Goal: Information Seeking & Learning: Learn about a topic

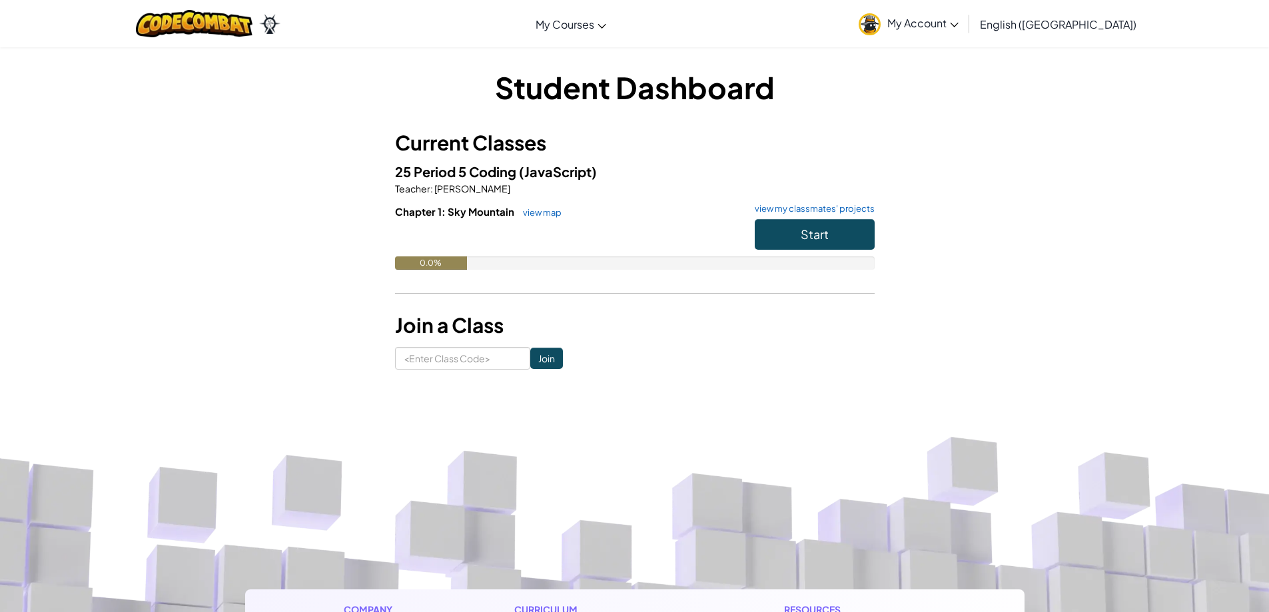
scroll to position [22, 0]
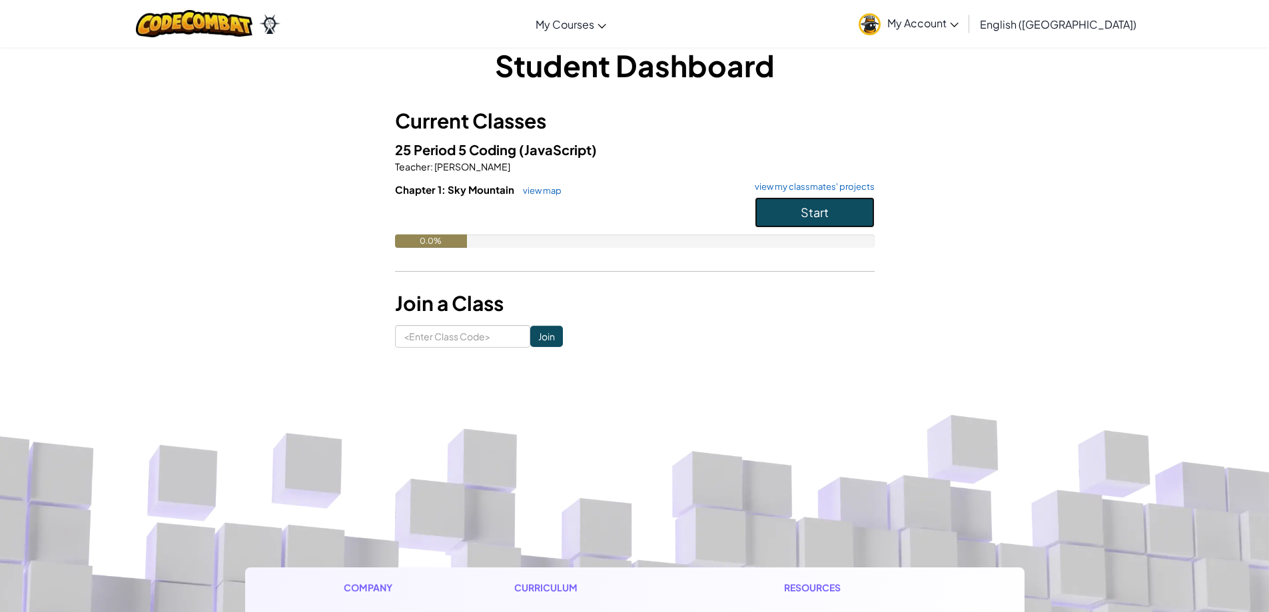
click at [783, 223] on button "Start" at bounding box center [815, 212] width 120 height 31
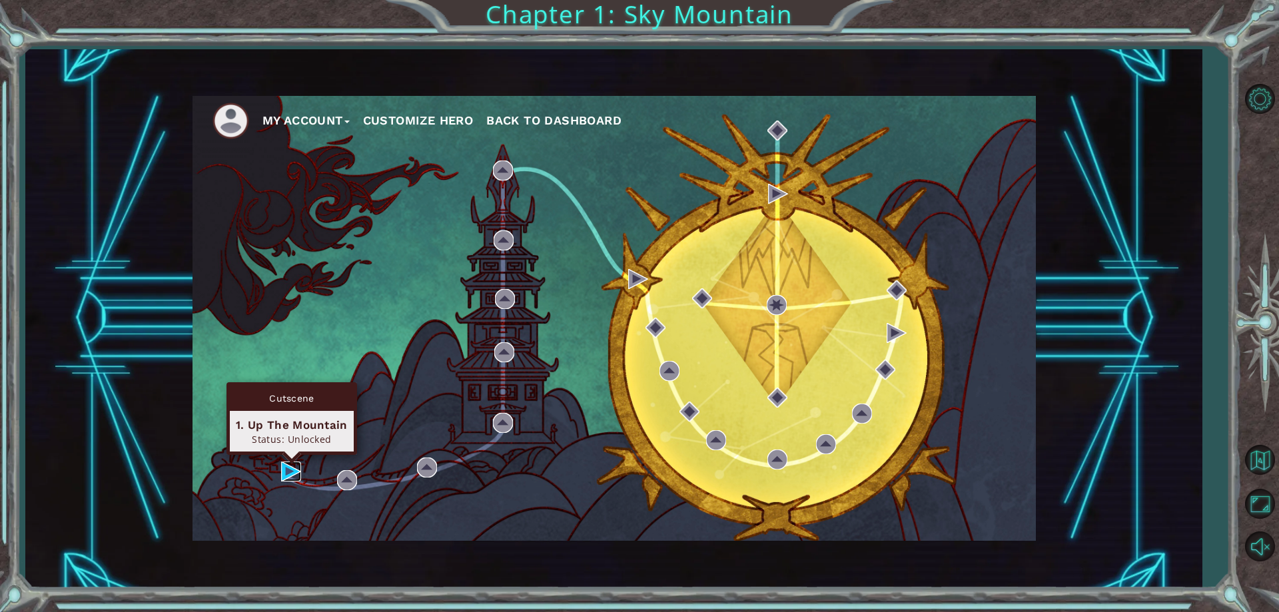
click at [298, 469] on img at bounding box center [291, 472] width 20 height 20
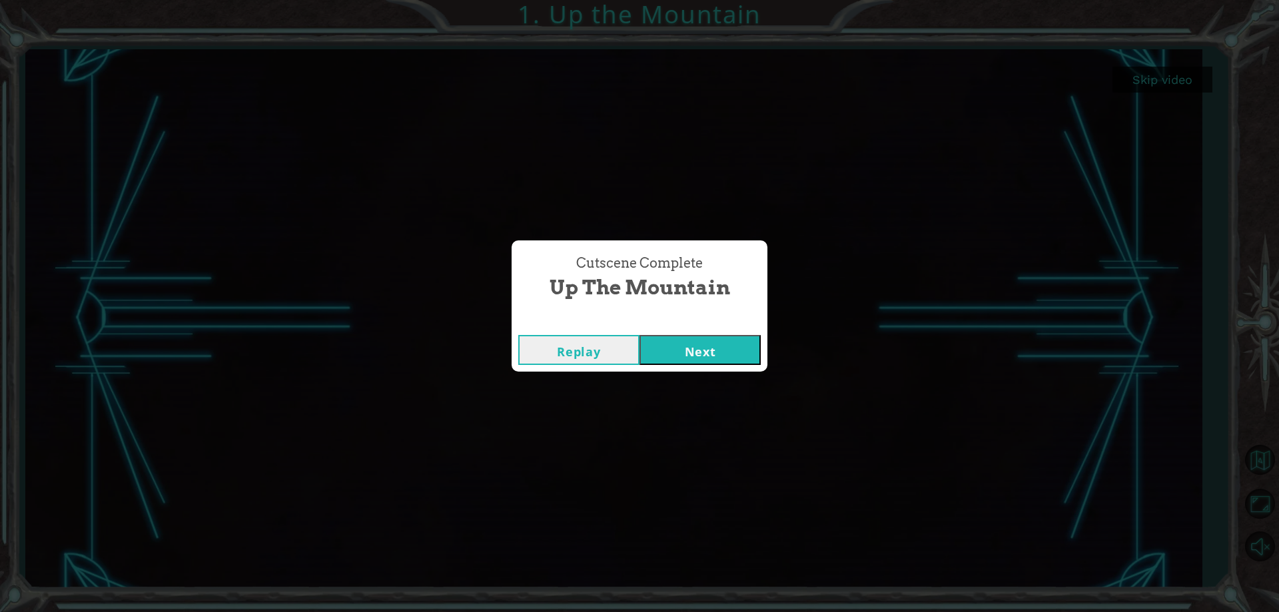
click at [697, 344] on button "Next" at bounding box center [700, 350] width 121 height 30
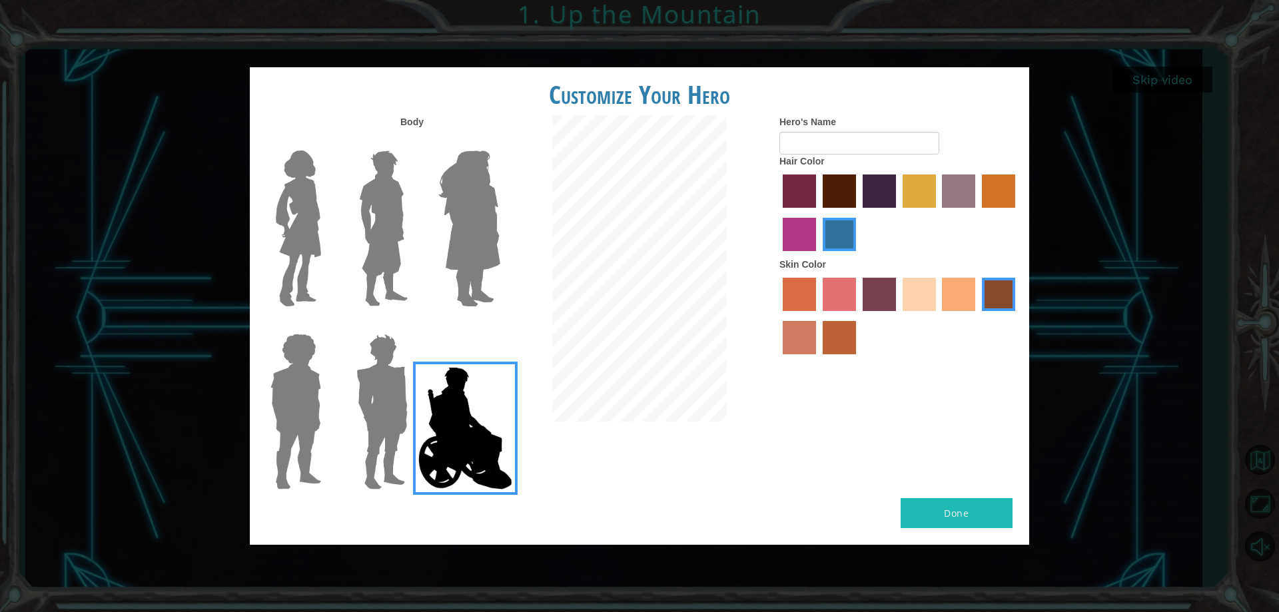
click at [403, 414] on img at bounding box center [382, 411] width 62 height 167
click at [413, 325] on input "Hero Garnet" at bounding box center [413, 325] width 0 height 0
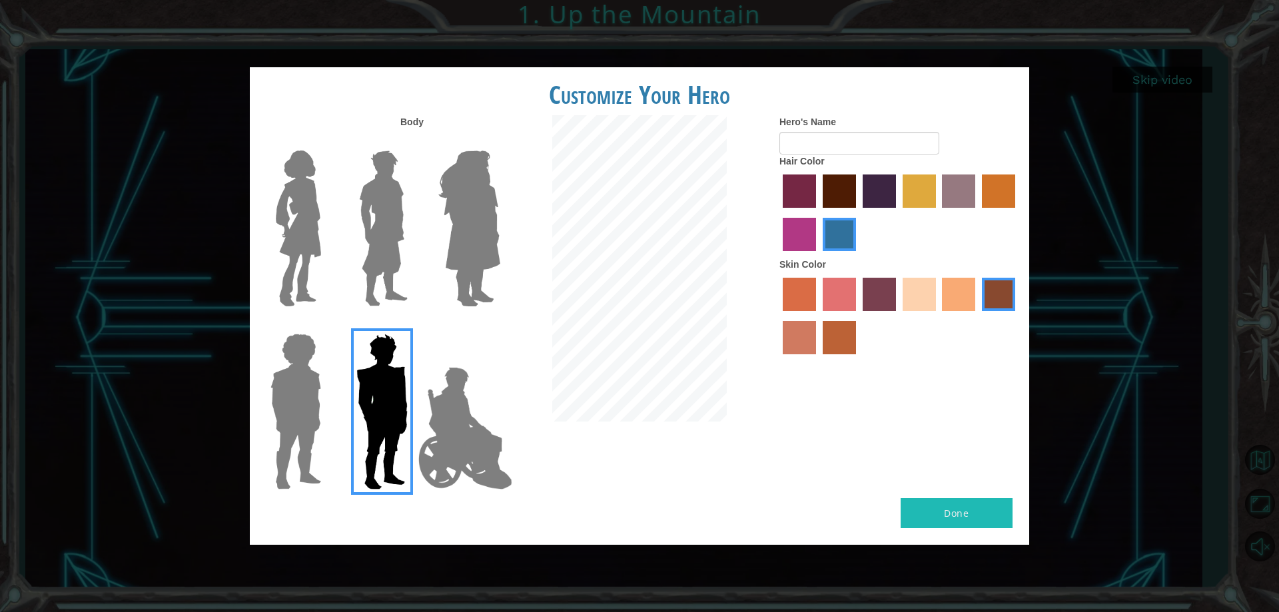
click at [324, 403] on img at bounding box center [295, 411] width 61 height 167
click at [326, 325] on input "Hero Steven" at bounding box center [326, 325] width 0 height 0
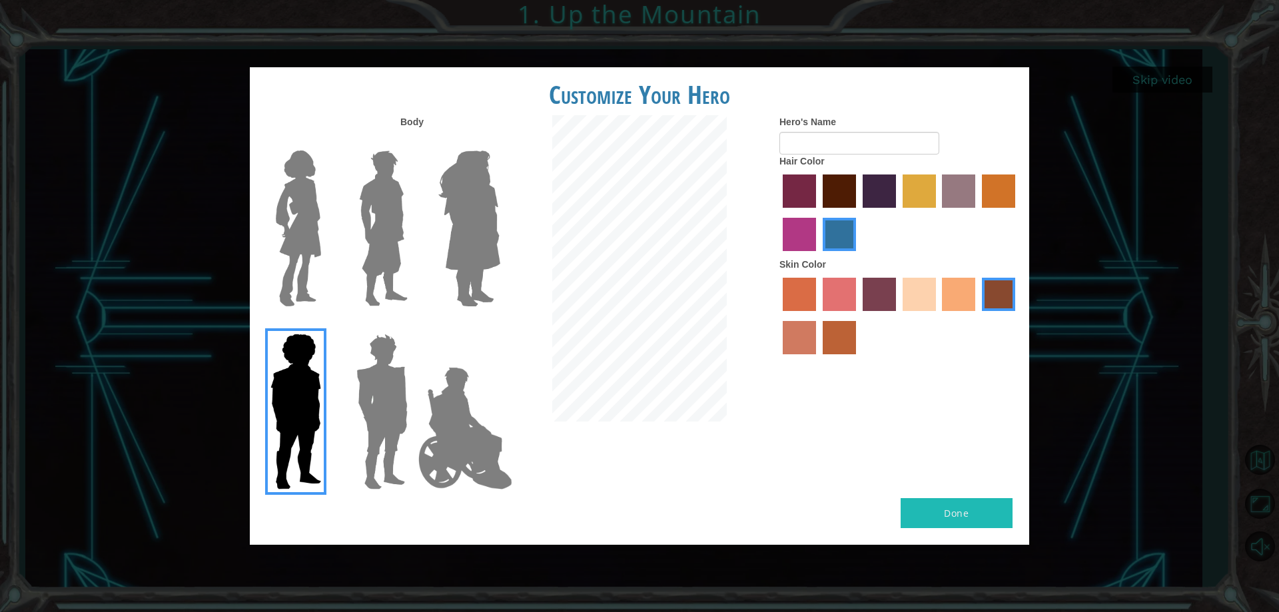
click at [382, 199] on img at bounding box center [383, 228] width 59 height 167
click at [413, 142] on input "Hero Lars" at bounding box center [413, 142] width 0 height 0
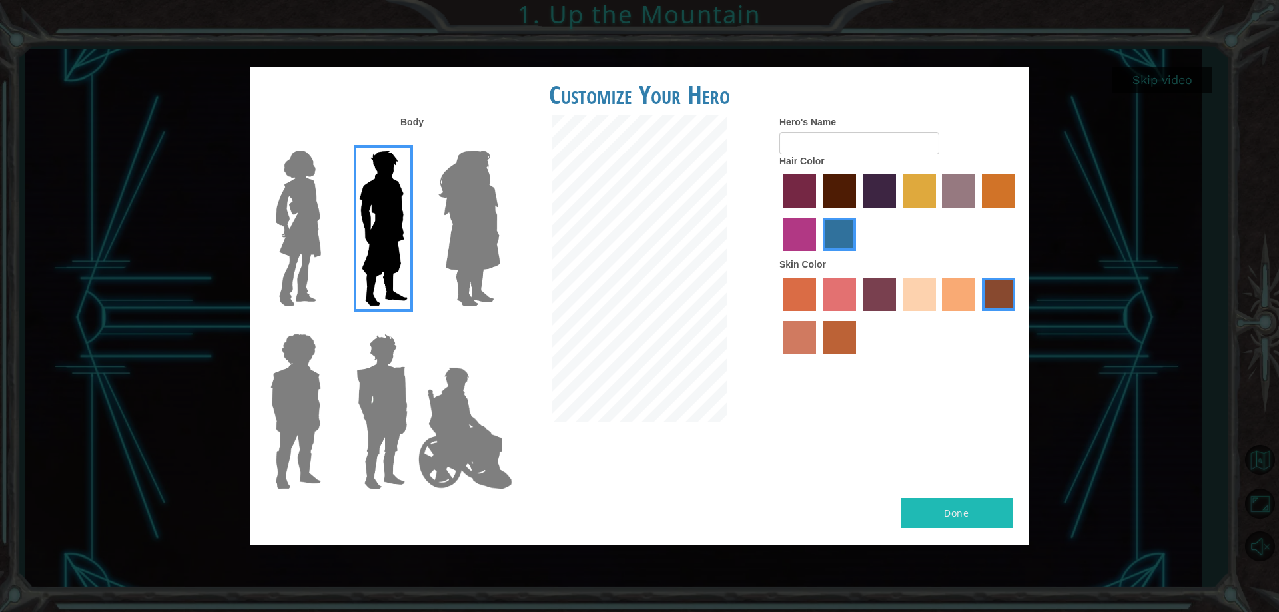
click at [456, 201] on img at bounding box center [469, 228] width 73 height 167
click at [500, 142] on input "Hero Amethyst" at bounding box center [500, 142] width 0 height 0
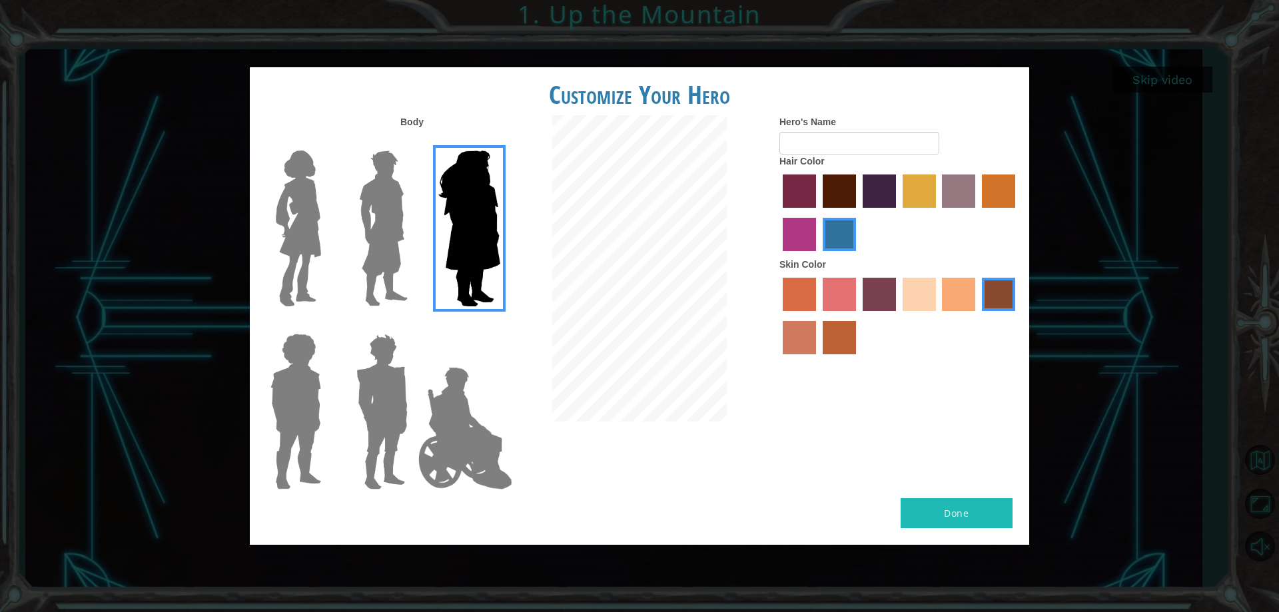
click at [470, 407] on img at bounding box center [465, 428] width 105 height 133
click at [500, 325] on input "Hero Jamie" at bounding box center [500, 325] width 0 height 0
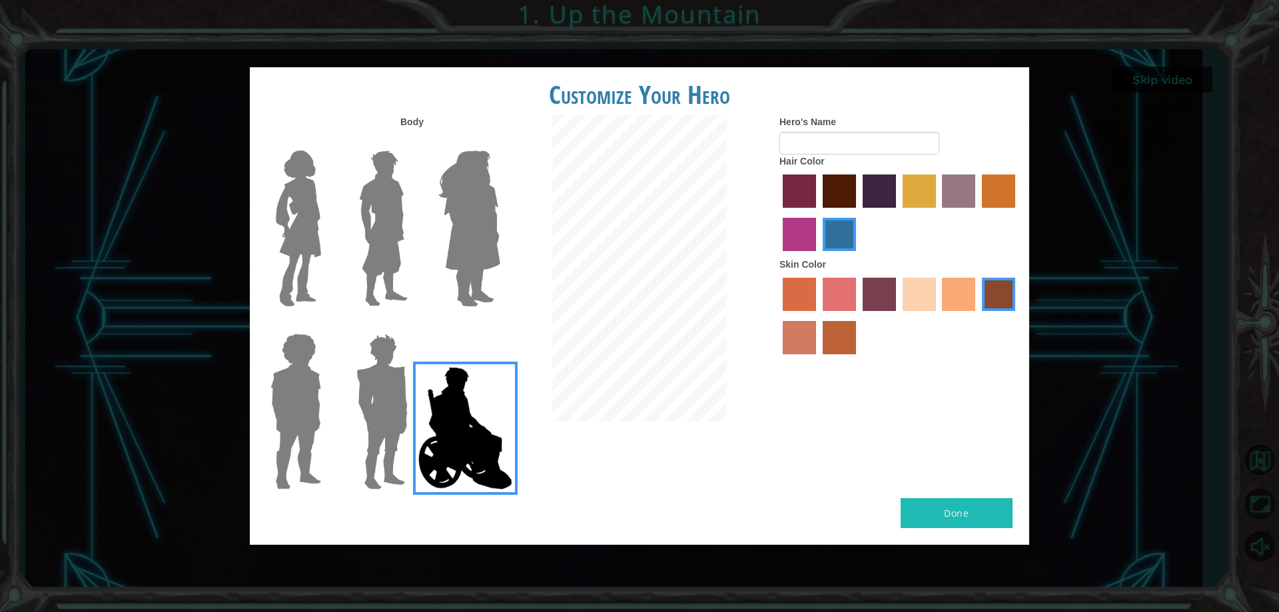
click at [835, 194] on label "maroon hair color" at bounding box center [839, 191] width 33 height 33
click at [818, 213] on input "maroon hair color" at bounding box center [818, 213] width 0 height 0
click at [852, 283] on label "froly skin color" at bounding box center [839, 294] width 33 height 33
click at [818, 316] on input "froly skin color" at bounding box center [818, 316] width 0 height 0
click at [890, 303] on label "tosca skin color" at bounding box center [879, 294] width 33 height 33
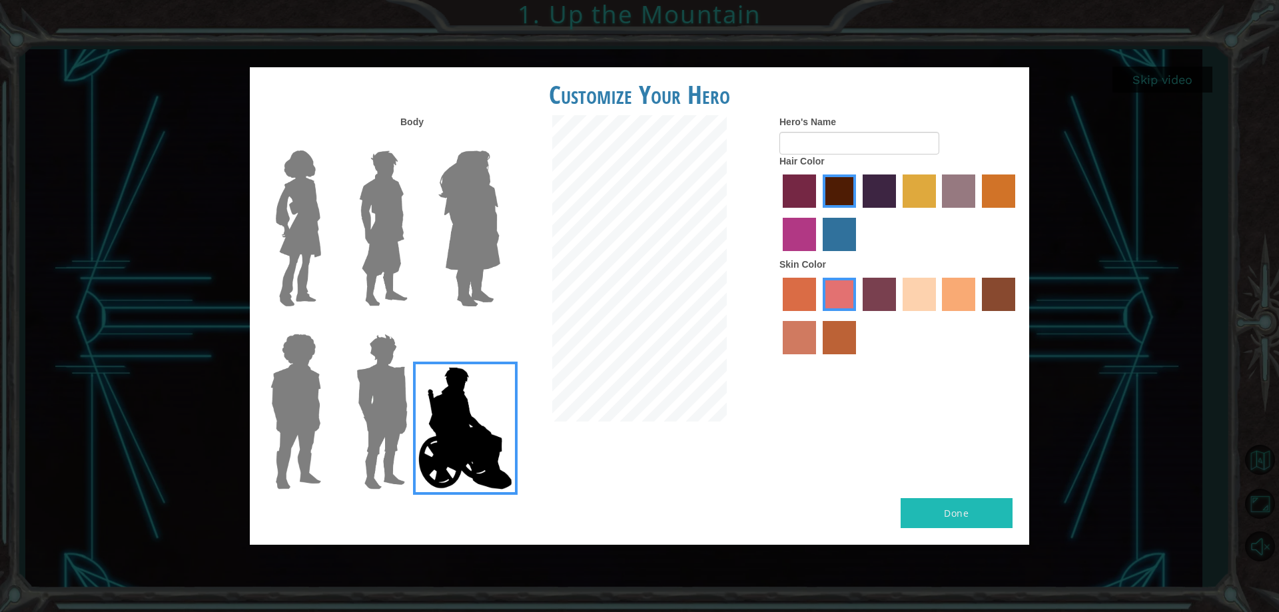
click at [858, 316] on input "tosca skin color" at bounding box center [858, 316] width 0 height 0
click at [946, 301] on label "tacao skin color" at bounding box center [958, 294] width 33 height 33
click at [938, 316] on input "tacao skin color" at bounding box center [938, 316] width 0 height 0
click at [1009, 309] on label "karma skin color" at bounding box center [998, 294] width 33 height 33
click at [977, 316] on input "karma skin color" at bounding box center [977, 316] width 0 height 0
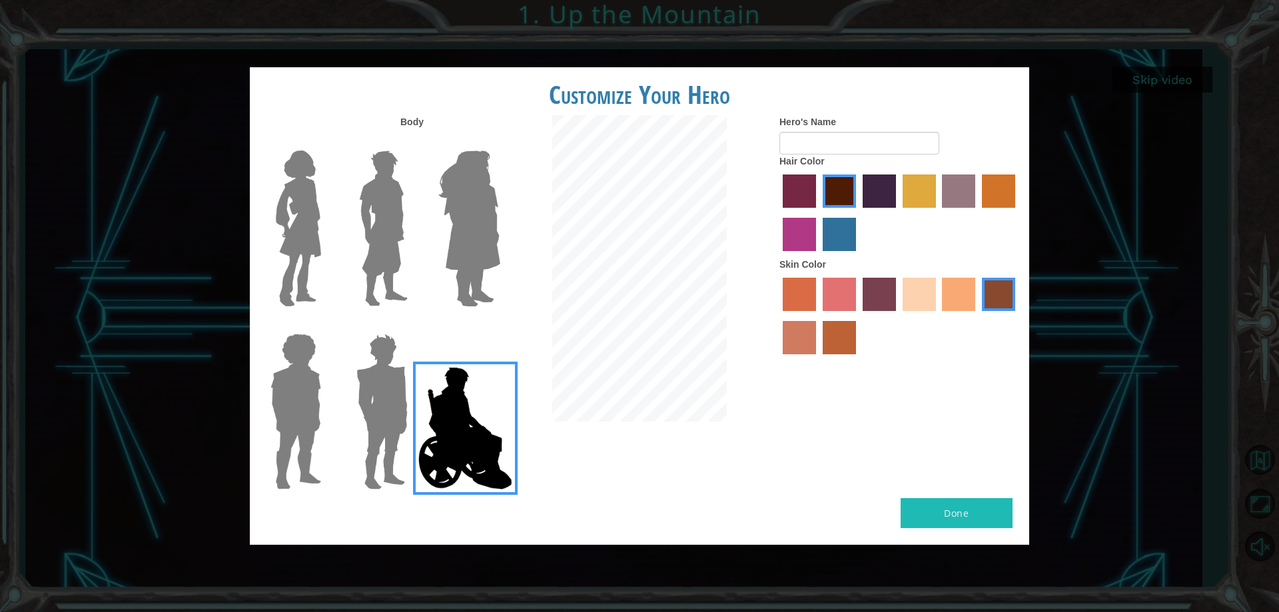
click at [888, 290] on label "tosca skin color" at bounding box center [879, 294] width 33 height 33
click at [858, 316] on input "tosca skin color" at bounding box center [858, 316] width 0 height 0
click at [960, 291] on label "tacao skin color" at bounding box center [958, 294] width 33 height 33
click at [938, 316] on input "tacao skin color" at bounding box center [938, 316] width 0 height 0
drag, startPoint x: 878, startPoint y: 198, endPoint x: 882, endPoint y: 211, distance: 13.3
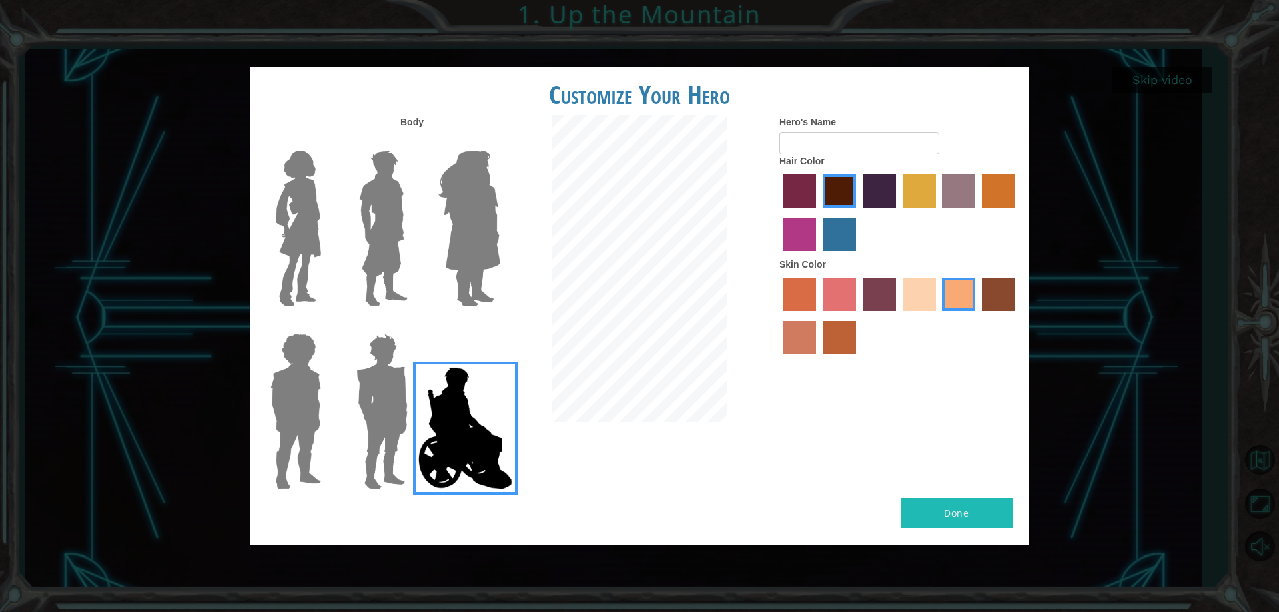
click at [878, 201] on label "hot purple hair color" at bounding box center [879, 191] width 33 height 33
click at [858, 213] on input "hot purple hair color" at bounding box center [858, 213] width 0 height 0
drag, startPoint x: 1003, startPoint y: 273, endPoint x: 1017, endPoint y: 291, distance: 22.7
click at [1013, 287] on div "Skin Color" at bounding box center [900, 309] width 240 height 103
click at [1015, 297] on label "karma skin color" at bounding box center [998, 294] width 33 height 33
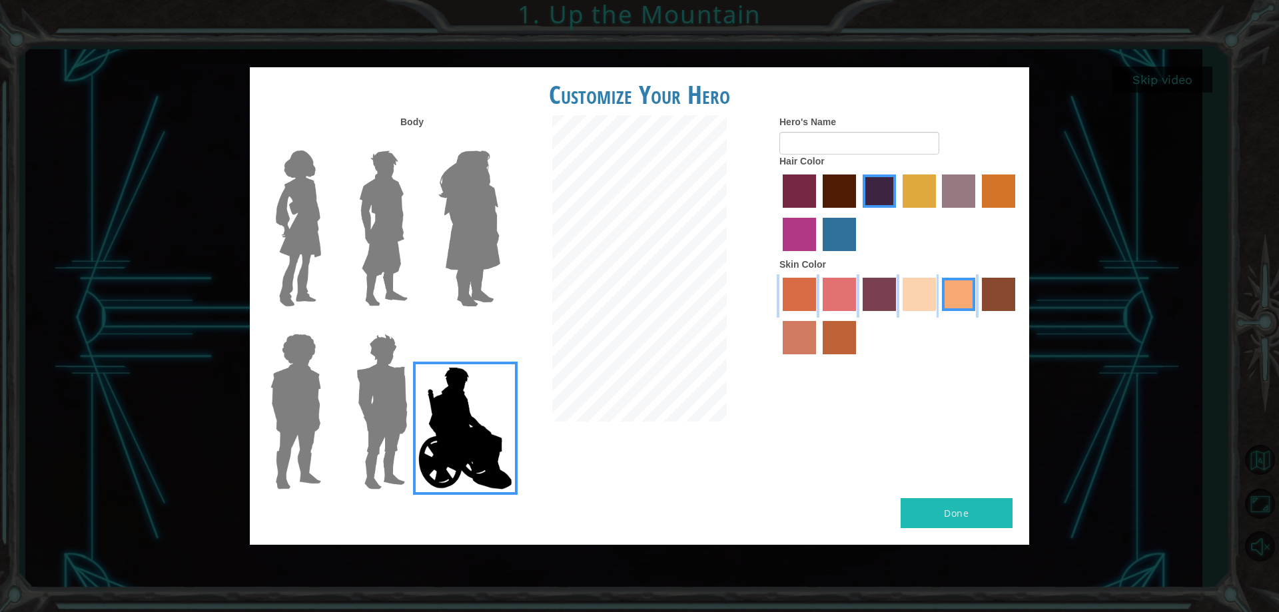
click at [977, 316] on input "karma skin color" at bounding box center [977, 316] width 0 height 0
click at [802, 303] on label "sorbus skin color" at bounding box center [799, 294] width 33 height 33
click at [778, 316] on input "sorbus skin color" at bounding box center [778, 316] width 0 height 0
click at [806, 338] on label "burning sand skin color" at bounding box center [799, 337] width 33 height 33
click at [1017, 316] on input "burning sand skin color" at bounding box center [1017, 316] width 0 height 0
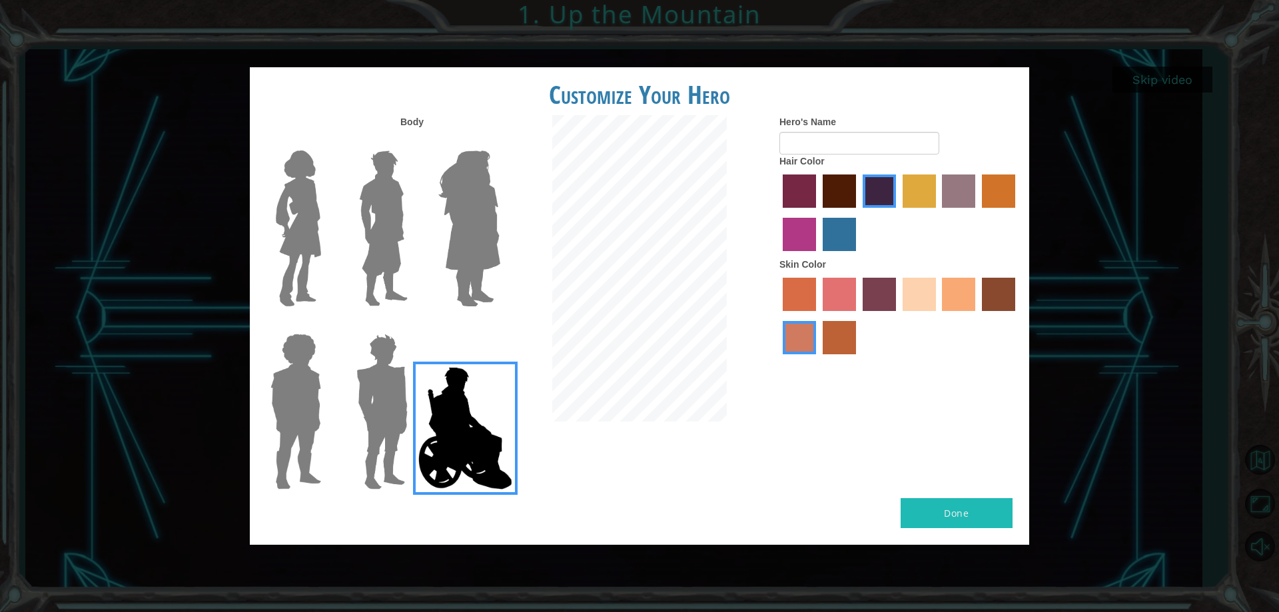
click at [918, 293] on label "sandy beach skin color" at bounding box center [919, 294] width 33 height 33
click at [898, 316] on input "sandy beach skin color" at bounding box center [898, 316] width 0 height 0
click at [967, 301] on label "tacao skin color" at bounding box center [958, 294] width 33 height 33
click at [938, 316] on input "tacao skin color" at bounding box center [938, 316] width 0 height 0
click at [840, 180] on label "maroon hair color" at bounding box center [839, 191] width 33 height 33
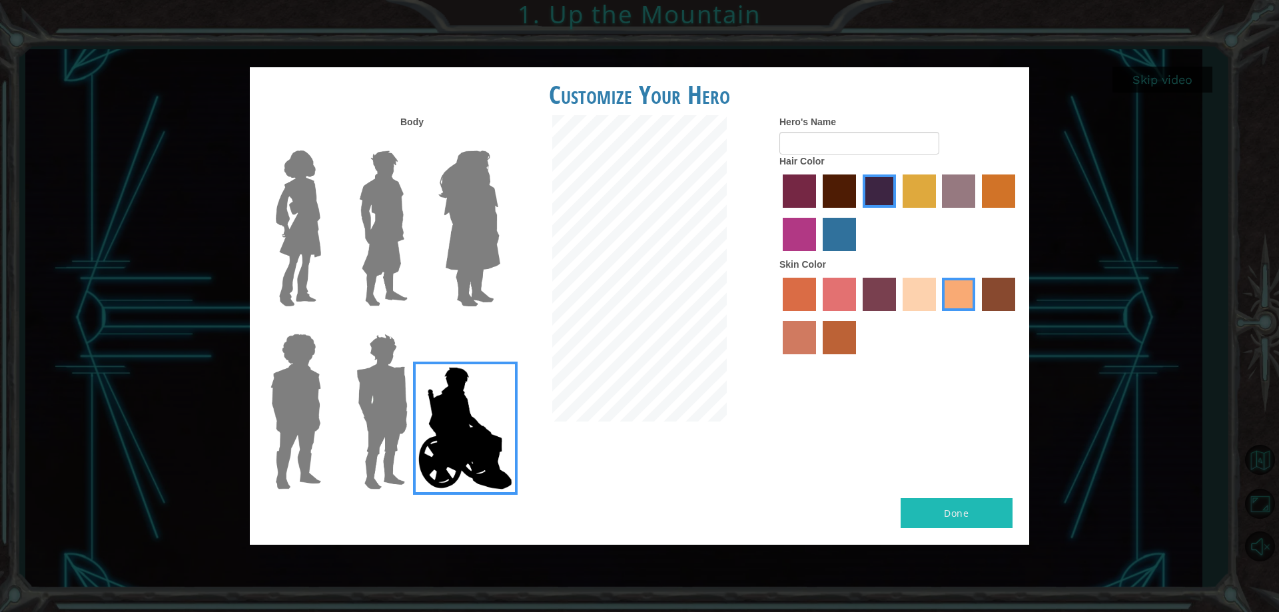
click at [818, 213] on input "maroon hair color" at bounding box center [818, 213] width 0 height 0
click at [850, 229] on label "lachmara hair color" at bounding box center [839, 234] width 33 height 33
click at [818, 256] on input "lachmara hair color" at bounding box center [818, 256] width 0 height 0
click at [840, 152] on input "Hero's Name" at bounding box center [860, 143] width 160 height 23
type input "[PERSON_NAME]"
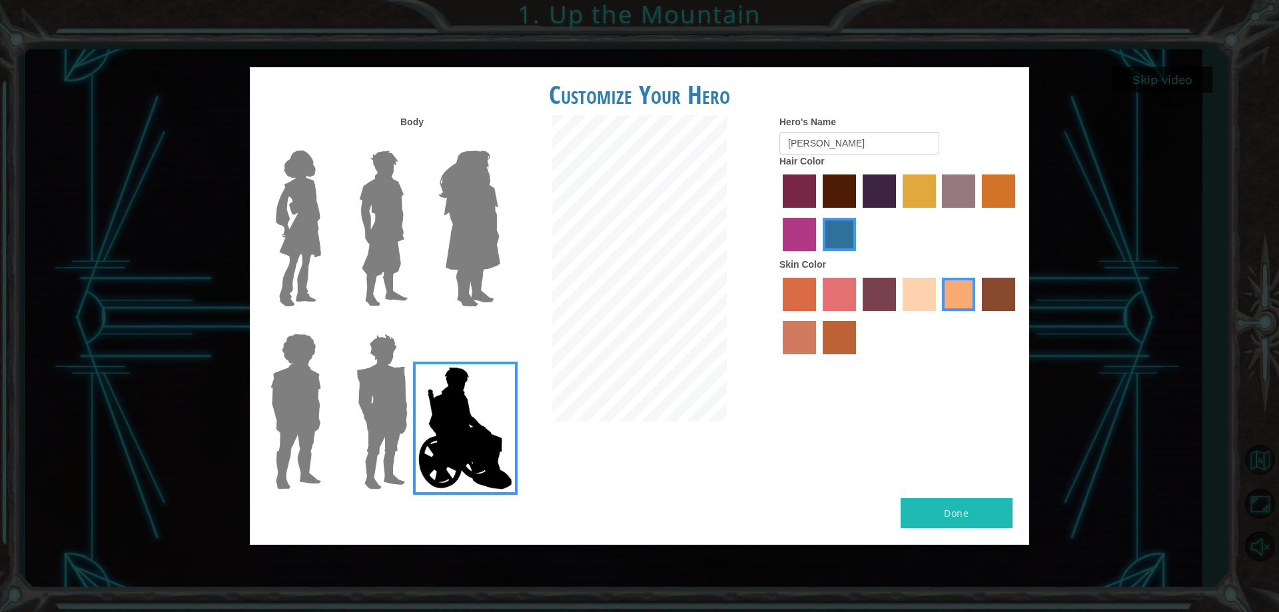
click at [944, 521] on button "Done" at bounding box center [957, 513] width 112 height 30
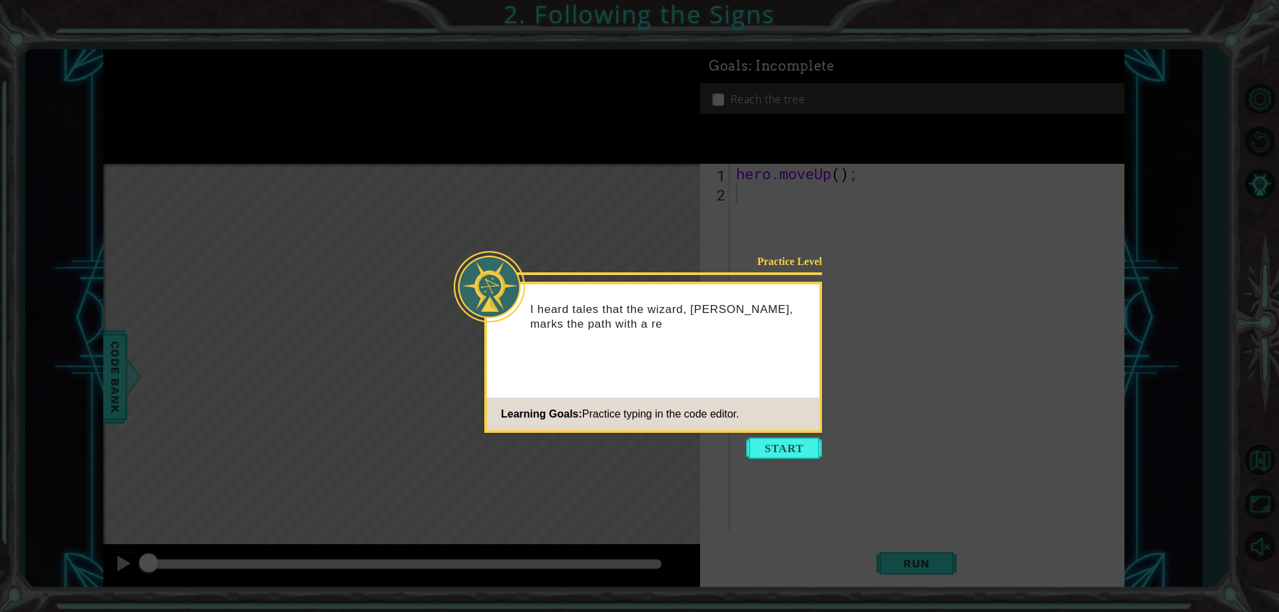
drag, startPoint x: 792, startPoint y: 436, endPoint x: 782, endPoint y: 435, distance: 9.4
click at [784, 437] on icon at bounding box center [639, 306] width 1279 height 612
drag, startPoint x: 687, startPoint y: 321, endPoint x: 690, endPoint y: 313, distance: 8.4
click at [690, 313] on p "I heard tales that the wizard, [PERSON_NAME], marks the path with a red scarf. …" at bounding box center [670, 317] width 280 height 29
drag, startPoint x: 739, startPoint y: 414, endPoint x: 778, endPoint y: 417, distance: 39.5
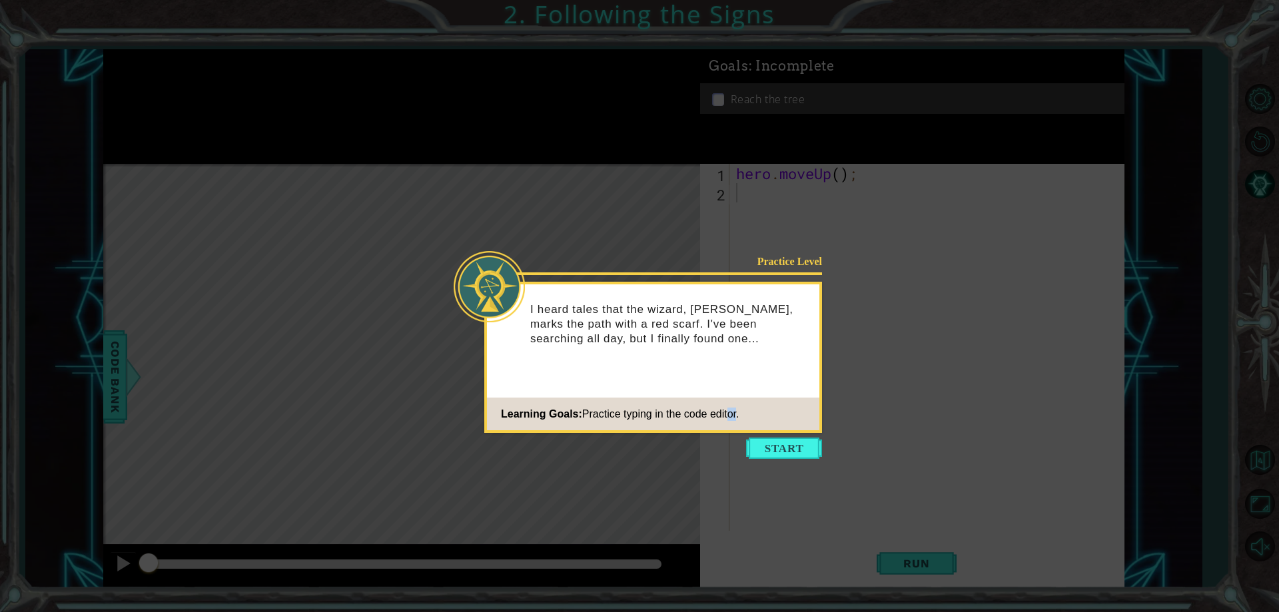
click at [759, 423] on footer "Learning Goals: Practice typing in the code editor." at bounding box center [653, 414] width 332 height 33
drag, startPoint x: 803, startPoint y: 469, endPoint x: 803, endPoint y: 436, distance: 33.3
click at [803, 468] on icon at bounding box center [639, 306] width 1279 height 612
drag, startPoint x: 803, startPoint y: 436, endPoint x: 802, endPoint y: 444, distance: 8.7
click at [802, 440] on body "1 ההההההההההההההההההההההההההההההההההההההההההההההההההההההההההההההההההההההההההההה…" at bounding box center [639, 306] width 1279 height 612
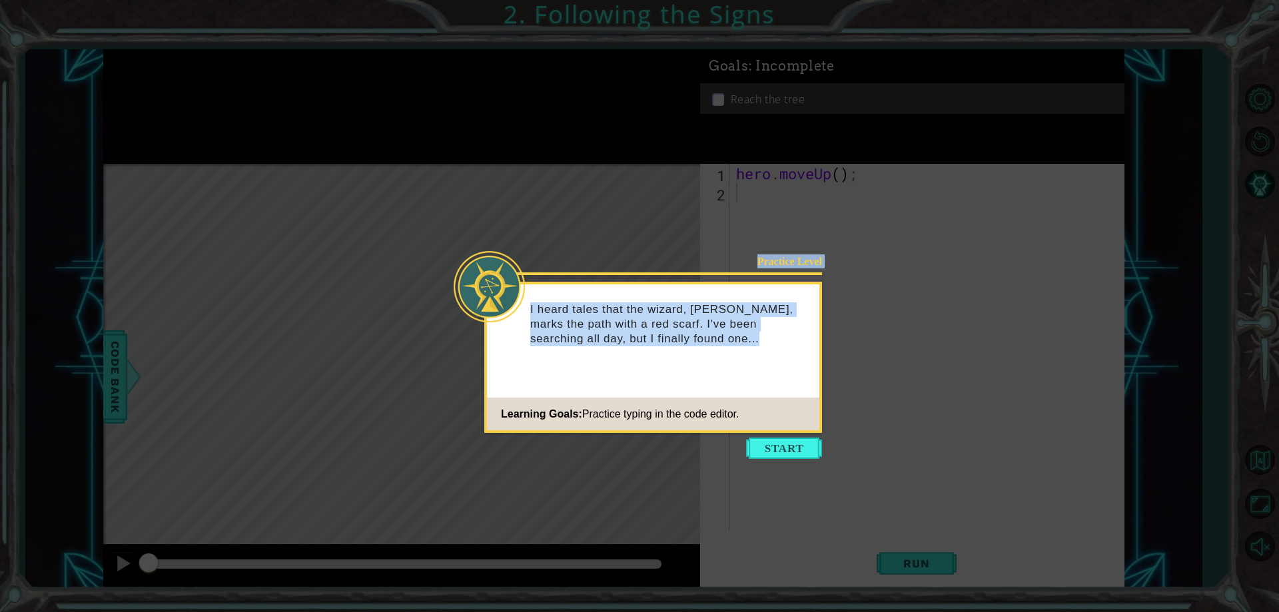
click at [802, 446] on button "Start" at bounding box center [784, 448] width 76 height 21
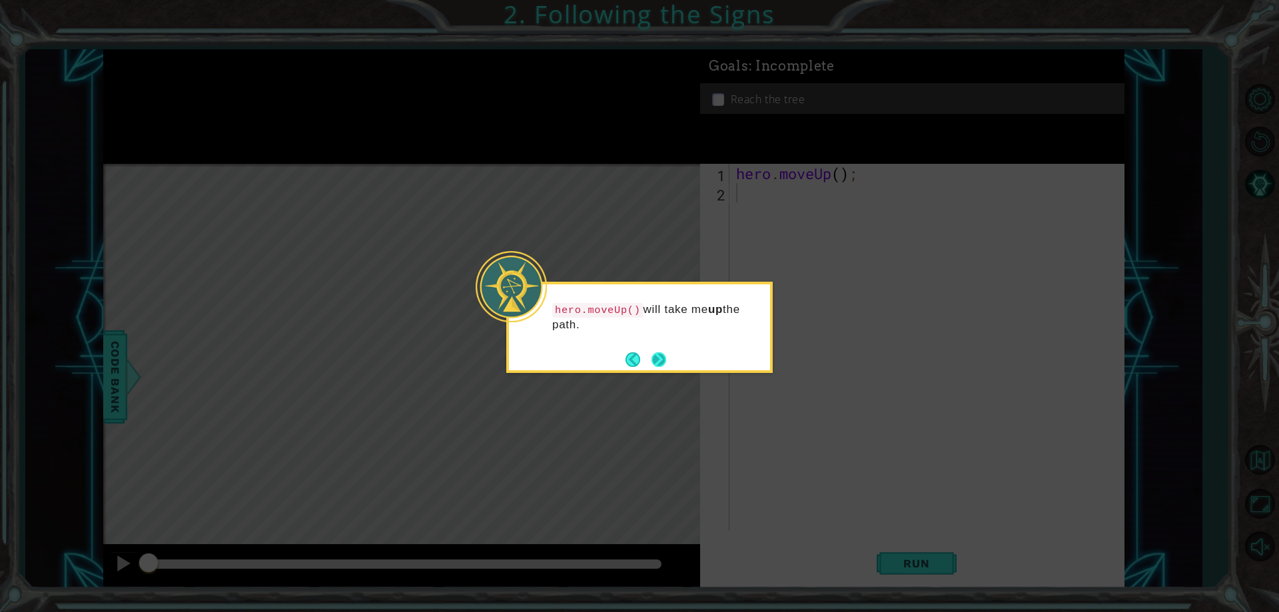
click at [662, 358] on button "Next" at bounding box center [659, 359] width 15 height 15
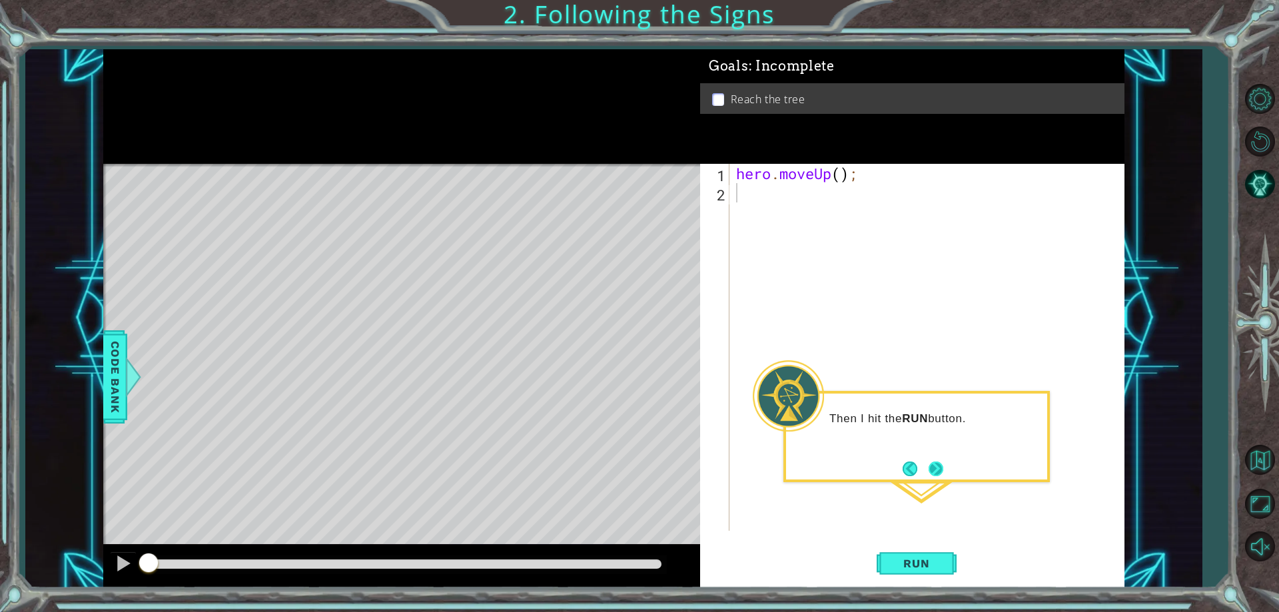
click at [936, 476] on button "Next" at bounding box center [936, 469] width 15 height 15
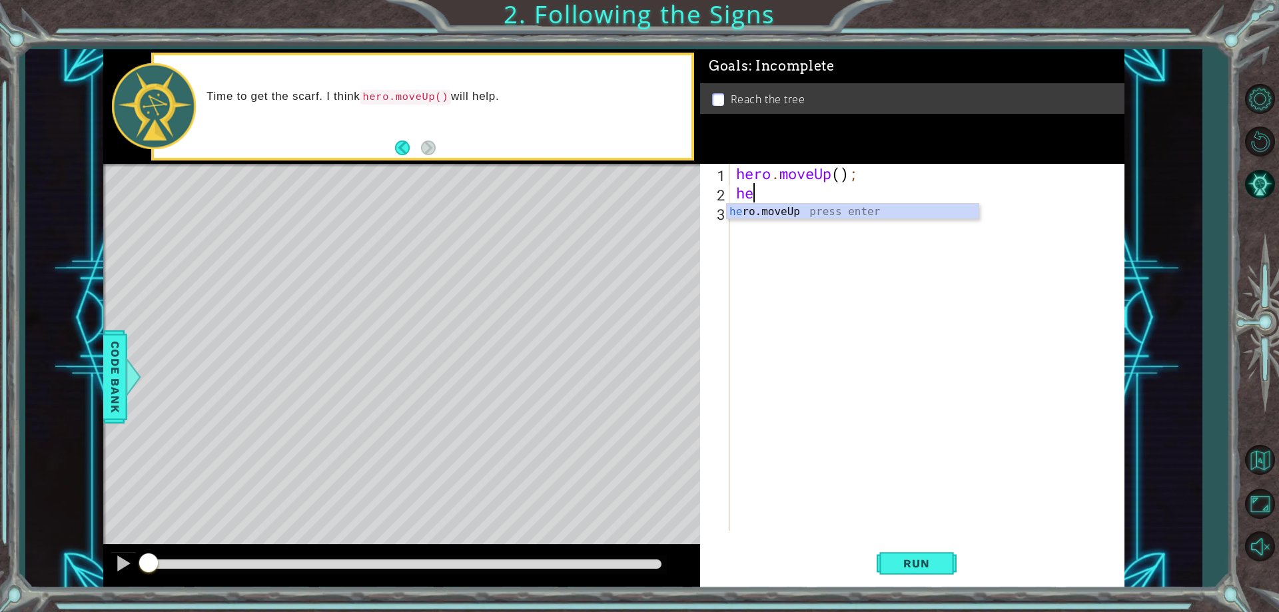
type textarea "her"
click at [838, 210] on div "her o.moveUp press enter" at bounding box center [853, 228] width 252 height 48
click at [918, 560] on button "Run" at bounding box center [917, 564] width 80 height 43
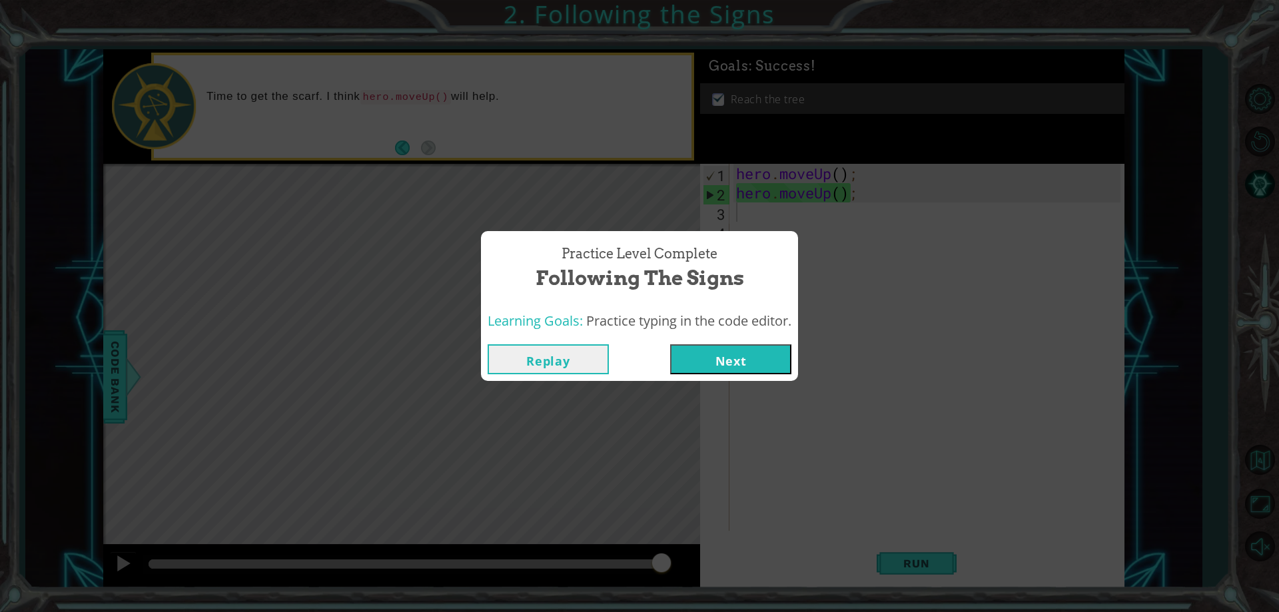
click at [712, 355] on button "Next" at bounding box center [730, 359] width 121 height 30
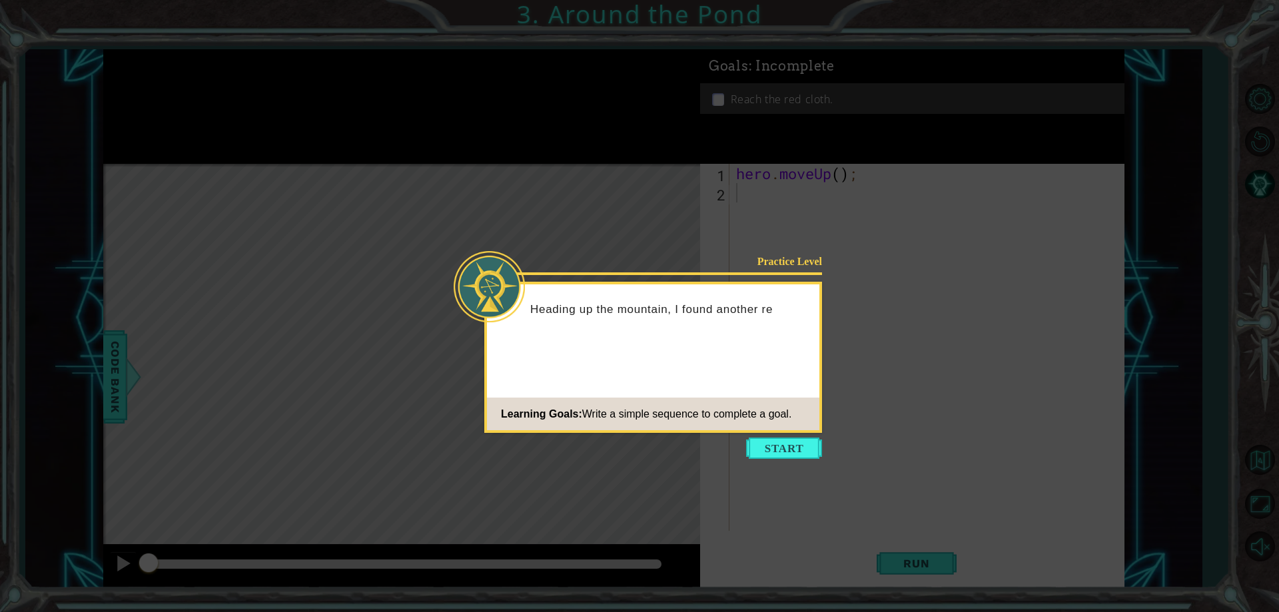
click at [723, 408] on span "Write a simple sequence to complete a goal." at bounding box center [687, 413] width 210 height 11
drag, startPoint x: 814, startPoint y: 463, endPoint x: 804, endPoint y: 450, distance: 16.1
click at [812, 459] on icon at bounding box center [639, 306] width 1279 height 612
click at [799, 452] on button "Start" at bounding box center [784, 448] width 76 height 21
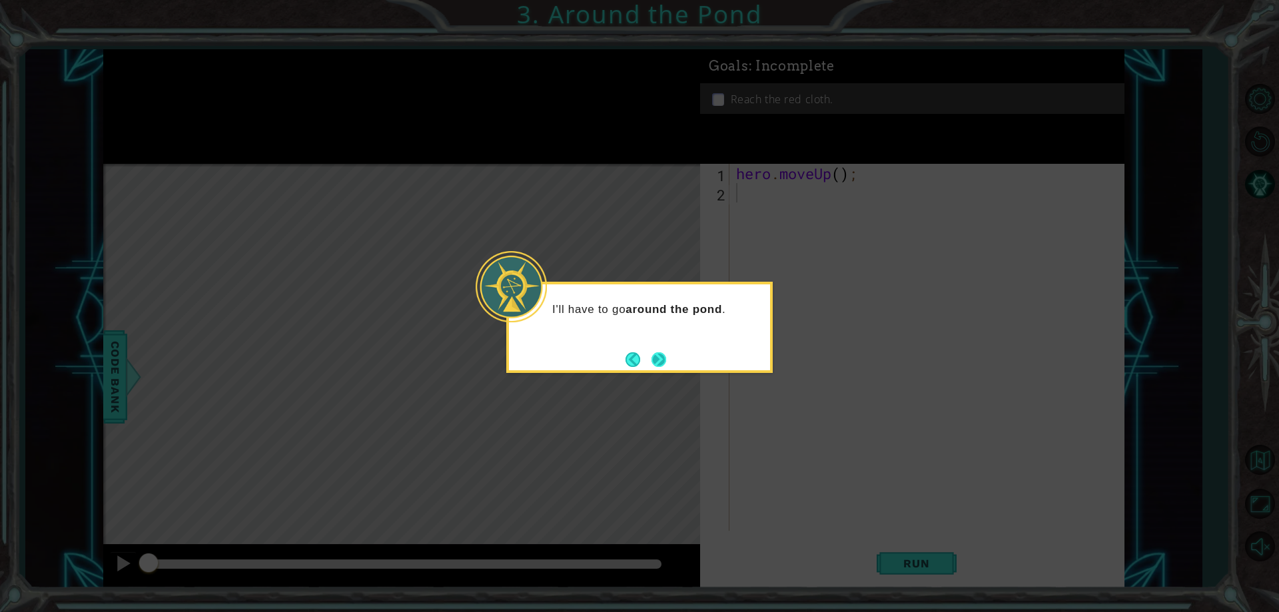
click at [665, 367] on button "Next" at bounding box center [659, 359] width 15 height 15
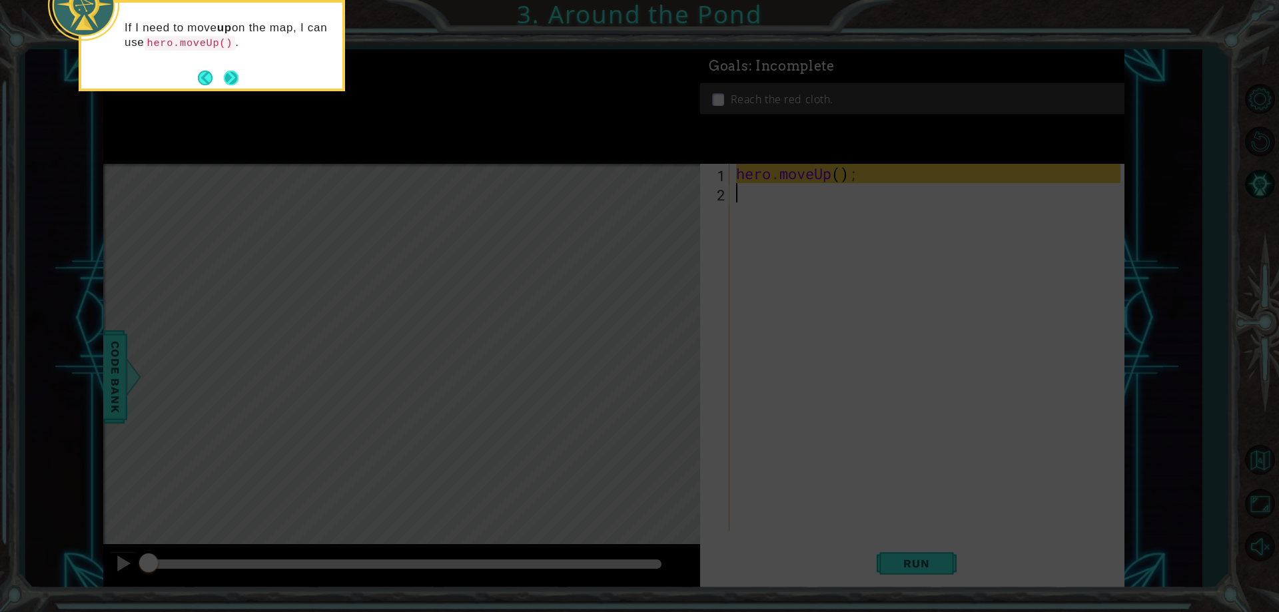
click at [231, 72] on button "Next" at bounding box center [231, 78] width 15 height 15
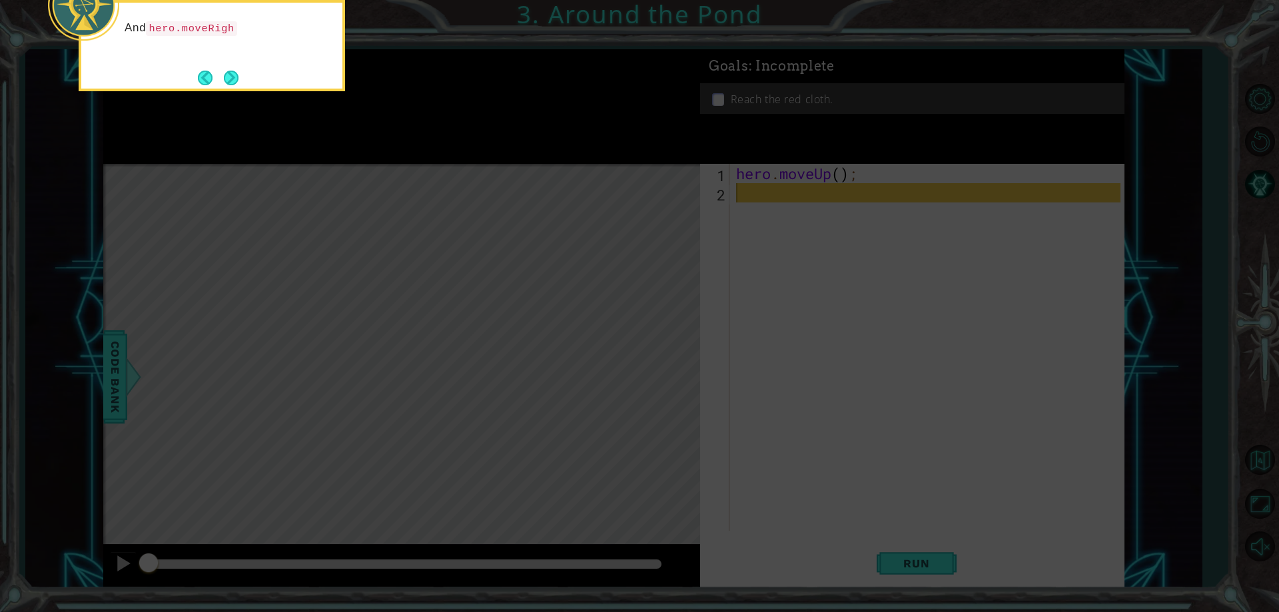
drag, startPoint x: 247, startPoint y: 45, endPoint x: 247, endPoint y: 59, distance: 14.0
click at [247, 47] on div "And hero.moveRigh" at bounding box center [211, 34] width 261 height 53
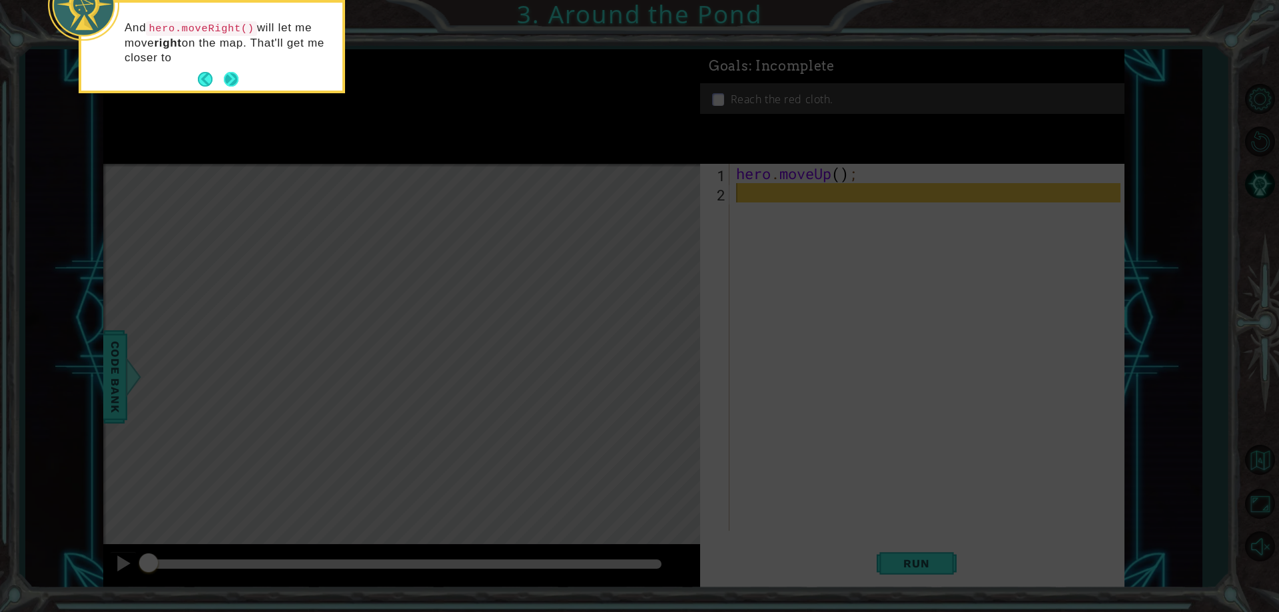
click at [227, 72] on button "Next" at bounding box center [231, 79] width 15 height 15
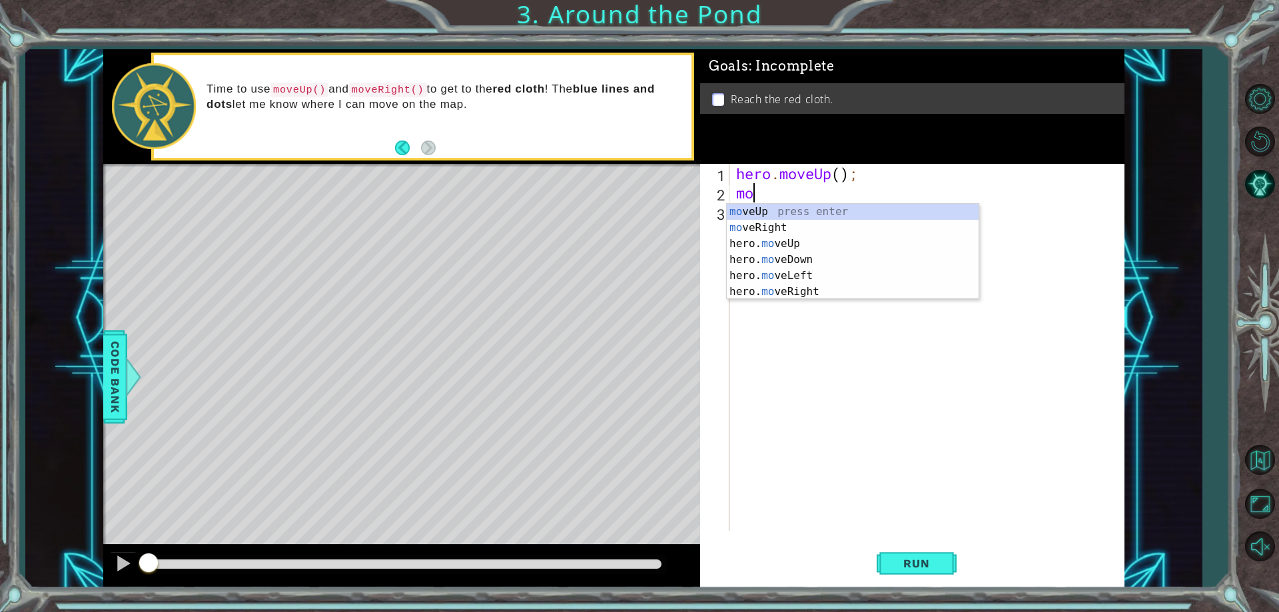
type textarea "mov"
click at [846, 257] on div "mov eUp press enter mov eRight press enter hero. mov eUp press enter hero. mov …" at bounding box center [853, 268] width 252 height 128
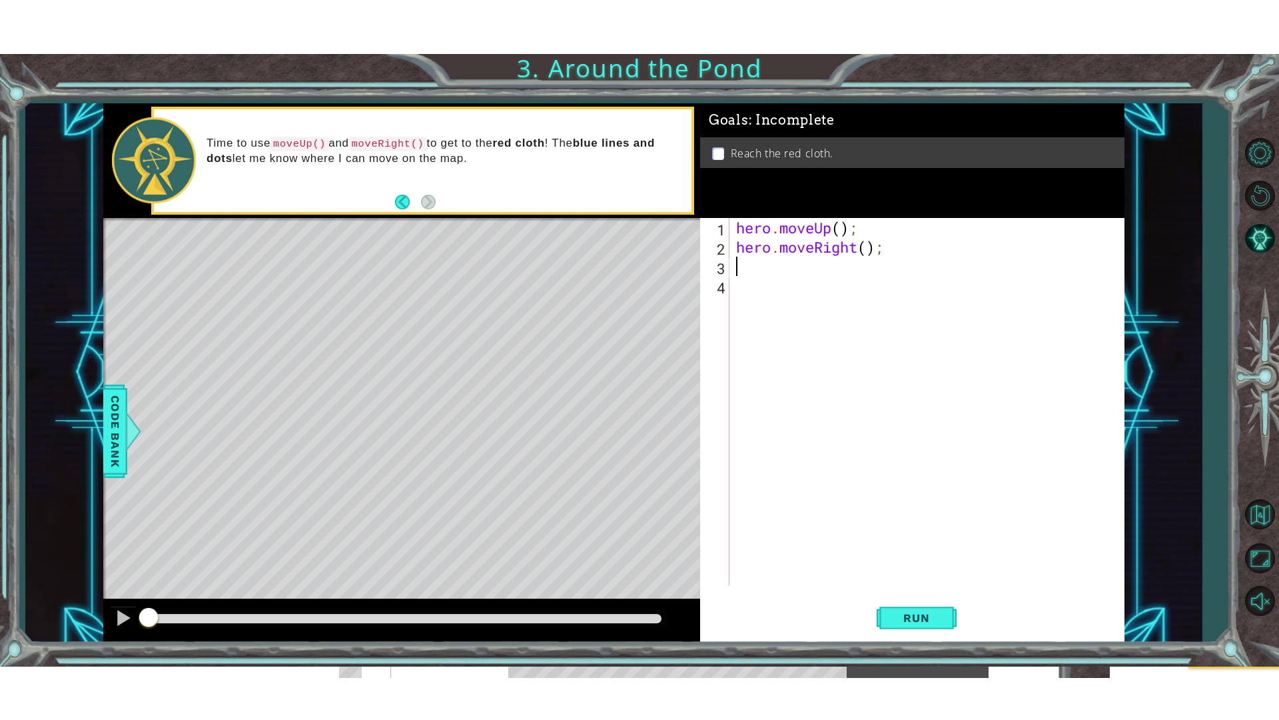
scroll to position [0, 0]
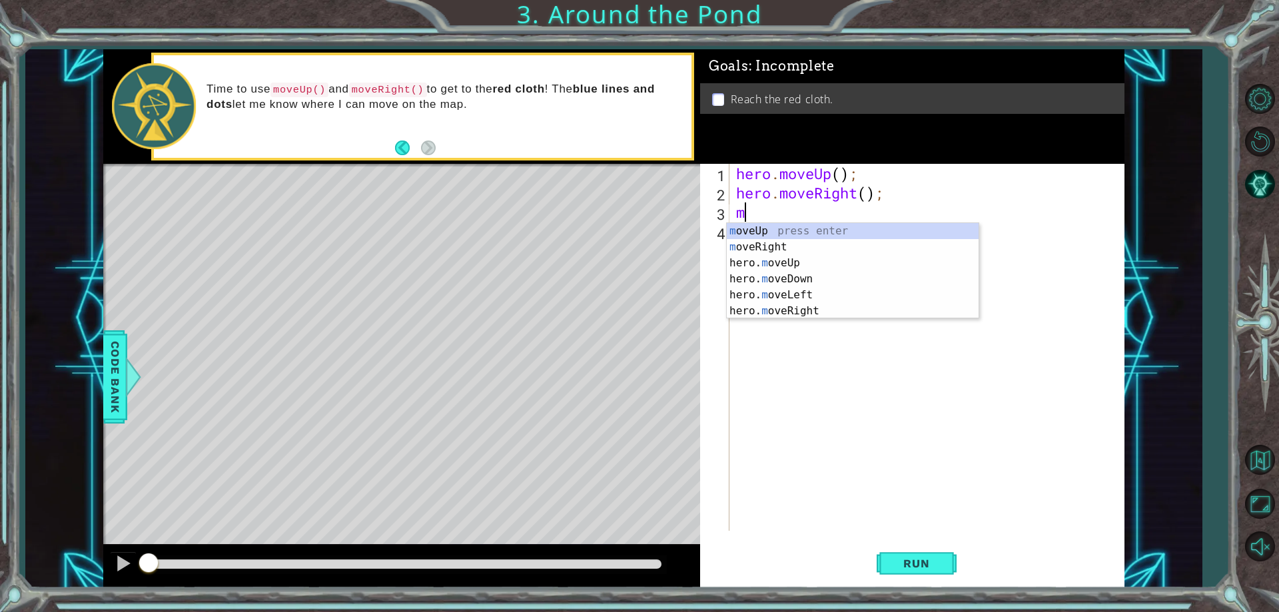
type textarea "mo"
click at [808, 260] on div "mo veUp press enter mo veRight press enter hero. mo veUp press enter hero. mo v…" at bounding box center [853, 287] width 252 height 128
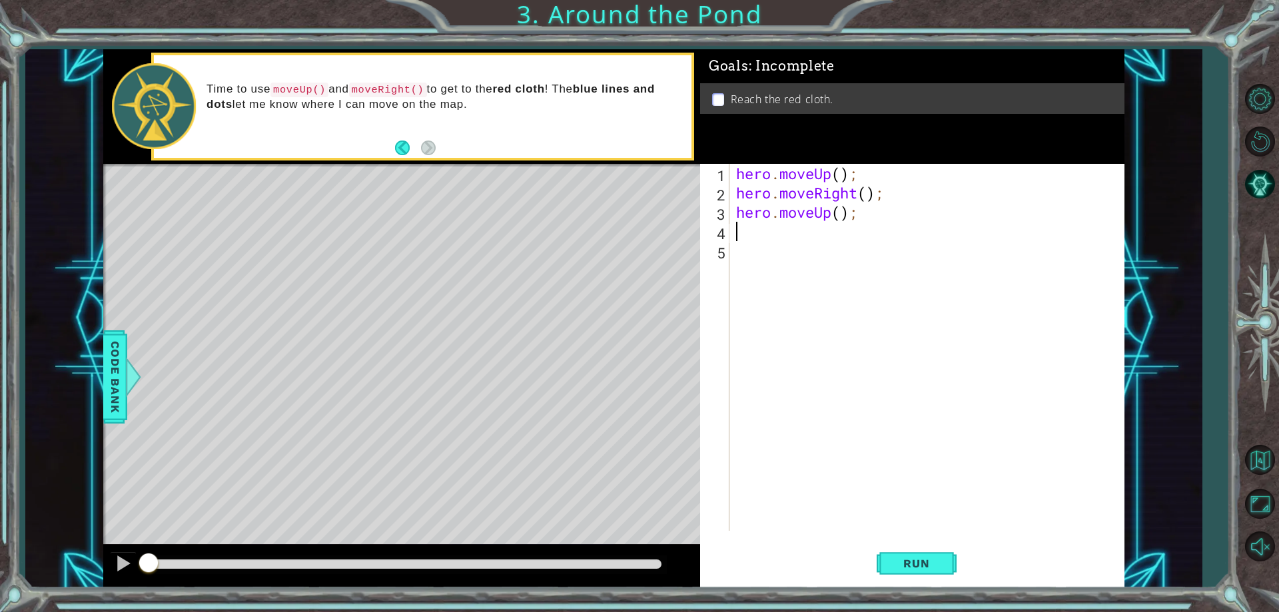
type textarea "m"
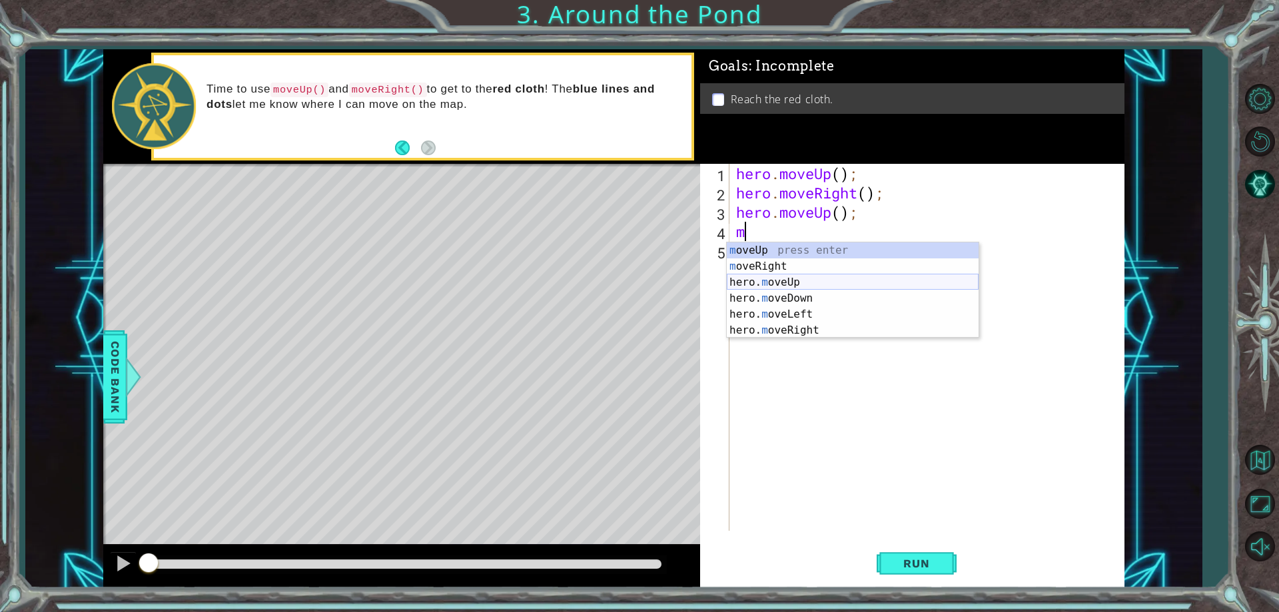
click at [804, 275] on div "m oveUp press enter m oveRight press enter hero. m oveUp press enter hero. m ov…" at bounding box center [853, 307] width 252 height 128
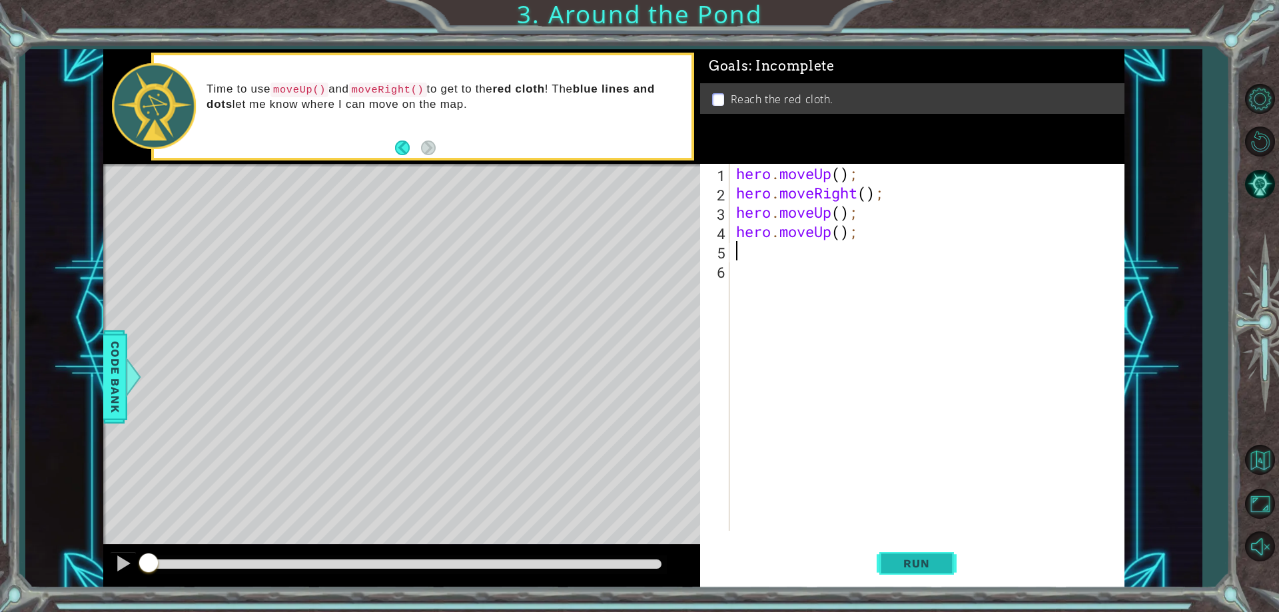
click at [923, 548] on button "Run" at bounding box center [917, 564] width 80 height 43
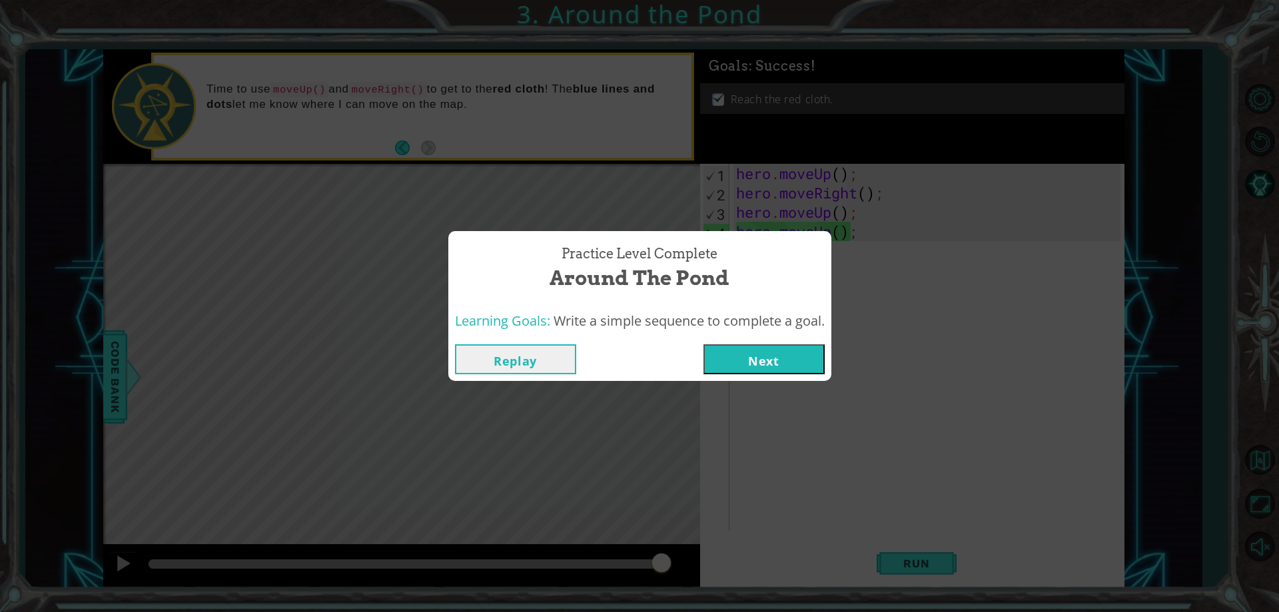
click at [768, 350] on button "Next" at bounding box center [764, 359] width 121 height 30
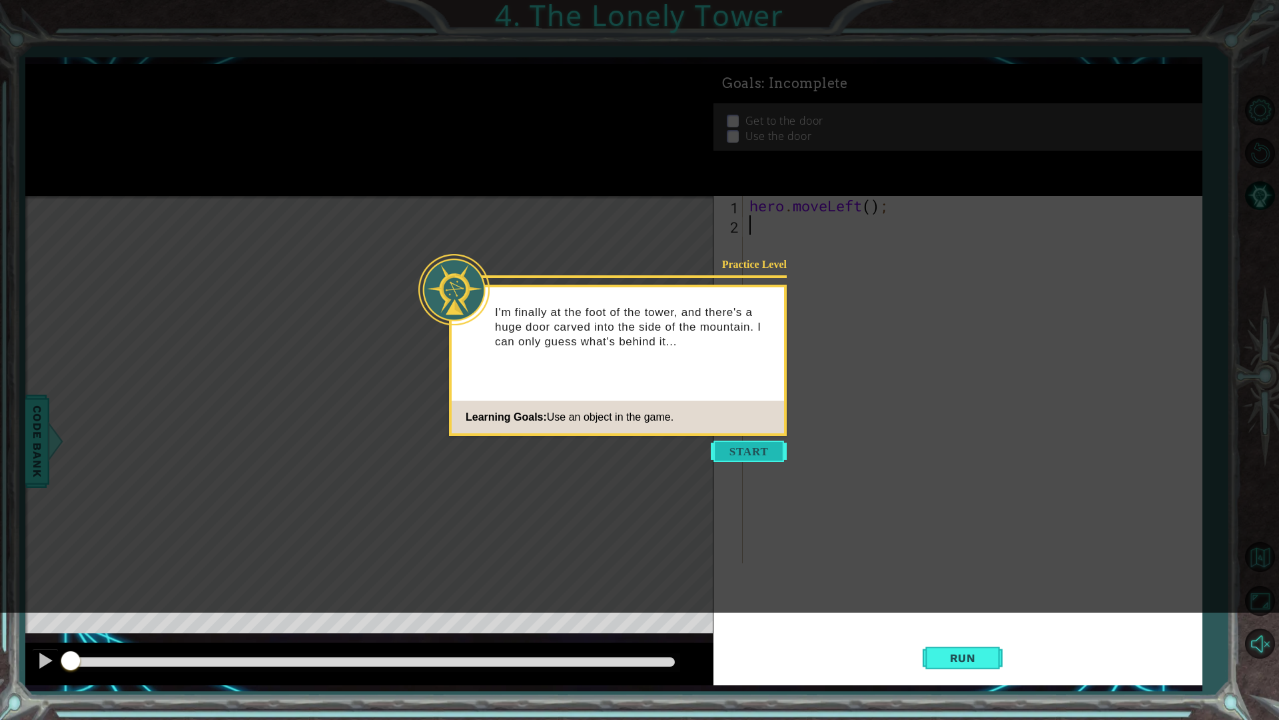
click at [731, 451] on button "Start" at bounding box center [749, 450] width 76 height 21
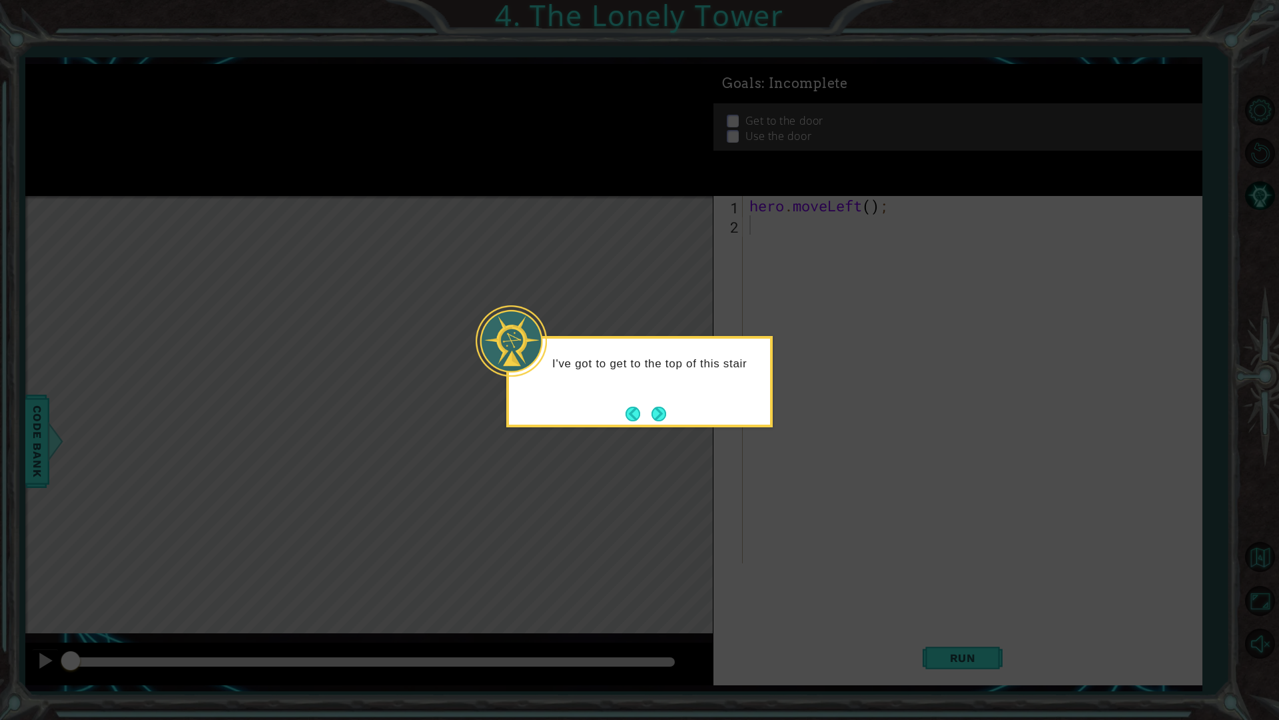
click at [674, 414] on div "I've got to get to the top of this stair" at bounding box center [639, 381] width 267 height 91
click at [674, 414] on div "I've got to get to the top of this staircase! I can us" at bounding box center [639, 381] width 267 height 91
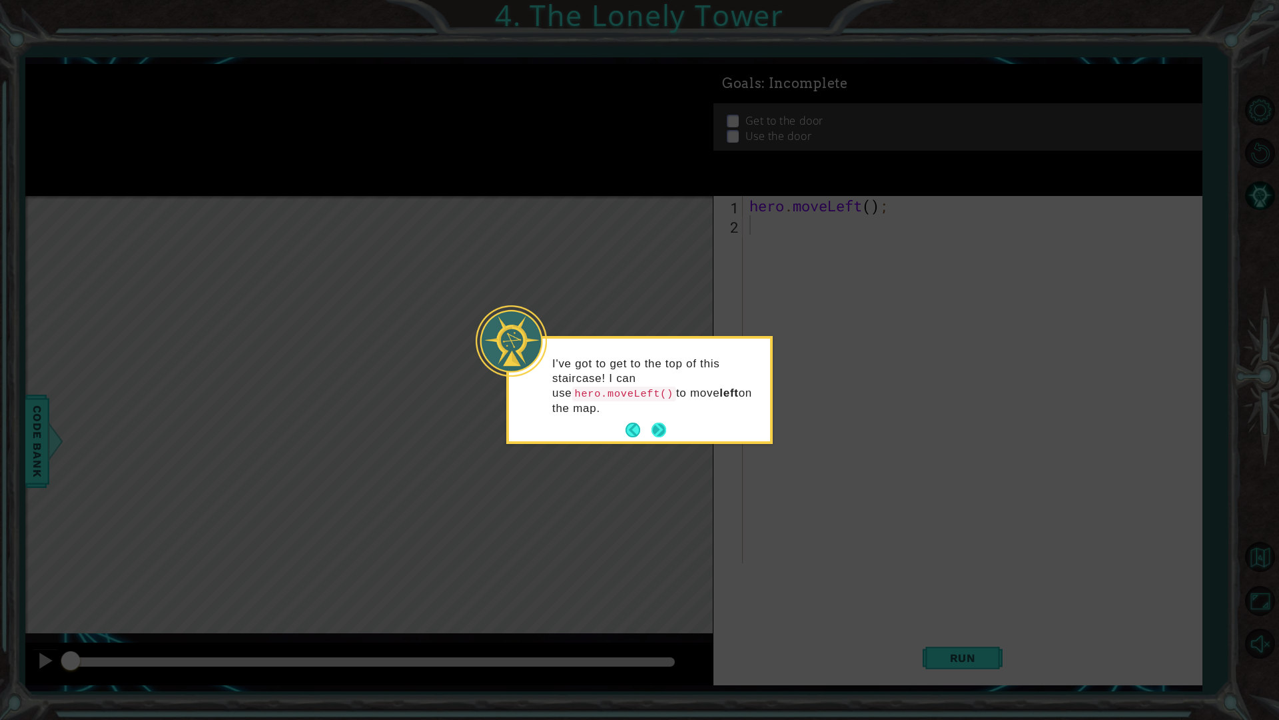
click at [666, 422] on button "Next" at bounding box center [659, 429] width 15 height 15
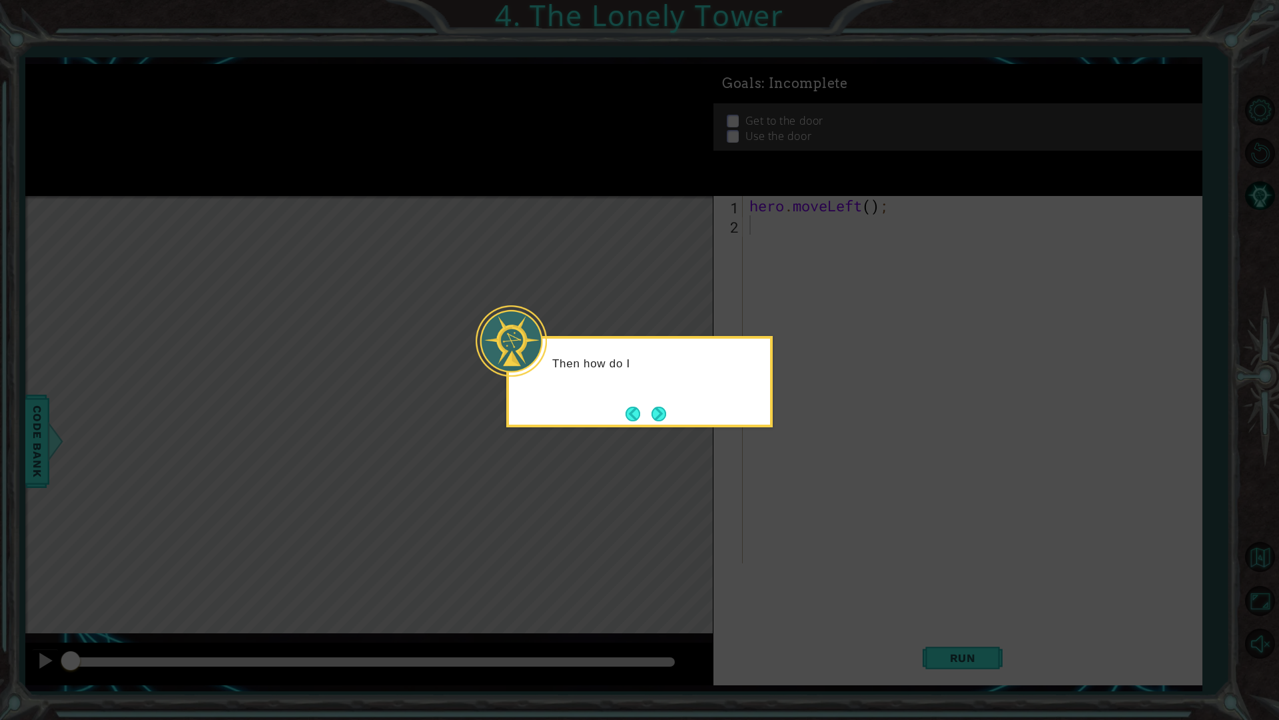
click at [664, 406] on button "Next" at bounding box center [659, 413] width 15 height 15
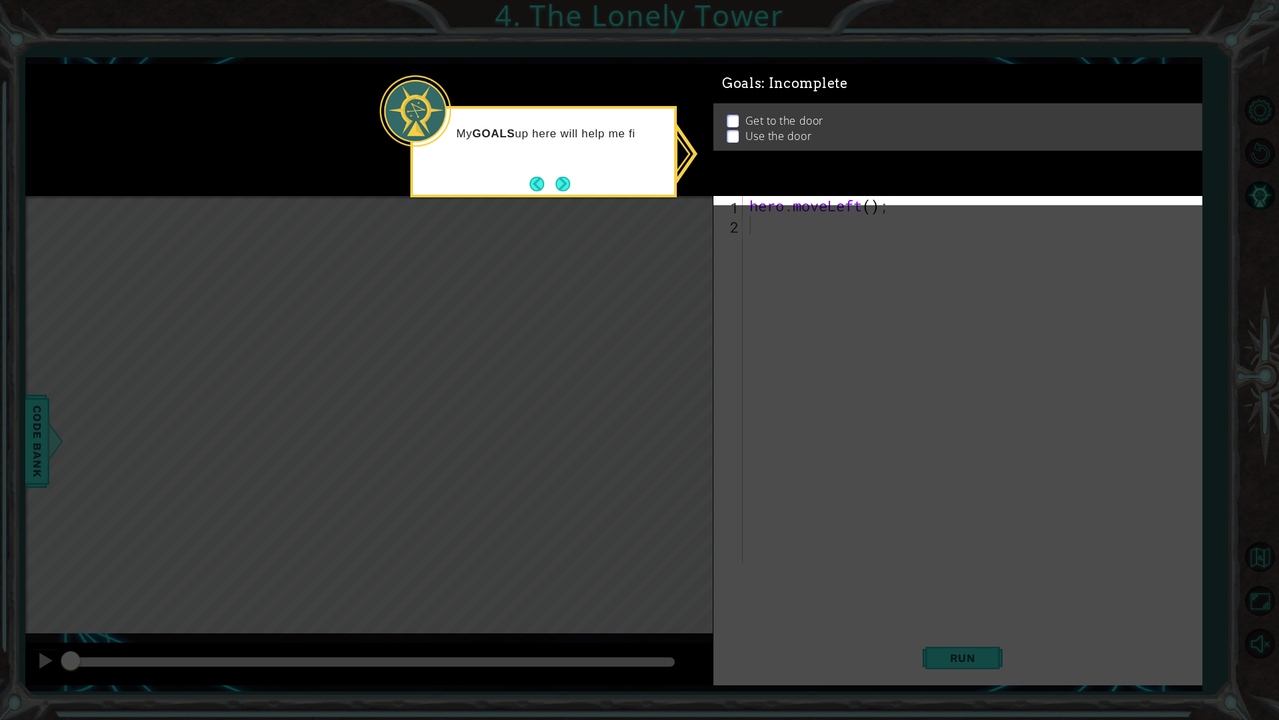
drag, startPoint x: 774, startPoint y: 243, endPoint x: 746, endPoint y: 247, distance: 28.3
click at [766, 241] on icon at bounding box center [639, 360] width 1279 height 720
click at [670, 388] on icon at bounding box center [639, 360] width 1279 height 720
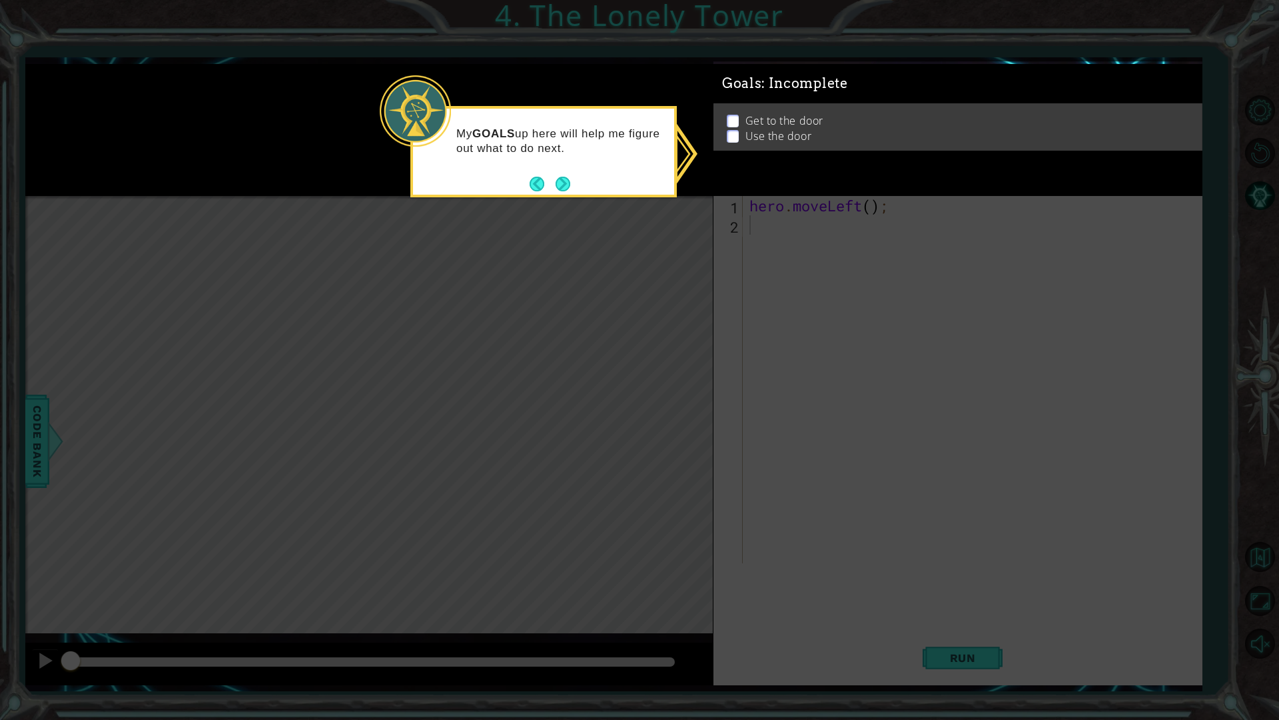
click at [657, 391] on icon at bounding box center [639, 360] width 1279 height 720
drag, startPoint x: 662, startPoint y: 367, endPoint x: 668, endPoint y: 322, distance: 45.0
click at [664, 347] on icon at bounding box center [639, 360] width 1279 height 720
click at [678, 291] on icon at bounding box center [639, 360] width 1279 height 720
click at [738, 115] on p at bounding box center [733, 121] width 12 height 13
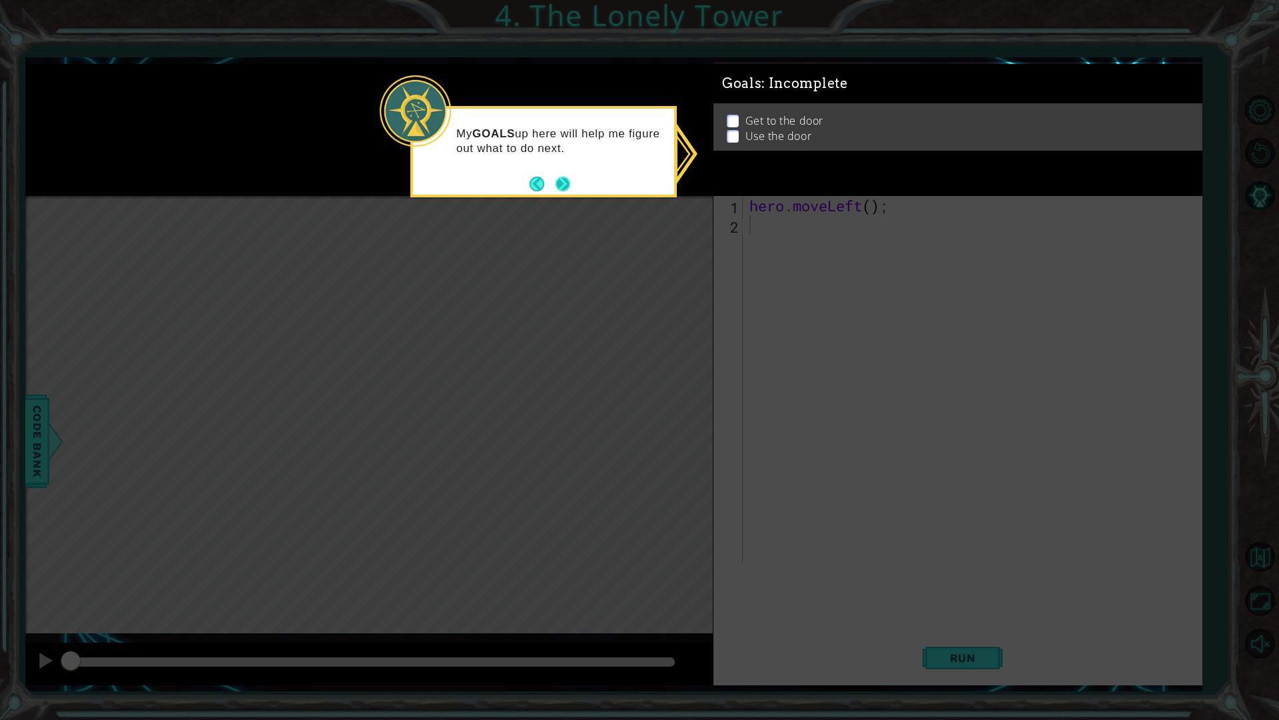
click at [570, 177] on button "Next" at bounding box center [563, 184] width 15 height 15
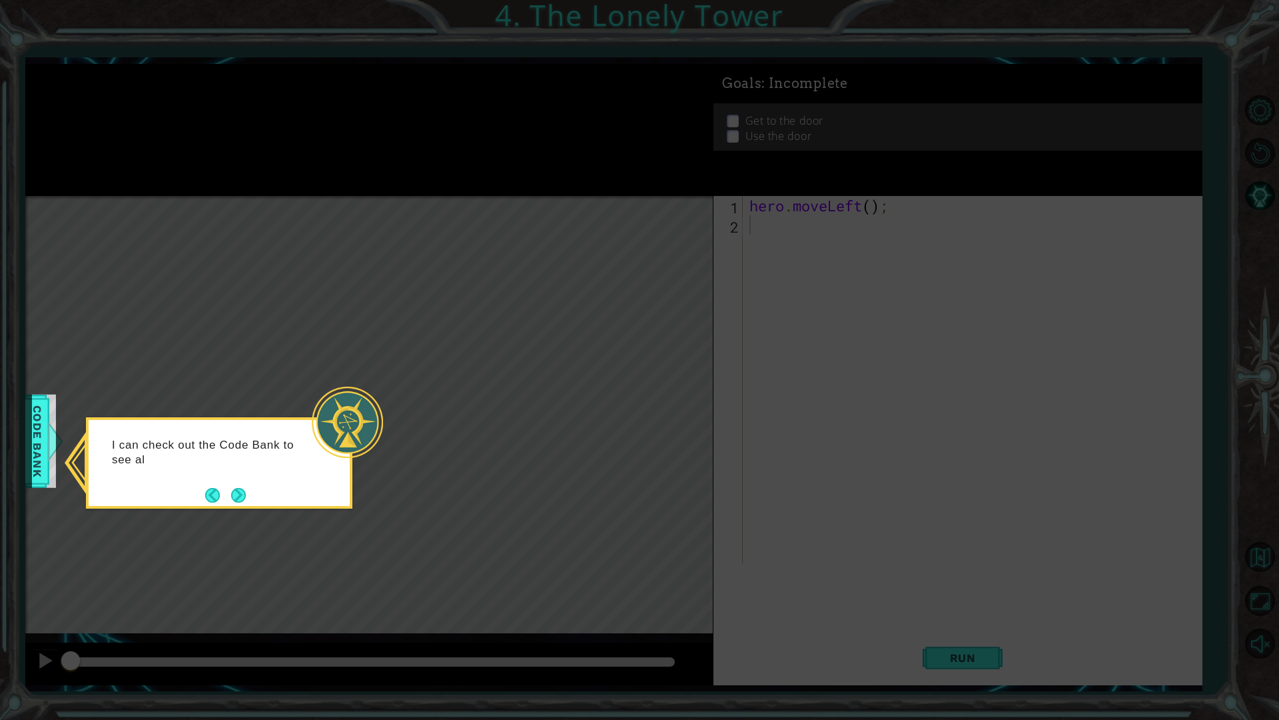
click at [240, 481] on div "I can check out the Code Bank to see al" at bounding box center [219, 458] width 261 height 67
click at [243, 488] on button "Next" at bounding box center [238, 495] width 15 height 15
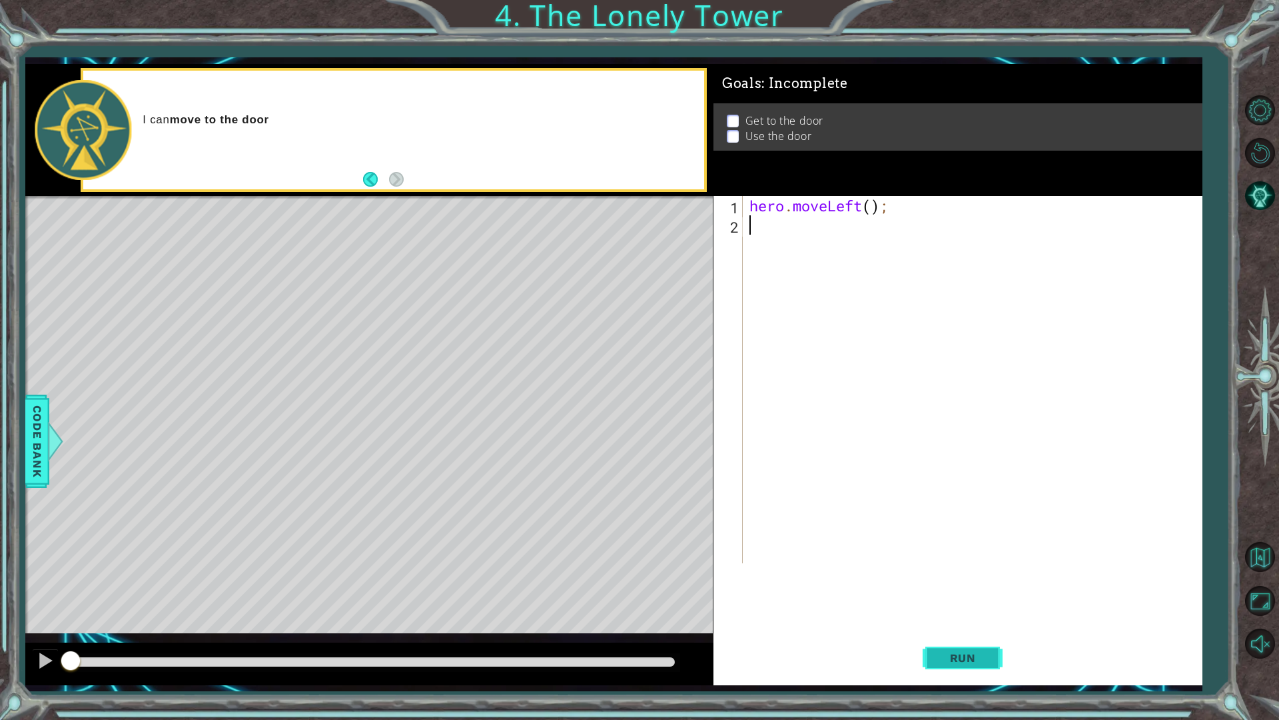
click at [963, 612] on button "Run" at bounding box center [963, 657] width 80 height 49
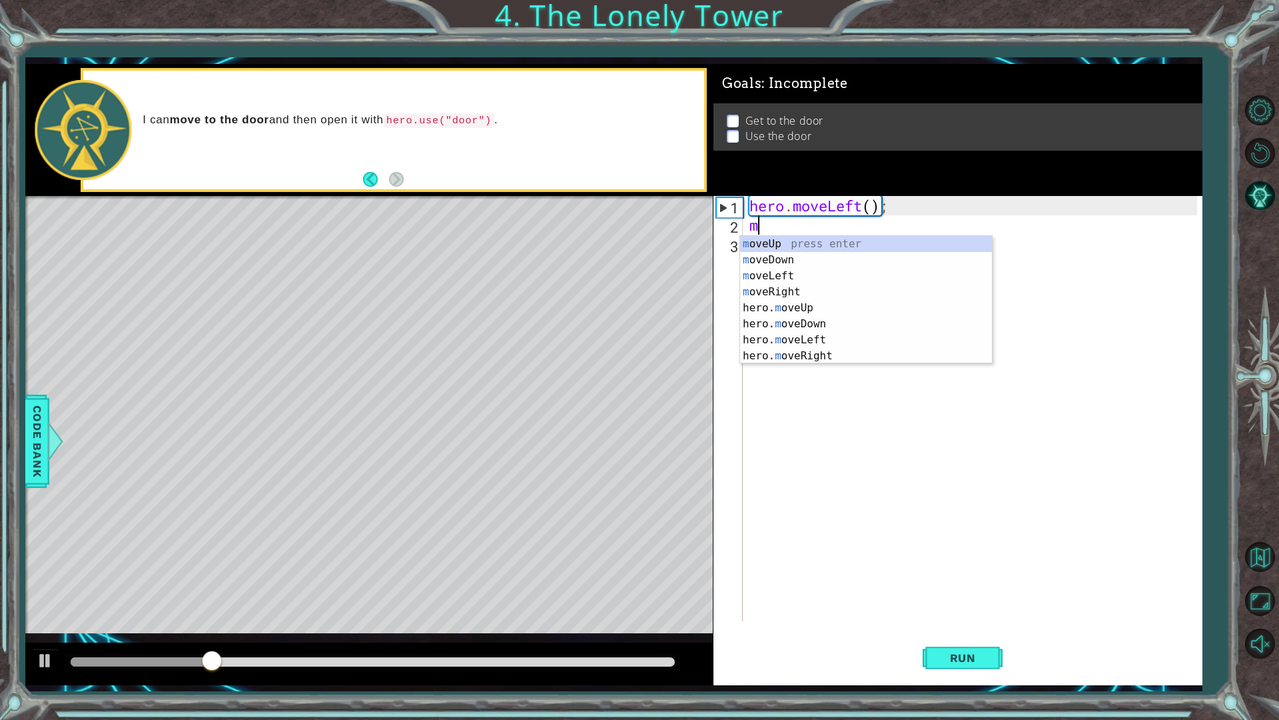
type textarea "mo"
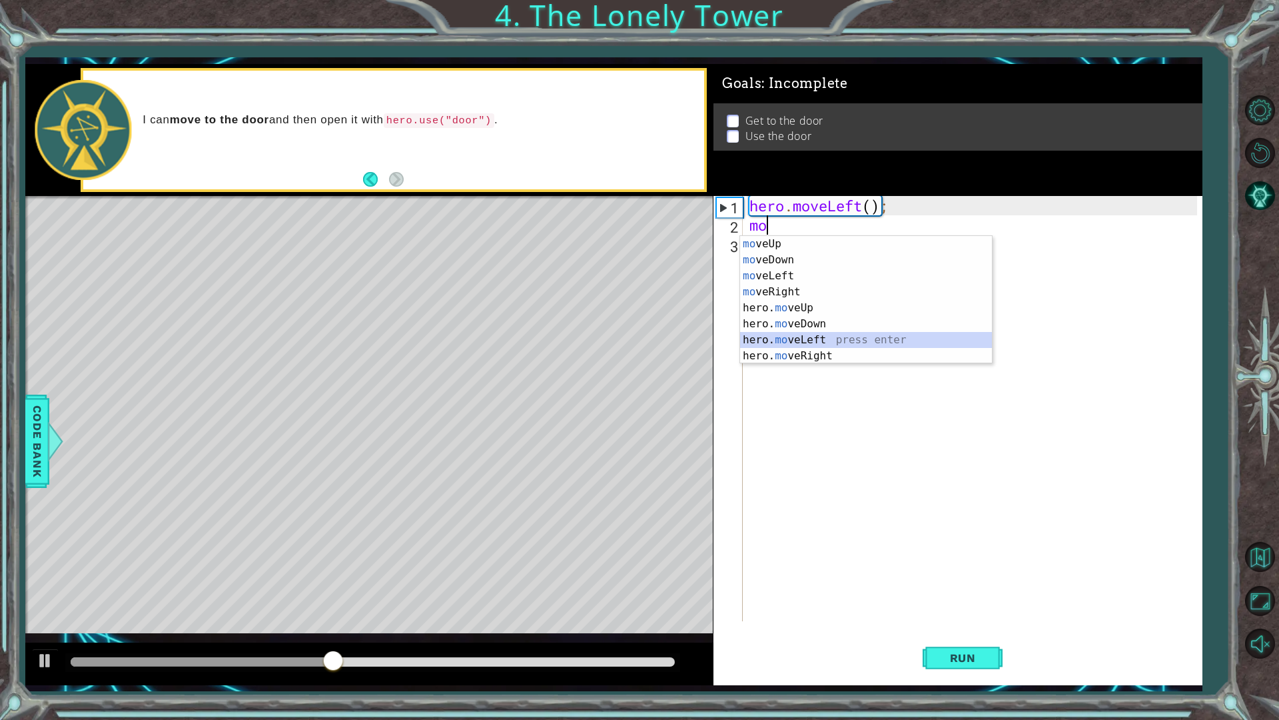
click at [816, 337] on div "mo veUp press enter mo veDown press enter mo veLeft press enter mo veRight pres…" at bounding box center [866, 316] width 252 height 160
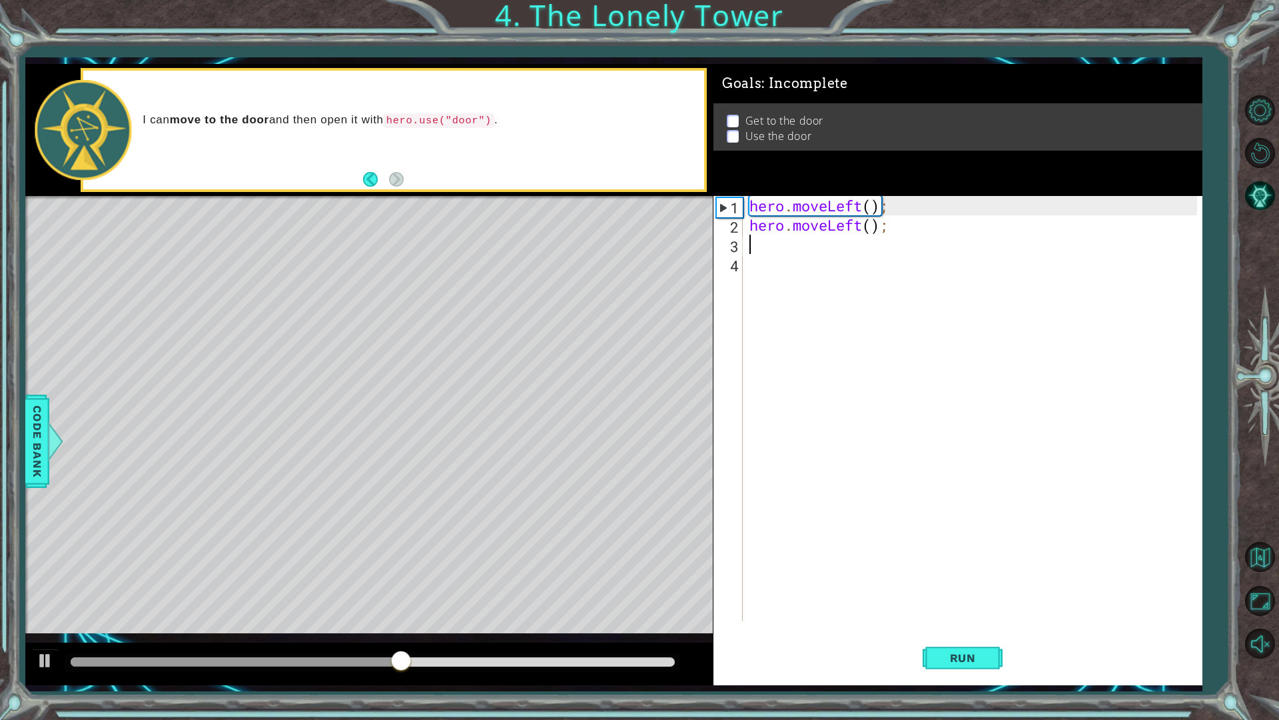
type textarea "m"
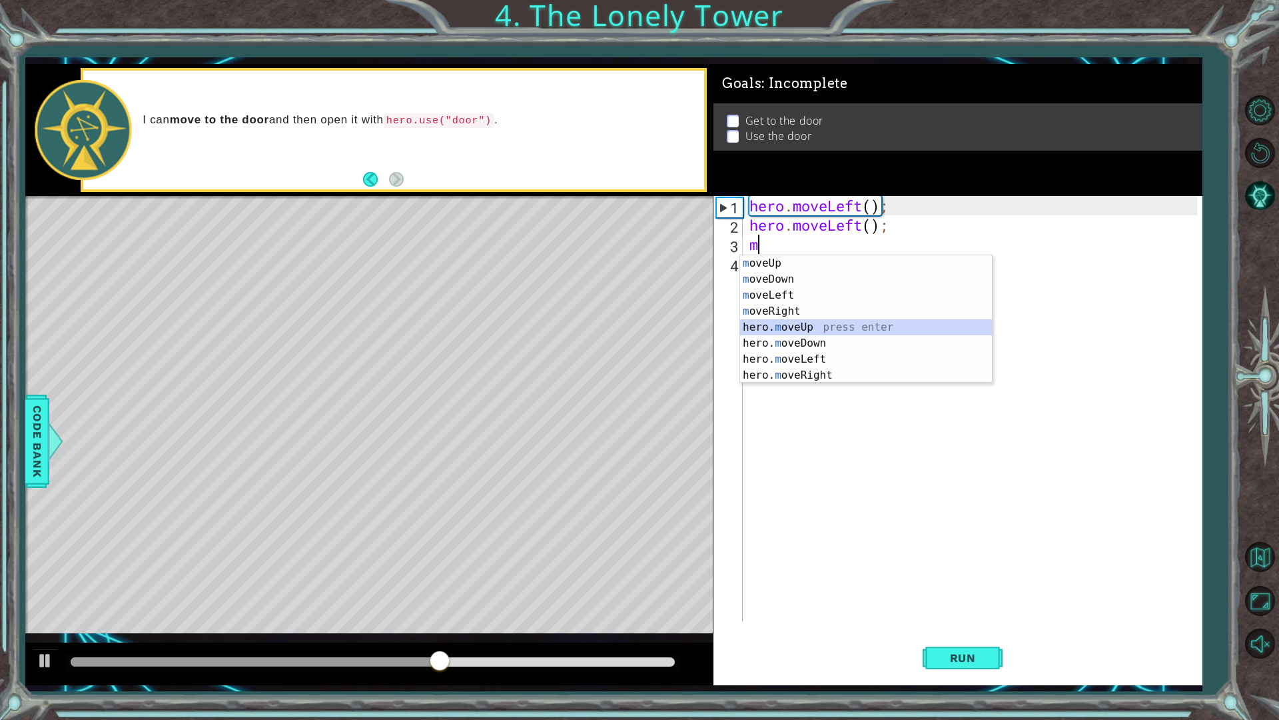
click at [813, 325] on div "m oveUp press enter m oveDown press enter m oveLeft press enter m oveRight pres…" at bounding box center [866, 335] width 252 height 160
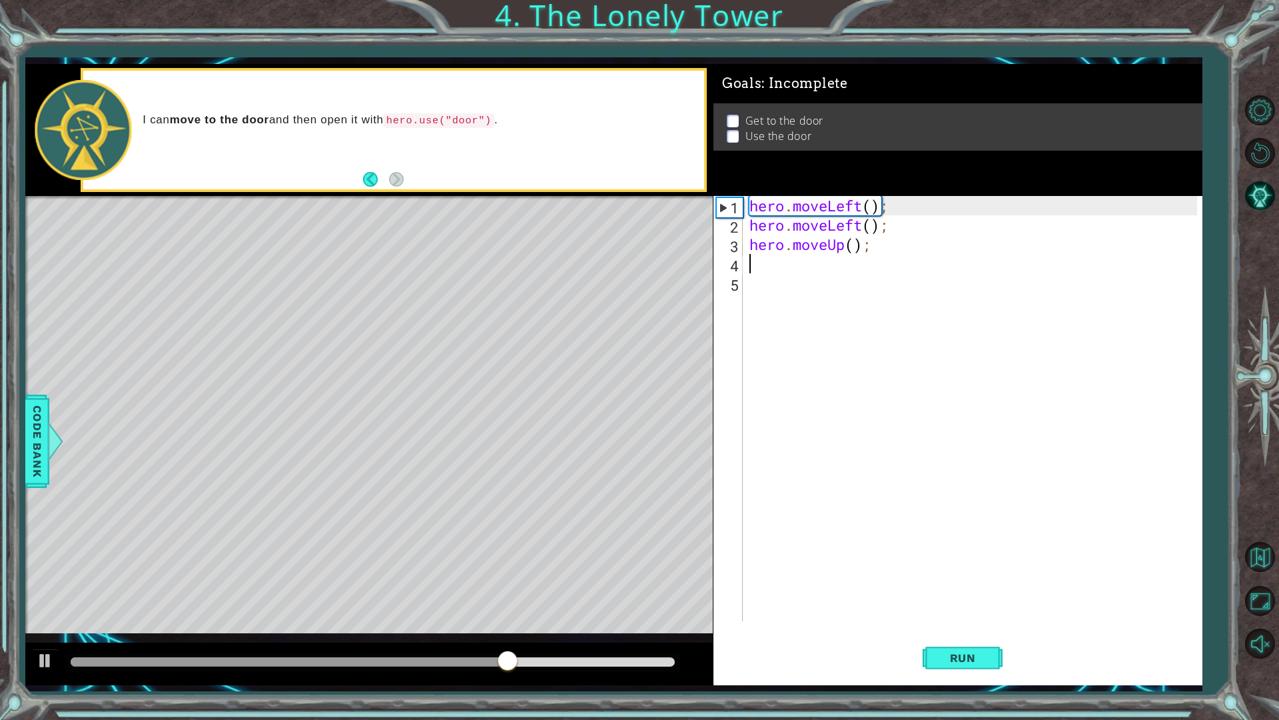
type textarea "m"
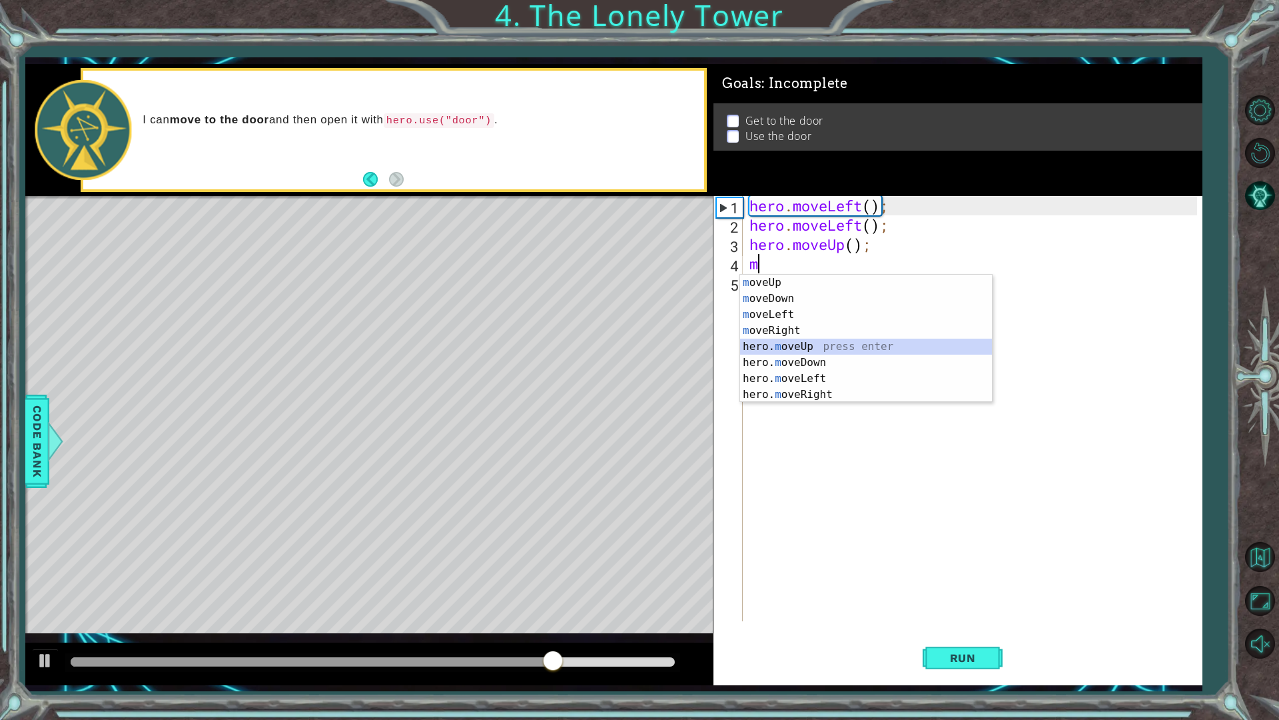
click at [796, 346] on div "m oveUp press enter m oveDown press enter m oveLeft press enter m oveRight pres…" at bounding box center [866, 355] width 252 height 160
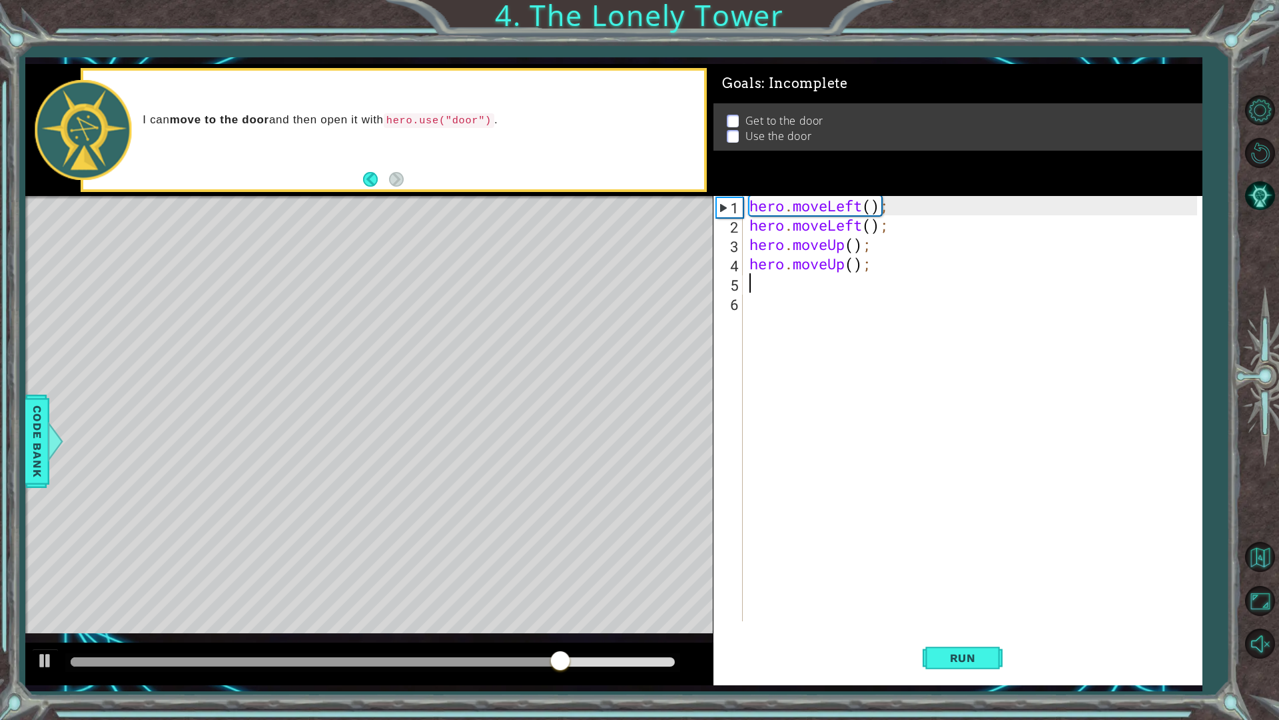
type textarea "m"
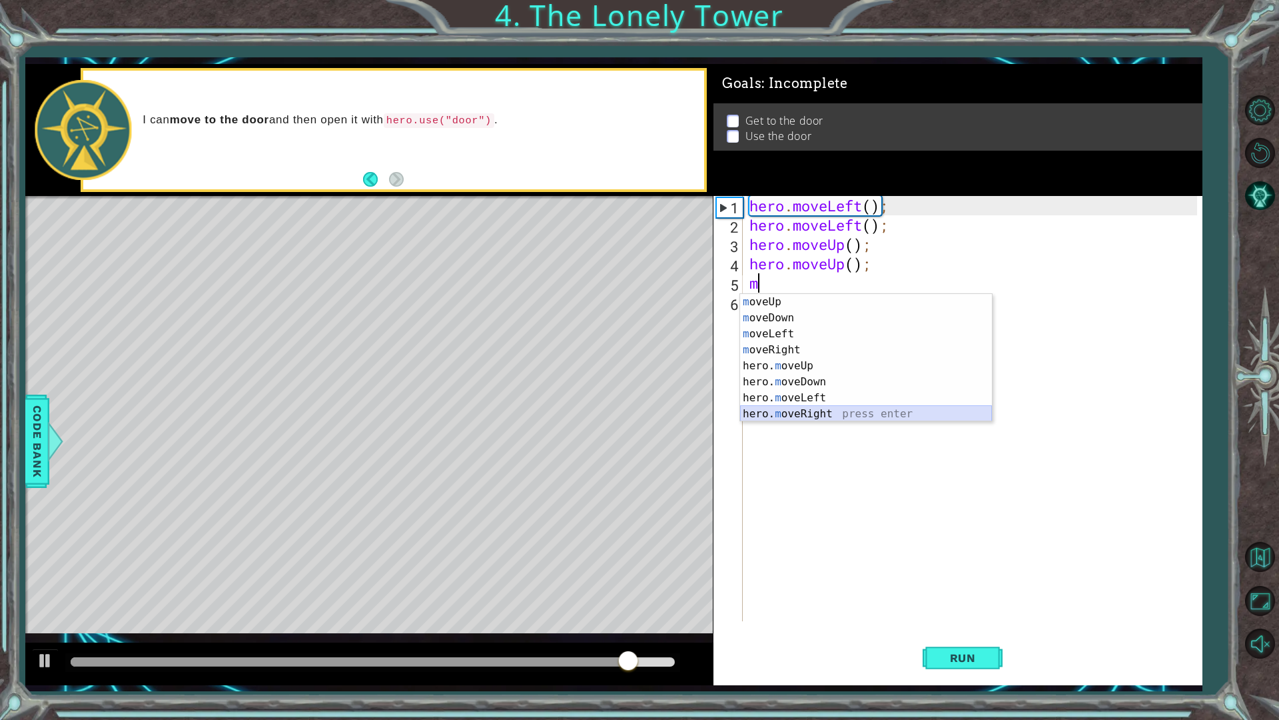
drag, startPoint x: 832, startPoint y: 412, endPoint x: 831, endPoint y: 420, distance: 8.0
click at [831, 420] on div "m oveUp press enter m oveDown press enter m oveLeft press enter m oveRight pres…" at bounding box center [866, 374] width 252 height 160
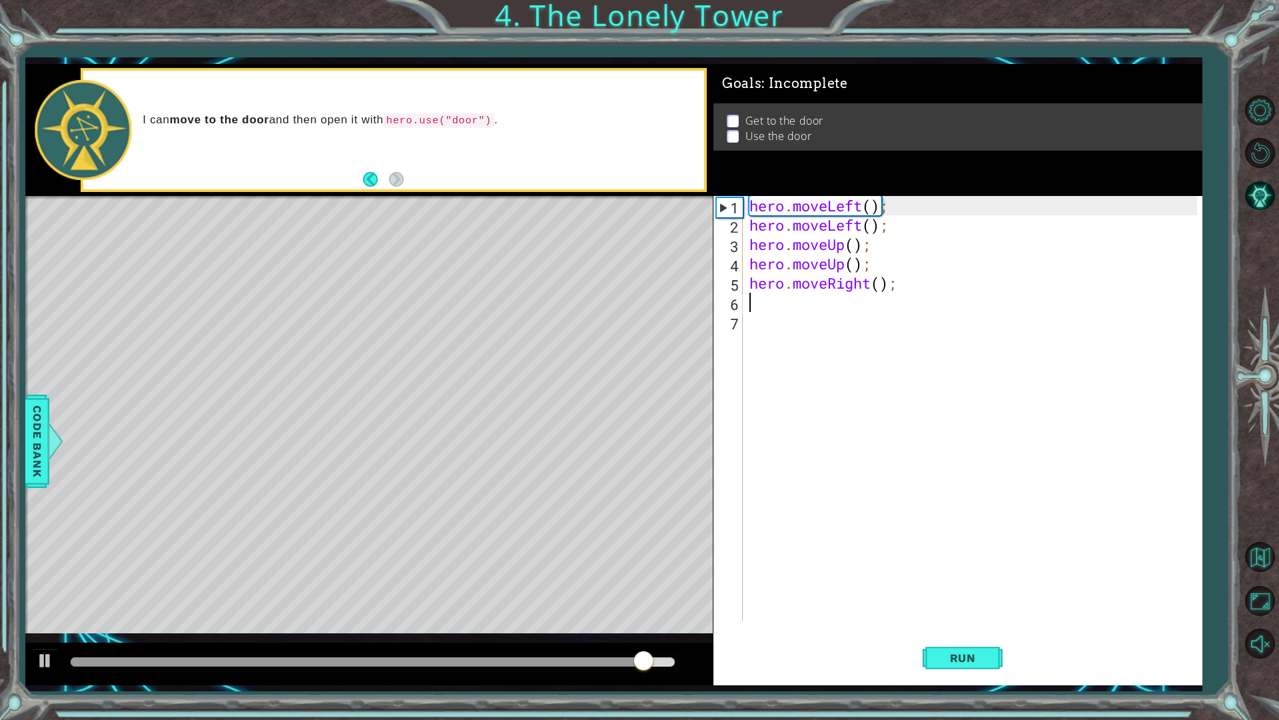
type textarea "m"
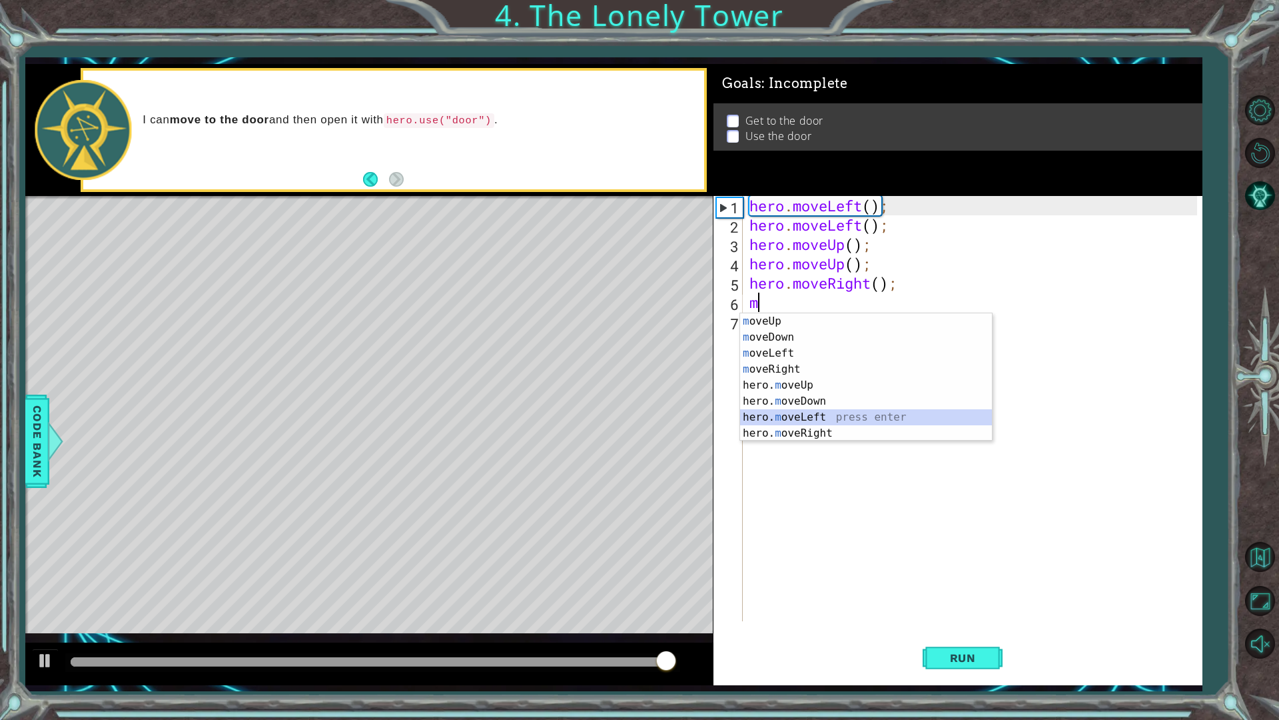
click at [823, 424] on div "m oveUp press enter m oveDown press enter m oveLeft press enter m oveRight pres…" at bounding box center [866, 393] width 252 height 160
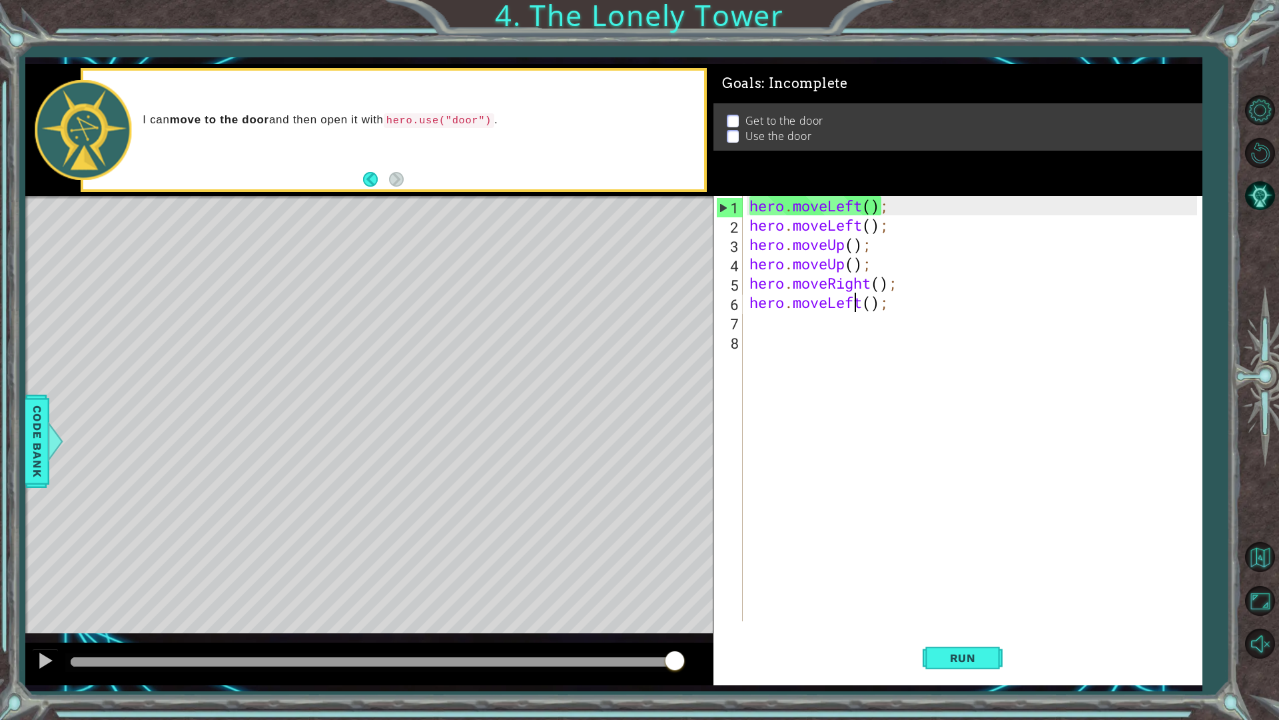
click at [853, 301] on div "hero . moveLeft ( ) ; hero . moveLeft ( ) ; hero . moveUp ( ) ; hero . moveUp (…" at bounding box center [976, 428] width 458 height 464
type textarea "hero.moveLeft();"
click at [870, 314] on div "hero . moveLeft ( ) ; hero . moveLeft ( ) ; hero . moveUp ( ) ; hero . moveUp (…" at bounding box center [976, 428] width 458 height 464
click at [865, 303] on div "hero . moveLeft ( ) ; hero . moveLeft ( ) ; hero . moveUp ( ) ; hero . moveUp (…" at bounding box center [976, 428] width 458 height 464
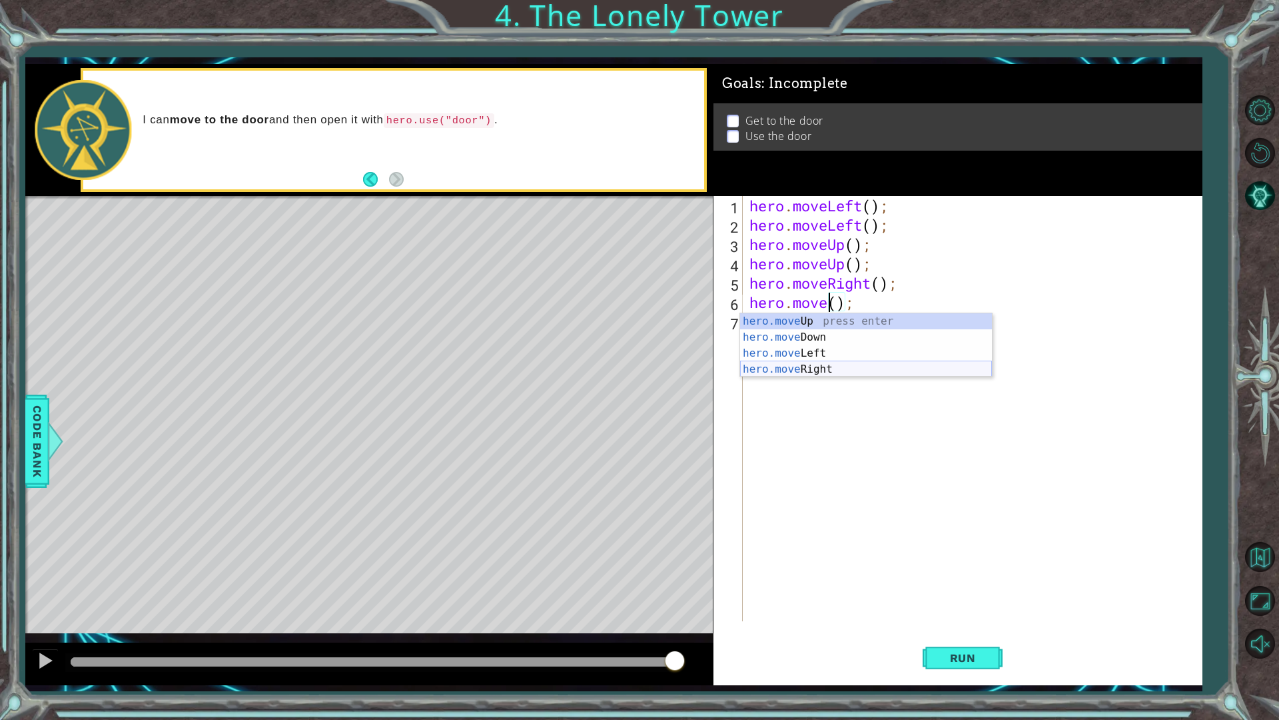
click at [840, 367] on div "hero.move Up press enter hero.move Down press enter hero.move Left press enter …" at bounding box center [866, 361] width 252 height 96
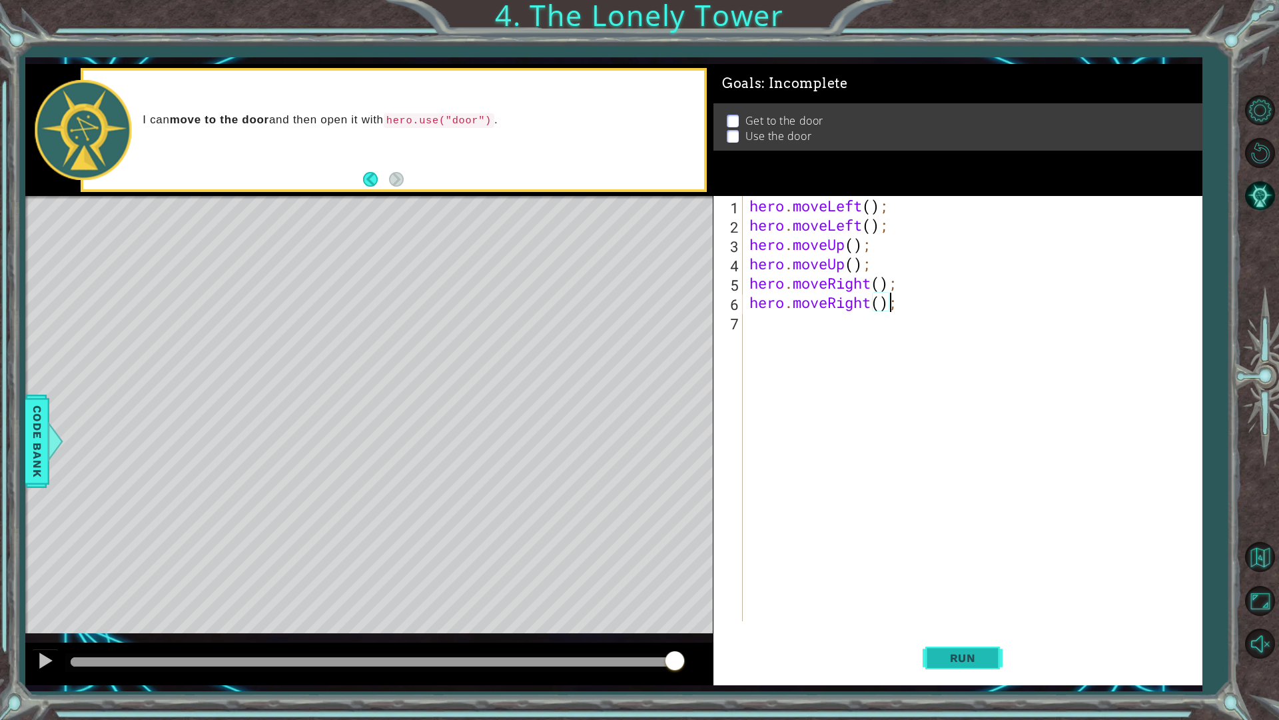
click at [991, 612] on button "Run" at bounding box center [963, 657] width 80 height 49
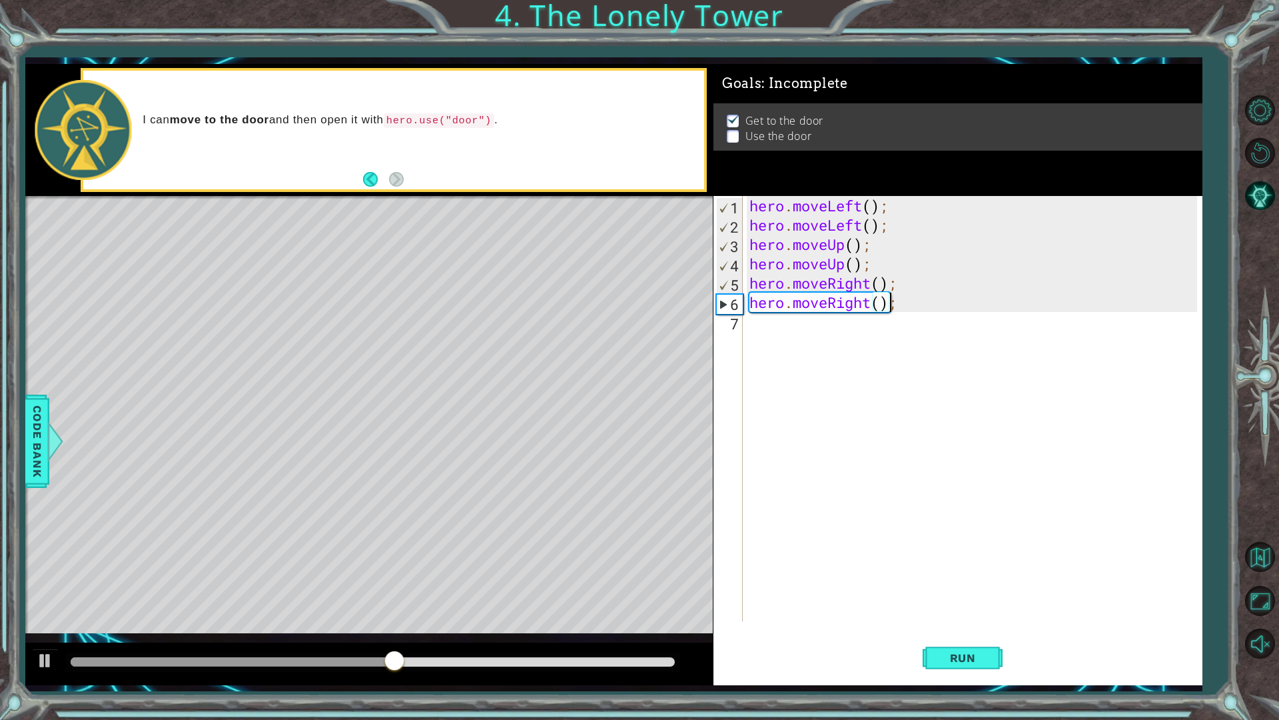
click at [790, 307] on div "hero . moveLeft ( ) ; hero . moveLeft ( ) ; hero . moveUp ( ) ; hero . moveUp (…" at bounding box center [976, 428] width 458 height 464
type textarea "hero.moveRight();"
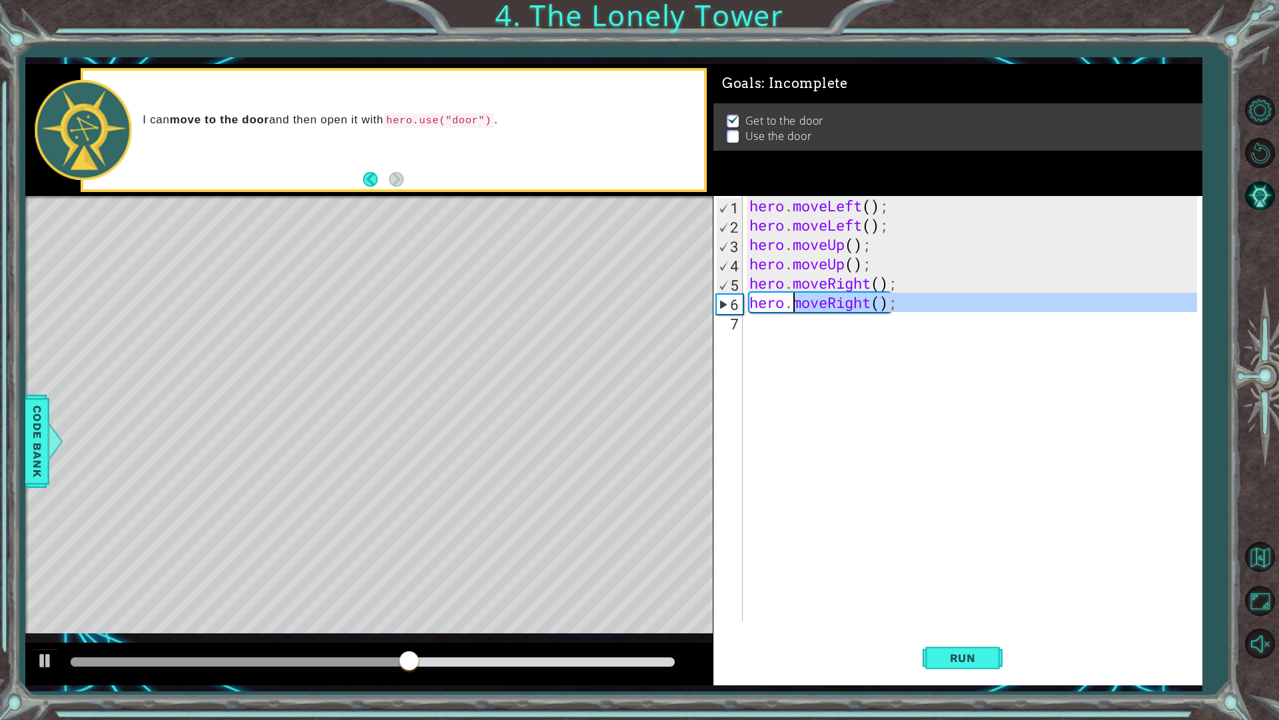
click at [783, 328] on div "hero . moveLeft ( ) ; hero . moveLeft ( ) ; hero . moveUp ( ) ; hero . moveUp (…" at bounding box center [972, 408] width 451 height 425
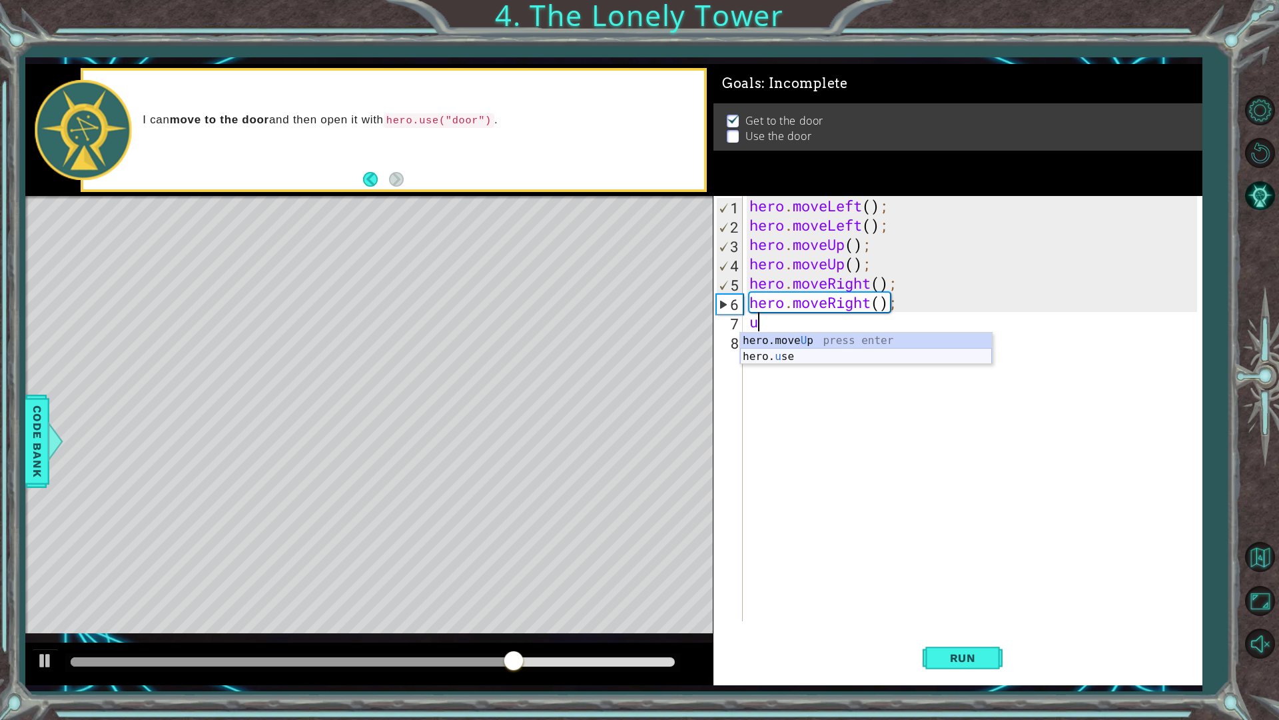
drag, startPoint x: 822, startPoint y: 360, endPoint x: 833, endPoint y: 370, distance: 14.7
click at [832, 369] on body "1 ההההההההההההההההההההההההההההההההההההההההההההההההההההההההההההההההההההההההההההה…" at bounding box center [639, 360] width 1279 height 720
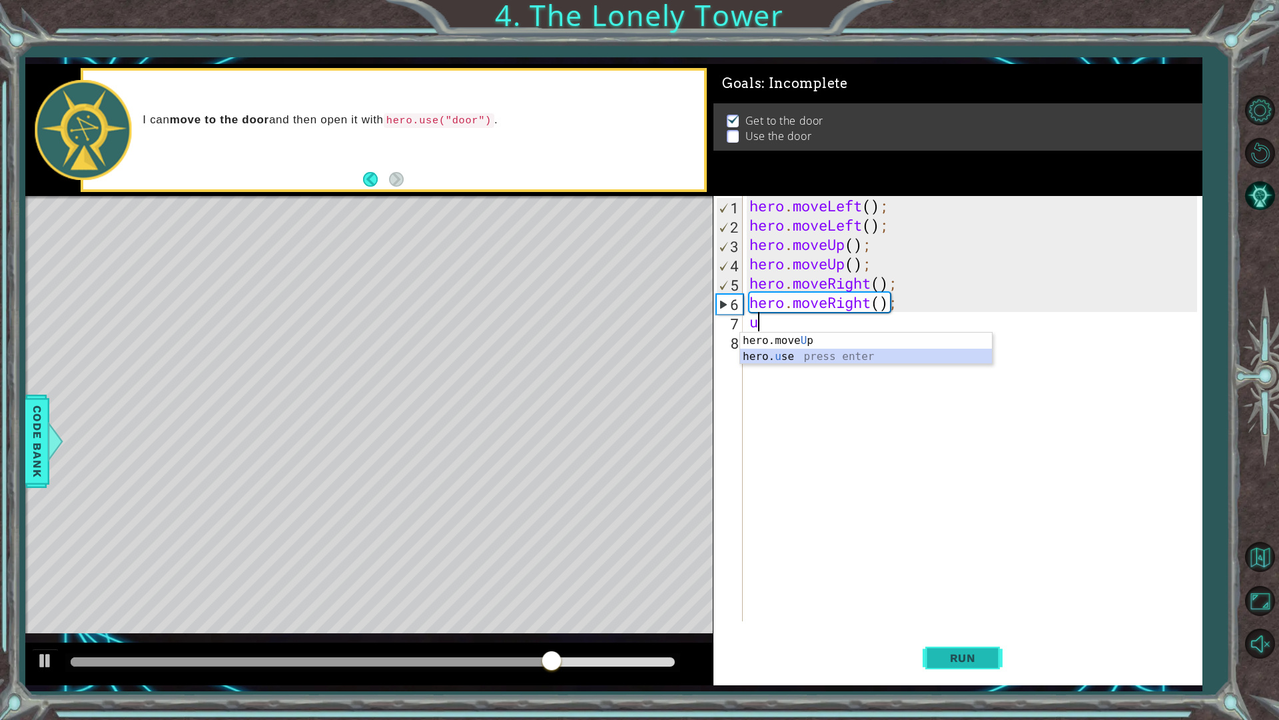
click at [941, 612] on span "Run" at bounding box center [963, 657] width 53 height 13
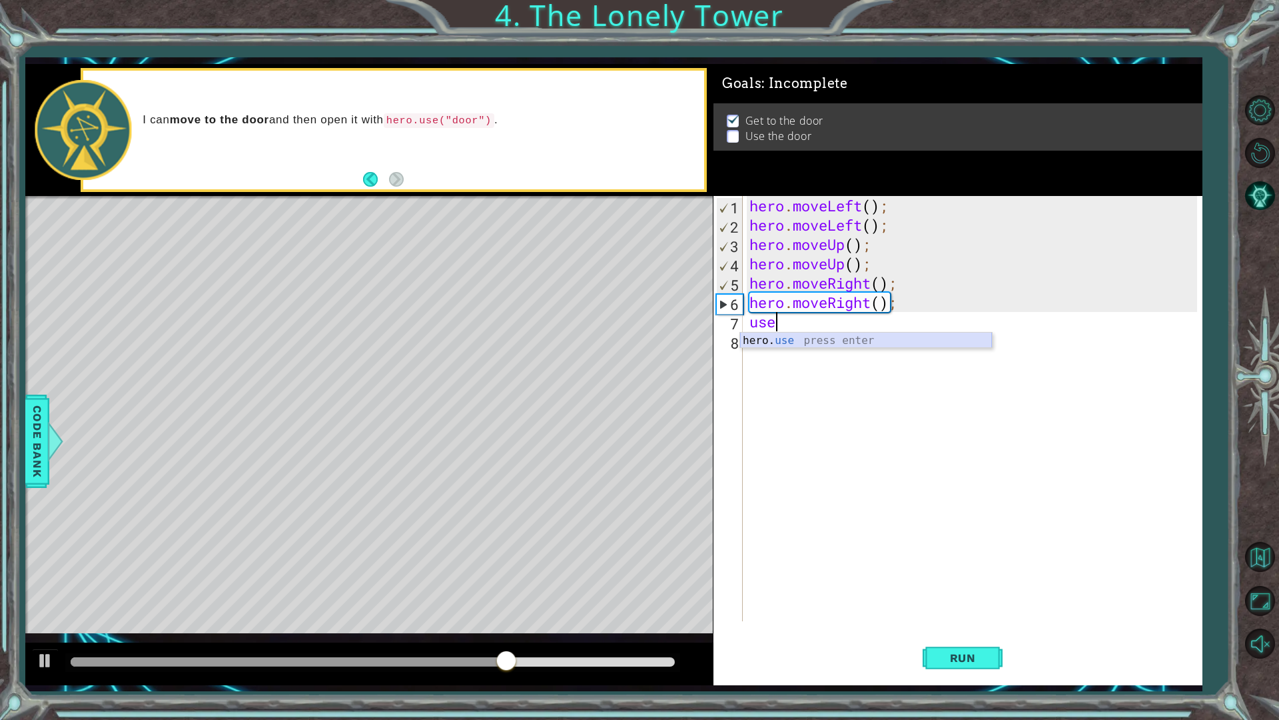
click at [830, 336] on div "hero. use press enter" at bounding box center [866, 356] width 252 height 48
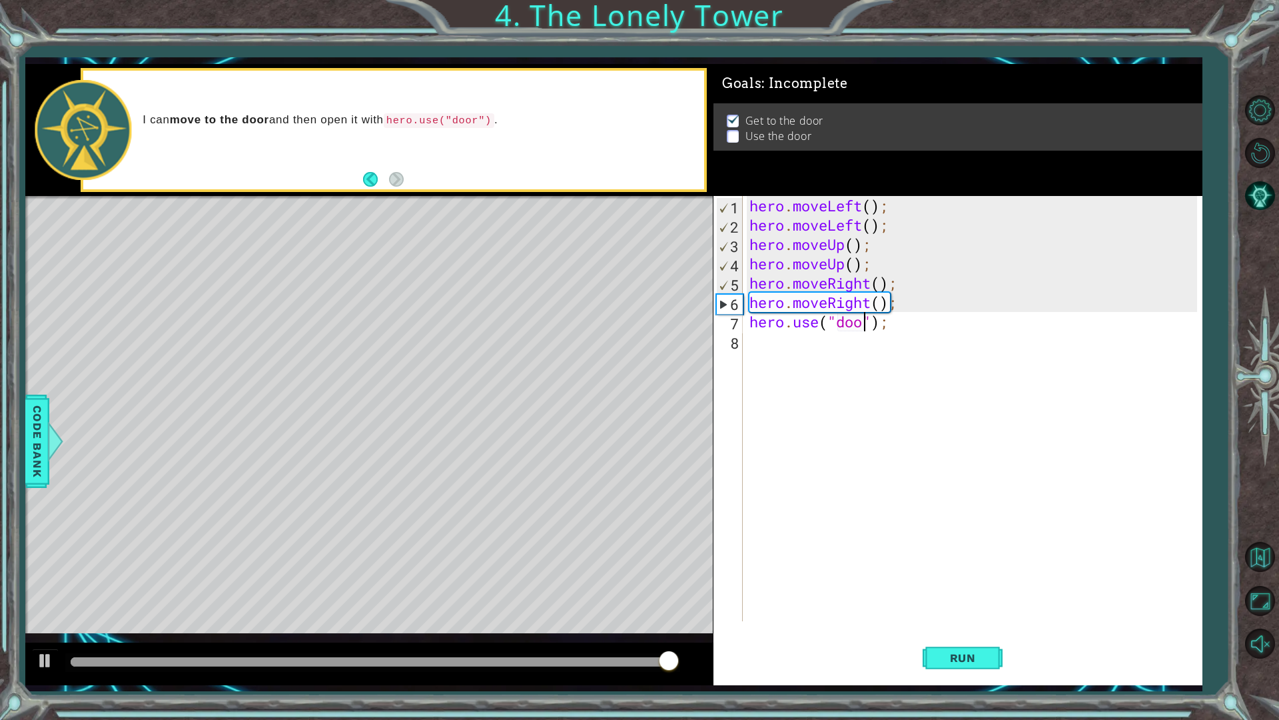
scroll to position [0, 5]
type textarea "hero.use("door");"
click at [966, 612] on span "Run" at bounding box center [963, 657] width 53 height 13
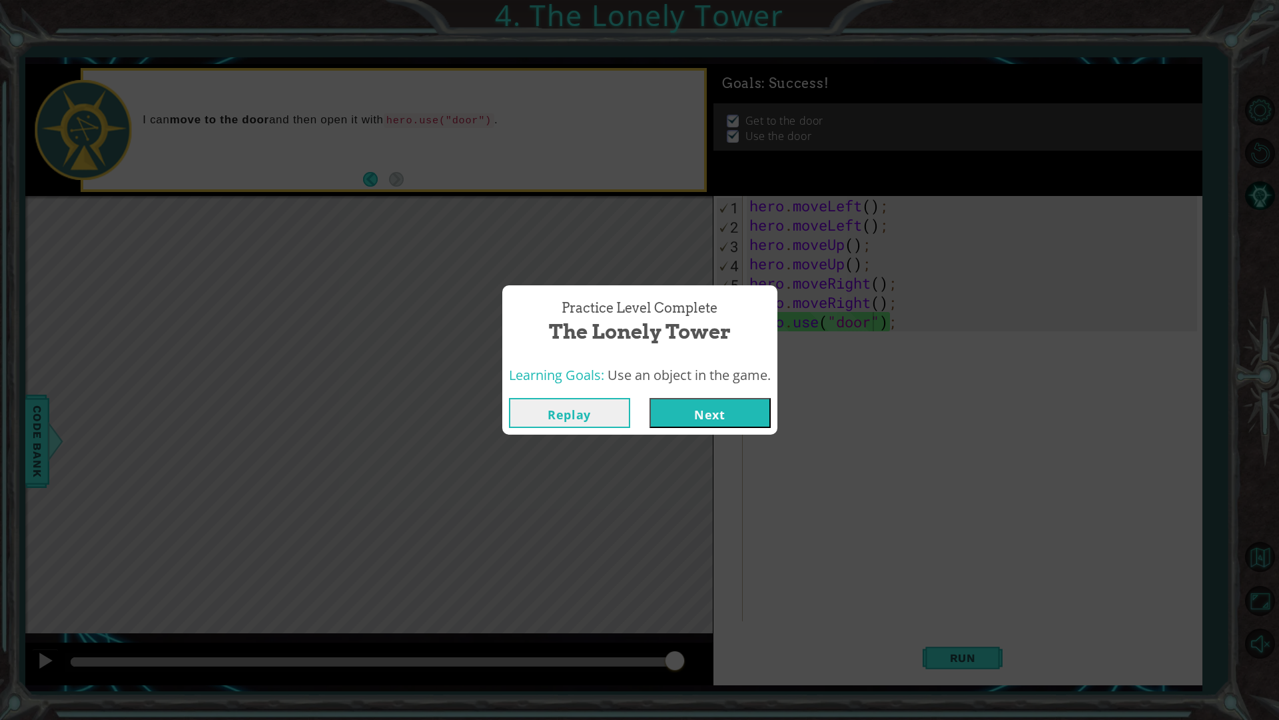
click at [752, 417] on button "Next" at bounding box center [710, 413] width 121 height 30
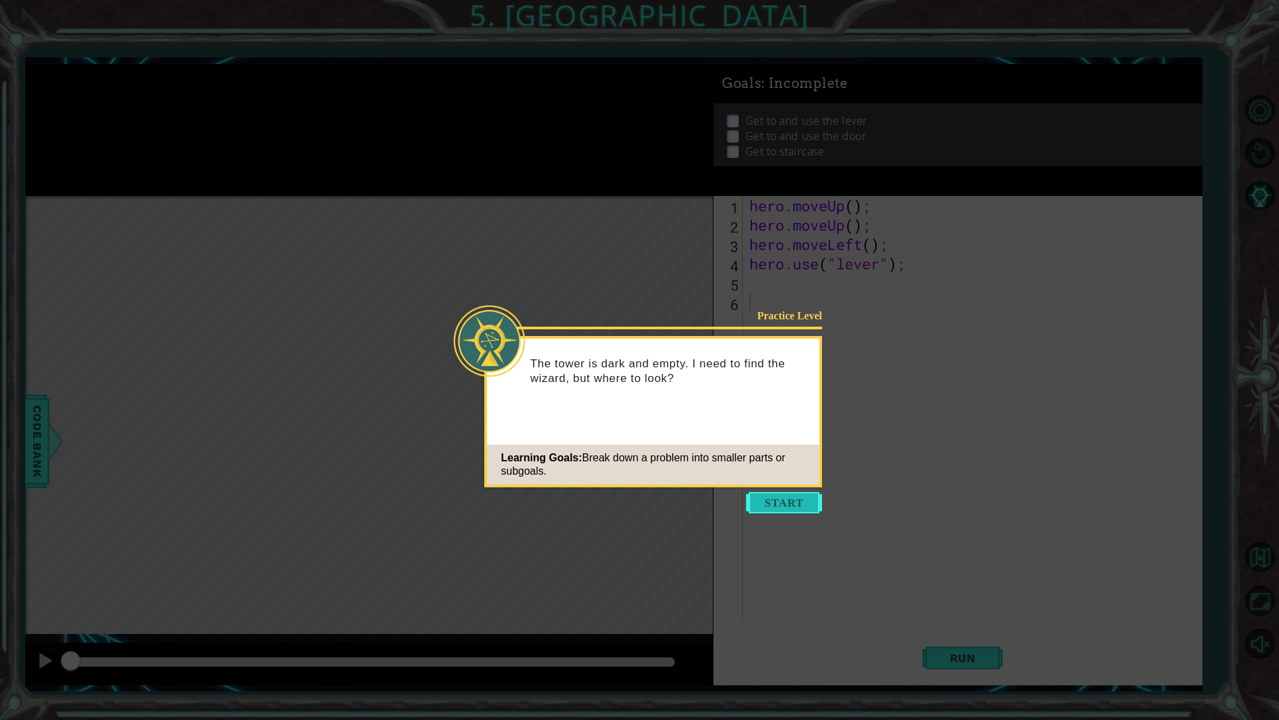
click at [790, 496] on button "Start" at bounding box center [784, 502] width 76 height 21
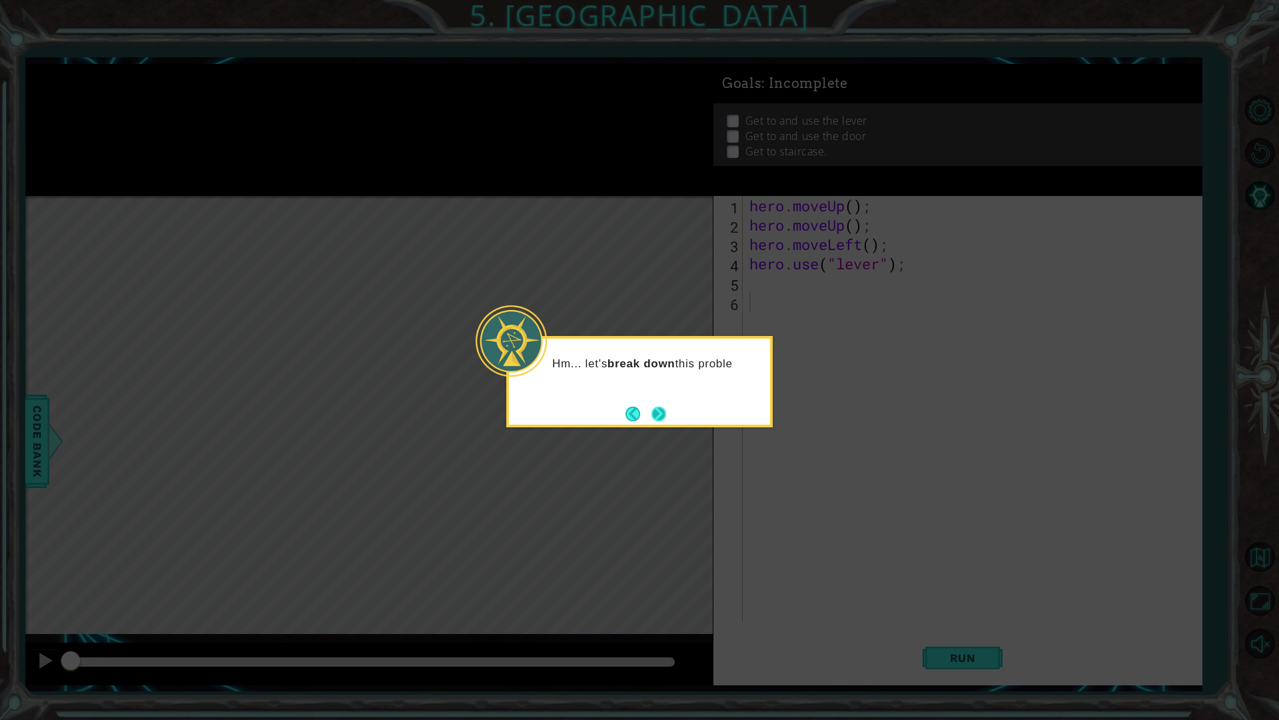
drag, startPoint x: 636, startPoint y: 378, endPoint x: 652, endPoint y: 410, distance: 35.2
click at [652, 396] on div "Hm... let's break down this proble" at bounding box center [639, 367] width 261 height 58
click at [666, 364] on strong "break down" at bounding box center [642, 363] width 68 height 13
drag, startPoint x: 666, startPoint y: 412, endPoint x: 668, endPoint y: 420, distance: 7.4
click at [666, 420] on button "Next" at bounding box center [659, 413] width 15 height 15
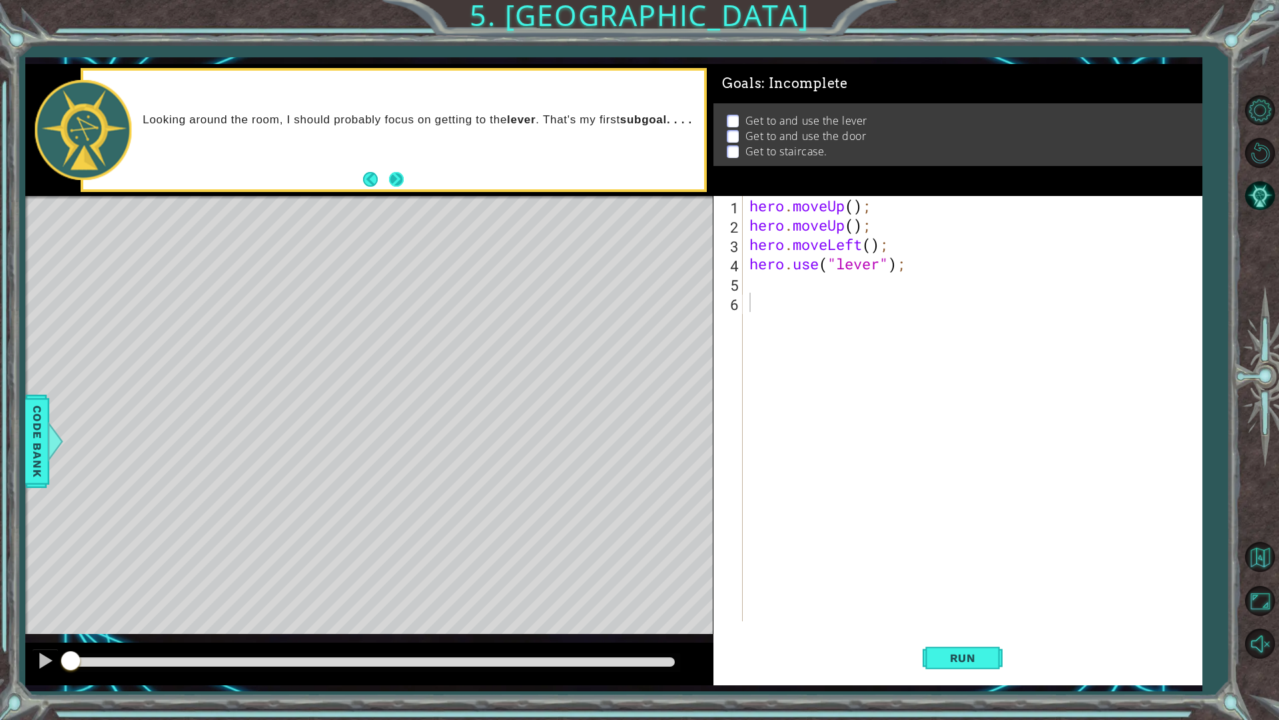
click at [404, 172] on button "Next" at bounding box center [396, 179] width 15 height 15
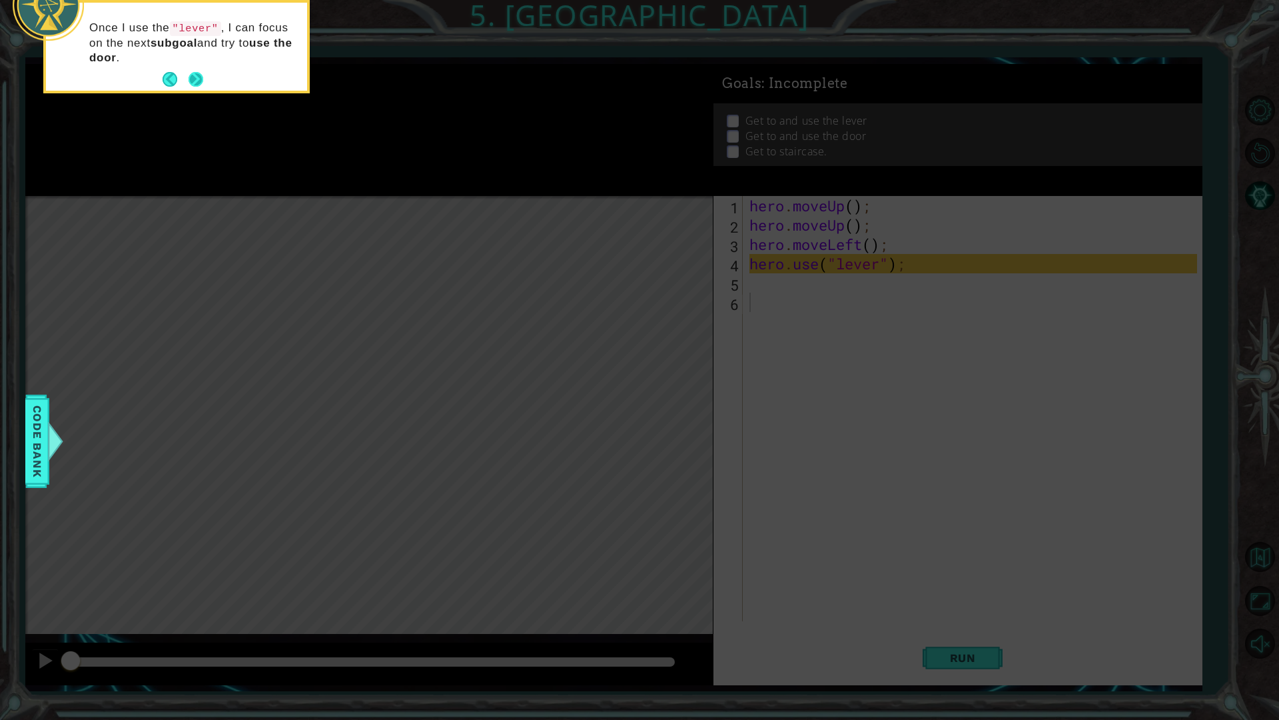
click at [198, 81] on button "Next" at bounding box center [196, 79] width 15 height 15
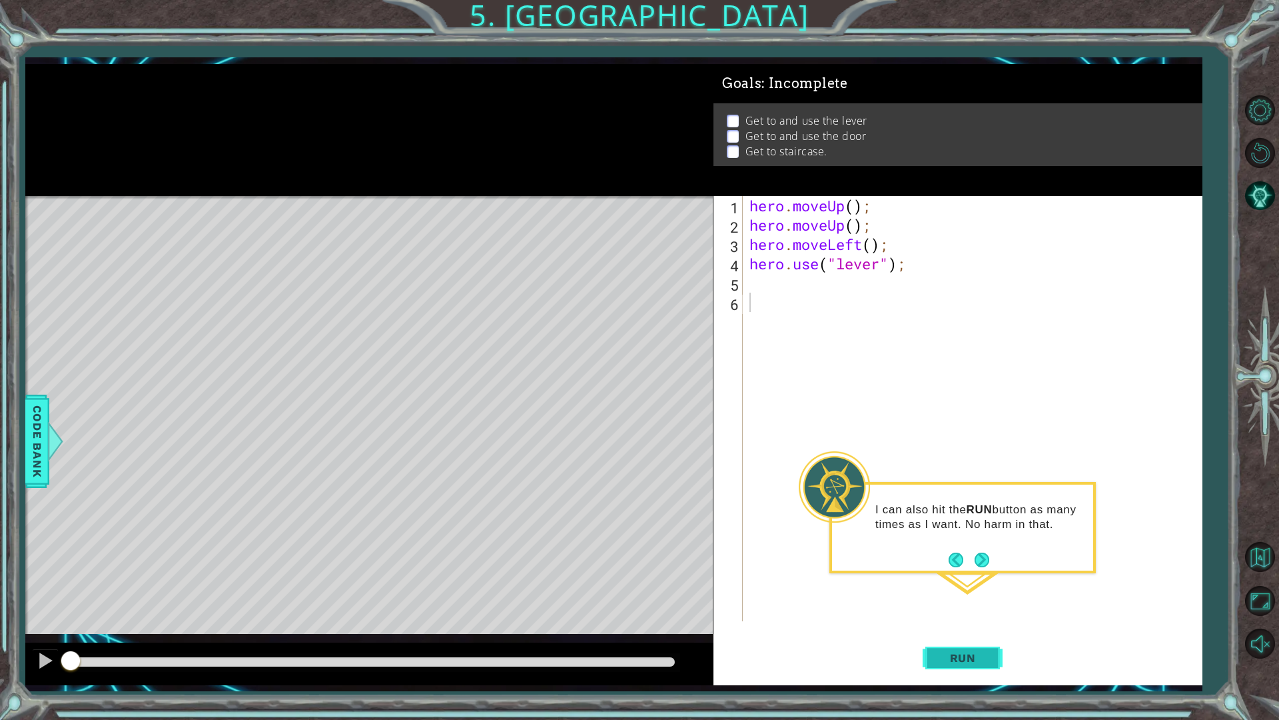
click at [985, 612] on span "Run" at bounding box center [963, 657] width 53 height 13
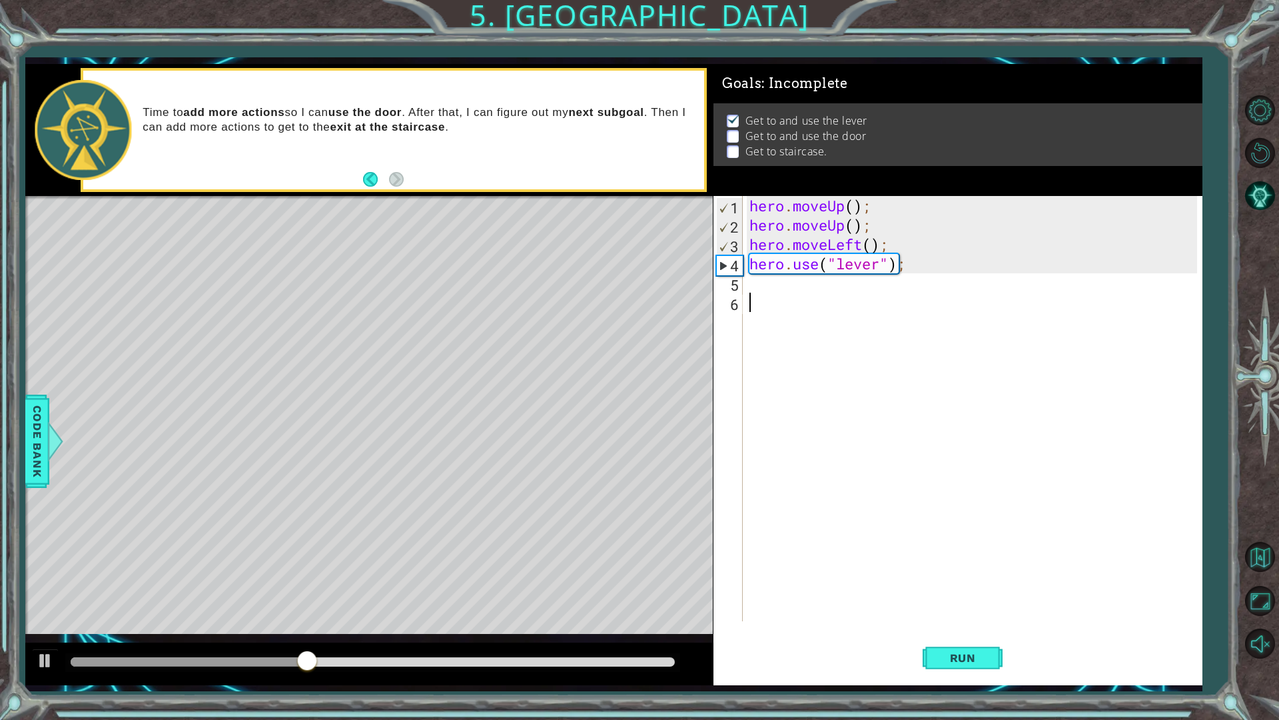
click at [750, 285] on div "hero . moveUp ( ) ; hero . moveUp ( ) ; hero . moveLeft ( ) ; hero . use ( "lev…" at bounding box center [976, 428] width 458 height 464
type textarea "m"
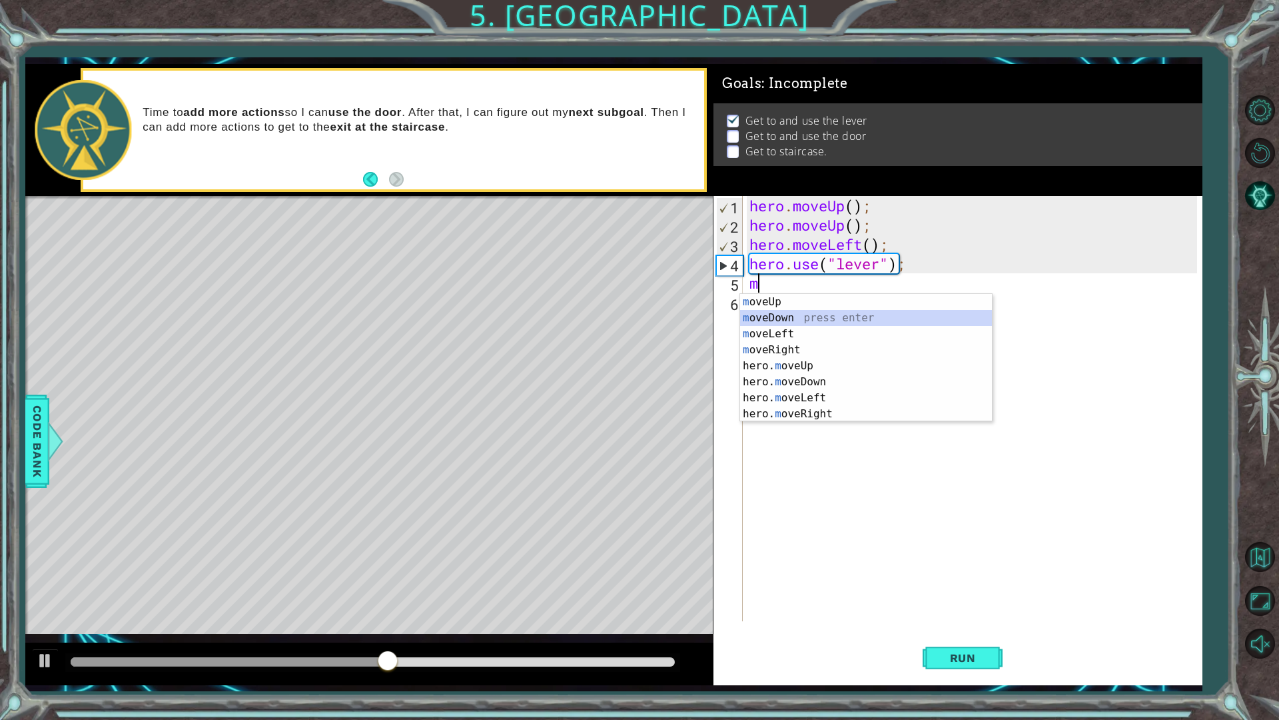
click at [790, 317] on div "m oveUp press enter m oveDown press enter m oveLeft press enter m oveRight pres…" at bounding box center [866, 374] width 252 height 160
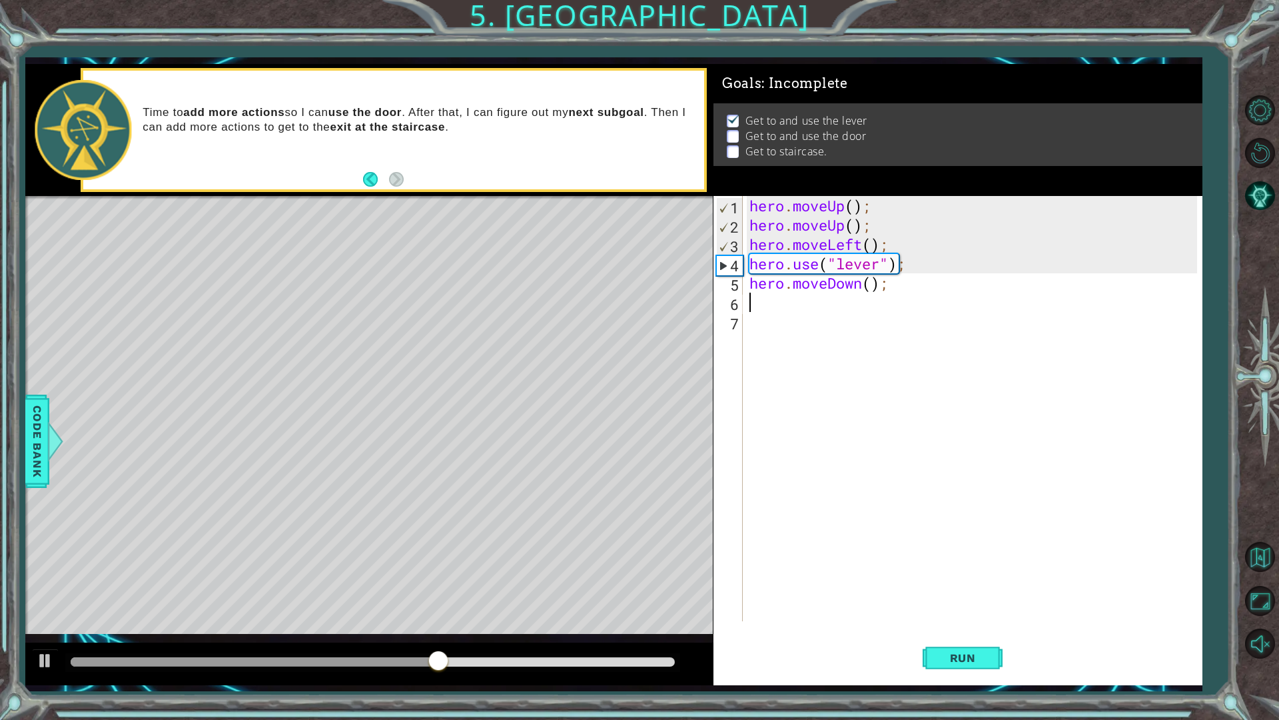
type textarea "m"
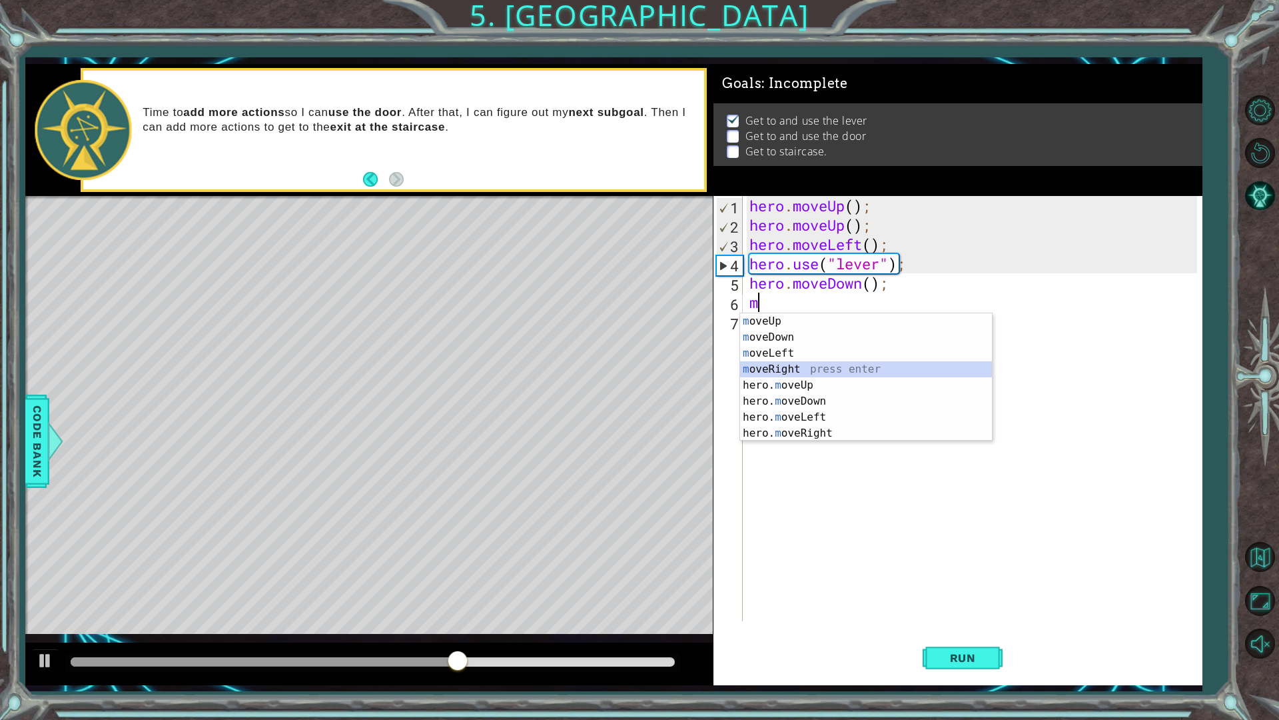
click at [825, 367] on div "m oveUp press enter m oveDown press enter m oveLeft press enter m oveRight pres…" at bounding box center [866, 393] width 252 height 160
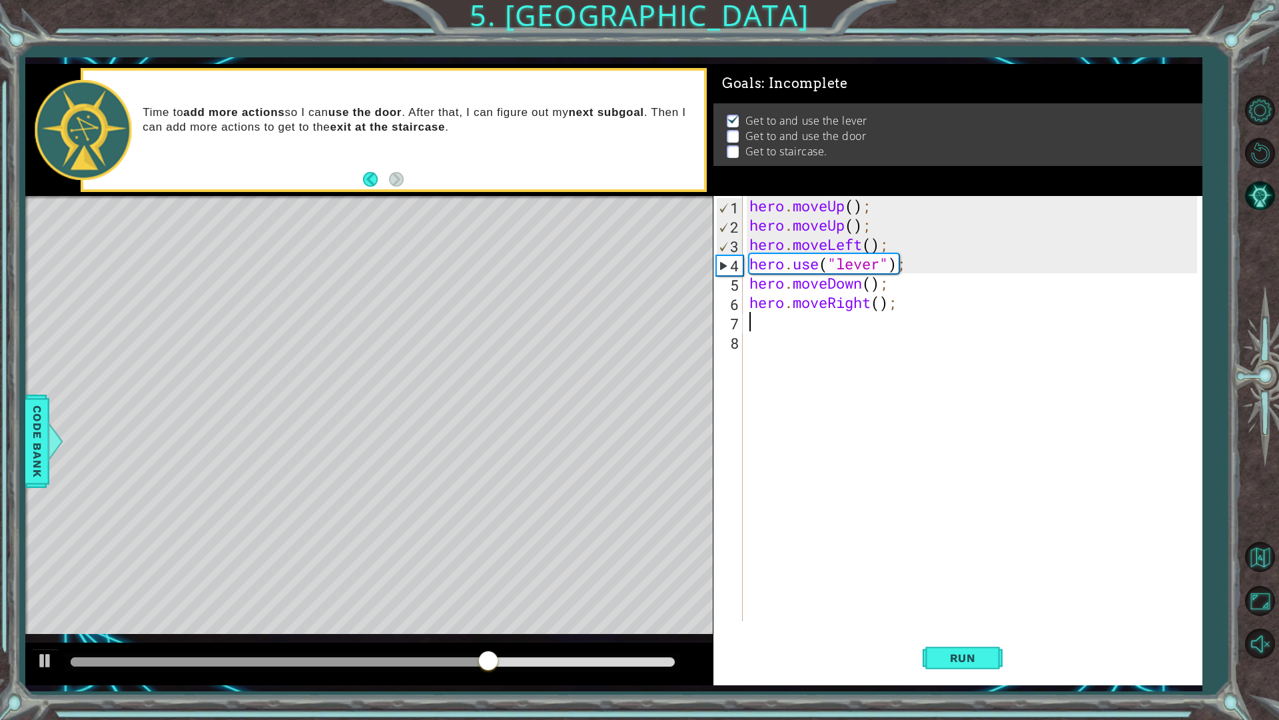
type textarea "m"
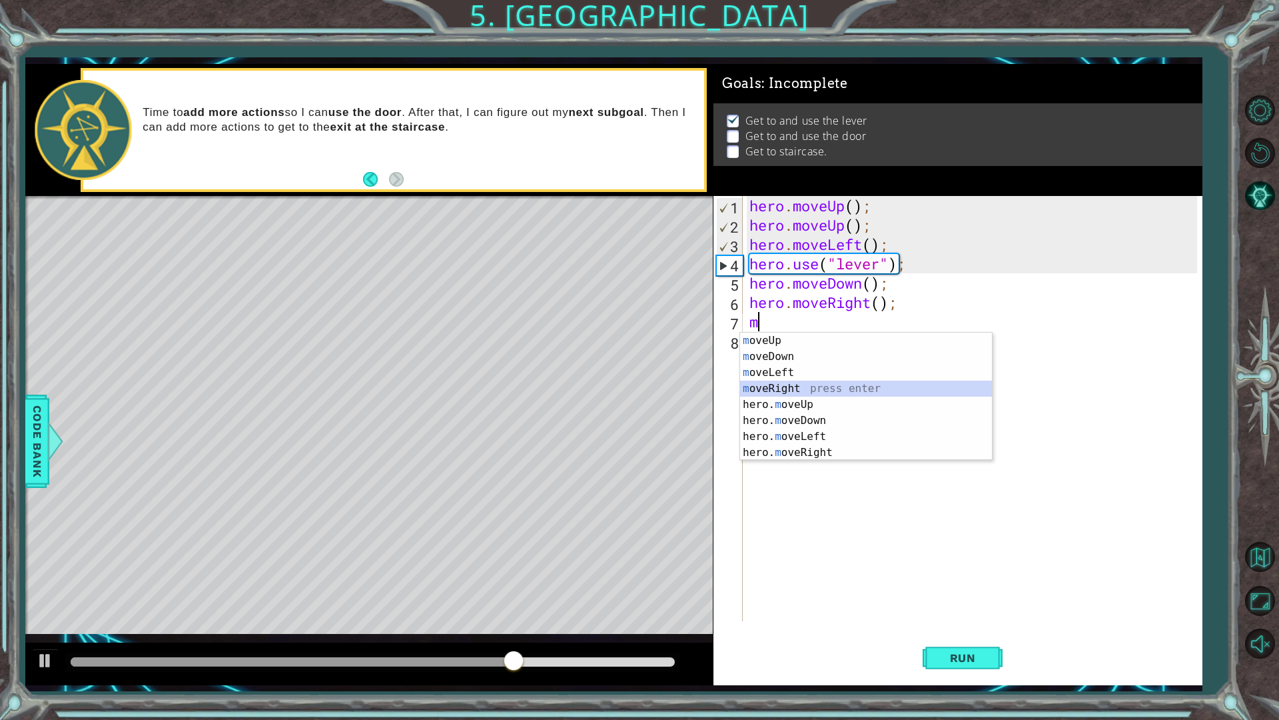
click at [793, 390] on div "m oveUp press enter m oveDown press enter m oveLeft press enter m oveRight pres…" at bounding box center [866, 412] width 252 height 160
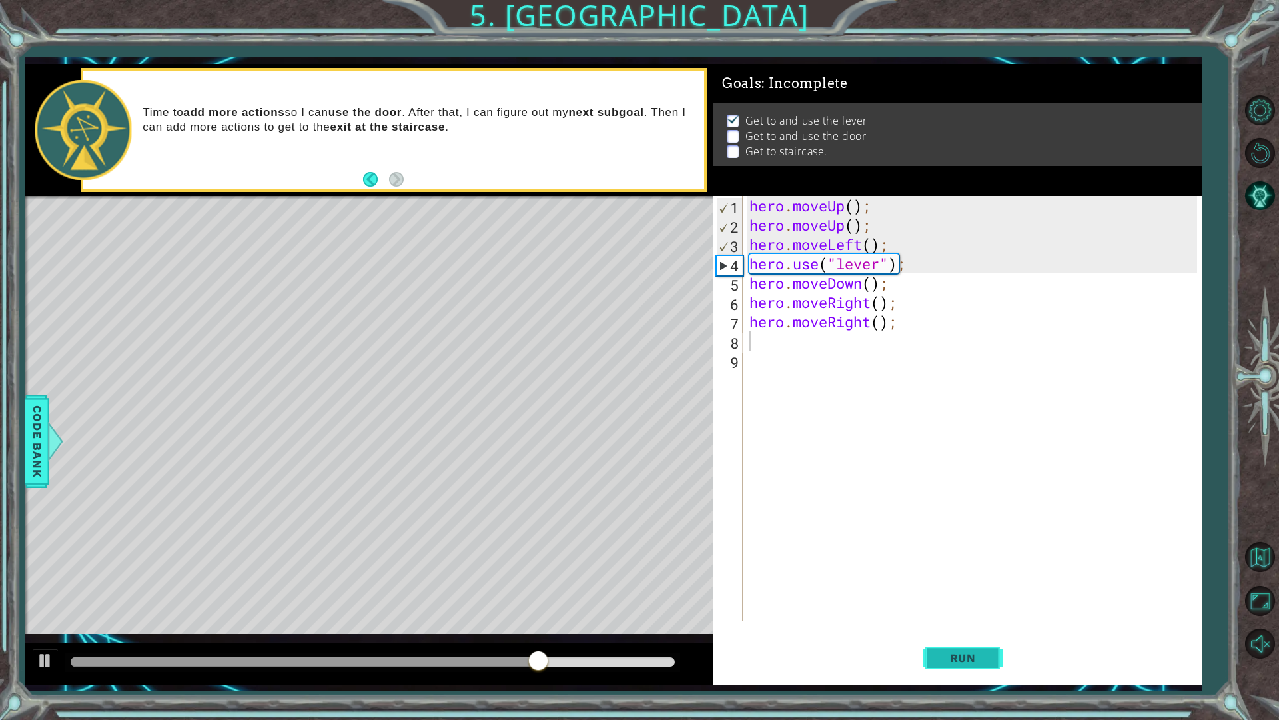
click at [945, 612] on span "Run" at bounding box center [963, 657] width 53 height 13
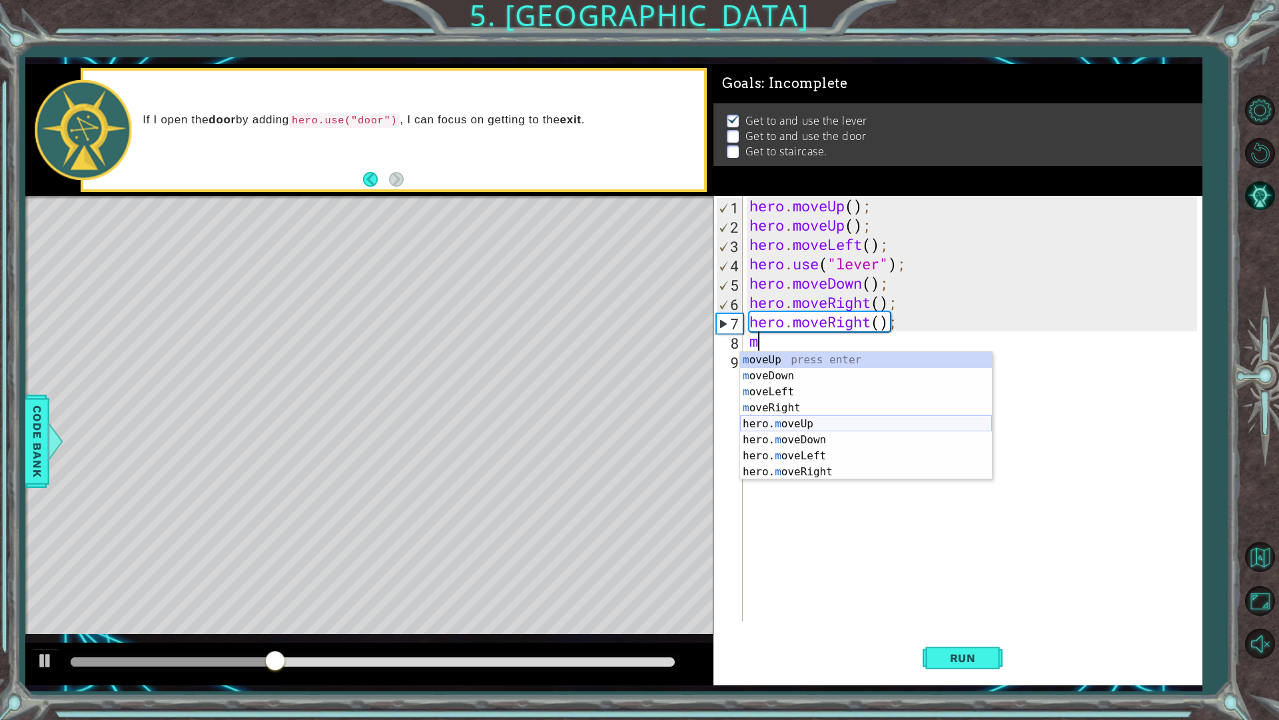
type textarea "mo"
click at [818, 426] on div "mo veUp press enter mo veDown press enter mo veLeft press enter mo veRight pres…" at bounding box center [866, 432] width 252 height 160
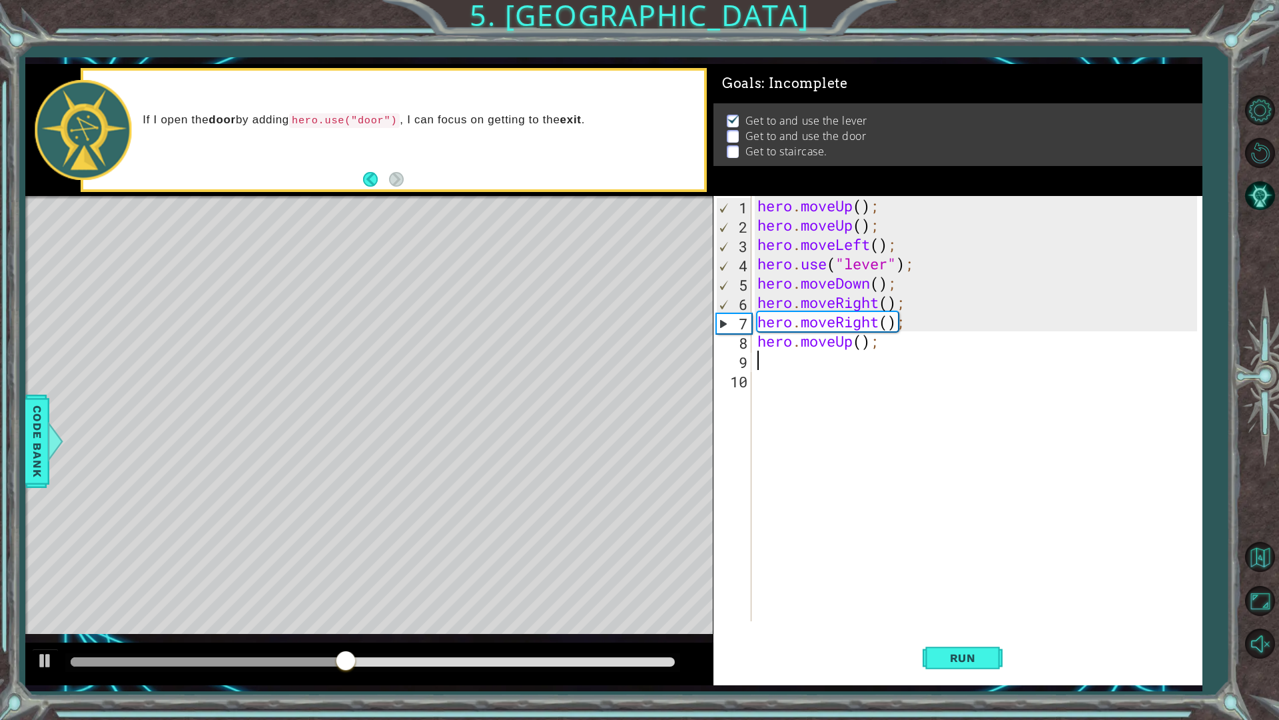
type textarea "m"
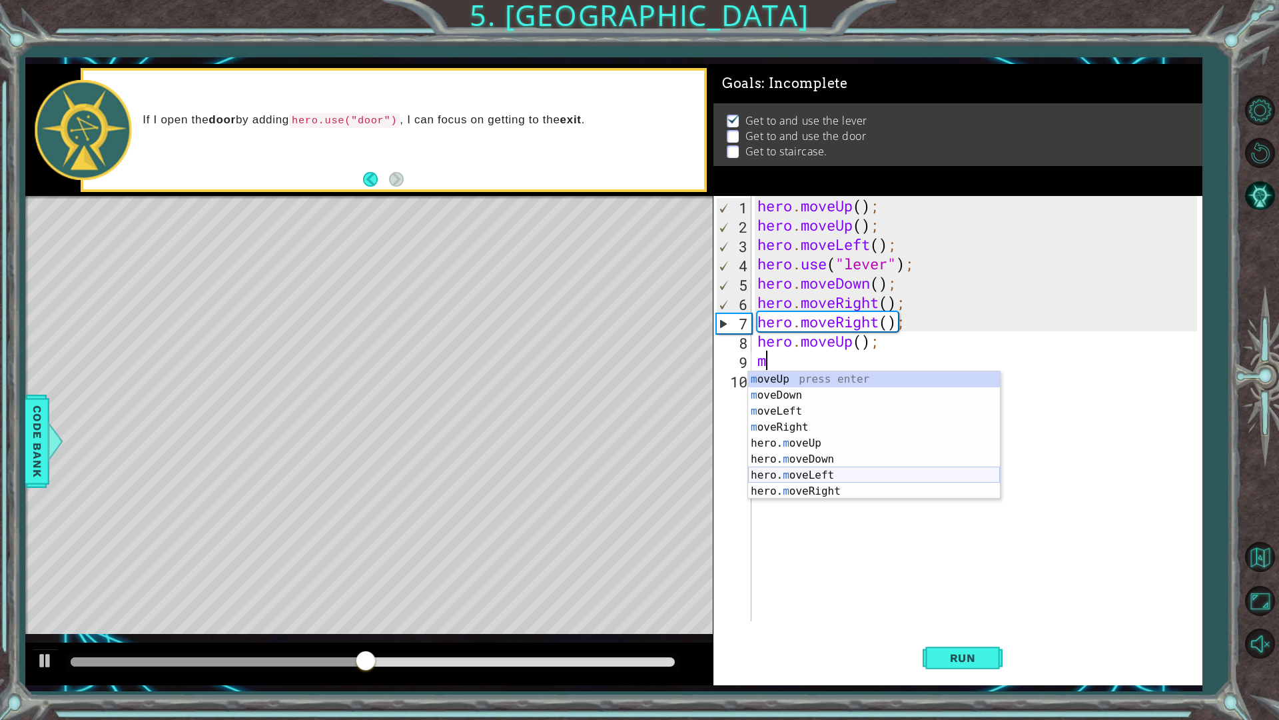
click at [827, 463] on div "m oveUp press enter m oveDown press enter m oveLeft press enter m oveRight pres…" at bounding box center [874, 451] width 252 height 160
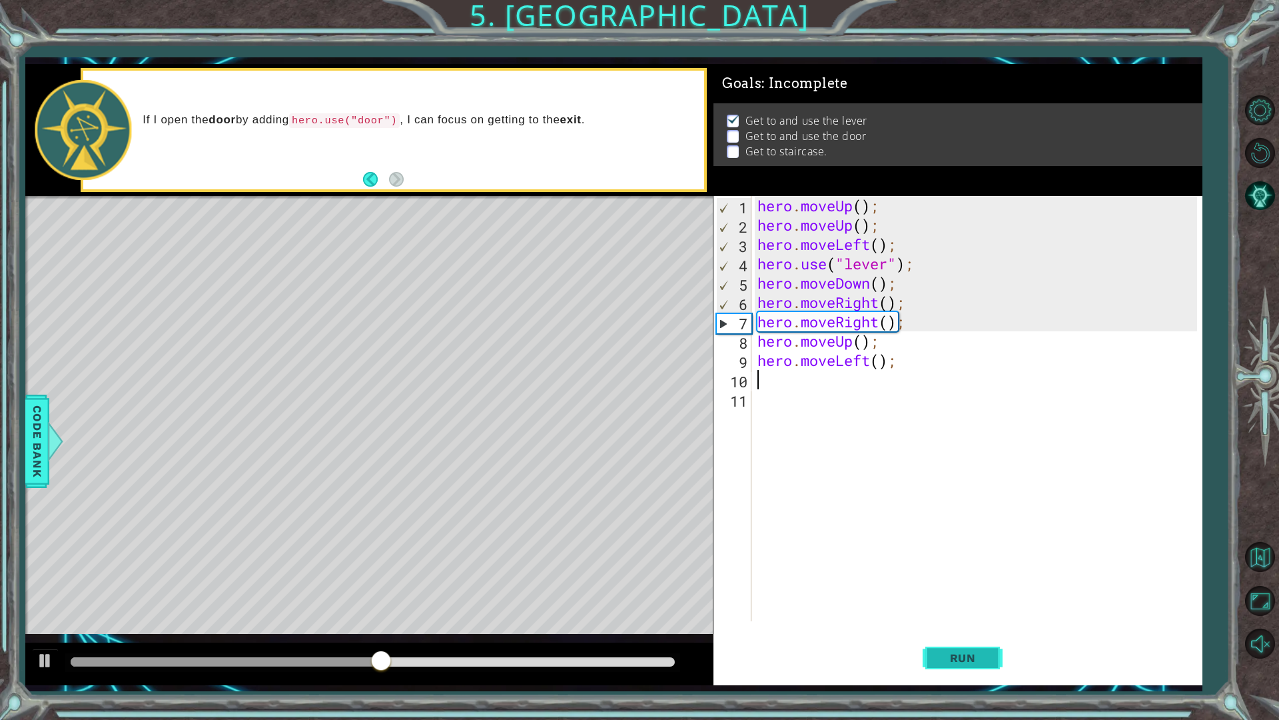
click at [982, 612] on button "Run" at bounding box center [963, 657] width 80 height 49
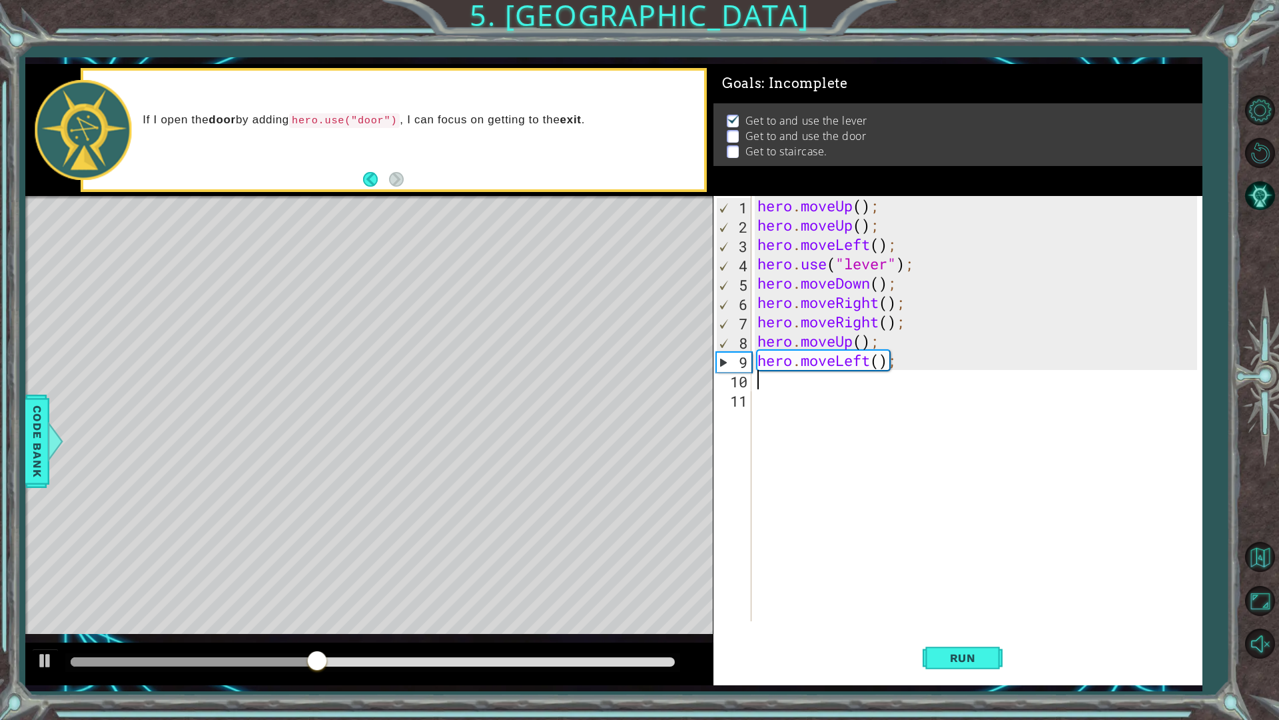
click at [872, 358] on div "hero . moveUp ( ) ; hero . moveUp ( ) ; hero . moveLeft ( ) ; hero . use ( "lev…" at bounding box center [980, 428] width 450 height 464
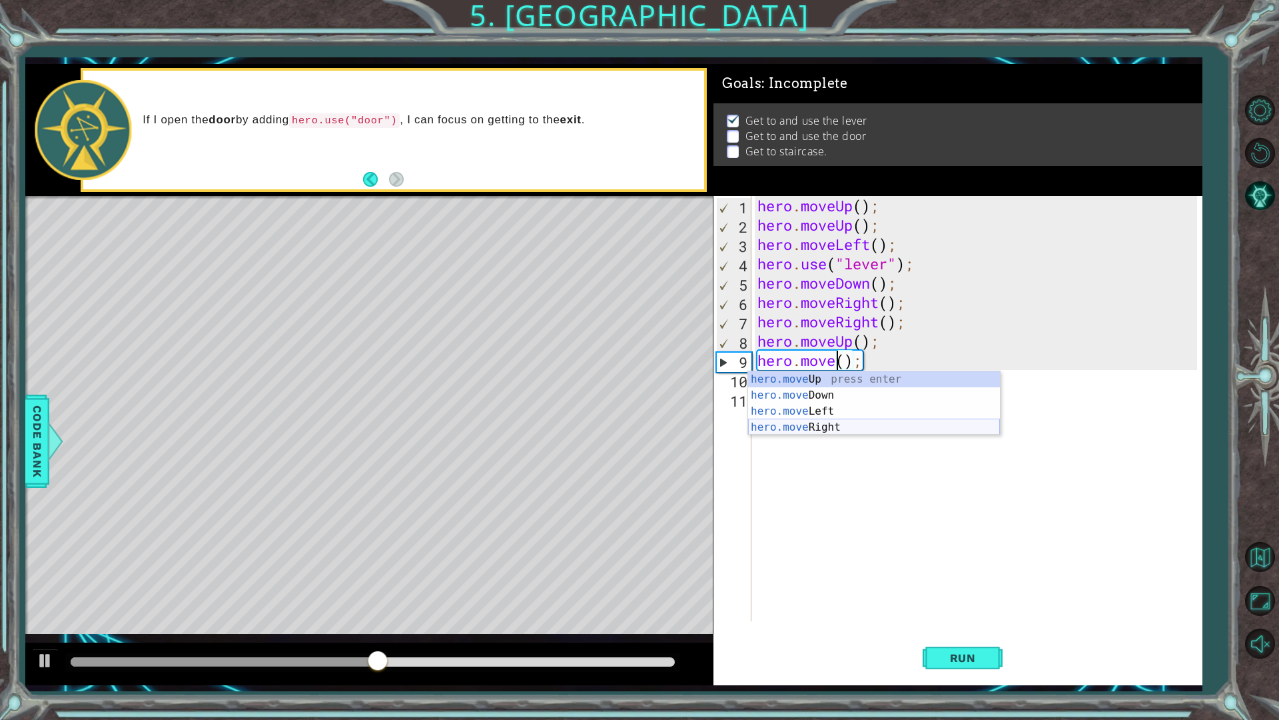
click at [871, 427] on div "hero.move Up press enter hero.move Down press enter hero.move Left press enter …" at bounding box center [874, 419] width 252 height 96
type textarea "hero.moveRight();"
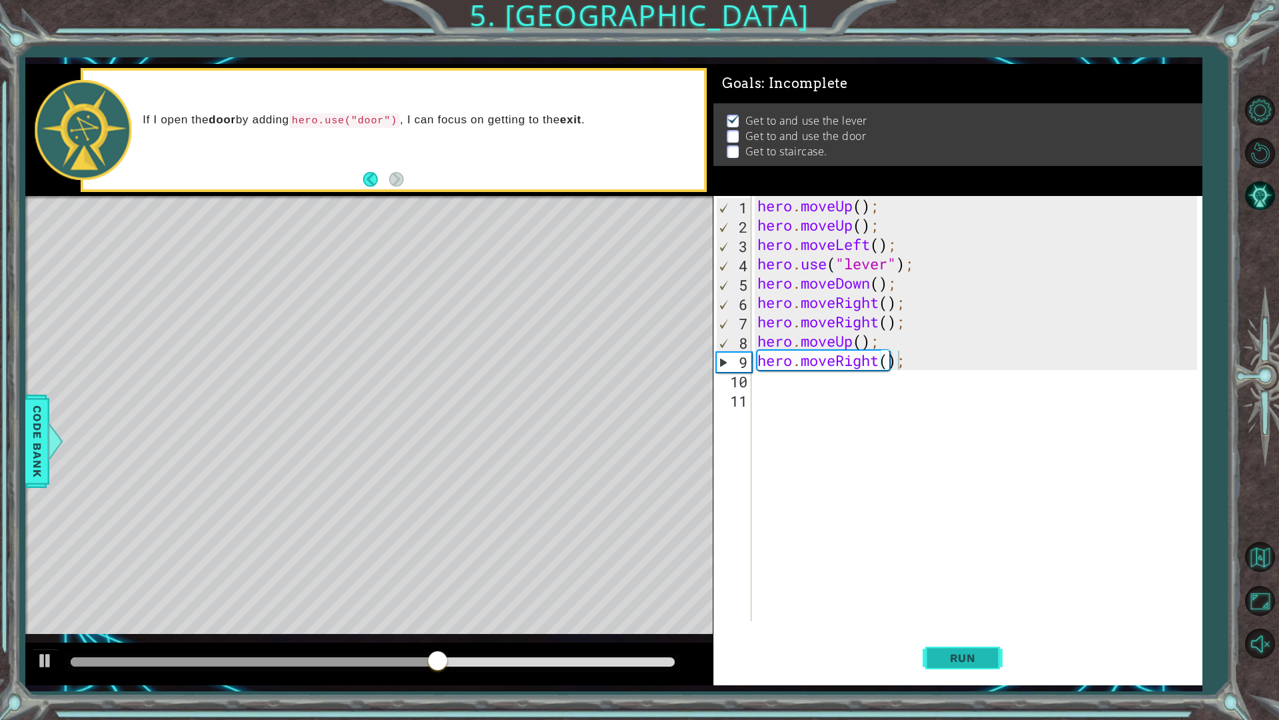
click at [955, 612] on span "Run" at bounding box center [963, 657] width 53 height 13
click at [775, 380] on div "hero . moveUp ( ) ; hero . moveUp ( ) ; hero . moveLeft ( ) ; hero . use ( "lev…" at bounding box center [980, 428] width 450 height 464
click at [841, 398] on div "hero. use press enter" at bounding box center [874, 414] width 252 height 48
type textarea "hero.use("door");"
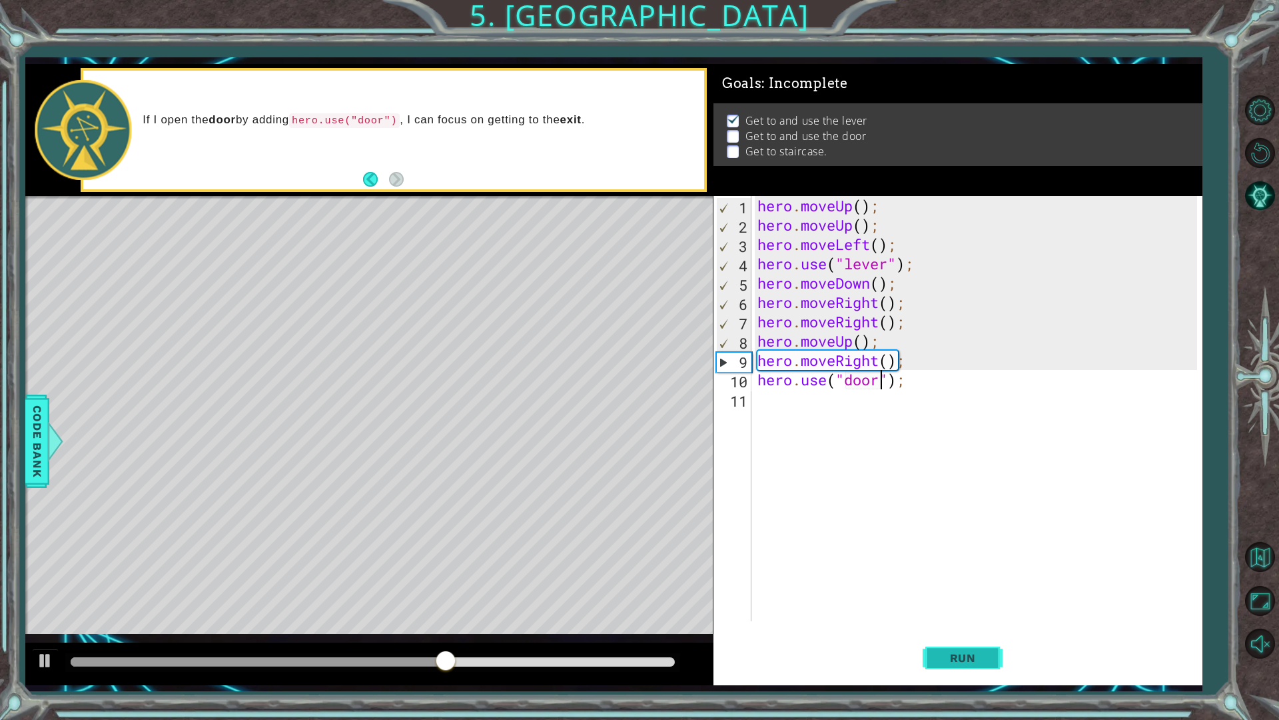
click at [986, 612] on span "Run" at bounding box center [963, 657] width 53 height 13
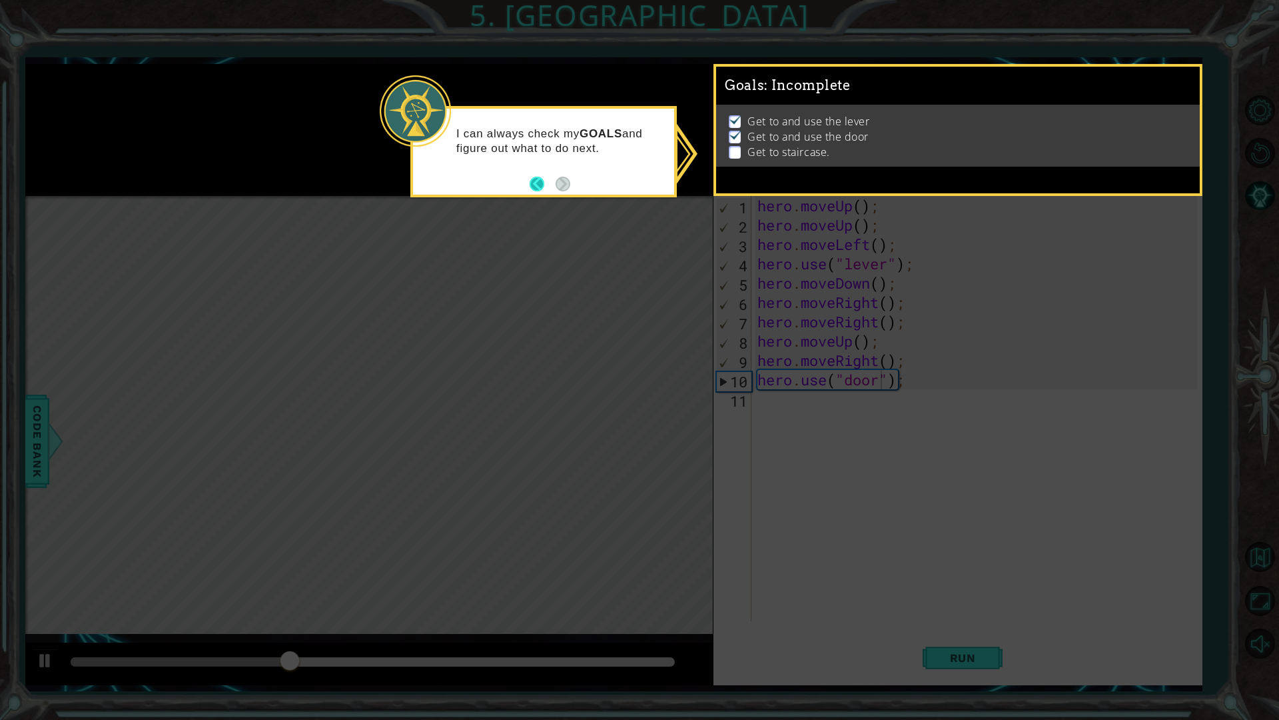
click at [539, 179] on button "Back" at bounding box center [543, 184] width 26 height 15
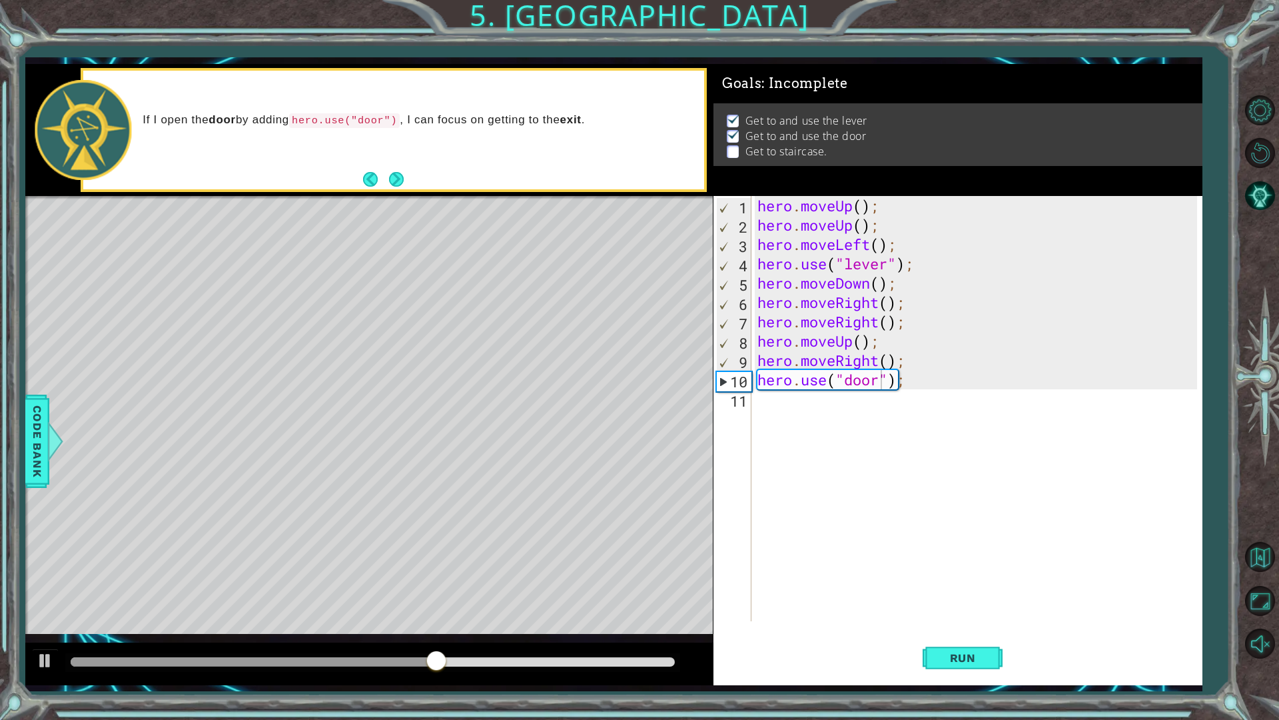
click at [395, 181] on button "Next" at bounding box center [396, 179] width 15 height 15
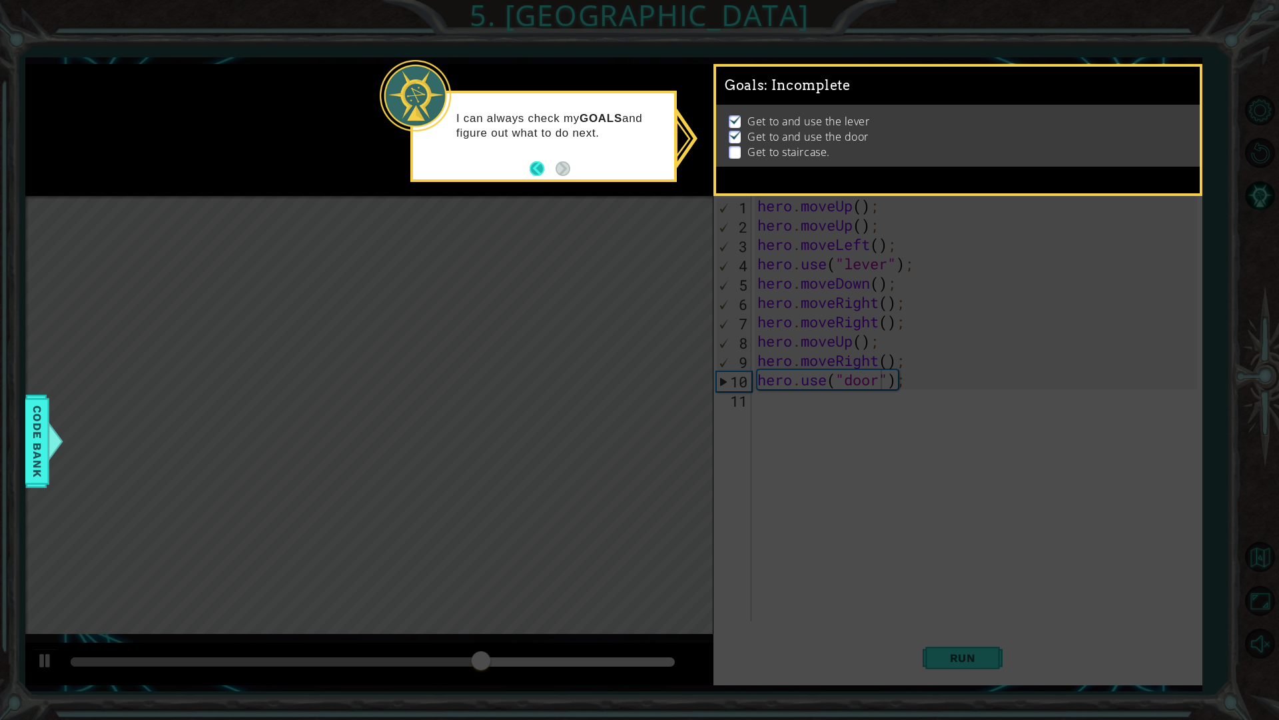
click at [532, 168] on button "Back" at bounding box center [543, 168] width 26 height 15
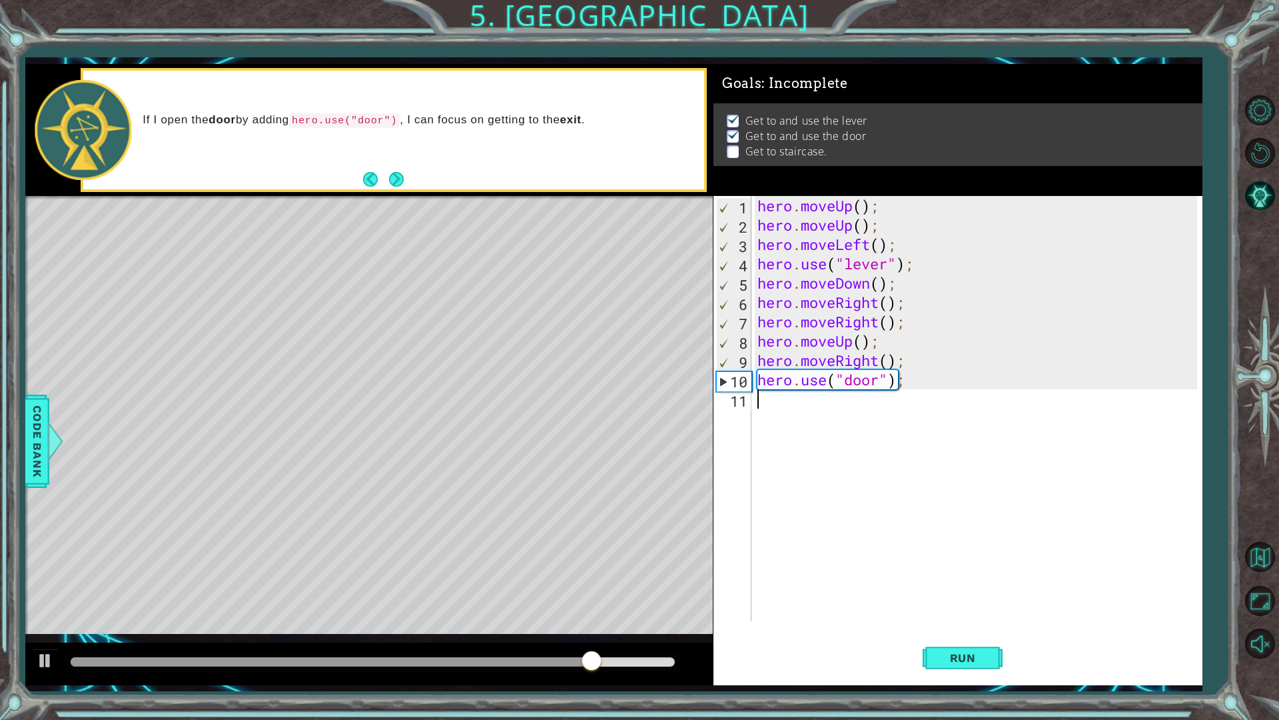
click at [774, 404] on div "hero . moveUp ( ) ; hero . moveUp ( ) ; hero . moveLeft ( ) ; hero . use ( "lev…" at bounding box center [980, 428] width 450 height 464
type textarea "m"
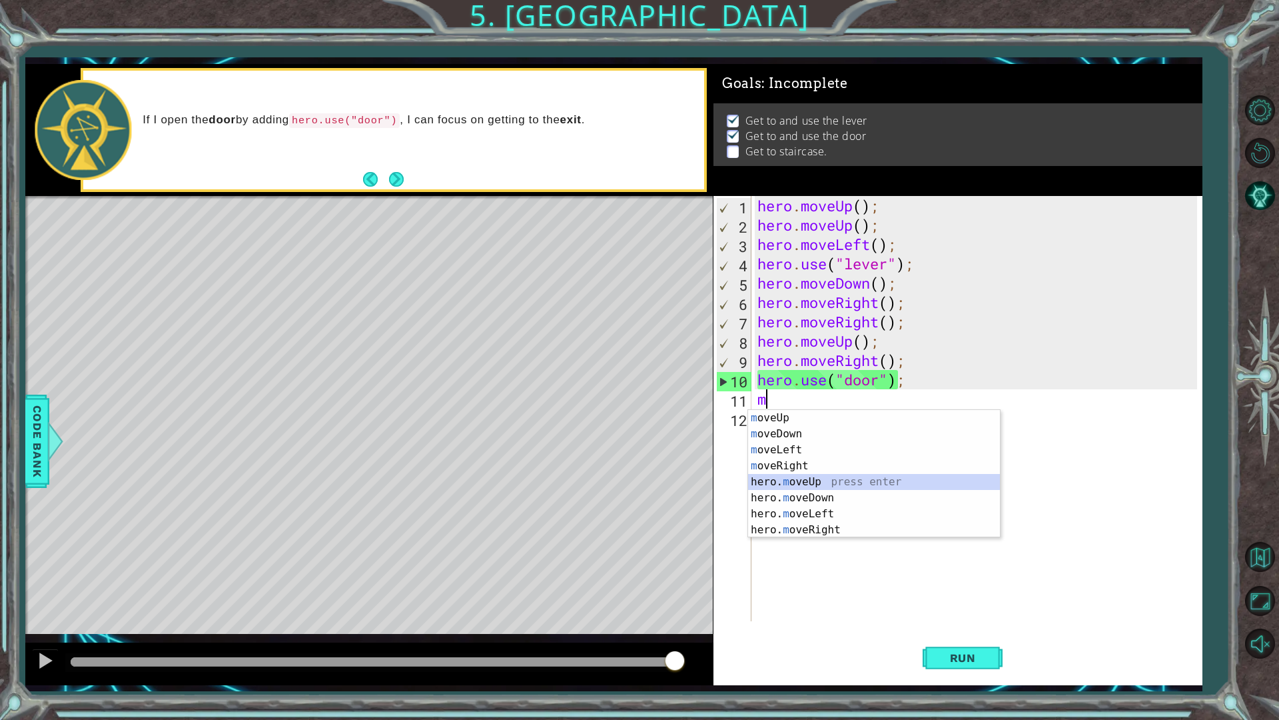
click at [844, 482] on div "m oveUp press enter m oveDown press enter m oveLeft press enter m oveRight pres…" at bounding box center [874, 490] width 252 height 160
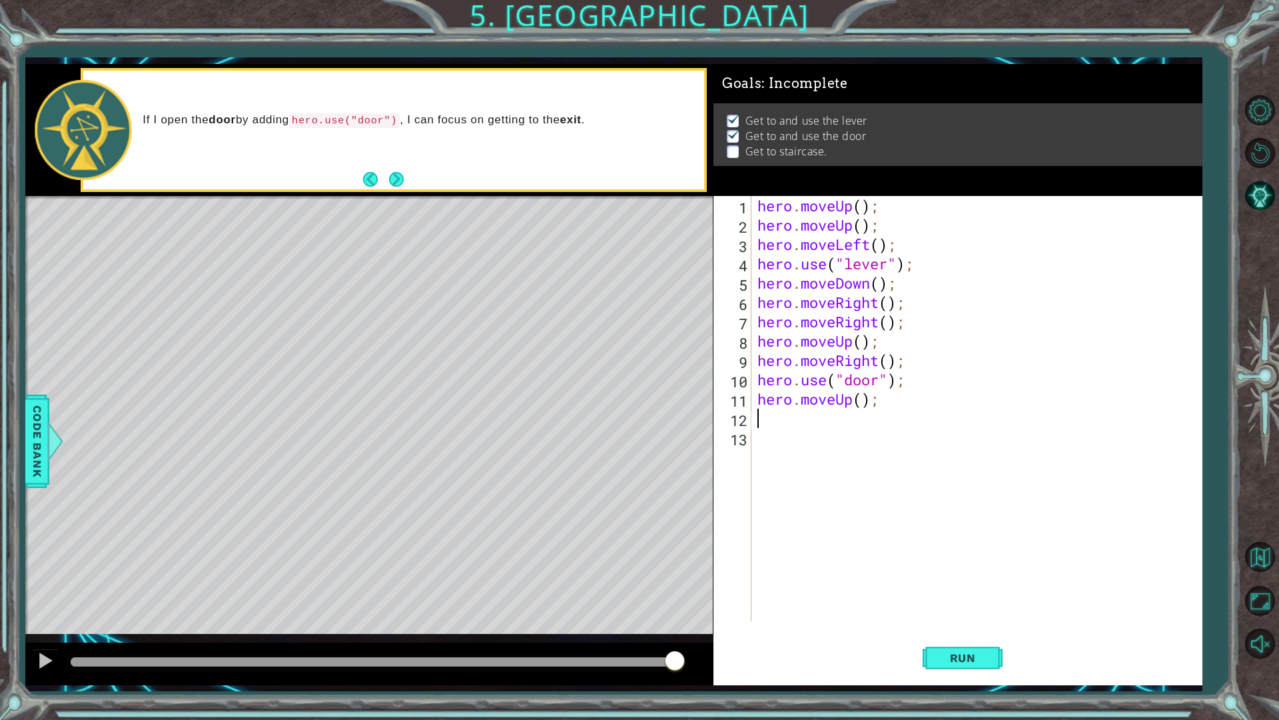
type textarea "m"
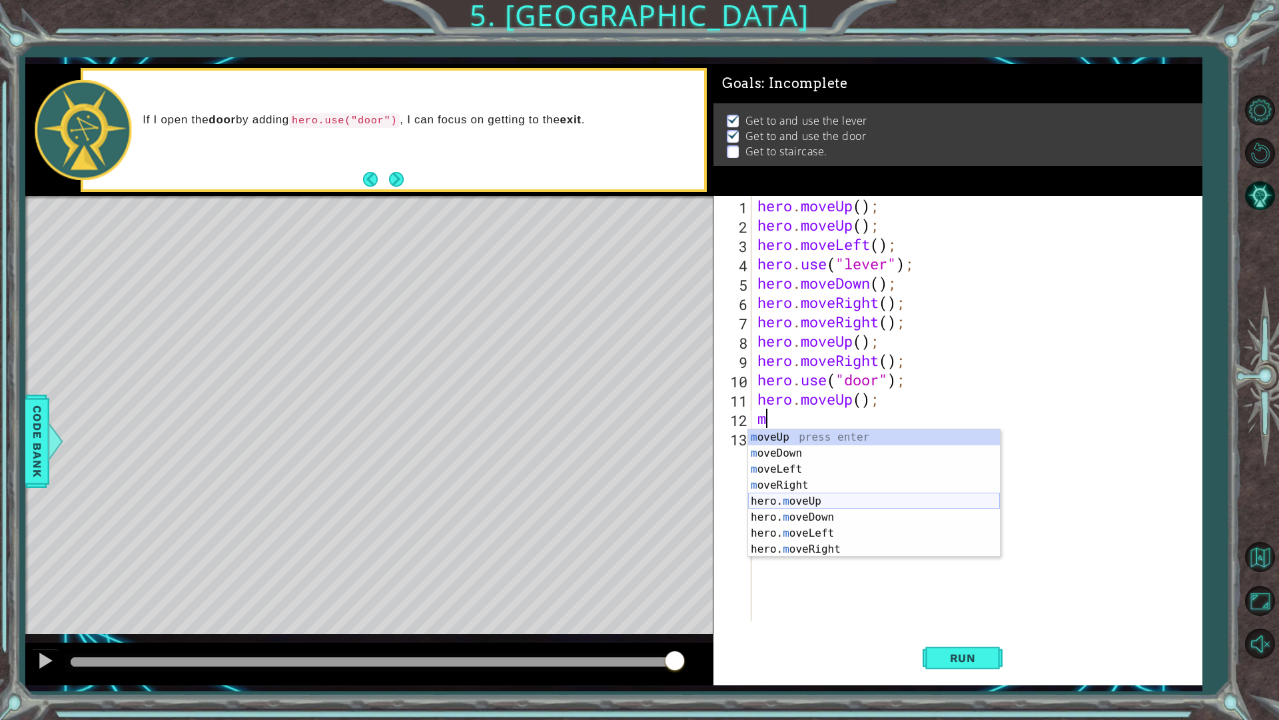
click at [804, 494] on div "m oveUp press enter m oveDown press enter m oveLeft press enter m oveRight pres…" at bounding box center [874, 509] width 252 height 160
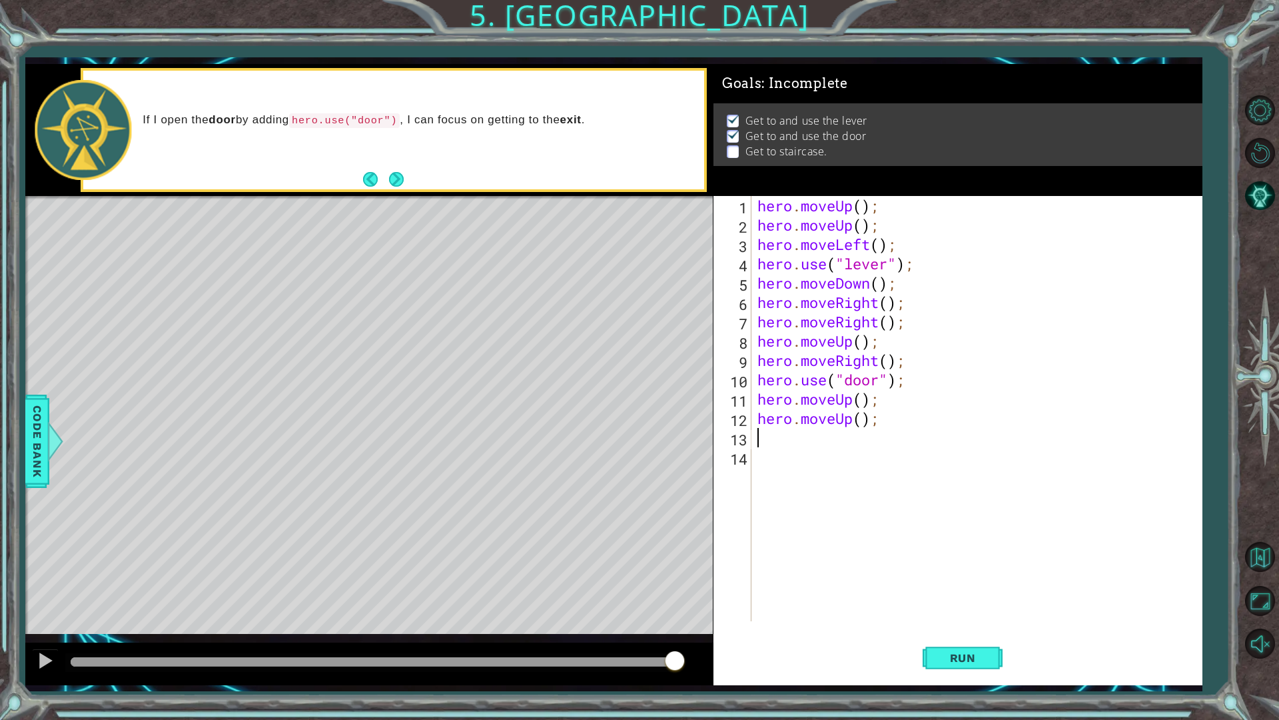
type textarea "m"
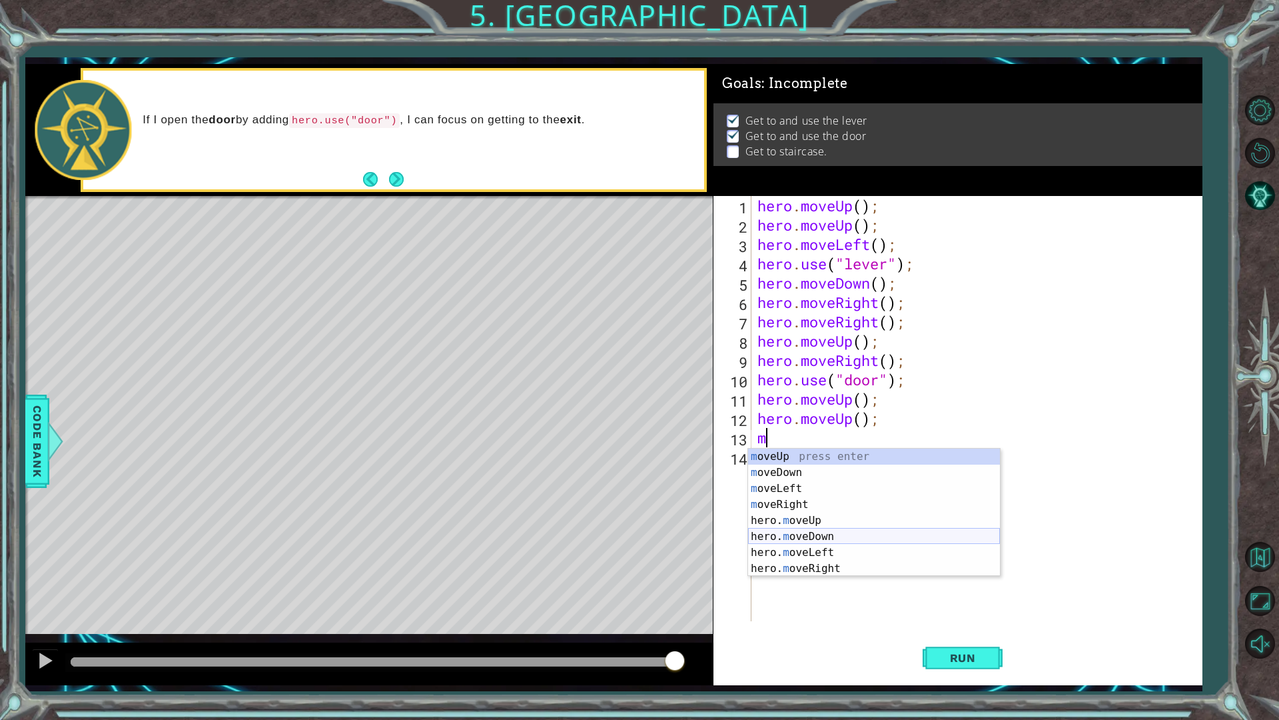
click at [830, 544] on div "m oveUp press enter m oveDown press enter m oveLeft press enter m oveRight pres…" at bounding box center [874, 528] width 252 height 160
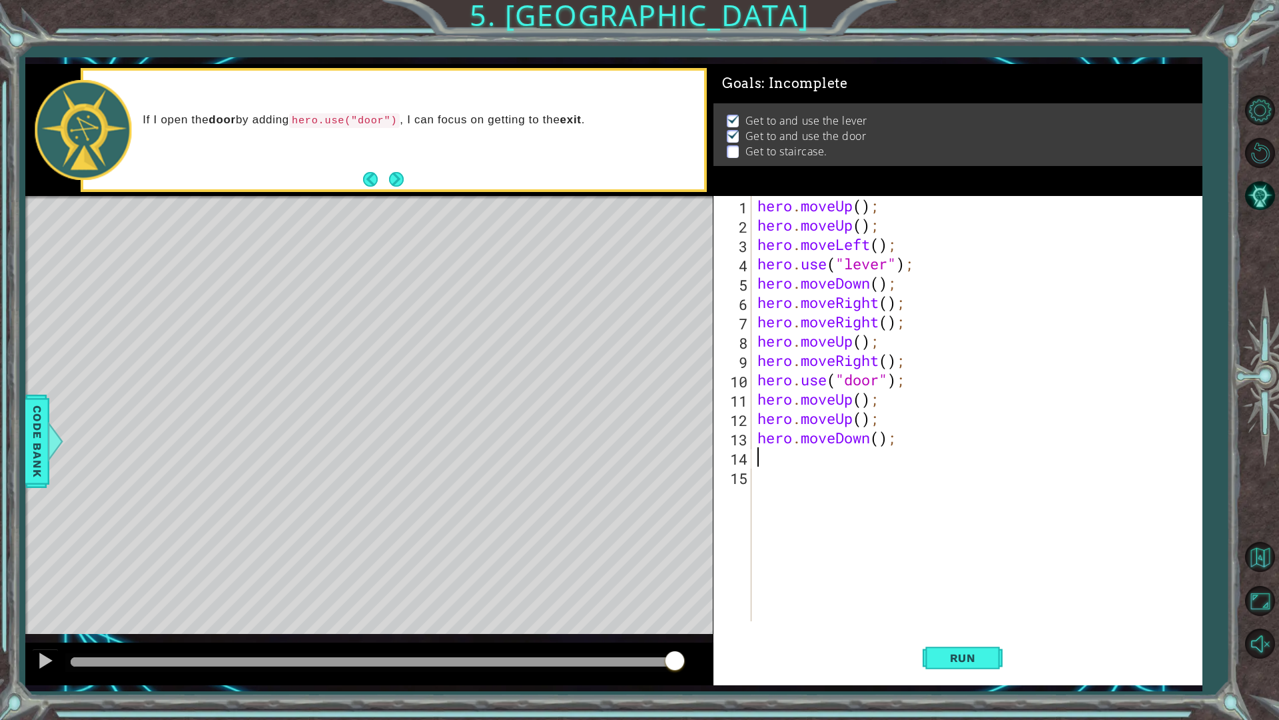
click at [872, 442] on div "hero . moveUp ( ) ; hero . moveUp ( ) ; hero . moveLeft ( ) ; hero . use ( "lev…" at bounding box center [980, 428] width 450 height 464
click at [830, 484] on div "hero.move Up press enter hero.move Down press enter hero.move Left press enter …" at bounding box center [874, 496] width 252 height 96
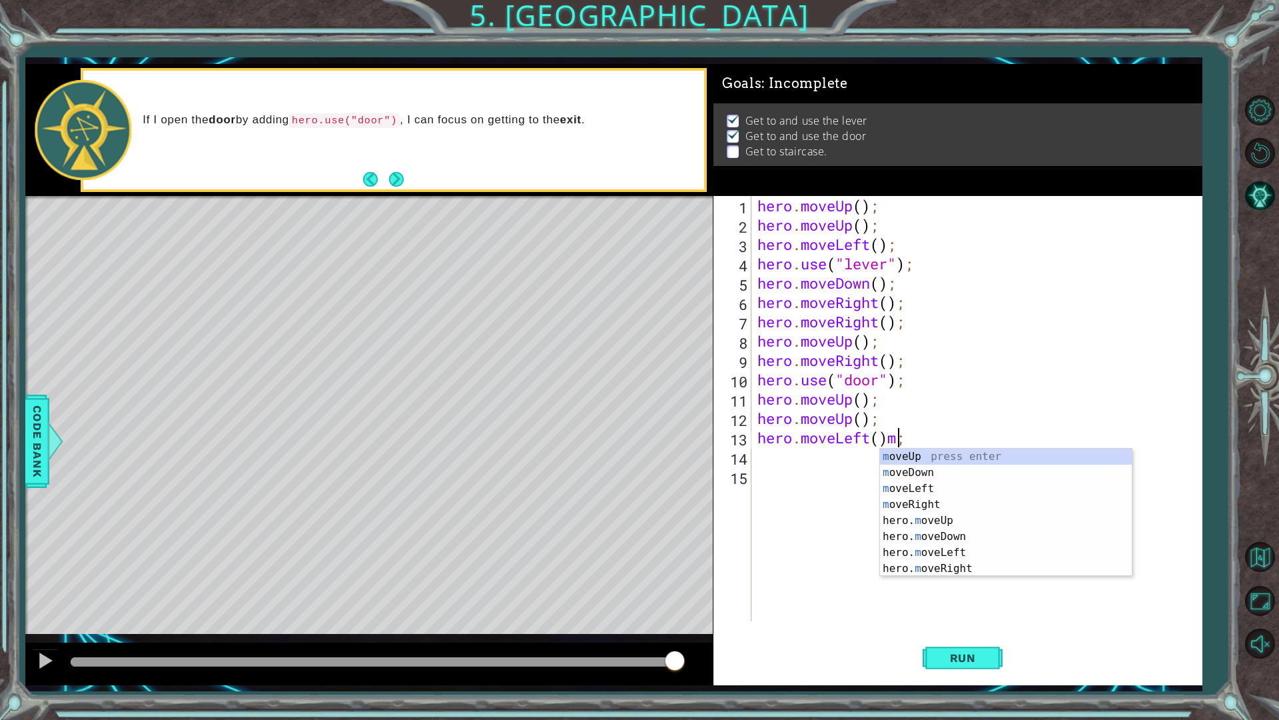
scroll to position [0, 6]
type textarea "hero.moveLeft();"
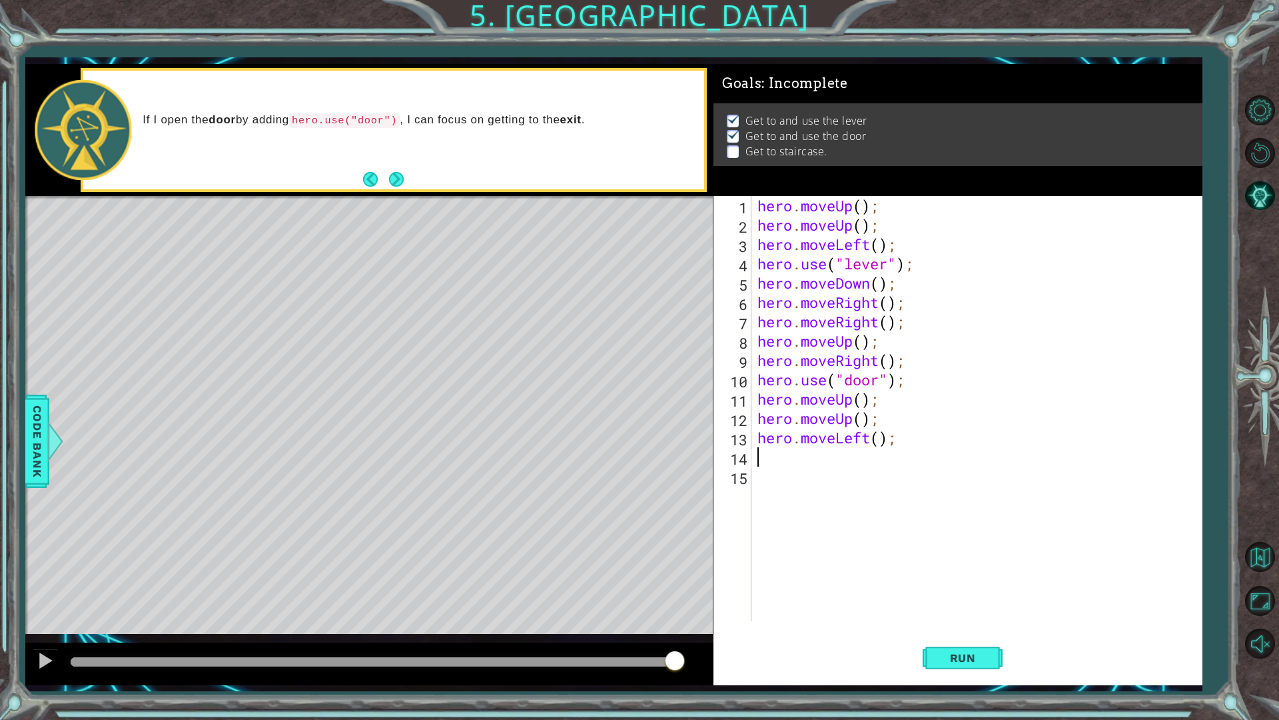
click at [755, 454] on div "hero . moveUp ( ) ; hero . moveUp ( ) ; hero . moveLeft ( ) ; hero . use ( "lev…" at bounding box center [980, 428] width 450 height 464
type textarea "m"
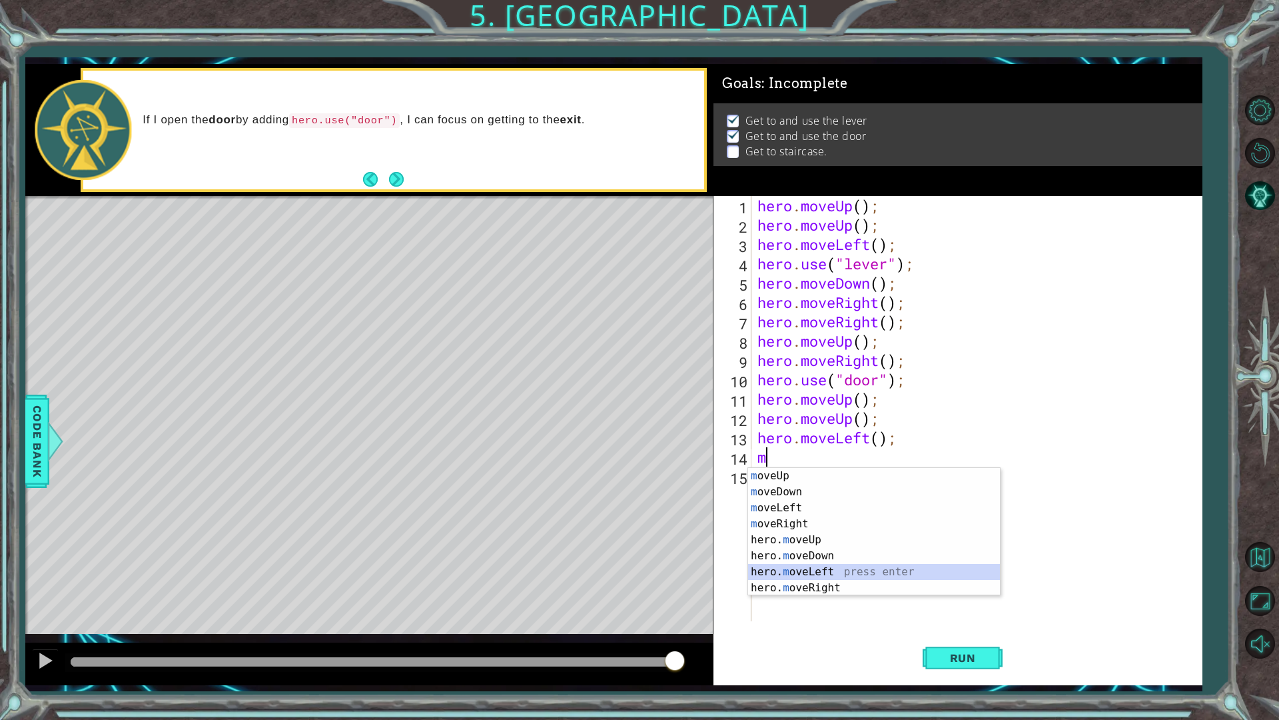
click at [801, 572] on div "m oveUp press enter m oveDown press enter m oveLeft press enter m oveRight pres…" at bounding box center [874, 548] width 252 height 160
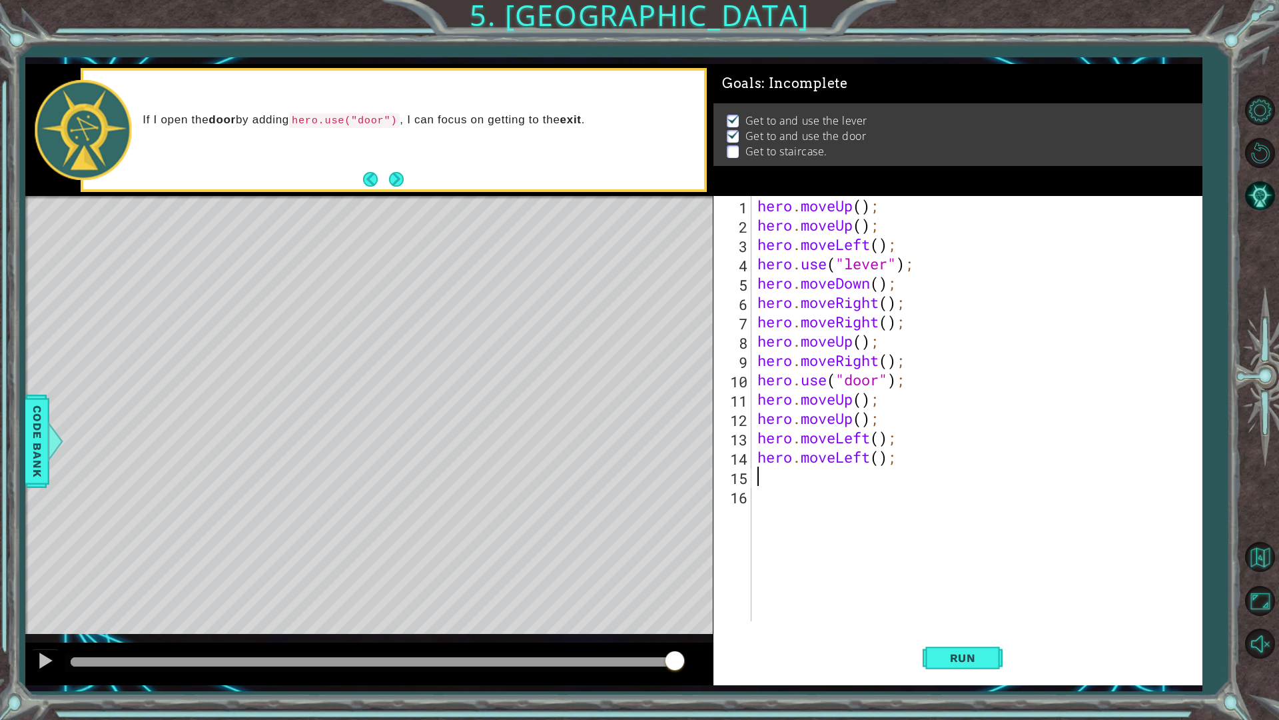
type textarea "m"
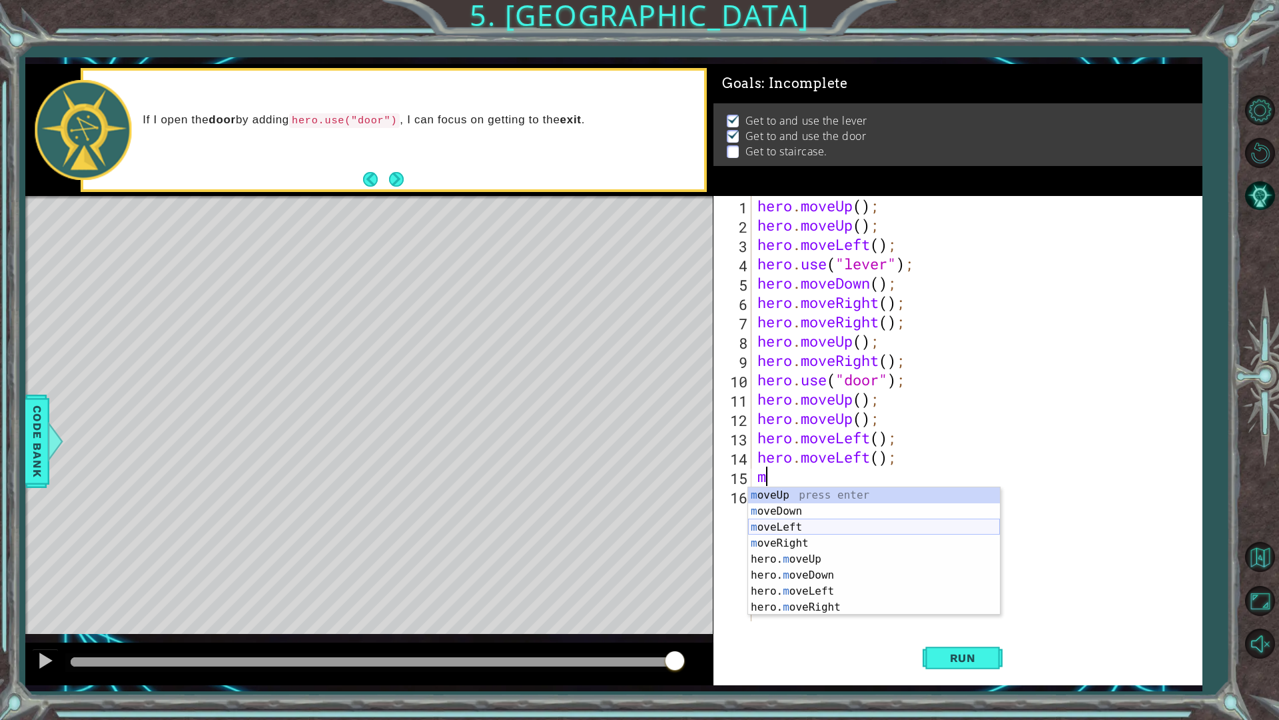
click at [782, 528] on div "m oveUp press enter m oveDown press enter m oveLeft press enter m oveRight pres…" at bounding box center [874, 567] width 252 height 160
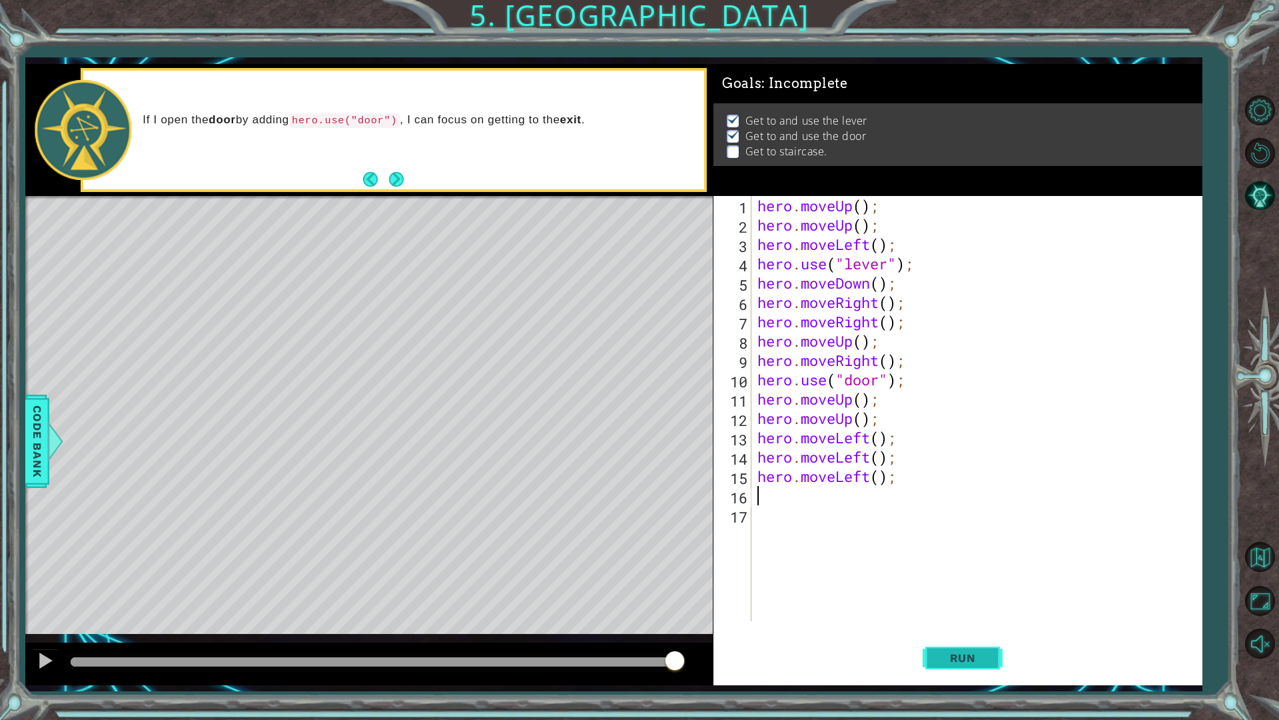
click at [961, 612] on span "Run" at bounding box center [963, 657] width 53 height 13
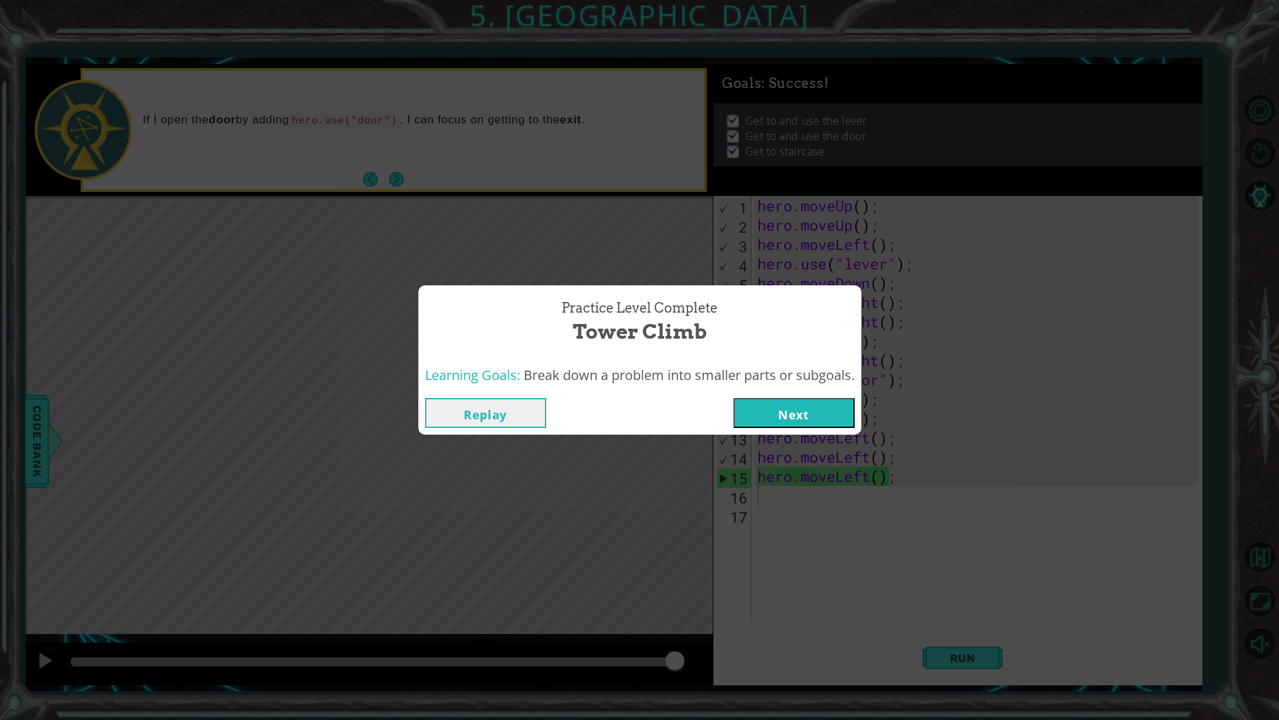
drag, startPoint x: 802, startPoint y: 398, endPoint x: 800, endPoint y: 390, distance: 8.9
click at [800, 390] on div "Practice Level Complete Tower Climb Learning Goals: Break down a problem into s…" at bounding box center [639, 360] width 443 height 150
click at [795, 410] on button "Next" at bounding box center [794, 413] width 121 height 30
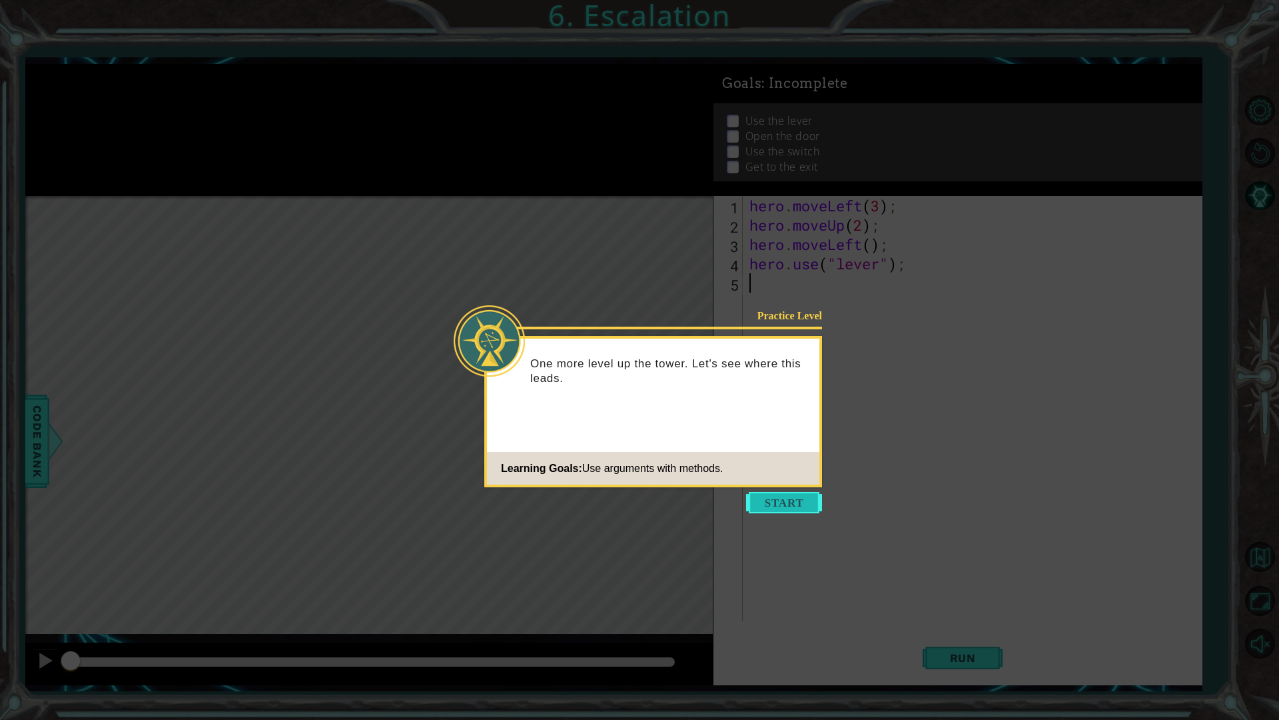
click at [767, 504] on button "Start" at bounding box center [784, 502] width 76 height 21
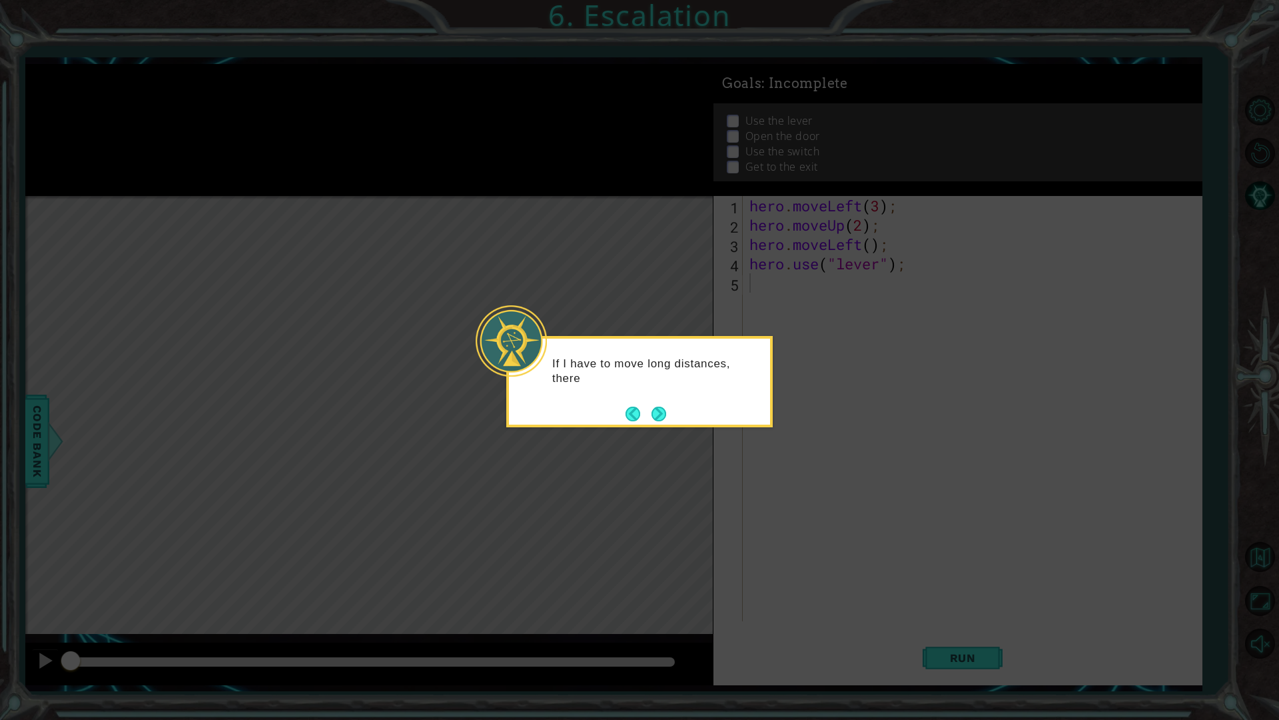
click at [653, 408] on button "Next" at bounding box center [659, 413] width 15 height 15
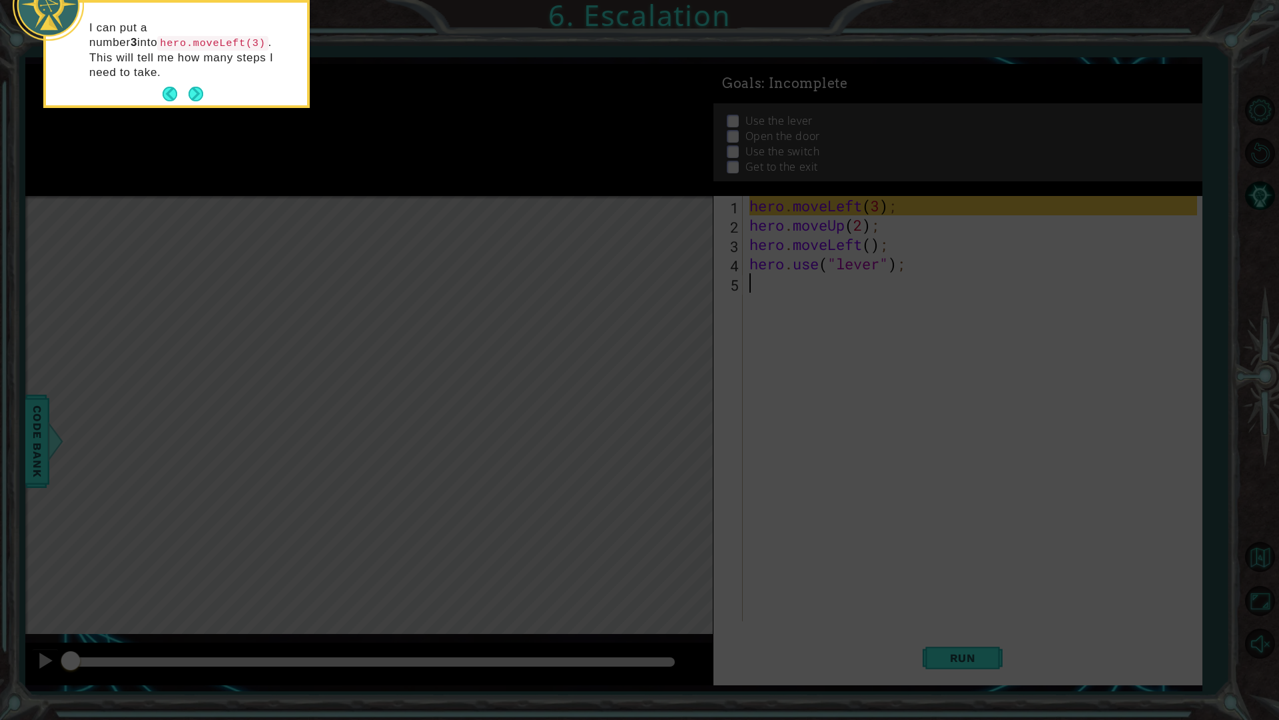
drag, startPoint x: 202, startPoint y: 78, endPoint x: 202, endPoint y: 89, distance: 11.3
click at [202, 87] on button "Next" at bounding box center [196, 94] width 15 height 15
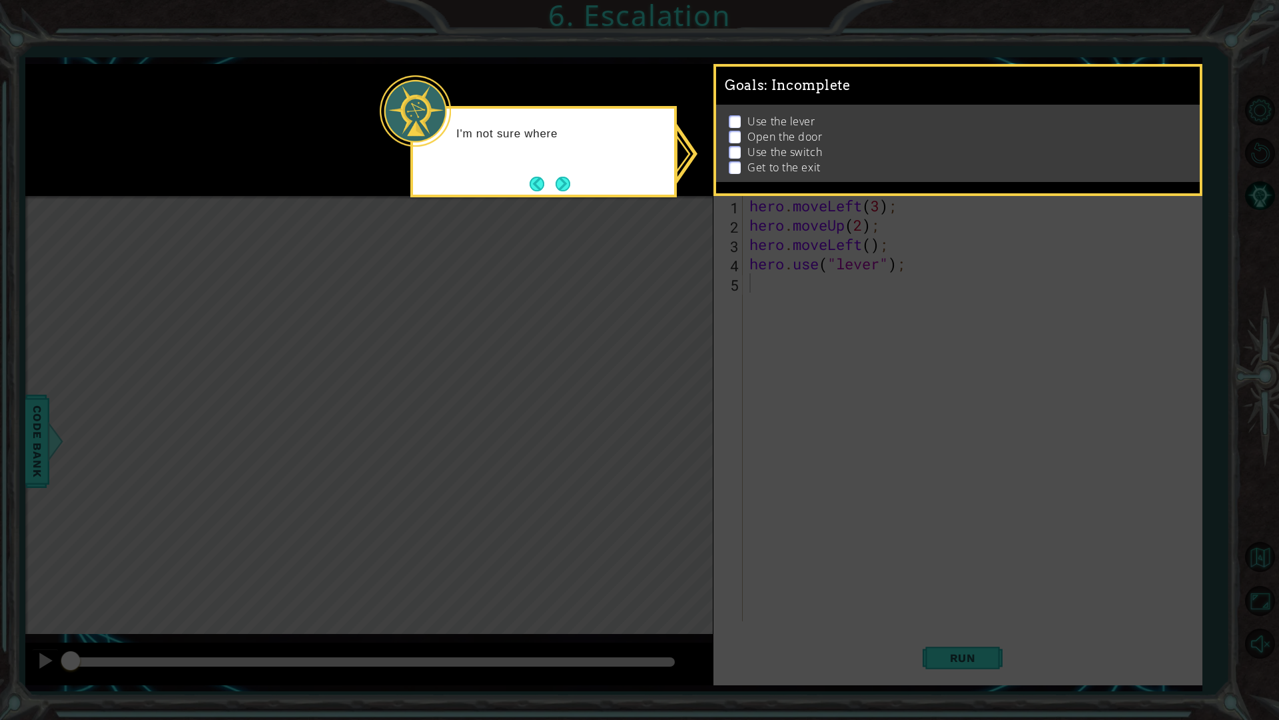
drag, startPoint x: 757, startPoint y: 211, endPoint x: 742, endPoint y: 213, distance: 14.8
click at [743, 211] on icon at bounding box center [639, 360] width 1279 height 720
drag, startPoint x: 654, startPoint y: 301, endPoint x: 648, endPoint y: 325, distance: 24.6
click at [653, 313] on icon at bounding box center [639, 360] width 1279 height 720
click at [648, 325] on icon at bounding box center [639, 360] width 1279 height 720
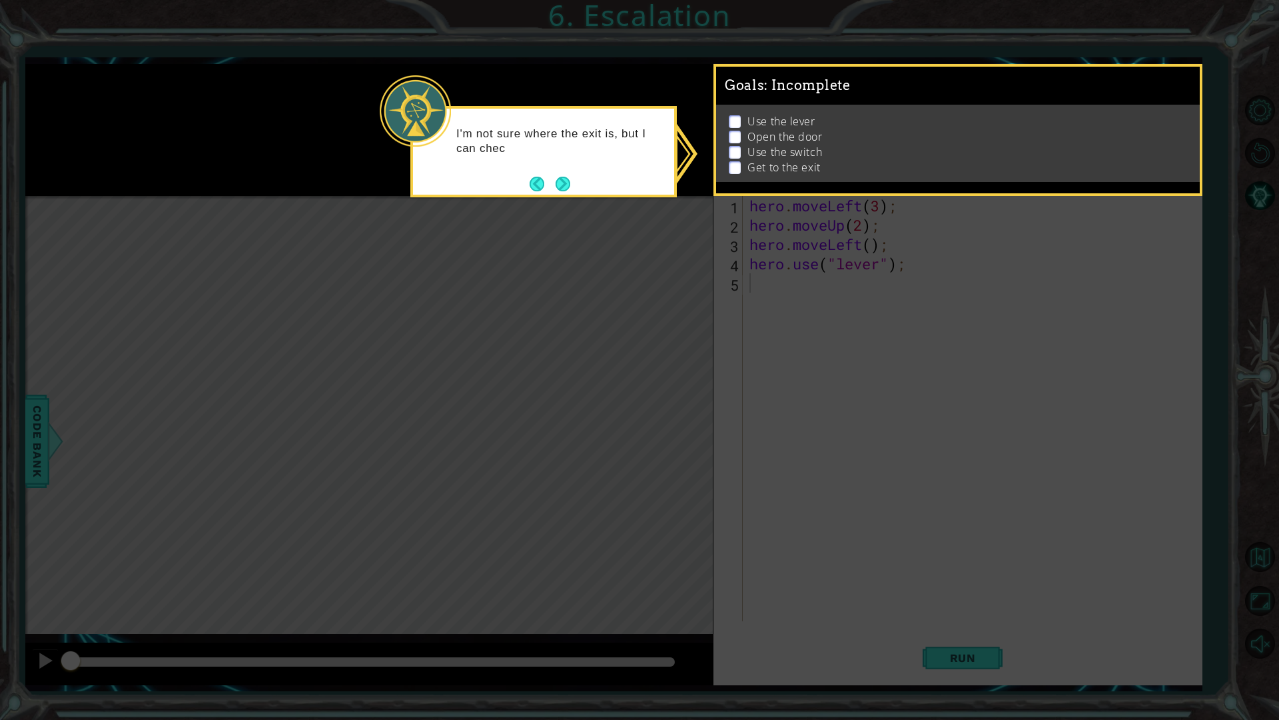
click at [650, 325] on icon at bounding box center [639, 360] width 1279 height 720
click at [648, 327] on icon at bounding box center [639, 360] width 1279 height 720
click at [564, 177] on button "Next" at bounding box center [563, 184] width 15 height 15
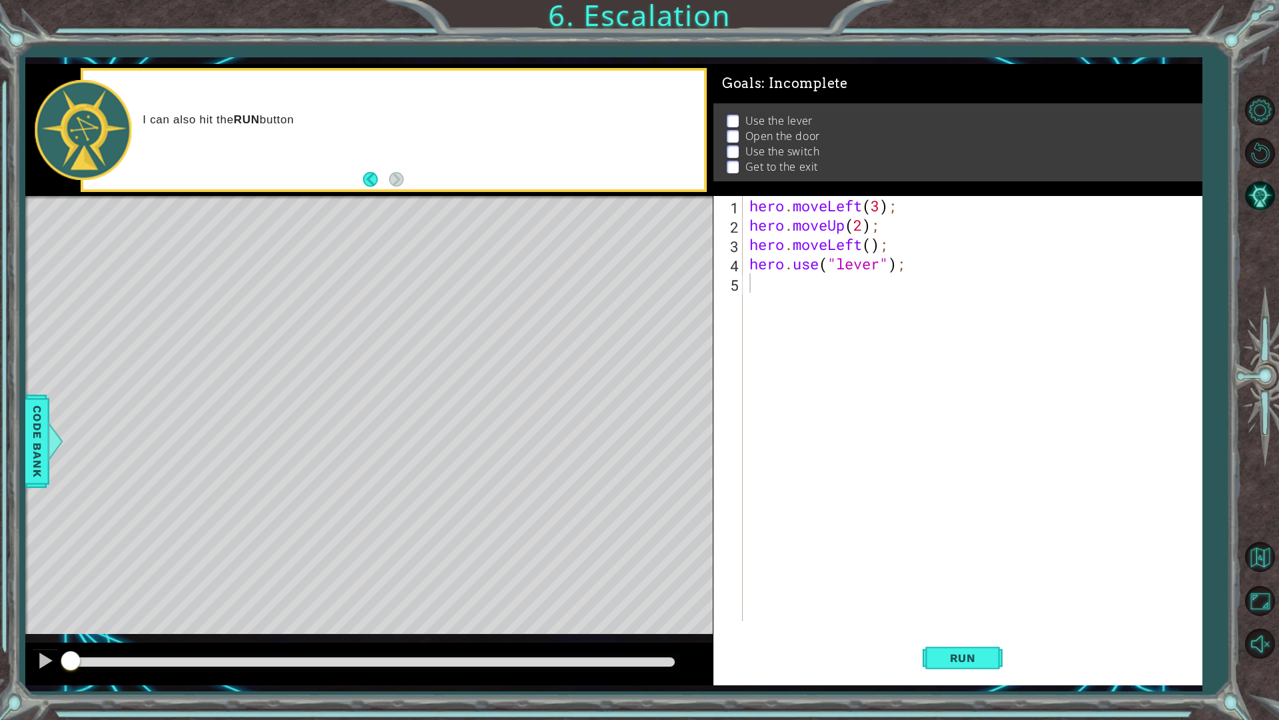
click at [999, 612] on div "1 2 3 4 5 hero . moveLeft ( 3 ) ; hero . moveUp ( 2 ) ; hero . moveLeft ( ) ; h…" at bounding box center [958, 440] width 489 height 489
click at [991, 612] on button "Run" at bounding box center [963, 657] width 80 height 49
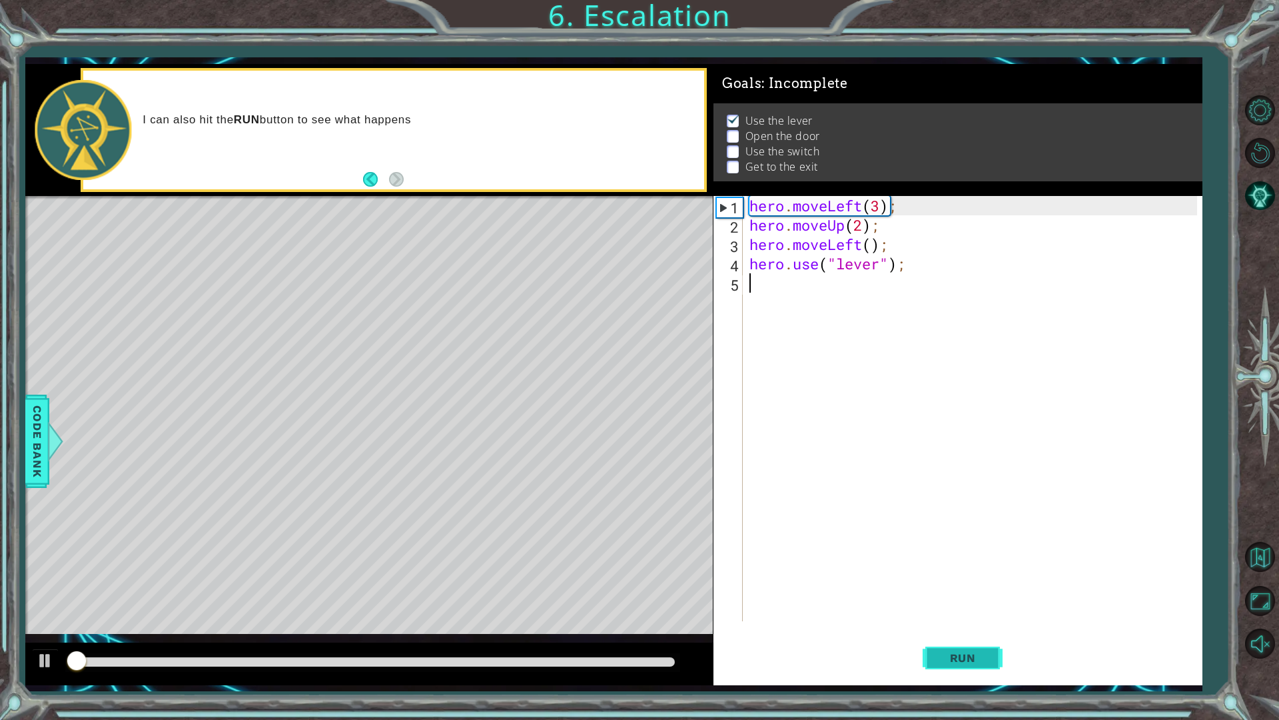
scroll to position [1, 0]
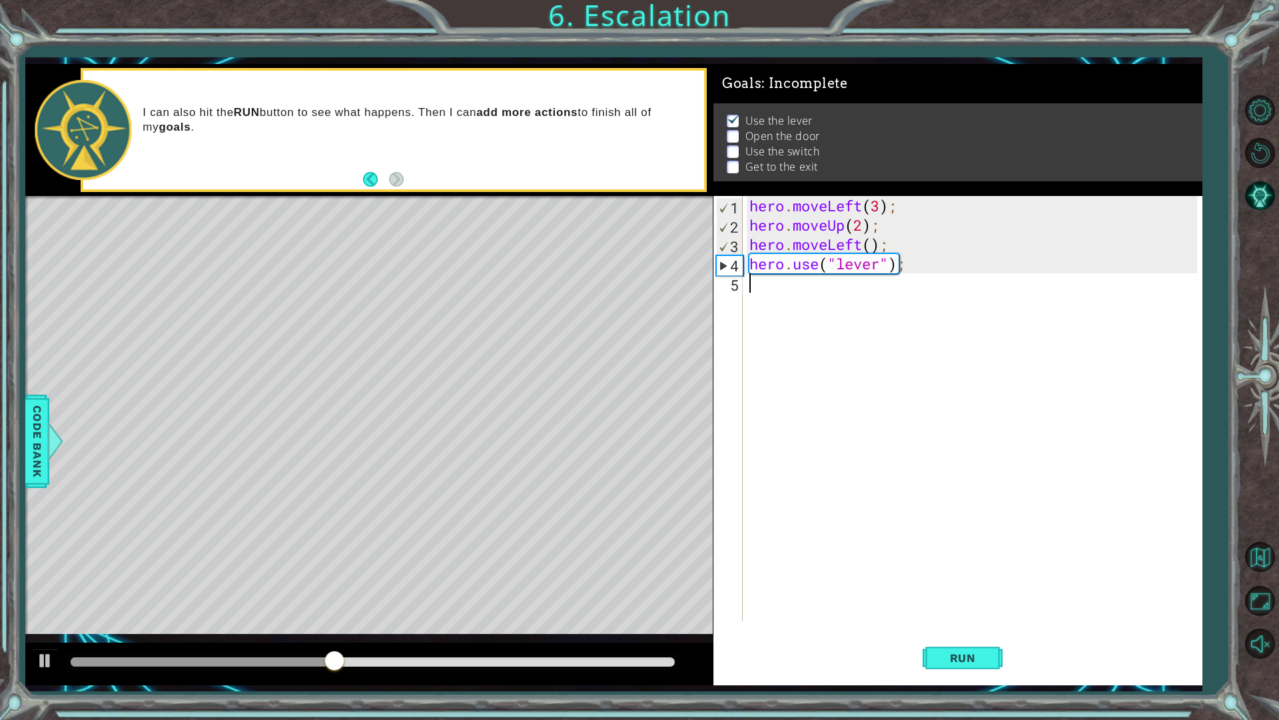
click at [762, 291] on div "hero . moveLeft ( 3 ) ; hero . moveUp ( 2 ) ; hero . moveLeft ( ) ; hero . use …" at bounding box center [976, 428] width 458 height 464
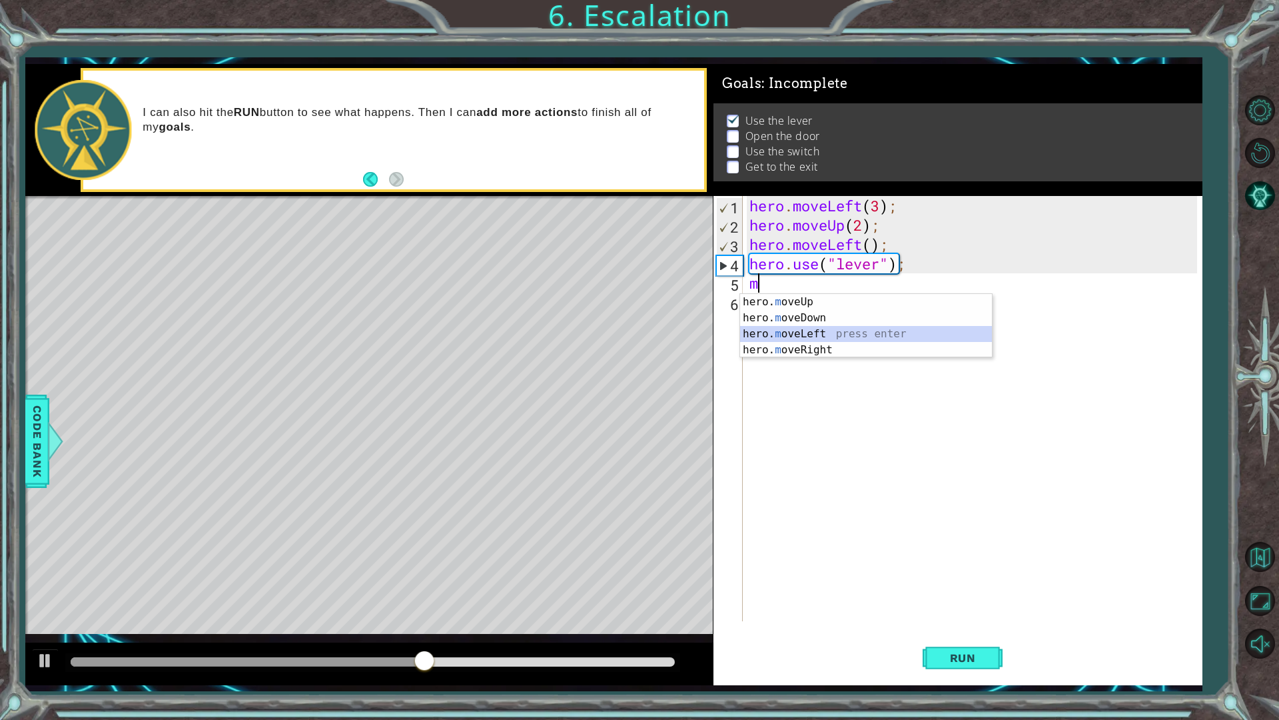
click at [824, 332] on div "hero. m oveUp press enter hero. m oveDown press enter hero. m oveLeft press ent…" at bounding box center [866, 342] width 252 height 96
type textarea "hero.moveLeft(1);"
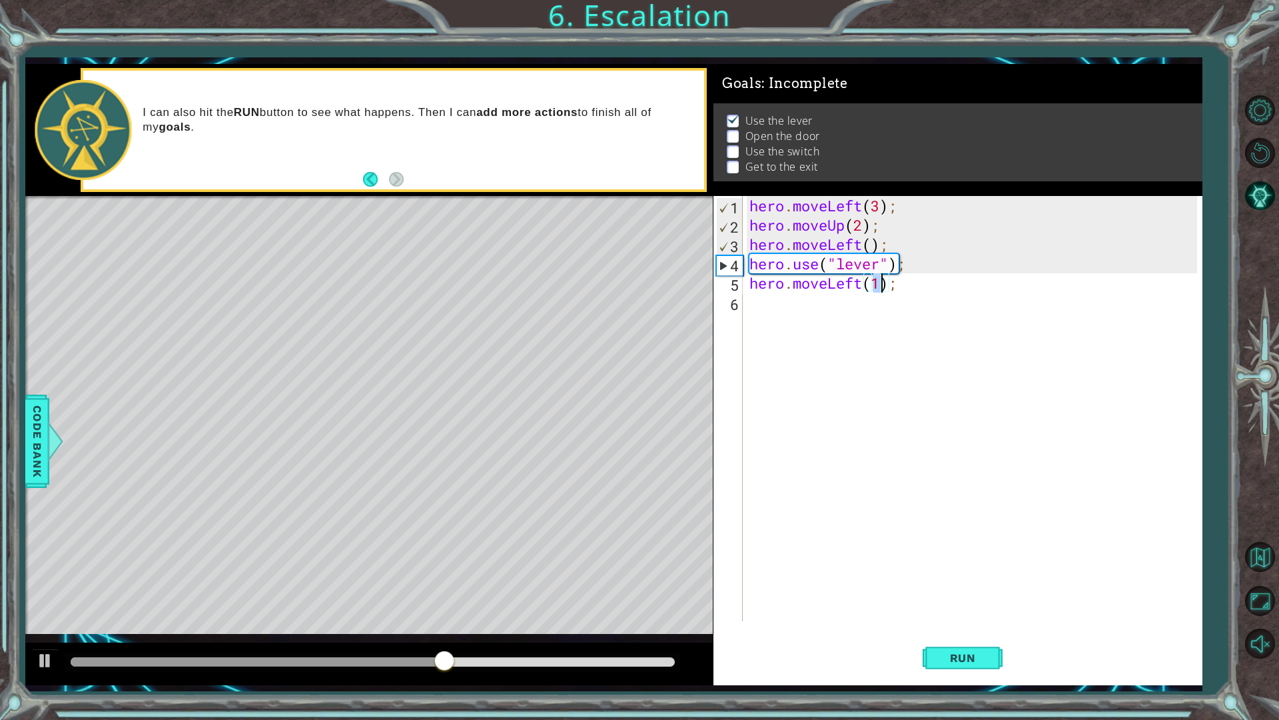
click at [759, 302] on div "hero . moveLeft ( 3 ) ; hero . moveUp ( 2 ) ; hero . moveLeft ( ) ; hero . use …" at bounding box center [976, 428] width 458 height 464
click at [833, 317] on div "hero. us e press enter" at bounding box center [866, 337] width 252 height 48
type textarea "hero.use("door");"
click at [755, 331] on div "hero . moveLeft ( 3 ) ; hero . moveUp ( 2 ) ; hero . moveLeft ( ) ; hero . use …" at bounding box center [976, 428] width 458 height 464
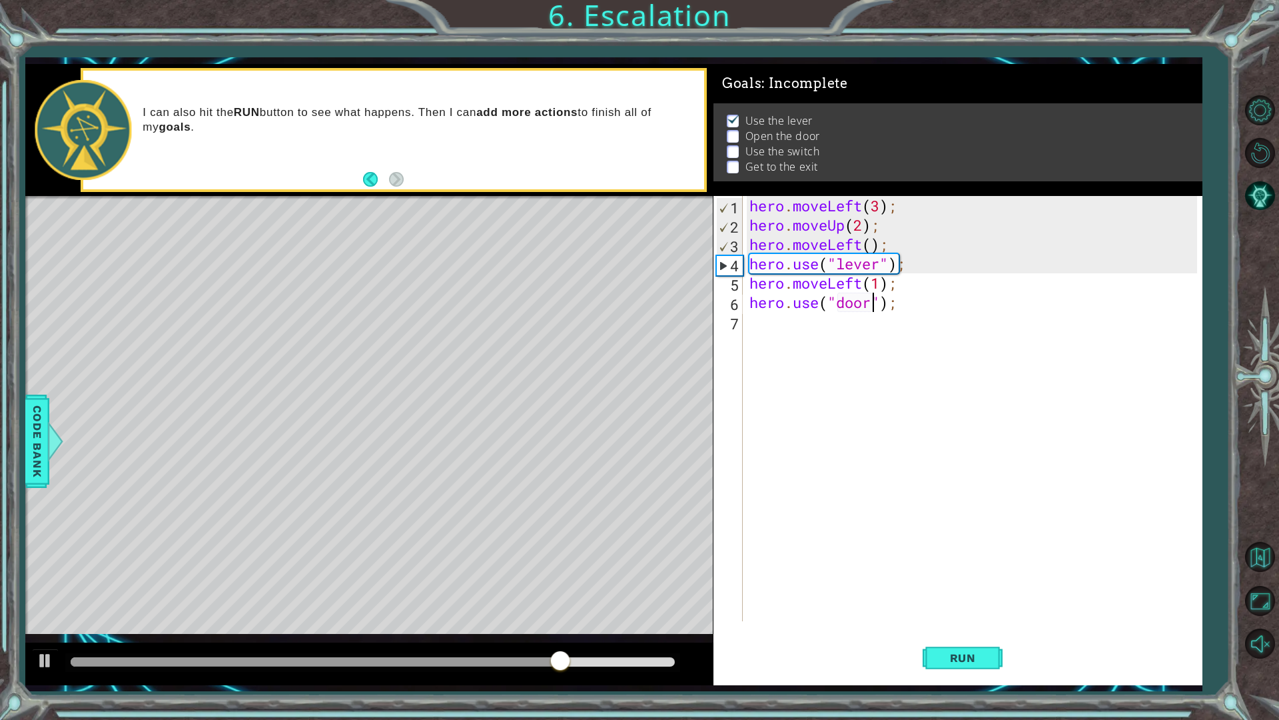
scroll to position [0, 0]
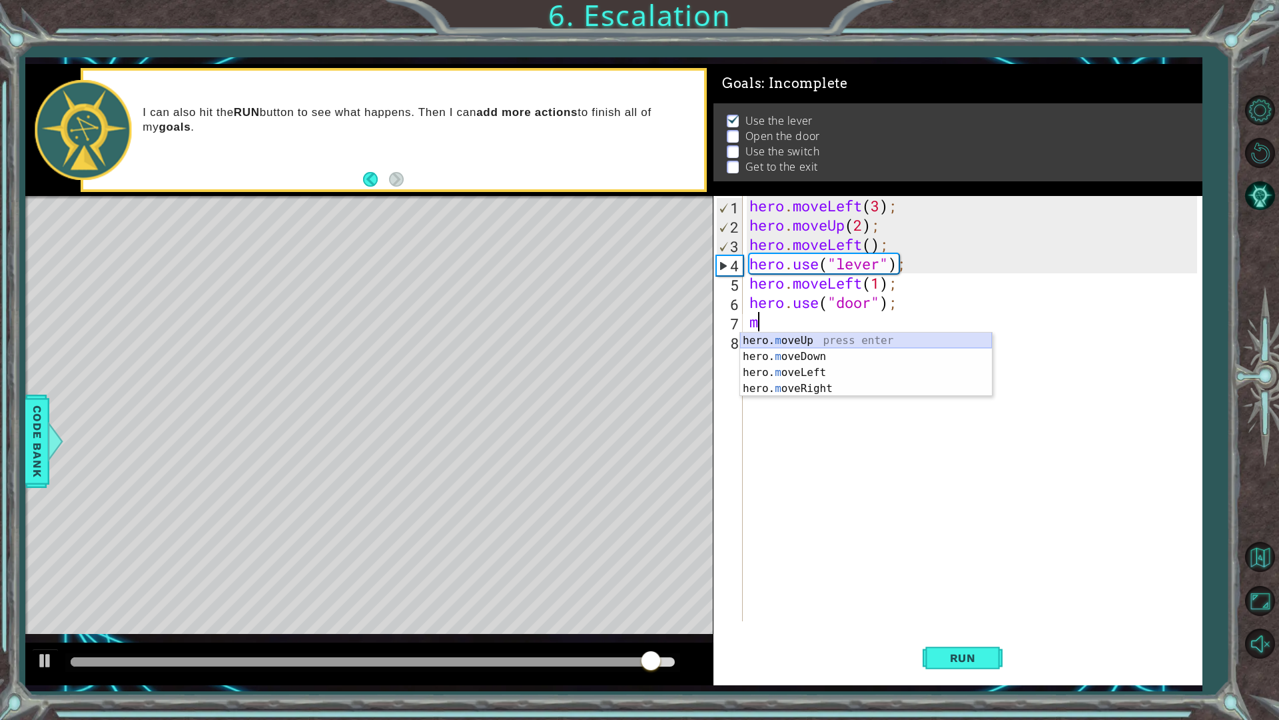
click at [818, 337] on div "hero. m oveUp press enter hero. m oveDown press enter hero. m oveLeft press ent…" at bounding box center [866, 380] width 252 height 96
type textarea "hero.moveUp(1);"
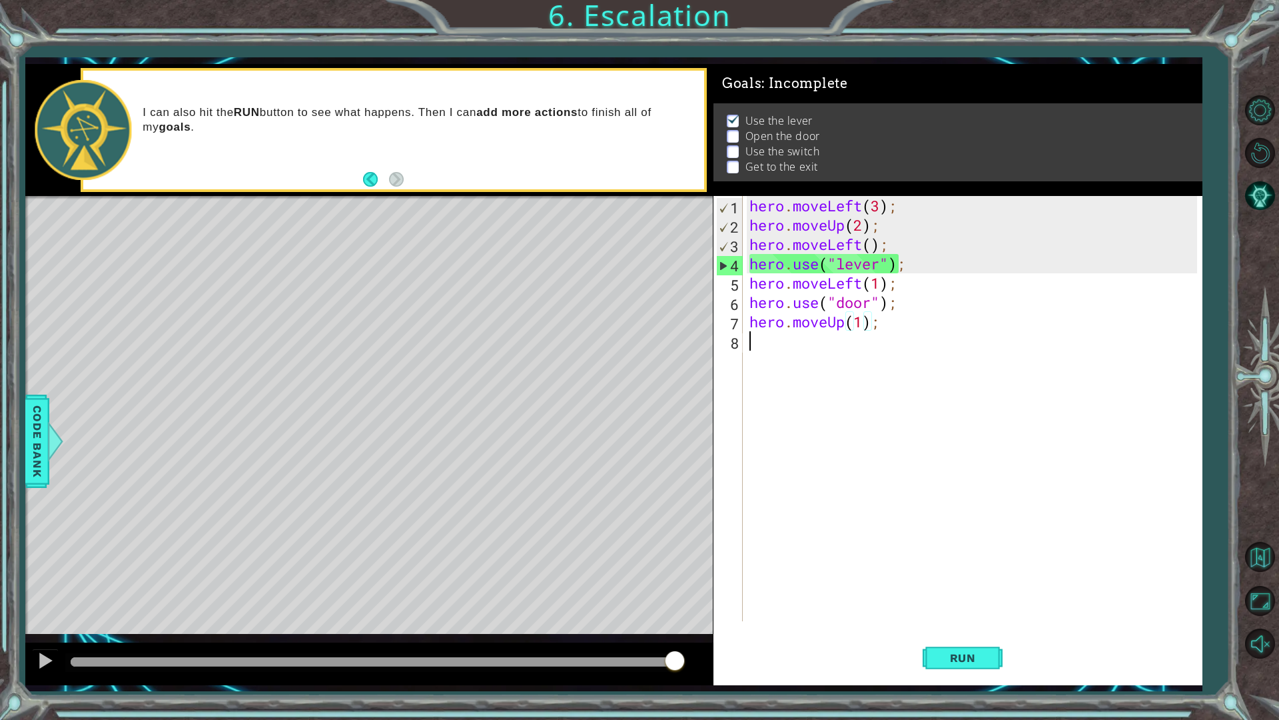
click at [785, 340] on div "hero . moveLeft ( 3 ) ; hero . moveUp ( 2 ) ; hero . moveLeft ( ) ; hero . use …" at bounding box center [976, 428] width 458 height 464
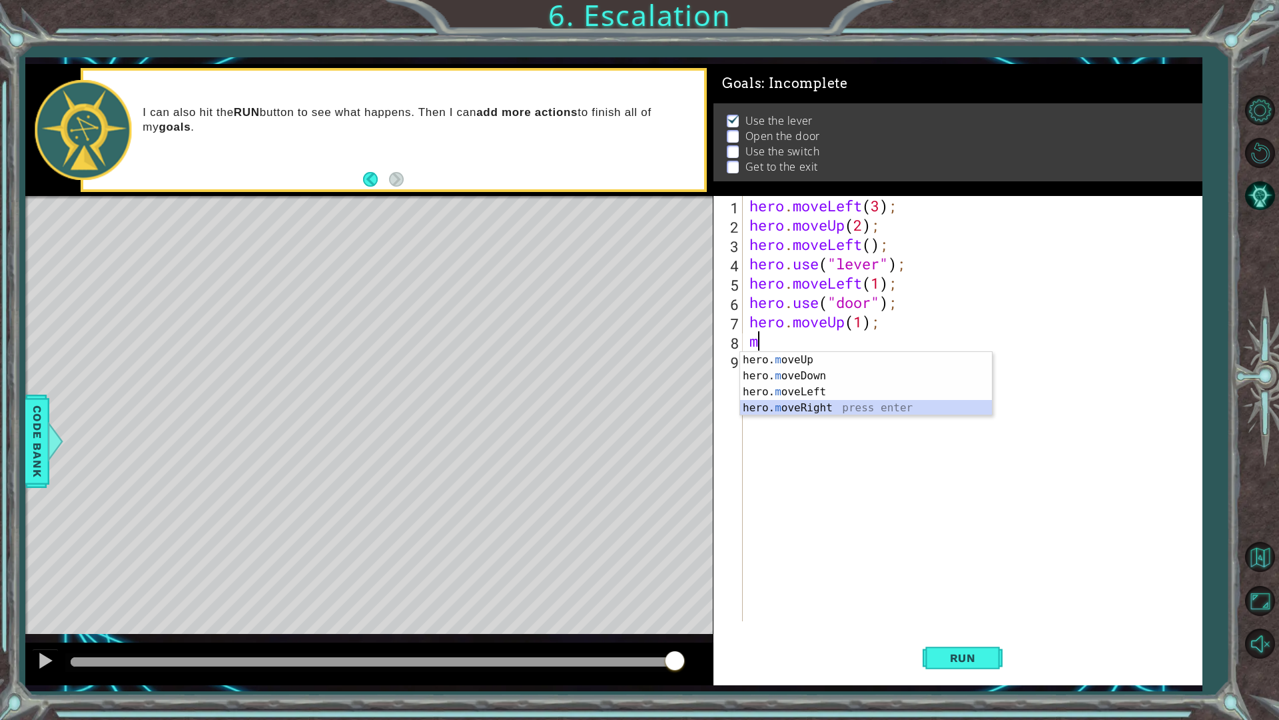
click at [784, 412] on div "hero. m oveUp press enter hero. m oveDown press enter hero. m oveLeft press ent…" at bounding box center [866, 400] width 252 height 96
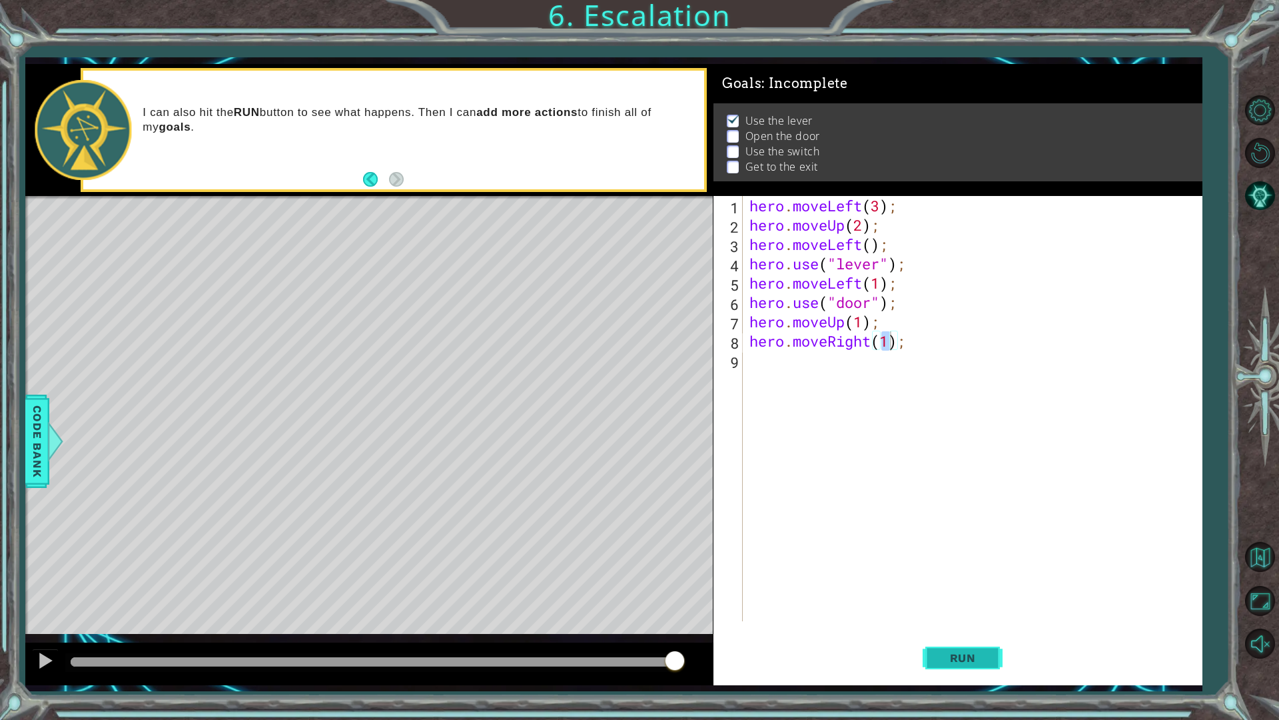
click at [940, 612] on button "Run" at bounding box center [963, 657] width 80 height 49
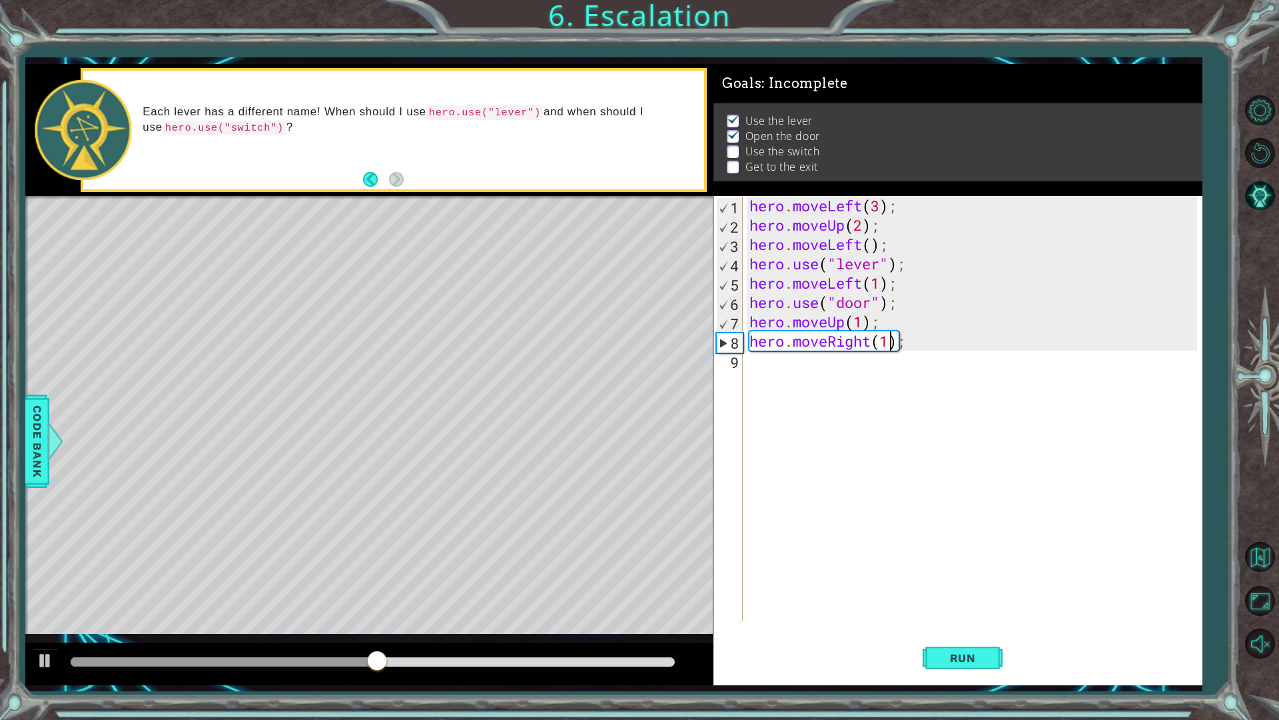
click at [870, 342] on div "hero . moveLeft ( 3 ) ; hero . moveUp ( 2 ) ; hero . moveLeft ( ) ; hero . use …" at bounding box center [976, 428] width 458 height 464
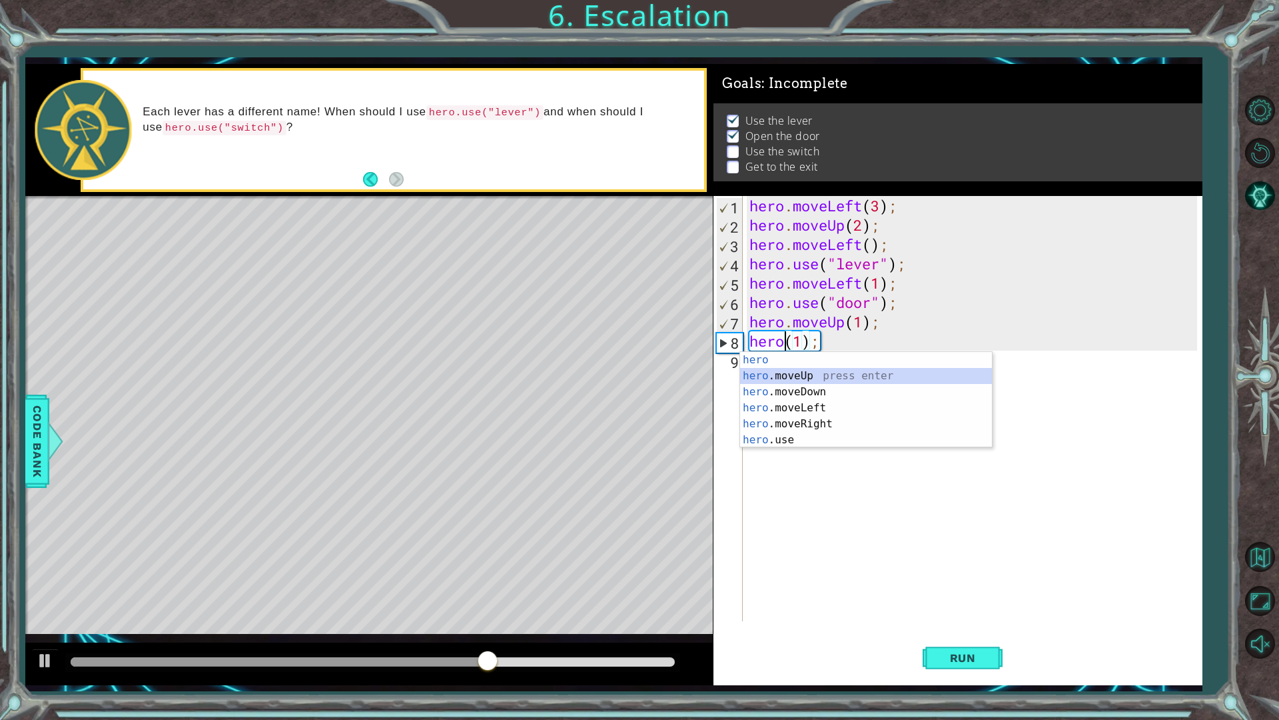
click at [802, 373] on div "hero press enter hero .moveUp press enter hero .moveDown press enter hero .move…" at bounding box center [866, 416] width 252 height 128
type textarea "hero.moveUp(1)(1);"
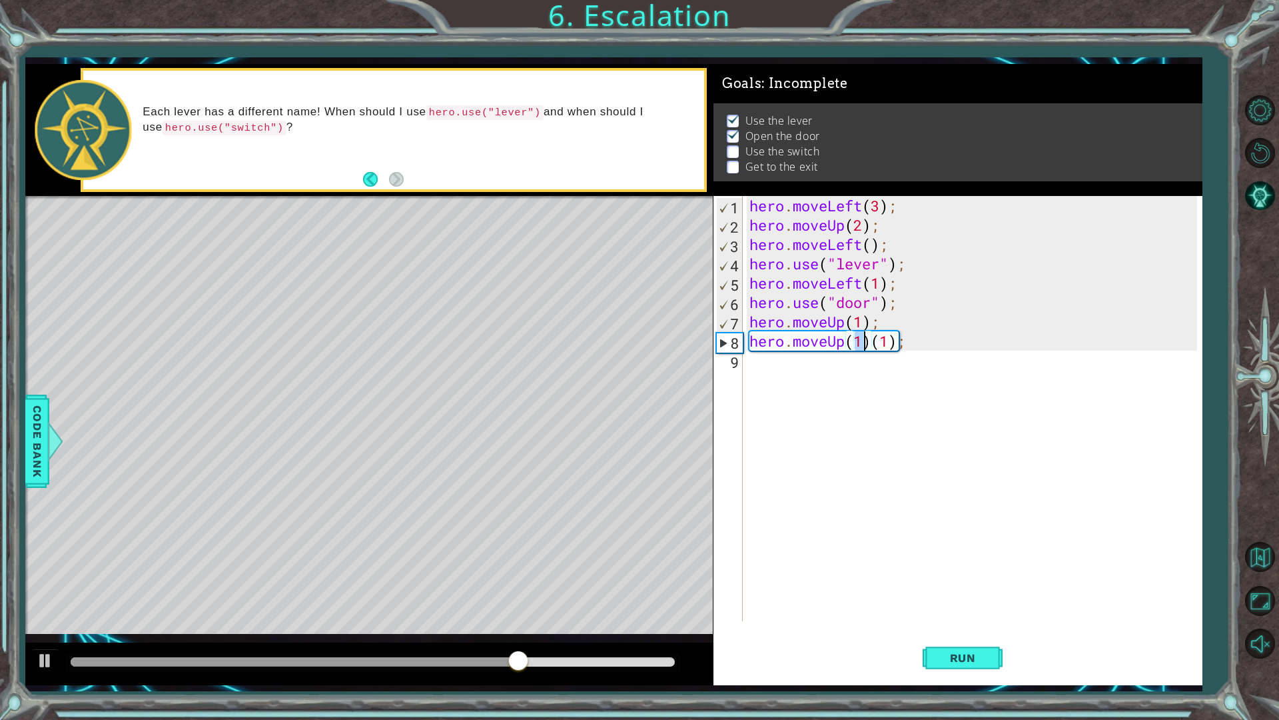
click at [771, 371] on div "hero . moveLeft ( 3 ) ; hero . moveUp ( 2 ) ; hero . moveLeft ( ) ; hero . use …" at bounding box center [976, 428] width 458 height 464
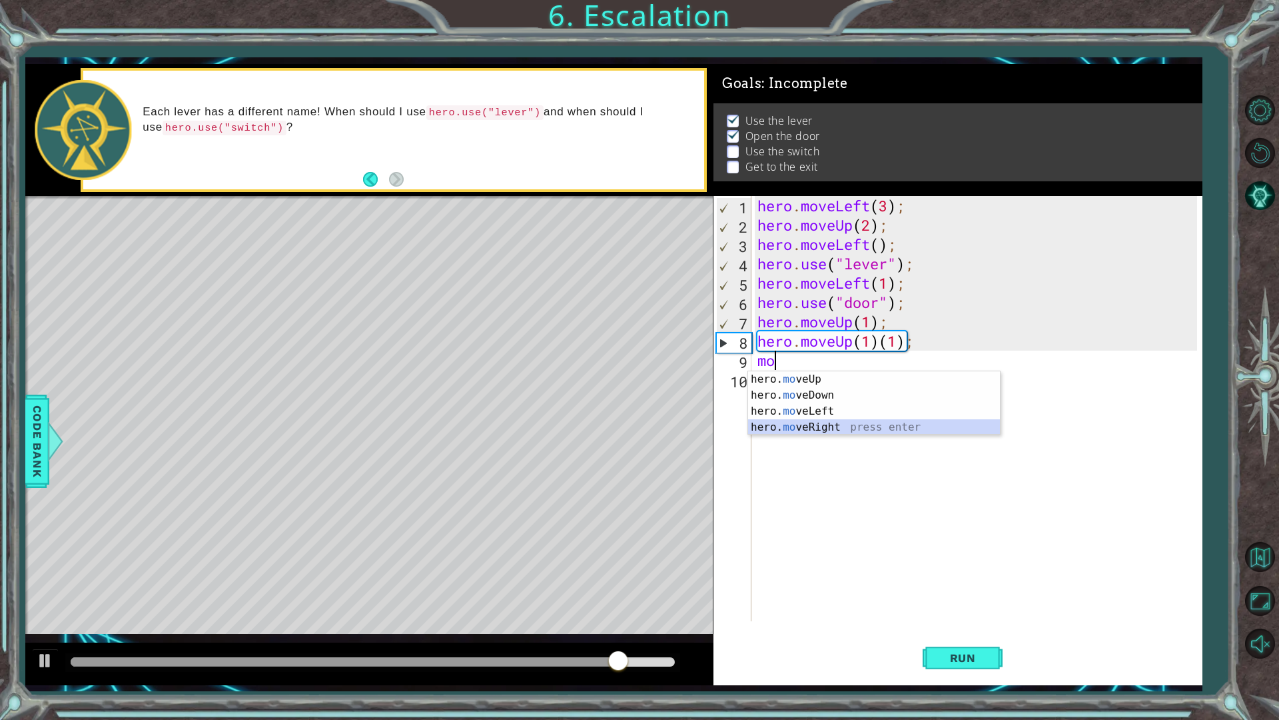
click at [852, 428] on div "hero. mo veUp press enter hero. mo veDown press enter hero. mo veLeft press ent…" at bounding box center [874, 419] width 252 height 96
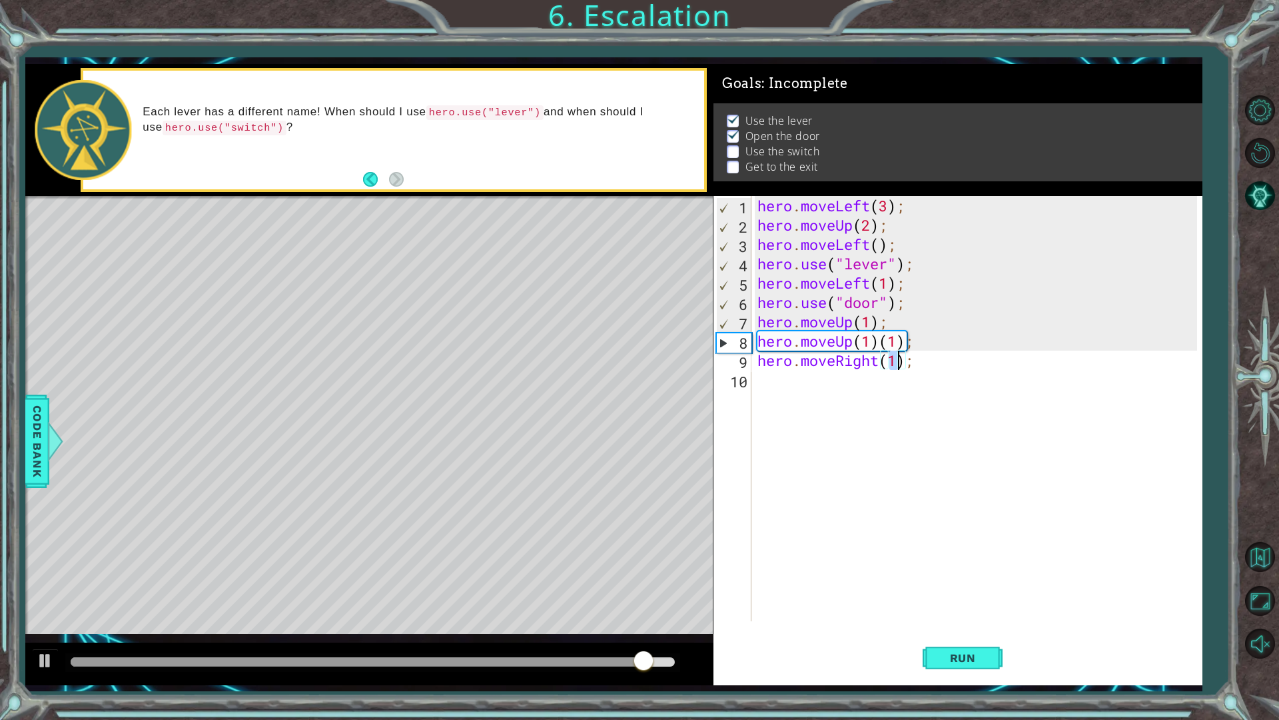
click at [897, 362] on div "hero . moveLeft ( 3 ) ; hero . moveUp ( 2 ) ; hero . moveLeft ( ) ; hero . use …" at bounding box center [976, 408] width 442 height 425
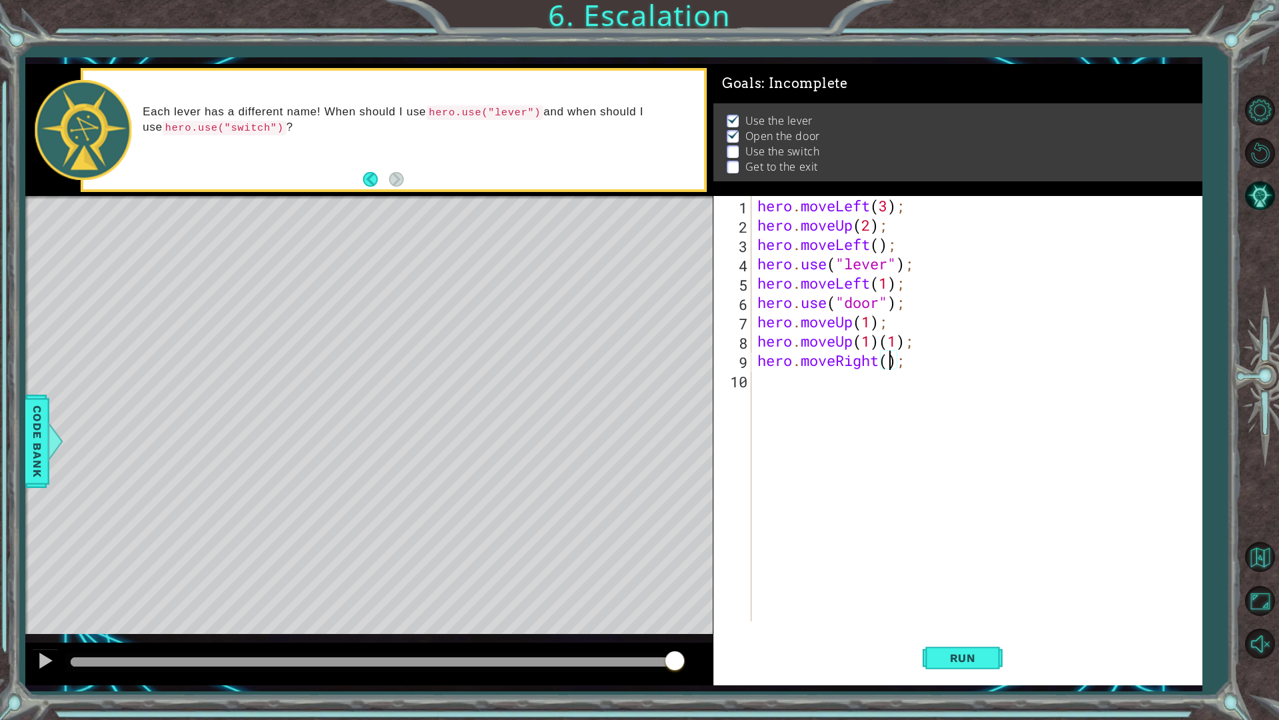
scroll to position [0, 6]
click at [975, 612] on span "Run" at bounding box center [963, 657] width 53 height 13
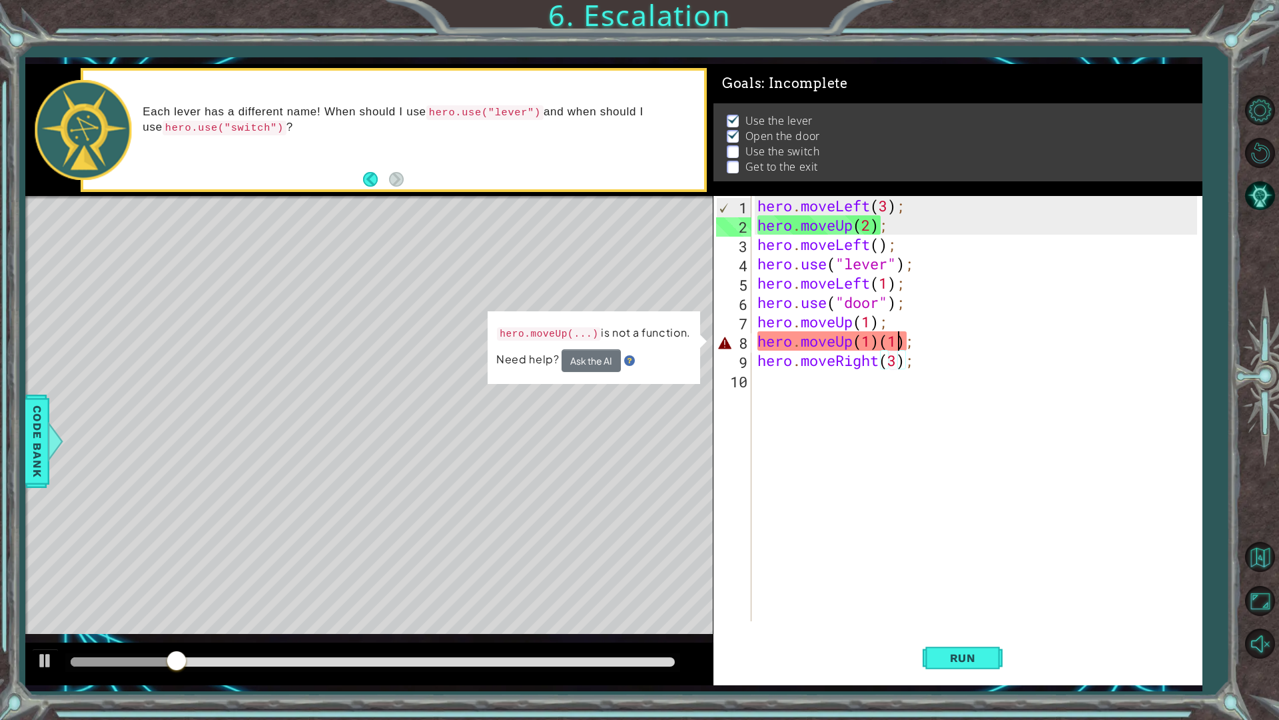
click at [898, 344] on div "hero . moveLeft ( 3 ) ; hero . moveUp ( 2 ) ; hero . moveLeft ( ) ; hero . use …" at bounding box center [980, 428] width 450 height 464
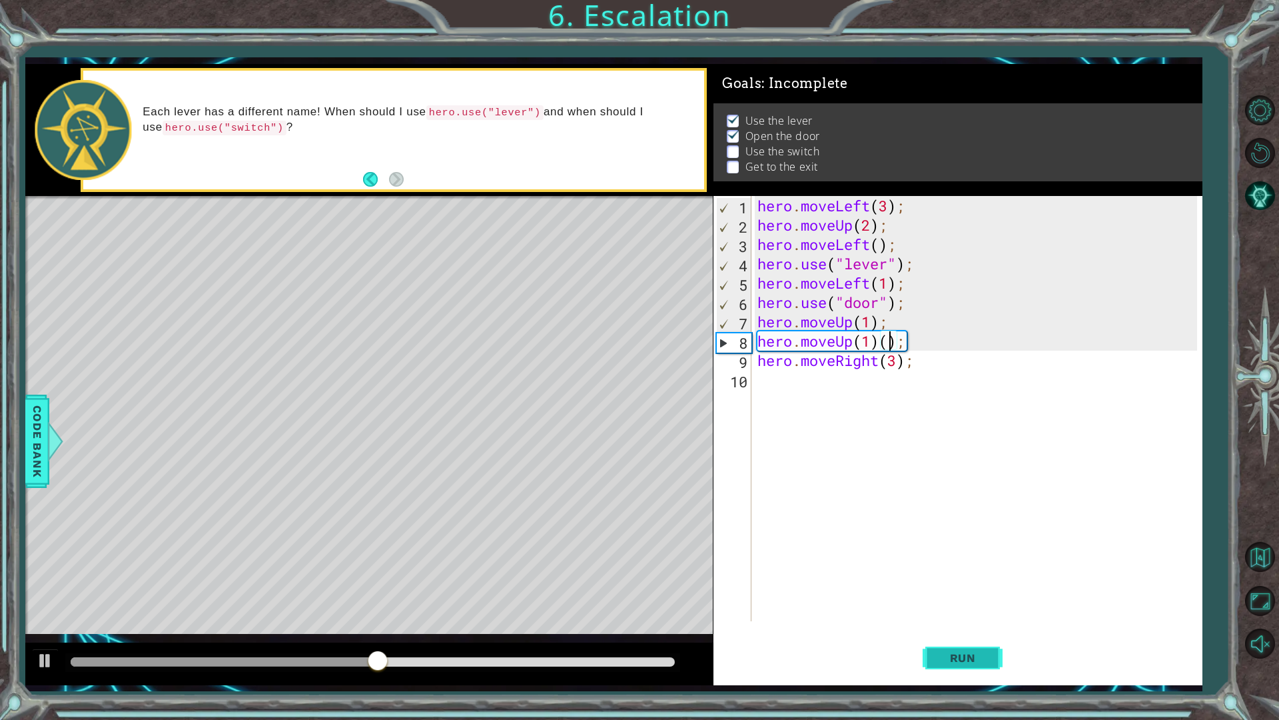
drag, startPoint x: 981, startPoint y: 669, endPoint x: 973, endPoint y: 671, distance: 7.6
click at [977, 612] on button "Run" at bounding box center [963, 657] width 80 height 49
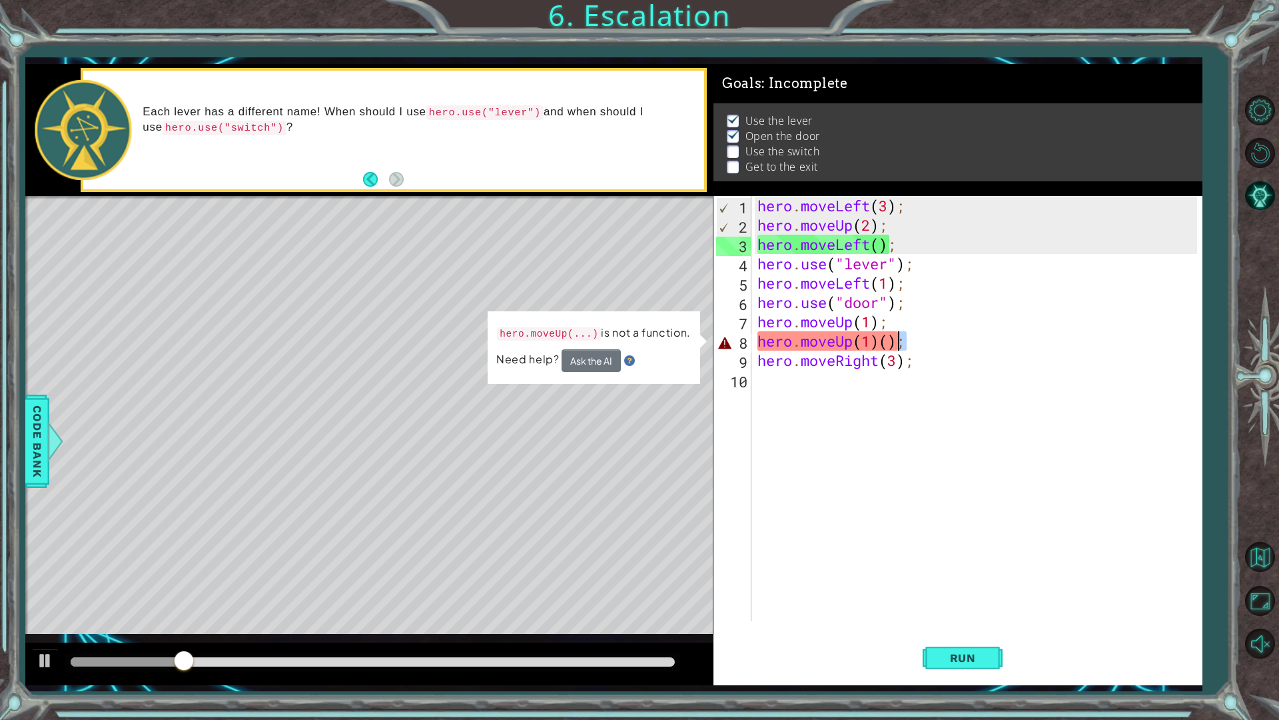
click at [903, 344] on div "hero . moveLeft ( 3 ) ; hero . moveUp ( 2 ) ; hero . moveLeft ( ) ; hero . use …" at bounding box center [980, 428] width 450 height 464
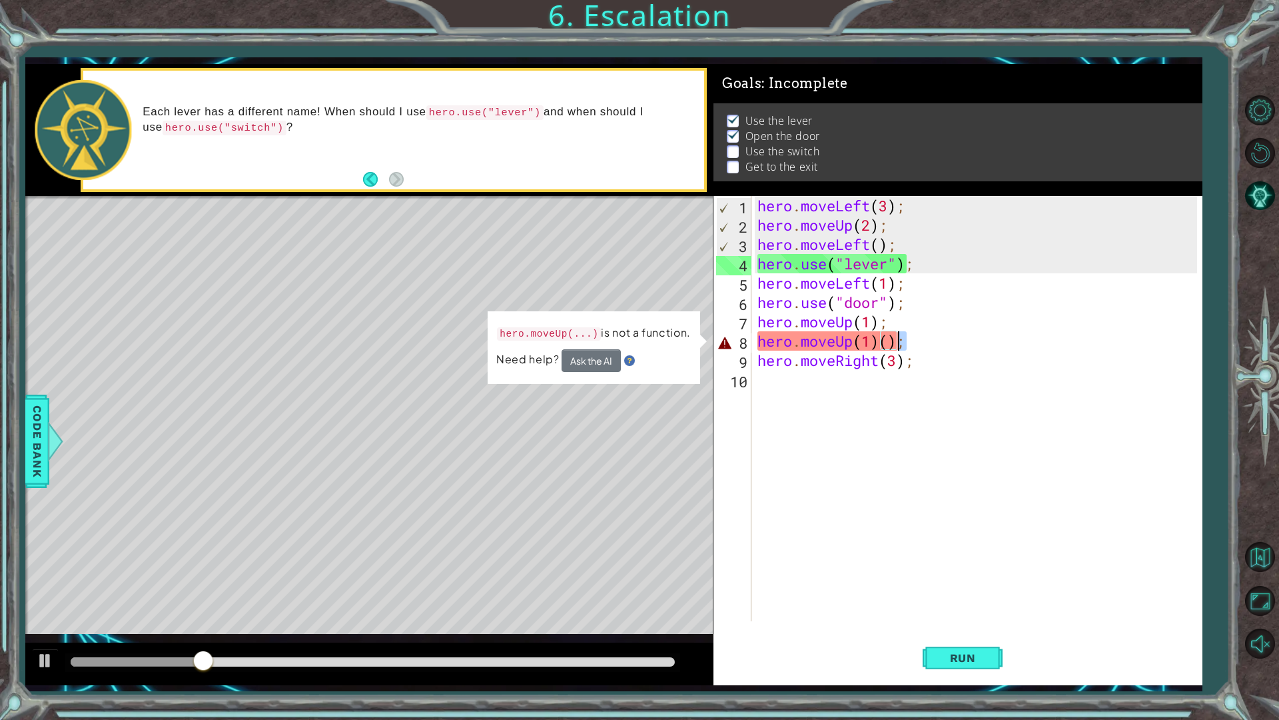
click at [897, 340] on div "hero . moveLeft ( 3 ) ; hero . moveUp ( 2 ) ; hero . moveLeft ( ) ; hero . use …" at bounding box center [976, 408] width 442 height 425
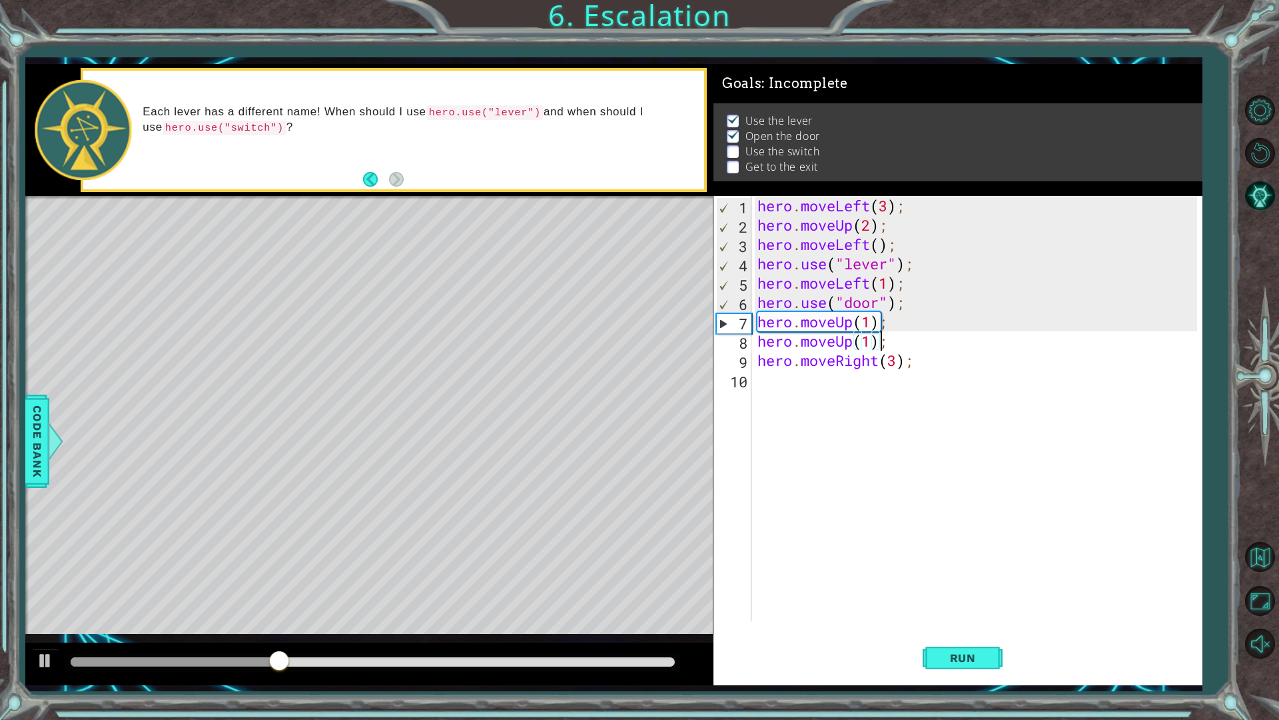
scroll to position [0, 0]
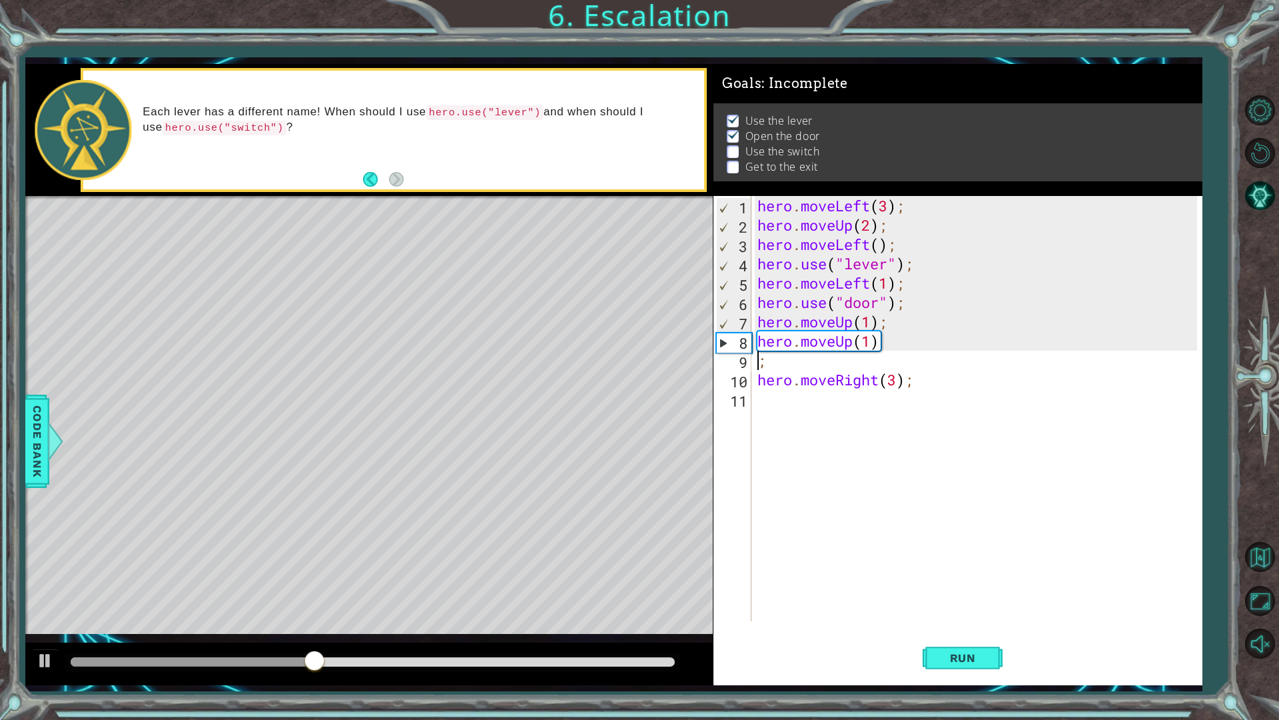
type textarea "hero.moveUp(1);"
click at [971, 612] on span "Run" at bounding box center [963, 657] width 53 height 13
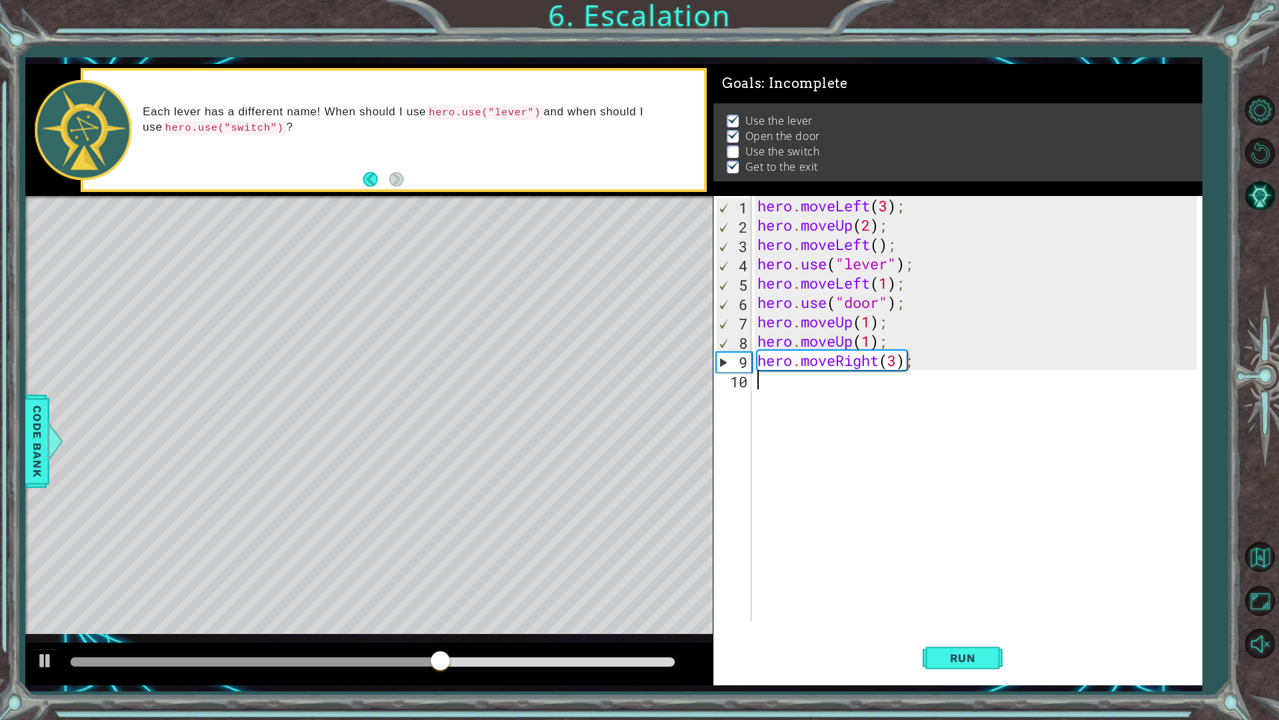
click at [767, 390] on div "hero . moveLeft ( 3 ) ; hero . moveUp ( 2 ) ; hero . moveLeft ( ) ; hero . use …" at bounding box center [980, 428] width 450 height 464
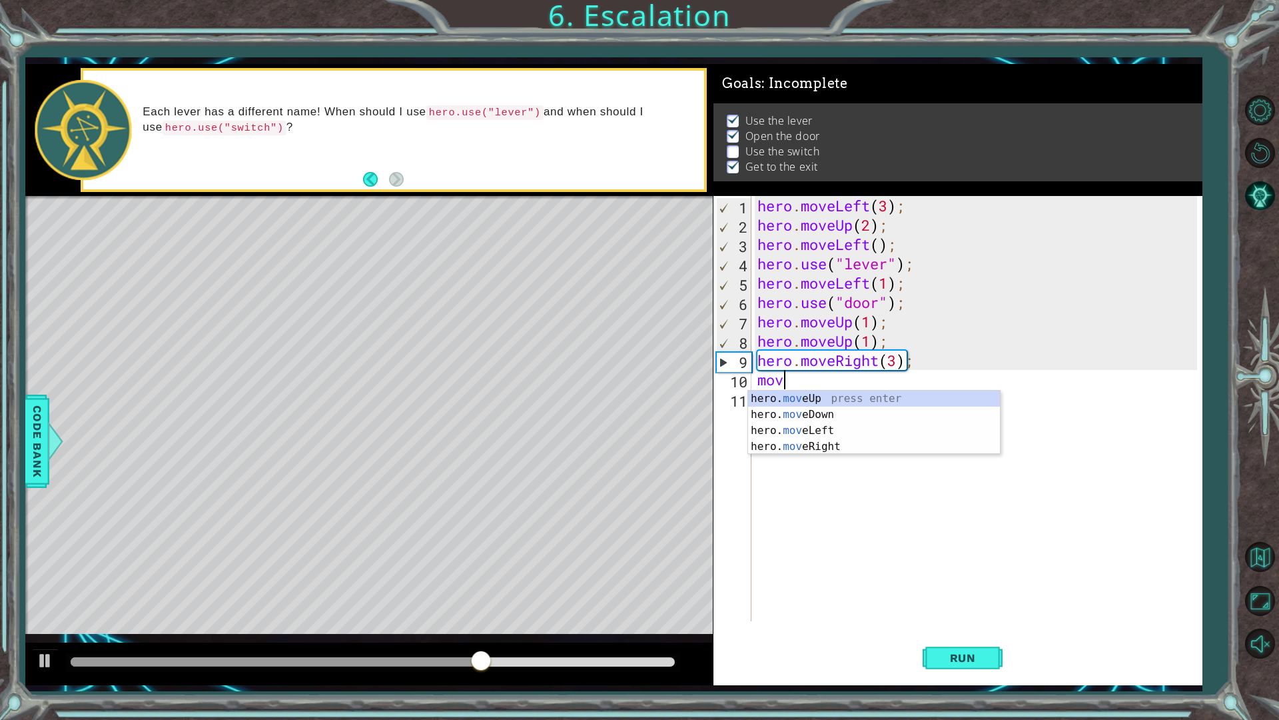
scroll to position [0, 1]
click at [842, 401] on div "hero. move Up press enter hero. move Down press enter hero. move Left press ent…" at bounding box center [874, 438] width 252 height 96
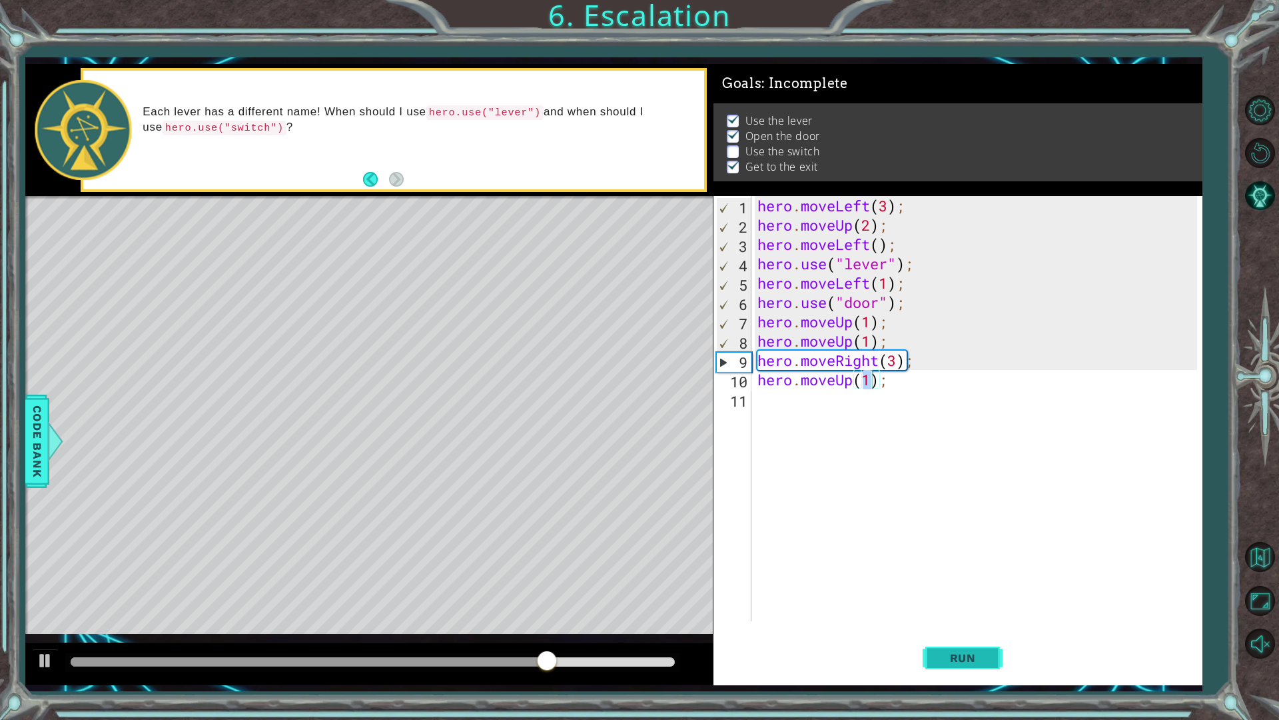
click at [973, 612] on span "Run" at bounding box center [963, 657] width 53 height 13
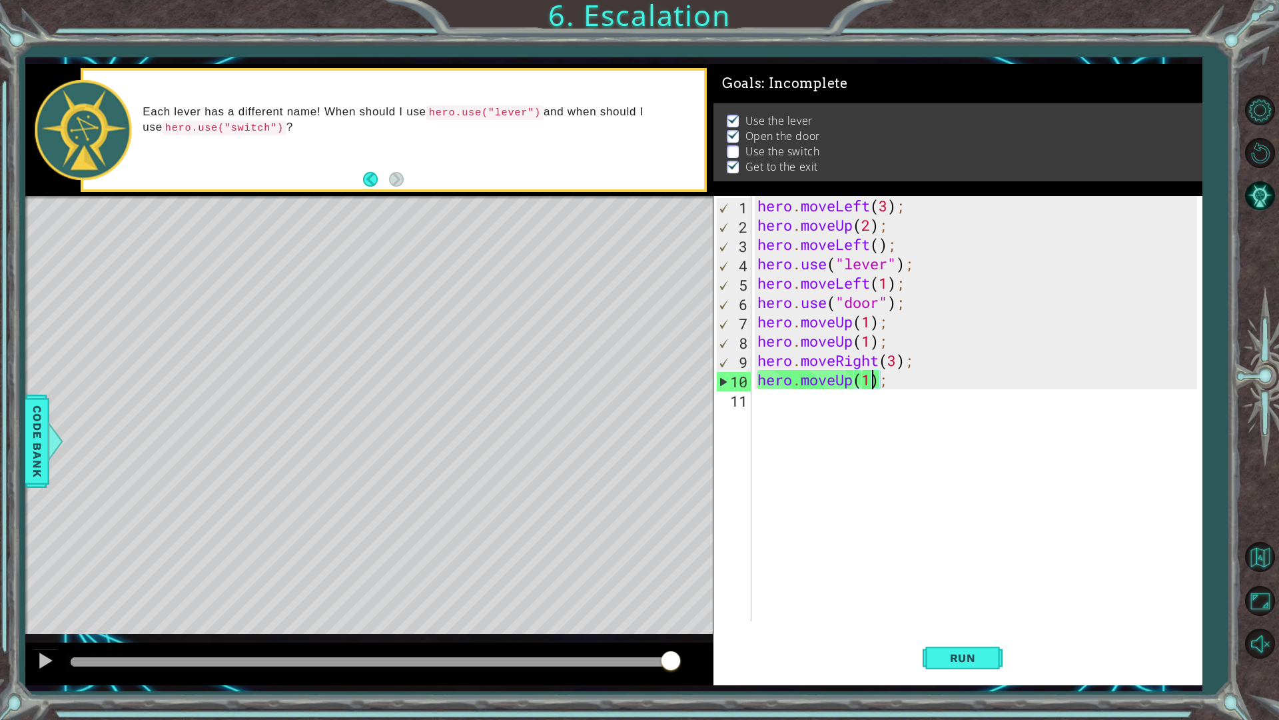
click at [670, 612] on div at bounding box center [373, 661] width 604 height 9
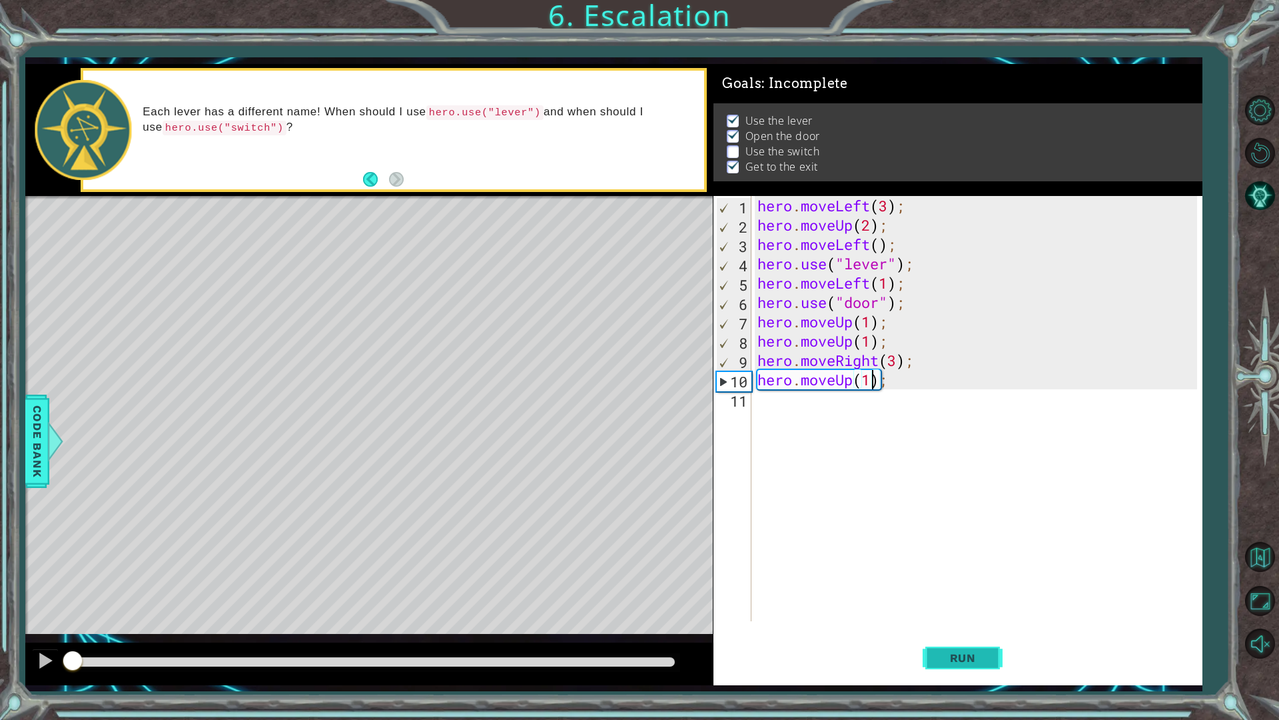
click at [991, 612] on button "Run" at bounding box center [963, 657] width 80 height 49
click at [891, 346] on div "hero . moveLeft ( 3 ) ; hero . moveUp ( 2 ) ; hero . moveLeft ( ) ; hero . use …" at bounding box center [980, 428] width 450 height 464
click at [900, 360] on div "hero . moveLeft ( 3 ) ; hero . moveUp ( 2 ) ; hero . moveLeft ( ) ; hero . use …" at bounding box center [980, 428] width 450 height 464
click at [891, 343] on div "hero . moveLeft ( 3 ) ; hero . moveUp ( 2 ) ; hero . moveLeft ( ) ; hero . use …" at bounding box center [980, 428] width 450 height 464
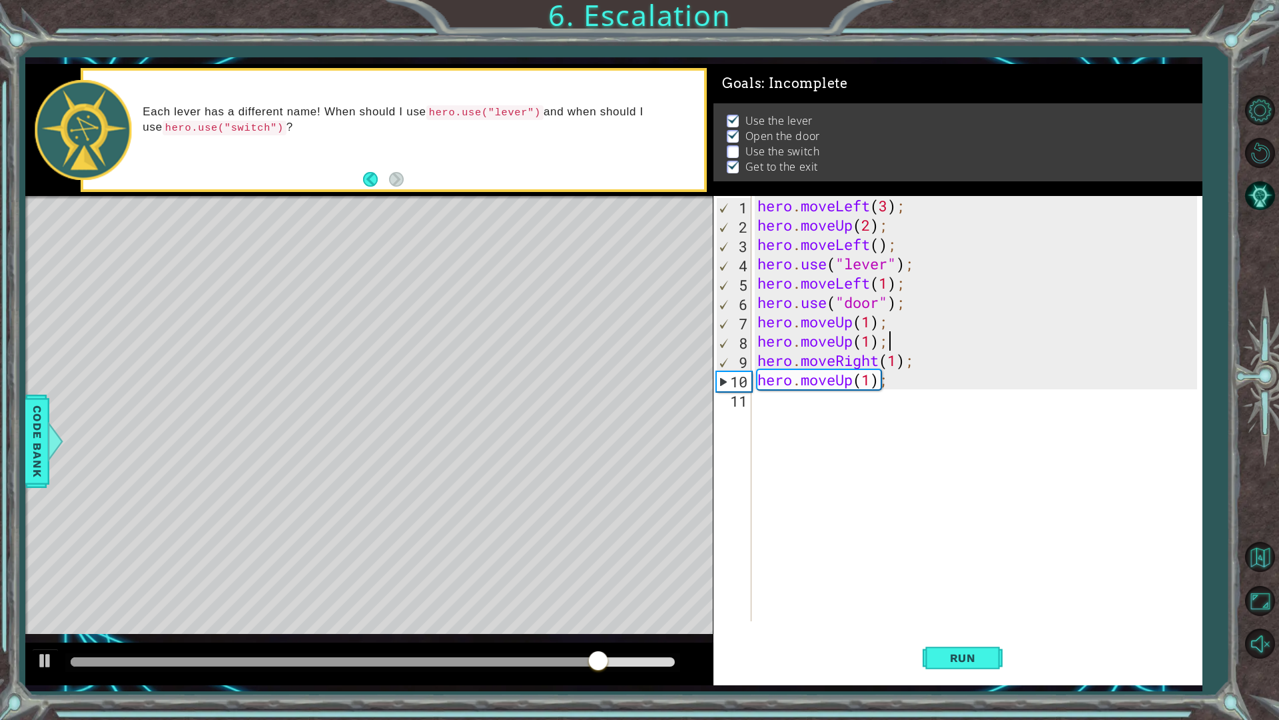
scroll to position [0, 5]
click at [922, 360] on div "hero . moveLeft ( 3 ) ; hero . moveUp ( 2 ) ; hero . moveLeft ( ) ; hero . use …" at bounding box center [980, 428] width 450 height 464
type textarea "hero.moveRight(1);"
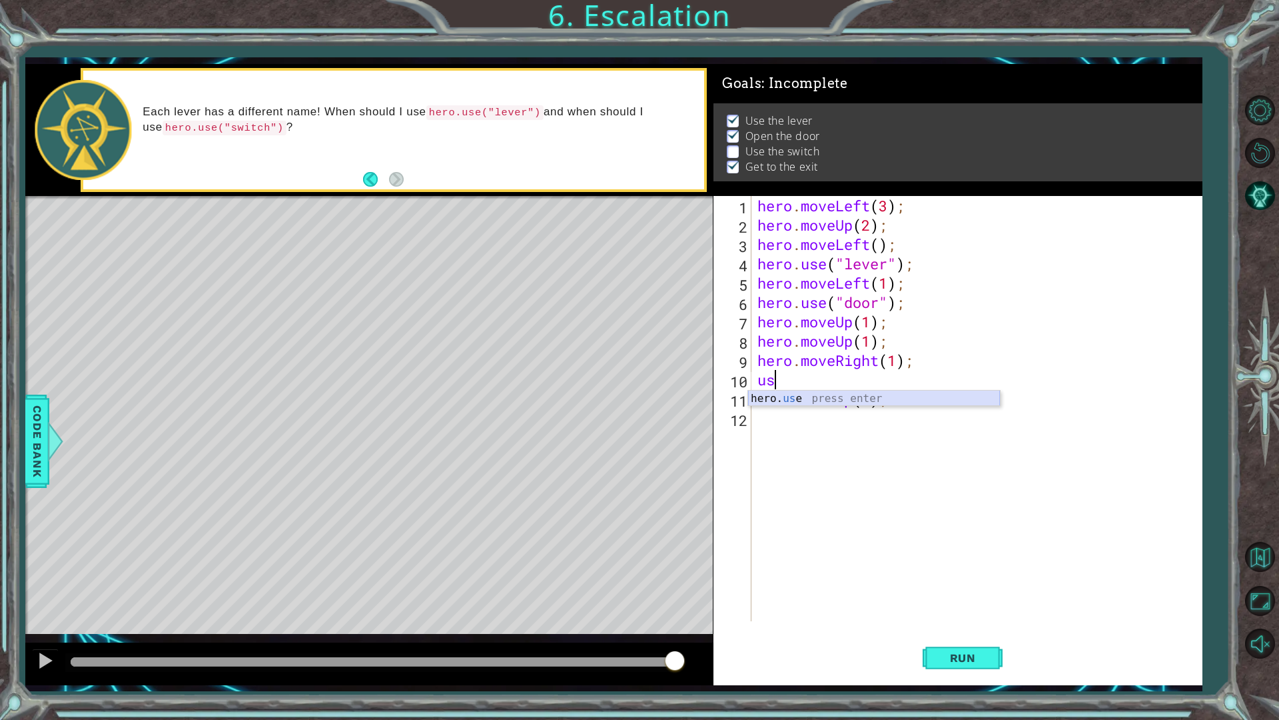
click at [856, 399] on div "hero. us e press enter" at bounding box center [874, 414] width 252 height 48
type textarea "hero.use("switch");"
click at [928, 382] on div "hero . moveLeft ( 3 ) ; hero . moveUp ( 2 ) ; hero . moveLeft ( ) ; hero . use …" at bounding box center [980, 428] width 450 height 464
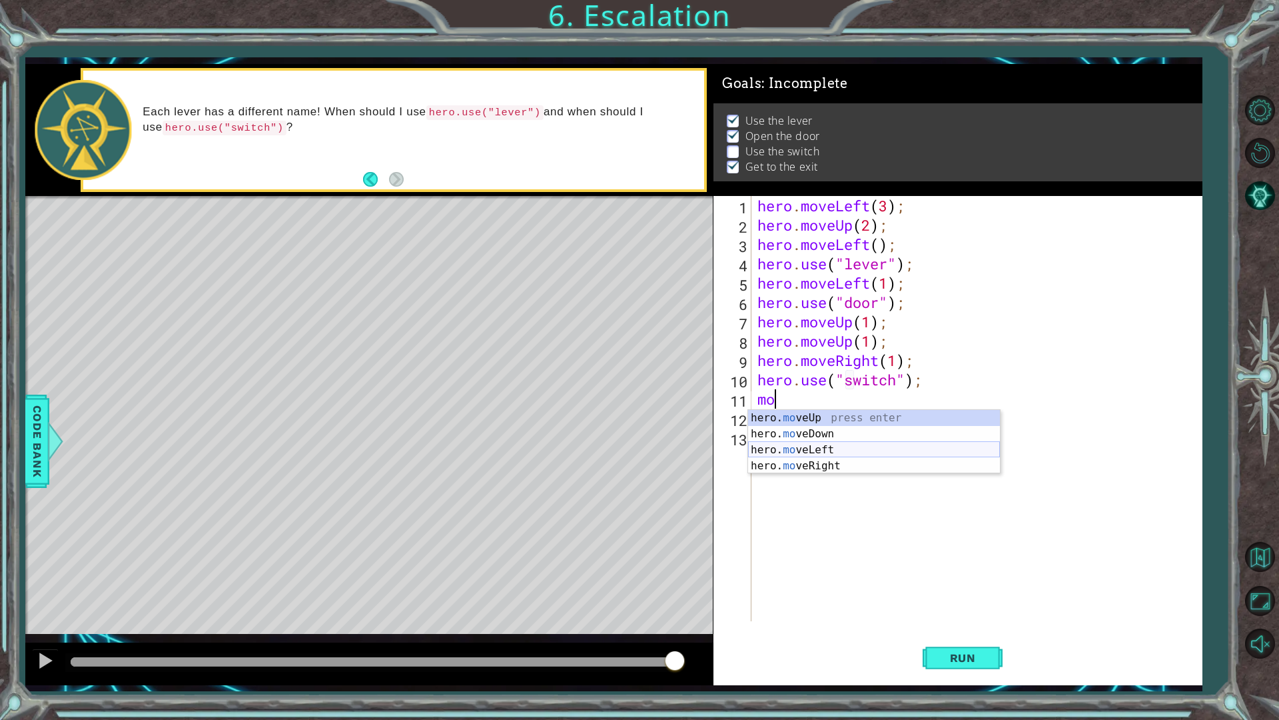
click at [862, 447] on div "hero. mo veUp press enter hero. mo veDown press enter hero. mo veLeft press ent…" at bounding box center [874, 458] width 252 height 96
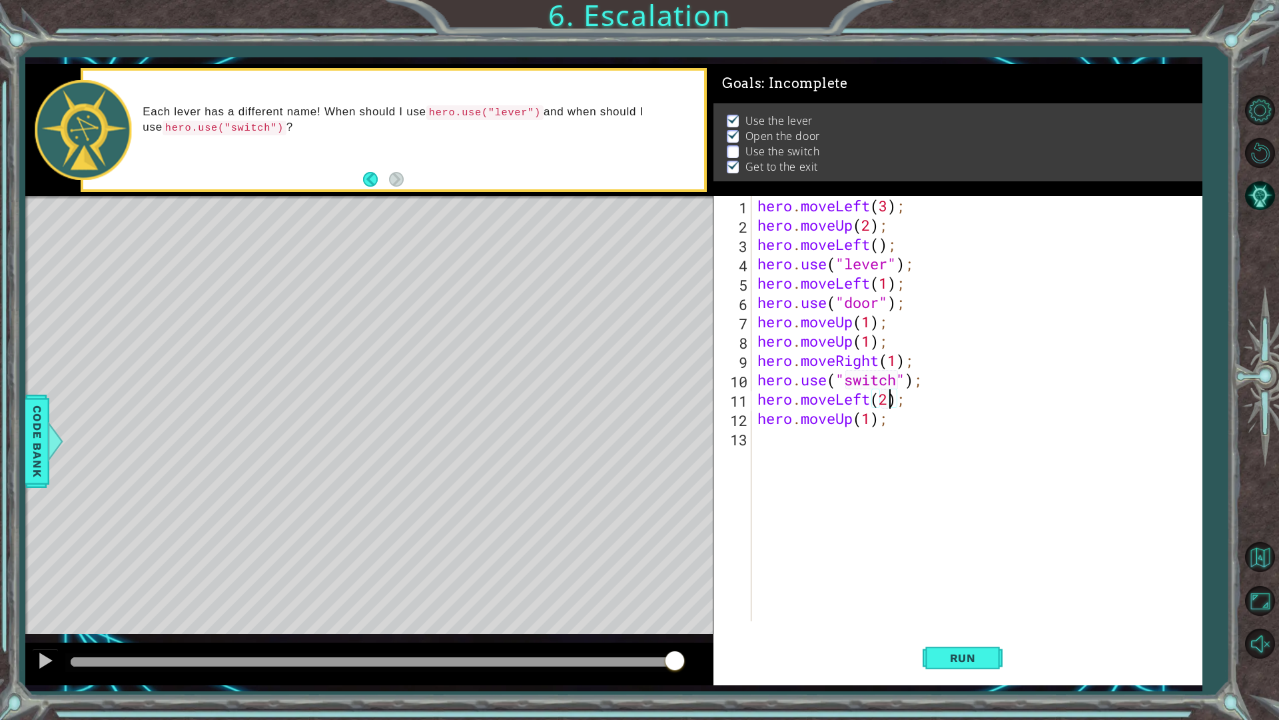
scroll to position [0, 6]
click at [975, 612] on span "Run" at bounding box center [963, 657] width 53 height 13
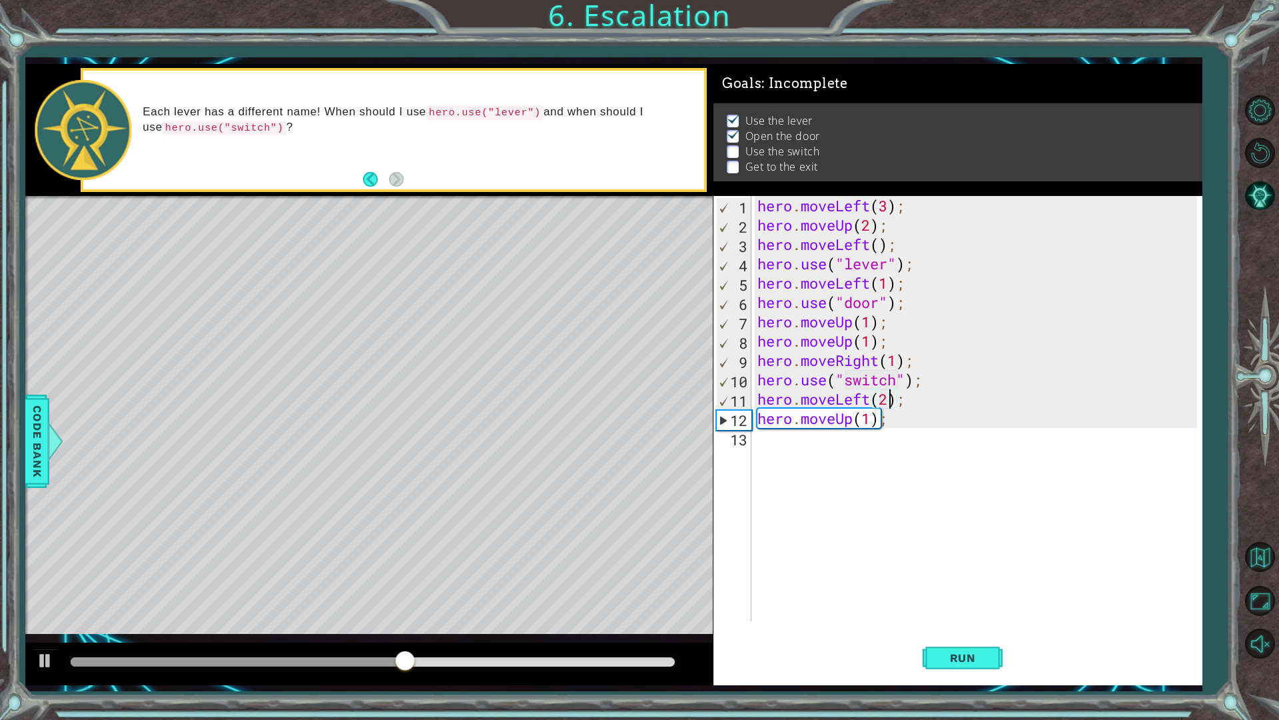
click at [905, 359] on div "hero . moveLeft ( 3 ) ; hero . moveUp ( 2 ) ; hero . moveLeft ( ) ; hero . use …" at bounding box center [980, 428] width 450 height 464
click at [898, 358] on div "hero . moveLeft ( 3 ) ; hero . moveUp ( 2 ) ; hero . moveLeft ( ) ; hero . use …" at bounding box center [980, 428] width 450 height 464
click at [890, 404] on div "hero . moveLeft ( 3 ) ; hero . moveUp ( 2 ) ; hero . moveLeft ( ) ; hero . use …" at bounding box center [980, 428] width 450 height 464
type textarea "hero.moveLeft(1);"
drag, startPoint x: 953, startPoint y: 677, endPoint x: 987, endPoint y: 695, distance: 39.0
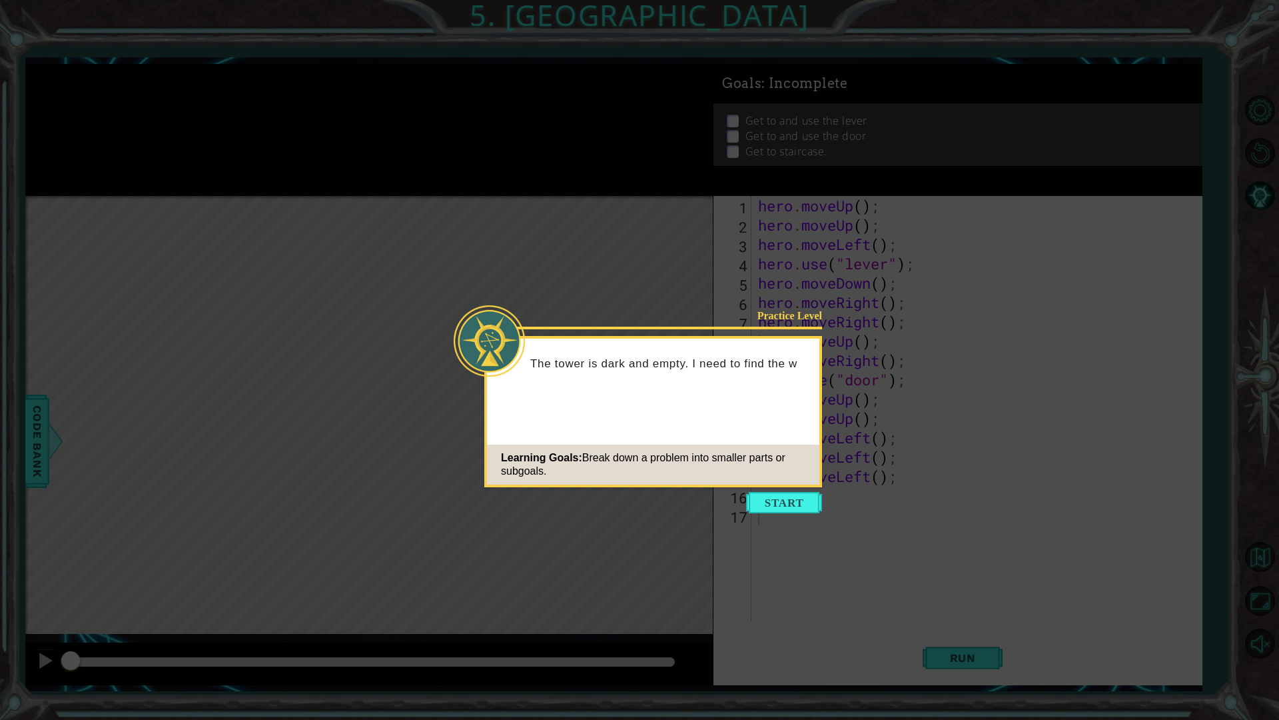
drag, startPoint x: 789, startPoint y: 500, endPoint x: 782, endPoint y: 498, distance: 7.0
click at [786, 498] on button "Start" at bounding box center [784, 502] width 76 height 21
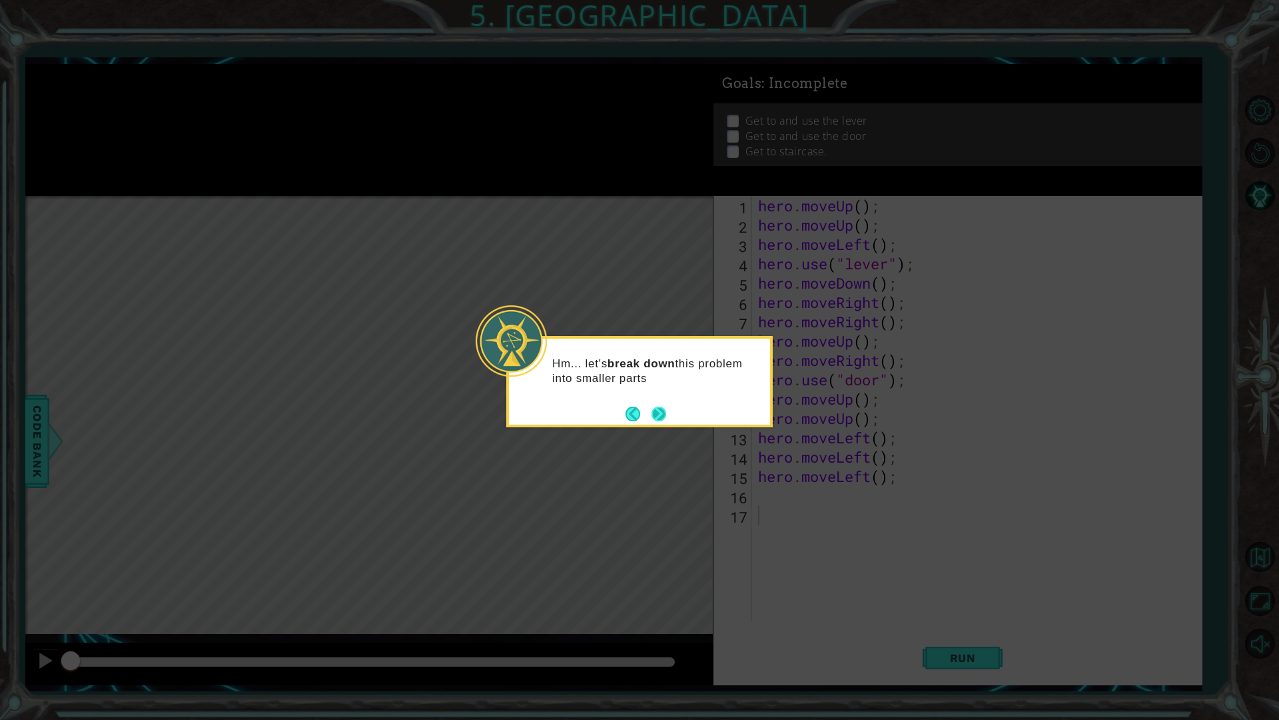
click at [666, 416] on button "Next" at bounding box center [659, 413] width 15 height 15
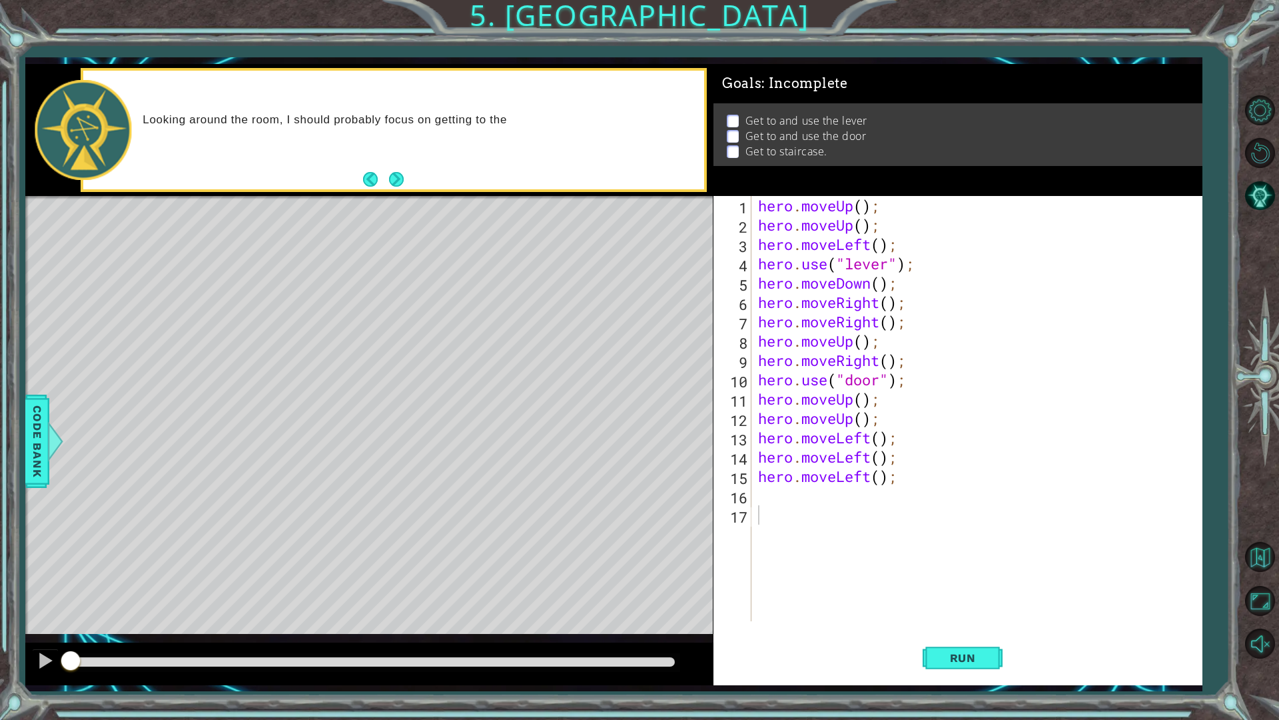
drag, startPoint x: 770, startPoint y: 496, endPoint x: 784, endPoint y: 502, distance: 14.9
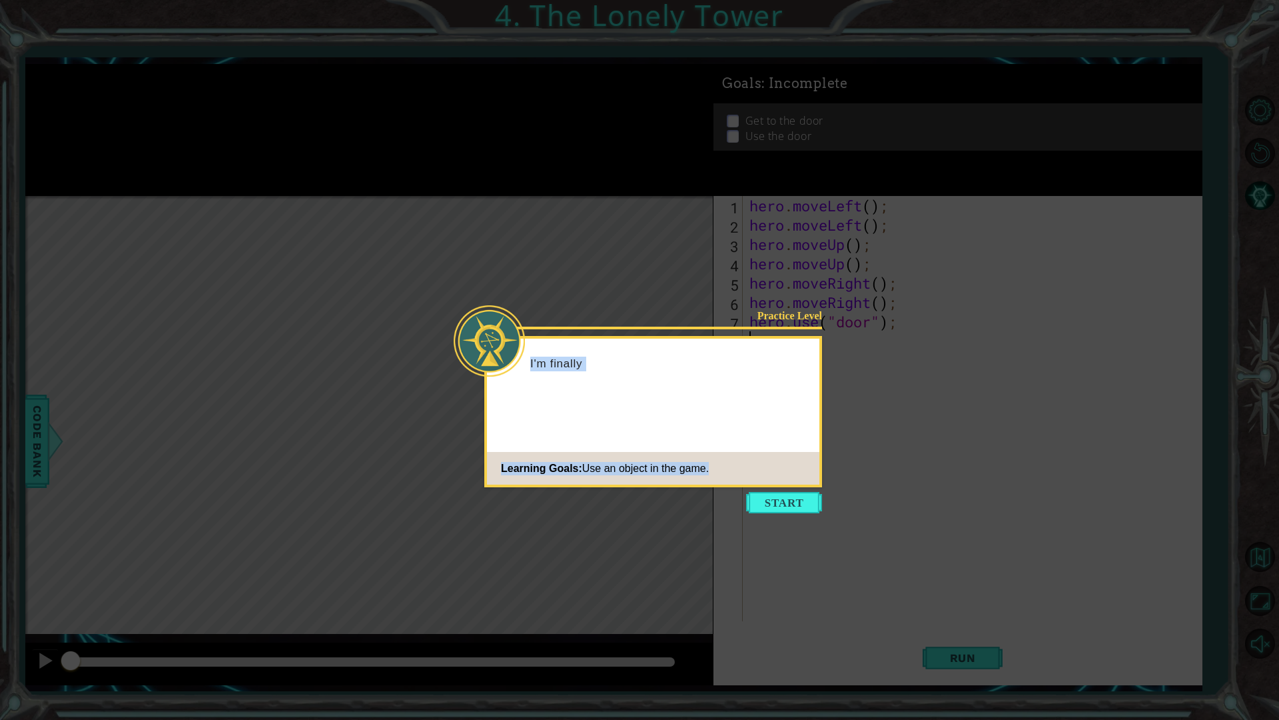
click at [778, 487] on body "1 ההההההההההההההההההההההההההההההההההההההההההההההההההההההההההההההההההההההההההההה…" at bounding box center [639, 360] width 1279 height 720
click at [780, 500] on button "Start" at bounding box center [784, 502] width 76 height 21
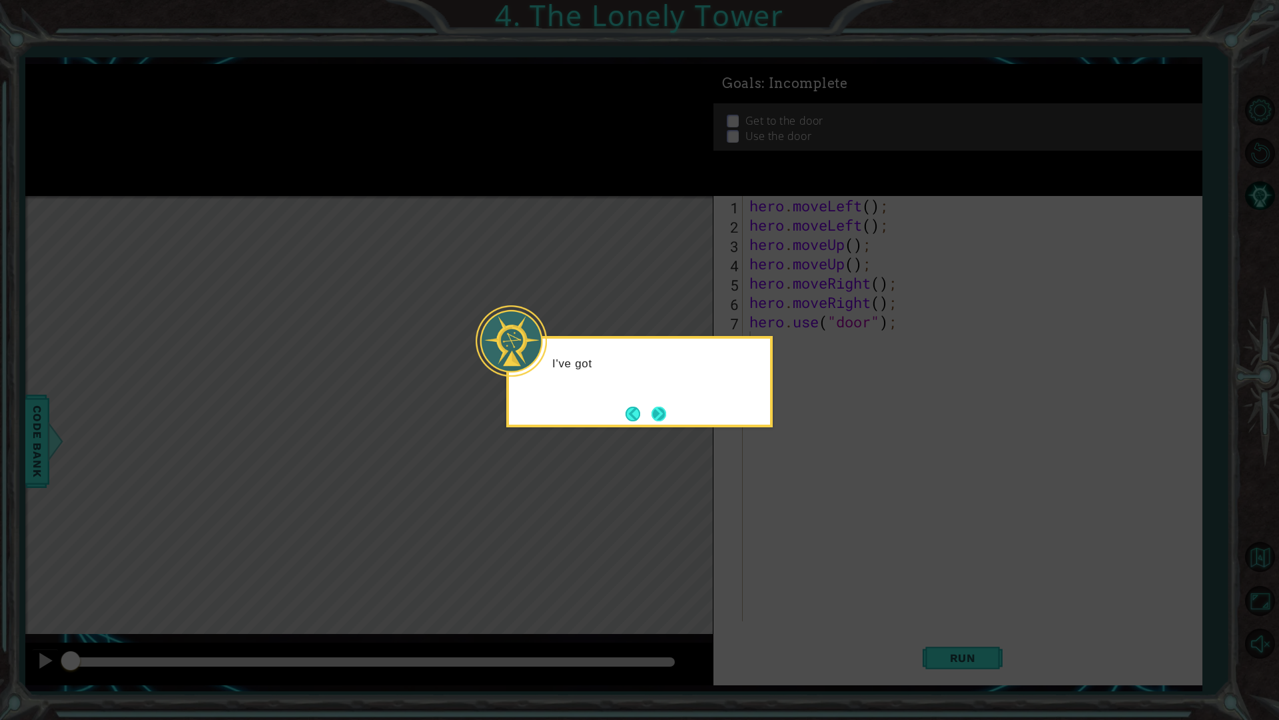
click at [664, 416] on button "Next" at bounding box center [659, 413] width 15 height 15
click at [661, 409] on button "Next" at bounding box center [659, 413] width 15 height 15
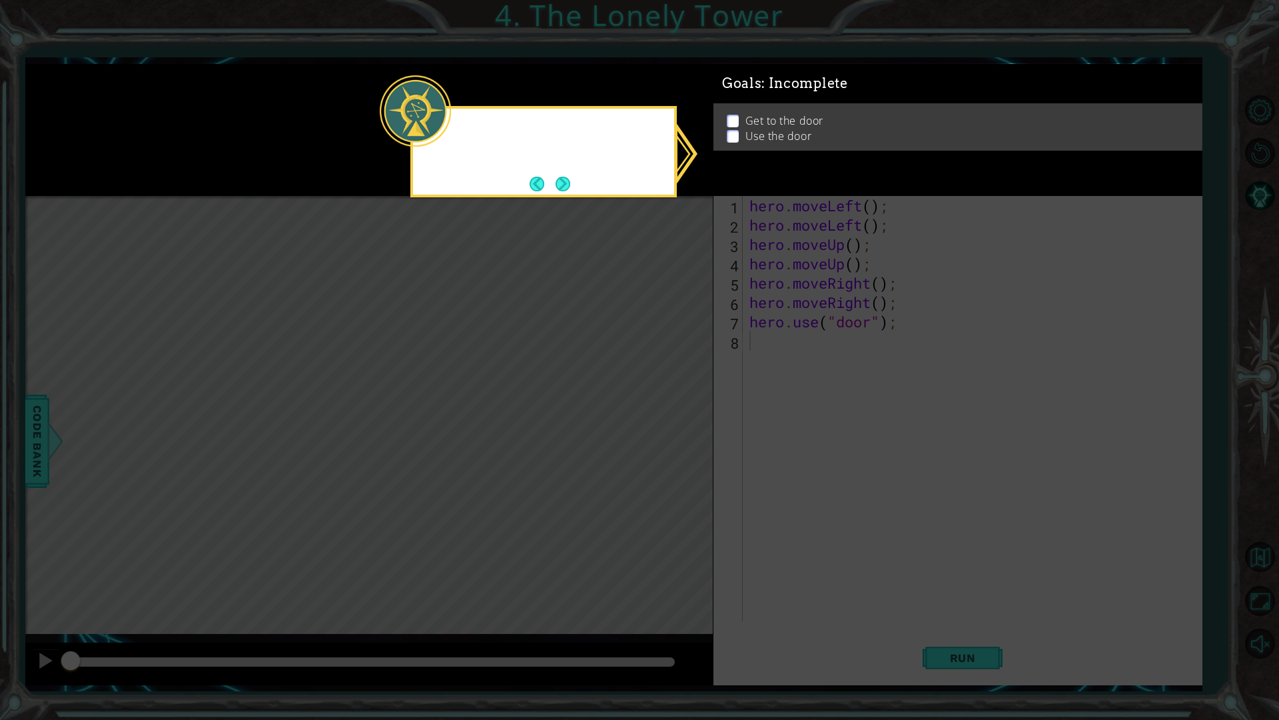
click at [662, 408] on icon at bounding box center [639, 360] width 1279 height 720
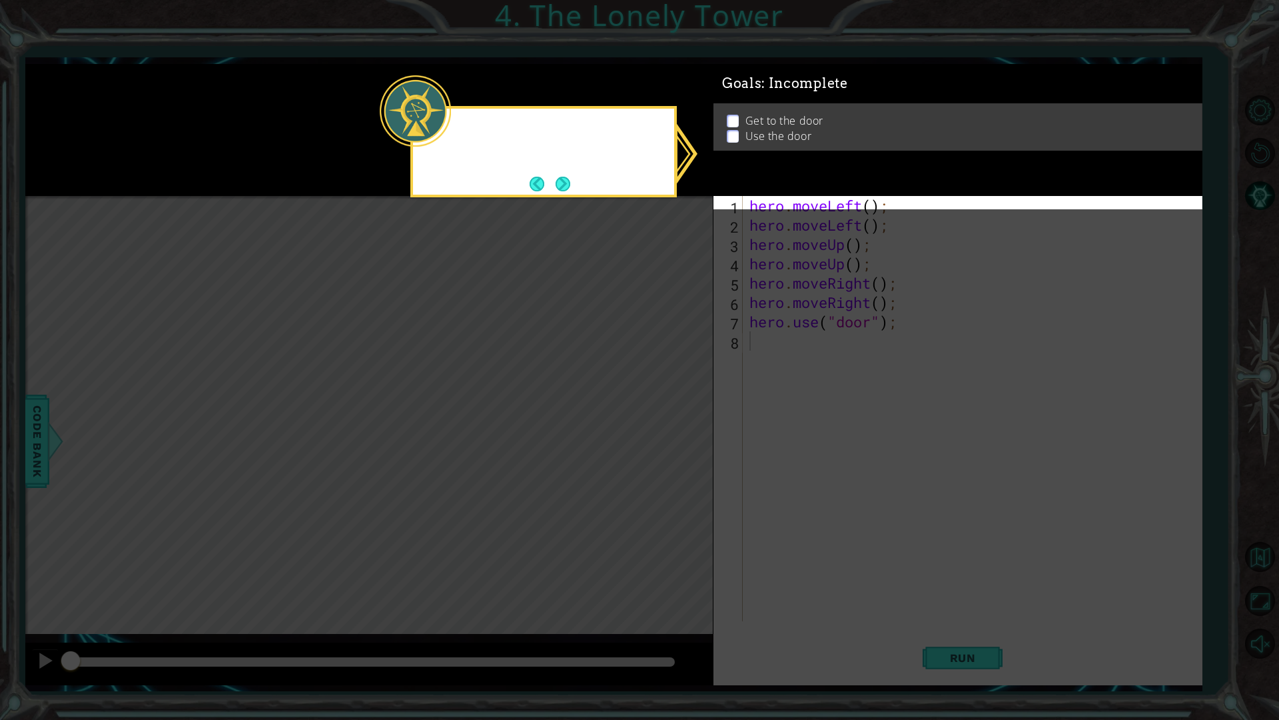
click at [662, 408] on icon at bounding box center [639, 360] width 1279 height 720
drag, startPoint x: 578, startPoint y: 161, endPoint x: 560, endPoint y: 171, distance: 19.7
click at [572, 163] on div "My GOALS up here will help me figure o" at bounding box center [543, 147] width 261 height 67
drag, startPoint x: 560, startPoint y: 171, endPoint x: 562, endPoint y: 179, distance: 8.8
click at [562, 179] on div "My GOALS up here will help me figure o" at bounding box center [543, 145] width 261 height 73
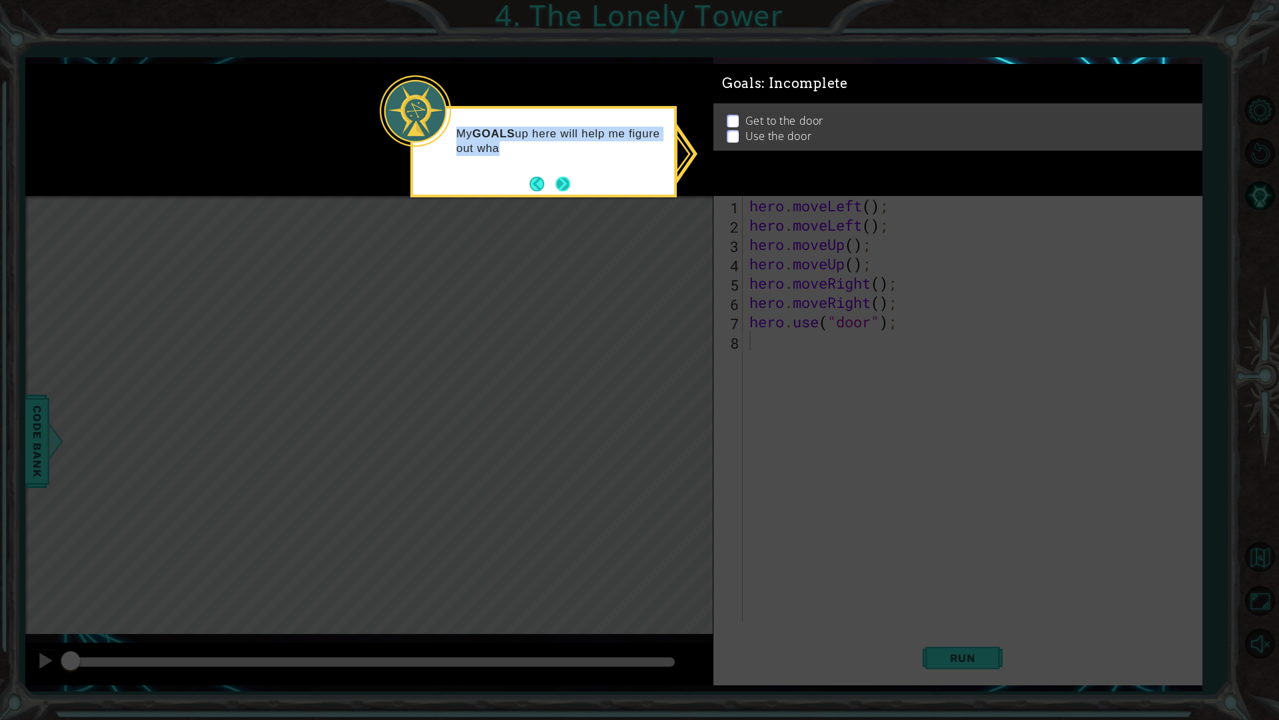
click at [565, 184] on button "Next" at bounding box center [563, 184] width 15 height 15
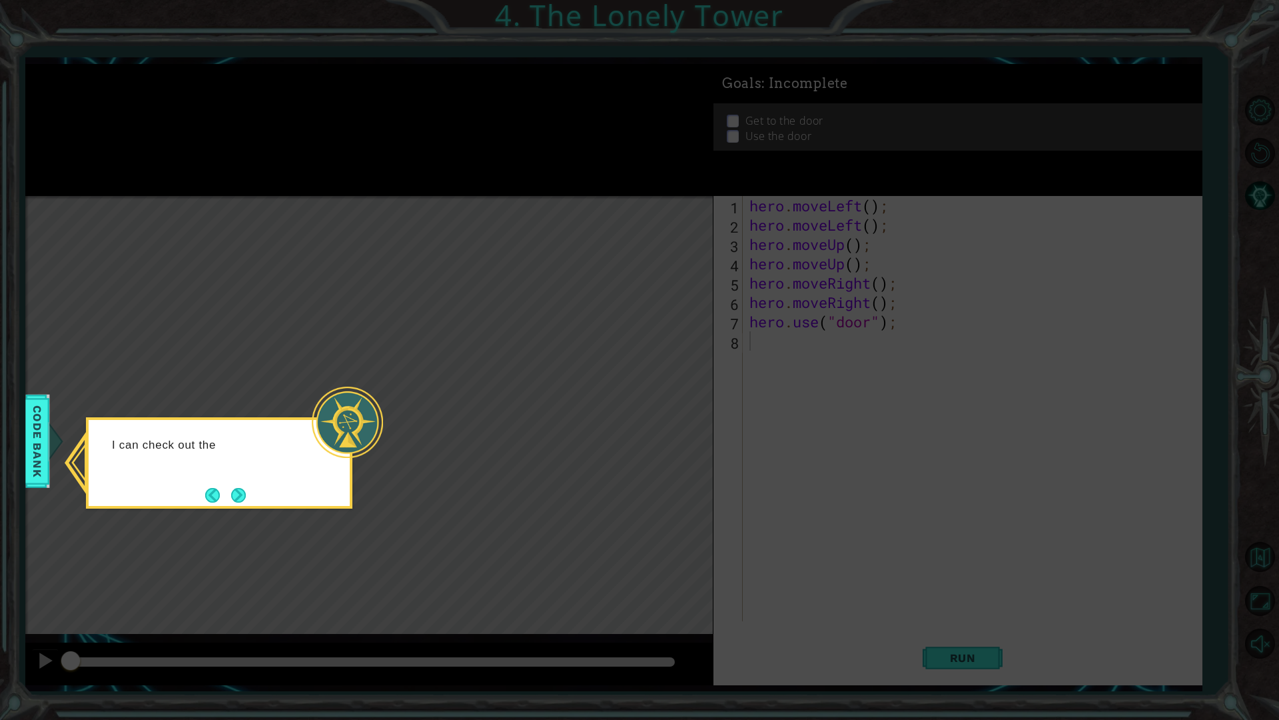
drag, startPoint x: 221, startPoint y: 518, endPoint x: 257, endPoint y: 511, distance: 35.9
click at [247, 519] on icon at bounding box center [639, 360] width 1279 height 720
click at [257, 508] on icon at bounding box center [639, 360] width 1279 height 720
click at [267, 498] on div "I can check out the Code Bank to see all" at bounding box center [219, 462] width 267 height 91
click at [241, 490] on button "Next" at bounding box center [238, 495] width 15 height 15
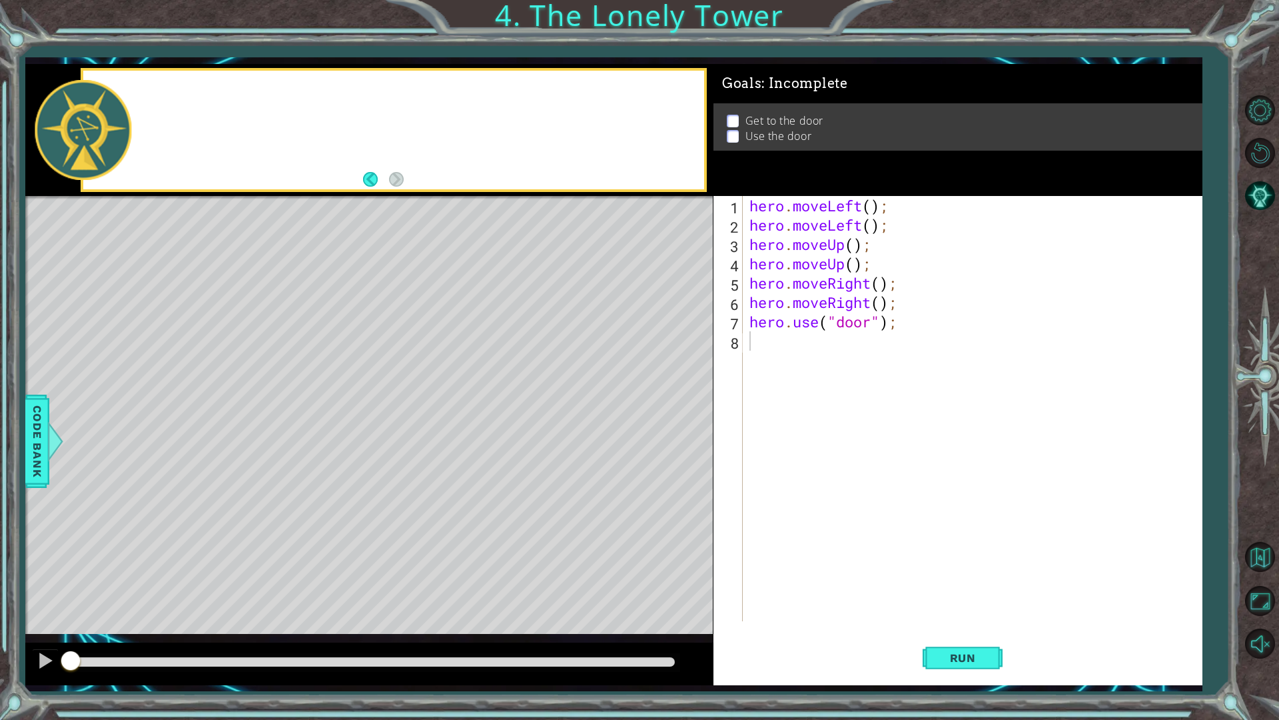
click at [240, 492] on div "Level Map" at bounding box center [333, 392] width 616 height 392
drag, startPoint x: 198, startPoint y: 230, endPoint x: 203, endPoint y: 235, distance: 7.1
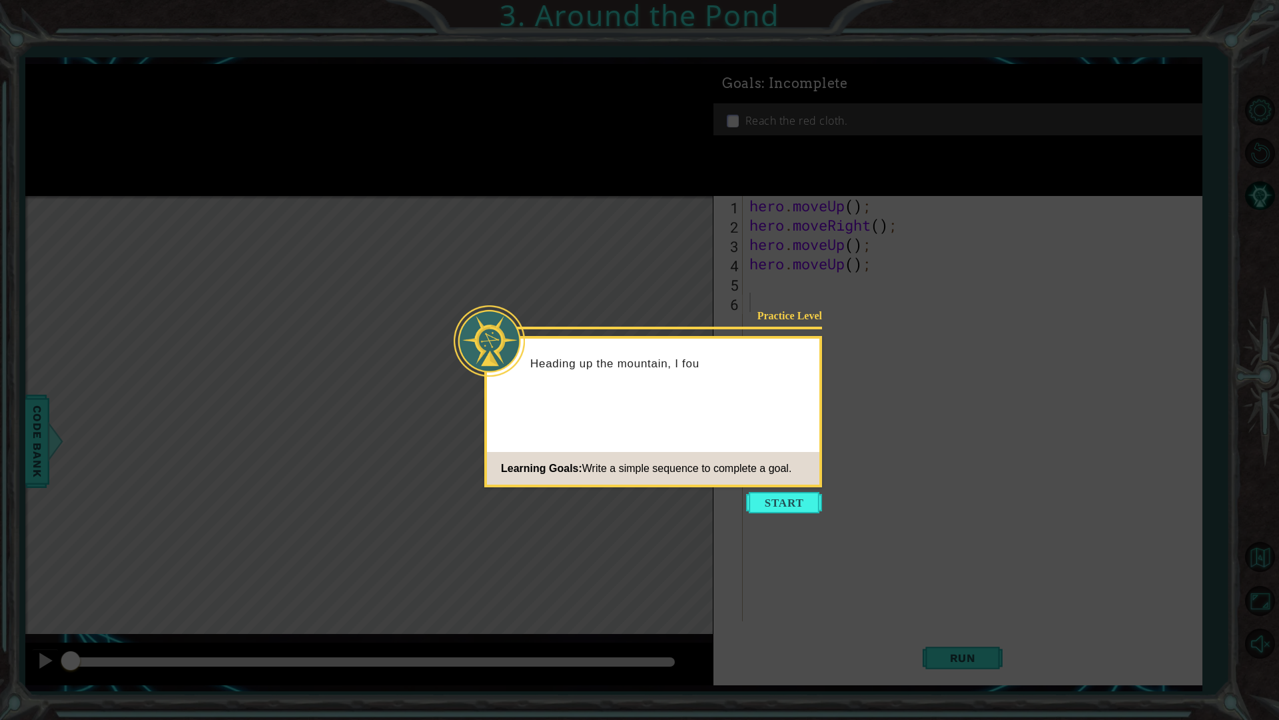
drag, startPoint x: 811, startPoint y: 512, endPoint x: 803, endPoint y: 513, distance: 8.1
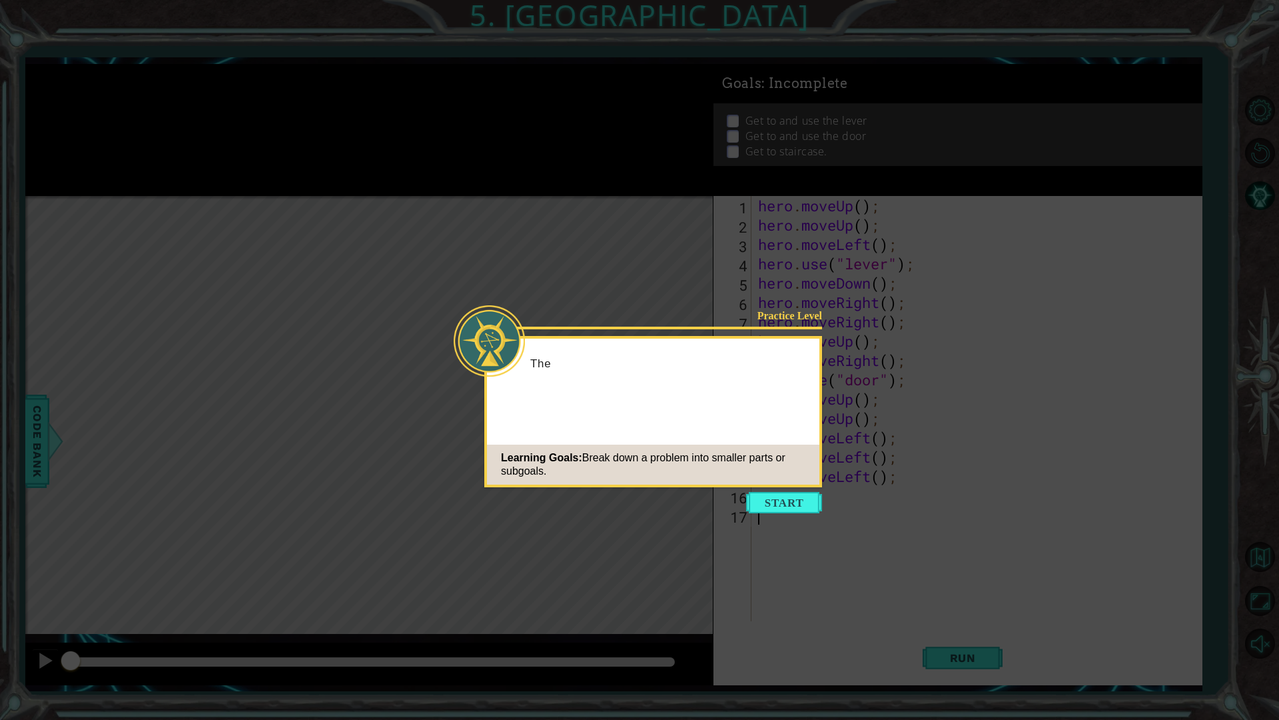
click at [786, 518] on icon at bounding box center [639, 360] width 1279 height 720
click at [784, 510] on button "Start" at bounding box center [784, 502] width 76 height 21
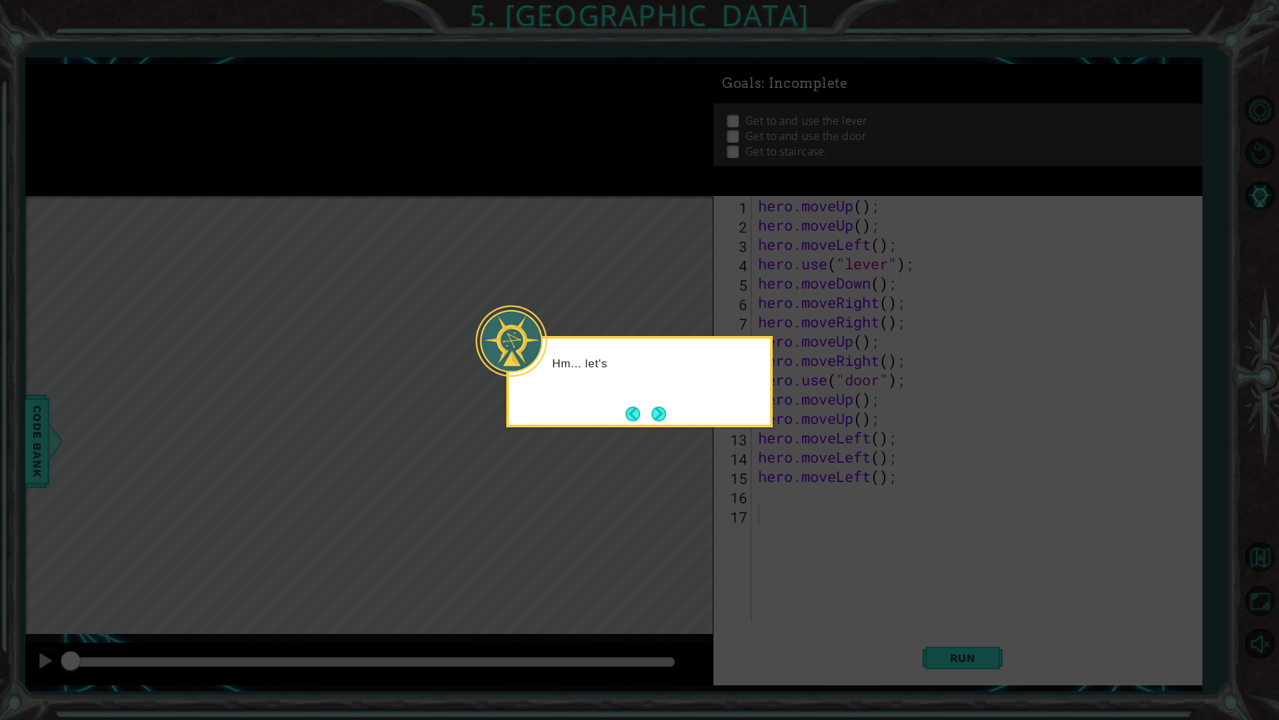
click at [710, 444] on icon at bounding box center [639, 360] width 1279 height 720
click at [658, 410] on button "Next" at bounding box center [659, 413] width 15 height 15
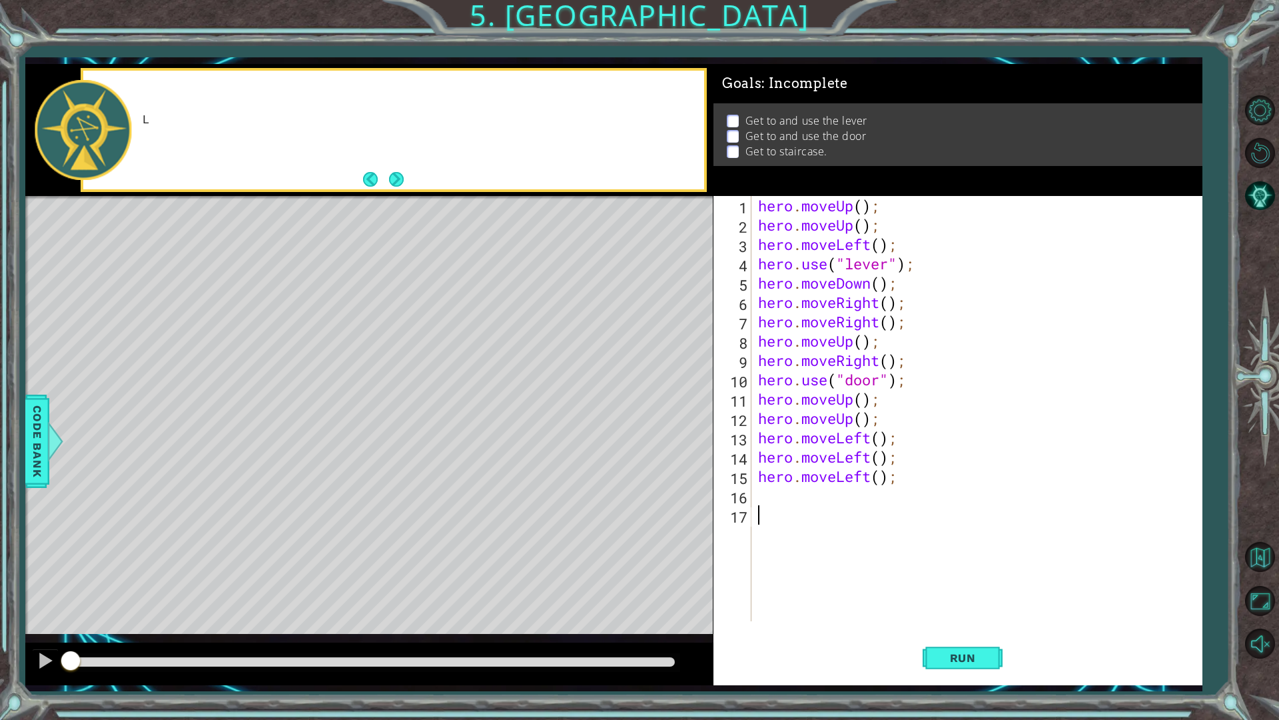
drag, startPoint x: 590, startPoint y: 455, endPoint x: 581, endPoint y: 461, distance: 10.5
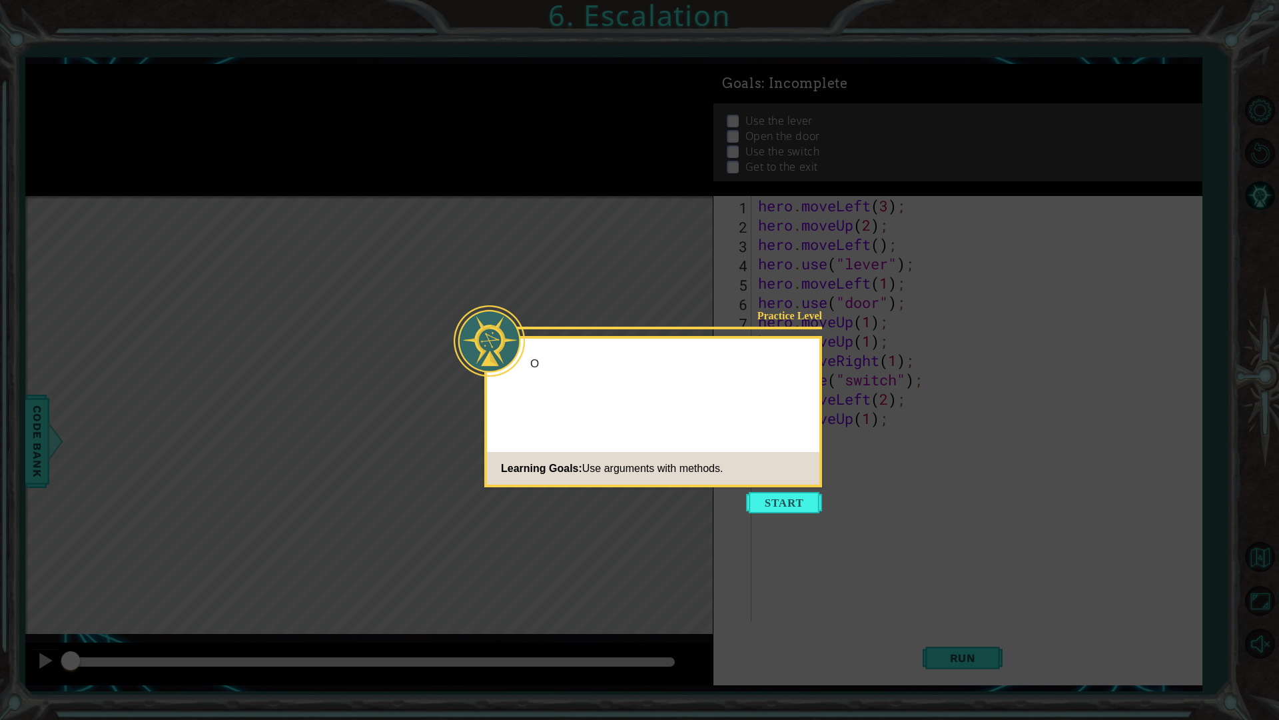
click at [772, 502] on button "Start" at bounding box center [784, 502] width 76 height 21
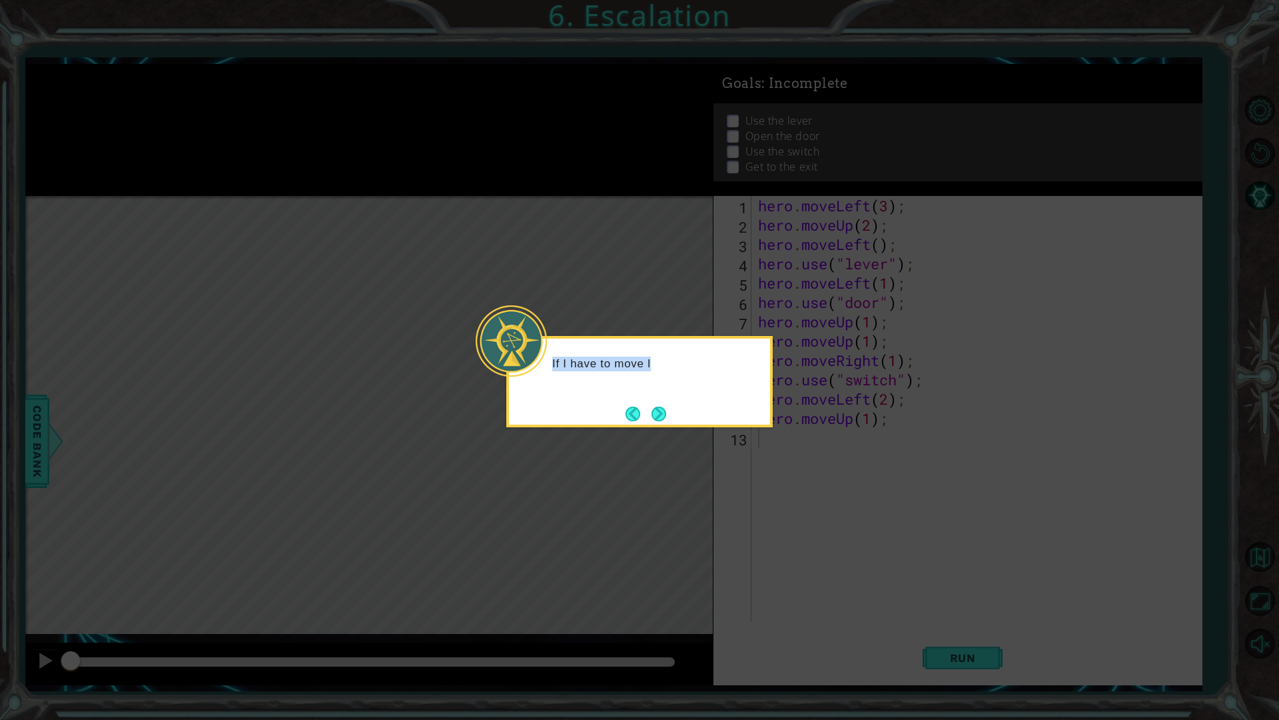
drag, startPoint x: 655, startPoint y: 396, endPoint x: 665, endPoint y: 429, distance: 34.1
click at [661, 422] on div "If I have to move l" at bounding box center [639, 381] width 267 height 91
click at [652, 410] on button "Next" at bounding box center [659, 413] width 15 height 15
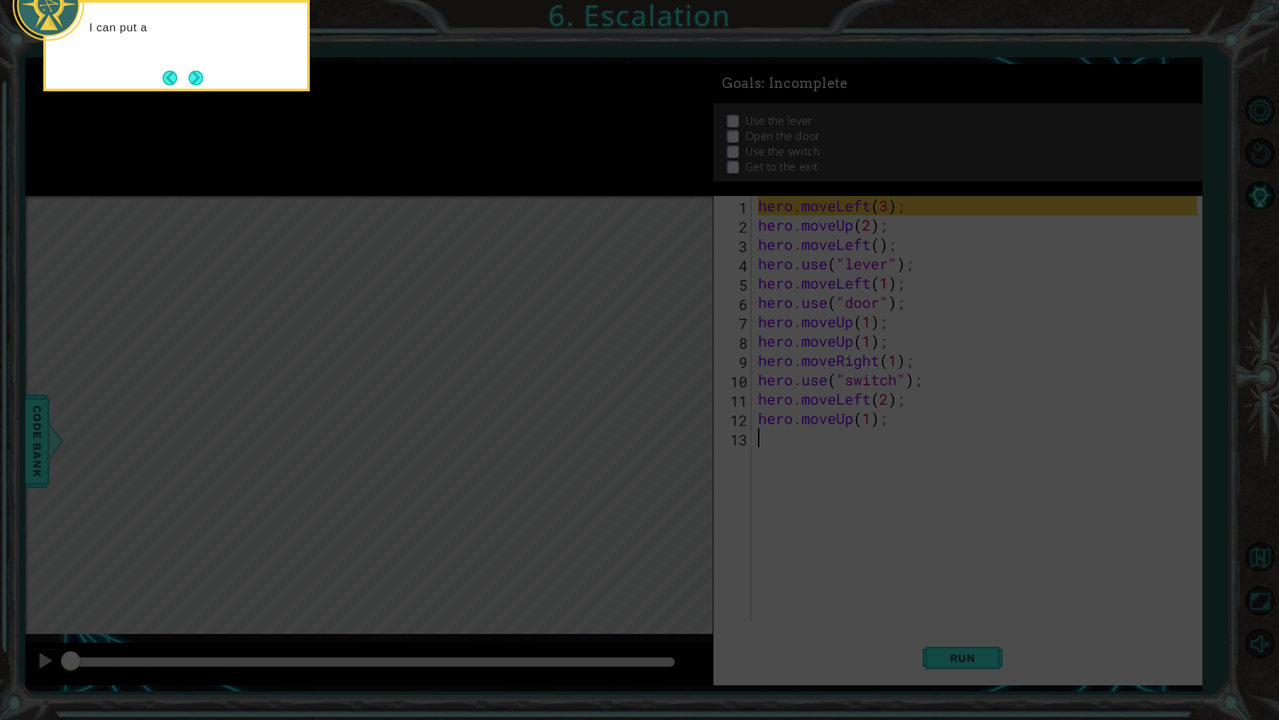
click at [635, 408] on icon at bounding box center [639, 116] width 1279 height 1207
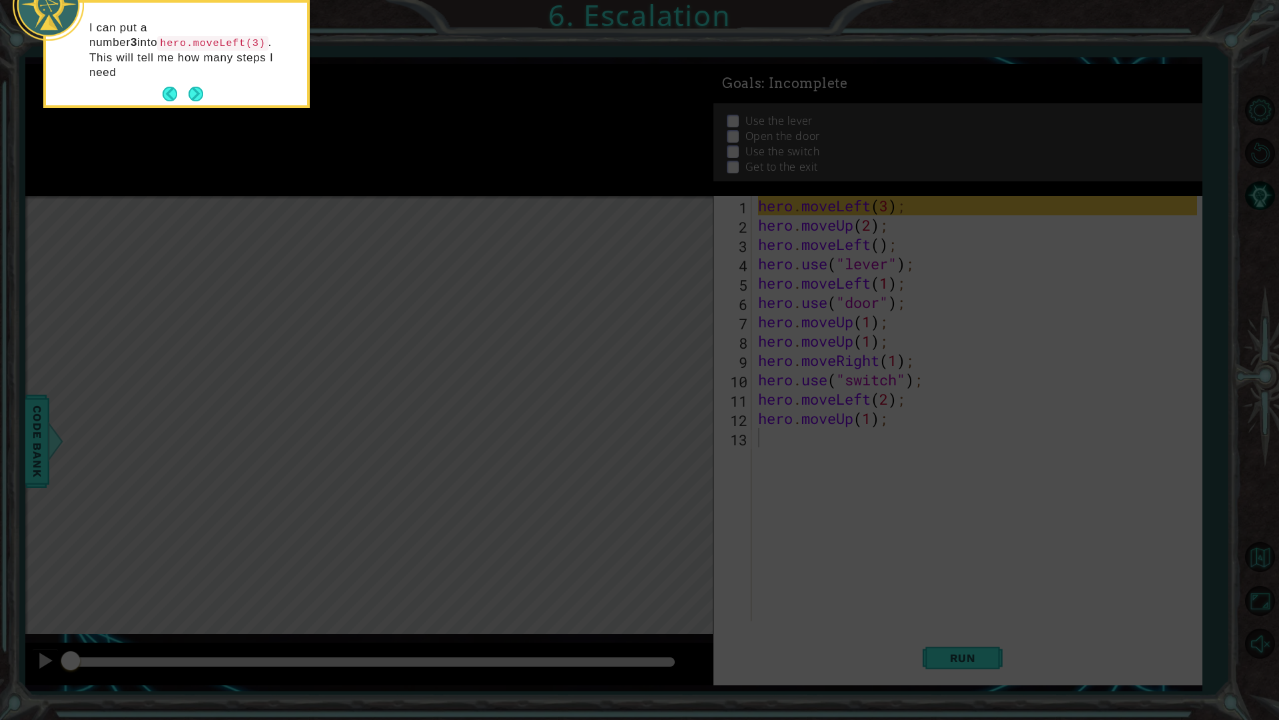
drag, startPoint x: 748, startPoint y: 428, endPoint x: 584, endPoint y: 408, distance: 165.1
click at [734, 428] on icon at bounding box center [639, 116] width 1279 height 1207
drag, startPoint x: 584, startPoint y: 408, endPoint x: 288, endPoint y: 205, distance: 359.5
click at [506, 359] on icon at bounding box center [639, 116] width 1279 height 1207
click at [189, 87] on button "Next" at bounding box center [196, 94] width 15 height 15
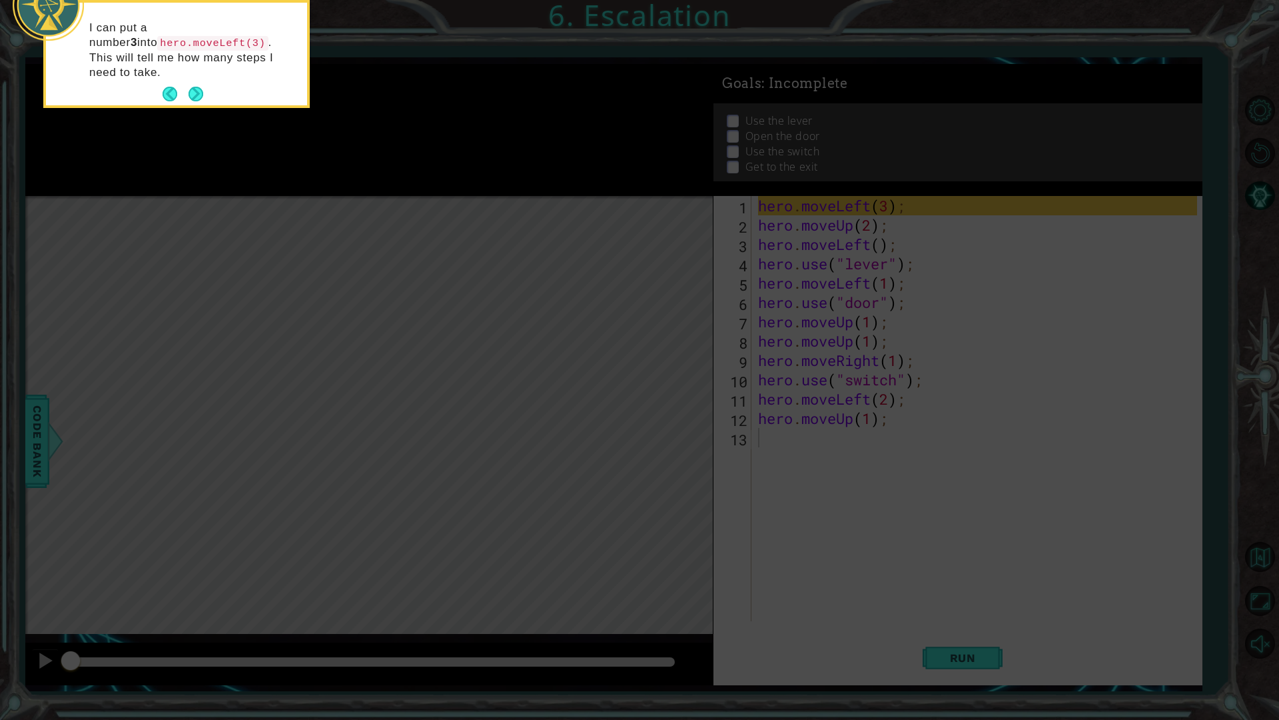
click at [189, 76] on icon at bounding box center [639, 116] width 1279 height 1207
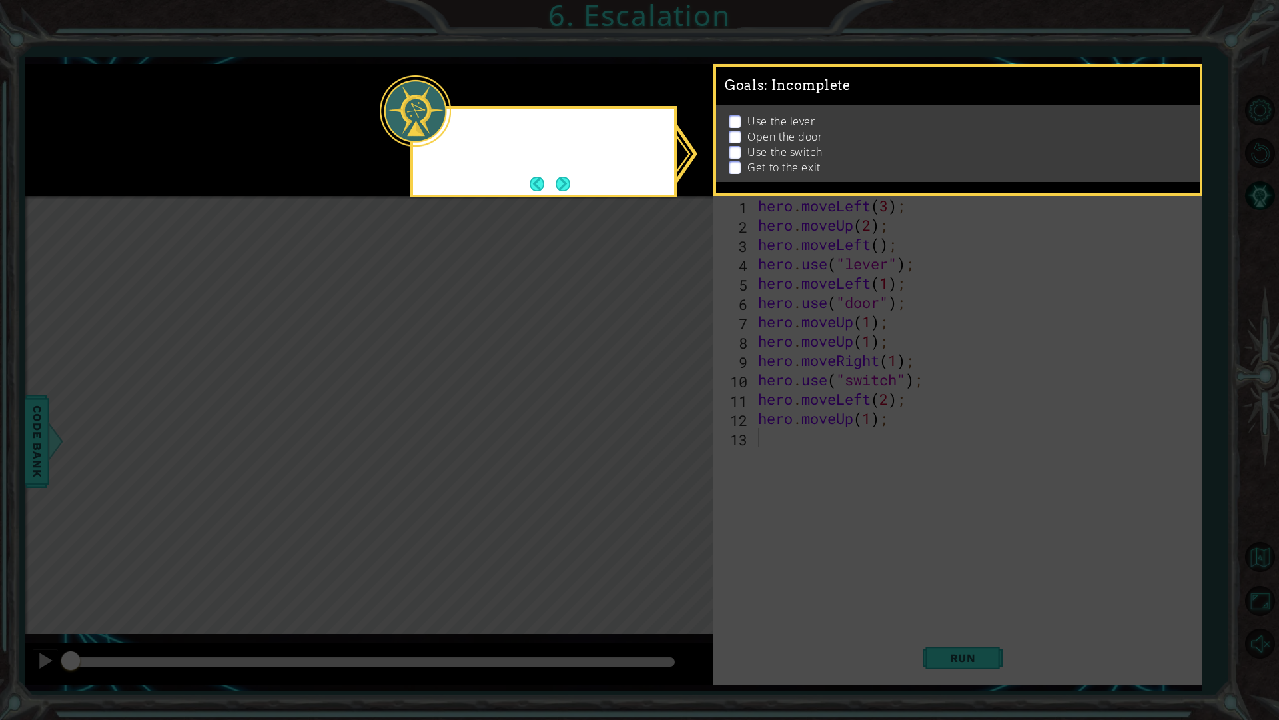
drag, startPoint x: 215, startPoint y: 93, endPoint x: 414, endPoint y: 141, distance: 204.1
click at [334, 125] on icon at bounding box center [639, 360] width 1279 height 720
click at [550, 180] on button "Back" at bounding box center [543, 184] width 26 height 15
click at [564, 170] on icon at bounding box center [639, 360] width 1279 height 720
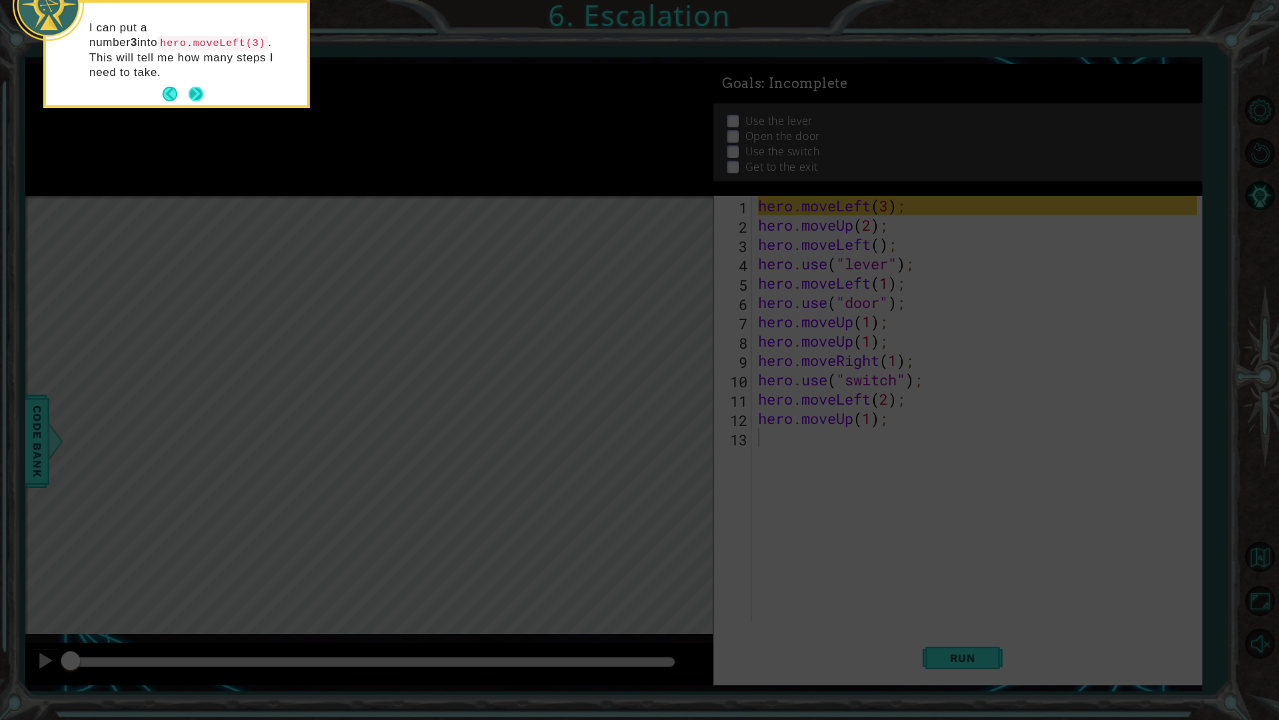
click at [203, 87] on button "Next" at bounding box center [196, 94] width 15 height 15
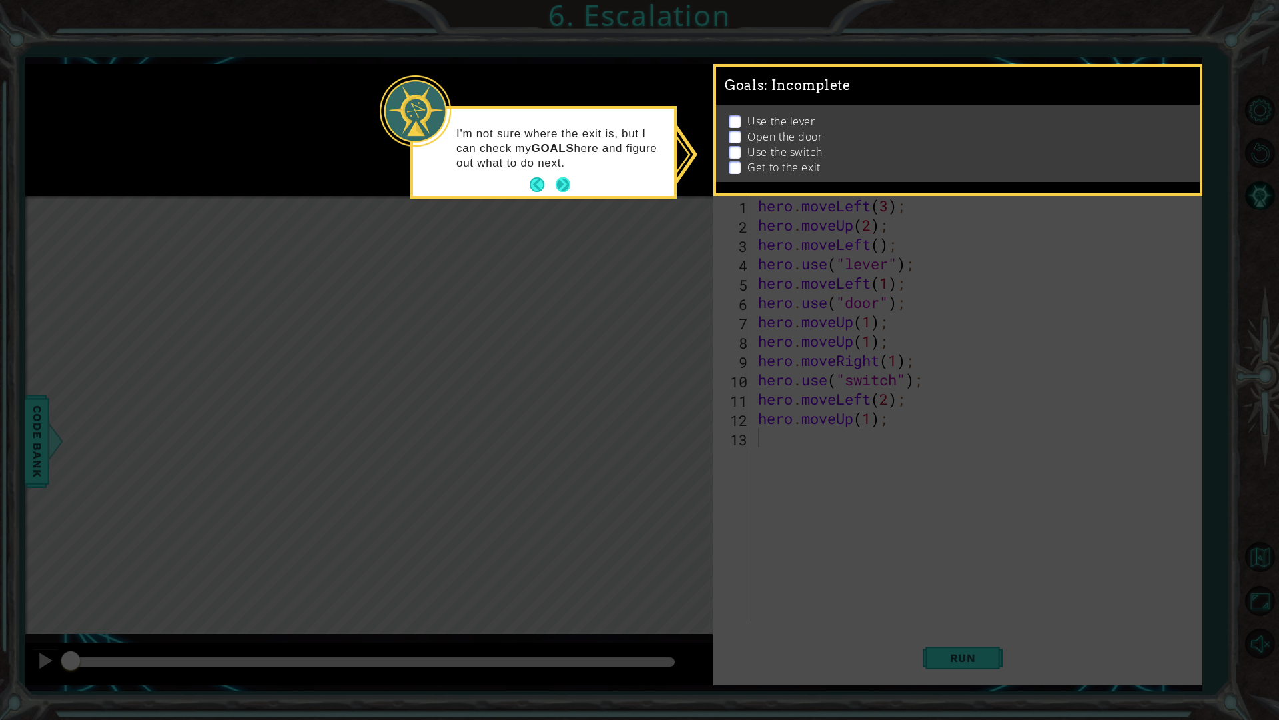
click at [565, 178] on button "Next" at bounding box center [563, 184] width 15 height 15
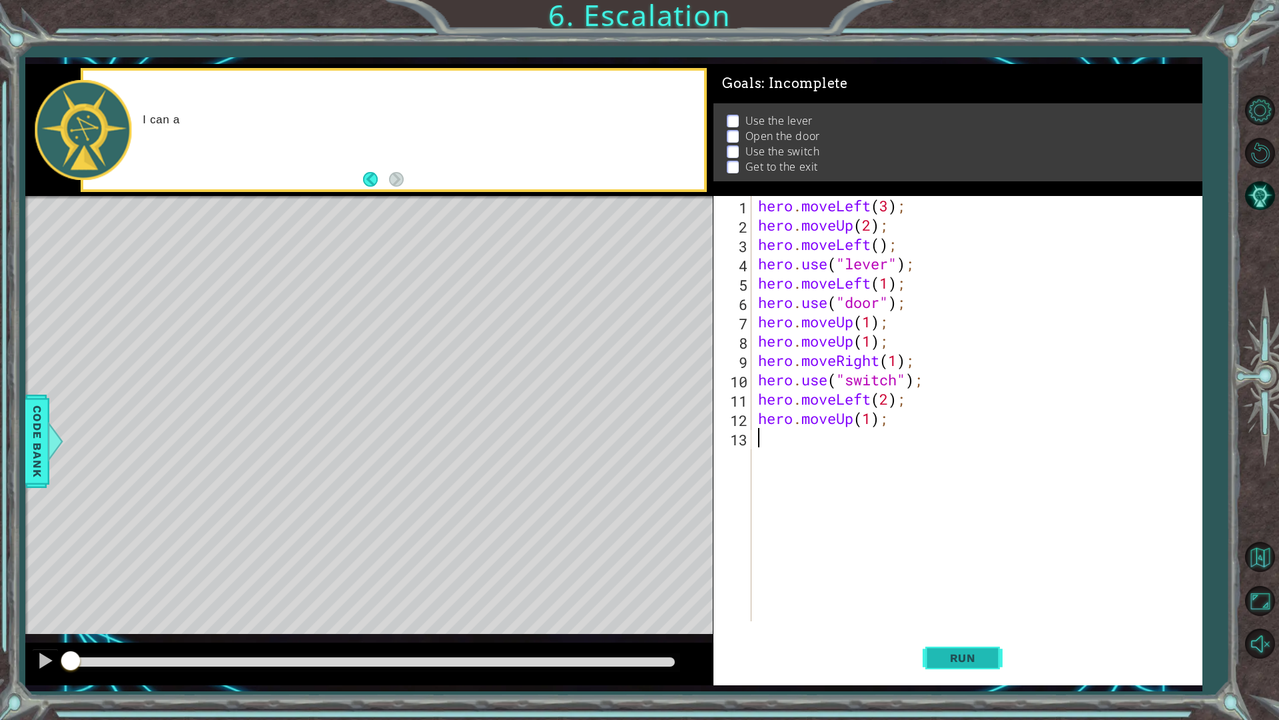
click at [977, 612] on span "Run" at bounding box center [963, 657] width 53 height 13
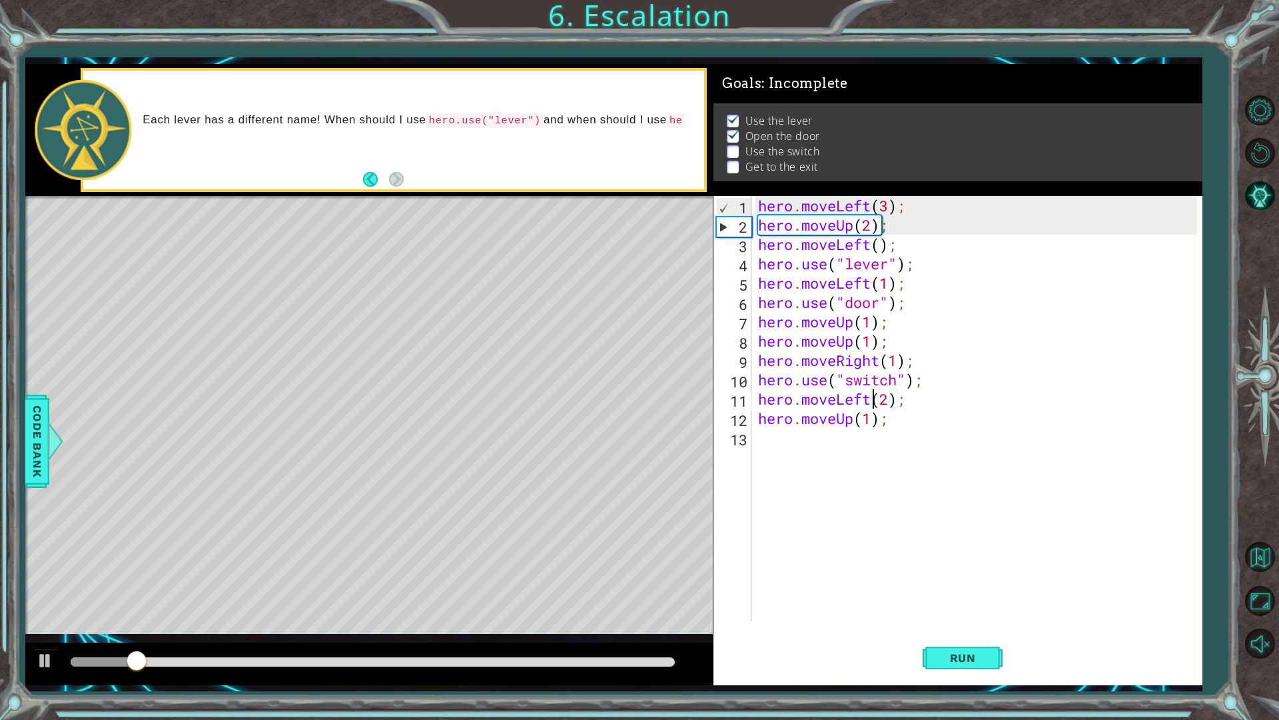
click at [871, 401] on div "hero . moveLeft ( 3 ) ; hero . moveUp ( 2 ) ; hero . moveLeft ( ) ; hero . use …" at bounding box center [980, 428] width 449 height 464
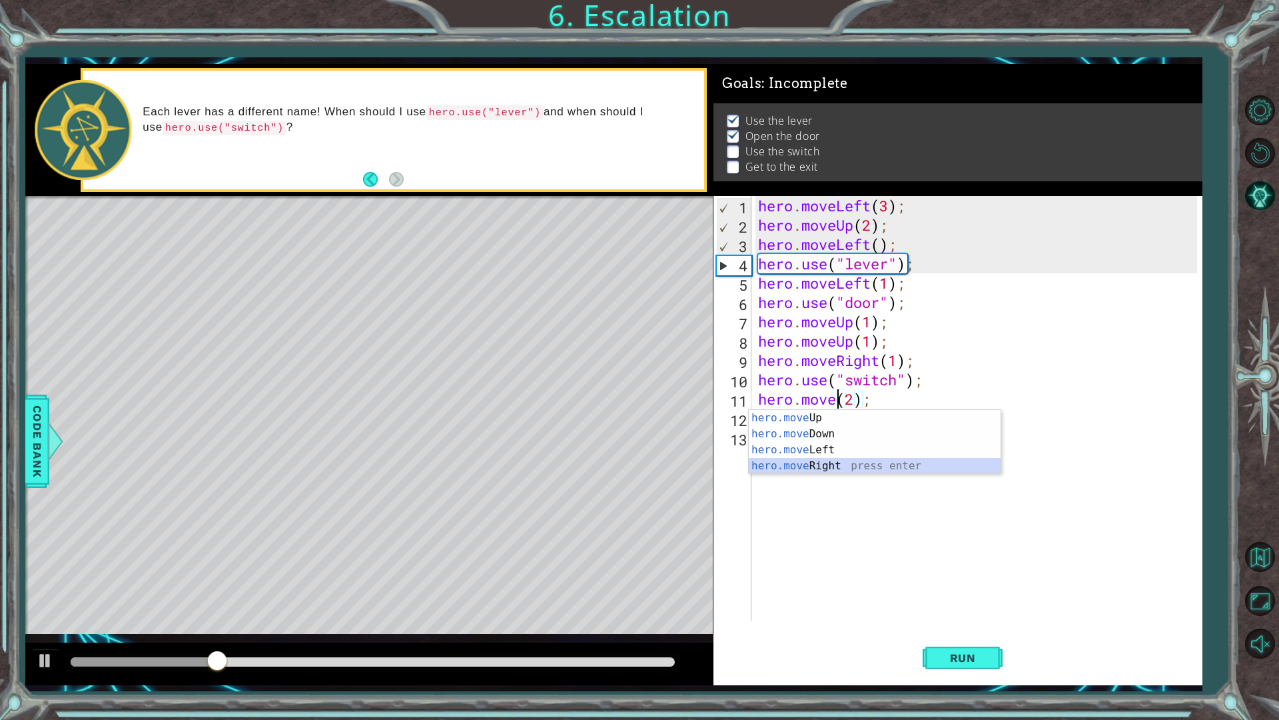
click at [826, 466] on div "hero.move Up press enter hero.move Down press enter hero.move Left press enter …" at bounding box center [875, 458] width 252 height 96
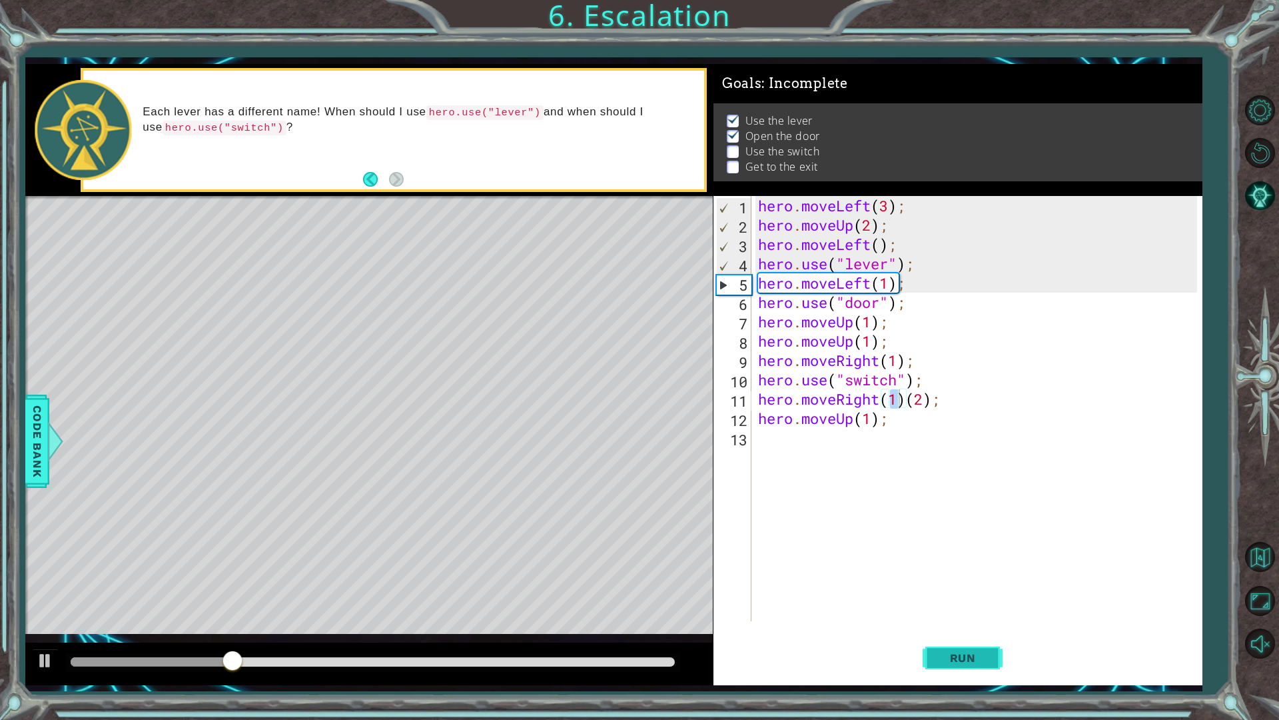
click at [967, 612] on span "Run" at bounding box center [963, 657] width 53 height 13
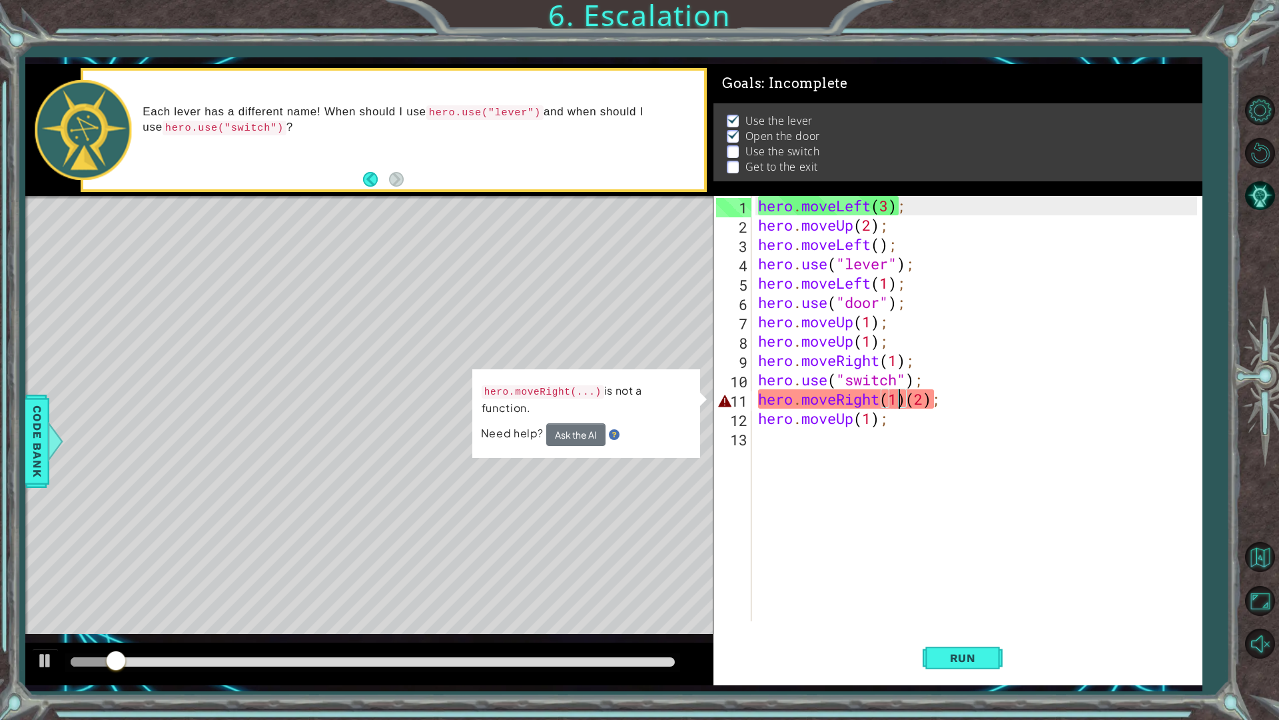
click at [906, 402] on div "hero . moveLeft ( 3 ) ; hero . moveUp ( 2 ) ; hero . moveLeft ( ) ; hero . use …" at bounding box center [980, 428] width 449 height 464
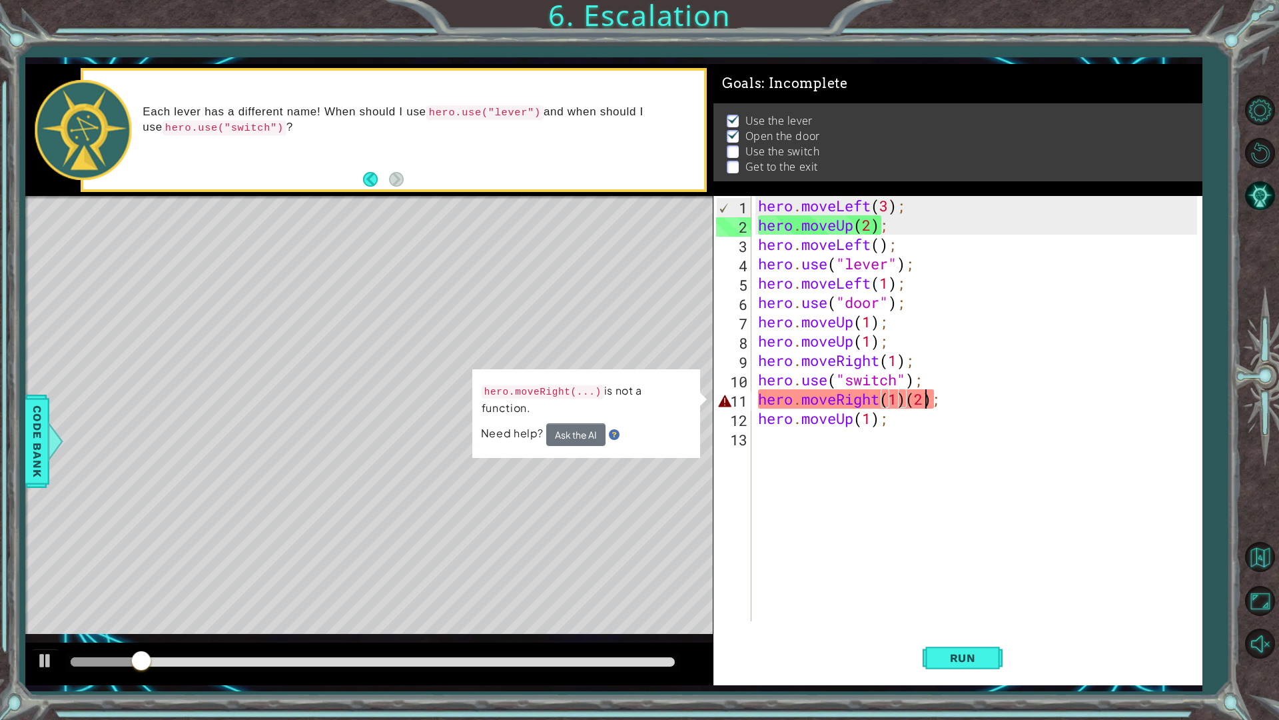
click at [928, 400] on div "hero . moveLeft ( 3 ) ; hero . moveUp ( 2 ) ; hero . moveLeft ( ) ; hero . use …" at bounding box center [980, 428] width 449 height 464
click at [934, 400] on div "hero . moveLeft ( 3 ) ; hero . moveUp ( 2 ) ; hero . moveLeft ( ) ; hero . use …" at bounding box center [980, 428] width 449 height 464
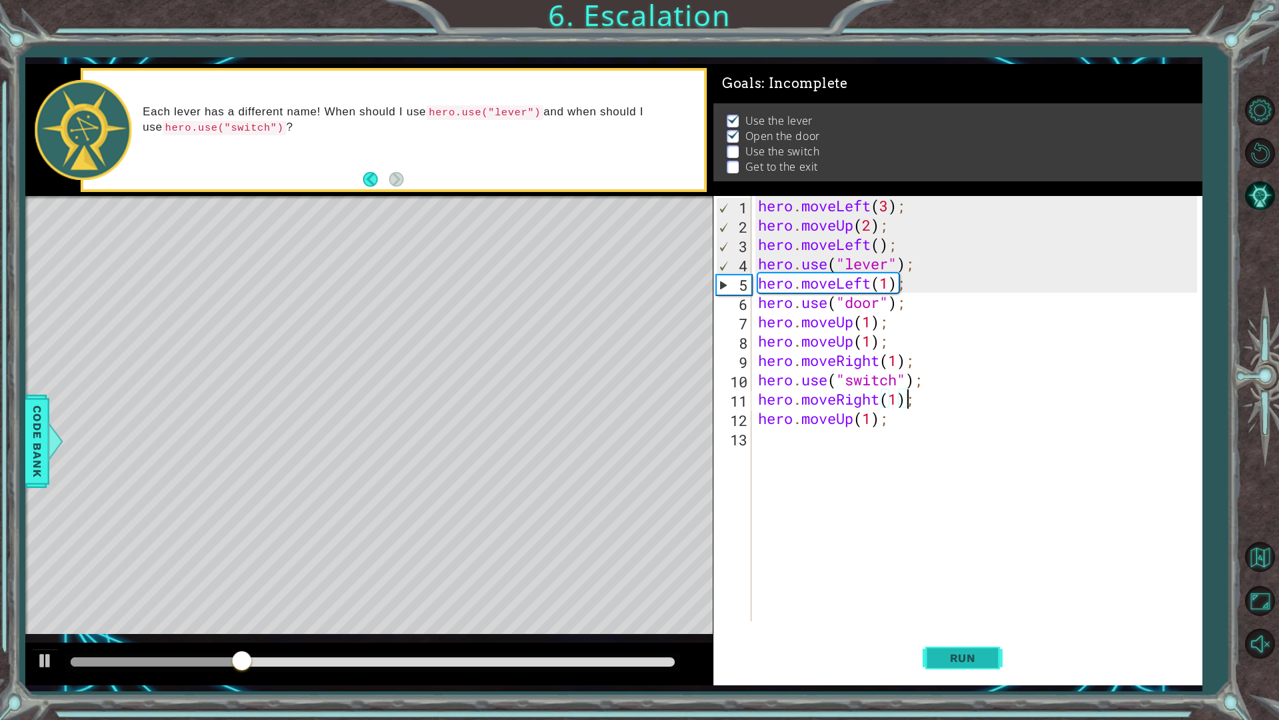
click at [971, 612] on button "Run" at bounding box center [963, 657] width 80 height 49
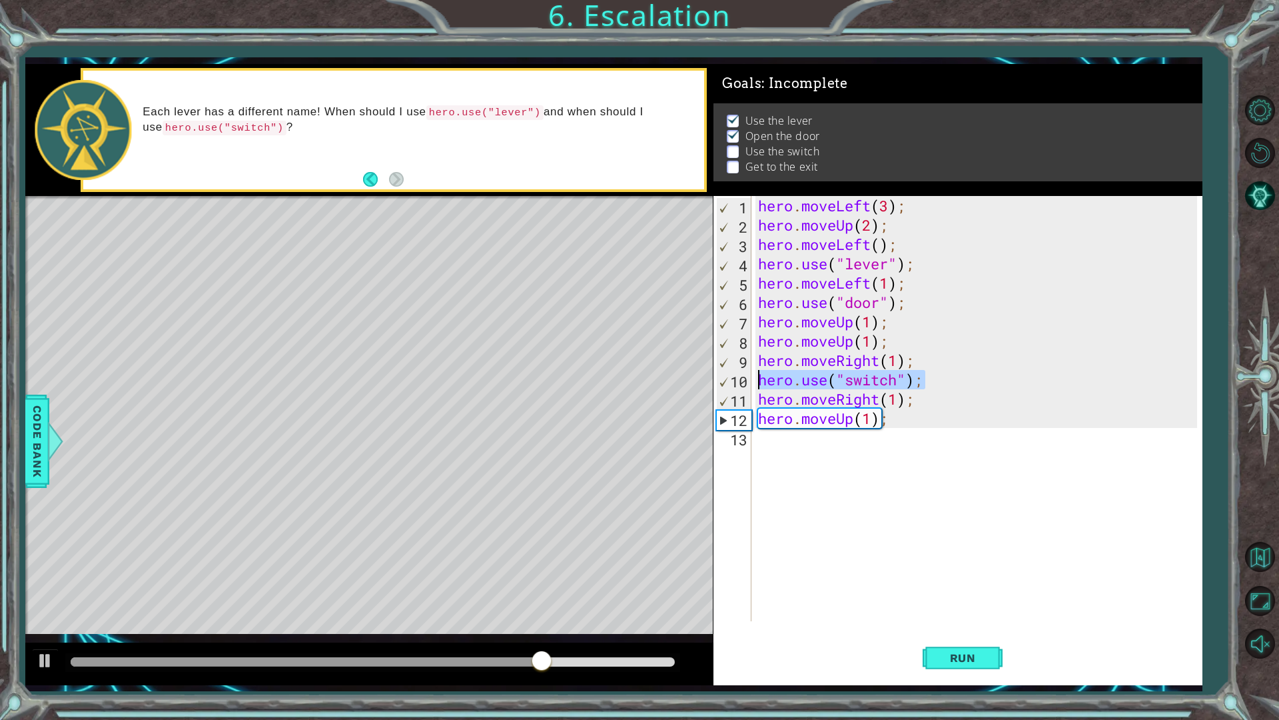
drag, startPoint x: 930, startPoint y: 379, endPoint x: 755, endPoint y: 380, distance: 175.2
click at [756, 380] on div "hero . moveLeft ( 3 ) ; hero . moveUp ( 2 ) ; hero . moveLeft ( ) ; hero . use …" at bounding box center [977, 408] width 442 height 425
type textarea "hero.use("switch");"
click at [919, 403] on div "hero . moveLeft ( 3 ) ; hero . moveUp ( 2 ) ; hero . moveLeft ( ) ; hero . use …" at bounding box center [980, 428] width 449 height 464
type textarea "hero.moveRight(1);"
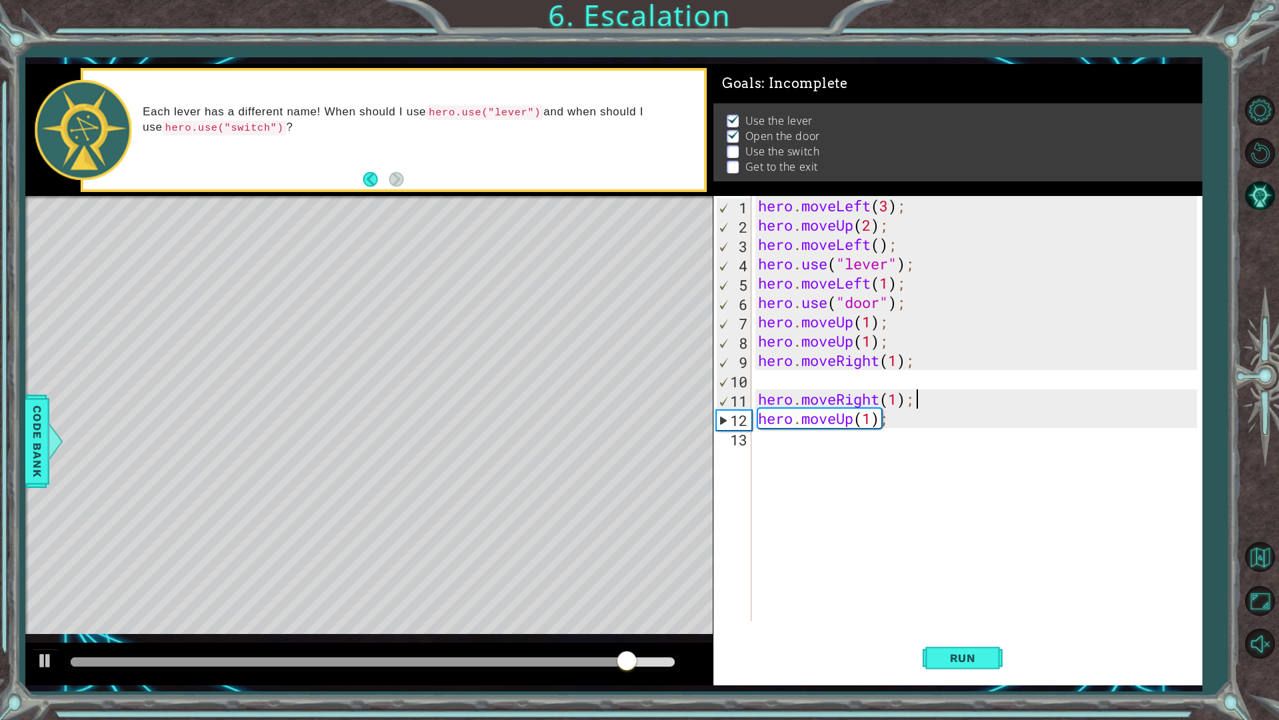
click at [888, 382] on div "hero . moveLeft ( 3 ) ; hero . moveUp ( 2 ) ; hero . moveLeft ( ) ; hero . use …" at bounding box center [980, 428] width 449 height 464
click at [914, 402] on div "hero . moveLeft ( 3 ) ; hero . moveUp ( 2 ) ; hero . moveLeft ( ) ; hero . use …" at bounding box center [980, 428] width 449 height 464
type textarea "hero.moveRight(1);"
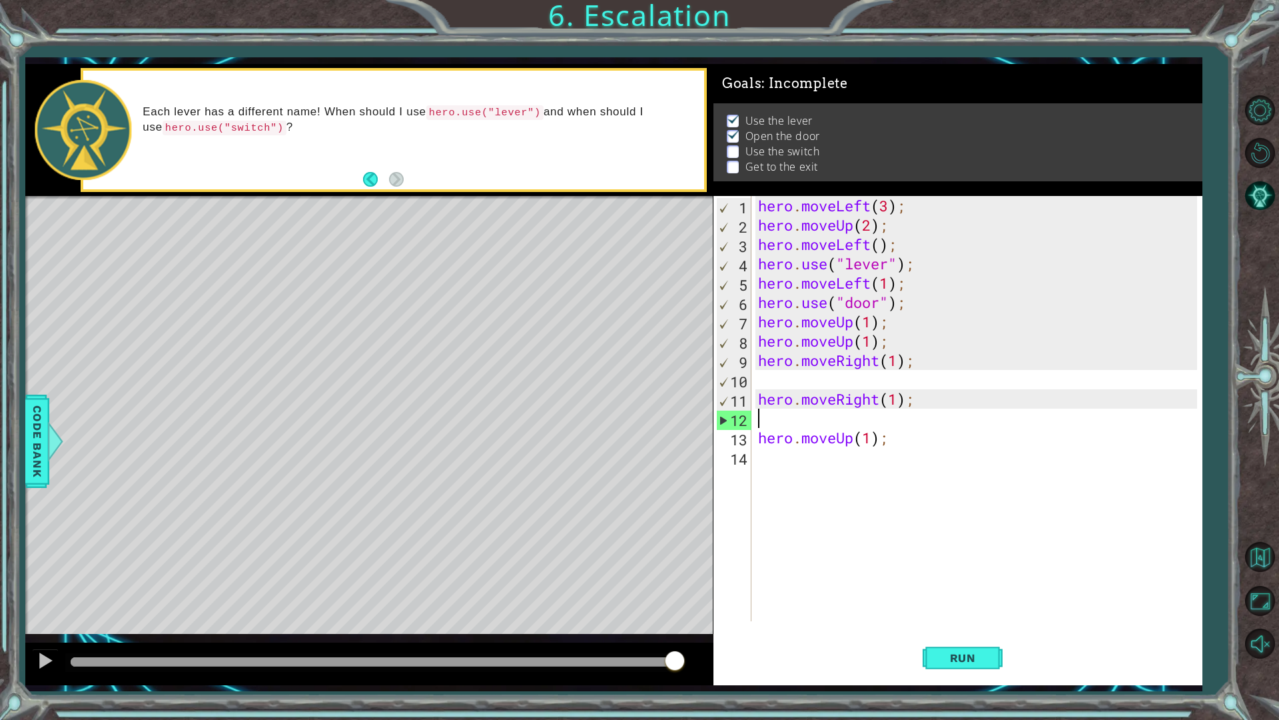
click at [877, 377] on div "hero . moveLeft ( 3 ) ; hero . moveUp ( 2 ) ; hero . moveLeft ( ) ; hero . use …" at bounding box center [980, 428] width 449 height 464
type textarea "hero.moveRight(1);"
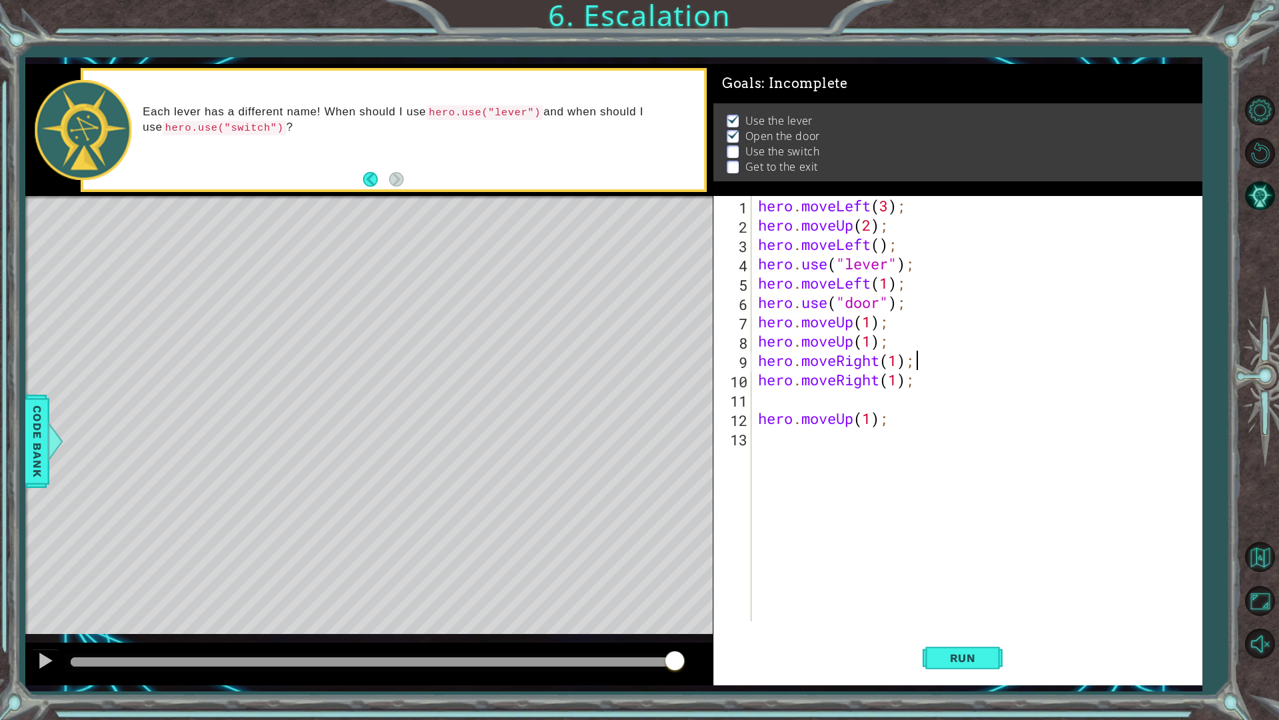
click at [765, 401] on div "hero . moveLeft ( 3 ) ; hero . moveUp ( 2 ) ; hero . moveLeft ( ) ; hero . use …" at bounding box center [980, 428] width 449 height 464
click at [838, 416] on div "hero. use press enter" at bounding box center [875, 434] width 252 height 48
click at [882, 420] on div "hero . moveLeft ( 3 ) ; hero . moveUp ( 2 ) ; hero . moveLeft ( ) ; hero . use …" at bounding box center [980, 428] width 449 height 464
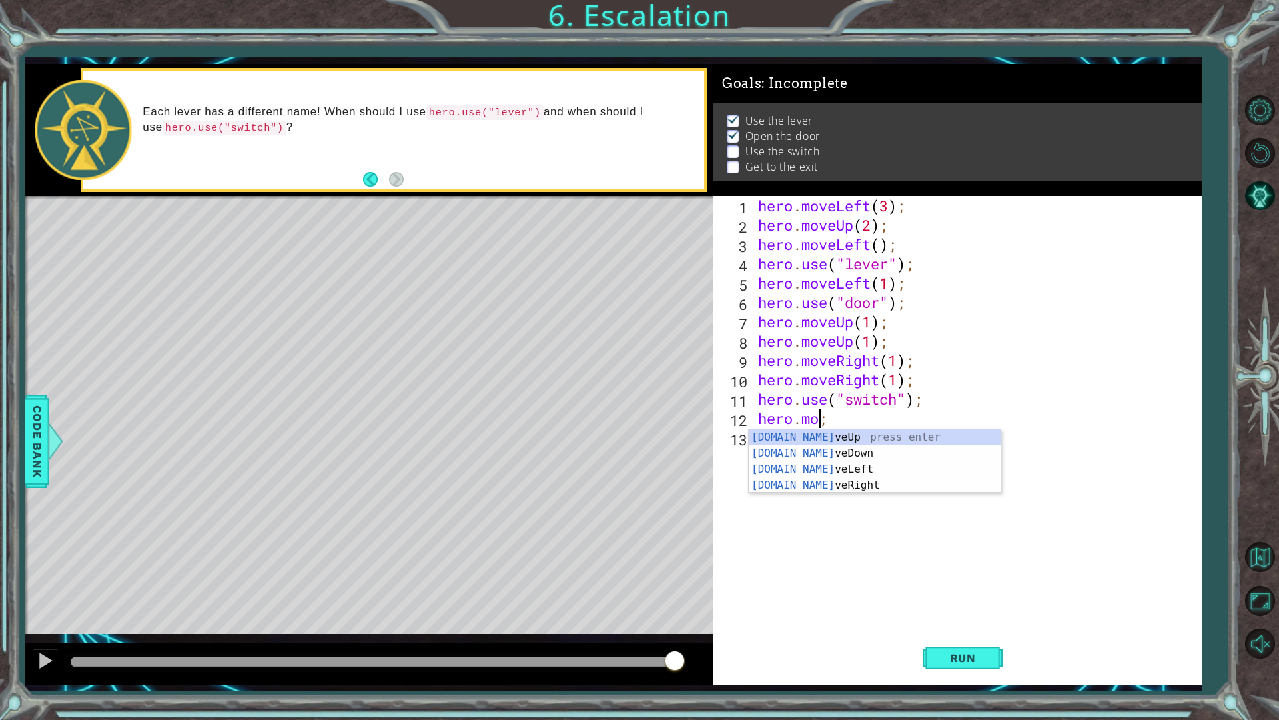
scroll to position [0, 2]
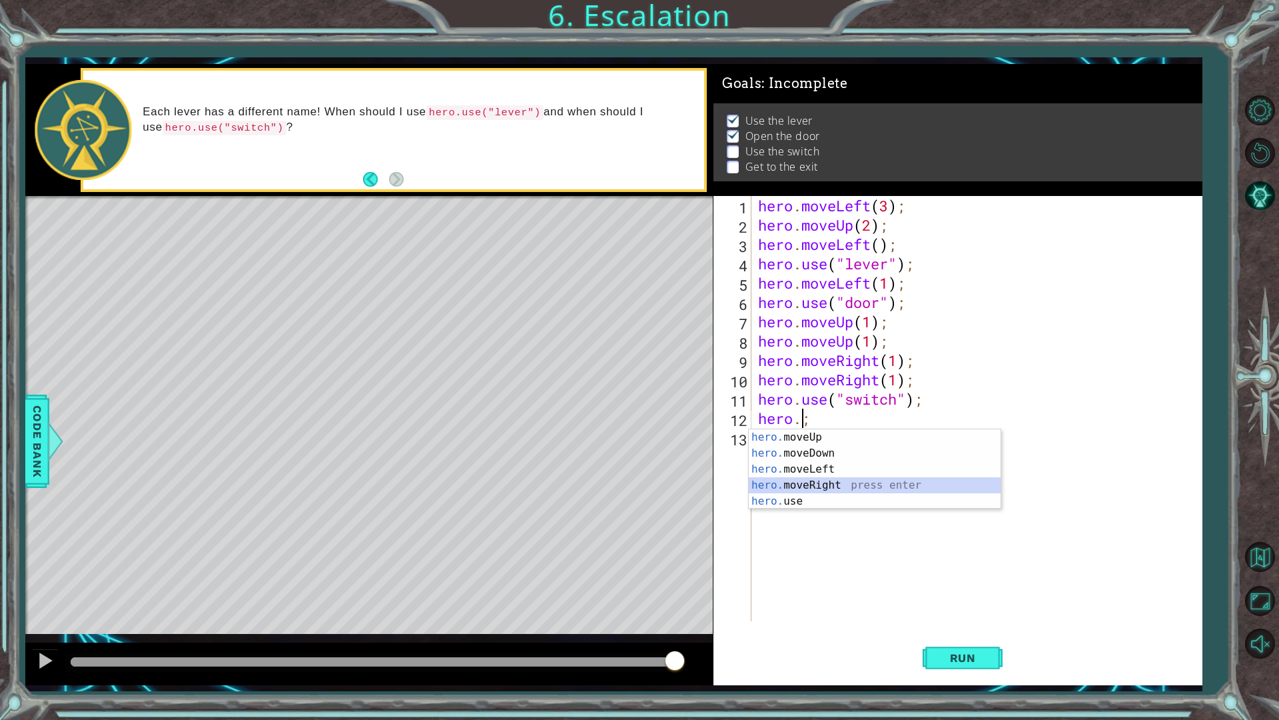
click at [838, 478] on div "hero. moveUp press enter hero. moveDown press enter hero. moveLeft press enter …" at bounding box center [875, 485] width 252 height 112
type textarea "hero.moveRight(1);"
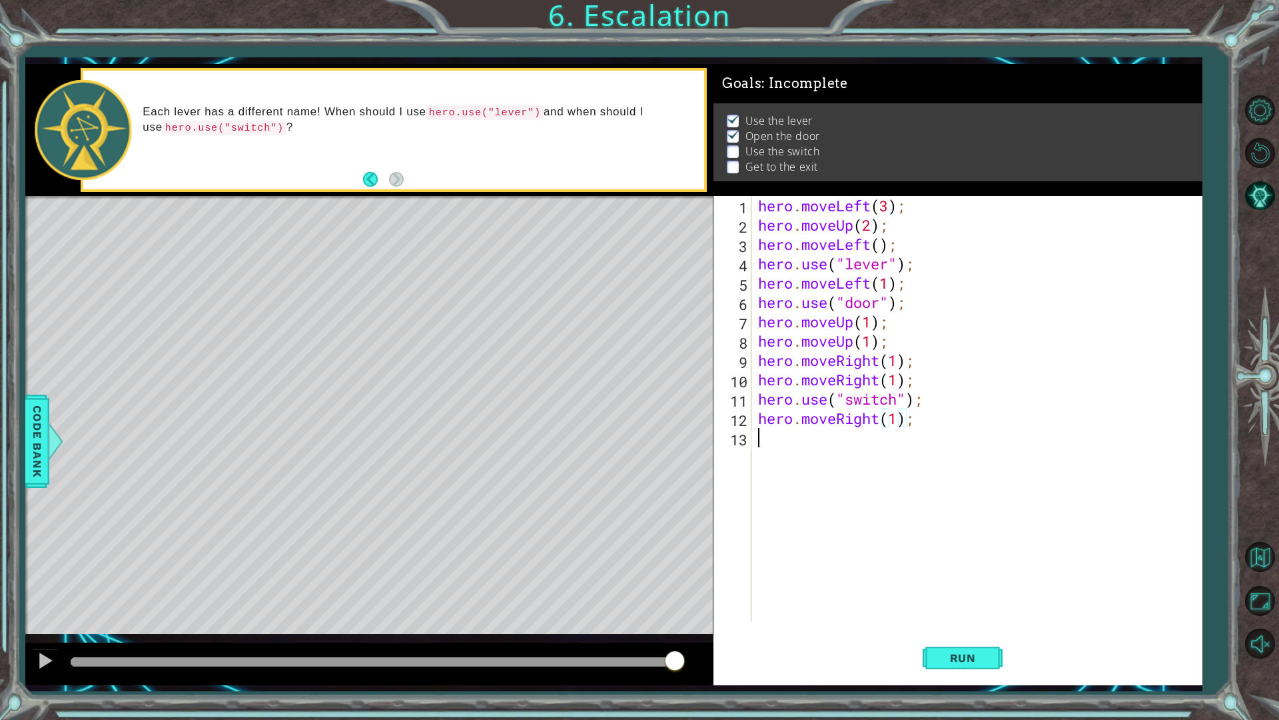
click at [800, 446] on div "hero . moveLeft ( 3 ) ; hero . moveUp ( 2 ) ; hero . moveLeft ( ) ; hero . use …" at bounding box center [980, 428] width 449 height 464
click at [810, 456] on div "hero. moveU p press enter" at bounding box center [875, 472] width 252 height 48
type textarea "hero.moveUp(1);"
click at [965, 612] on span "Run" at bounding box center [963, 657] width 53 height 13
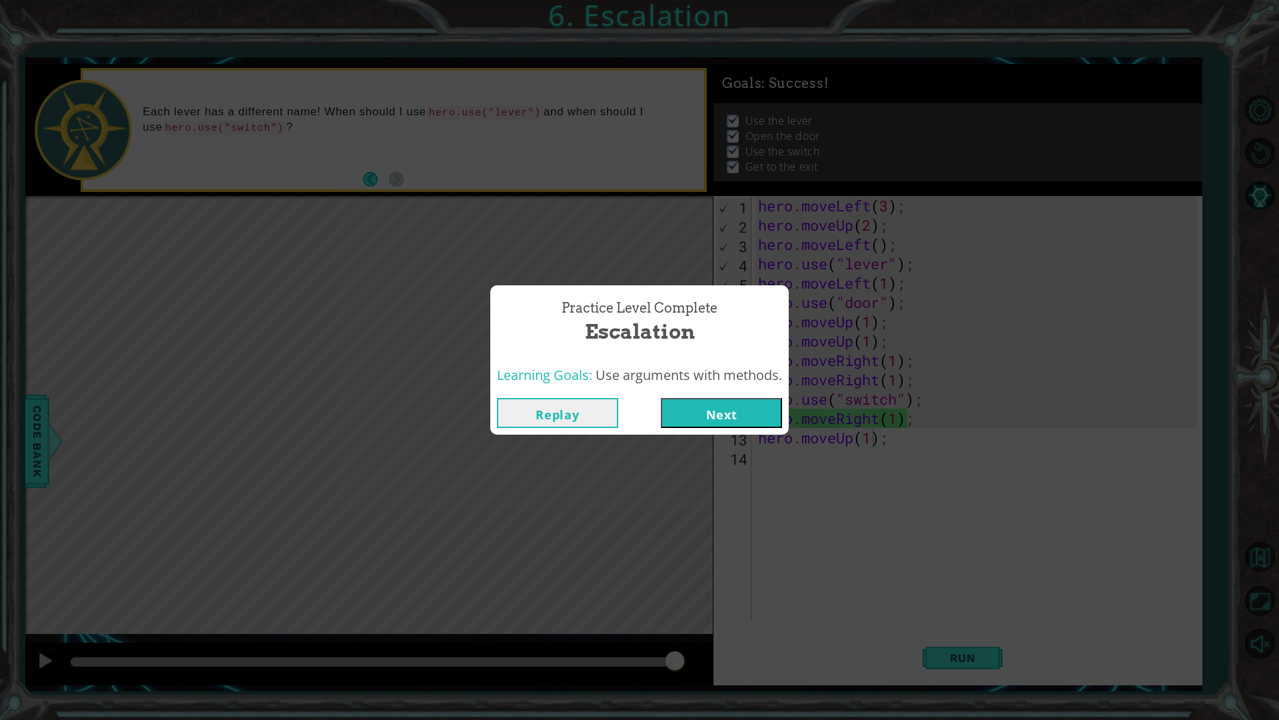
click at [760, 410] on button "Next" at bounding box center [721, 413] width 121 height 30
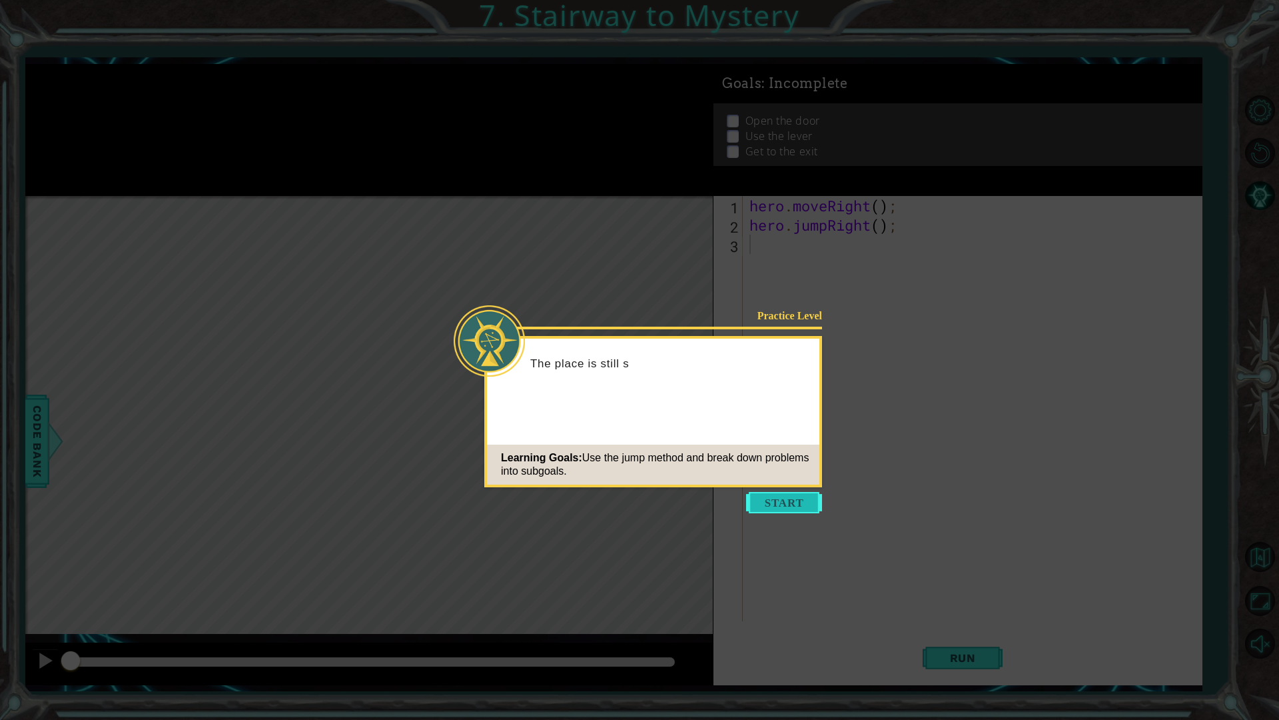
click at [785, 491] on icon at bounding box center [639, 360] width 1279 height 720
click at [782, 508] on button "Start" at bounding box center [784, 502] width 76 height 21
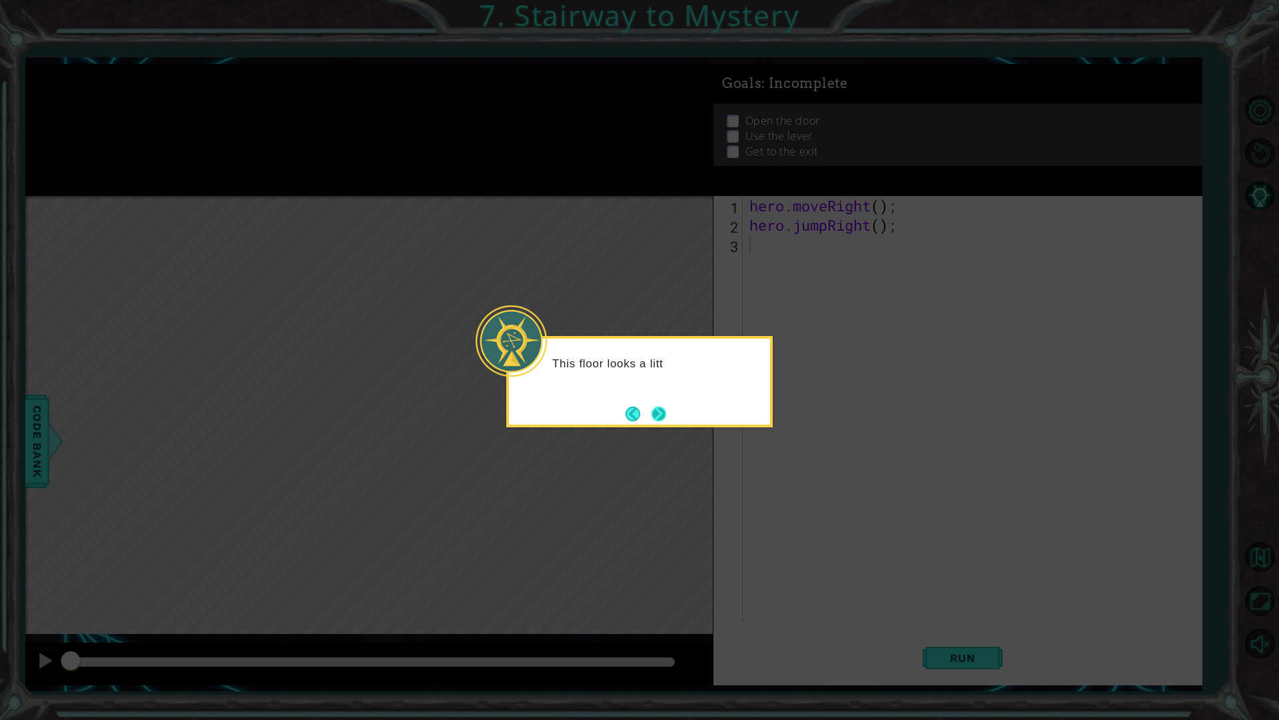
click at [652, 414] on button "Next" at bounding box center [659, 413] width 15 height 15
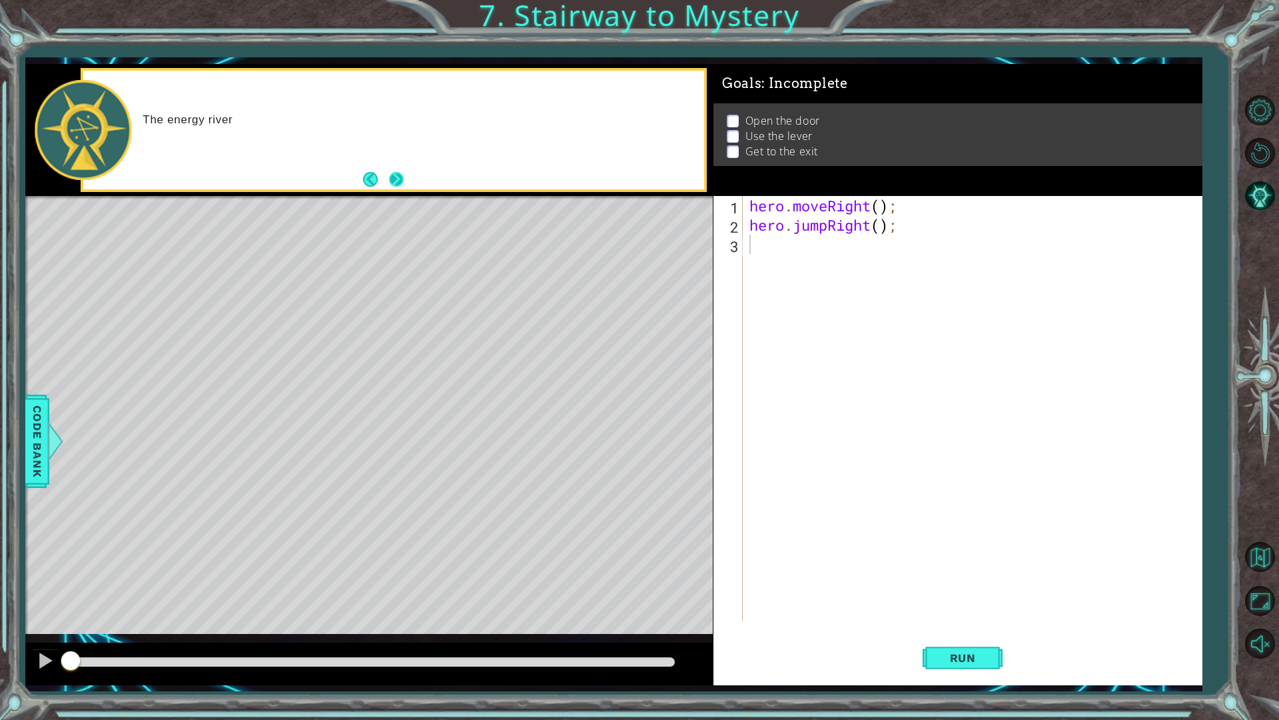
click at [400, 176] on button "Next" at bounding box center [396, 179] width 15 height 15
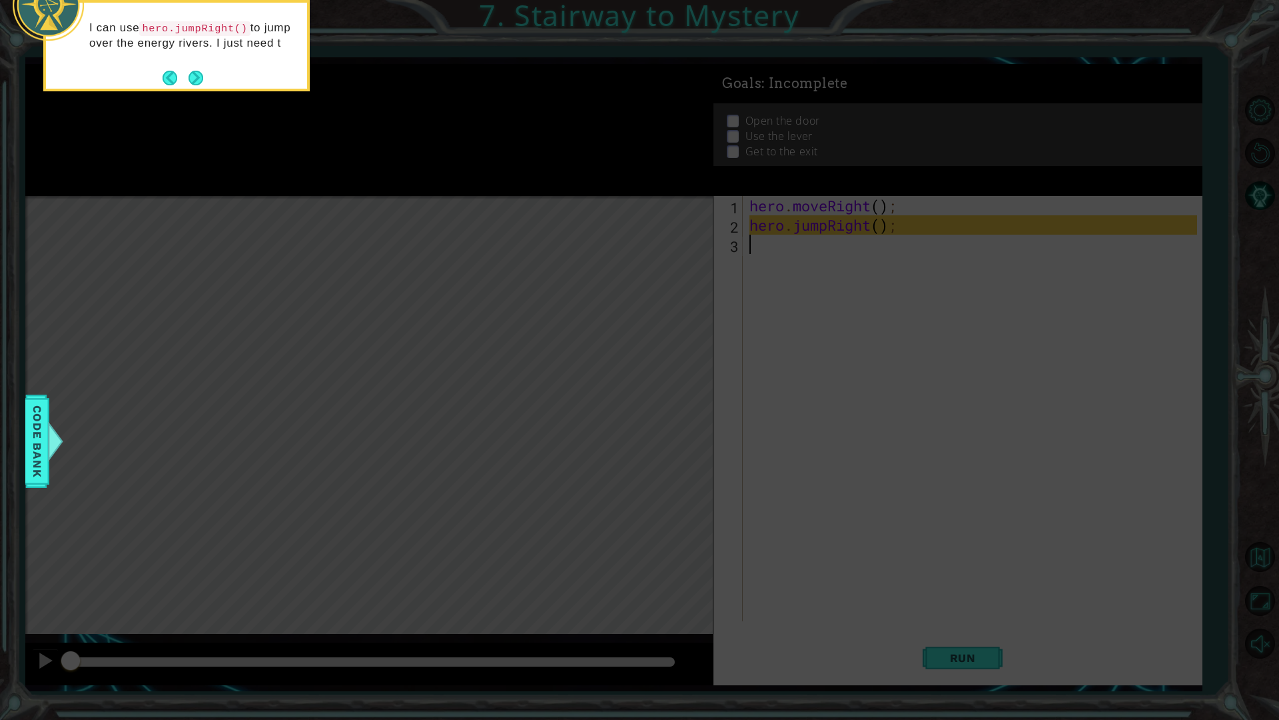
click at [499, 311] on icon at bounding box center [639, 116] width 1279 height 1207
click at [259, 218] on icon at bounding box center [639, 116] width 1279 height 1207
drag, startPoint x: 215, startPoint y: 72, endPoint x: 191, endPoint y: 72, distance: 24.0
click at [203, 72] on div "I can use hero.jumpRight() to jump over the energy rivers. I just need to watch…" at bounding box center [176, 47] width 261 height 88
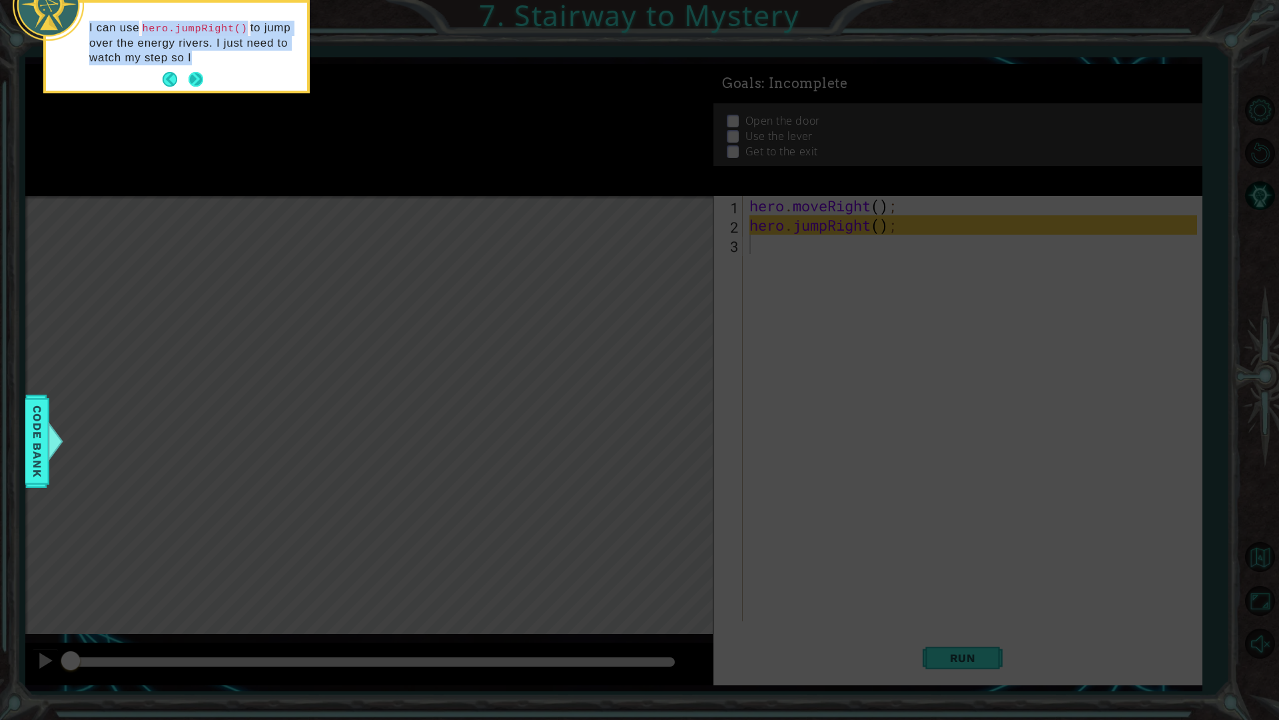
click at [191, 72] on button "Next" at bounding box center [196, 79] width 15 height 15
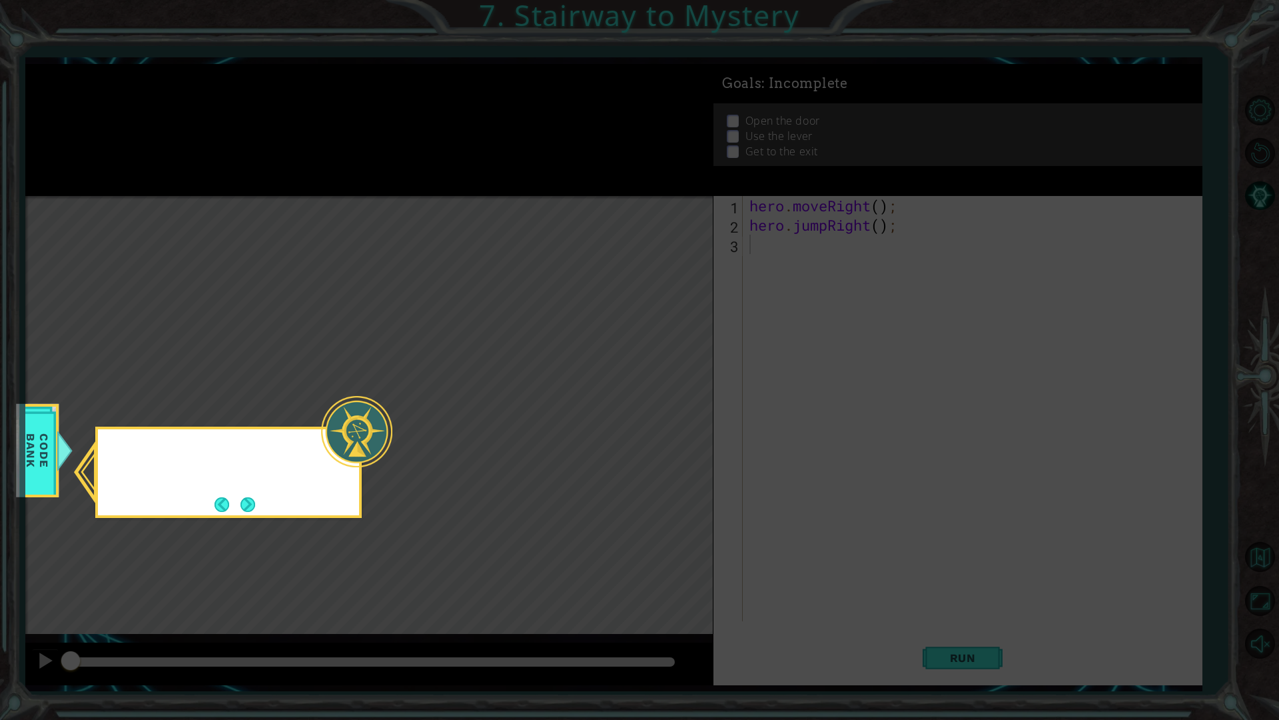
click at [193, 72] on icon at bounding box center [639, 360] width 1279 height 720
click at [246, 500] on button "Next" at bounding box center [248, 504] width 15 height 15
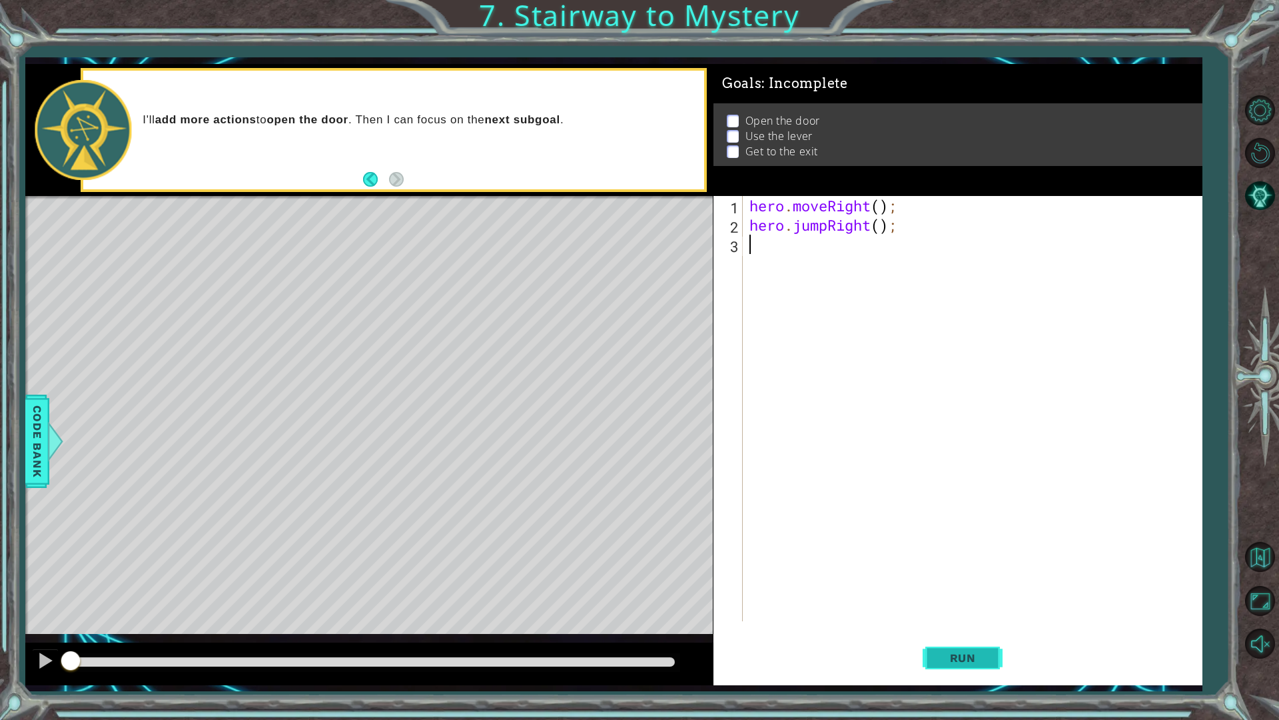
click at [966, 612] on button "Run" at bounding box center [963, 657] width 80 height 49
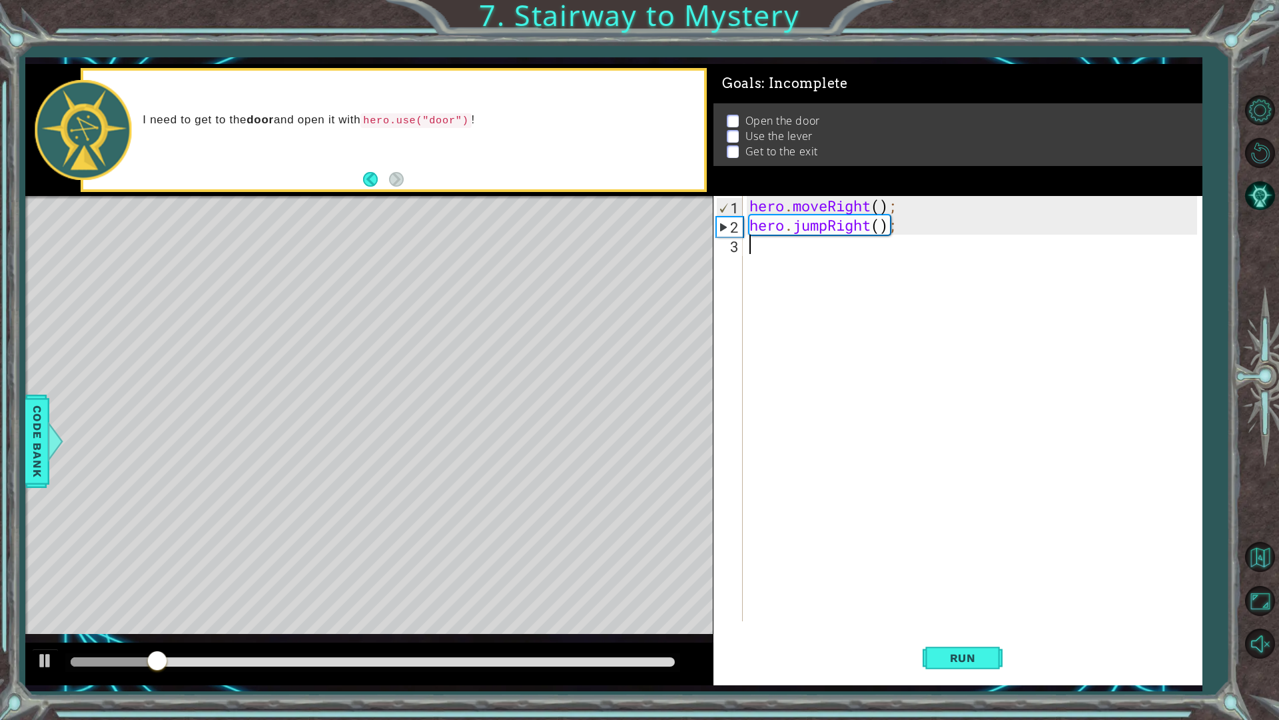
click at [754, 254] on div "hero . moveRight ( ) ; hero . jumpRight ( ) ;" at bounding box center [976, 428] width 458 height 464
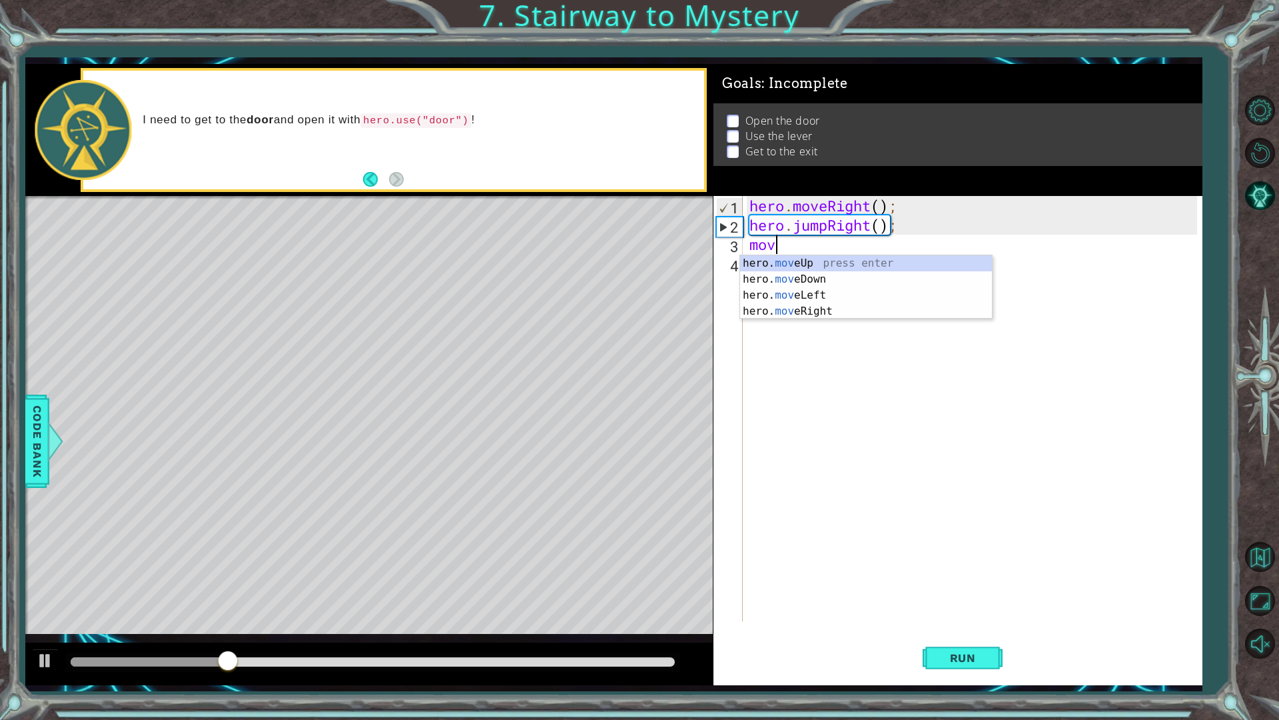
scroll to position [0, 1]
click at [828, 260] on div "hero. move Up press enter hero. move Down press enter hero. move Left press ent…" at bounding box center [866, 303] width 252 height 96
type textarea "hero.moveUp(1);"
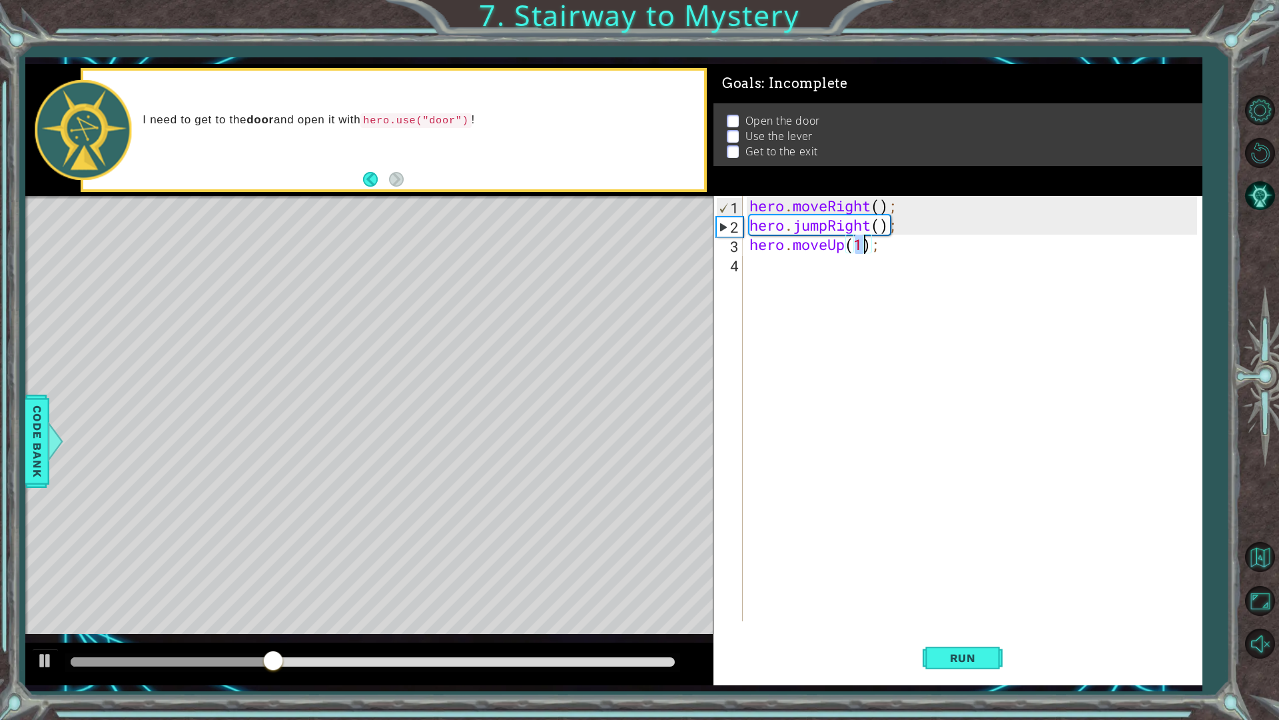
click at [778, 267] on div "hero . moveRight ( ) ; hero . jumpRight ( ) ; hero . moveUp ( 1 ) ;" at bounding box center [976, 428] width 458 height 464
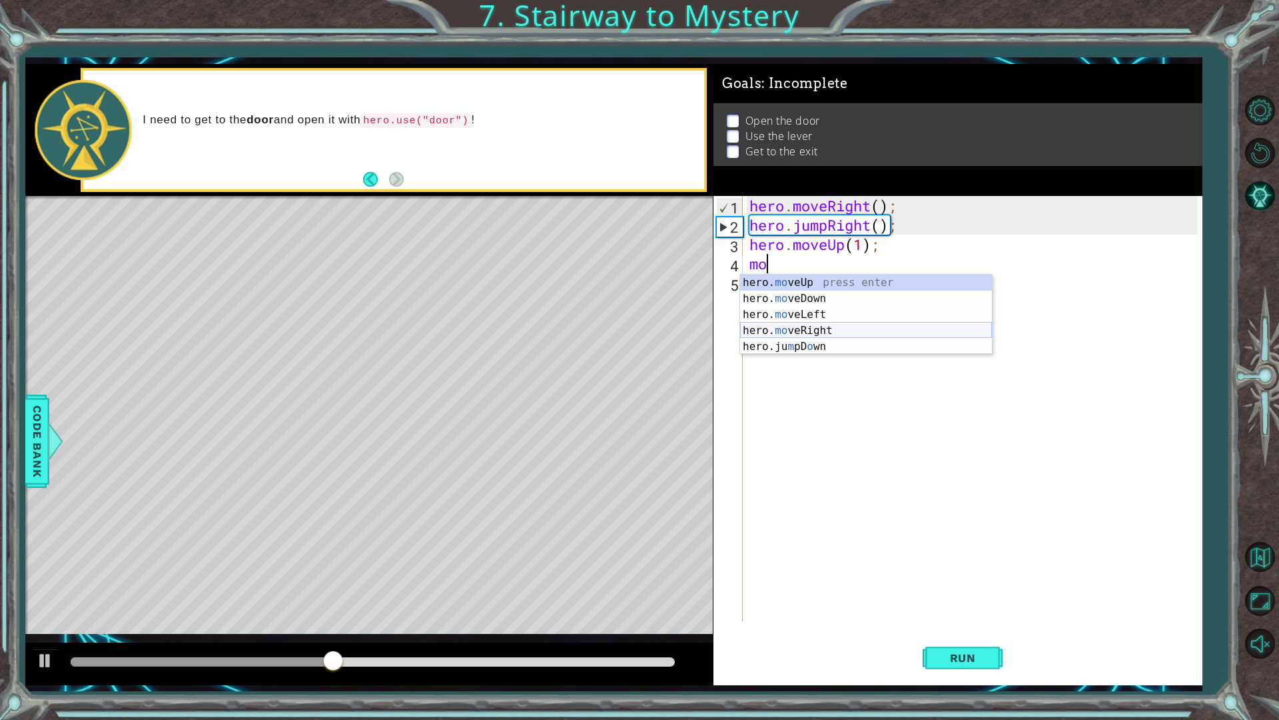
click at [812, 330] on div "hero. mo veUp press enter hero. mo veDown press enter hero. mo veLeft press ent…" at bounding box center [866, 331] width 252 height 112
type textarea "hero.moveRight(1);"
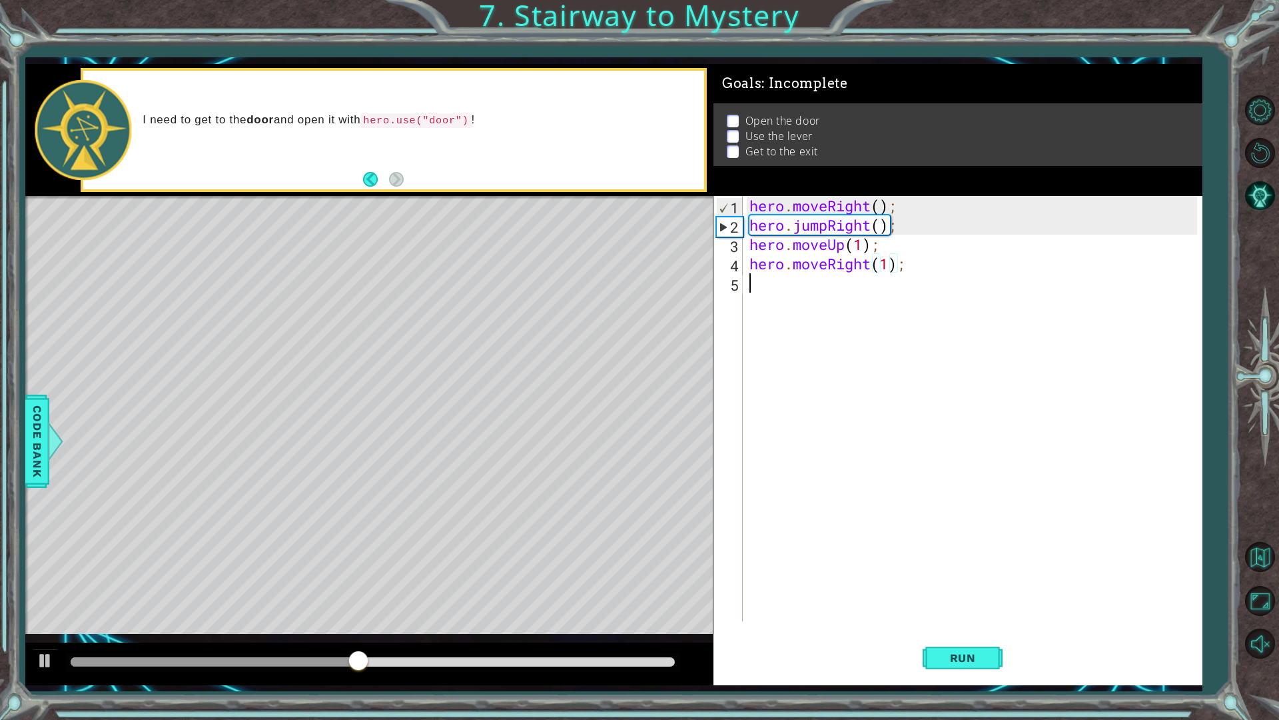
click at [794, 289] on div "hero . moveRight ( ) ; hero . jumpRight ( ) ; hero . moveUp ( 1 ) ; hero . move…" at bounding box center [976, 428] width 458 height 464
click at [823, 298] on div "hero. use press enter" at bounding box center [866, 318] width 252 height 48
type textarea "hero.use("door");"
click at [806, 309] on div "hero . moveRight ( ) ; hero . jumpRight ( ) ; hero . moveUp ( 1 ) ; hero . move…" at bounding box center [976, 428] width 458 height 464
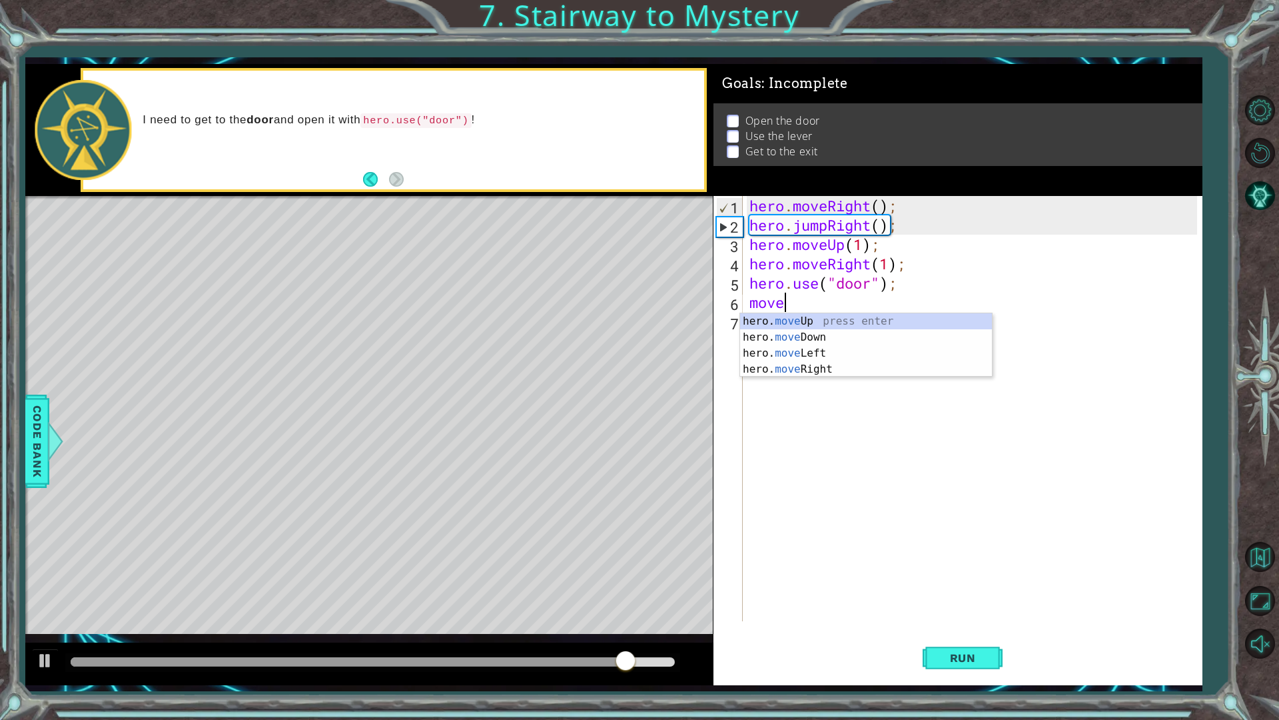
scroll to position [0, 1]
click at [836, 324] on div "hero. move Up press enter hero. move Down press enter hero. move Left press ent…" at bounding box center [866, 361] width 252 height 96
type textarea "hero.moveUp(1);"
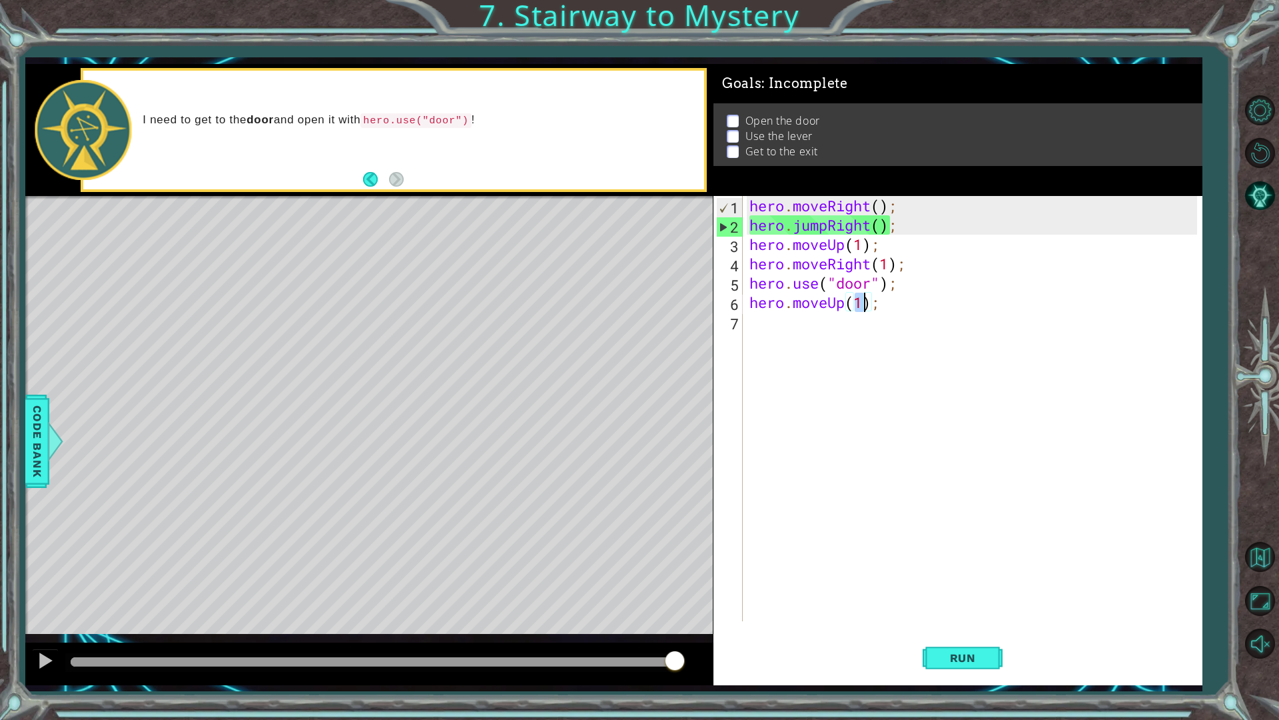
click at [788, 319] on div "hero . moveRight ( ) ; hero . jumpRight ( ) ; hero . moveUp ( 1 ) ; hero . move…" at bounding box center [976, 428] width 458 height 464
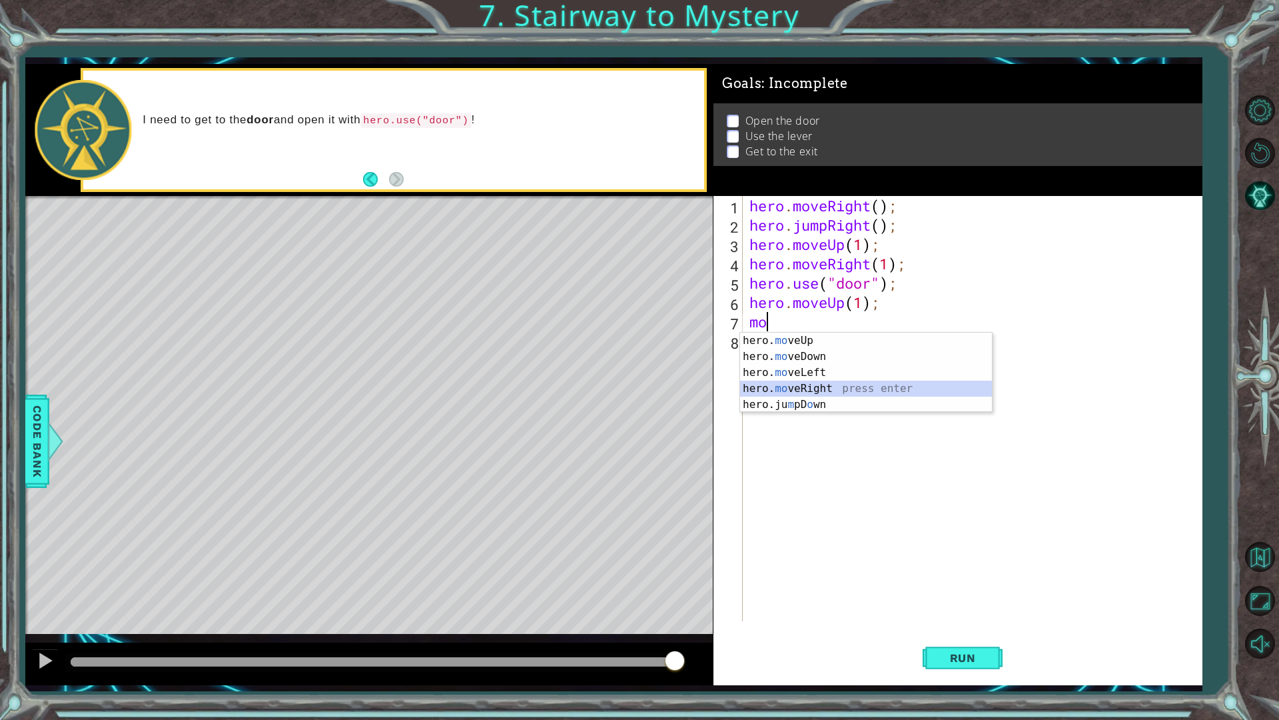
drag, startPoint x: 830, startPoint y: 387, endPoint x: 817, endPoint y: 386, distance: 12.7
click at [828, 387] on div "hero. mo veUp press enter hero. mo veDown press enter hero. mo veLeft press ent…" at bounding box center [866, 388] width 252 height 112
type textarea "hero.moveRight(1);"
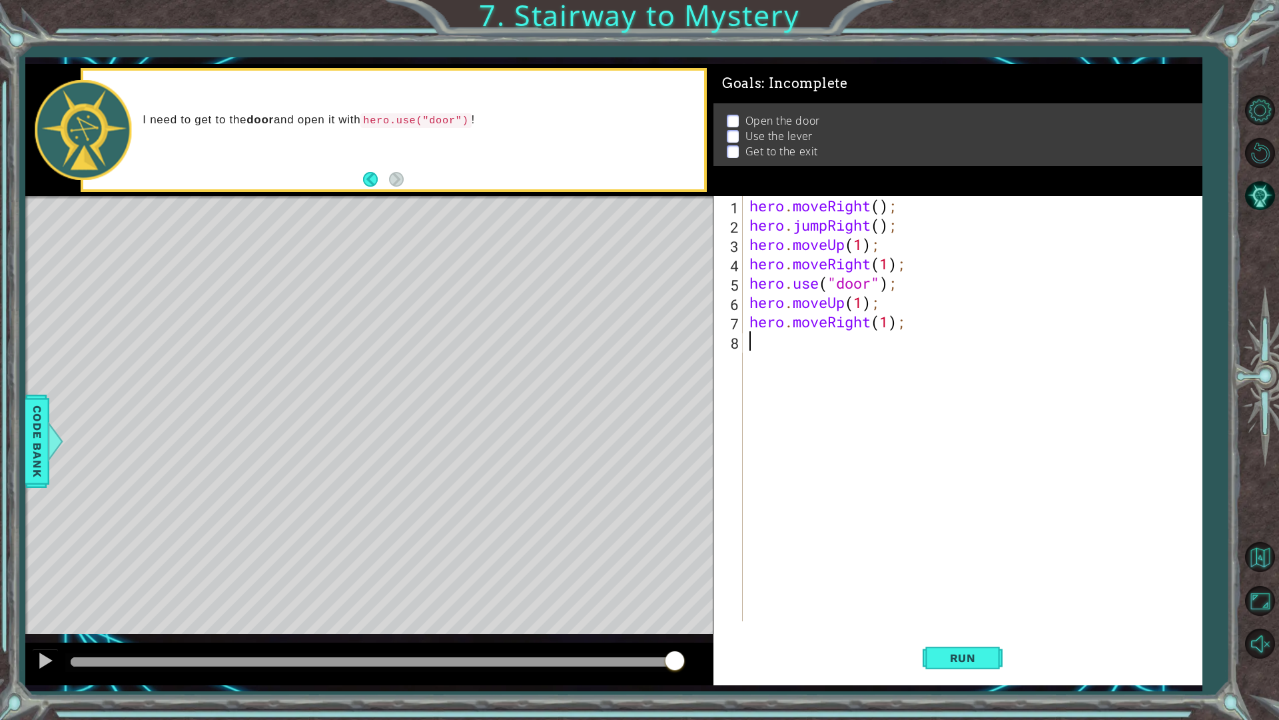
click at [766, 356] on div "hero . moveRight ( ) ; hero . jumpRight ( ) ; hero . moveUp ( 1 ) ; hero . move…" at bounding box center [976, 428] width 458 height 464
click at [810, 358] on div "hero. us e press enter" at bounding box center [866, 376] width 252 height 48
click at [973, 612] on span "Run" at bounding box center [963, 657] width 53 height 13
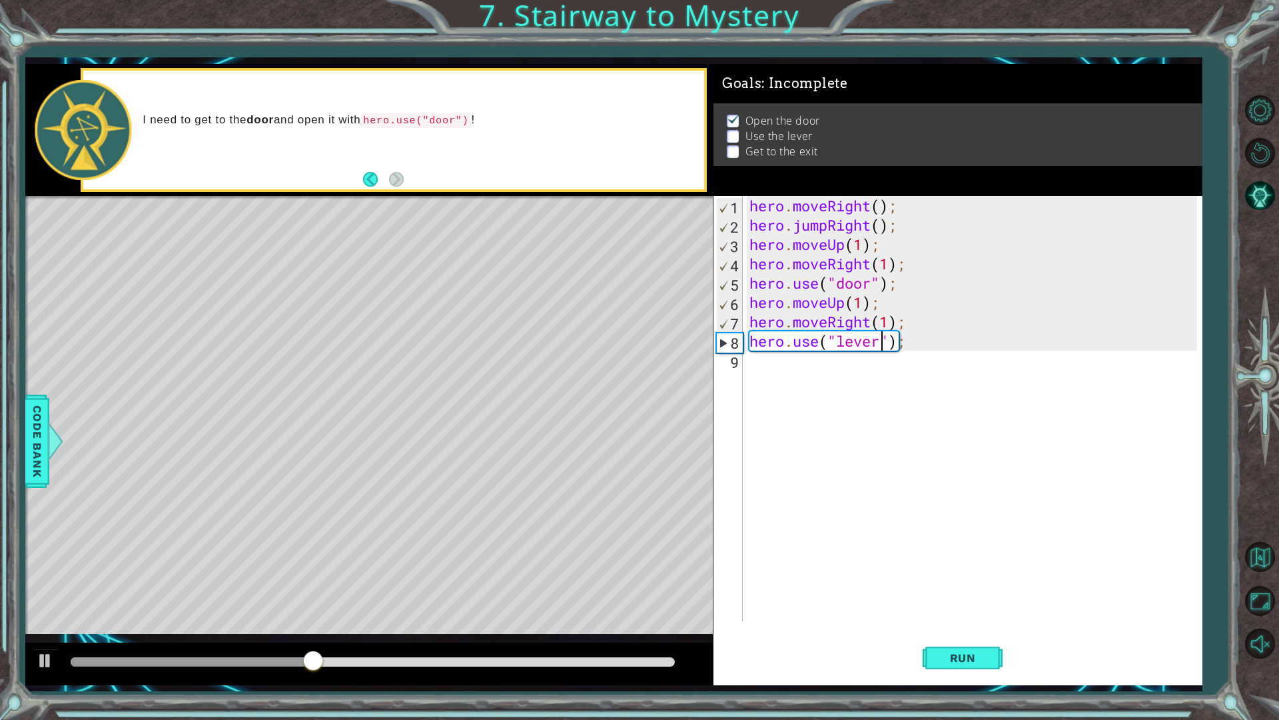
click at [874, 322] on div "hero . moveRight ( ) ; hero . jumpRight ( ) ; hero . moveUp ( 1 ) ; hero . move…" at bounding box center [976, 428] width 458 height 464
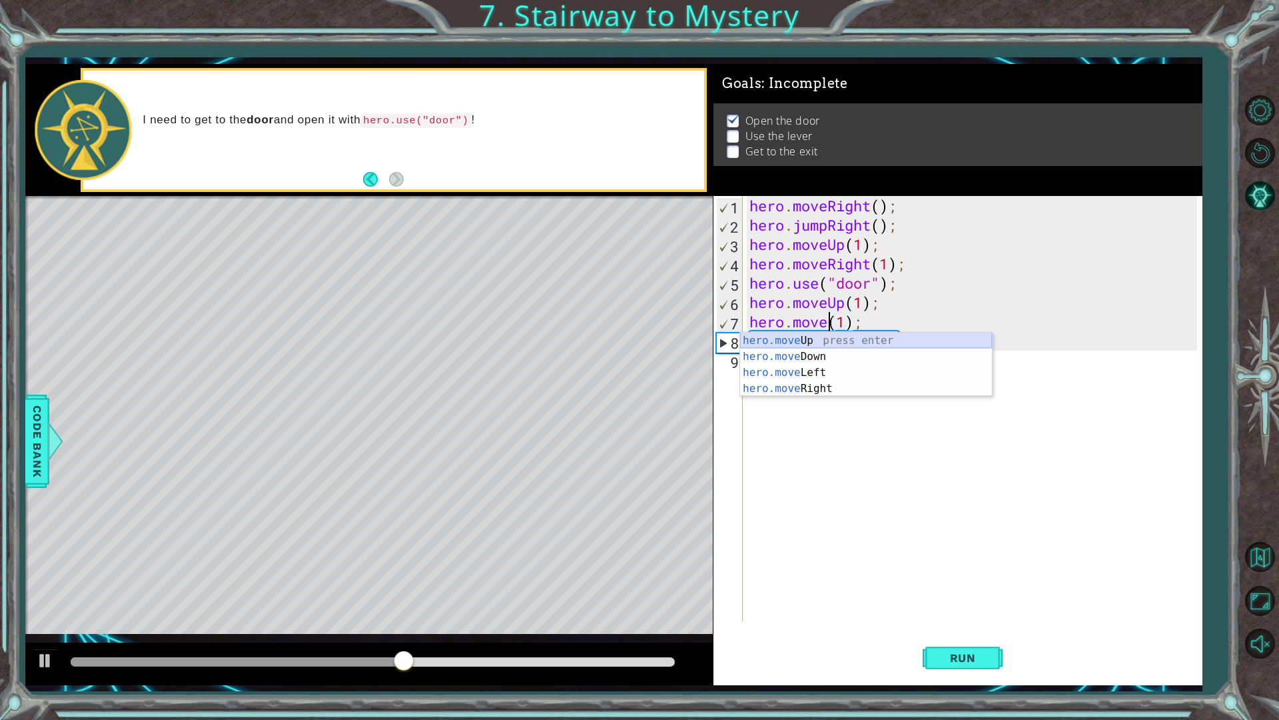
click at [869, 336] on div "hero.move Up press enter hero.move Down press enter hero.move Left press enter …" at bounding box center [866, 380] width 252 height 96
click at [912, 326] on div "hero . moveRight ( ) ; hero . jumpRight ( ) ; hero . moveUp ( 1 ) ; hero . move…" at bounding box center [976, 428] width 458 height 464
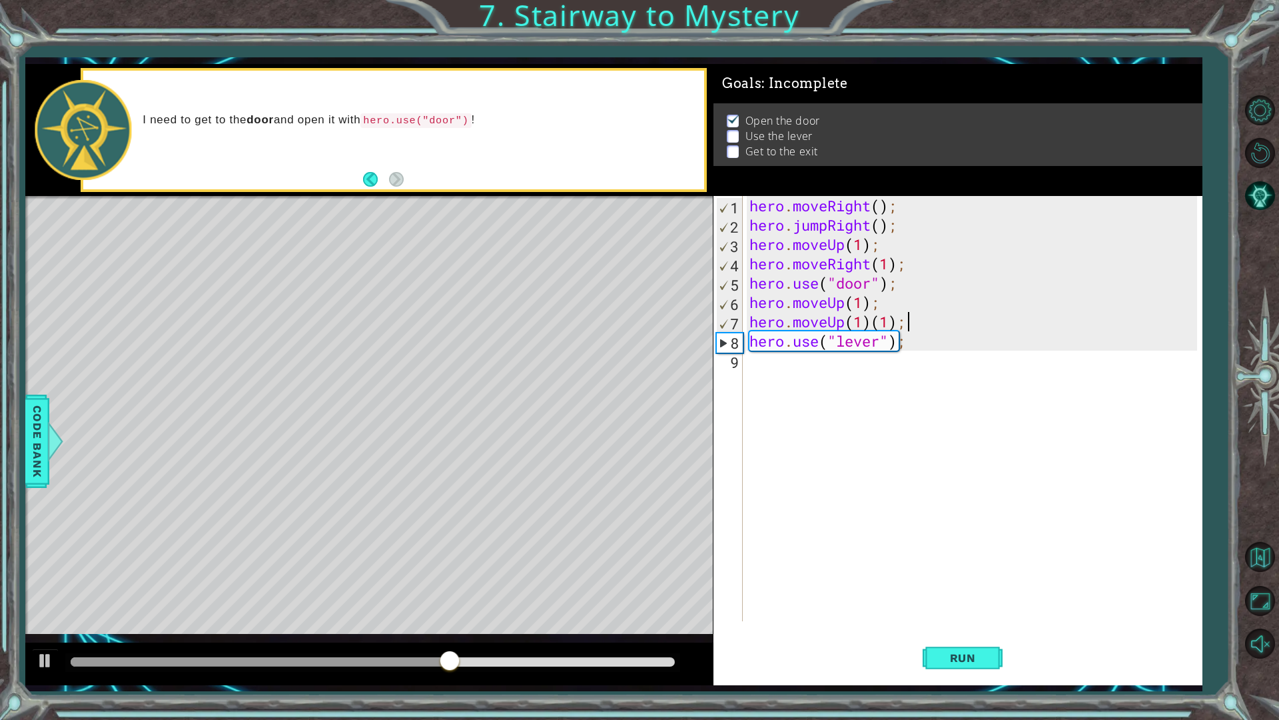
click at [896, 322] on div "hero . moveRight ( ) ; hero . jumpRight ( ) ; hero . moveUp ( 1 ) ; hero . move…" at bounding box center [976, 428] width 458 height 464
type textarea "hero.moveUp(1);"
click at [892, 322] on div "hero . moveRight ( ) ; hero . jumpRight ( ) ; hero . moveUp ( 1 ) ; hero . move…" at bounding box center [976, 428] width 458 height 464
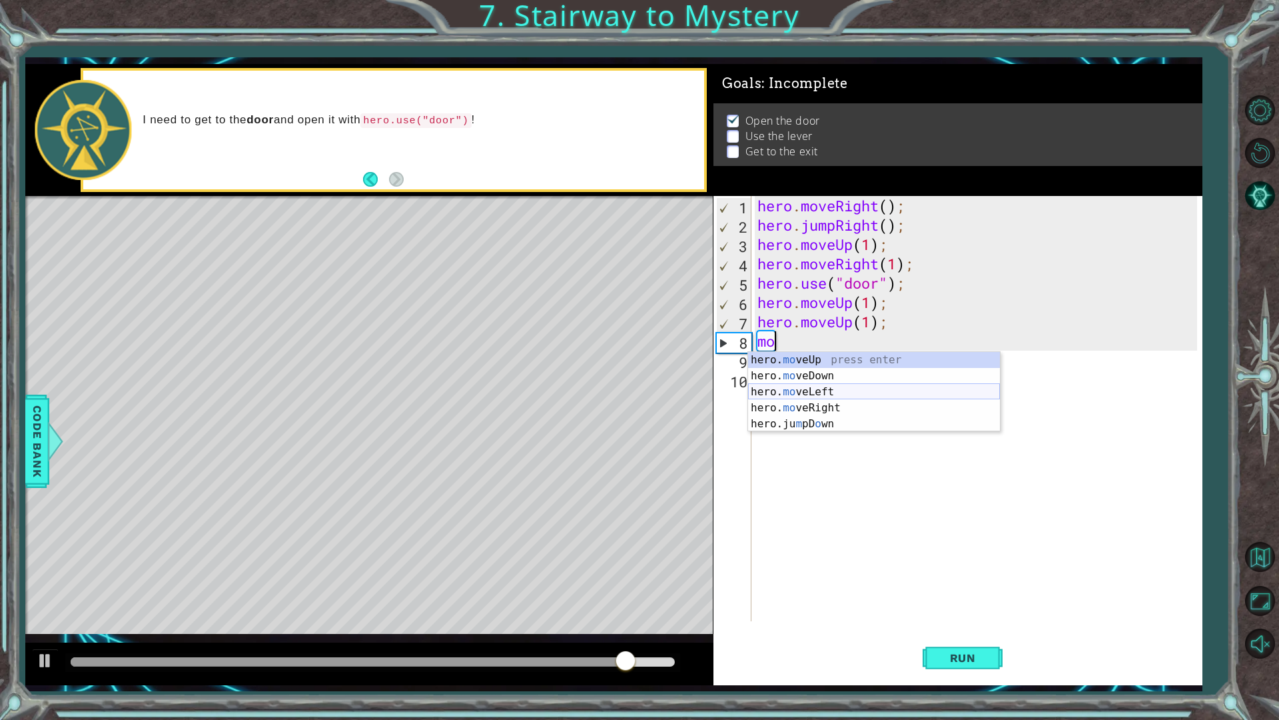
click at [826, 392] on div "hero. mo veUp press enter hero. mo veDown press enter hero. mo veLeft press ent…" at bounding box center [874, 408] width 252 height 112
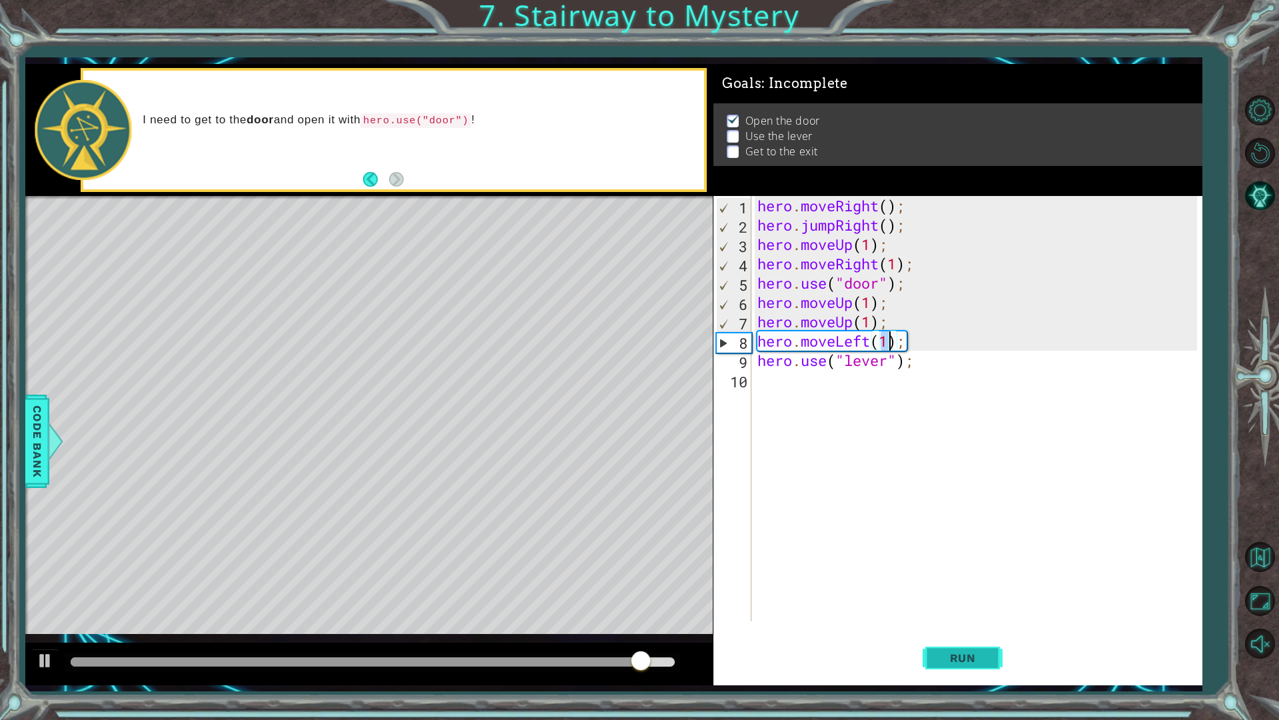
type textarea "hero.moveLeft(1);"
click at [972, 612] on span "Run" at bounding box center [963, 657] width 53 height 13
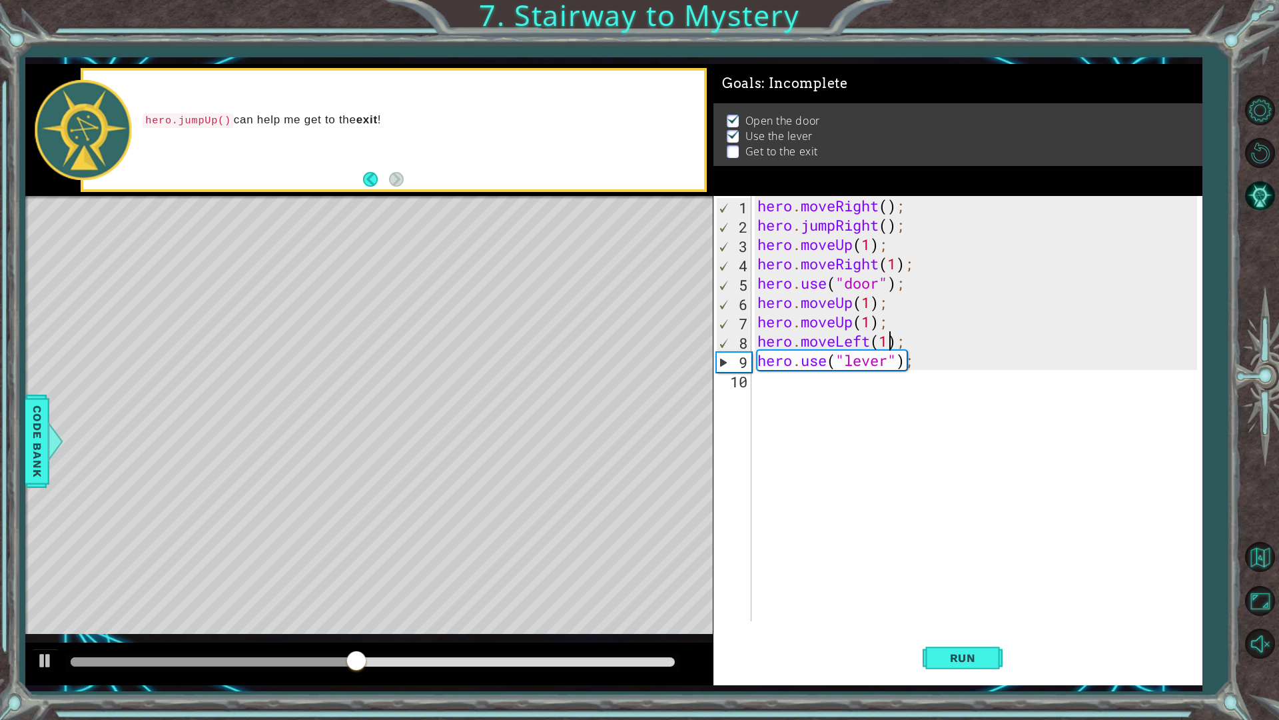
click at [772, 389] on div "hero . moveRight ( ) ; hero . jumpRight ( ) ; hero . moveUp ( 1 ) ; hero . move…" at bounding box center [980, 428] width 450 height 464
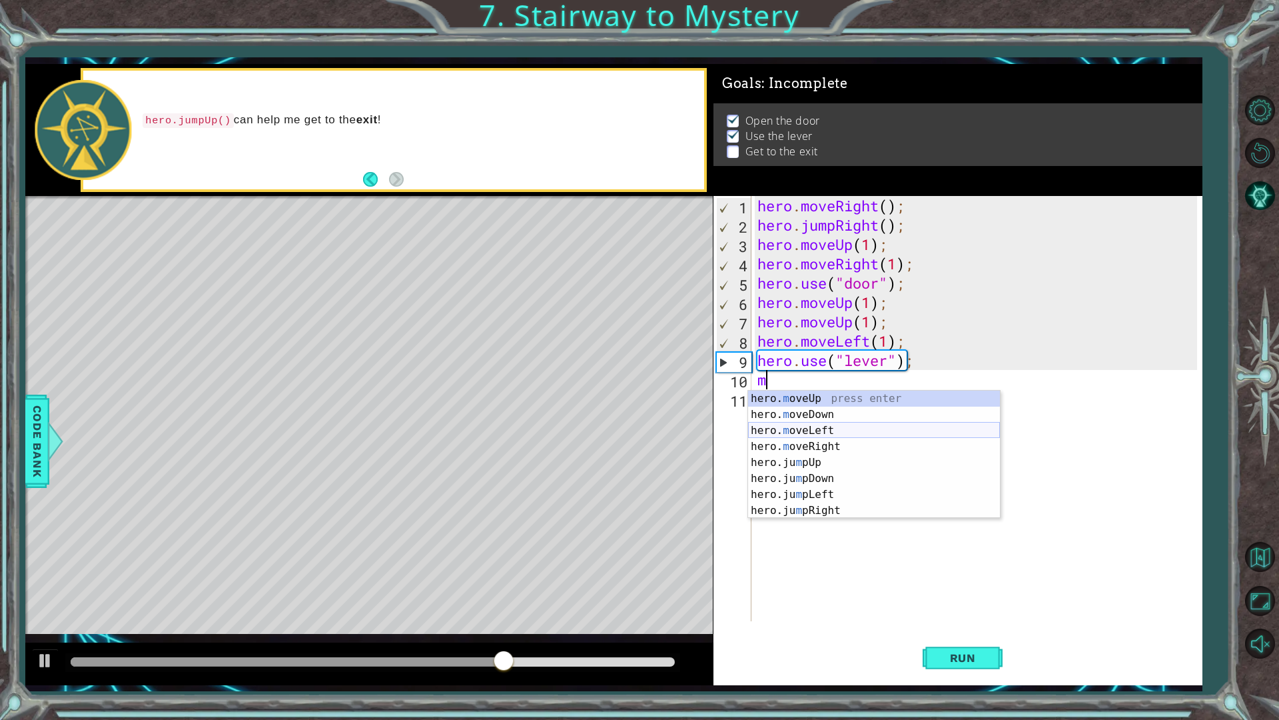
click at [813, 432] on div "hero. m oveUp press enter hero. m oveDown press enter hero. m oveLeft press ent…" at bounding box center [874, 470] width 252 height 160
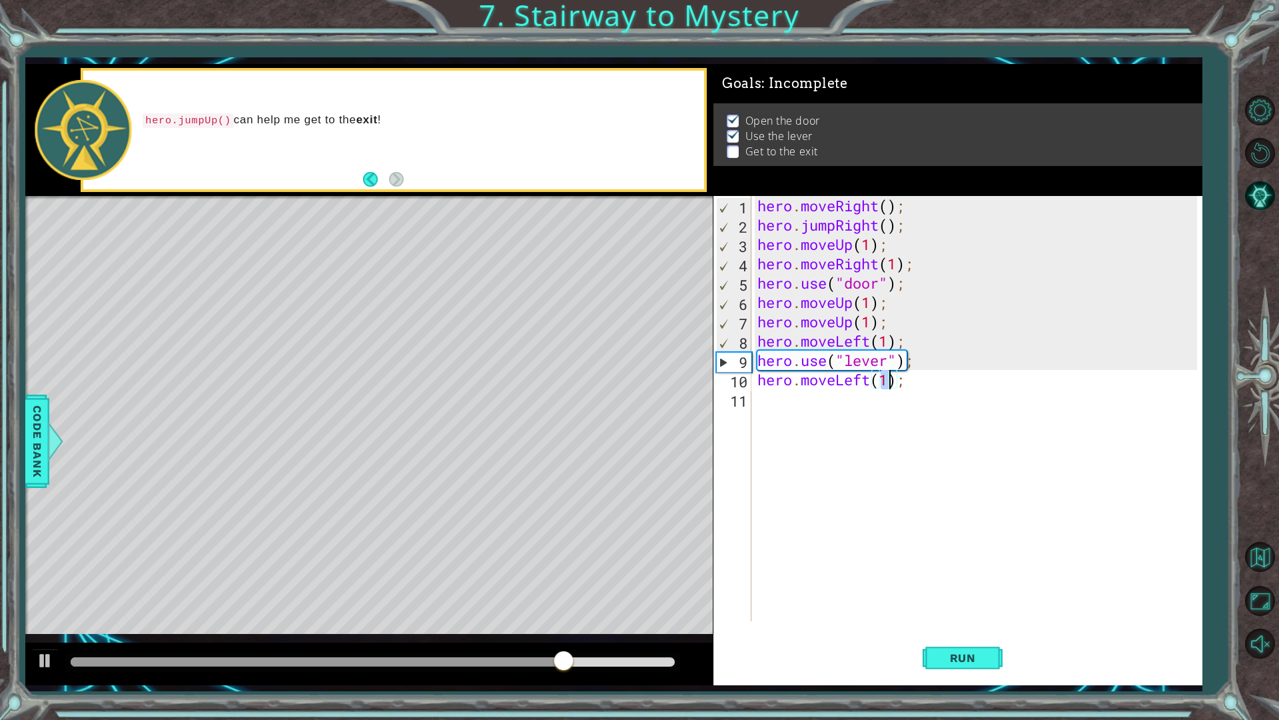
type textarea "hero.moveLeft(2);"
click at [760, 398] on div "hero . moveRight ( ) ; hero . jumpRight ( ) ; hero . moveUp ( 1 ) ; hero . move…" at bounding box center [980, 428] width 450 height 464
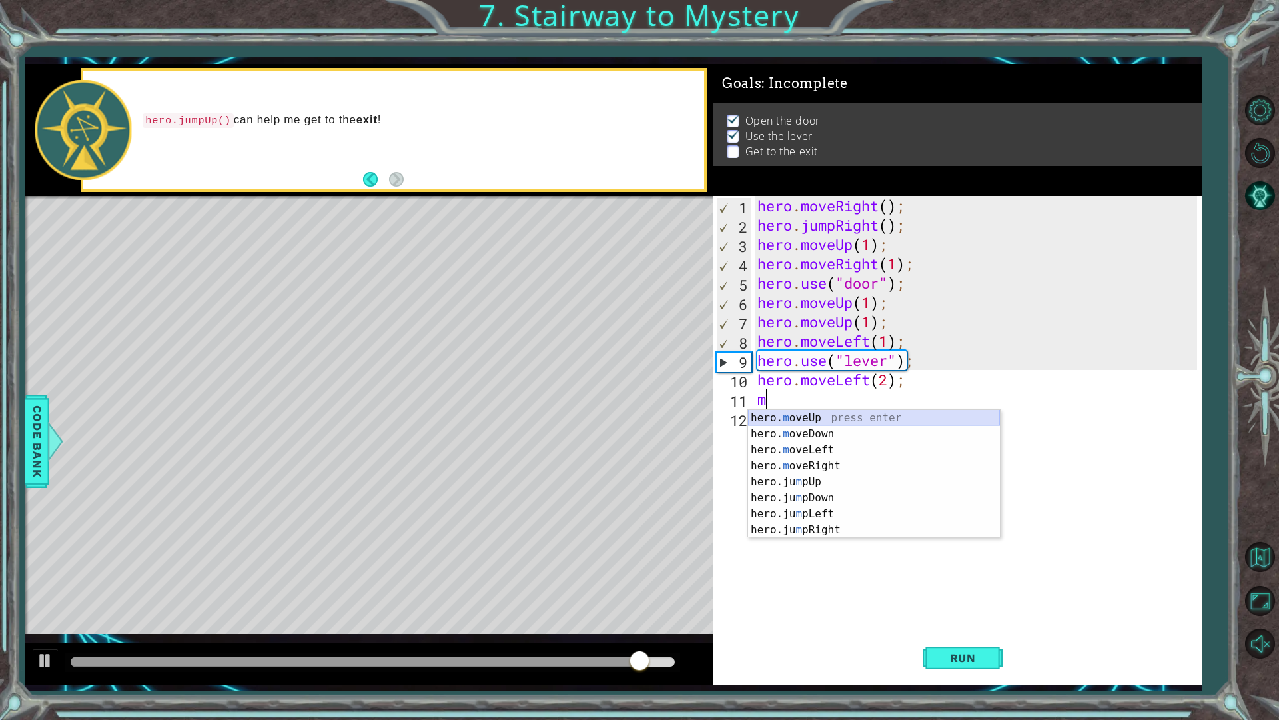
click at [820, 410] on div "hero. m oveUp press enter hero. m oveDown press enter hero. m oveLeft press ent…" at bounding box center [874, 490] width 252 height 160
type textarea "hero.moveUp(1);"
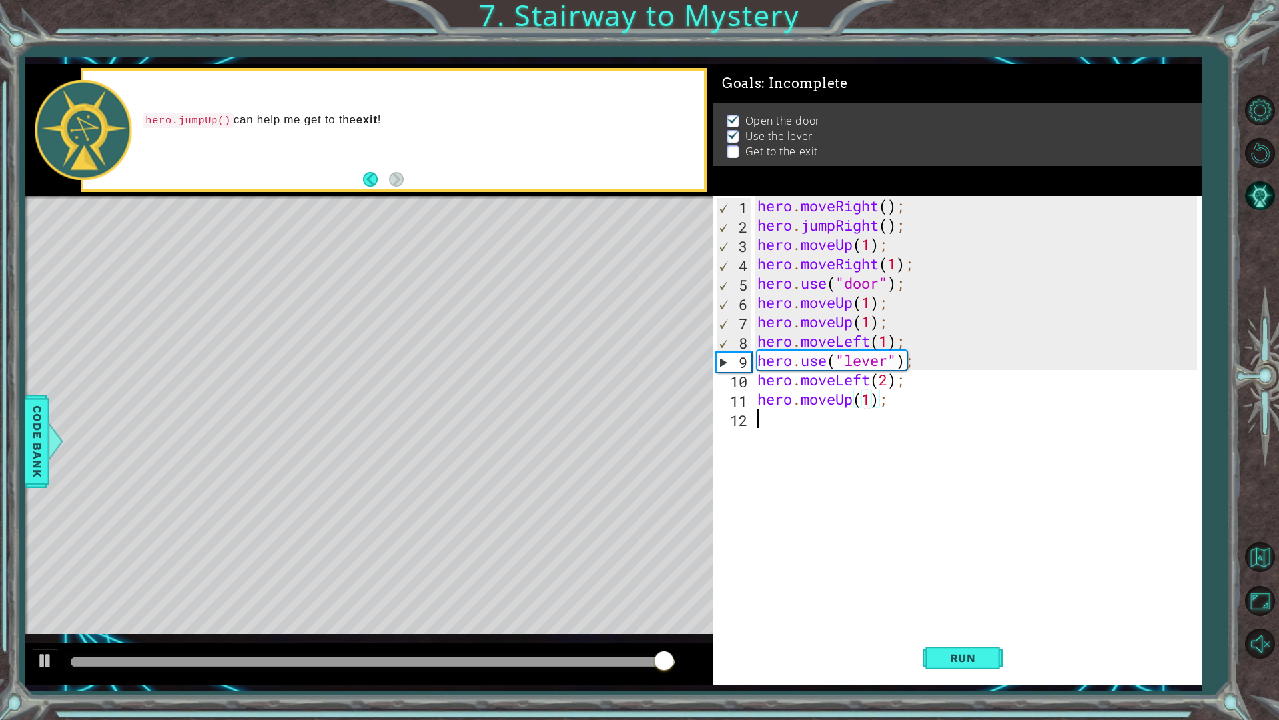
click at [796, 422] on div "hero . moveRight ( ) ; hero . jumpRight ( ) ; hero . moveUp ( 1 ) ; hero . move…" at bounding box center [980, 428] width 450 height 464
click at [856, 399] on div "hero . moveRight ( ) ; hero . jumpRight ( ) ; hero . moveUp ( 1 ) ; hero . move…" at bounding box center [980, 428] width 450 height 464
type textarea "hero.moveUp(1);"
drag, startPoint x: 891, startPoint y: 400, endPoint x: 760, endPoint y: 396, distance: 131.3
click at [760, 396] on div "hero . moveRight ( ) ; hero . jumpRight ( ) ; hero . moveUp ( 1 ) ; hero . move…" at bounding box center [980, 428] width 450 height 464
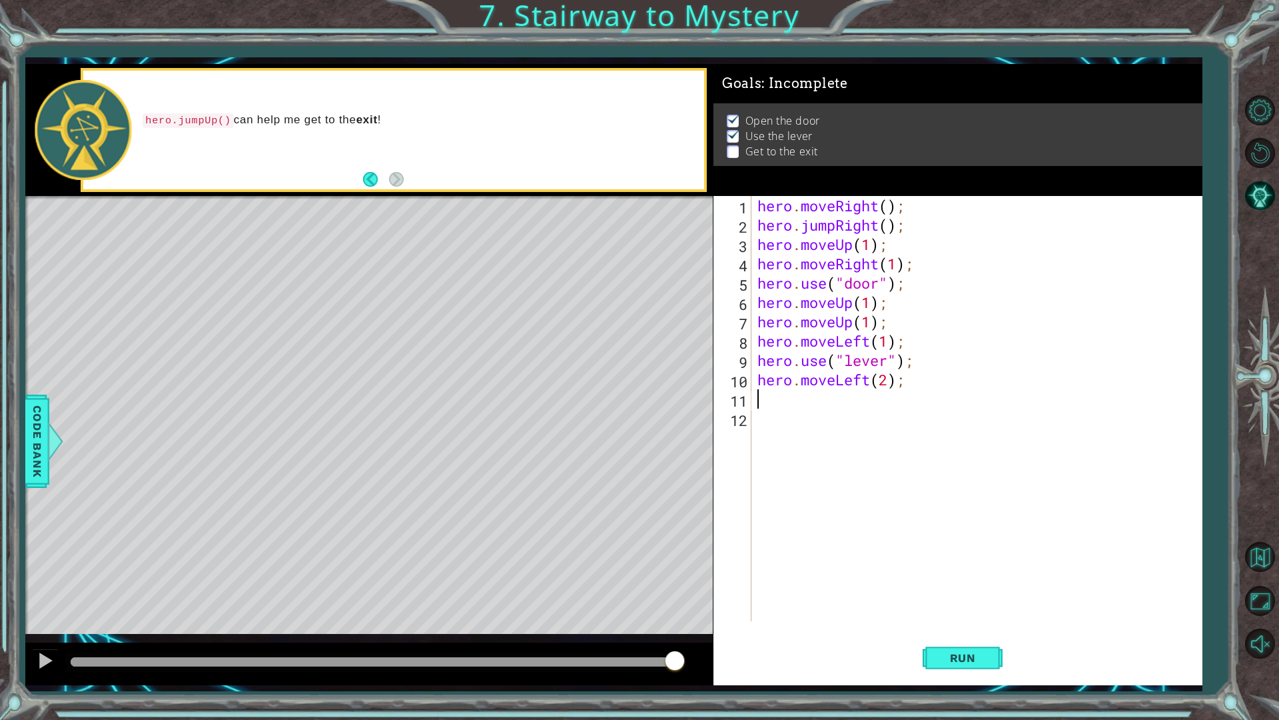
type textarea "j"
click at [814, 420] on div "hero. j umpUp press enter hero. j umpDown press enter hero. j umpLeft press ent…" at bounding box center [874, 458] width 252 height 96
click at [979, 612] on span "Run" at bounding box center [963, 657] width 53 height 13
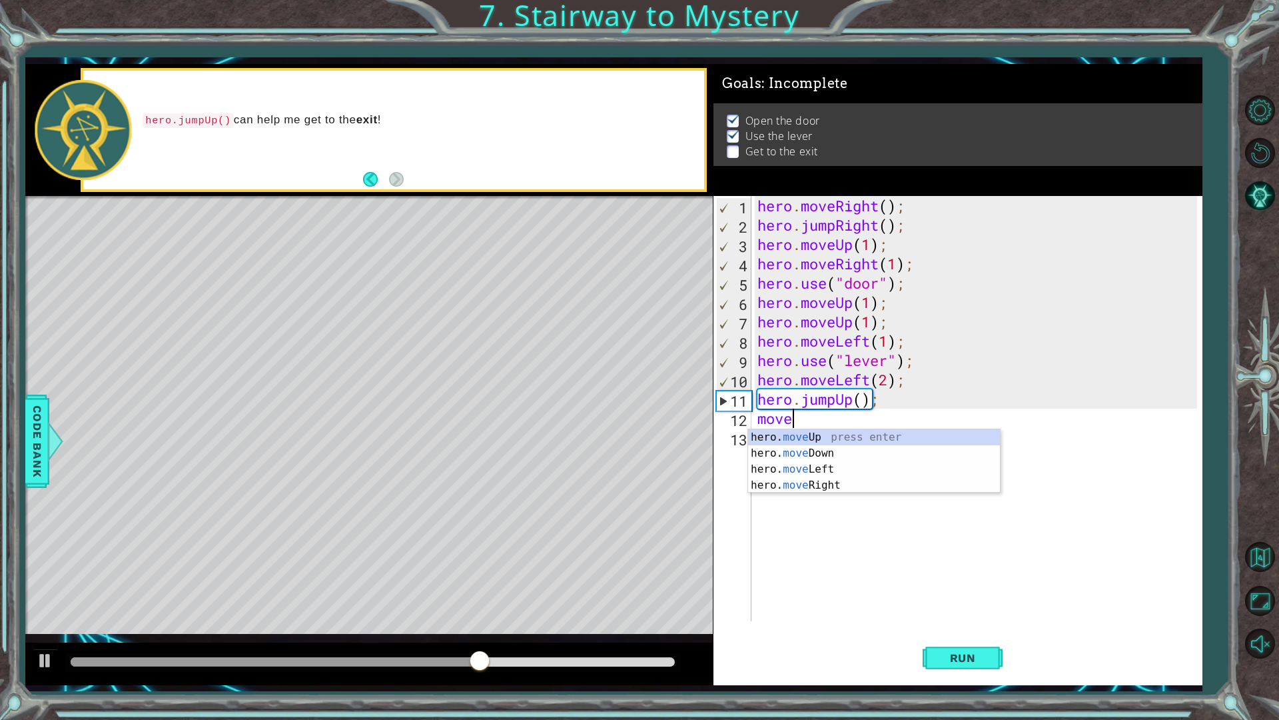
scroll to position [0, 1]
click at [827, 486] on div "hero. move Up press enter hero. move Down press enter hero. move Left press ent…" at bounding box center [874, 477] width 252 height 96
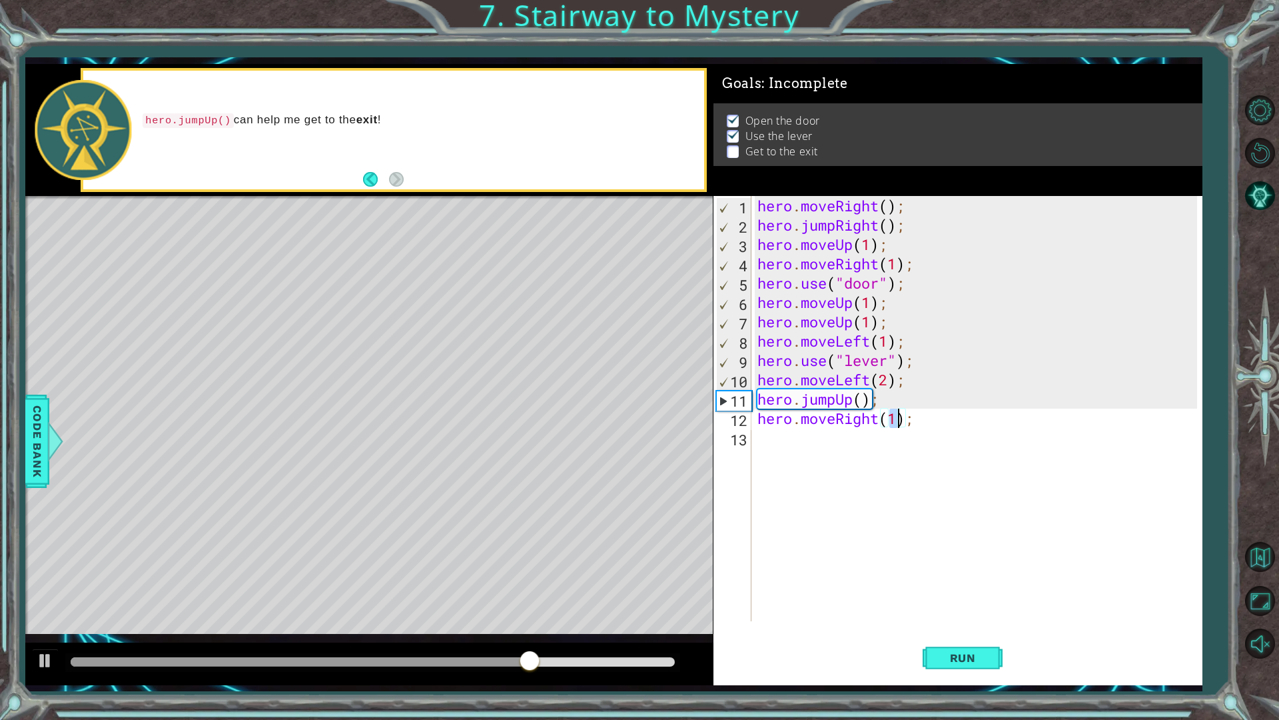
scroll to position [0, 6]
type textarea "hero.moveRight(2);"
click at [982, 612] on span "Run" at bounding box center [963, 657] width 53 height 13
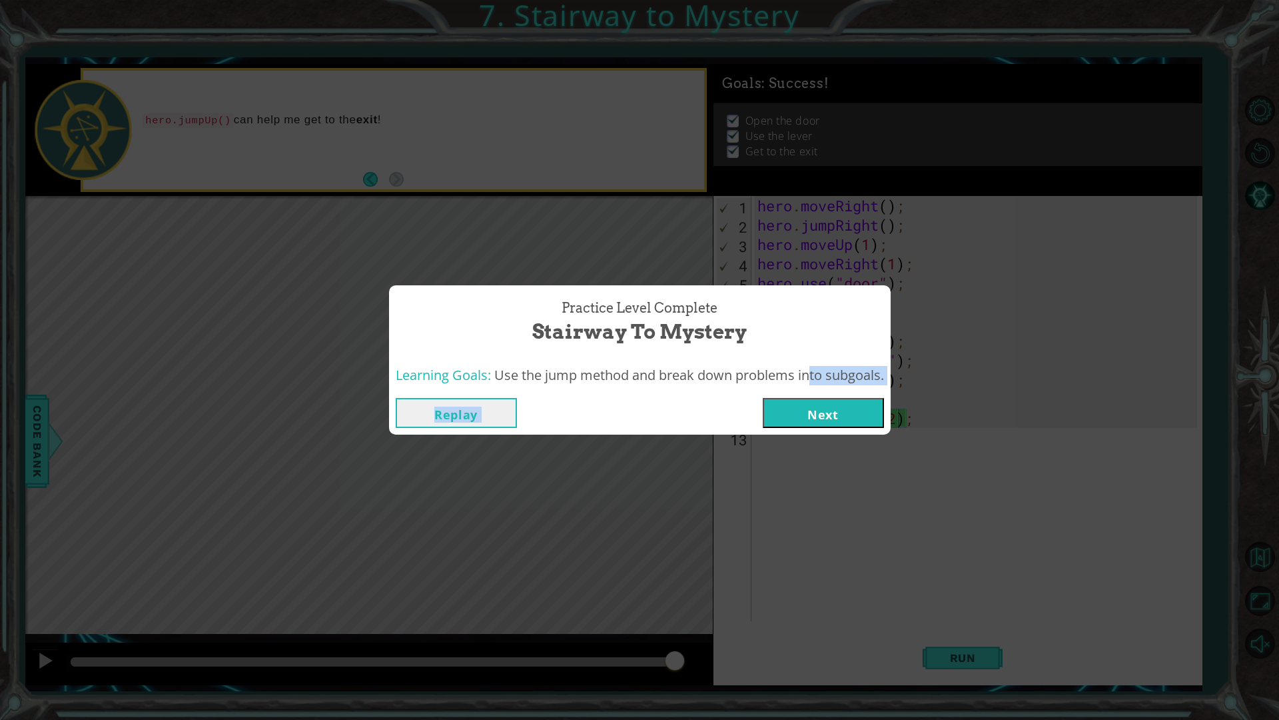
drag, startPoint x: 802, startPoint y: 374, endPoint x: 807, endPoint y: 396, distance: 22.5
click at [807, 396] on div "Practice Level Complete Stairway to Mystery Learning Goals: Use the jump method…" at bounding box center [640, 360] width 502 height 150
click at [807, 396] on div "Replay Next" at bounding box center [640, 412] width 502 height 43
click at [815, 414] on button "Next" at bounding box center [823, 413] width 121 height 30
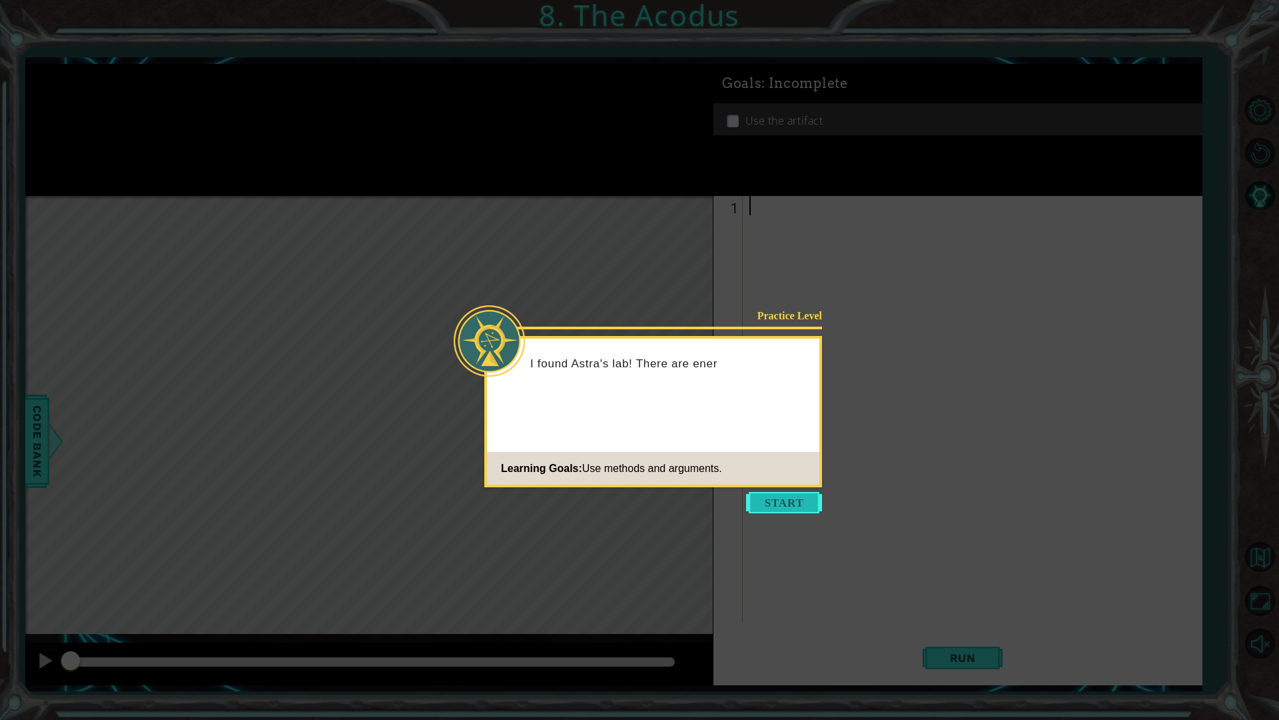
click at [758, 496] on button "Start" at bounding box center [784, 502] width 76 height 21
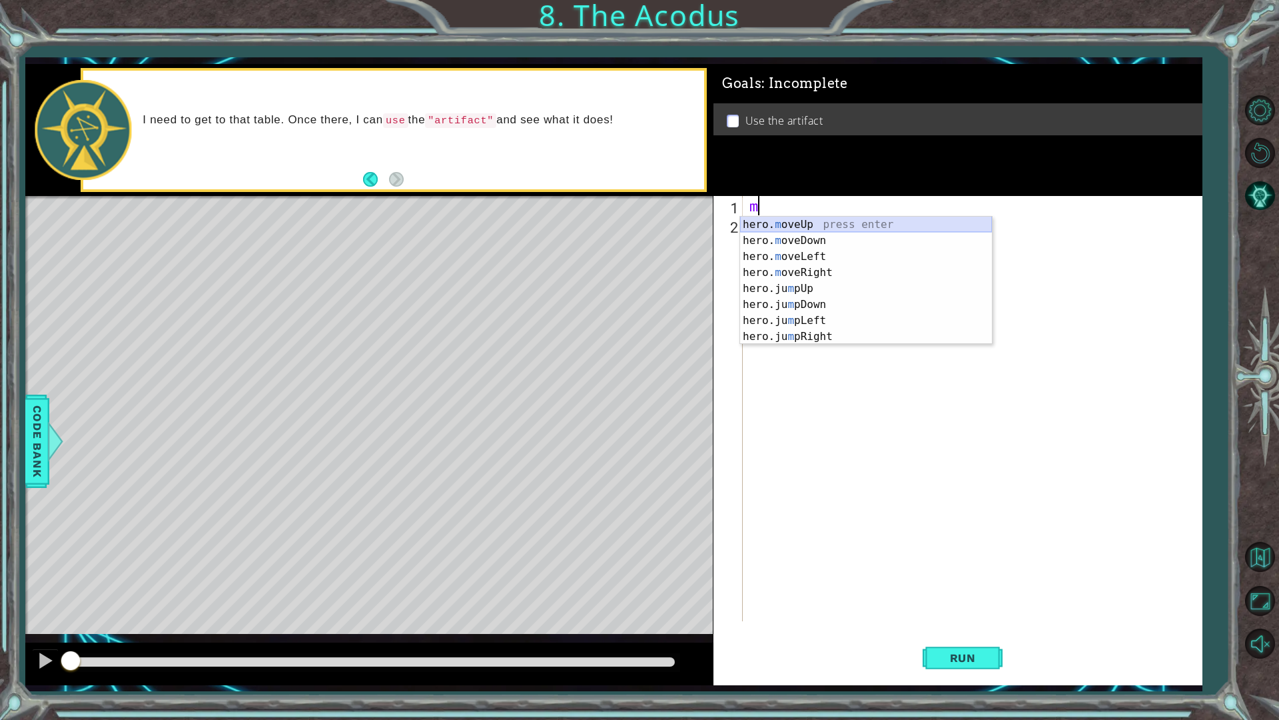
click at [827, 229] on div "hero. m oveUp press enter hero. m oveDown press enter hero. m oveLeft press ent…" at bounding box center [866, 297] width 252 height 160
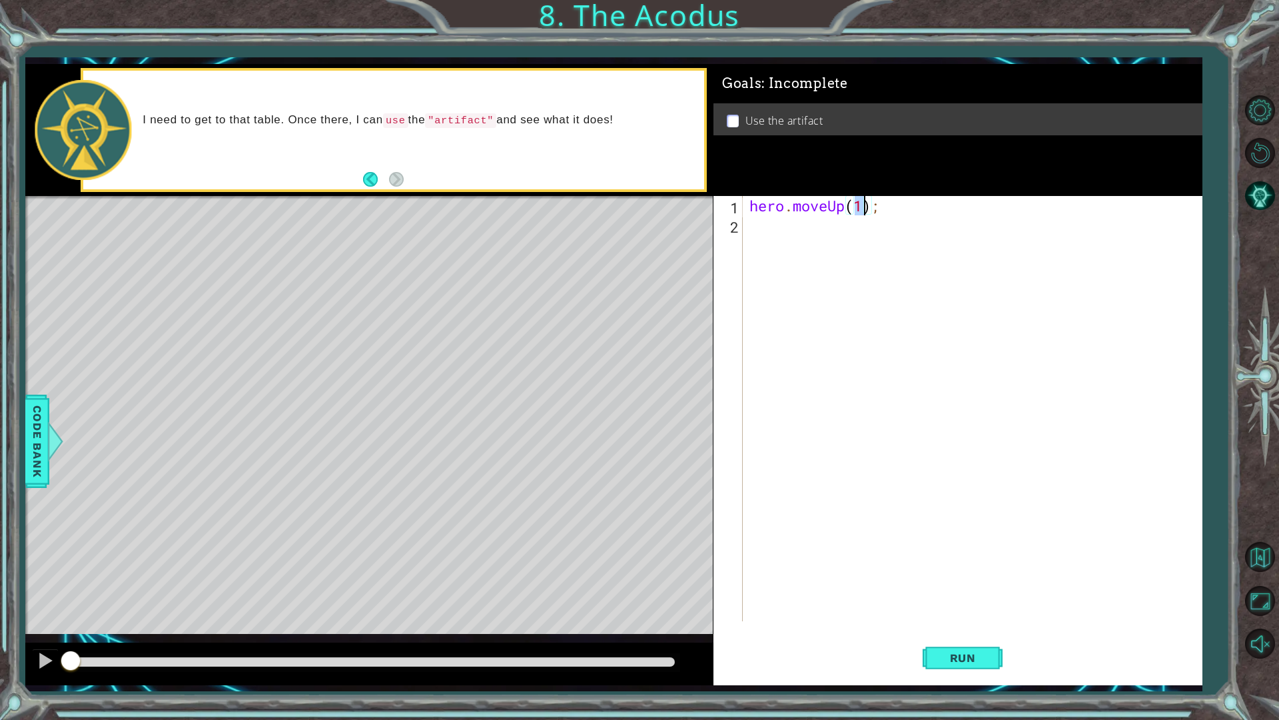
scroll to position [0, 5]
type textarea "hero.moveUp(2);"
click at [746, 237] on div "hero.moveUp(2); 1 2 hero . moveUp ( 2 ) ; ההההההההההההההההההההההההההההההההההההה…" at bounding box center [956, 408] width 484 height 425
click at [761, 233] on div "hero . moveUp ( 2 ) ;" at bounding box center [976, 428] width 458 height 464
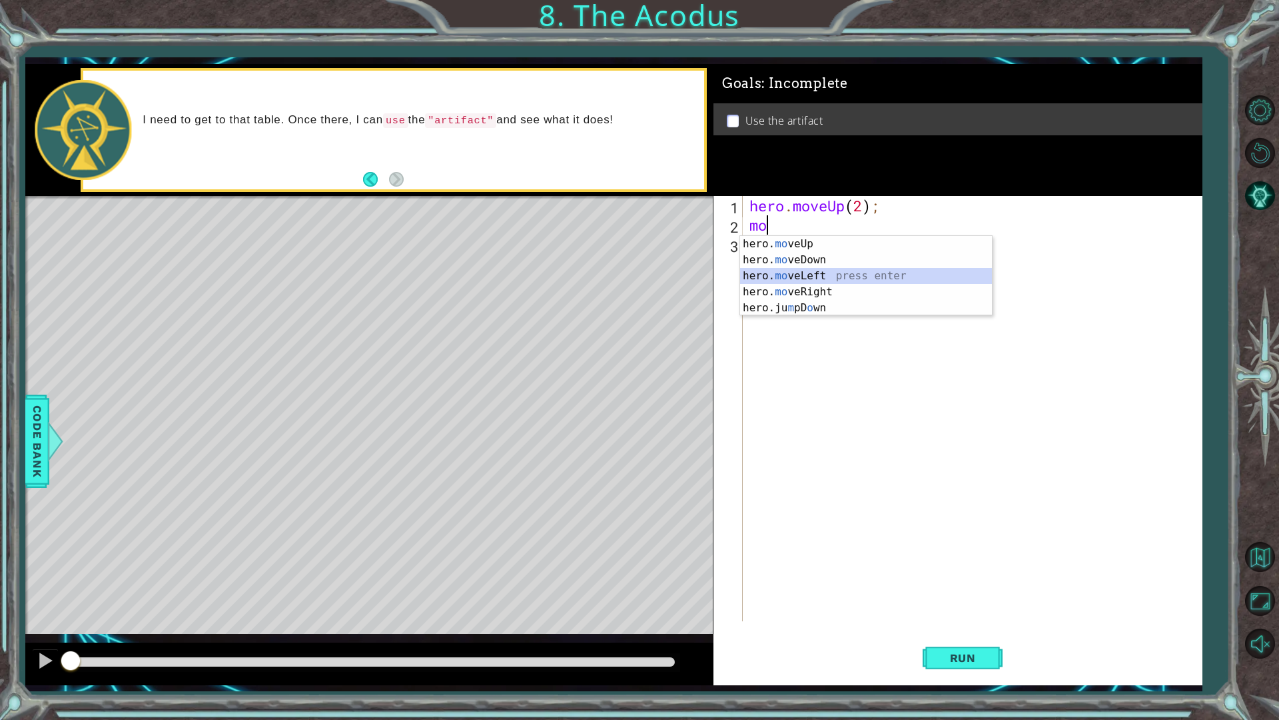
click at [832, 275] on div "hero. mo veUp press enter hero. mo veDown press enter hero. mo veLeft press ent…" at bounding box center [866, 292] width 252 height 112
type textarea "hero.moveLeft(1);"
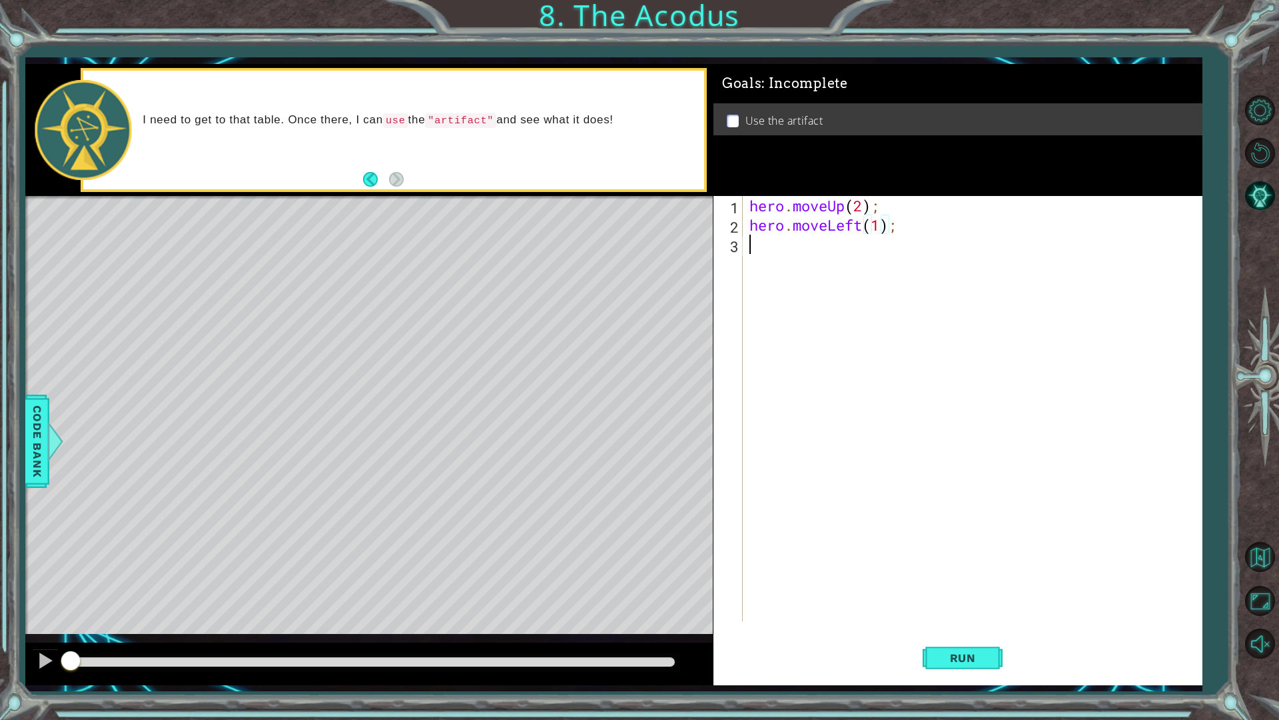
click at [748, 252] on div "hero . moveUp ( 2 ) ; hero . moveLeft ( 1 ) ;" at bounding box center [976, 428] width 458 height 464
type textarea "m"
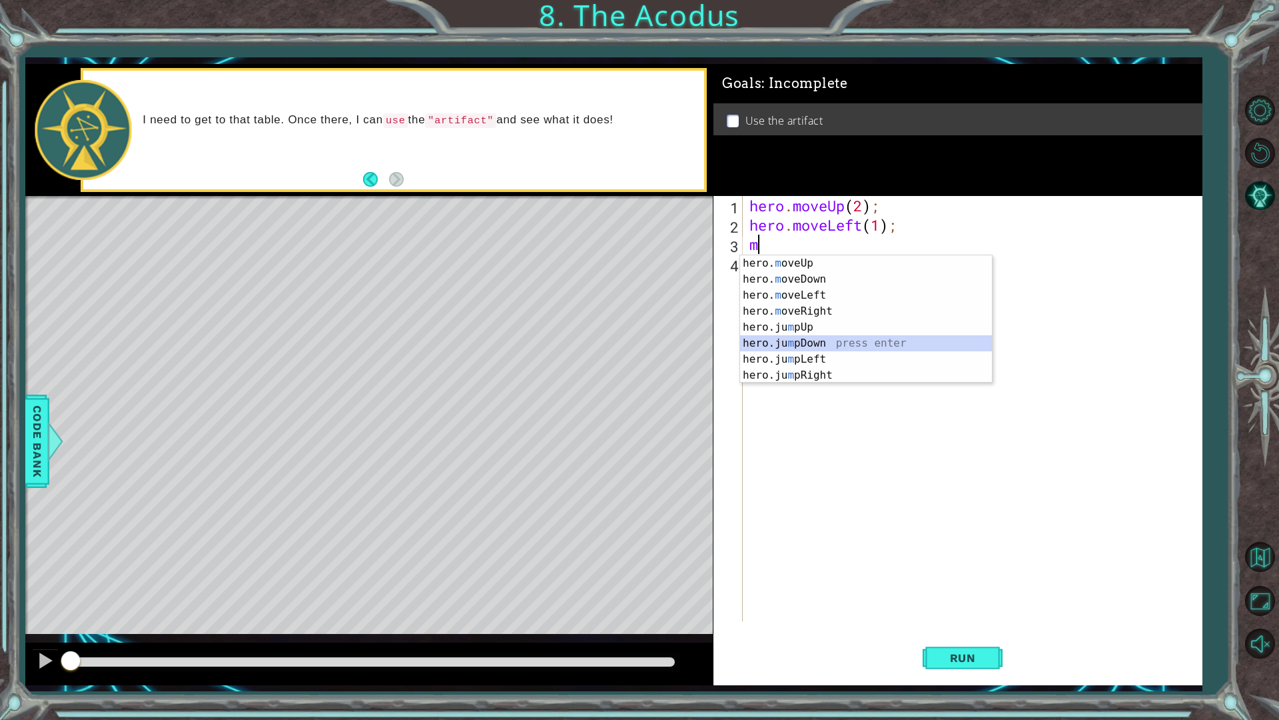
click at [825, 343] on div "hero. m oveUp press enter hero. m oveDown press enter hero. m oveLeft press ent…" at bounding box center [866, 335] width 252 height 160
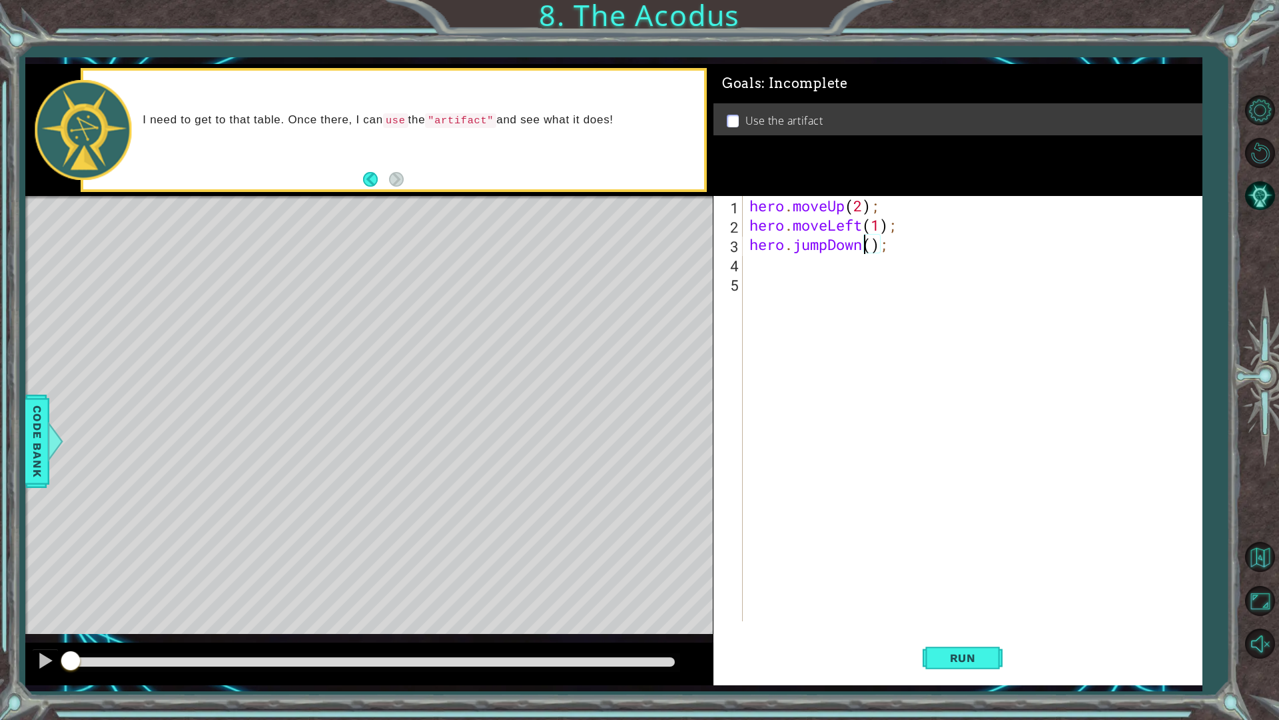
click at [868, 249] on div "hero . moveUp ( 2 ) ; hero . moveLeft ( 1 ) ; hero . jumpDown ( ) ;" at bounding box center [976, 428] width 458 height 464
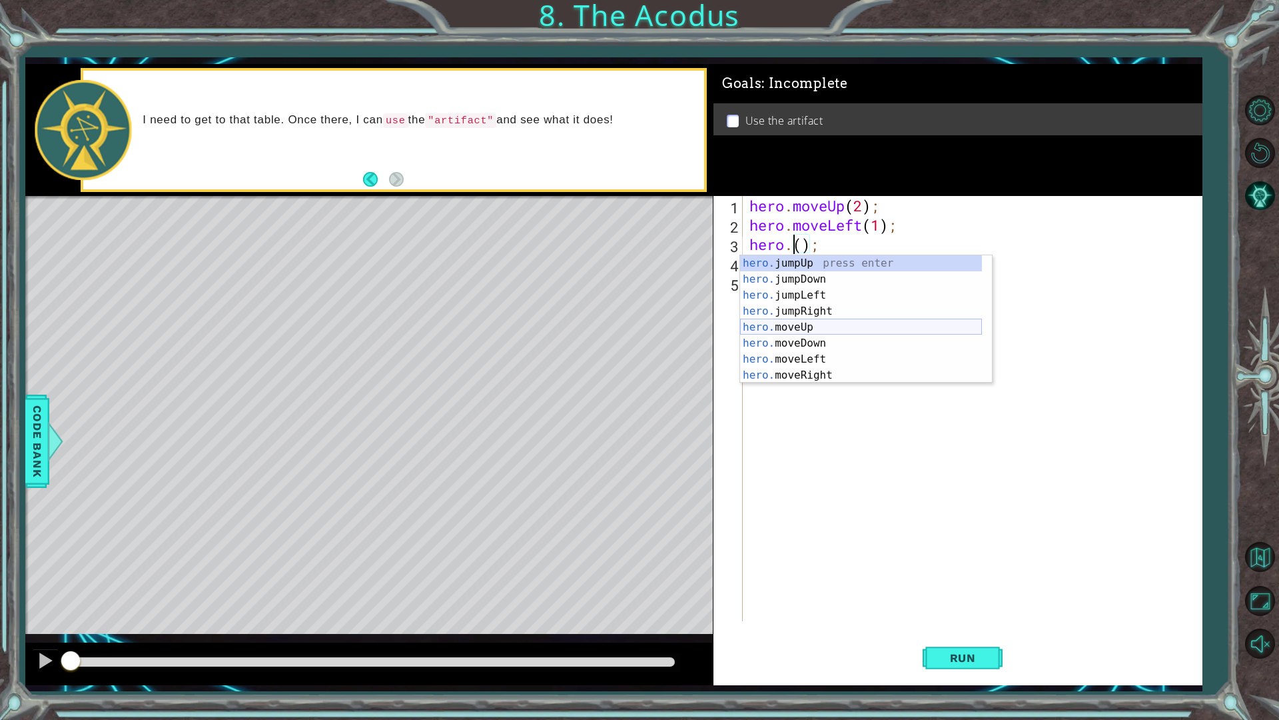
click at [810, 324] on div "hero. jumpUp press enter hero. jumpDown press enter hero. jumpLeft press enter …" at bounding box center [861, 335] width 242 height 160
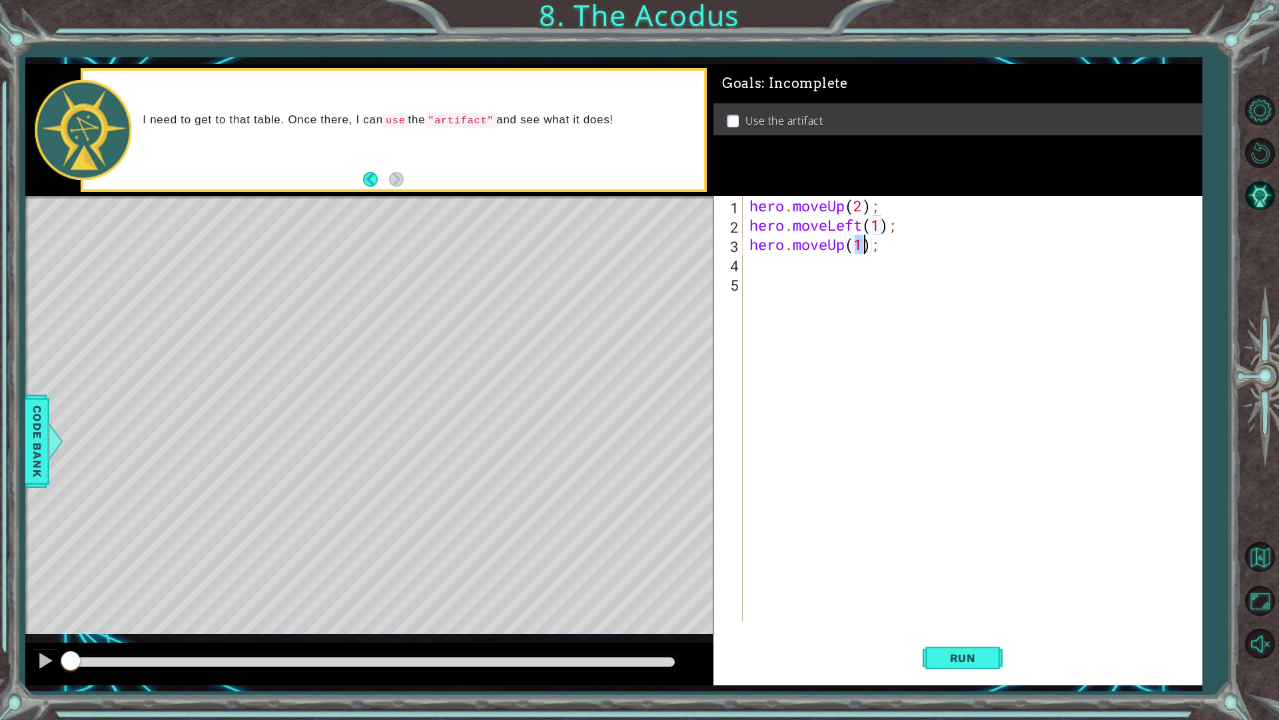
type textarea "hero.moveUp(2);"
click at [754, 265] on div "hero . moveUp ( 2 ) ; hero . moveLeft ( 1 ) ; hero . moveUp ( 2 ) ;" at bounding box center [976, 428] width 458 height 464
type textarea "j"
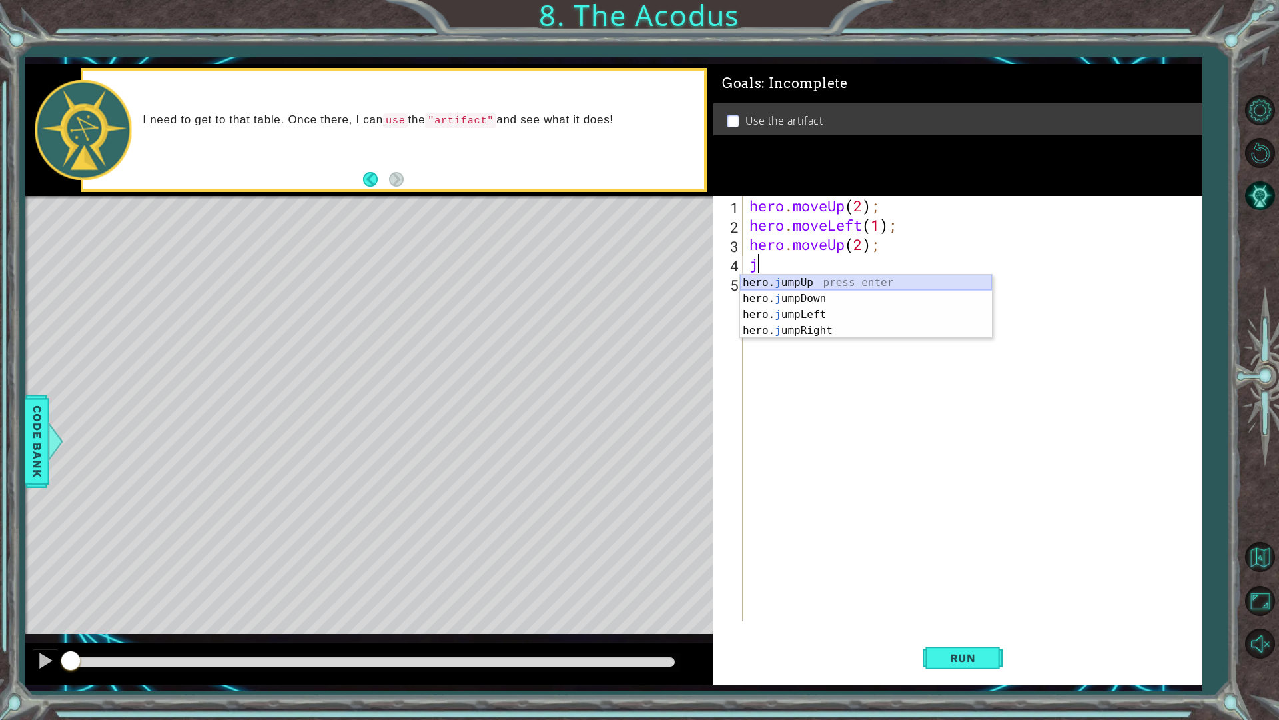
click at [806, 283] on div "hero. j umpUp press enter hero. j umpDown press enter hero. j umpLeft press ent…" at bounding box center [866, 323] width 252 height 96
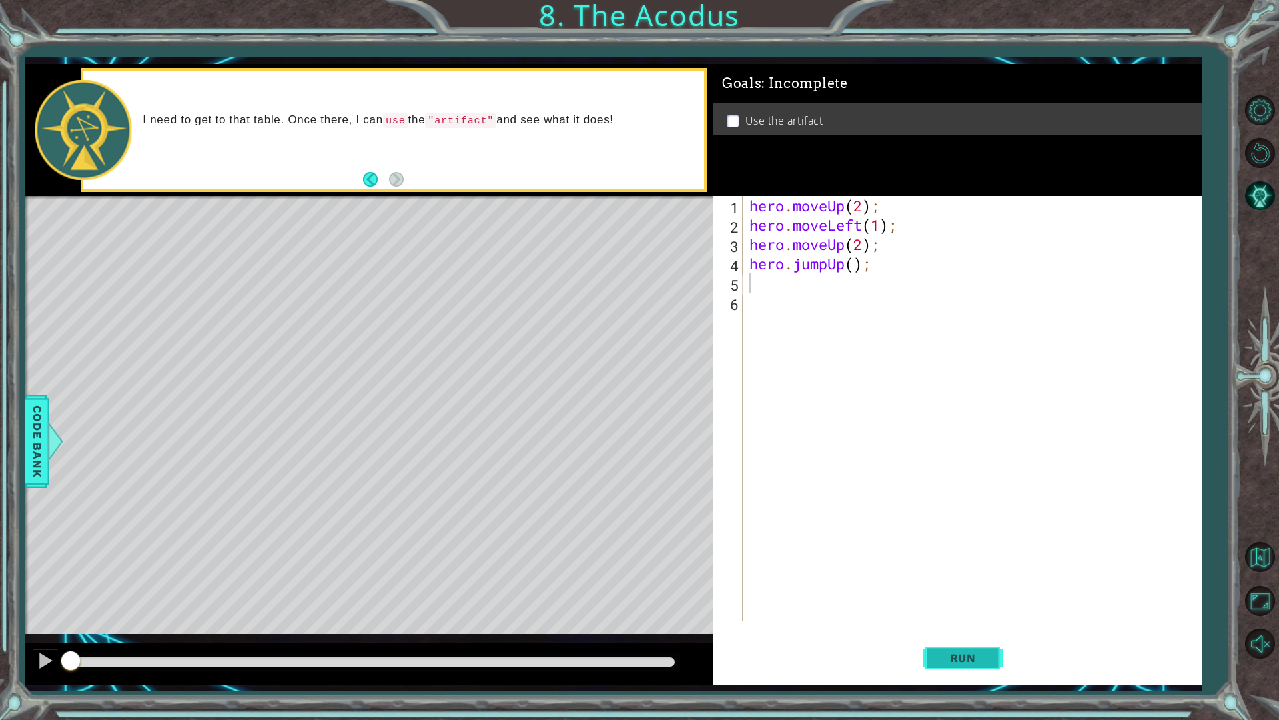
click at [967, 612] on button "Run" at bounding box center [963, 657] width 80 height 49
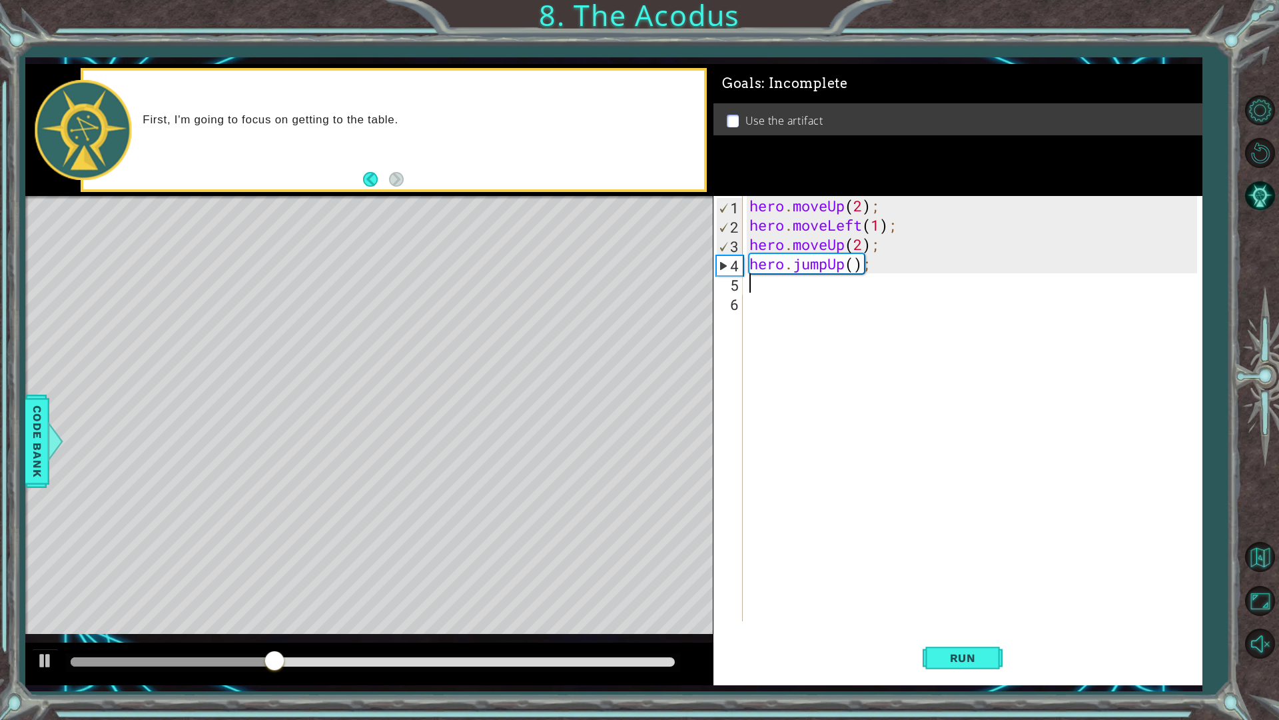
click at [848, 251] on div "hero . moveUp ( 2 ) ; hero . moveLeft ( 1 ) ; hero . moveUp ( 2 ) ; hero . jump…" at bounding box center [976, 428] width 458 height 464
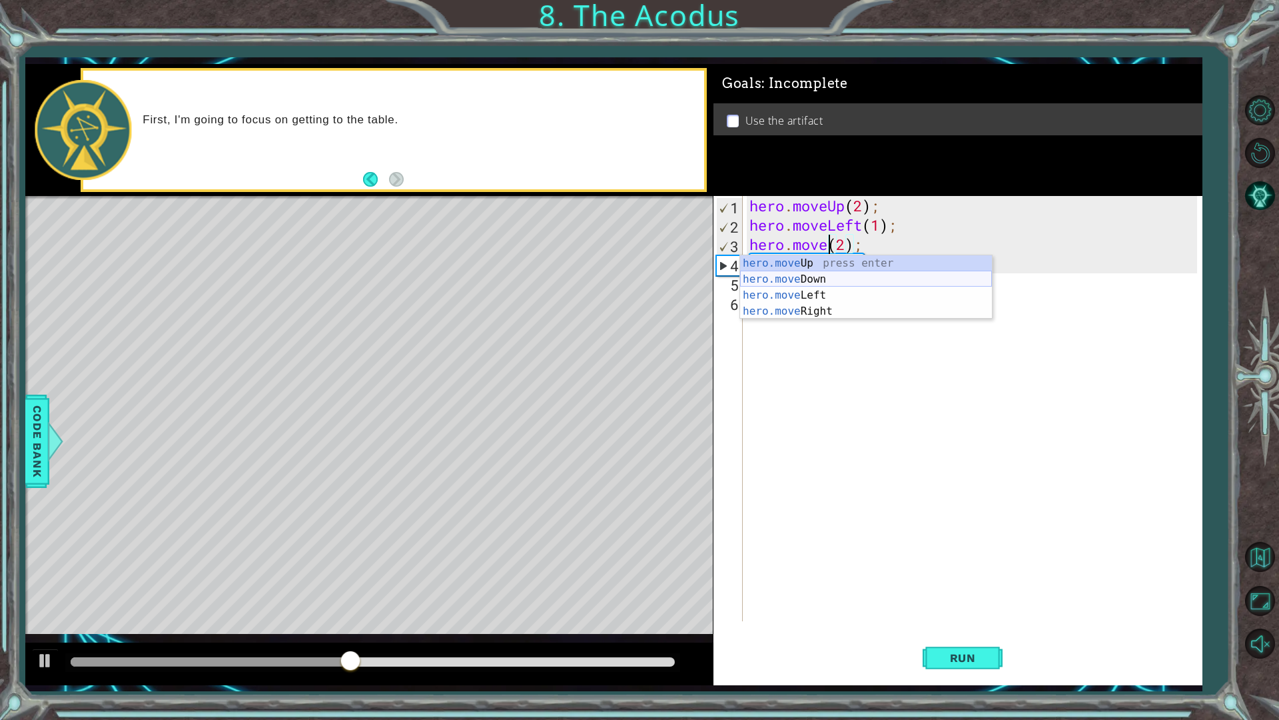
click at [824, 272] on div "hero.move Up press enter hero.move Down press enter hero.move Left press enter …" at bounding box center [866, 303] width 252 height 96
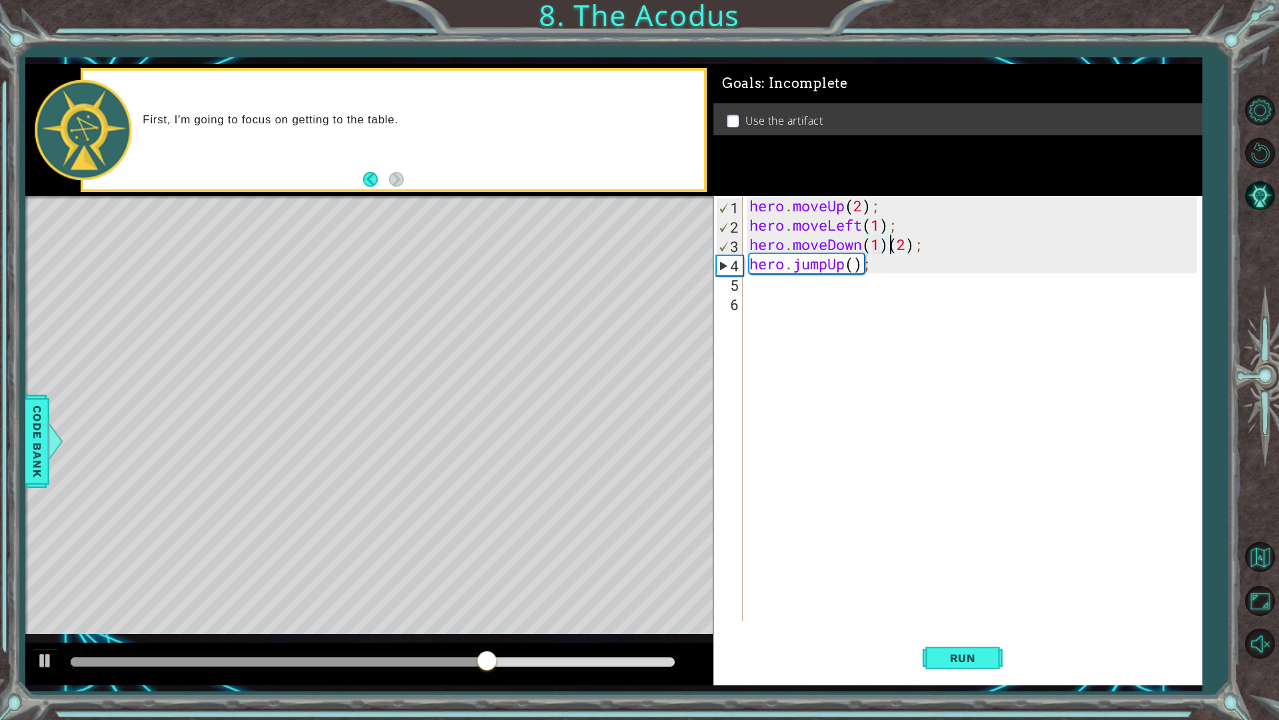
click at [890, 246] on div "hero . moveUp ( 2 ) ; hero . moveLeft ( 1 ) ; hero . moveDown ( 1 ) ( 2 ) ; her…" at bounding box center [976, 428] width 458 height 464
click at [848, 264] on div "hero . moveUp ( 2 ) ; hero . moveLeft ( 1 ) ; hero . moveDown (( 2 ) ; hero . j…" at bounding box center [976, 428] width 458 height 464
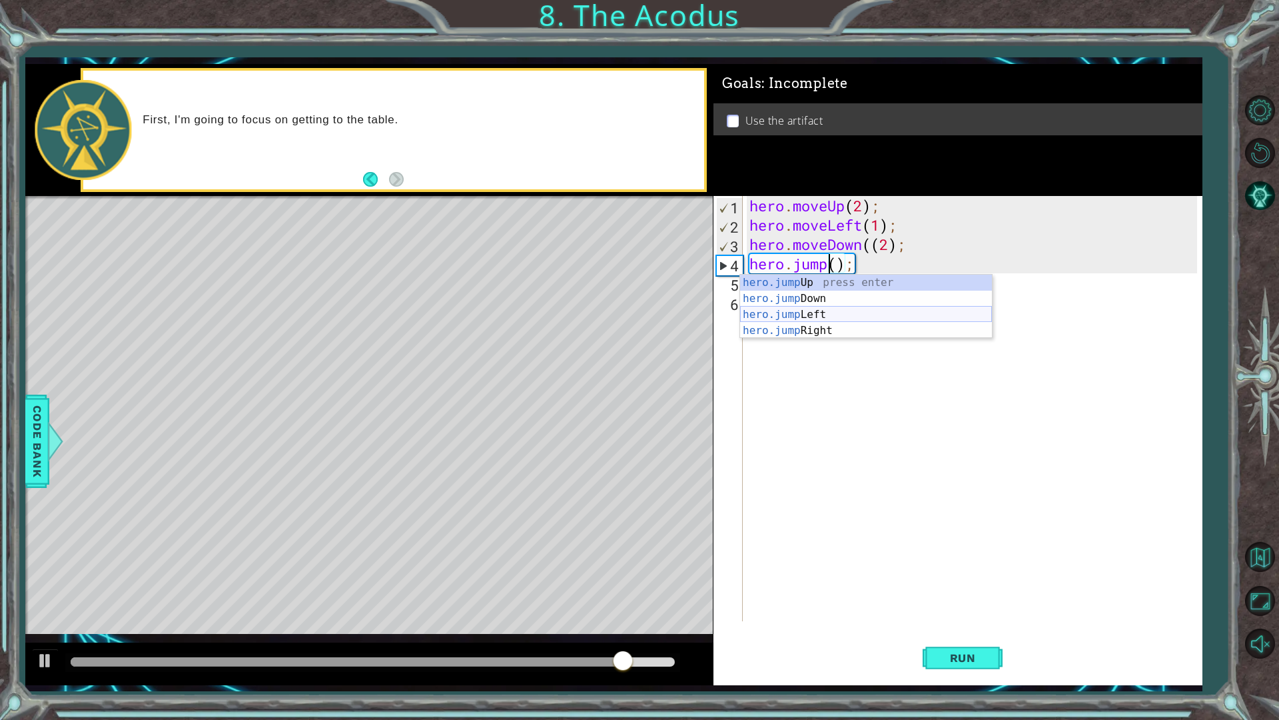
click at [818, 311] on div "hero.jump Up press enter hero.jump Down press enter hero.jump Left press enter …" at bounding box center [866, 323] width 252 height 96
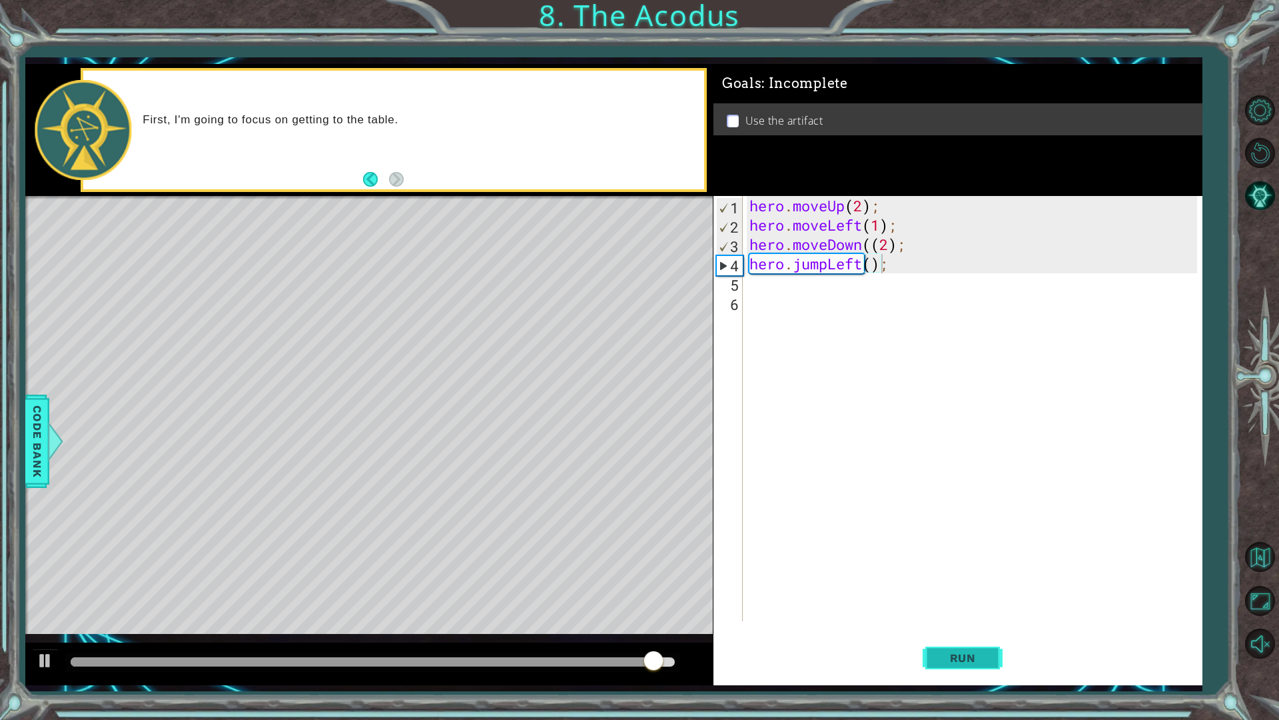
click at [971, 612] on span "Run" at bounding box center [963, 657] width 53 height 13
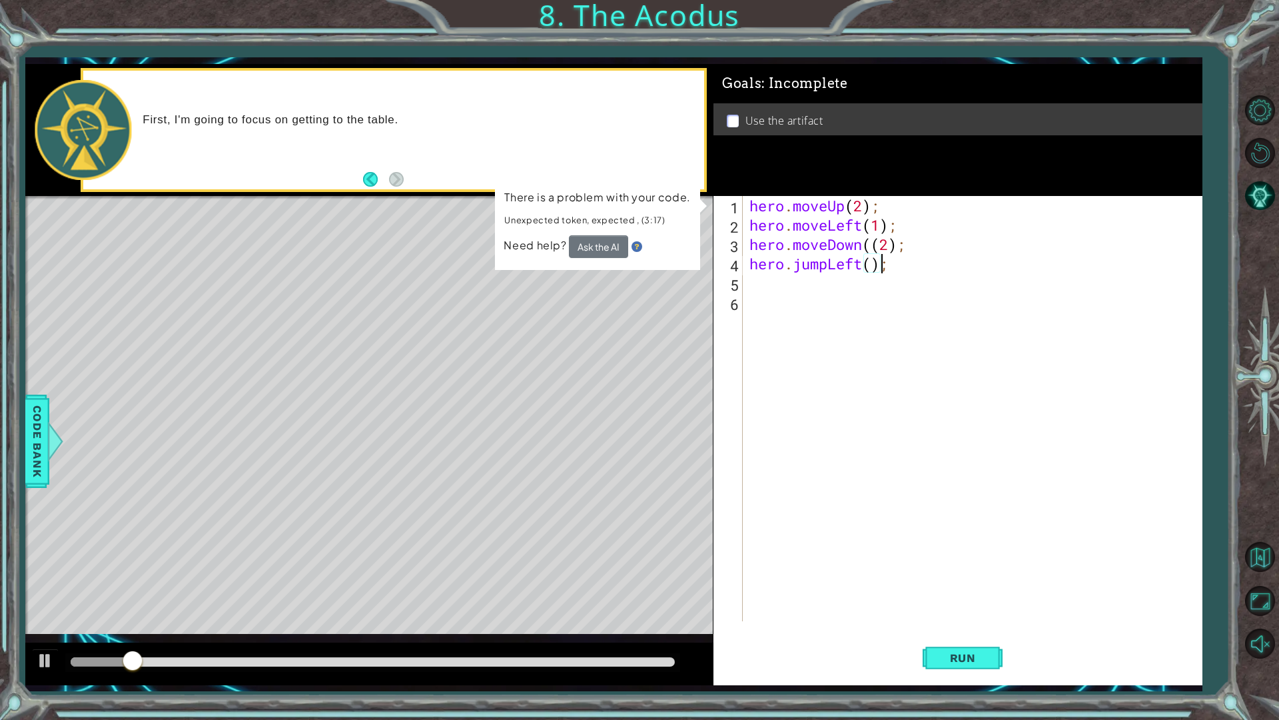
click at [868, 261] on div "hero . moveUp ( 2 ) ; hero . moveLeft ( 1 ) ; hero . moveDown (( 2 ) ; hero . j…" at bounding box center [976, 428] width 458 height 464
click at [876, 266] on div "hero . moveUp ( 2 ) ; hero . moveLeft ( 1 ) ; hero . moveDown (( 2 ) ; hero . j…" at bounding box center [976, 428] width 458 height 464
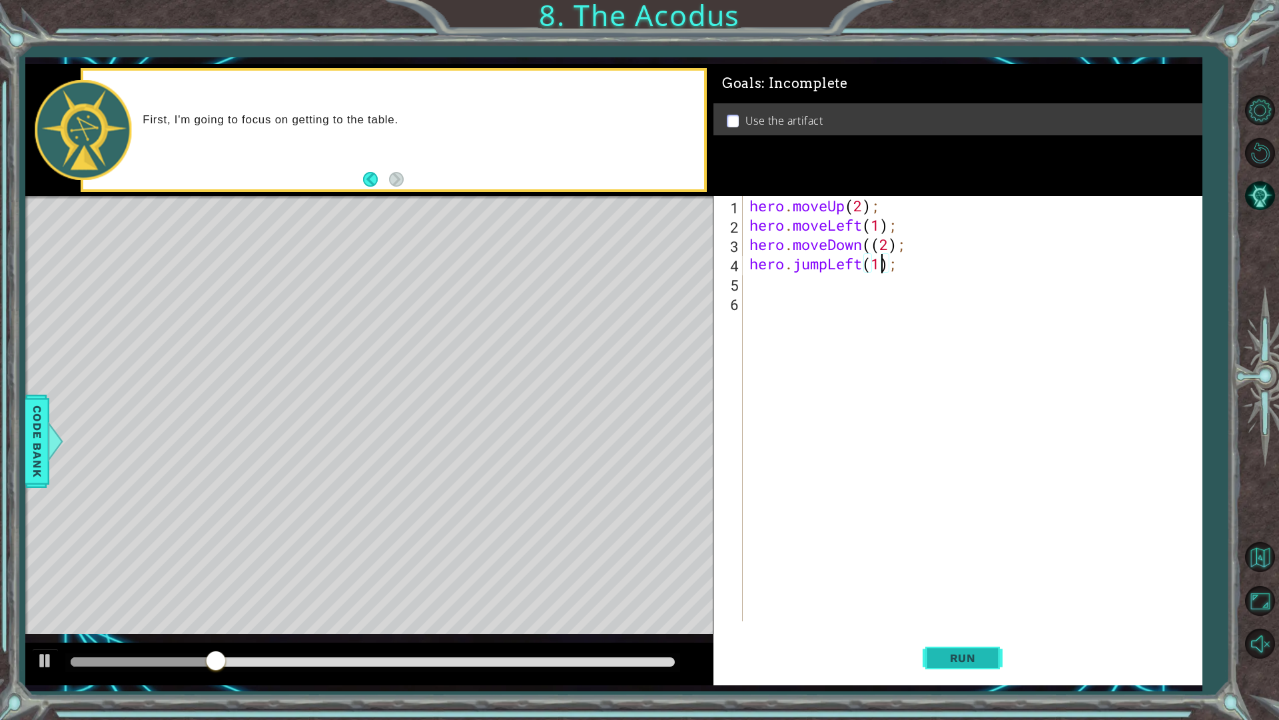
type textarea "hero.jumpLeft(1);"
click at [977, 612] on span "Run" at bounding box center [963, 657] width 53 height 13
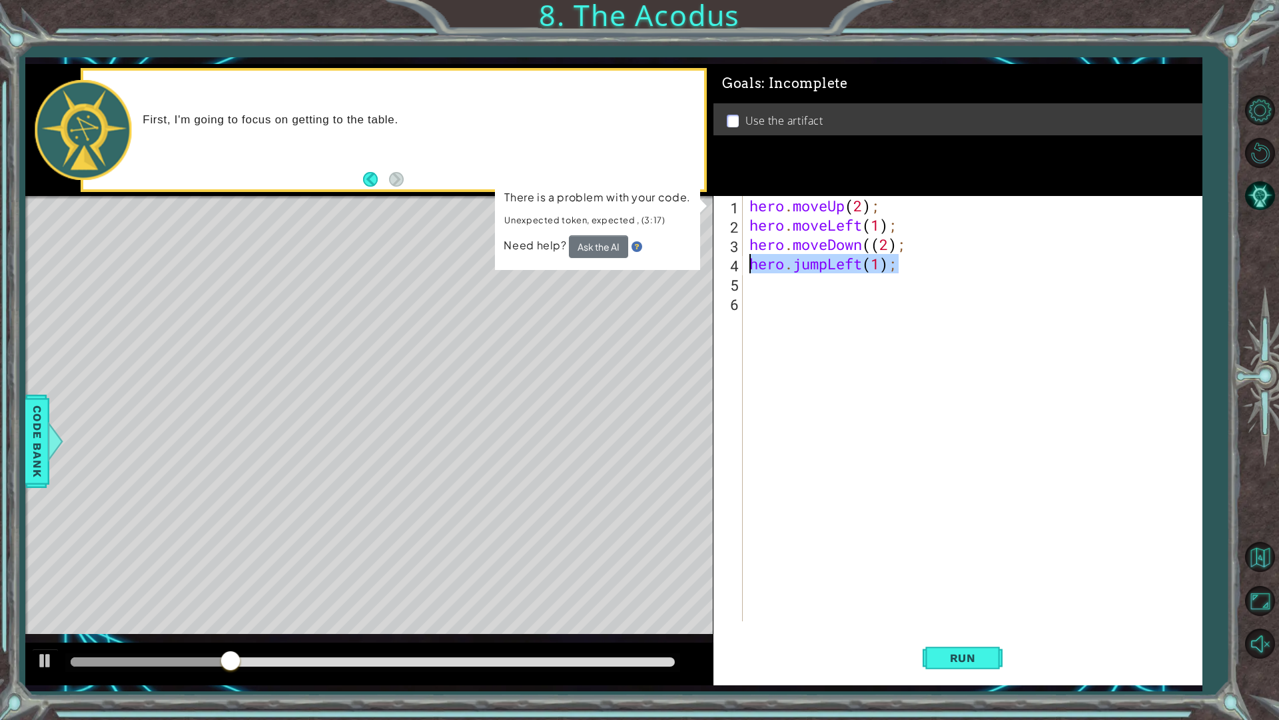
drag, startPoint x: 920, startPoint y: 263, endPoint x: 752, endPoint y: 269, distance: 168.0
click at [752, 269] on div "hero . moveUp ( 2 ) ; hero . moveLeft ( 1 ) ; hero . moveDown (( 2 ) ; hero . j…" at bounding box center [976, 428] width 458 height 464
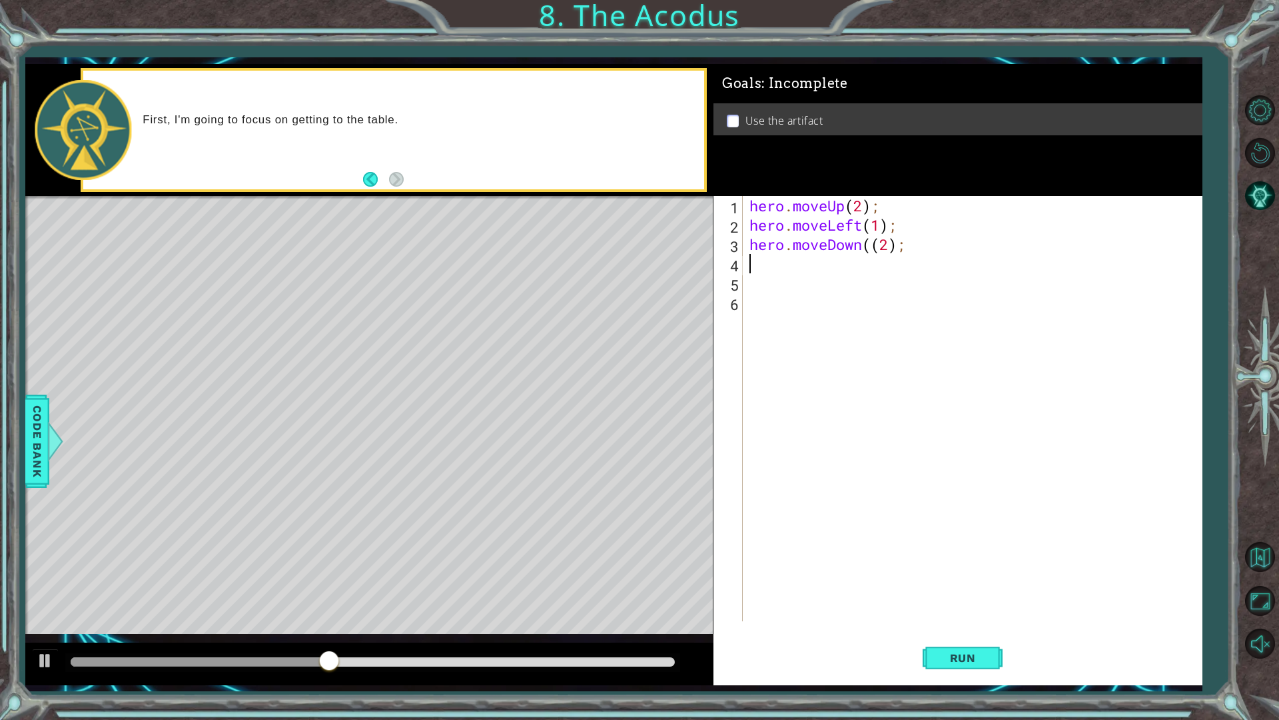
click at [874, 248] on div "hero . moveUp ( 2 ) ; hero . moveLeft ( 1 ) ; hero . moveDown (( 2 ) ;" at bounding box center [976, 428] width 458 height 464
type textarea "hero.moveDown(2);"
click at [760, 281] on div "hero . moveUp ( 2 ) ; hero . moveLeft ( 1 ) ; hero . moveDown ( 2 ) ;" at bounding box center [976, 428] width 458 height 464
click at [750, 266] on div "hero . moveUp ( 2 ) ; hero . moveLeft ( 1 ) ; hero . moveDown ( 2 ) ;" at bounding box center [976, 428] width 458 height 464
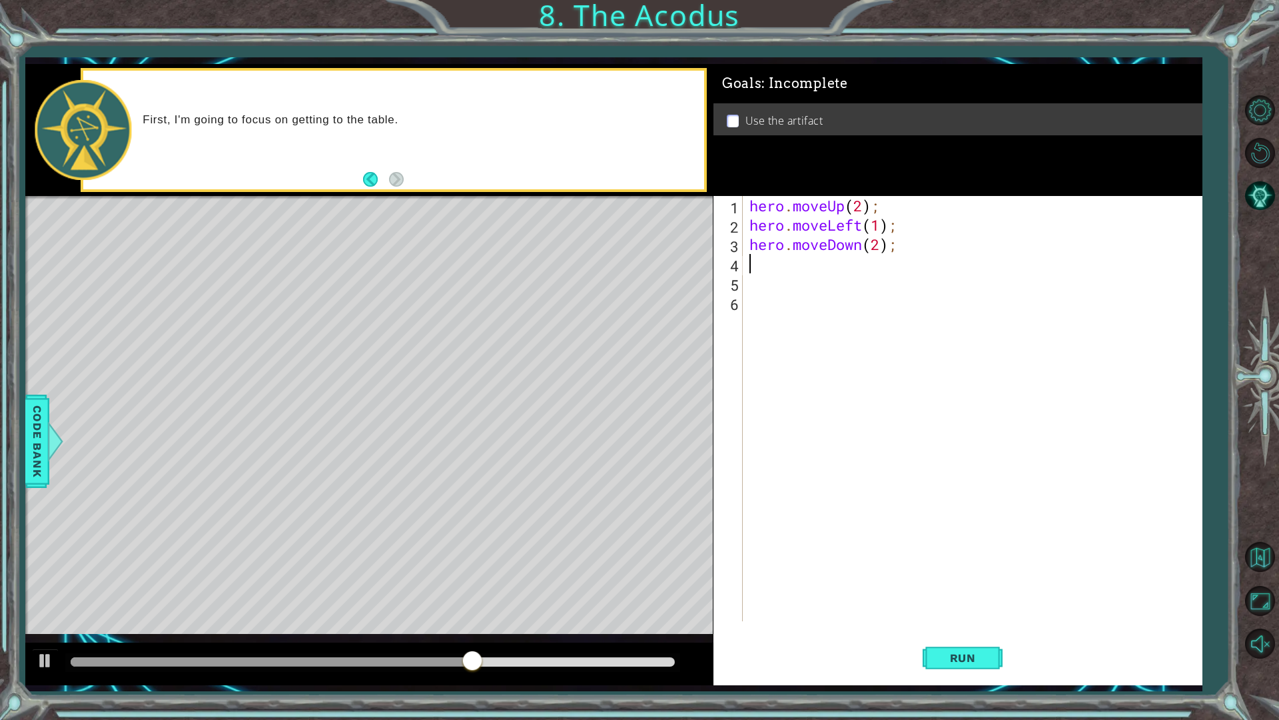
type textarea "j"
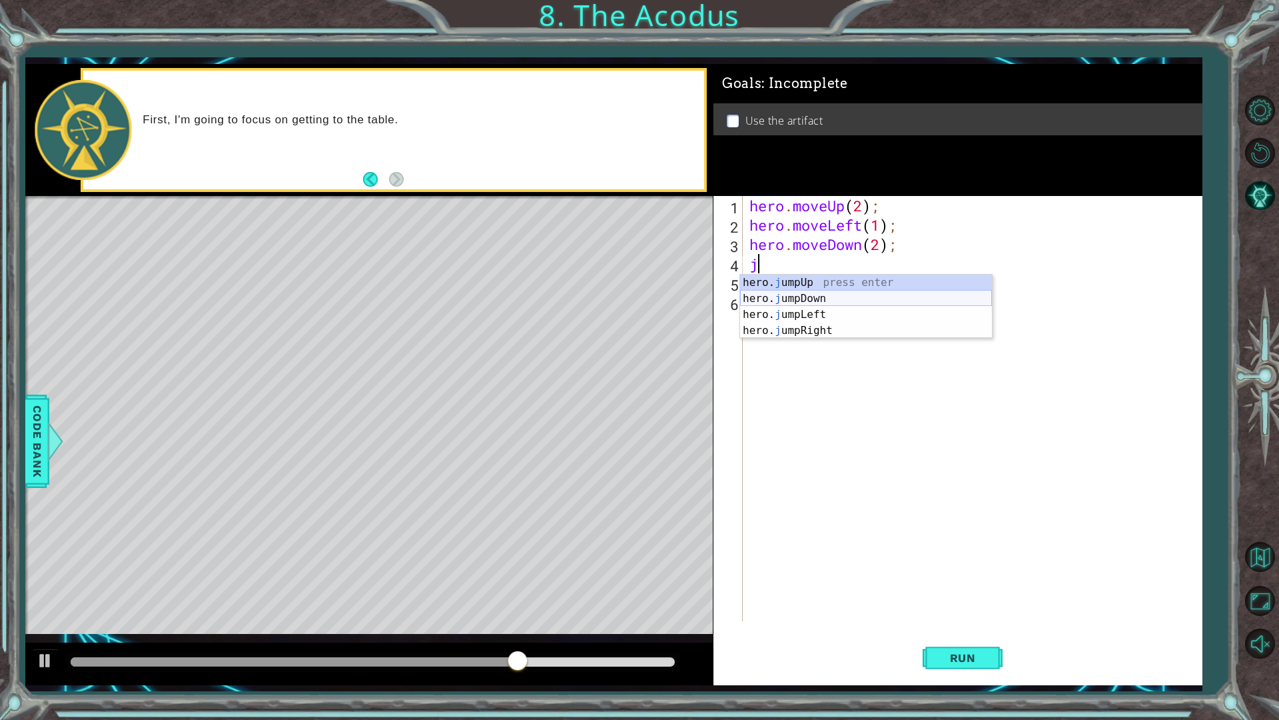
click at [815, 302] on div "hero. j umpUp press enter hero. j umpDown press enter hero. j umpLeft press ent…" at bounding box center [866, 323] width 252 height 96
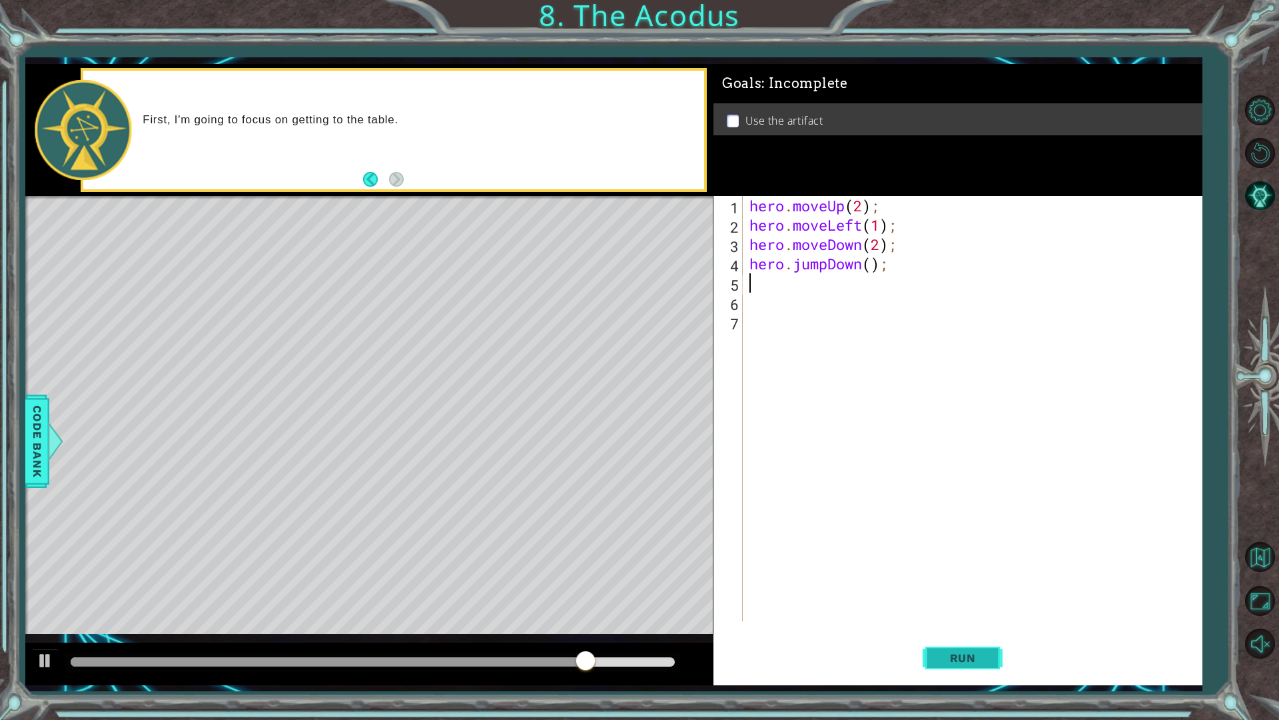
click at [973, 612] on span "Run" at bounding box center [963, 657] width 53 height 13
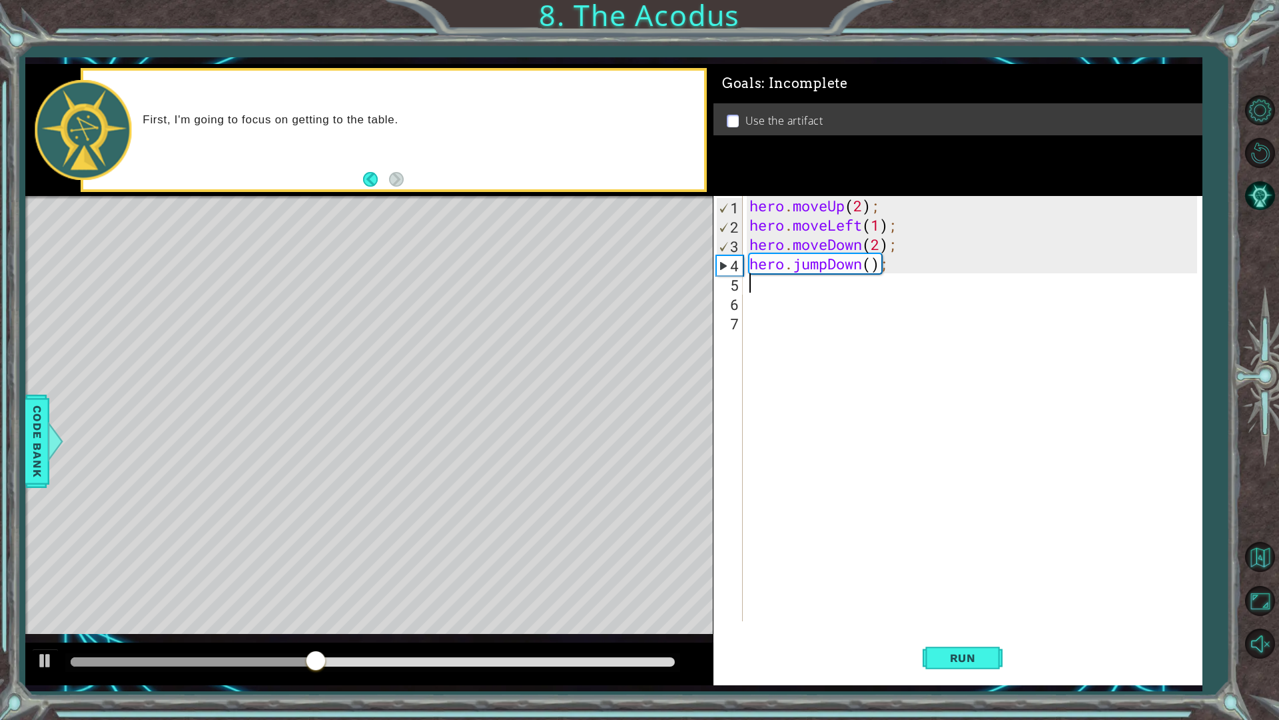
click at [862, 260] on div "hero . moveUp ( 2 ) ; hero . moveLeft ( 1 ) ; hero . moveDown ( 2 ) ; hero . ju…" at bounding box center [976, 428] width 458 height 464
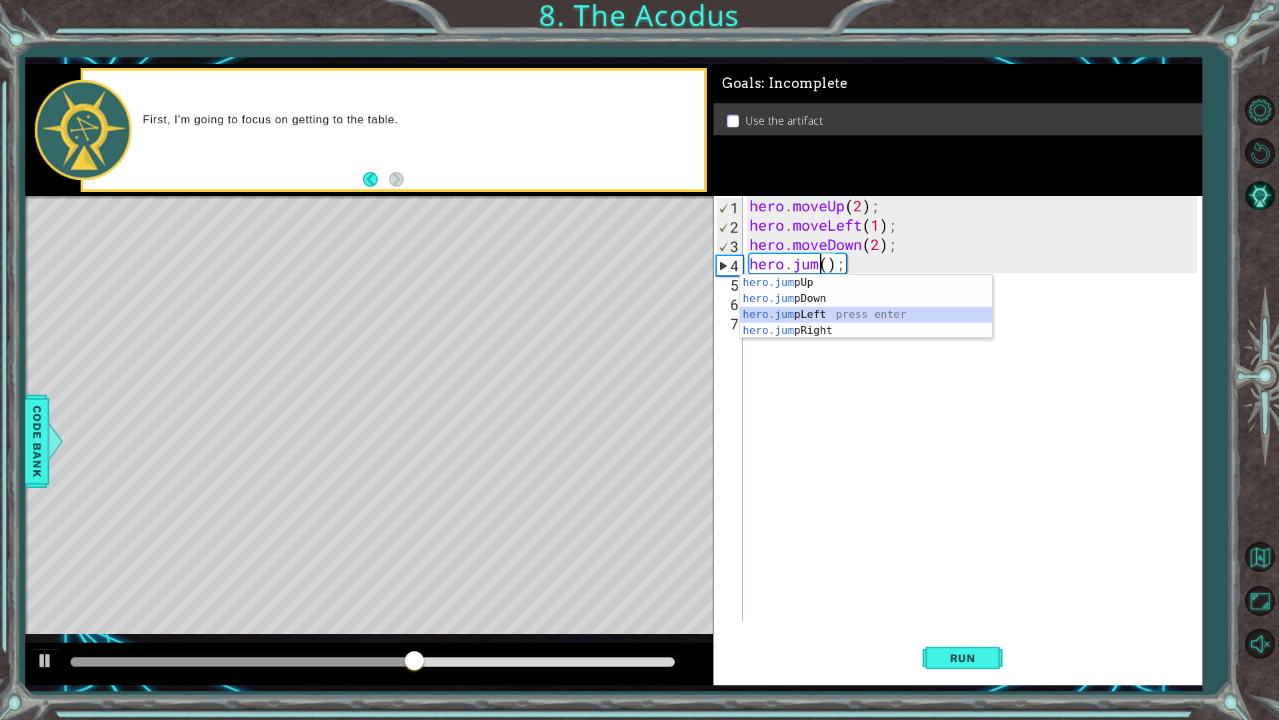
click at [856, 310] on div "hero.jum pUp press enter hero.jum pDown press enter hero.jum pLeft press enter …" at bounding box center [866, 323] width 252 height 96
type textarea "hero.jumpLeft();"
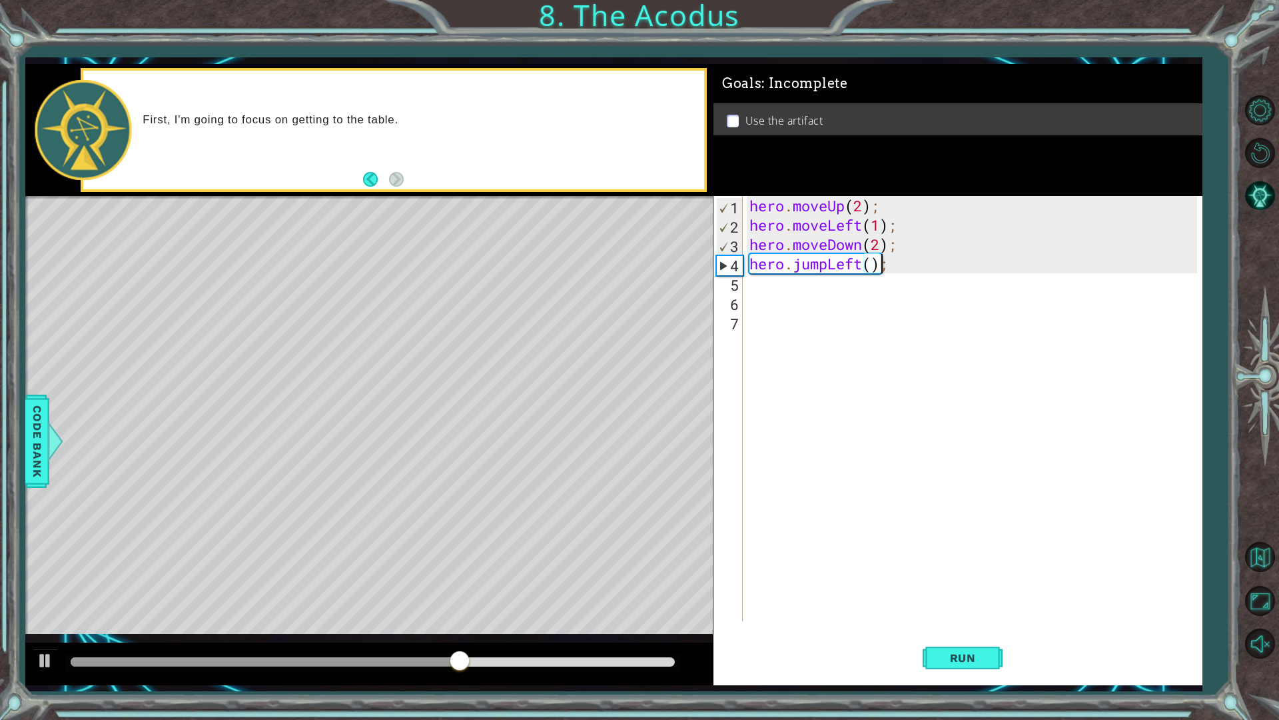
click at [748, 286] on div "hero . moveUp ( 2 ) ; hero . moveLeft ( 1 ) ; hero . moveDown ( 2 ) ; hero . ju…" at bounding box center [976, 428] width 458 height 464
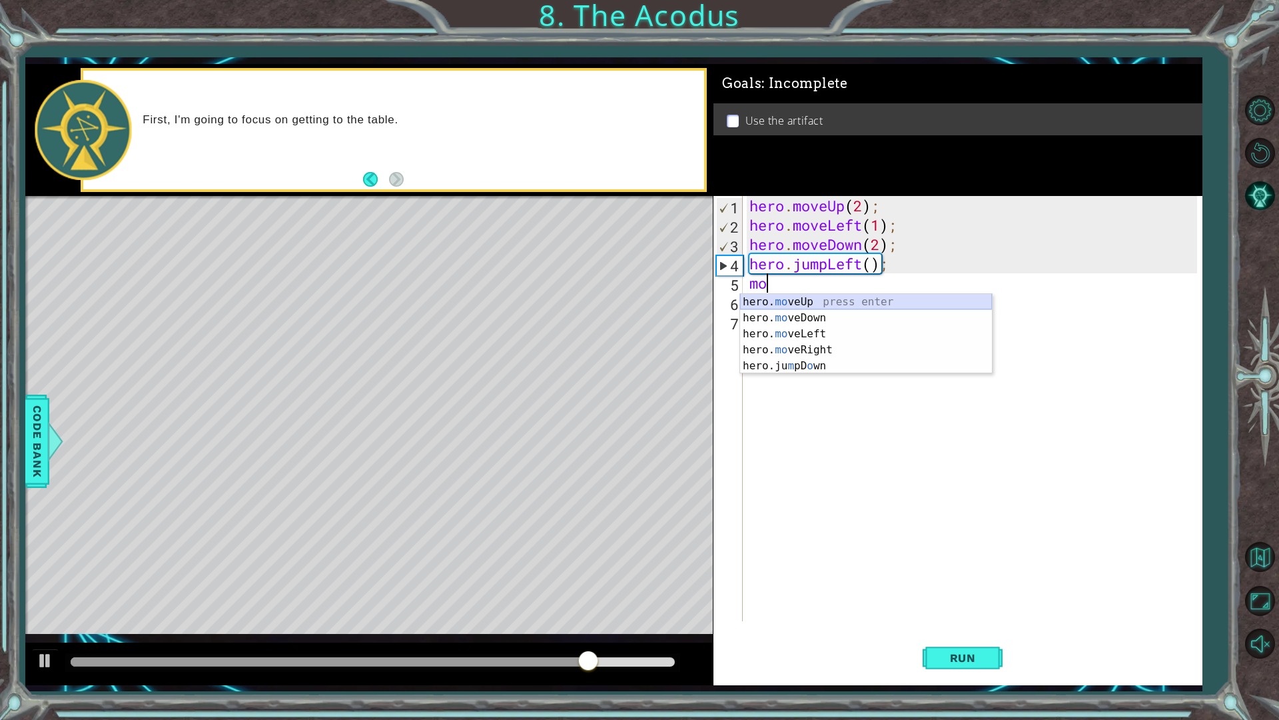
drag, startPoint x: 812, startPoint y: 295, endPoint x: 807, endPoint y: 301, distance: 7.6
click at [811, 295] on div "hero. mo veUp press enter hero. mo veDown press enter hero. mo veLeft press ent…" at bounding box center [866, 350] width 252 height 112
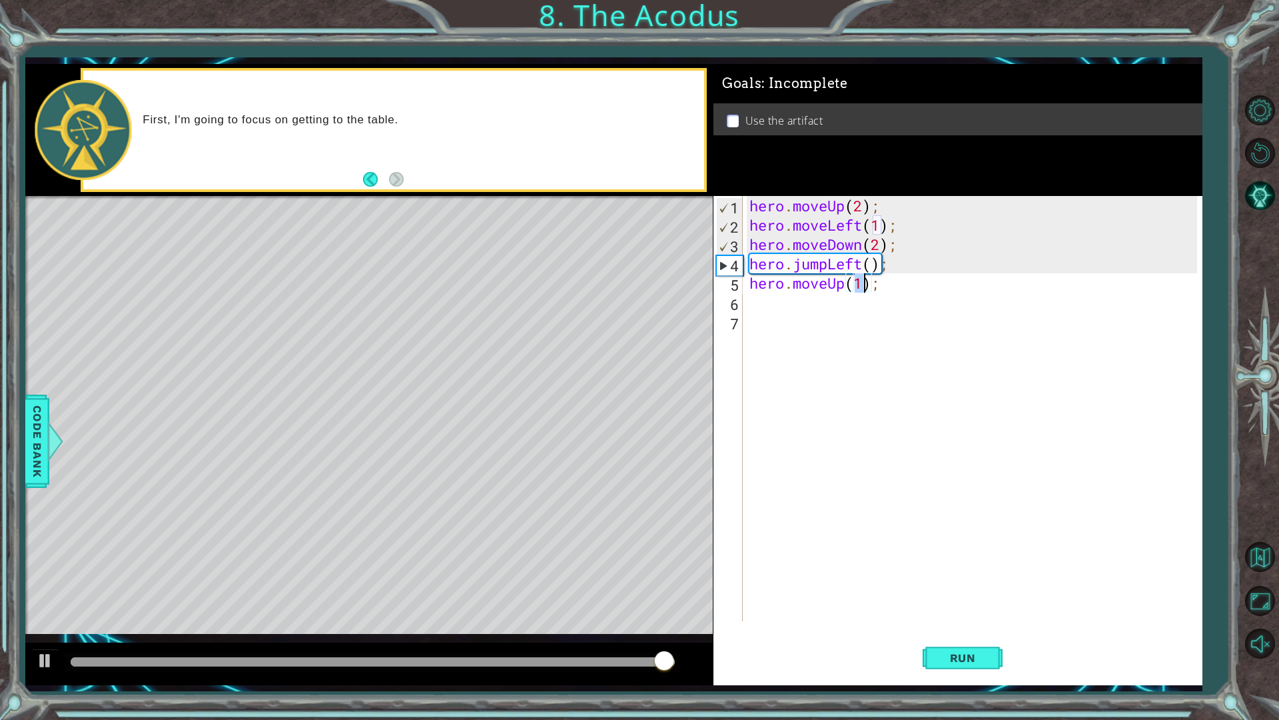
type textarea "hero.moveUp(2);"
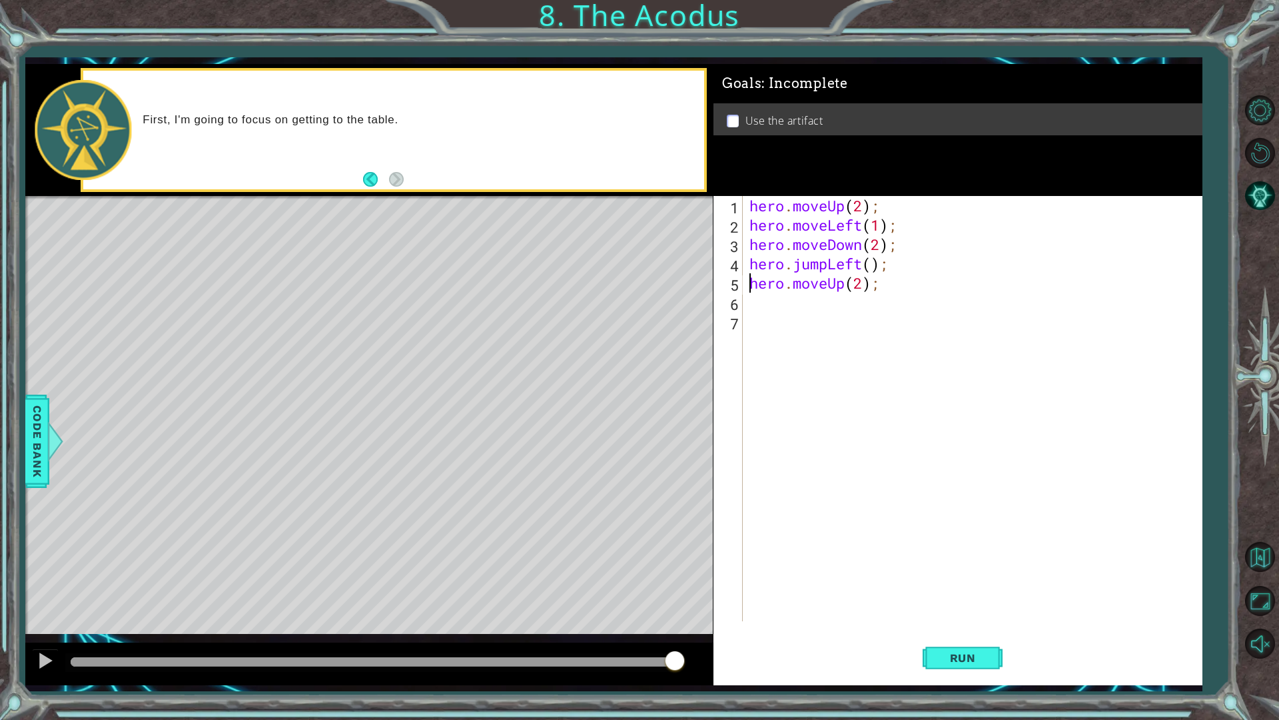
drag, startPoint x: 749, startPoint y: 284, endPoint x: 750, endPoint y: 303, distance: 18.7
click at [748, 287] on div "hero . moveUp ( 2 ) ; hero . moveLeft ( 1 ) ; hero . moveDown ( 2 ) ; hero . ju…" at bounding box center [976, 428] width 458 height 464
click at [750, 306] on div "hero . moveUp ( 2 ) ; hero . moveLeft ( 1 ) ; hero . moveDown ( 2 ) ; hero . ju…" at bounding box center [976, 428] width 458 height 464
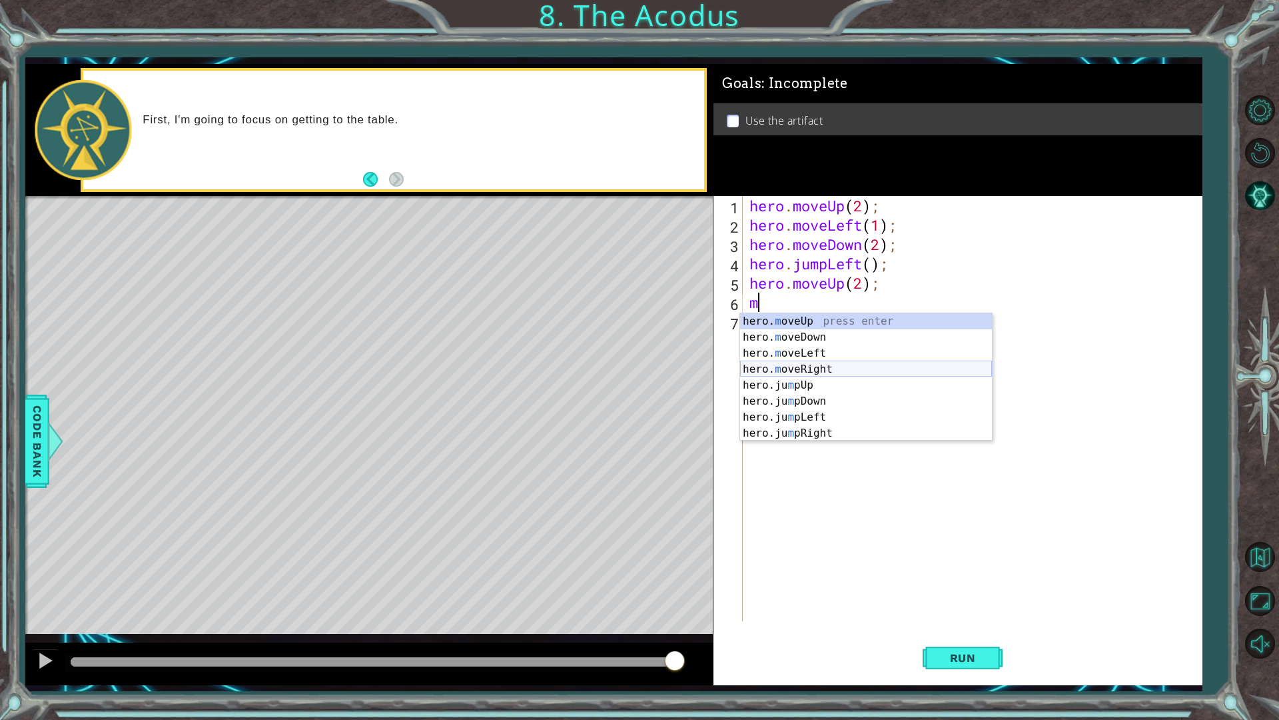
click at [822, 374] on div "hero. m oveUp press enter hero. m oveDown press enter hero. m oveLeft press ent…" at bounding box center [866, 393] width 252 height 160
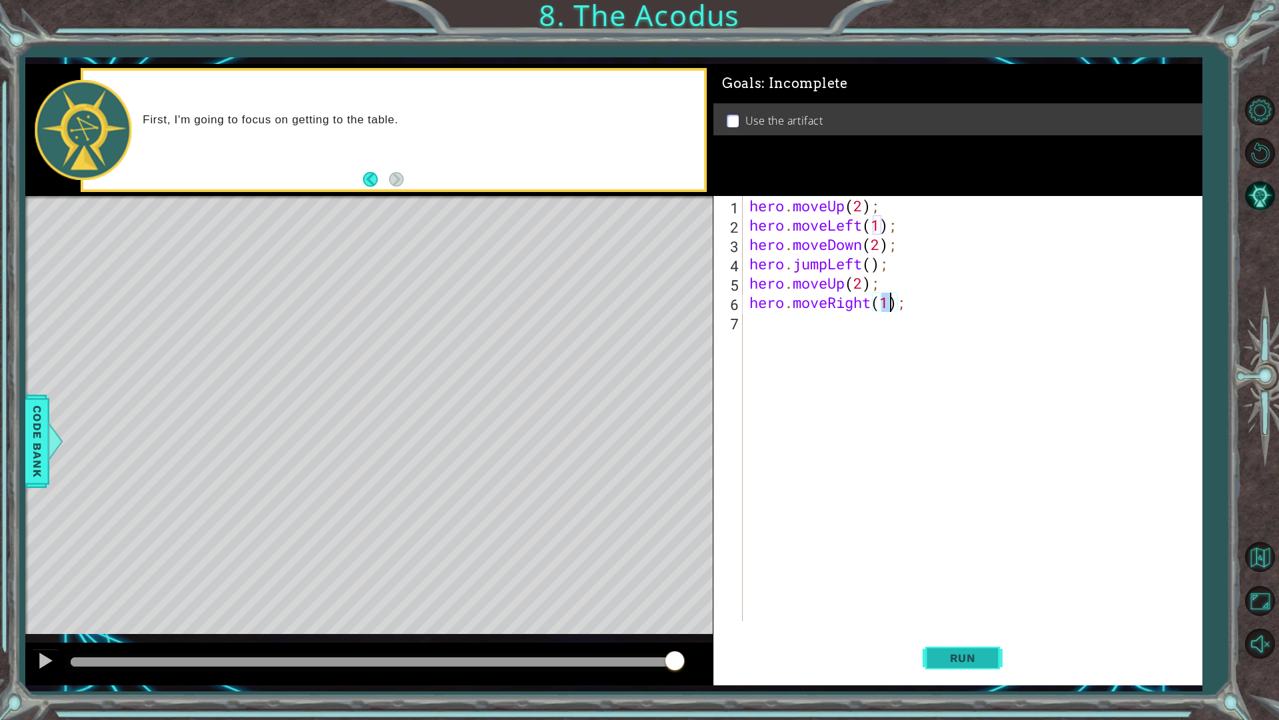
type textarea "hero.moveRight(1);"
click at [951, 612] on span "Run" at bounding box center [963, 657] width 53 height 13
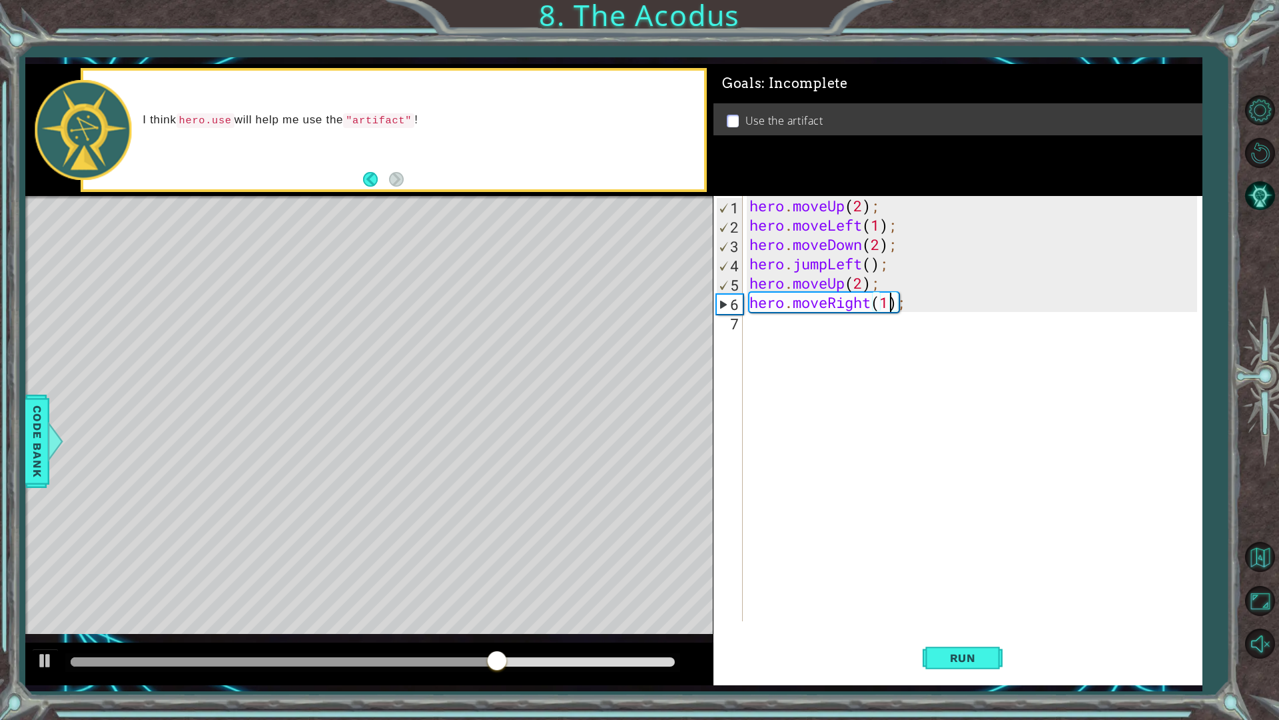
click at [786, 343] on div "hero . moveUp ( 2 ) ; hero . moveLeft ( 1 ) ; hero . moveDown ( 2 ) ; hero . ju…" at bounding box center [976, 428] width 458 height 464
type textarea "h"
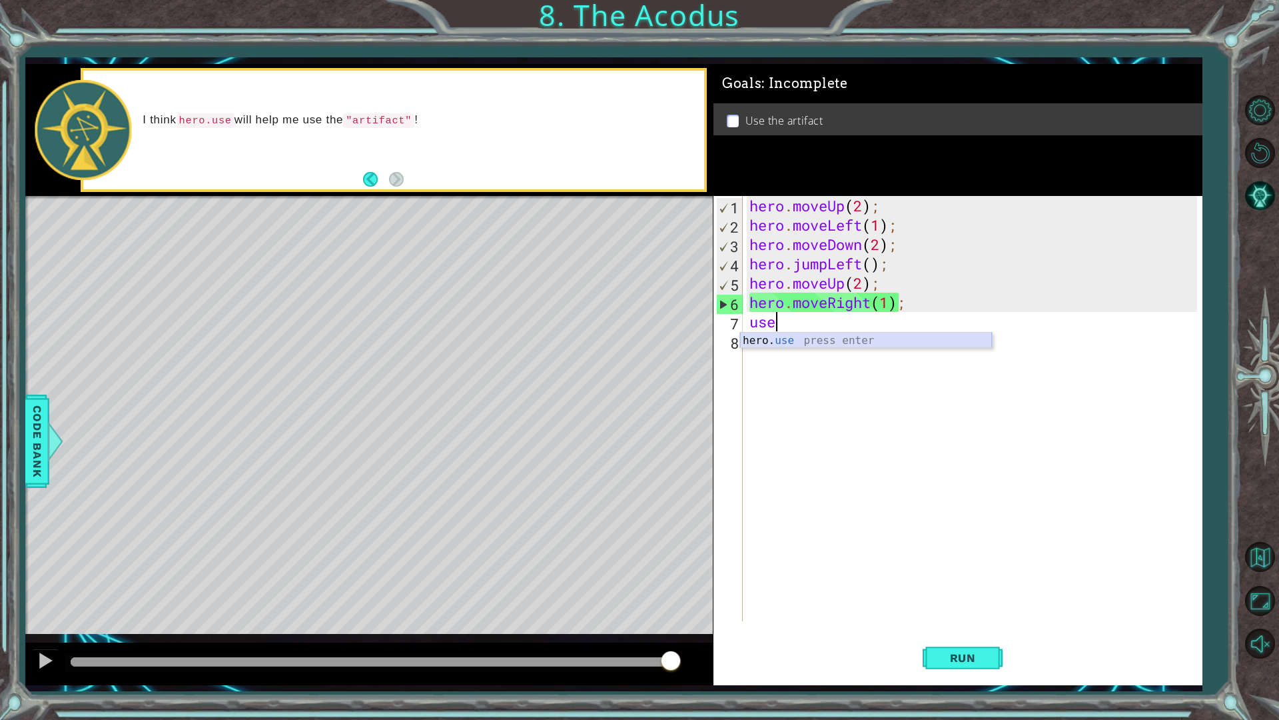
click at [879, 336] on div "hero. use press enter" at bounding box center [866, 356] width 252 height 48
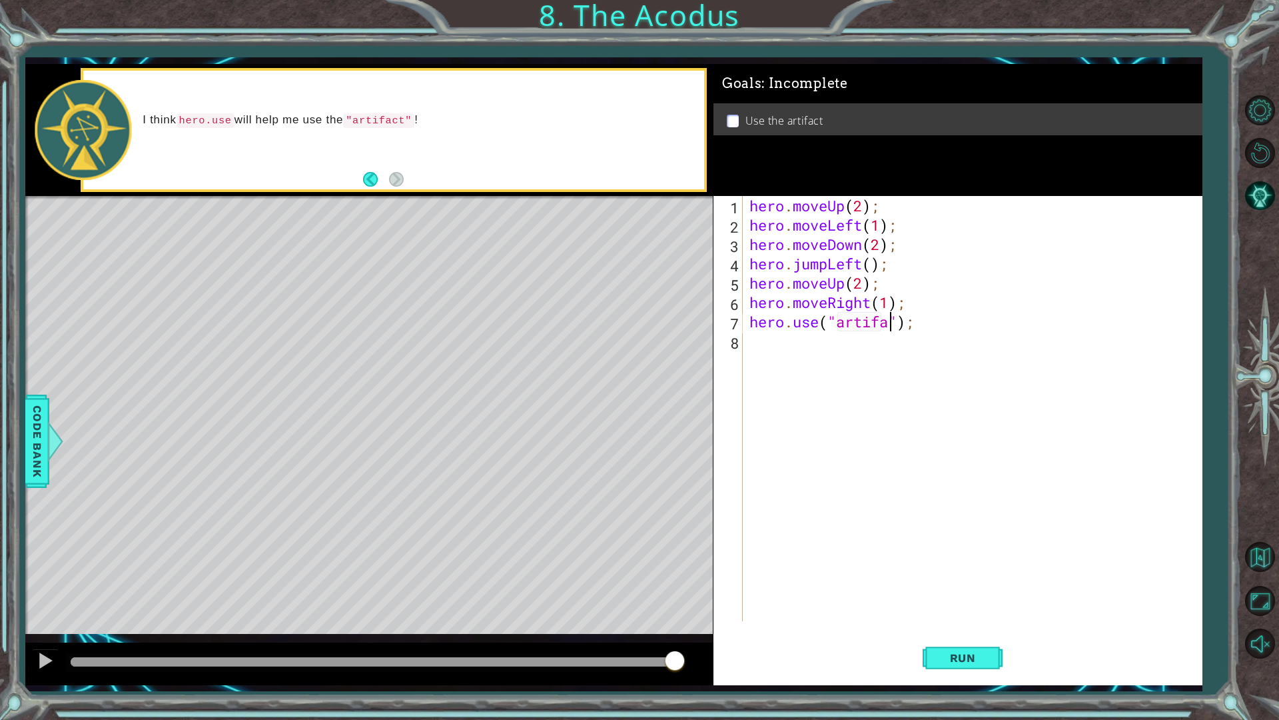
scroll to position [0, 7]
type textarea "hero.use("artifact");"
click at [960, 612] on span "Run" at bounding box center [963, 657] width 53 height 13
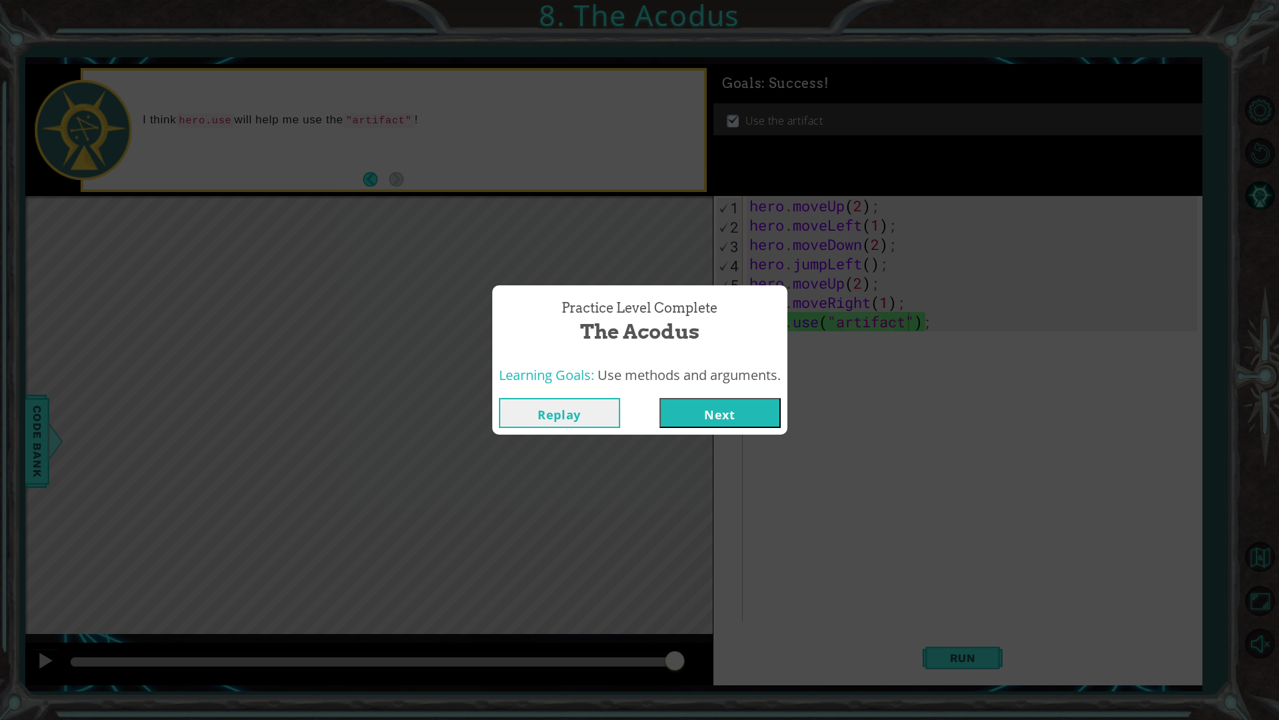
click at [752, 405] on button "Next" at bounding box center [720, 413] width 121 height 30
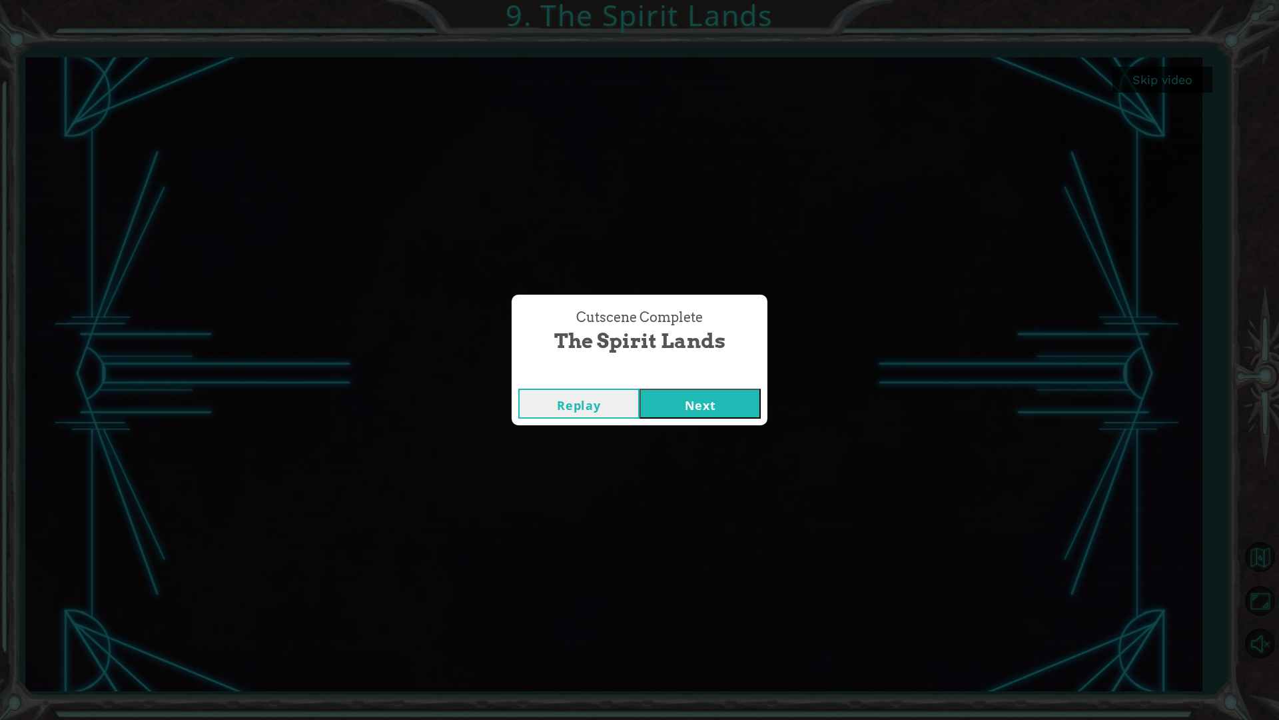
drag, startPoint x: 706, startPoint y: 420, endPoint x: 705, endPoint y: 400, distance: 20.0
click at [706, 412] on div "Replay Next" at bounding box center [640, 403] width 256 height 43
click at [704, 394] on button "Next" at bounding box center [700, 403] width 121 height 30
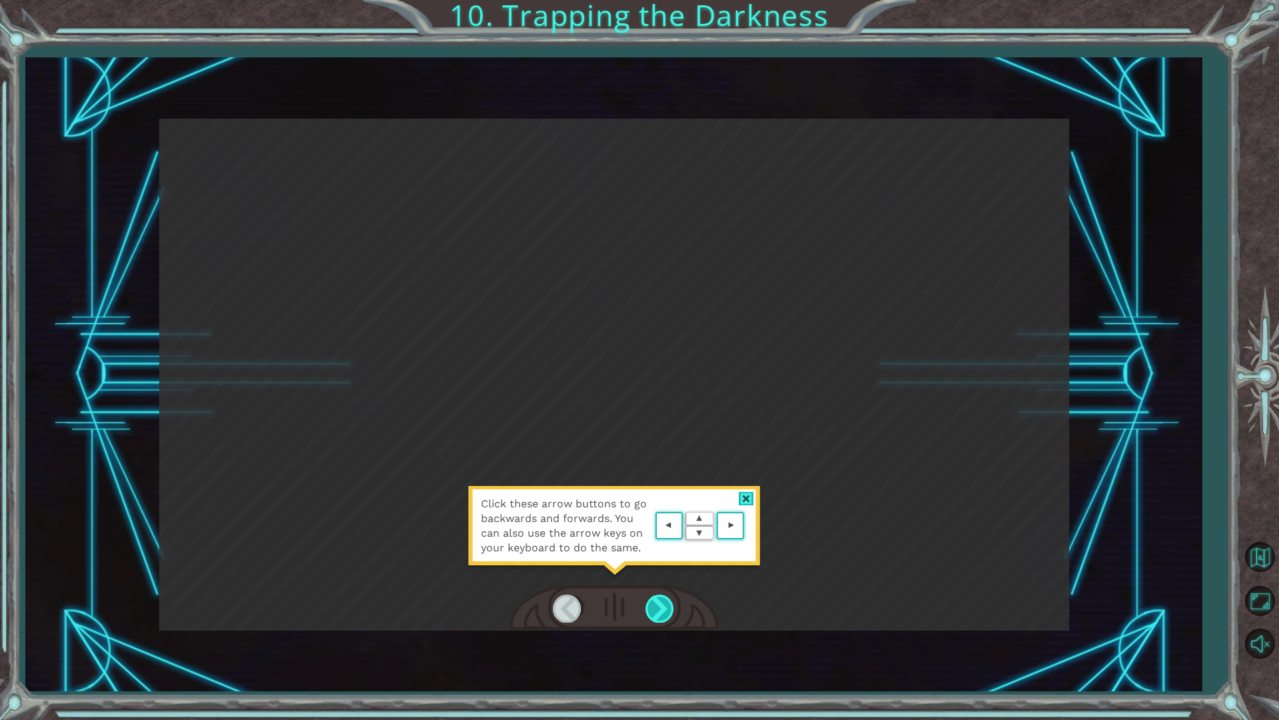
click at [664, 598] on div at bounding box center [661, 607] width 30 height 27
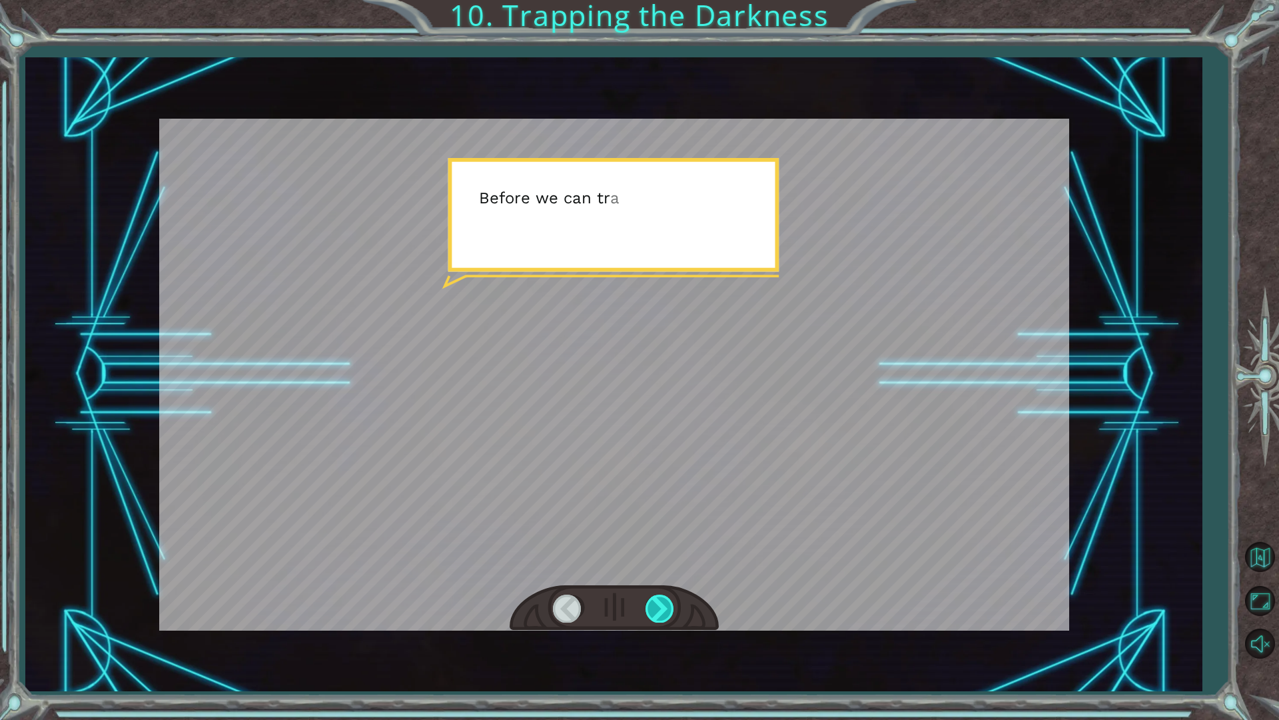
click at [665, 600] on div at bounding box center [661, 607] width 30 height 27
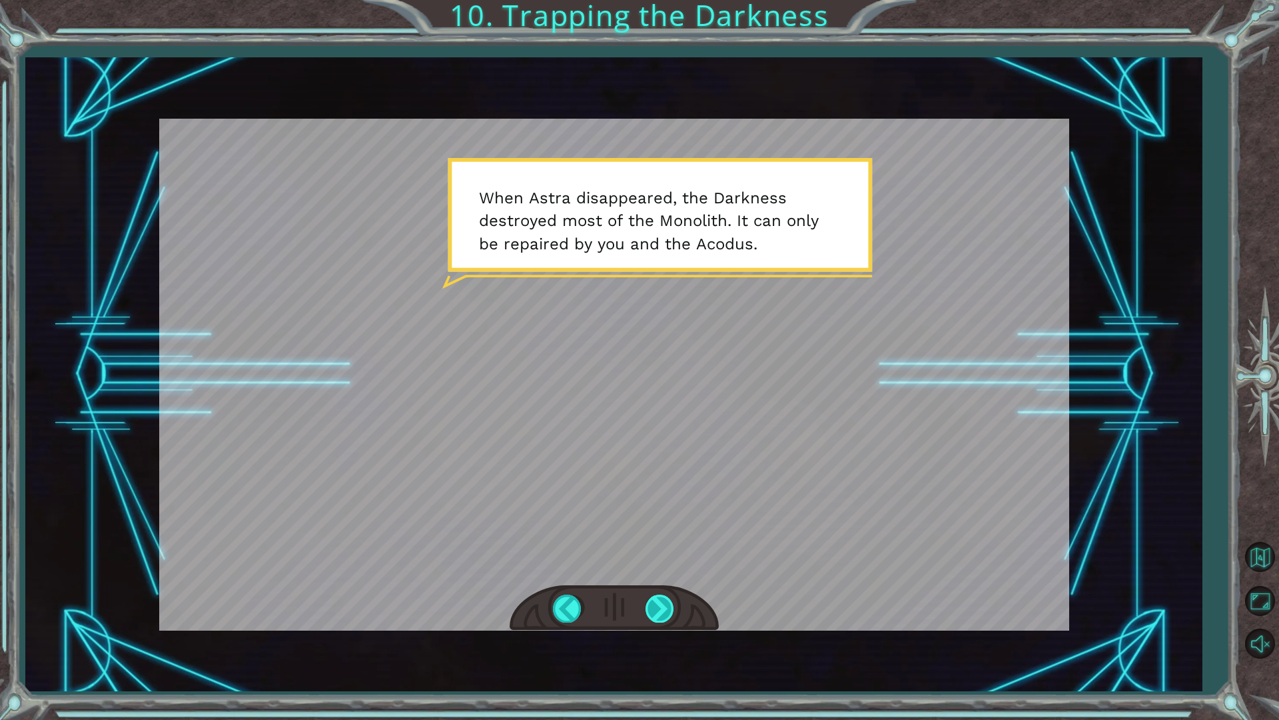
click at [670, 600] on div at bounding box center [661, 607] width 30 height 27
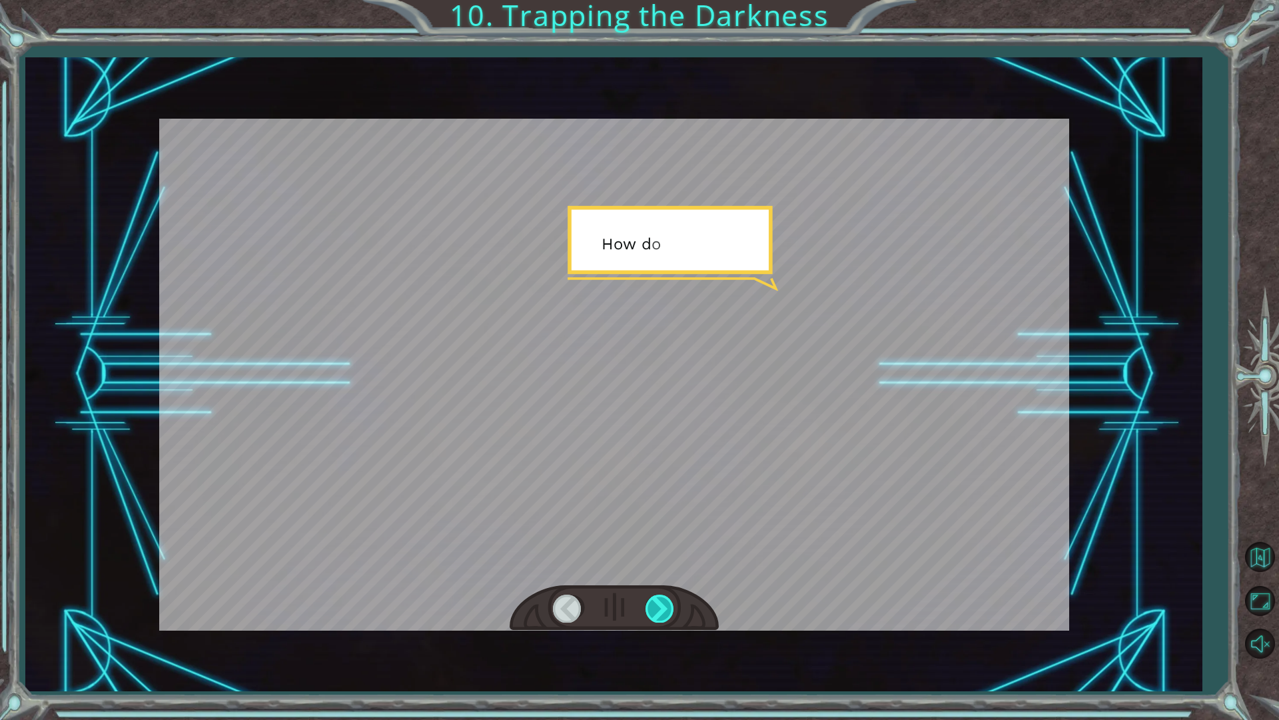
click at [670, 600] on div at bounding box center [661, 607] width 30 height 27
drag, startPoint x: 670, startPoint y: 600, endPoint x: 677, endPoint y: 602, distance: 7.8
click at [674, 601] on div at bounding box center [661, 607] width 30 height 27
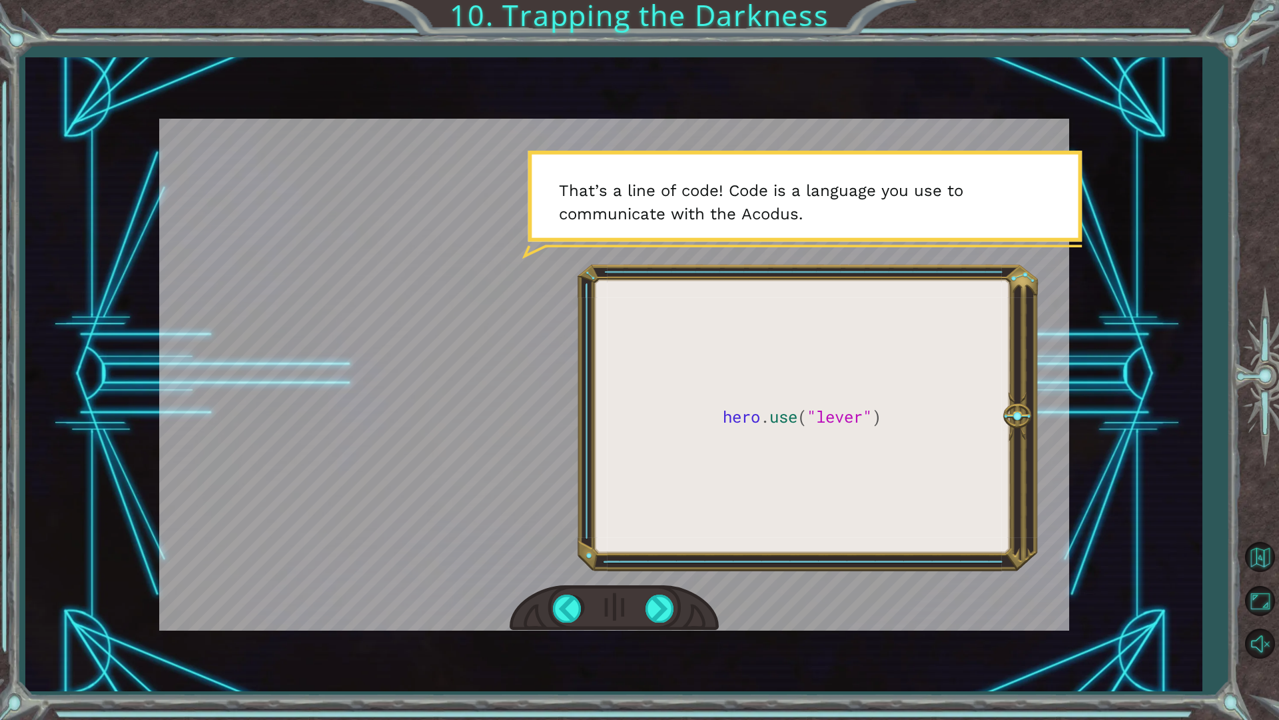
click at [850, 417] on div at bounding box center [614, 375] width 910 height 512
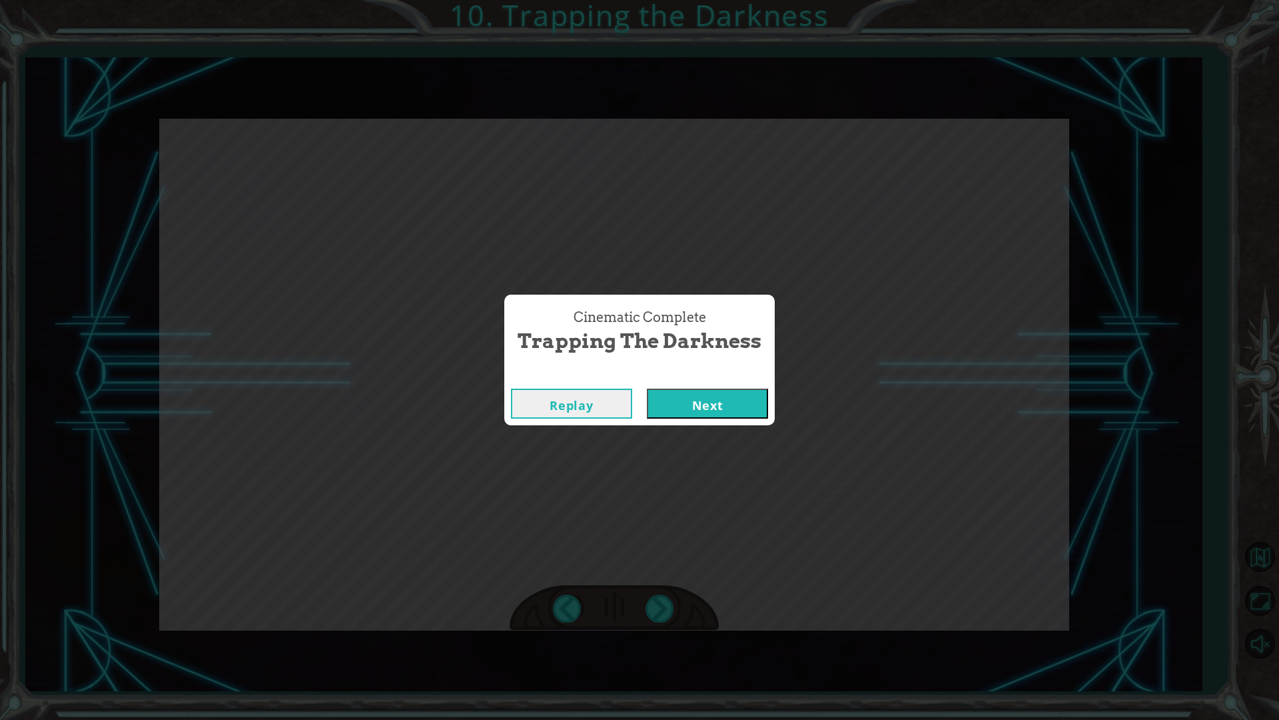
click at [700, 402] on button "Next" at bounding box center [707, 403] width 121 height 30
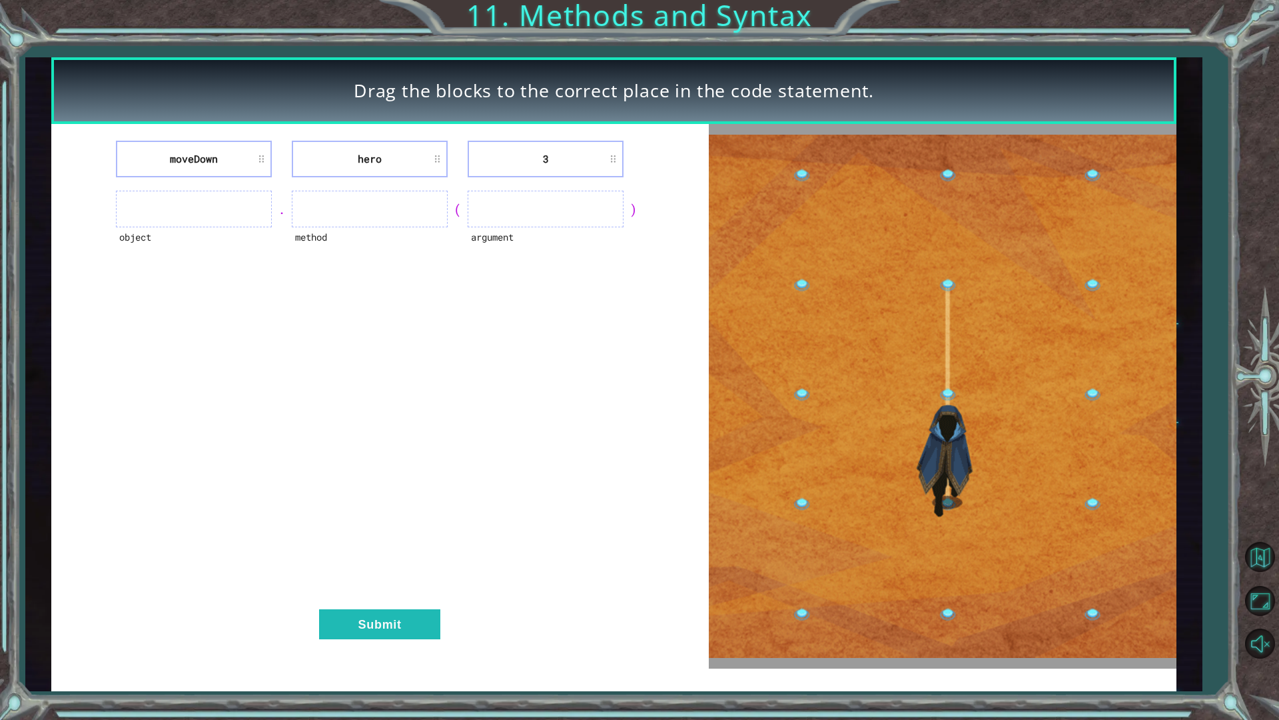
click at [201, 206] on ul at bounding box center [194, 209] width 156 height 37
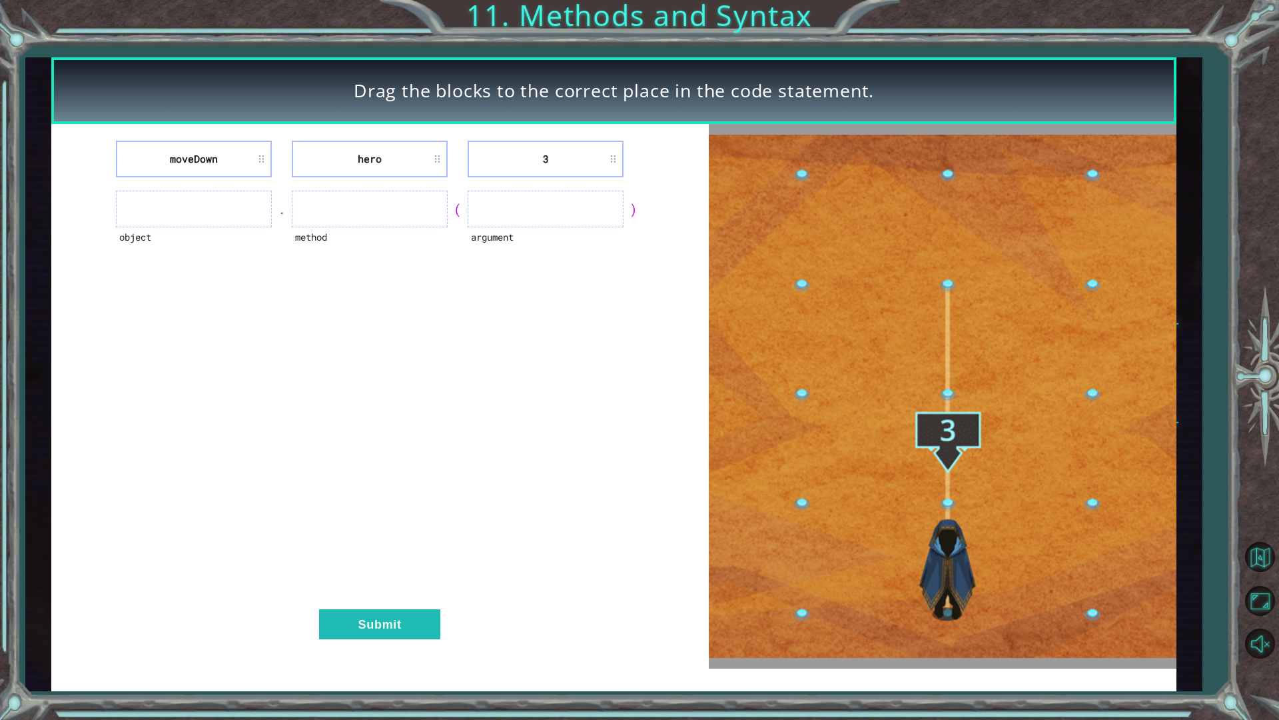
click at [222, 217] on ul at bounding box center [194, 209] width 156 height 37
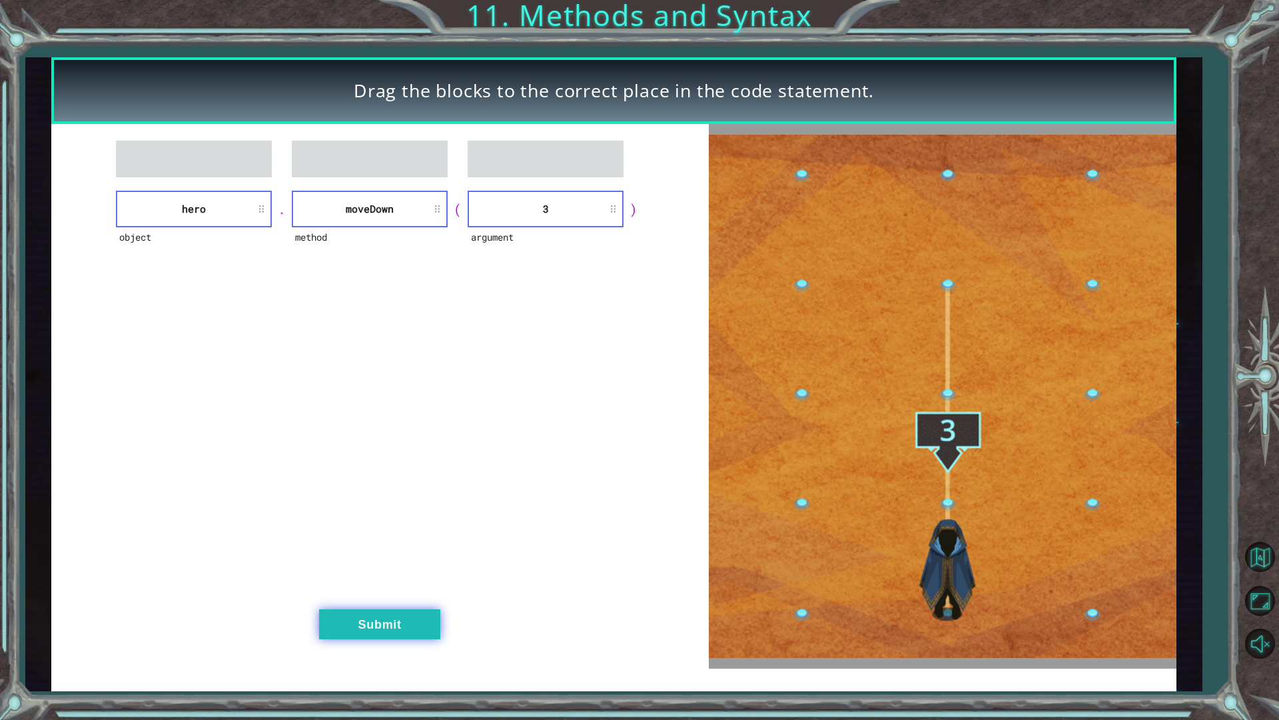
click at [404, 612] on button "Submit" at bounding box center [379, 624] width 121 height 30
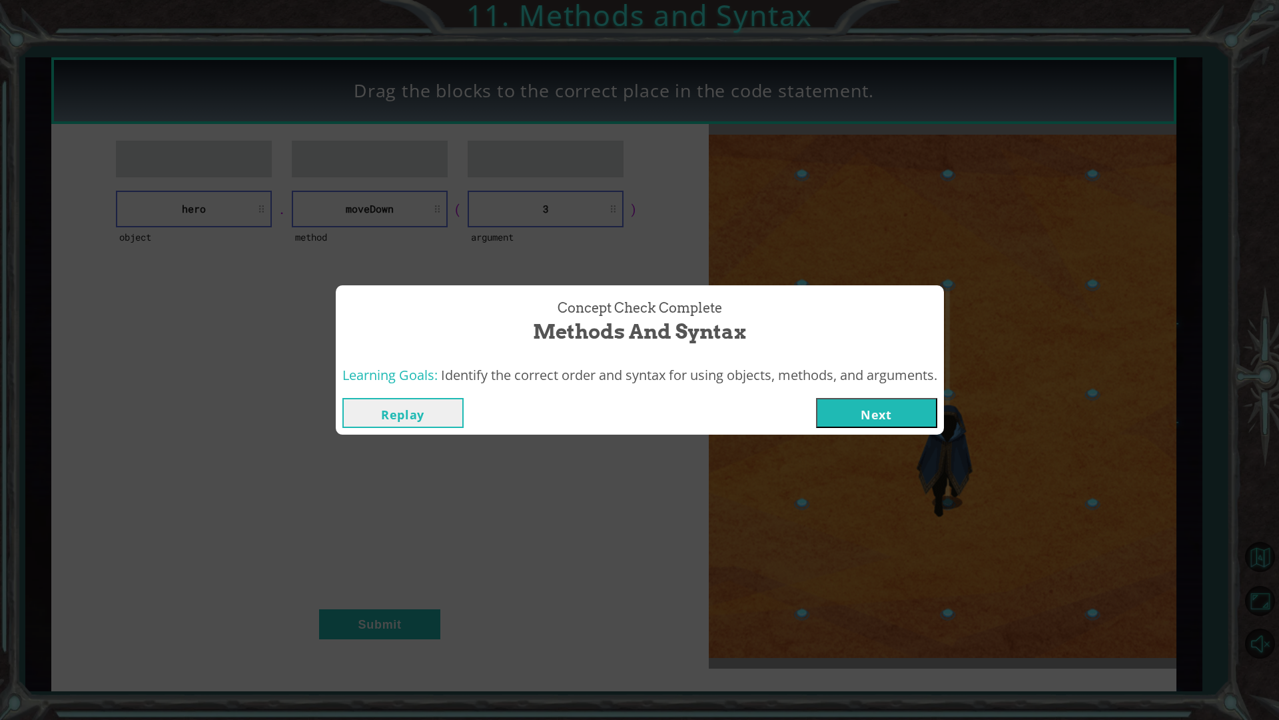
click at [864, 415] on button "Next" at bounding box center [876, 413] width 121 height 30
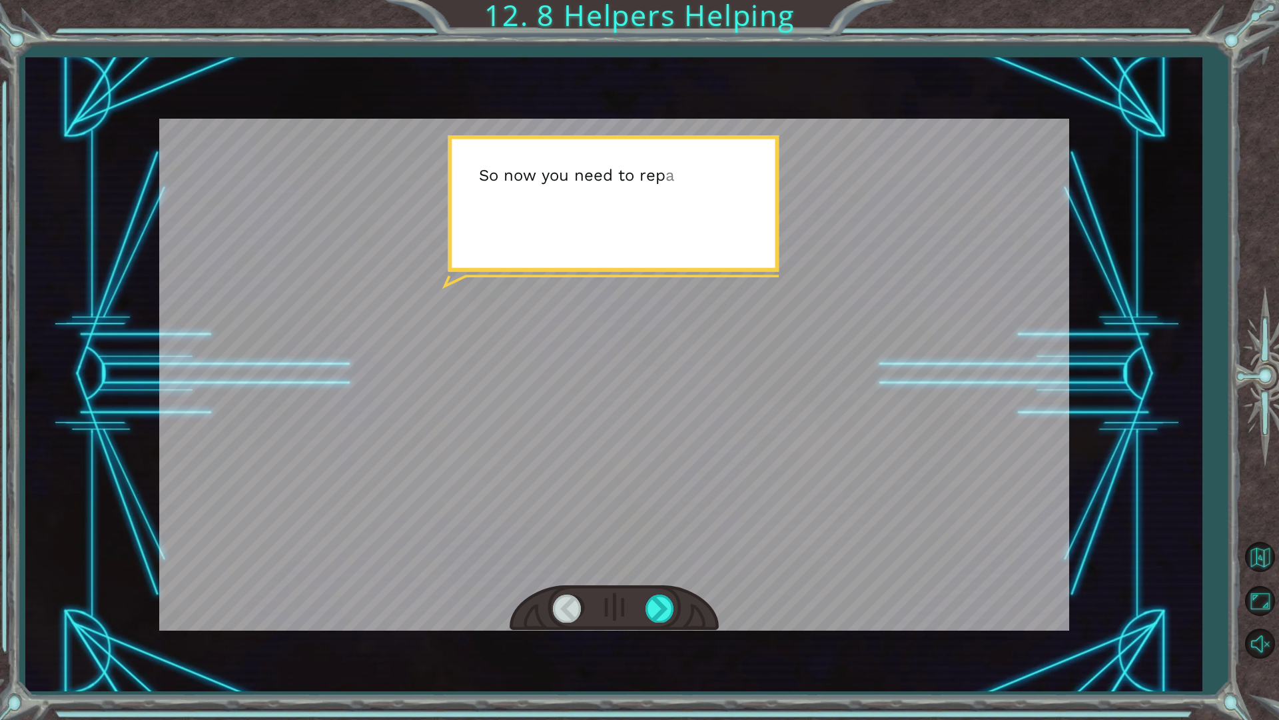
click at [547, 240] on div at bounding box center [614, 375] width 910 height 512
click at [748, 281] on div at bounding box center [614, 375] width 910 height 512
drag, startPoint x: 728, startPoint y: 255, endPoint x: 715, endPoint y: 255, distance: 13.3
click at [723, 255] on div at bounding box center [614, 375] width 910 height 512
drag, startPoint x: 649, startPoint y: 566, endPoint x: 644, endPoint y: 604, distance: 38.3
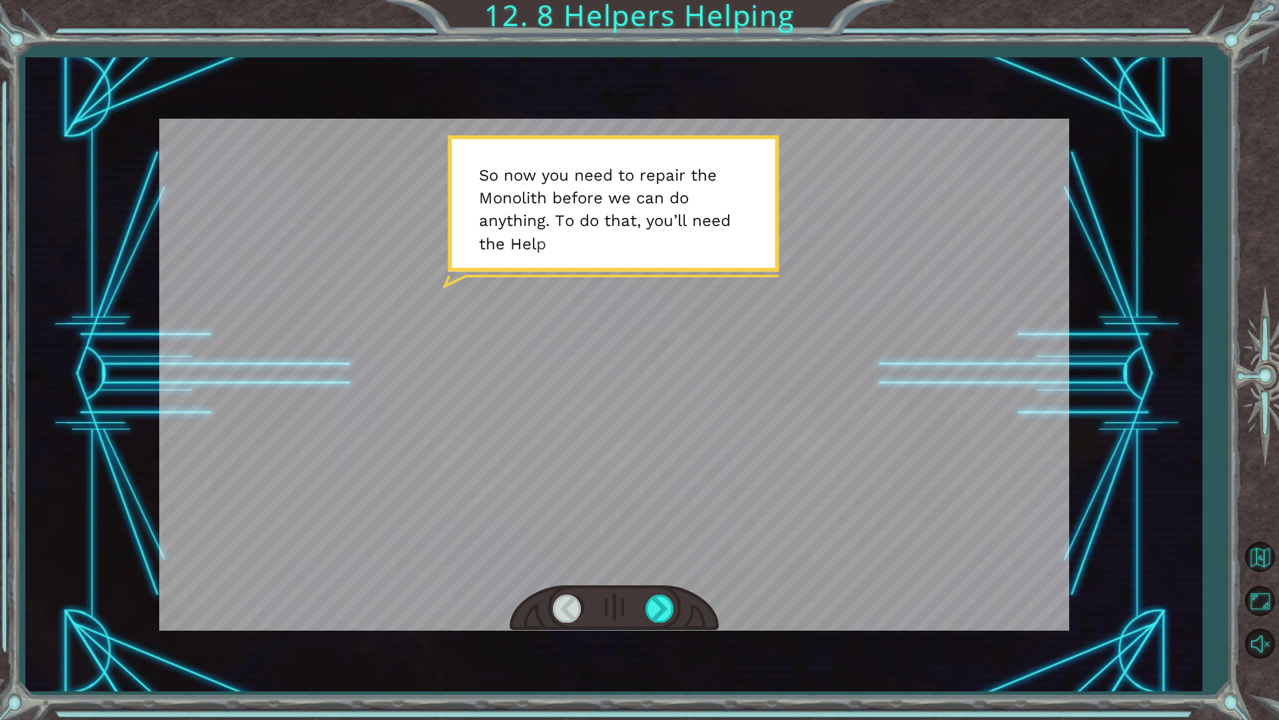
click at [642, 588] on div at bounding box center [614, 375] width 910 height 512
drag, startPoint x: 645, startPoint y: 604, endPoint x: 658, endPoint y: 599, distance: 13.7
click at [648, 604] on div at bounding box center [661, 607] width 30 height 27
click at [668, 594] on div at bounding box center [614, 608] width 209 height 46
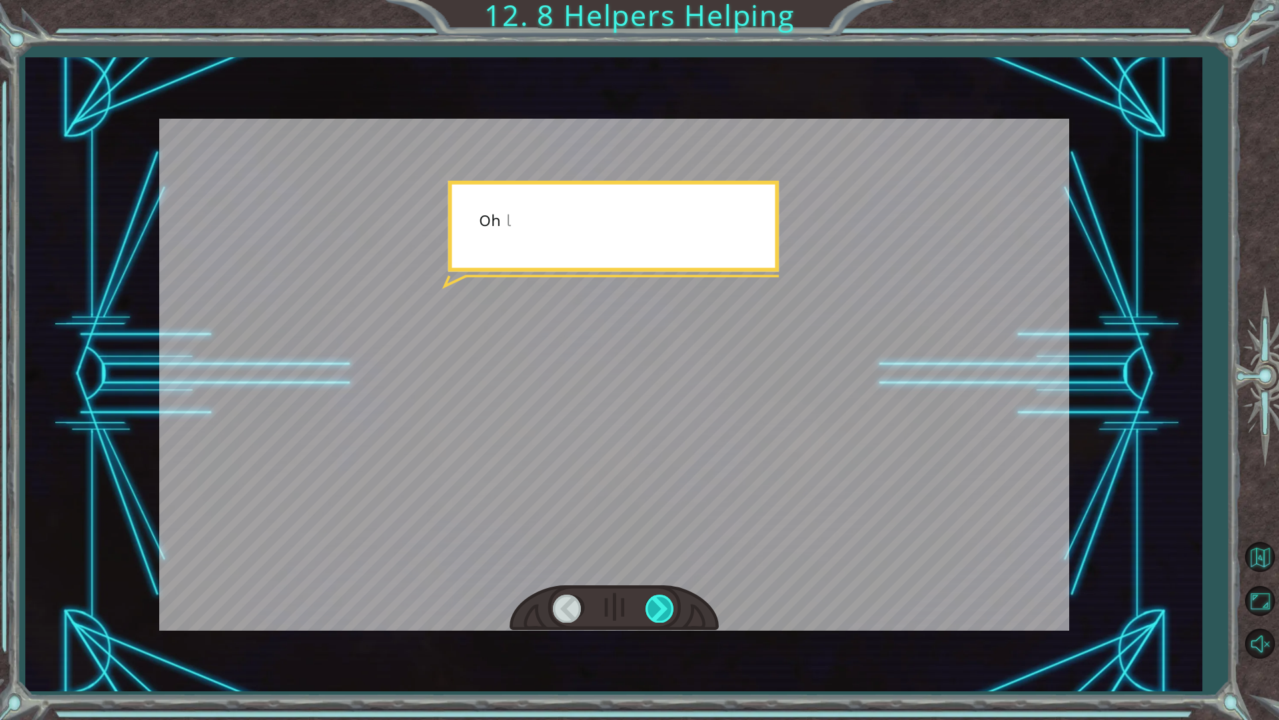
click at [667, 595] on div at bounding box center [661, 607] width 30 height 27
drag, startPoint x: 667, startPoint y: 595, endPoint x: 667, endPoint y: 604, distance: 9.3
click at [667, 600] on div at bounding box center [661, 607] width 30 height 27
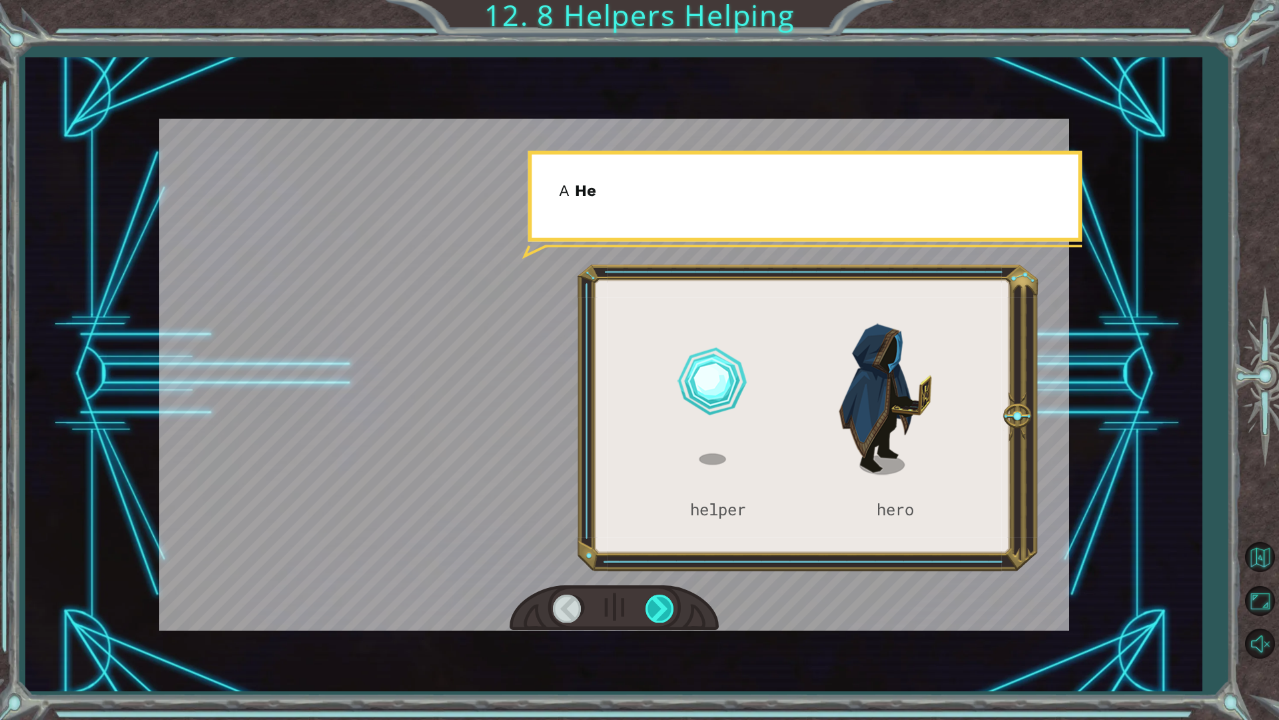
click at [667, 604] on div at bounding box center [661, 607] width 30 height 27
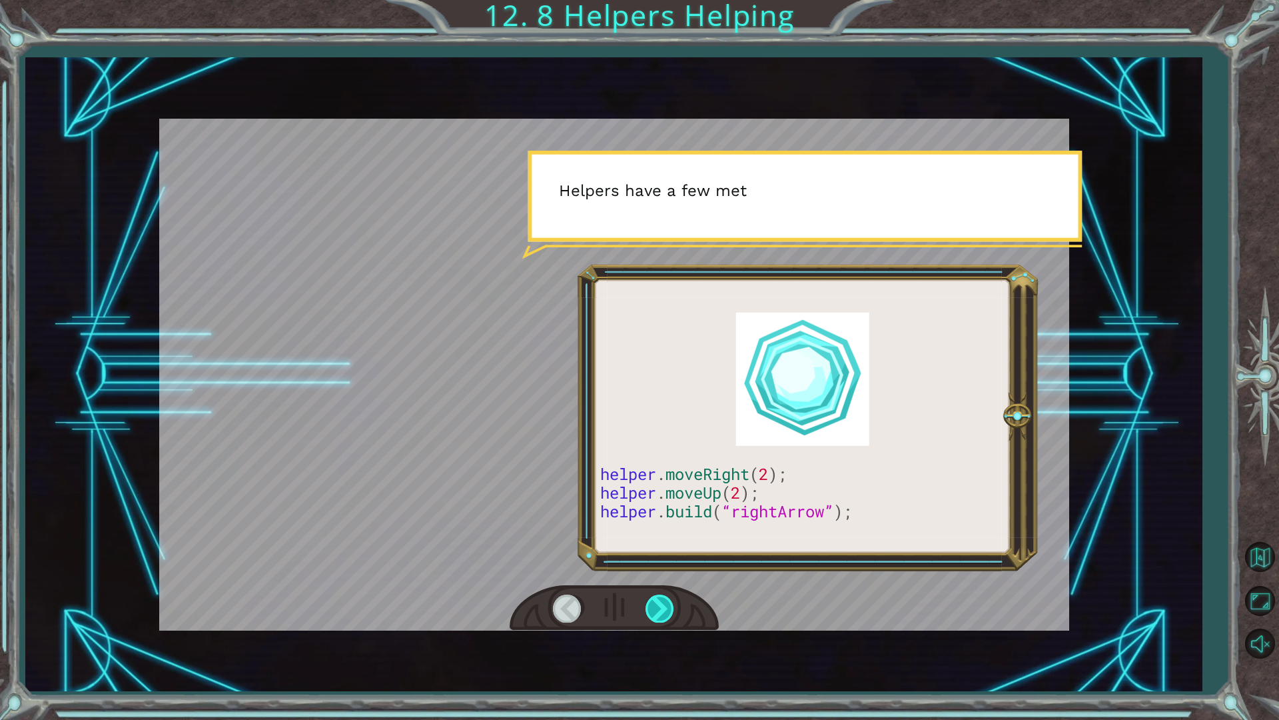
click at [667, 603] on div at bounding box center [661, 607] width 30 height 27
click at [668, 601] on div at bounding box center [661, 607] width 30 height 27
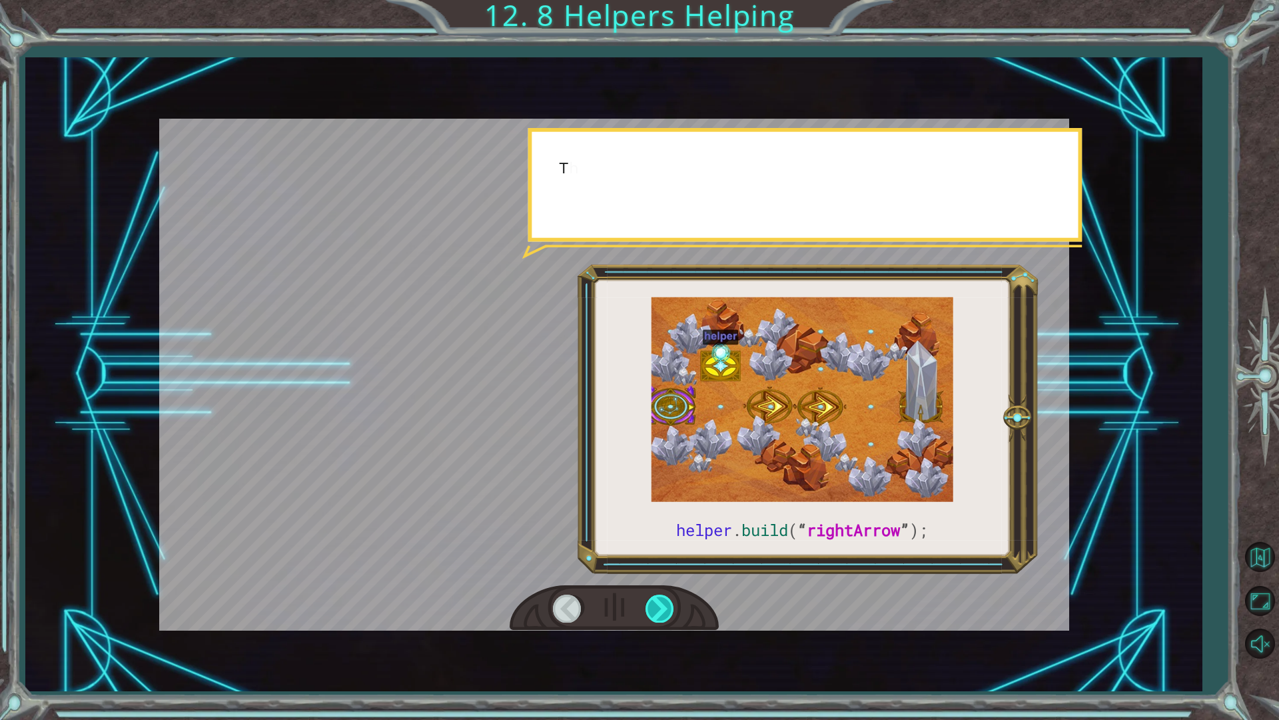
click at [666, 594] on div at bounding box center [661, 607] width 30 height 27
click at [664, 594] on div at bounding box center [614, 608] width 209 height 46
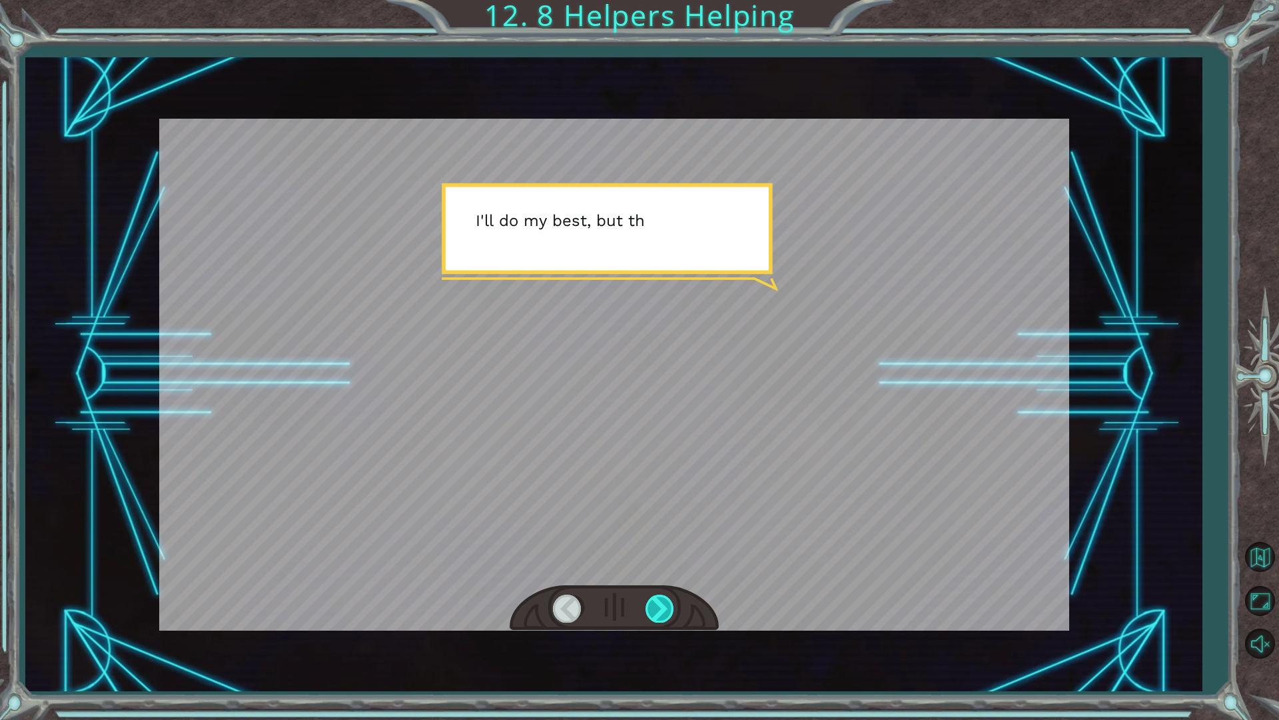
click at [660, 606] on div at bounding box center [661, 607] width 30 height 27
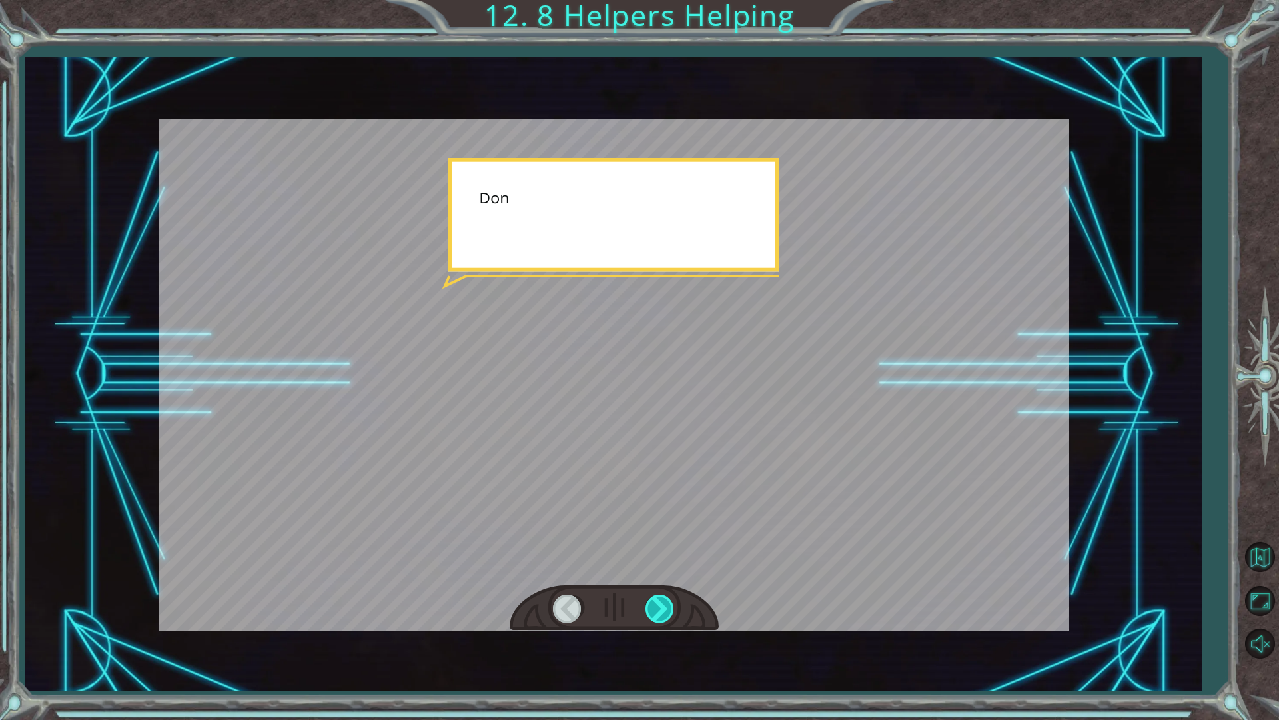
click at [660, 606] on div at bounding box center [661, 607] width 30 height 27
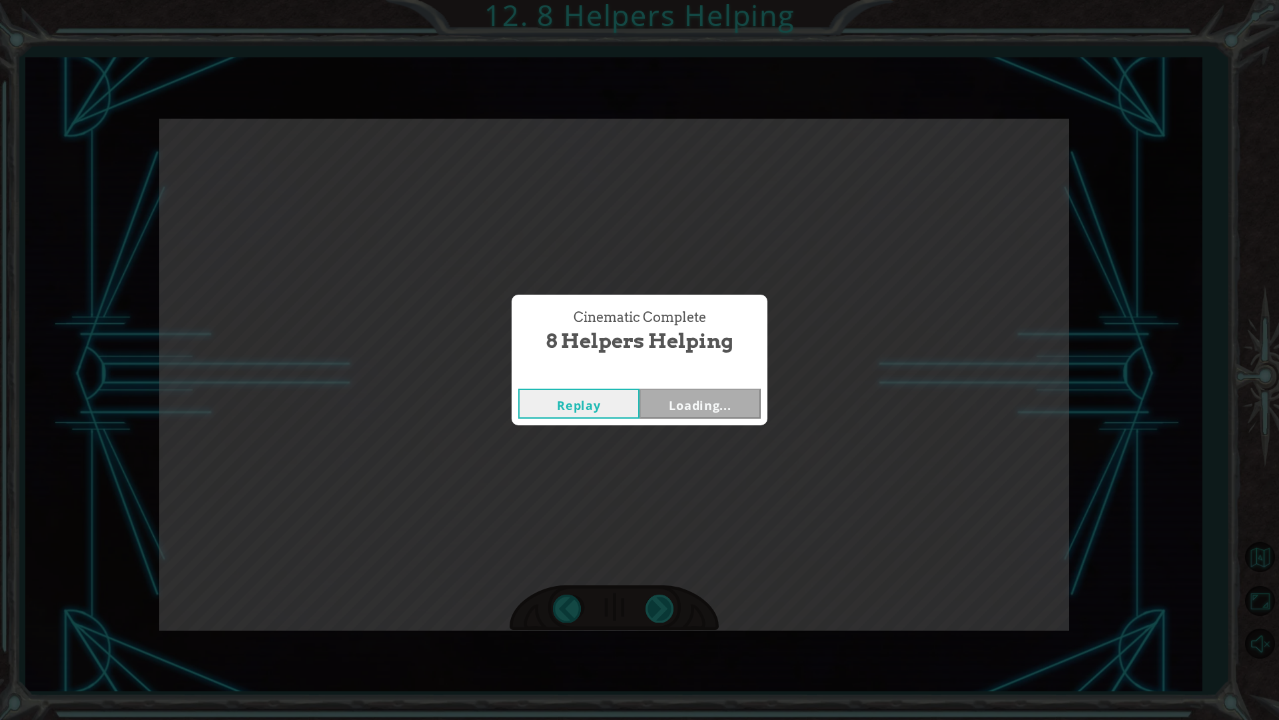
click at [660, 606] on div "Cinematic Complete 8 Helpers Helping Replay Loading..." at bounding box center [639, 360] width 1279 height 720
click at [673, 402] on button "Next" at bounding box center [700, 403] width 121 height 30
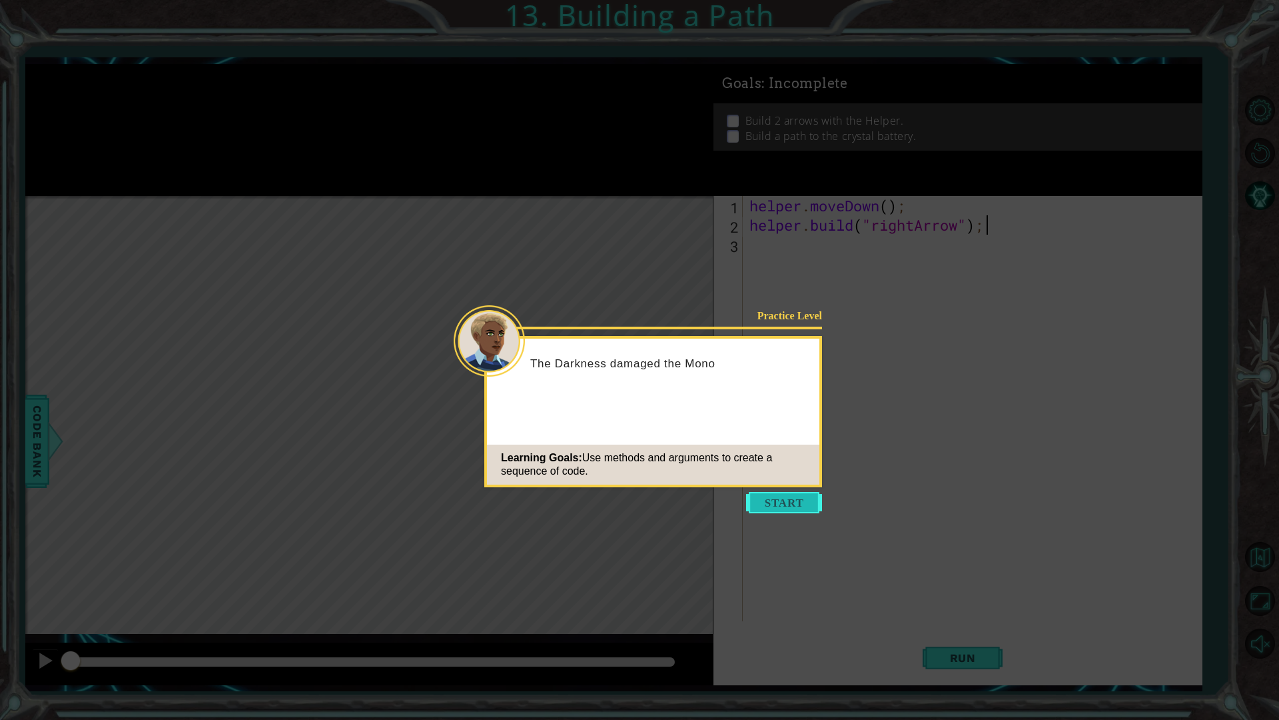
click at [797, 494] on button "Start" at bounding box center [784, 502] width 76 height 21
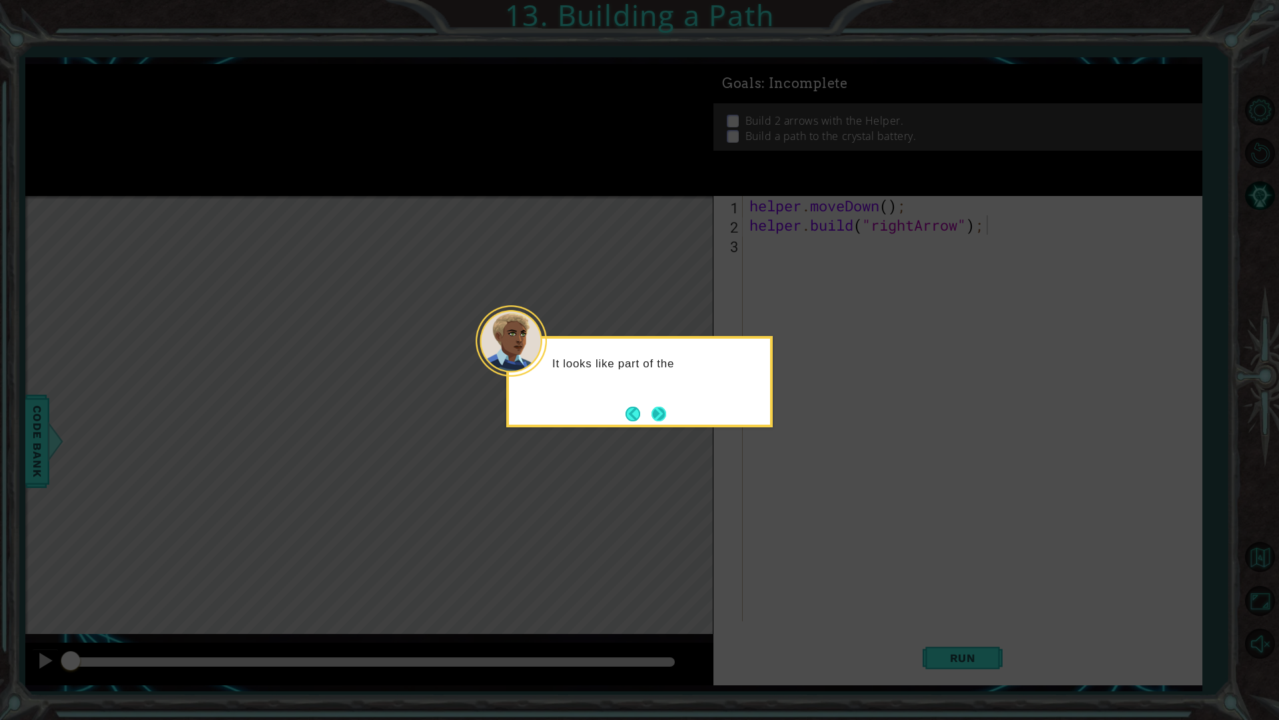
click at [655, 406] on button "Next" at bounding box center [659, 413] width 15 height 15
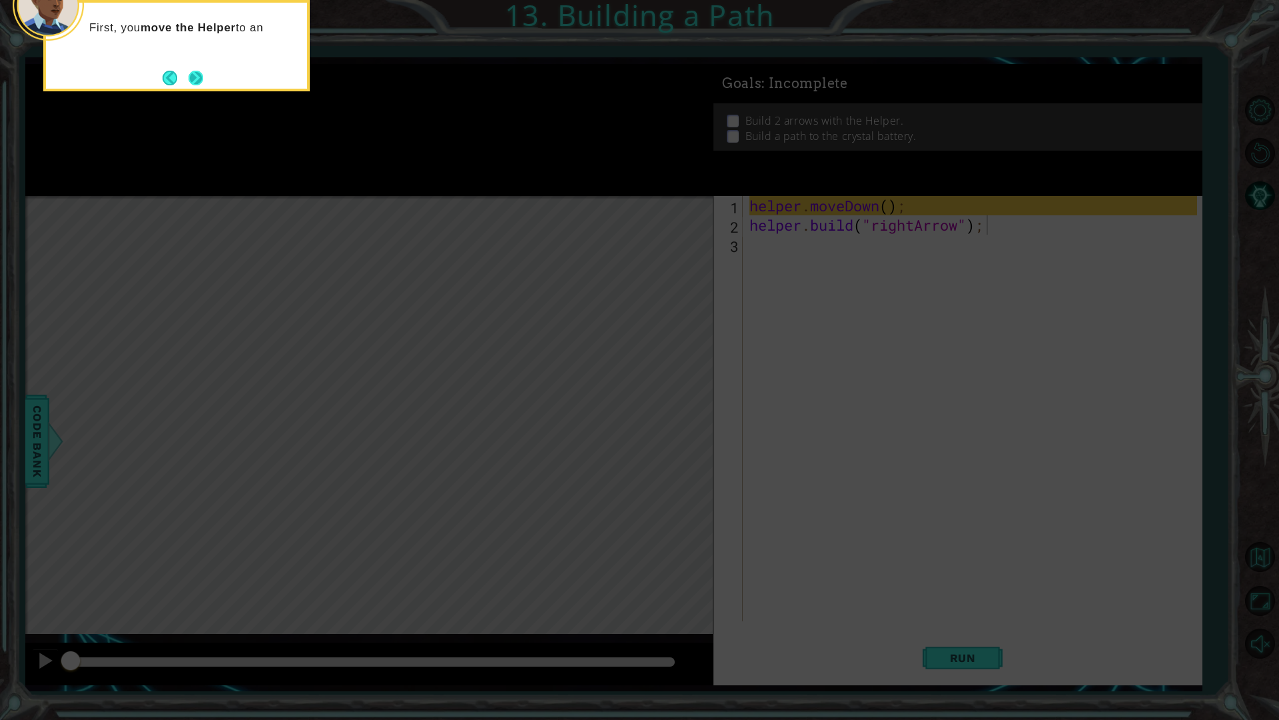
click at [194, 74] on button "Next" at bounding box center [196, 78] width 15 height 15
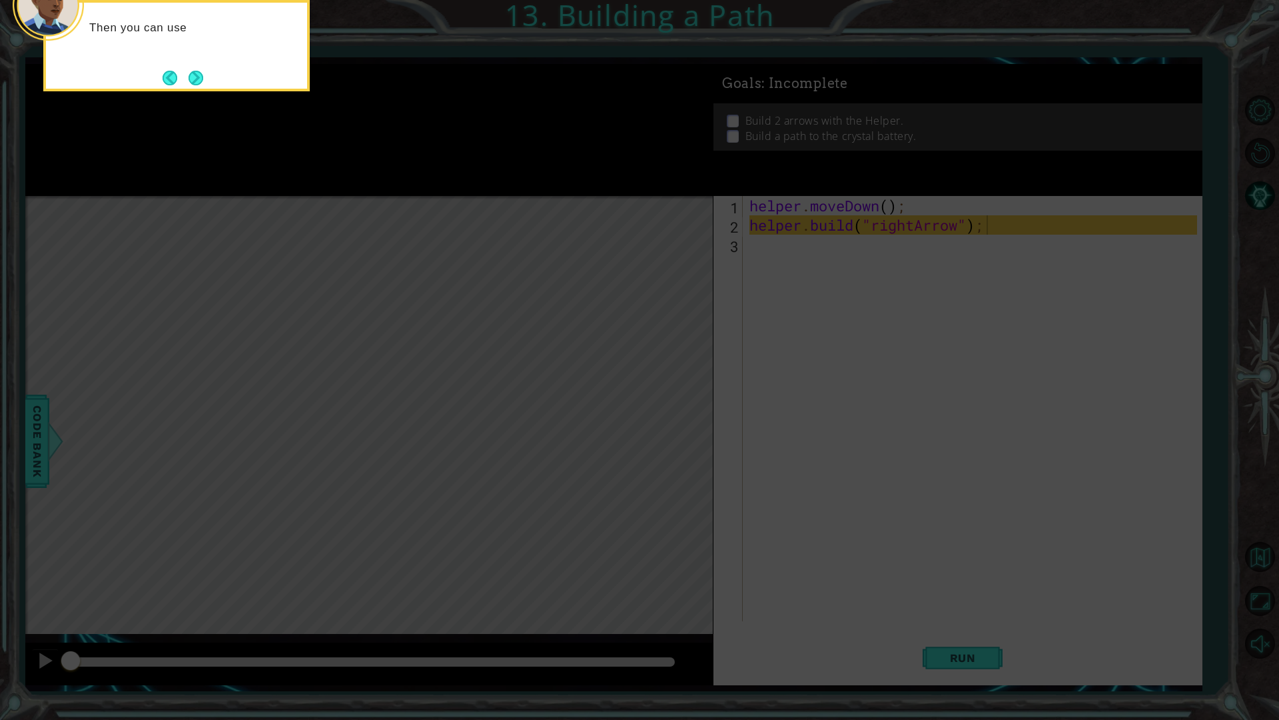
click at [189, 71] on button "Next" at bounding box center [196, 78] width 15 height 15
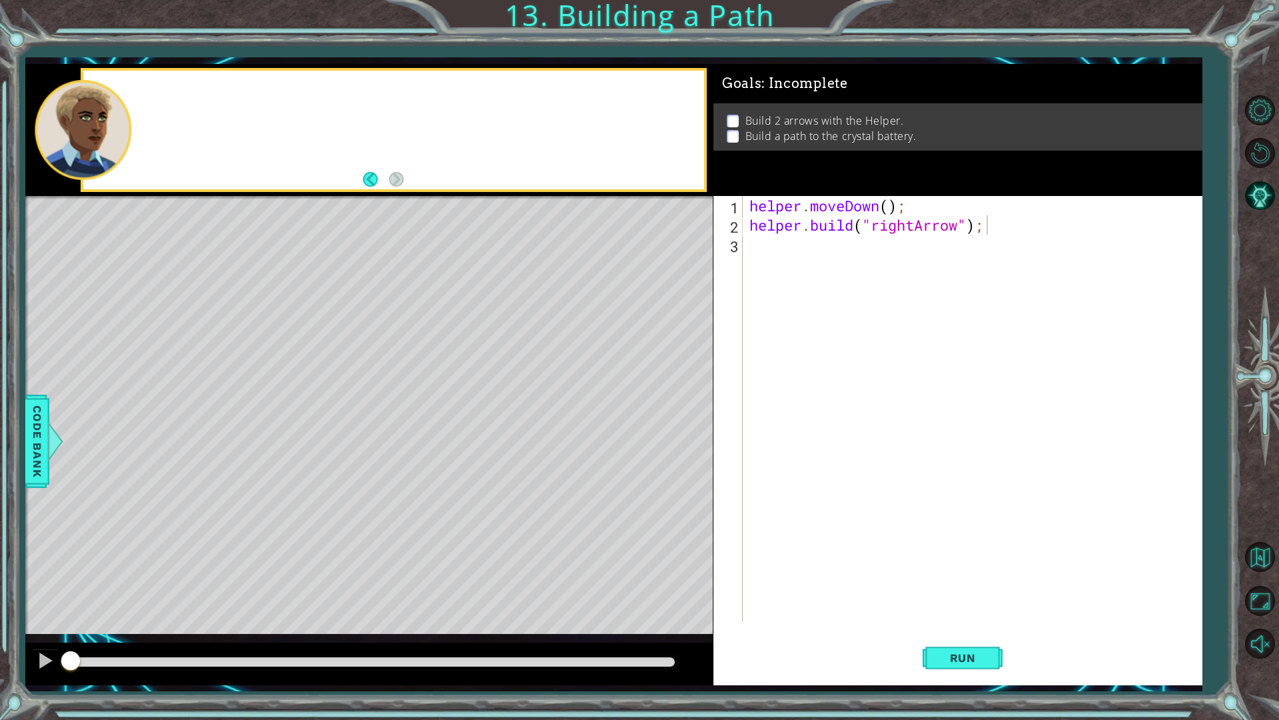
click at [193, 71] on div at bounding box center [393, 130] width 621 height 119
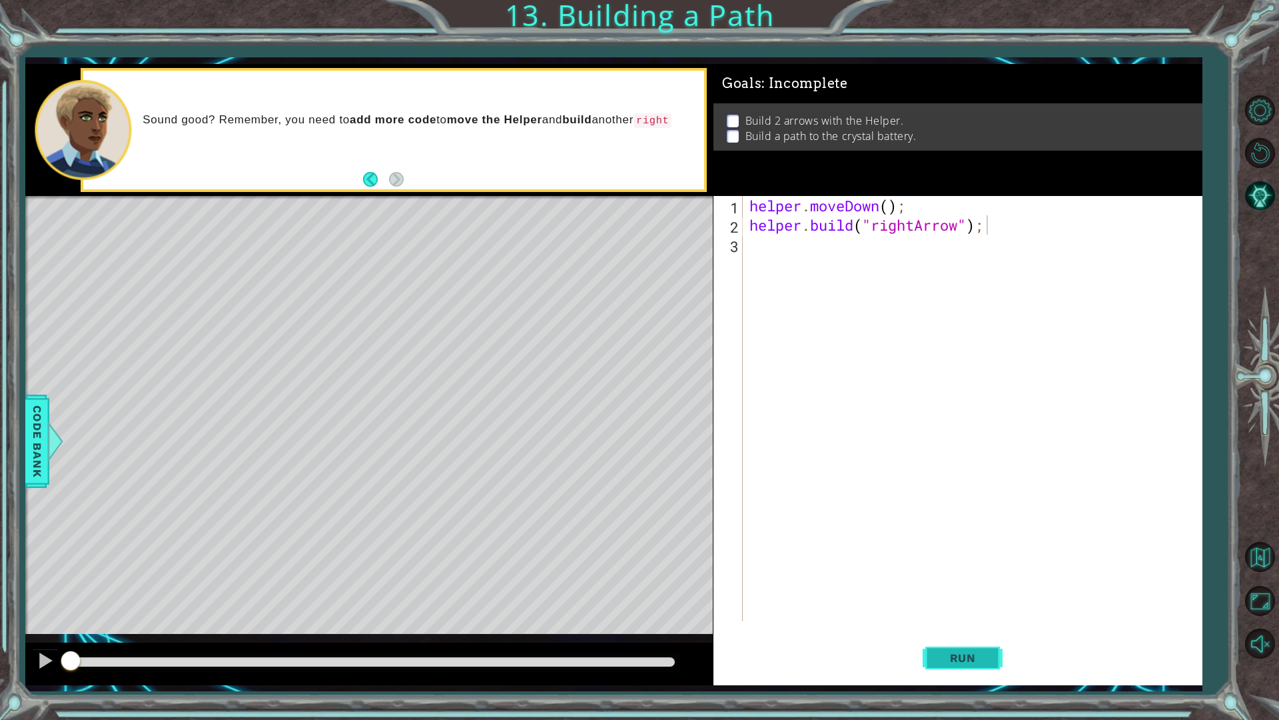
click at [962, 612] on span "Run" at bounding box center [963, 657] width 53 height 13
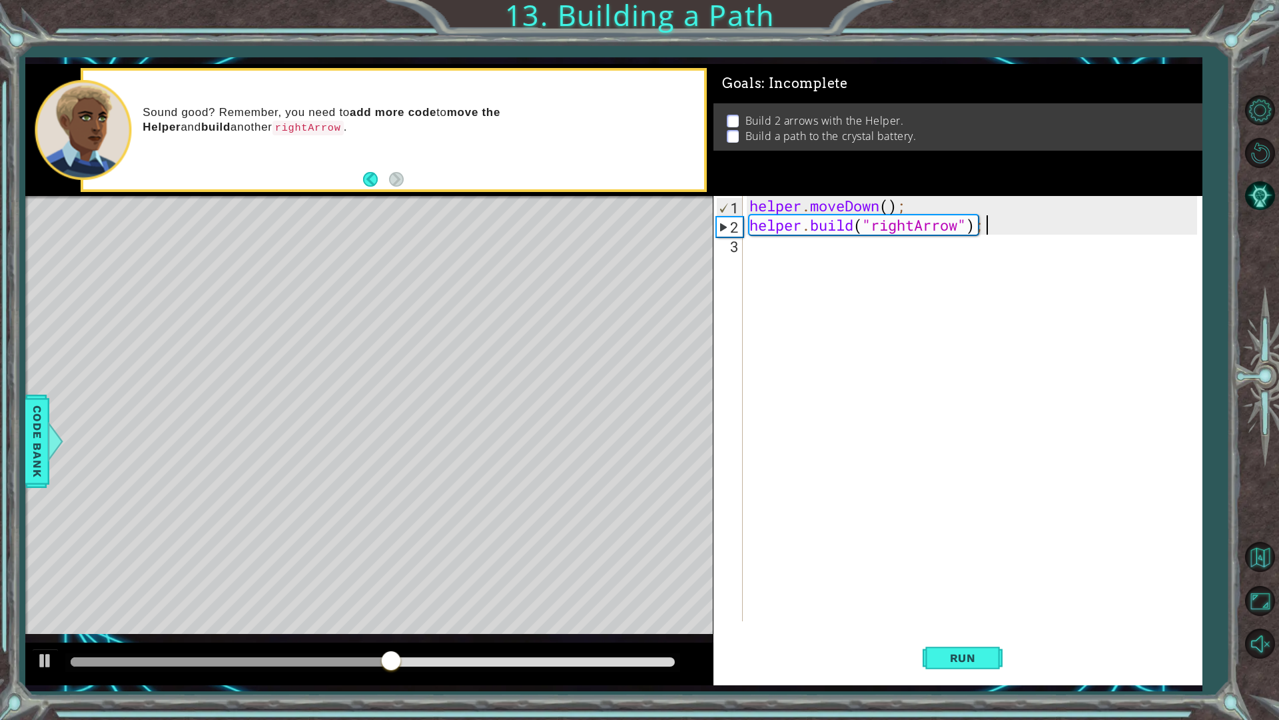
click at [763, 255] on div "helper . moveDown ( ) ; helper . build ( "rightArrow" ) ;" at bounding box center [976, 428] width 458 height 464
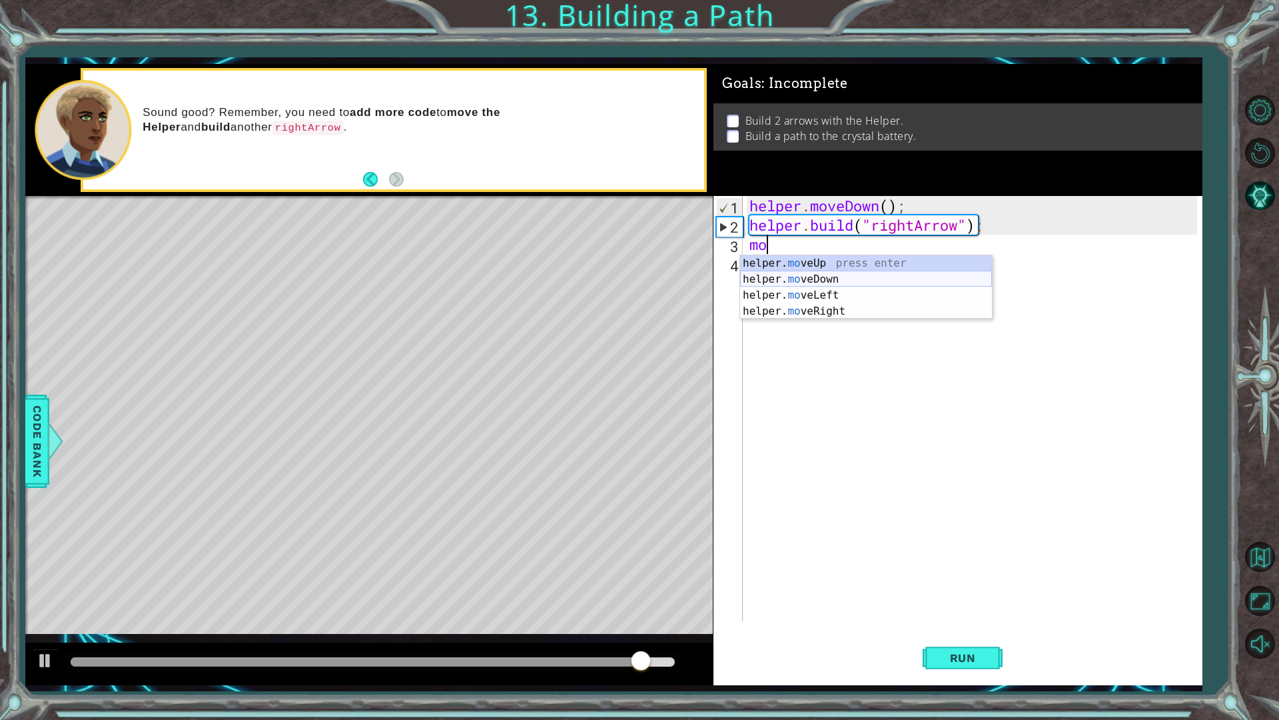
click at [833, 287] on div "helper. mo veUp press enter helper. mo veDown press enter helper. mo veLeft pre…" at bounding box center [866, 303] width 252 height 96
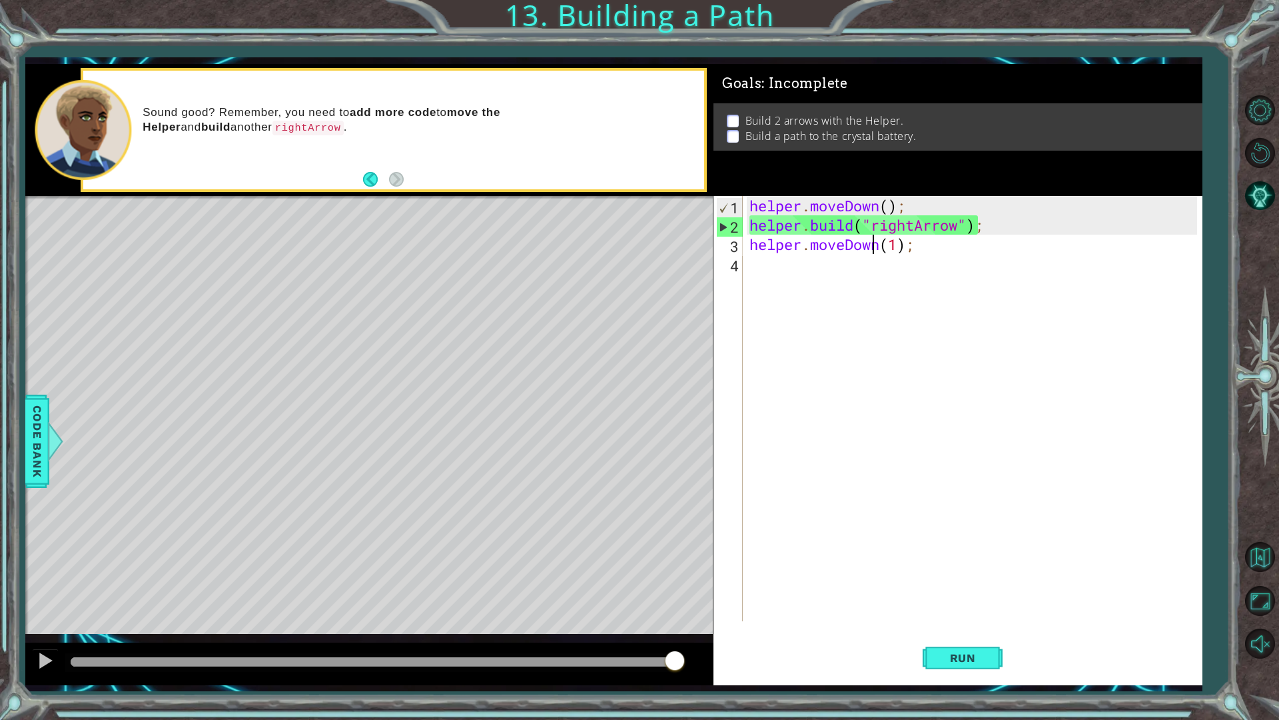
click at [873, 248] on div "helper . moveDown ( ) ; helper . build ( "rightArrow" ) ; helper . moveDown ( 1…" at bounding box center [976, 428] width 458 height 464
click at [884, 245] on div "helper . moveDown ( ) ; helper . build ( "rightArrow" ) ; helper . moveDown ( 1…" at bounding box center [976, 428] width 458 height 464
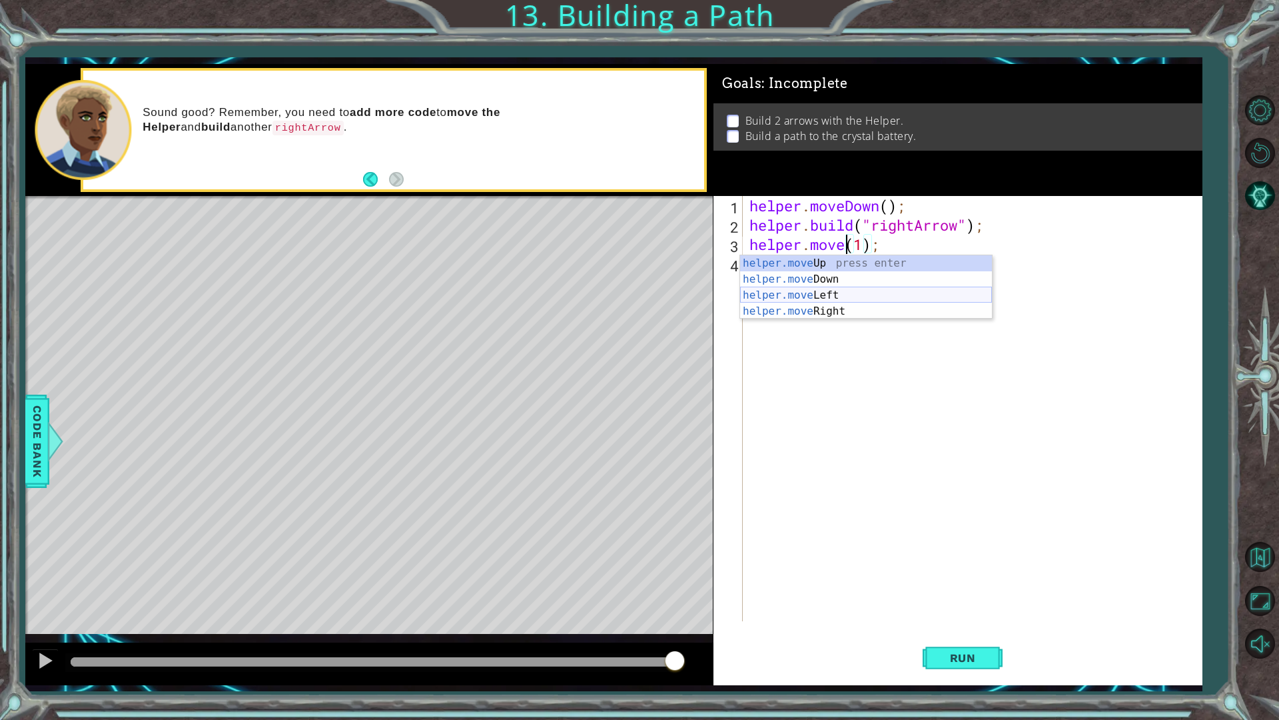
click at [849, 289] on div "helper.move Up press enter helper.move Down press enter helper.move Left press …" at bounding box center [866, 303] width 252 height 96
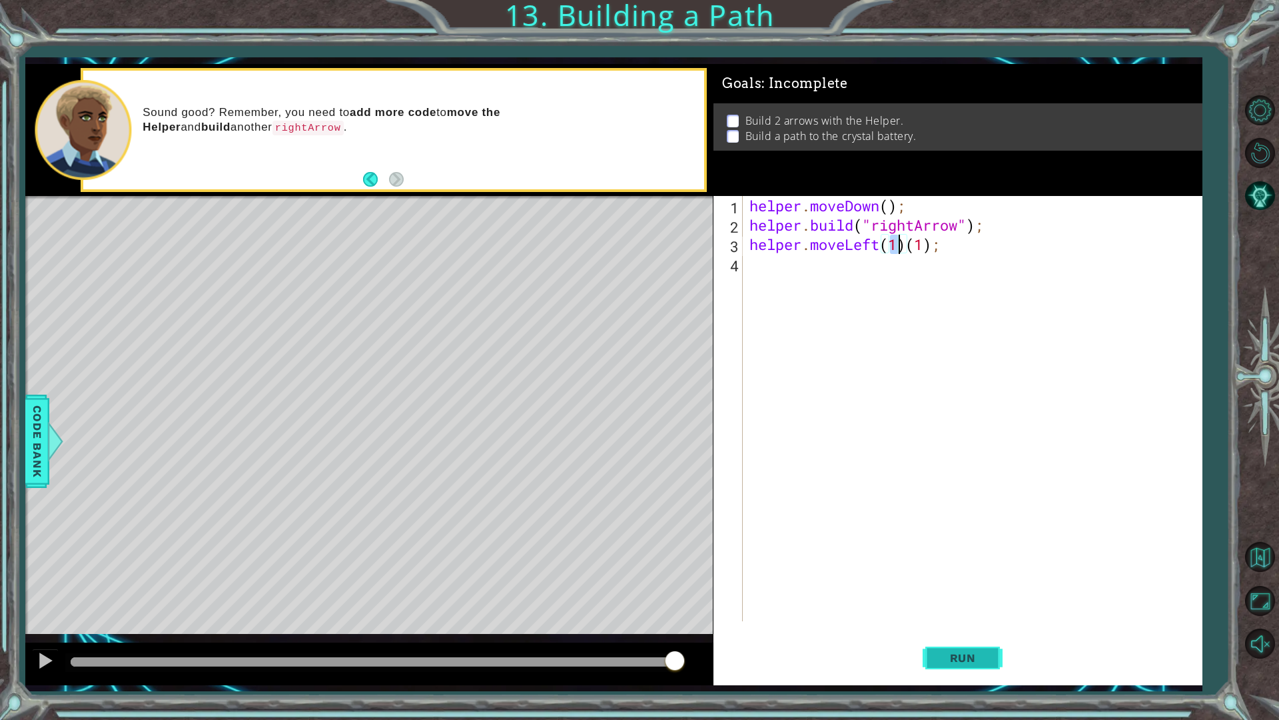
type textarea "helper.moveLeft(1)(1);"
click at [990, 612] on button "Run" at bounding box center [963, 657] width 80 height 49
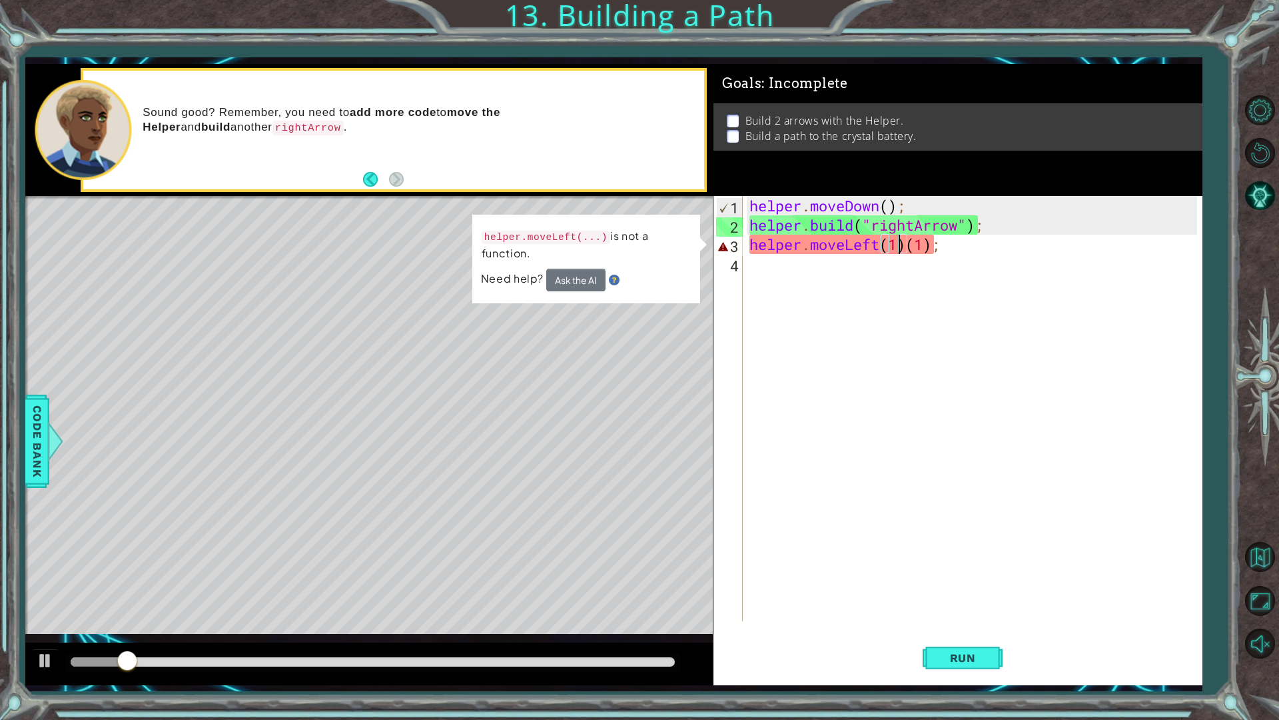
click at [910, 253] on div "helper . moveDown ( ) ; helper . build ( "rightArrow" ) ; helper . moveLeft ( 1…" at bounding box center [976, 428] width 458 height 464
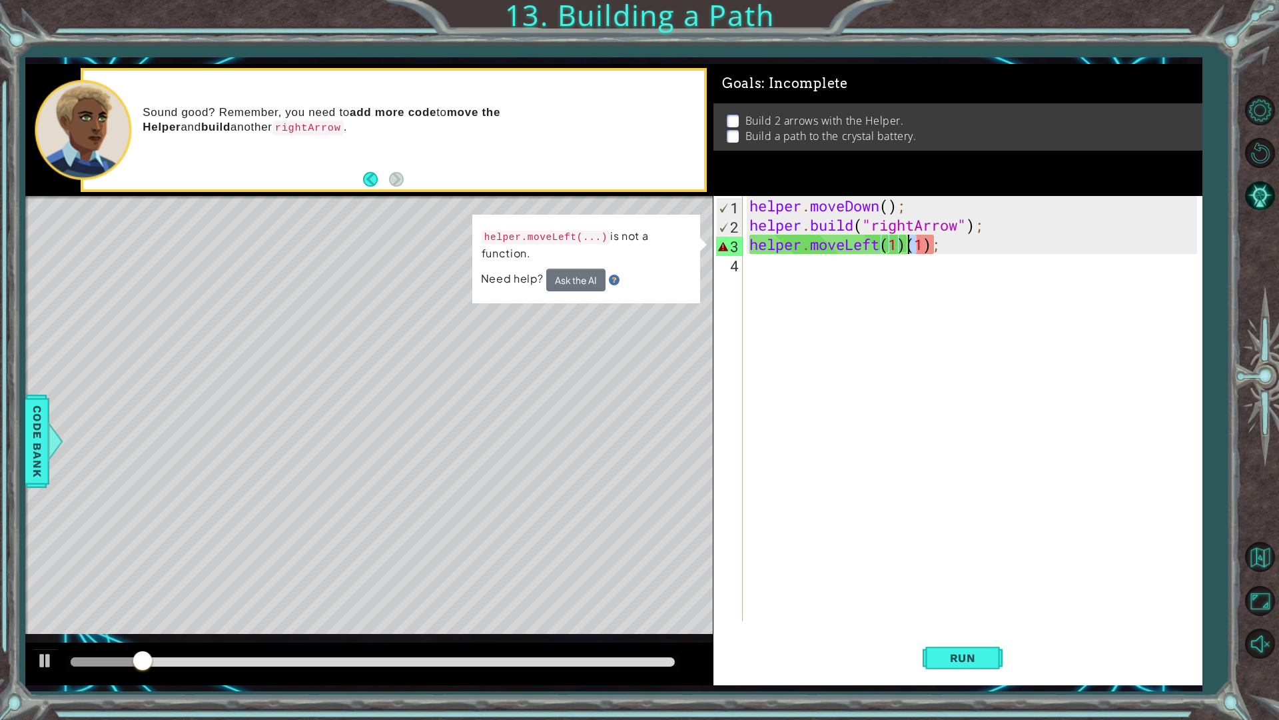
click at [906, 255] on div "helper . moveDown ( ) ; helper . build ( "rightArrow" ) ; helper . moveLeft ( 1…" at bounding box center [976, 428] width 458 height 464
click at [928, 244] on div "helper . moveDown ( ) ; helper . build ( "rightArrow" ) ; helper . moveLeft ( 1…" at bounding box center [976, 428] width 458 height 464
click at [930, 245] on div "helper . moveDown ( ) ; helper . build ( "rightArrow" ) ; helper . moveLeft ( 1…" at bounding box center [976, 428] width 458 height 464
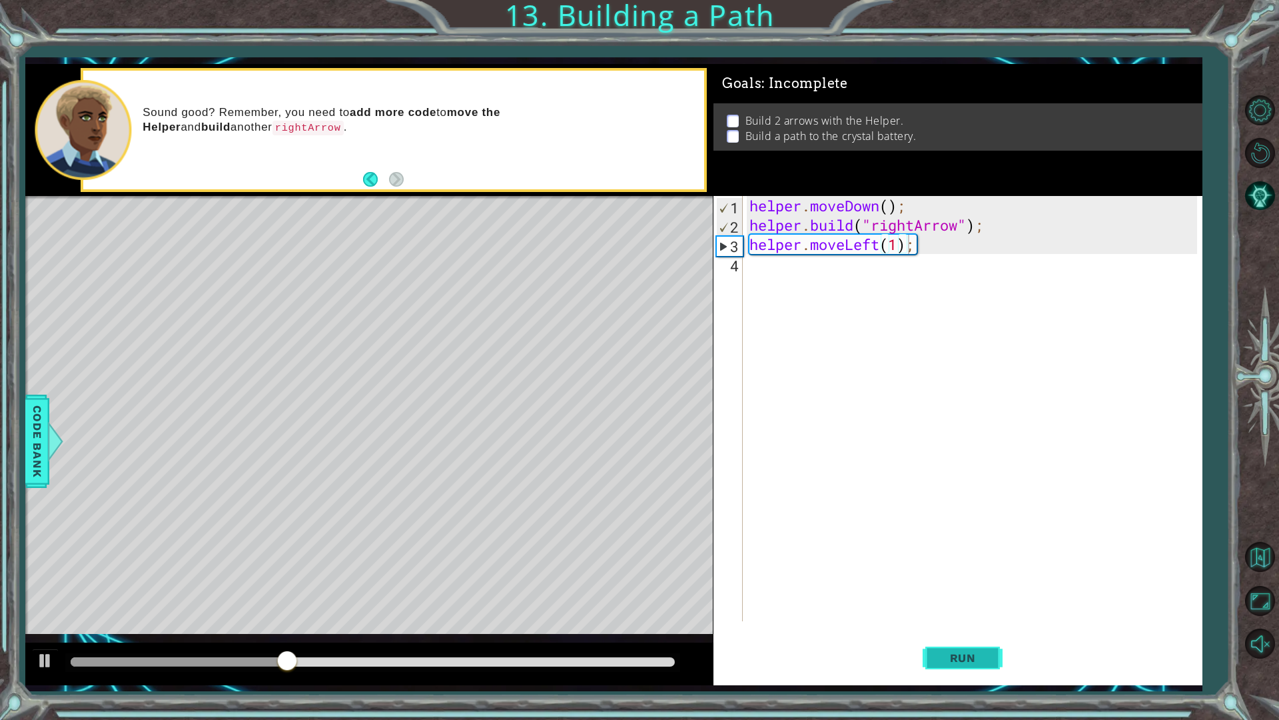
click at [959, 612] on span "Run" at bounding box center [963, 657] width 53 height 13
click at [880, 242] on div "helper . moveDown ( ) ; helper . build ( "rightArrow" ) ; helper . moveLeft ( 1…" at bounding box center [976, 428] width 458 height 464
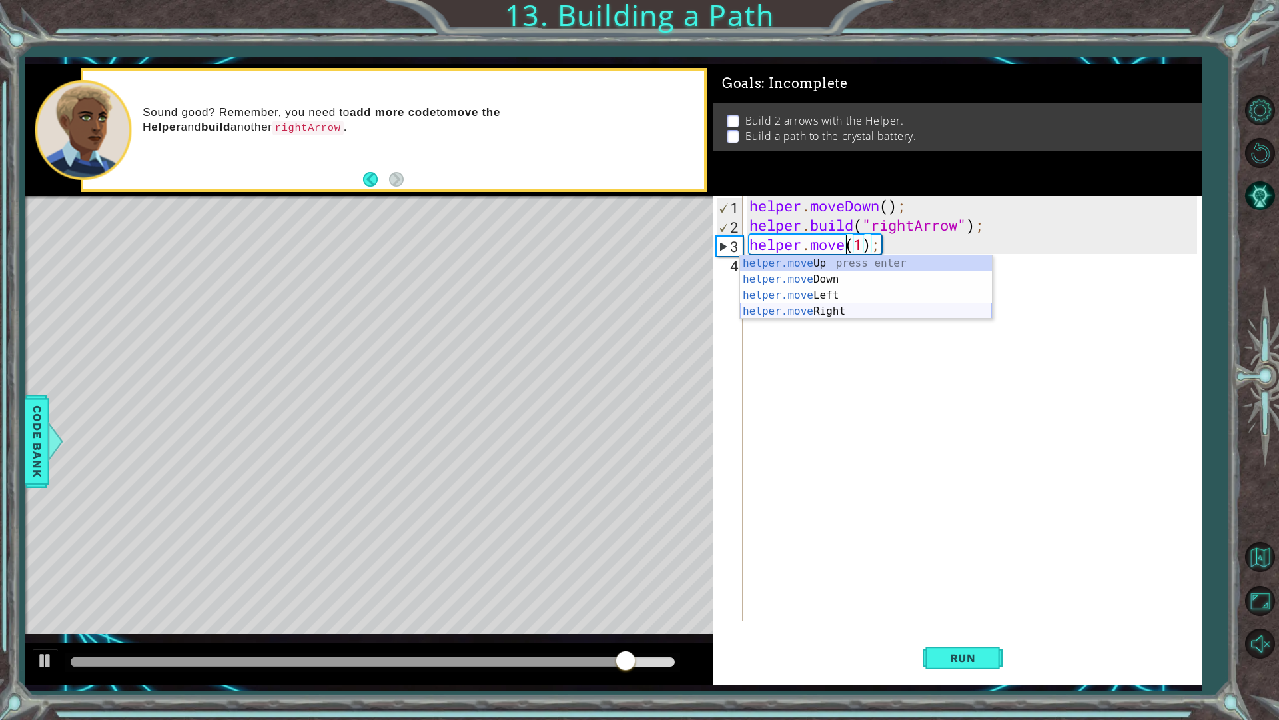
drag, startPoint x: 868, startPoint y: 314, endPoint x: 880, endPoint y: 317, distance: 12.4
click at [868, 314] on div "helper.move Up press enter helper.move Down press enter helper.move Left press …" at bounding box center [866, 303] width 252 height 96
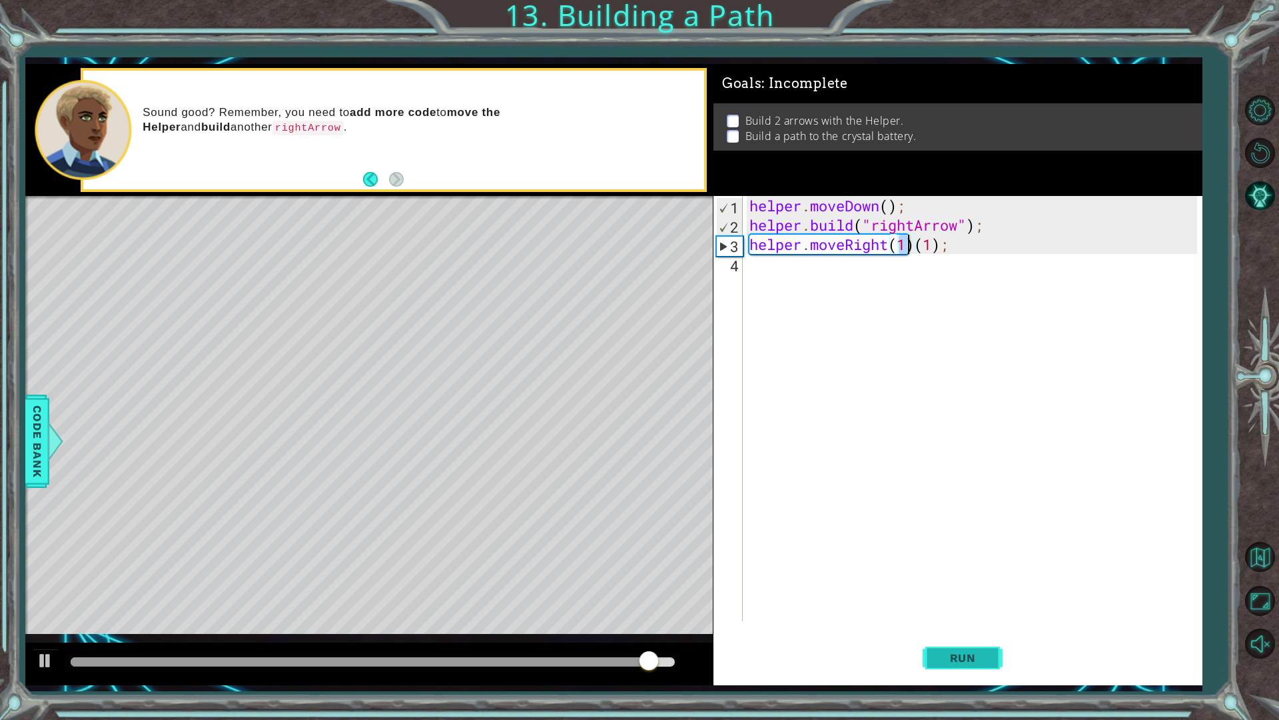
click at [977, 612] on span "Run" at bounding box center [963, 657] width 53 height 13
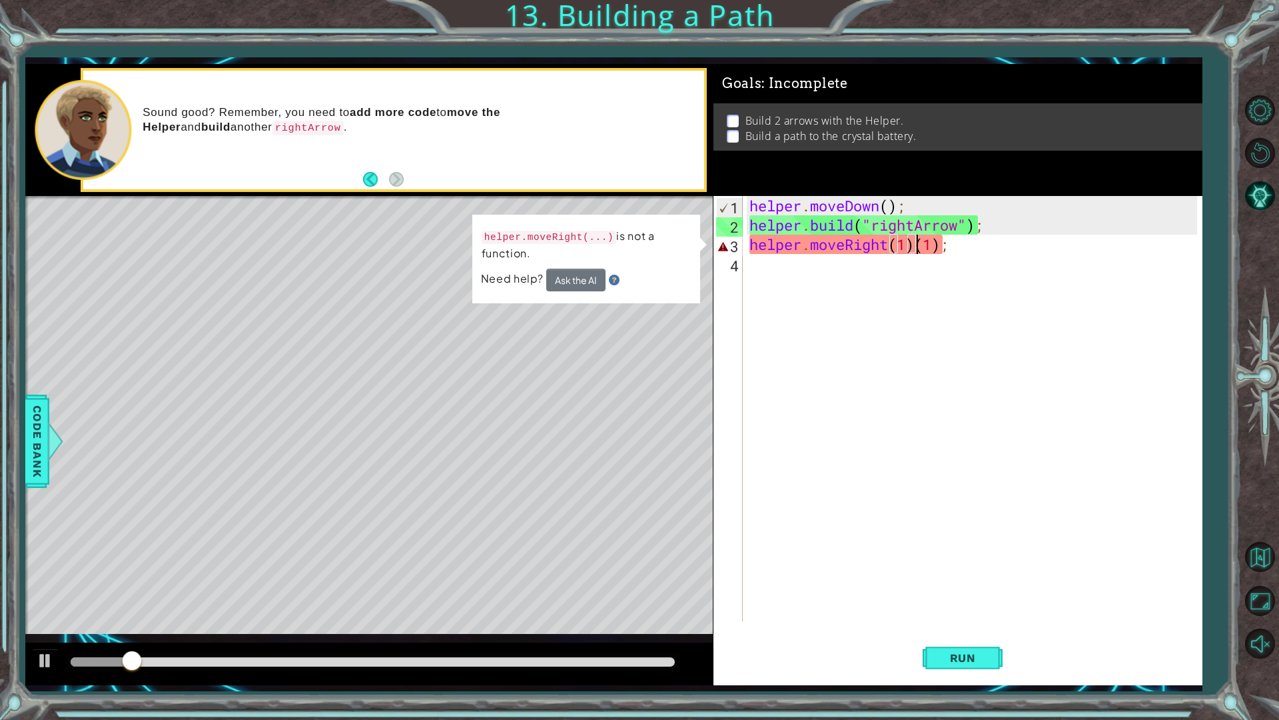
click at [918, 242] on div "helper . moveDown ( ) ; helper . build ( "rightArrow" ) ; helper . moveRight ( …" at bounding box center [976, 428] width 458 height 464
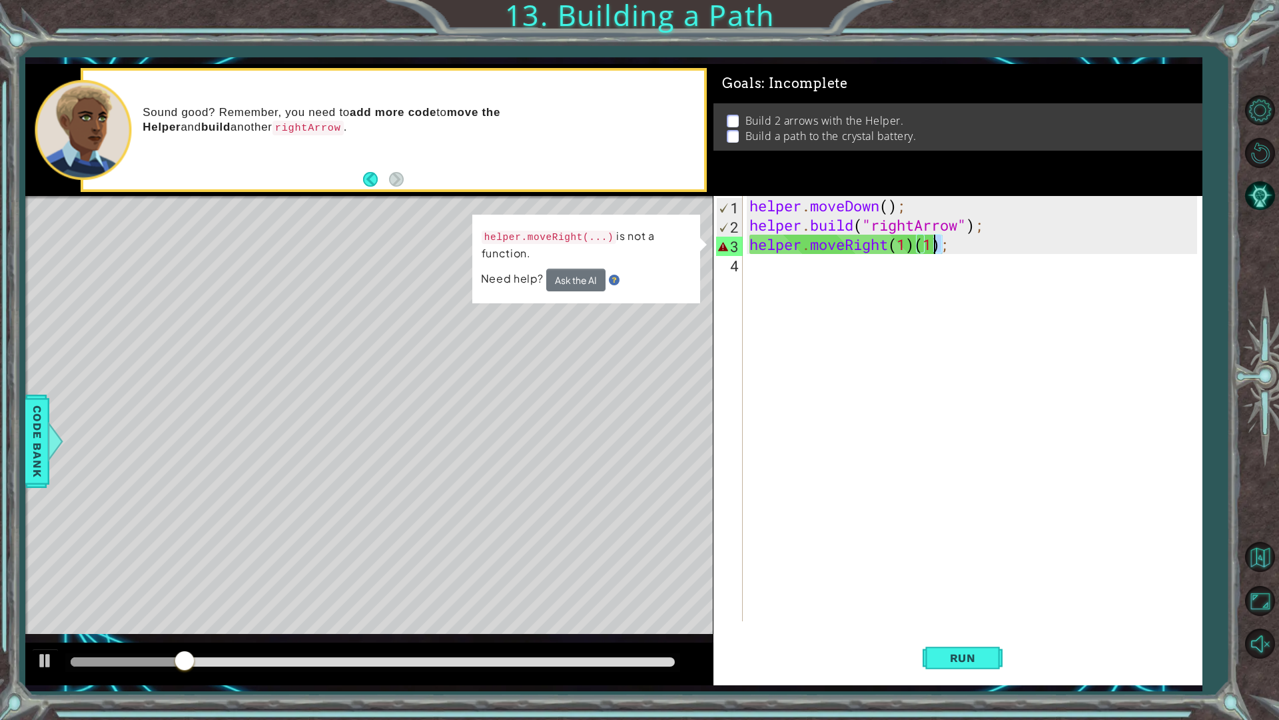
drag, startPoint x: 945, startPoint y: 248, endPoint x: 935, endPoint y: 242, distance: 12.2
click at [935, 242] on div "helper . moveDown ( ) ; helper . build ( "rightArrow" ) ; helper . moveRight ( …" at bounding box center [976, 428] width 458 height 464
click at [938, 242] on div "helper . moveDown ( ) ; helper . build ( "rightArrow" ) ; helper . moveRight ( …" at bounding box center [972, 408] width 451 height 425
click at [939, 242] on div "helper . moveDown ( ) ; helper . build ( "rightArrow" ) ; helper . moveRight ( …" at bounding box center [976, 428] width 458 height 464
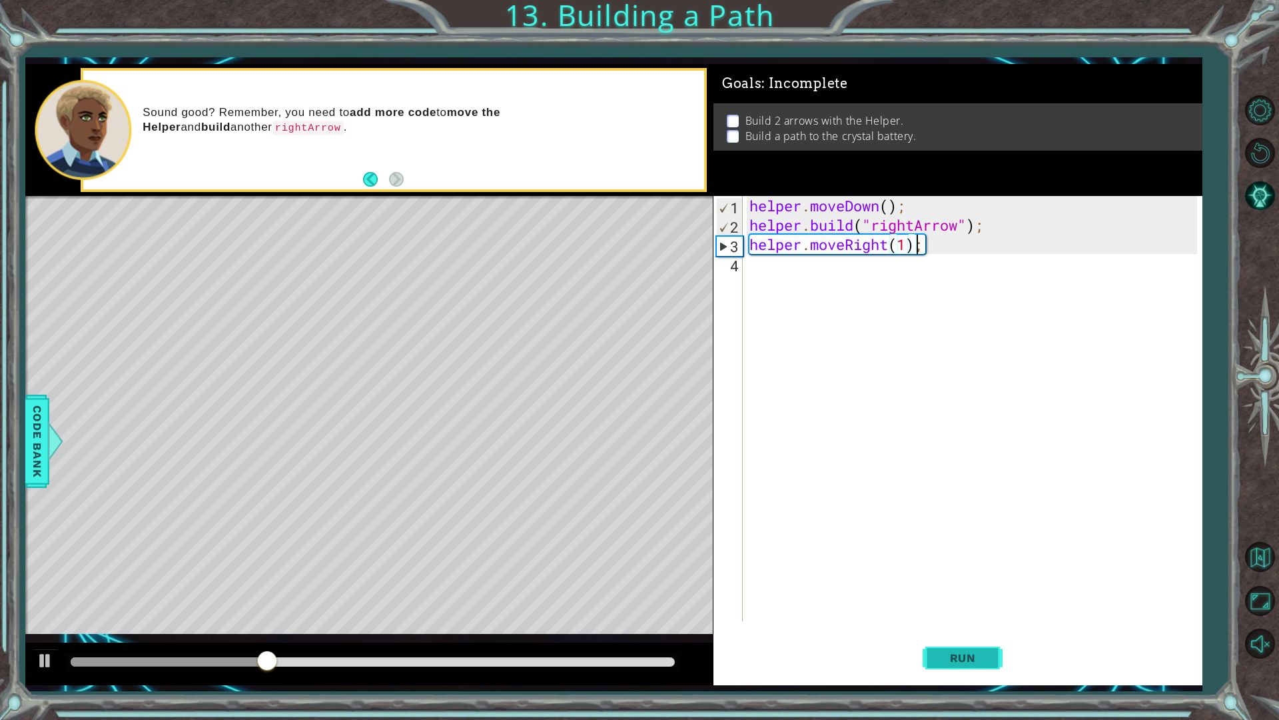
click at [956, 612] on span "Run" at bounding box center [963, 657] width 53 height 13
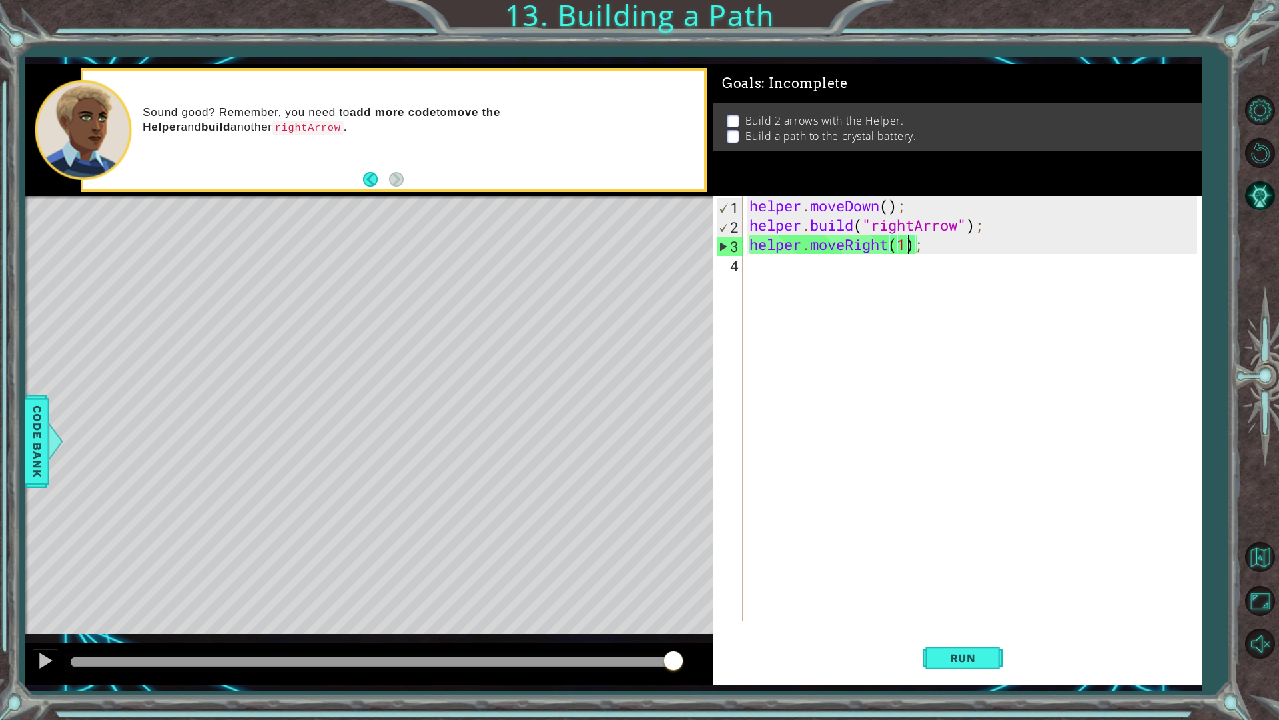
click at [906, 243] on div "helper . moveDown ( ) ; helper . build ( "rightArrow" ) ; helper . moveRight ( …" at bounding box center [976, 428] width 458 height 464
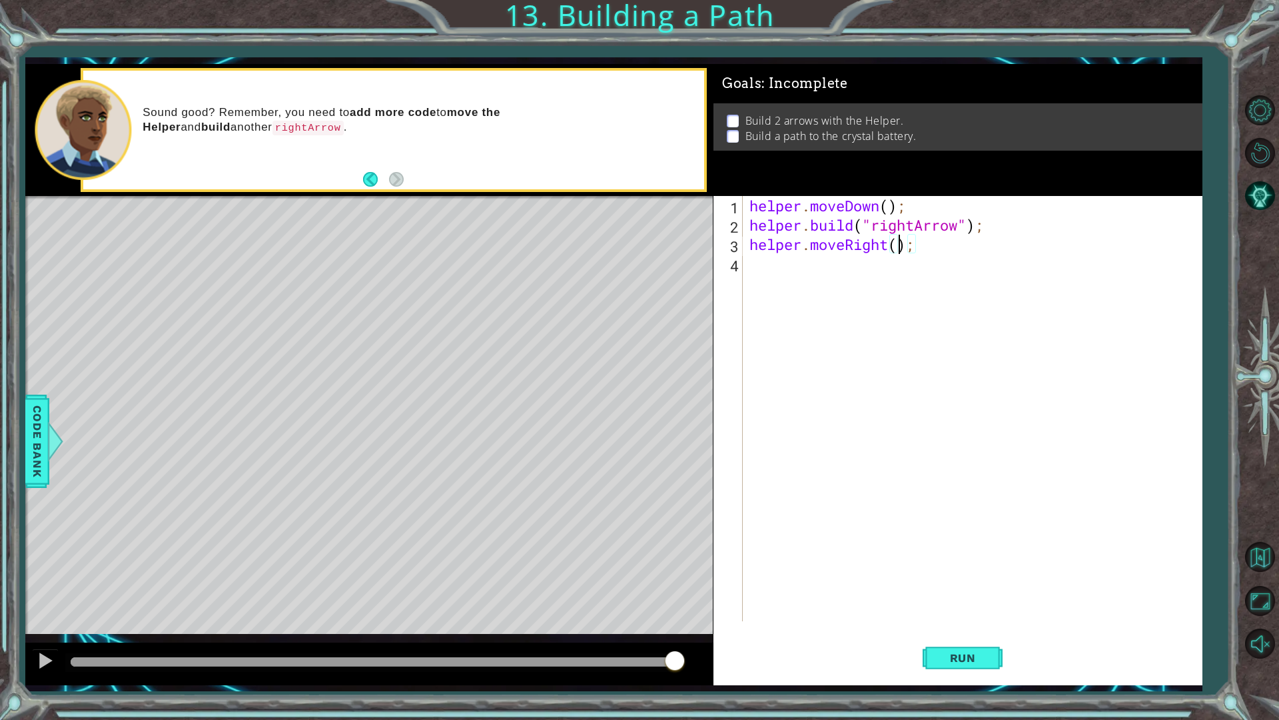
scroll to position [0, 7]
click at [939, 612] on span "Run" at bounding box center [963, 657] width 53 height 13
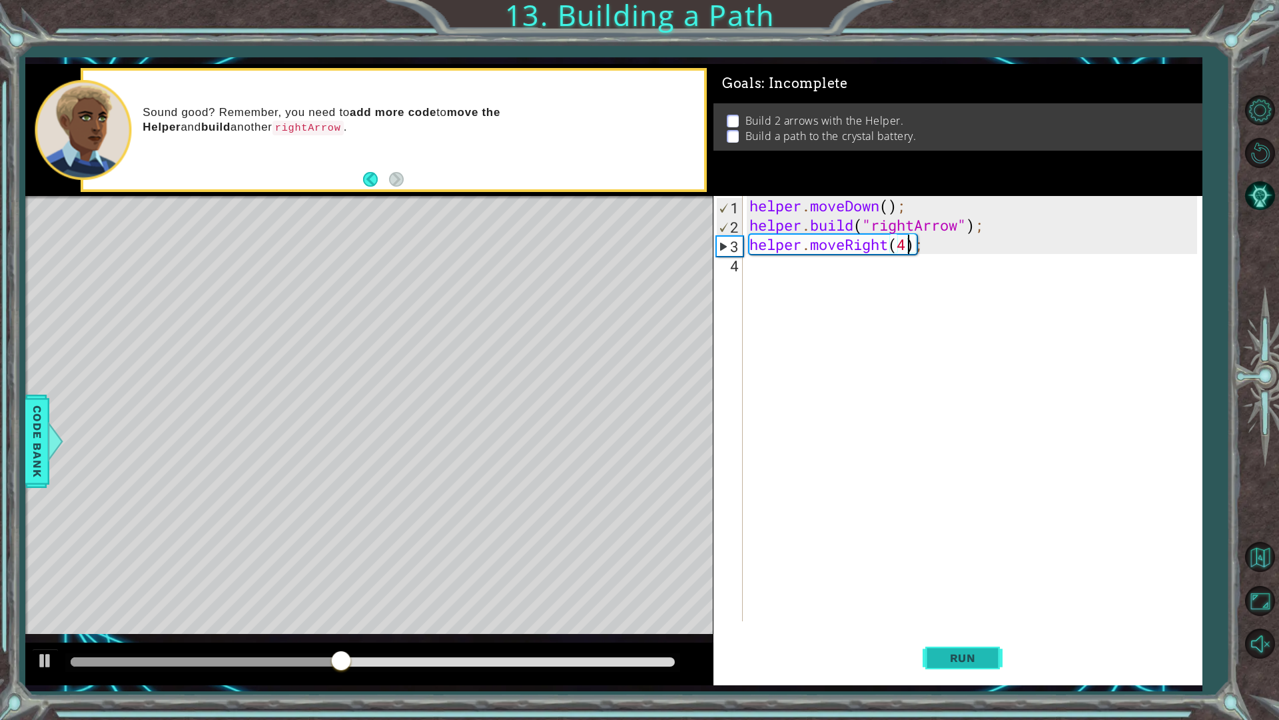
type textarea "helper.moveRight(4);"
click at [939, 612] on span "Run" at bounding box center [963, 657] width 53 height 13
click at [780, 275] on div "helper . moveDown ( ) ; helper . build ( "rightArrow" ) ; helper . moveRight ( …" at bounding box center [976, 428] width 458 height 464
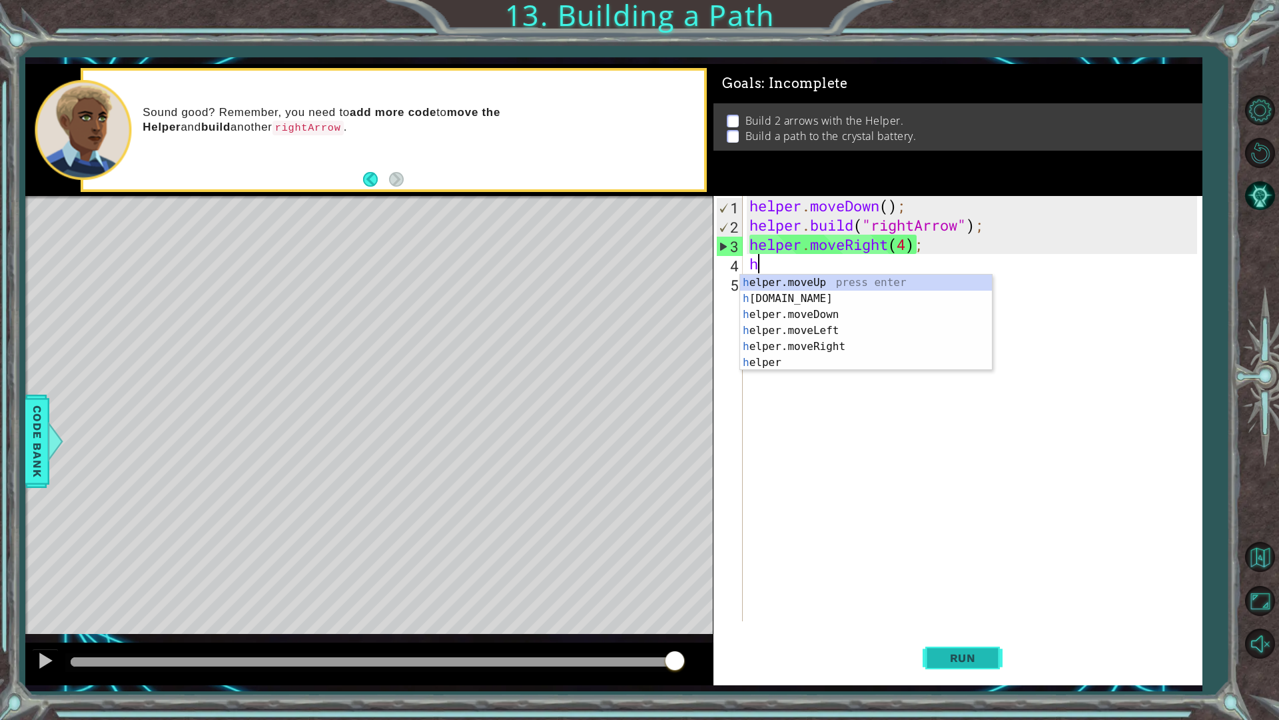
type textarea "h"
click at [995, 612] on button "Run" at bounding box center [963, 657] width 80 height 49
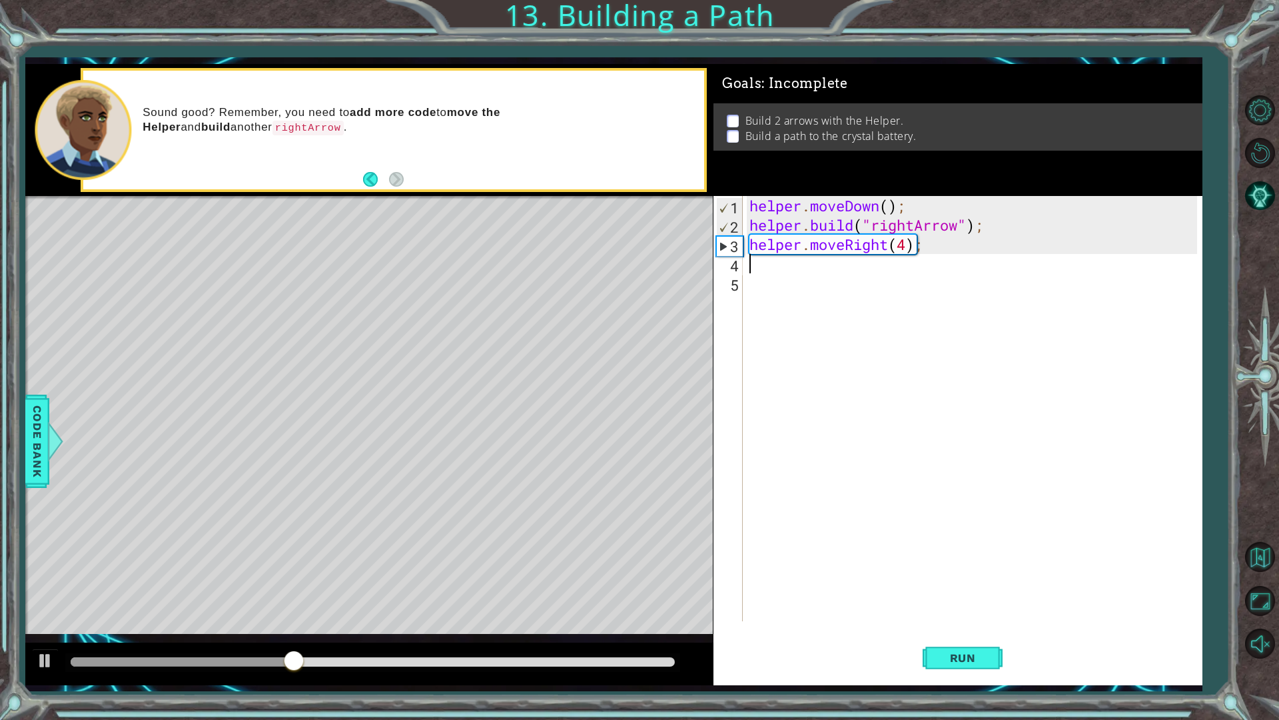
click at [911, 246] on div "helper . moveDown ( ) ; helper . build ( "rightArrow" ) ; helper . moveRight ( …" at bounding box center [976, 428] width 458 height 464
type textarea "helper.moveRight(3);"
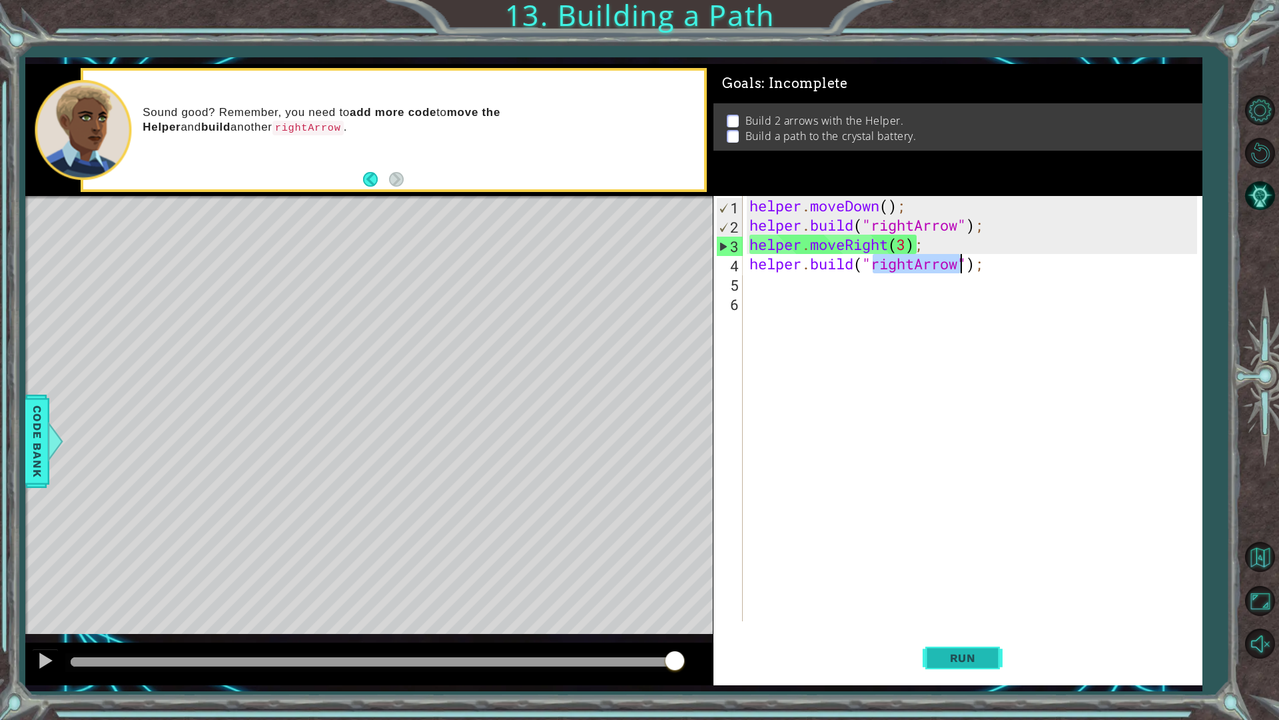
type textarea "[DOMAIN_NAME]("rightArrow");"
click at [989, 612] on button "Run" at bounding box center [963, 657] width 80 height 49
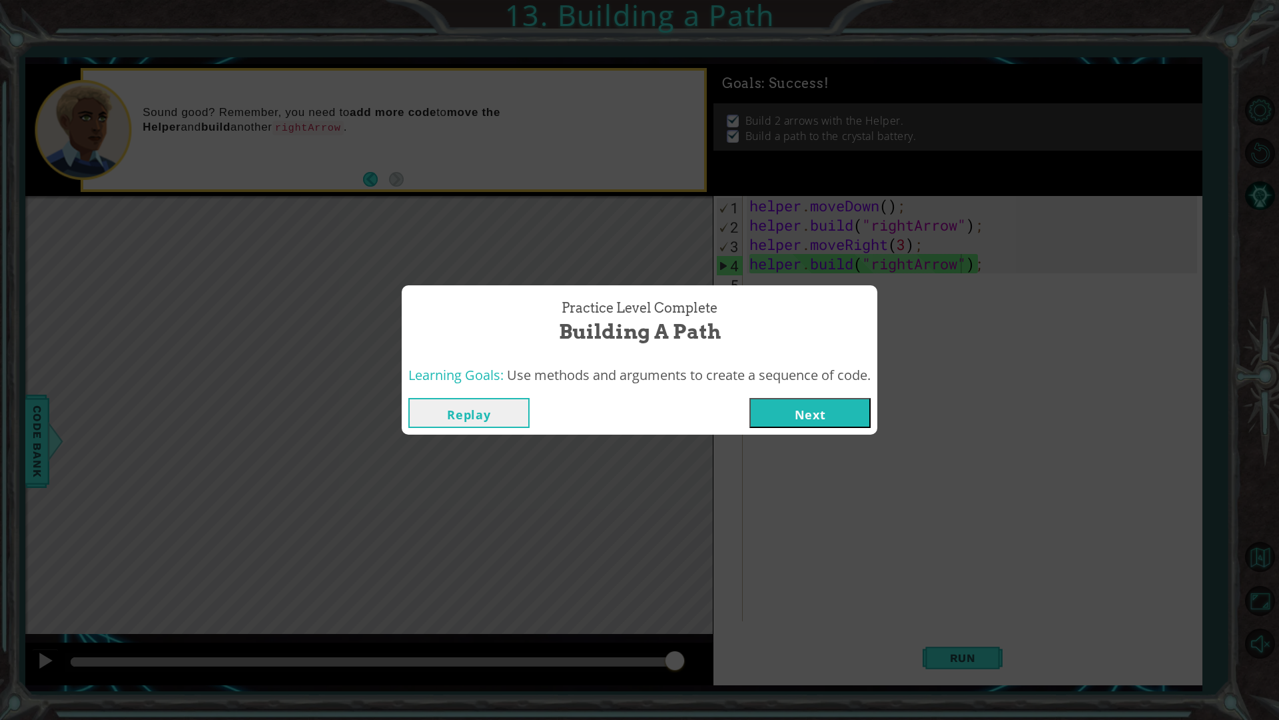
click at [796, 430] on div "Replay Next" at bounding box center [640, 412] width 476 height 43
click at [808, 402] on button "Next" at bounding box center [810, 413] width 121 height 30
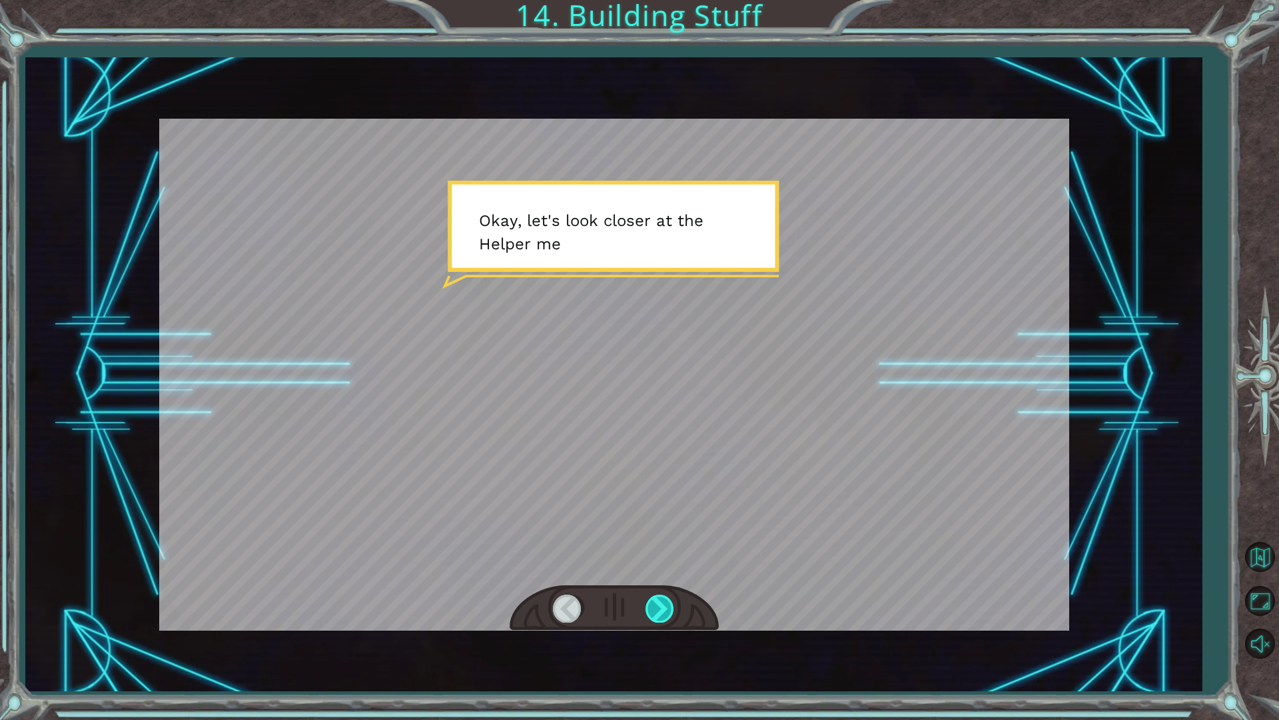
click at [662, 595] on div at bounding box center [661, 607] width 30 height 27
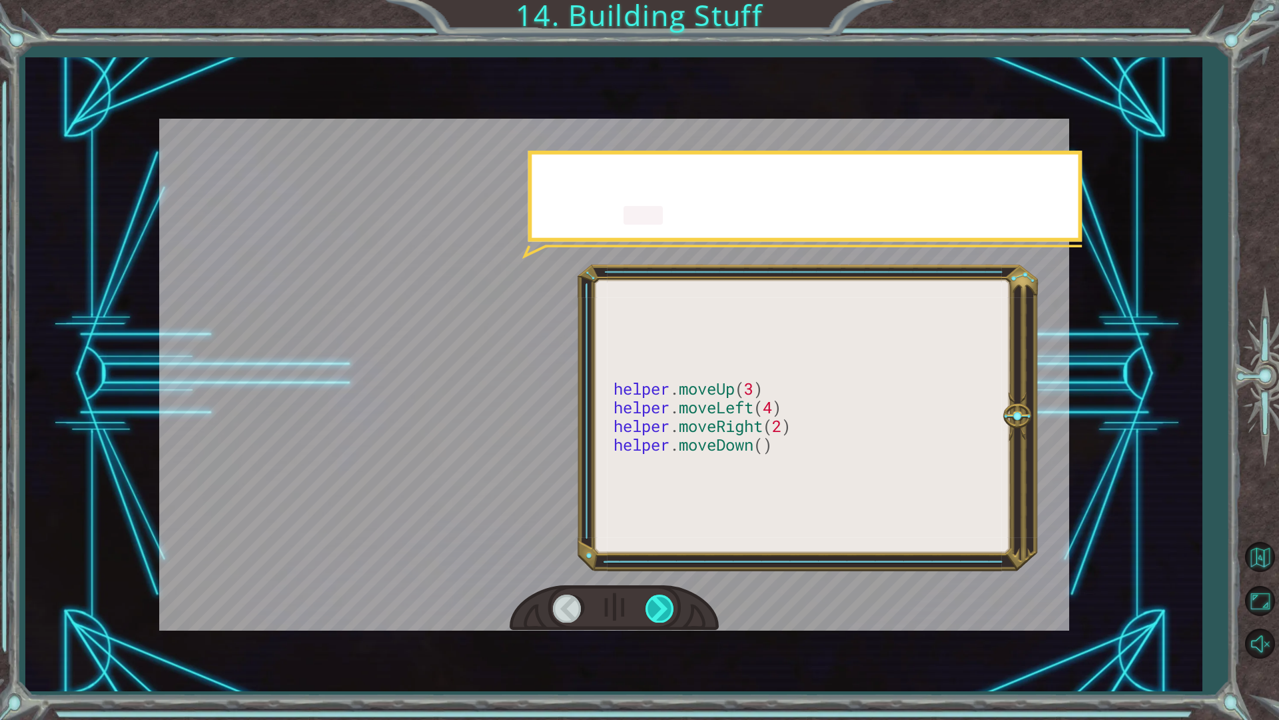
drag, startPoint x: 662, startPoint y: 595, endPoint x: 670, endPoint y: 612, distance: 18.8
click at [663, 598] on div at bounding box center [661, 607] width 30 height 27
click at [670, 612] on div at bounding box center [661, 607] width 30 height 27
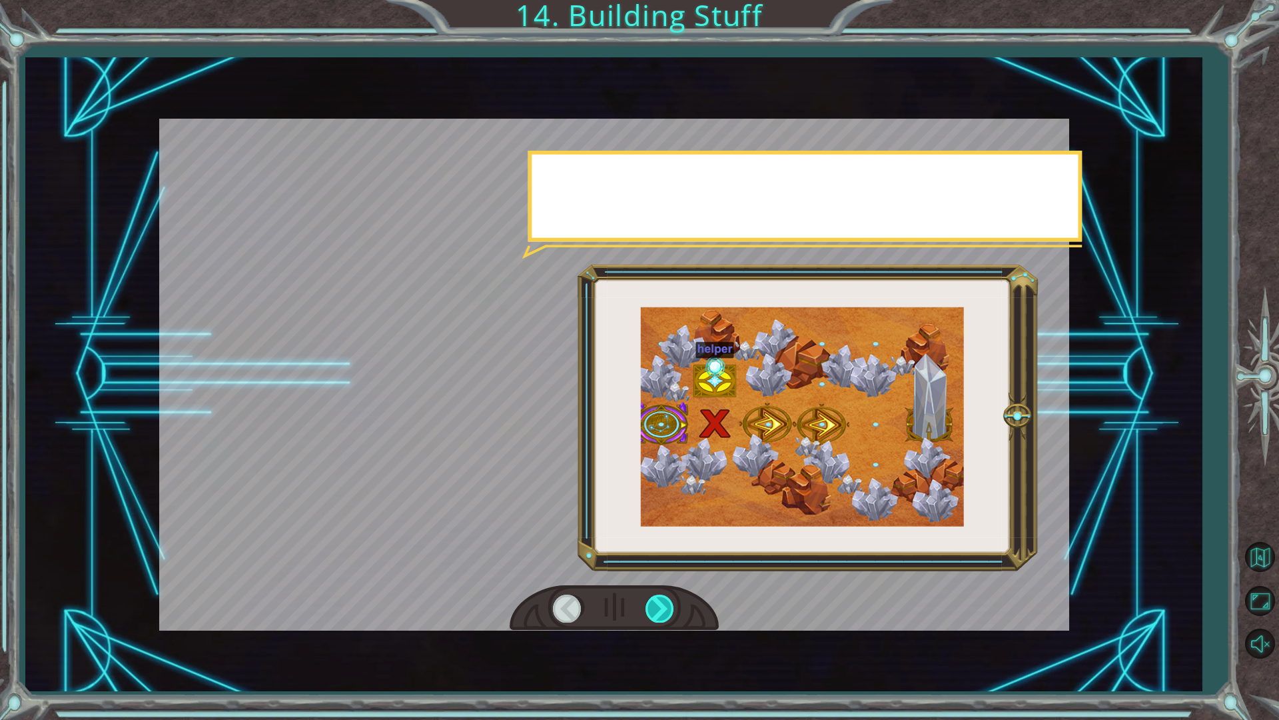
click at [670, 612] on div at bounding box center [661, 607] width 30 height 27
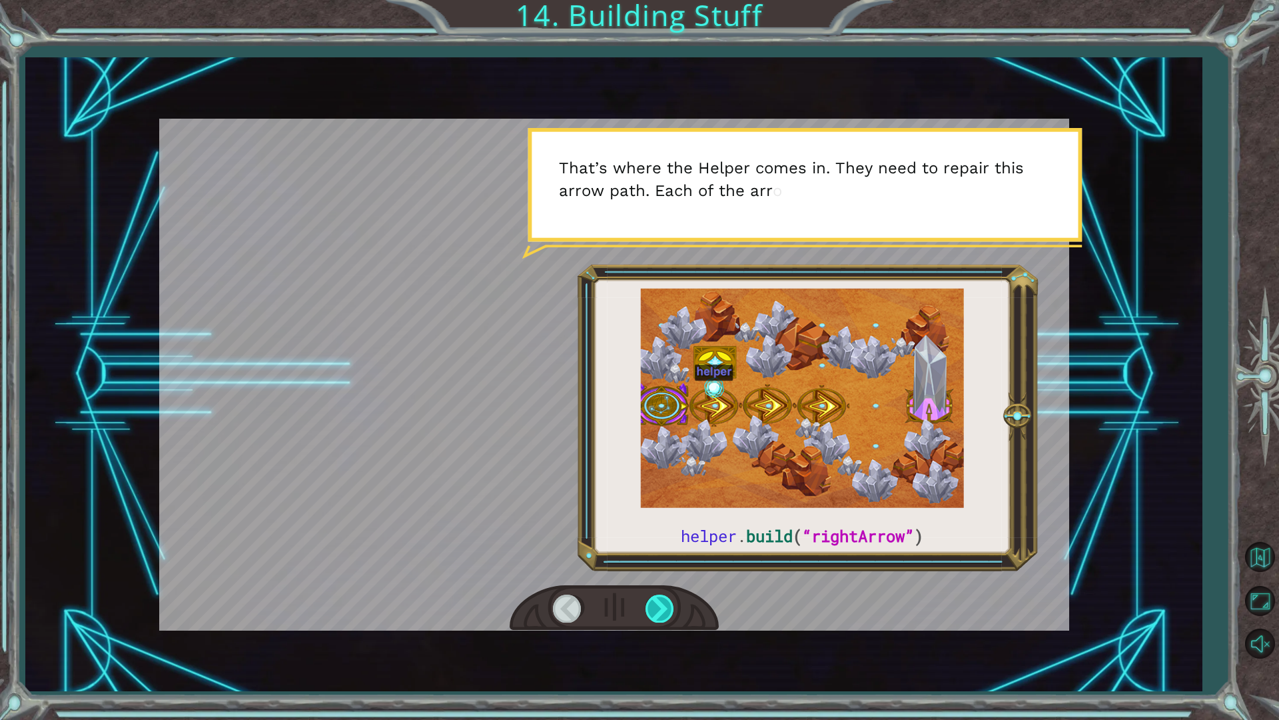
click at [670, 612] on div at bounding box center [661, 607] width 30 height 27
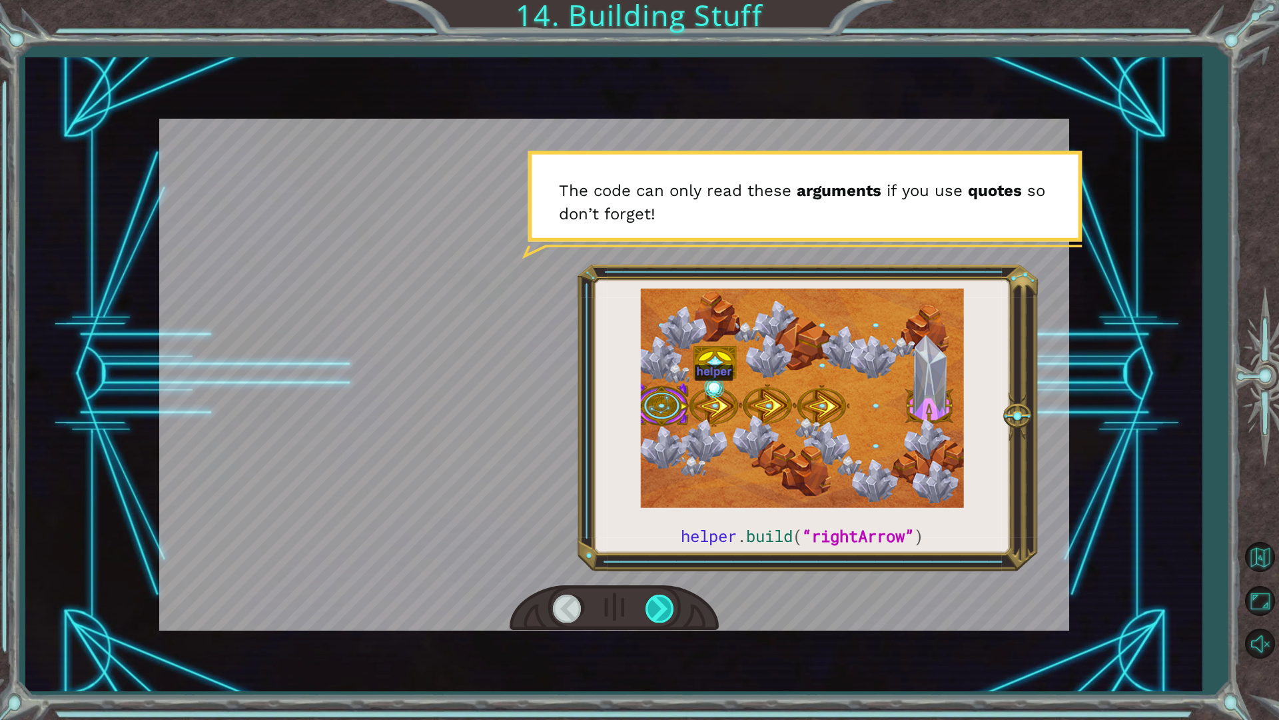
click at [670, 612] on div at bounding box center [661, 607] width 30 height 27
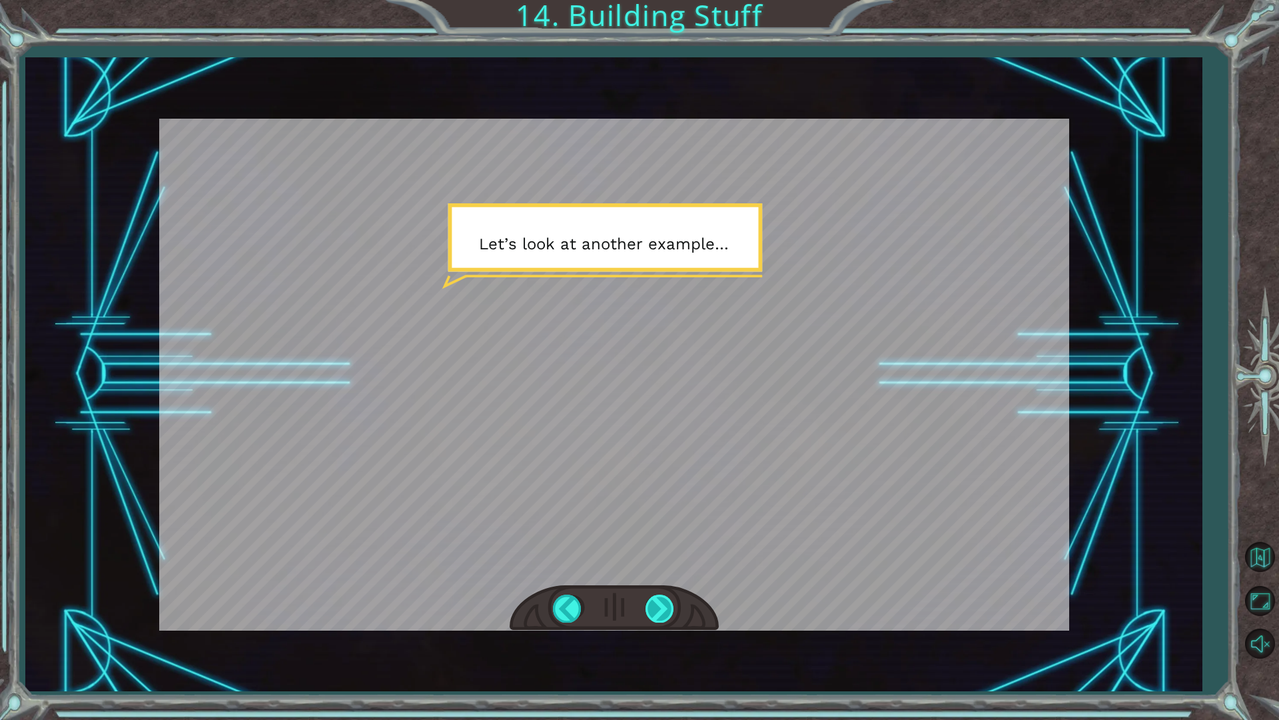
click at [670, 612] on div at bounding box center [661, 607] width 30 height 27
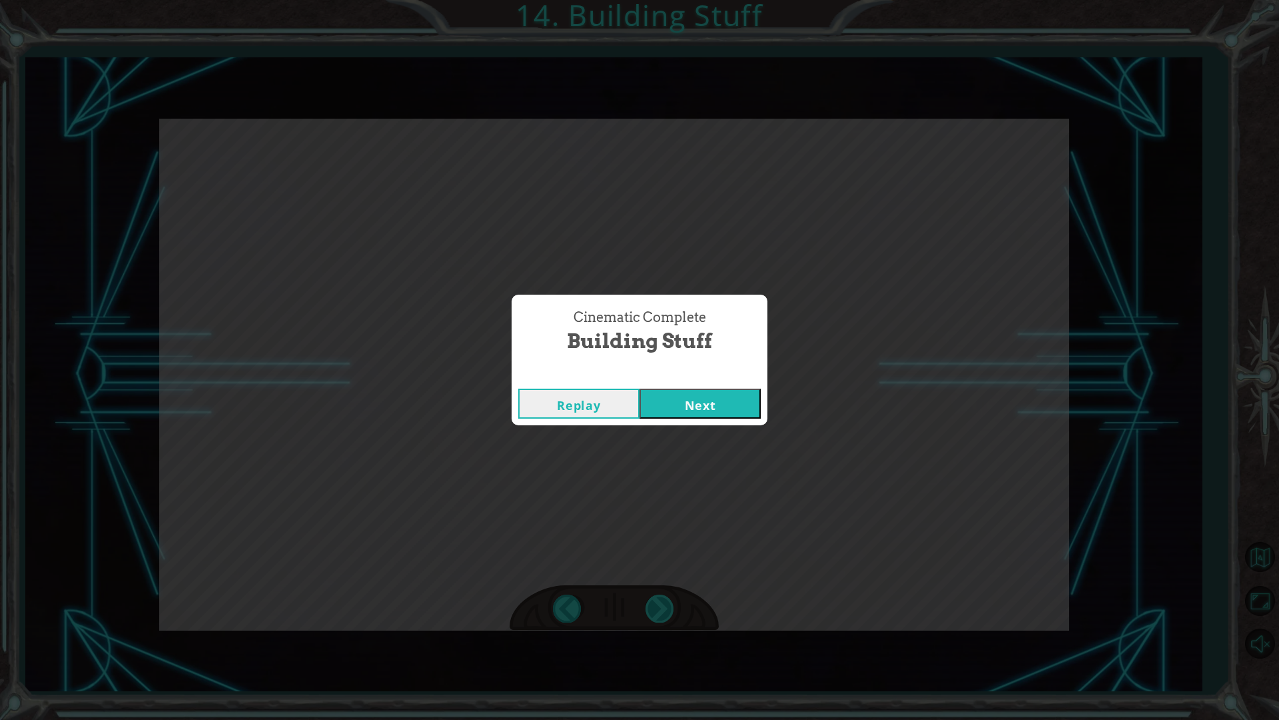
click at [670, 612] on div "Cinematic Complete Building Stuff Replay Next" at bounding box center [639, 360] width 1279 height 720
click at [711, 391] on button "Next" at bounding box center [700, 403] width 121 height 30
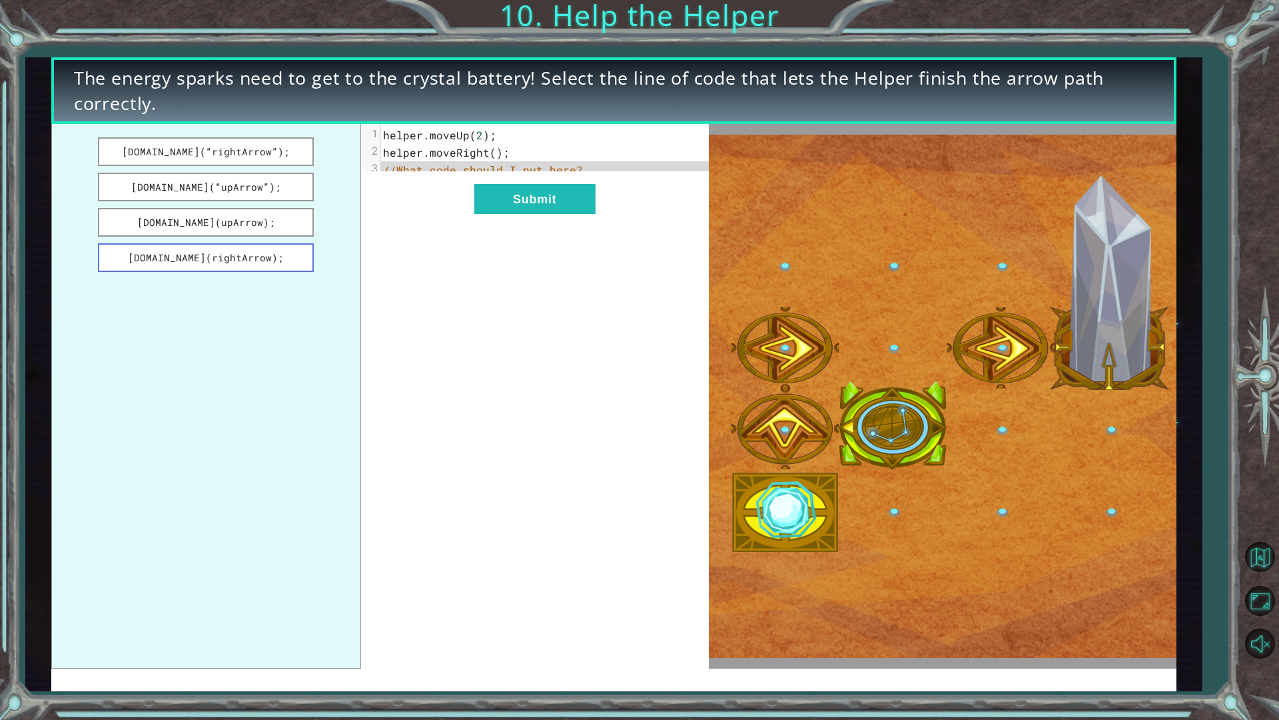
click at [287, 253] on button "[DOMAIN_NAME](rightArrow);" at bounding box center [206, 257] width 216 height 29
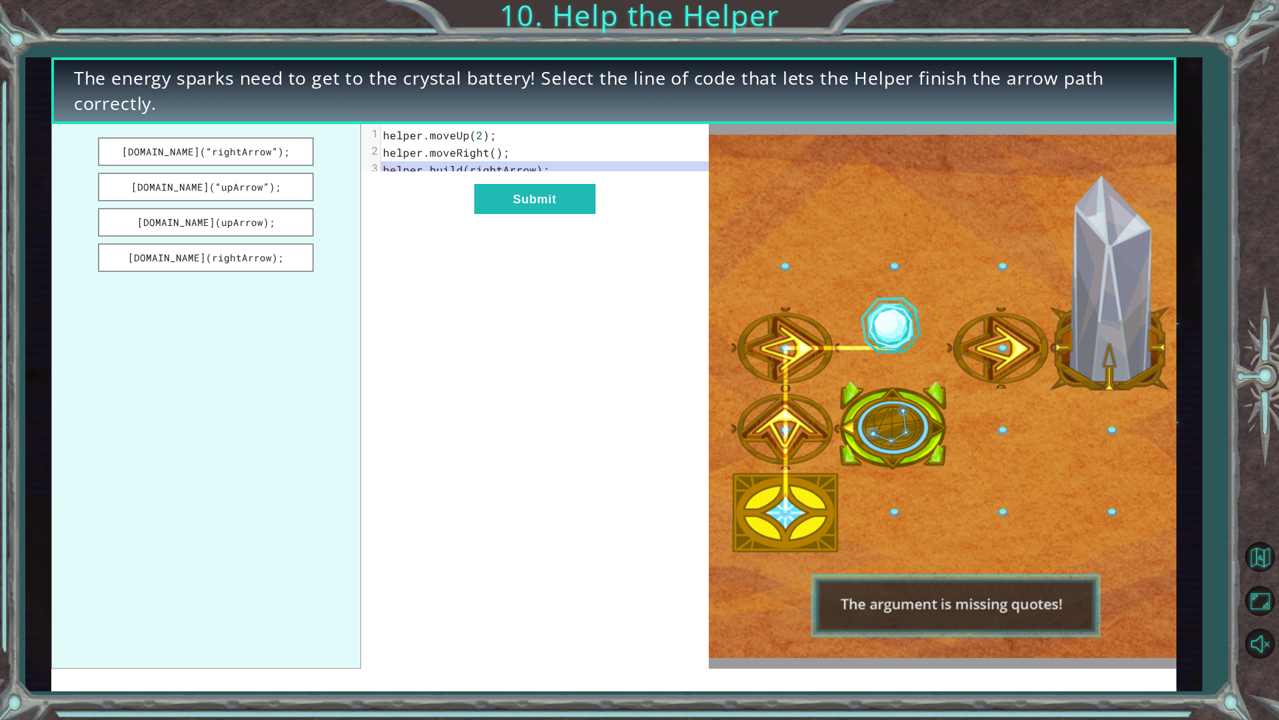
click at [860, 399] on img at bounding box center [943, 396] width 468 height 522
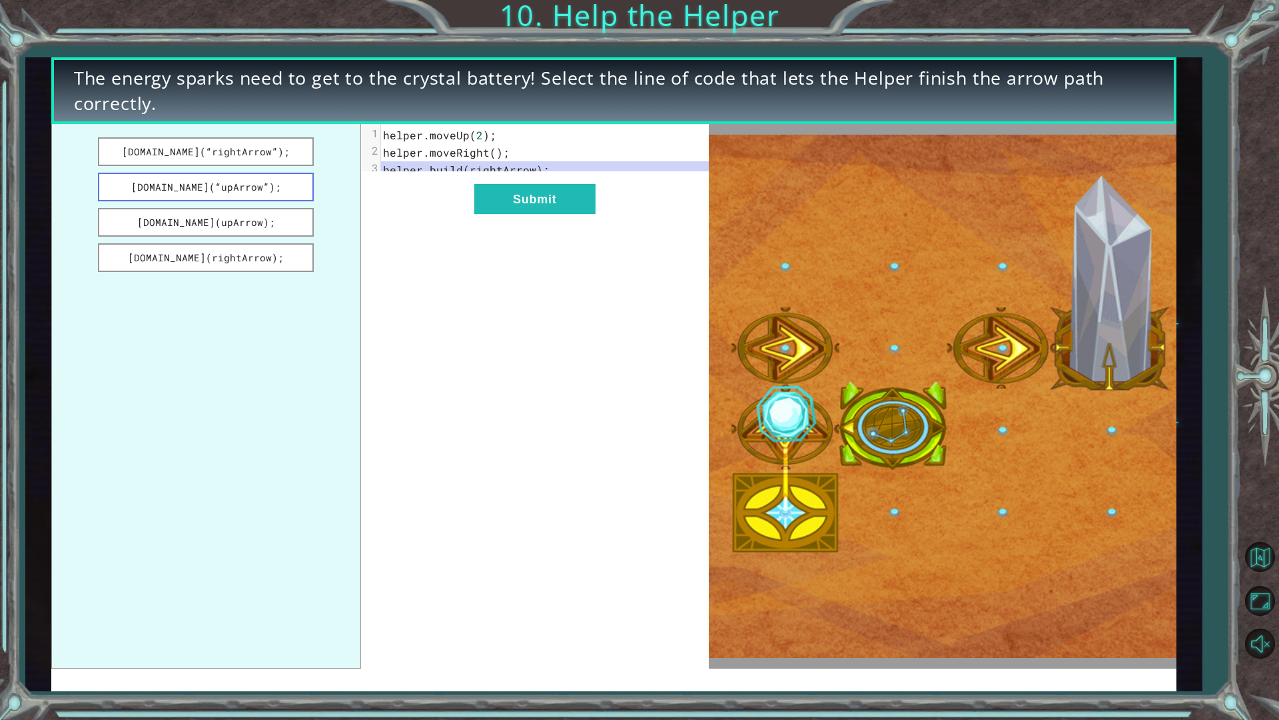
click at [228, 181] on button "[DOMAIN_NAME](“upArrow”);" at bounding box center [206, 187] width 216 height 29
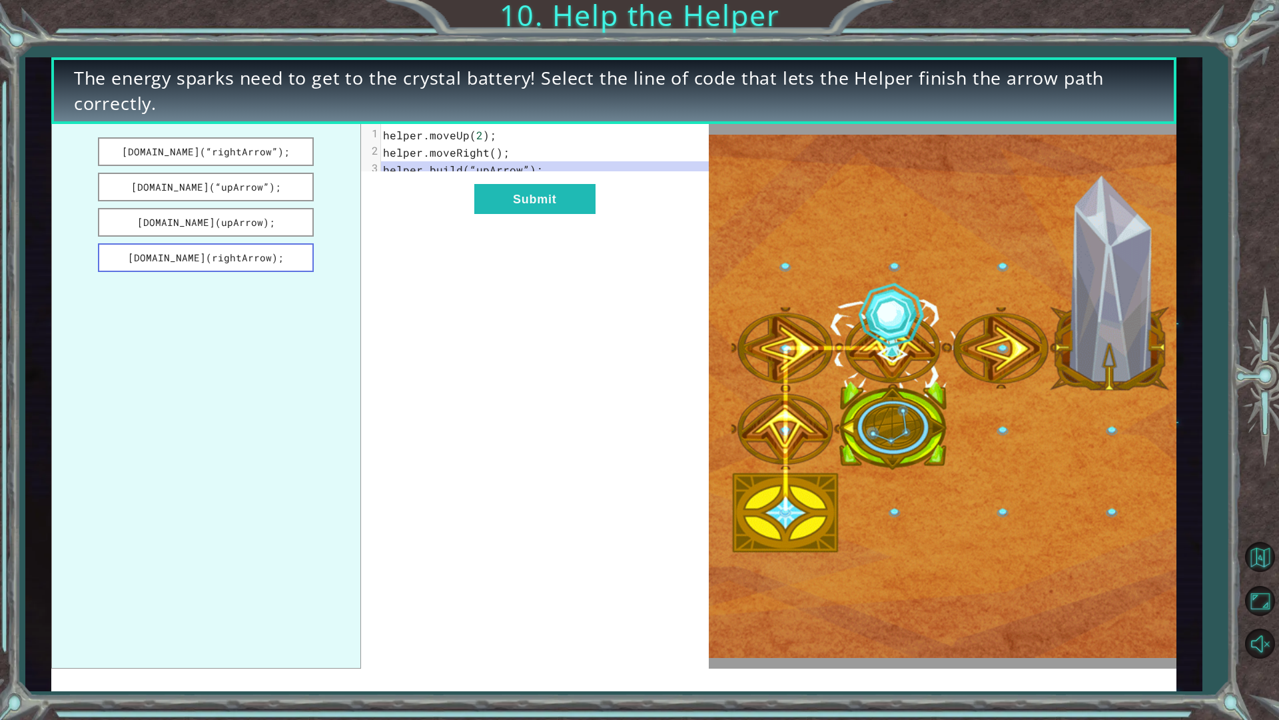
click at [257, 250] on button "[DOMAIN_NAME](rightArrow);" at bounding box center [206, 257] width 216 height 29
click at [213, 157] on button "[DOMAIN_NAME](“rightArrow”);" at bounding box center [206, 151] width 216 height 29
click at [548, 206] on button "Submit" at bounding box center [534, 199] width 121 height 30
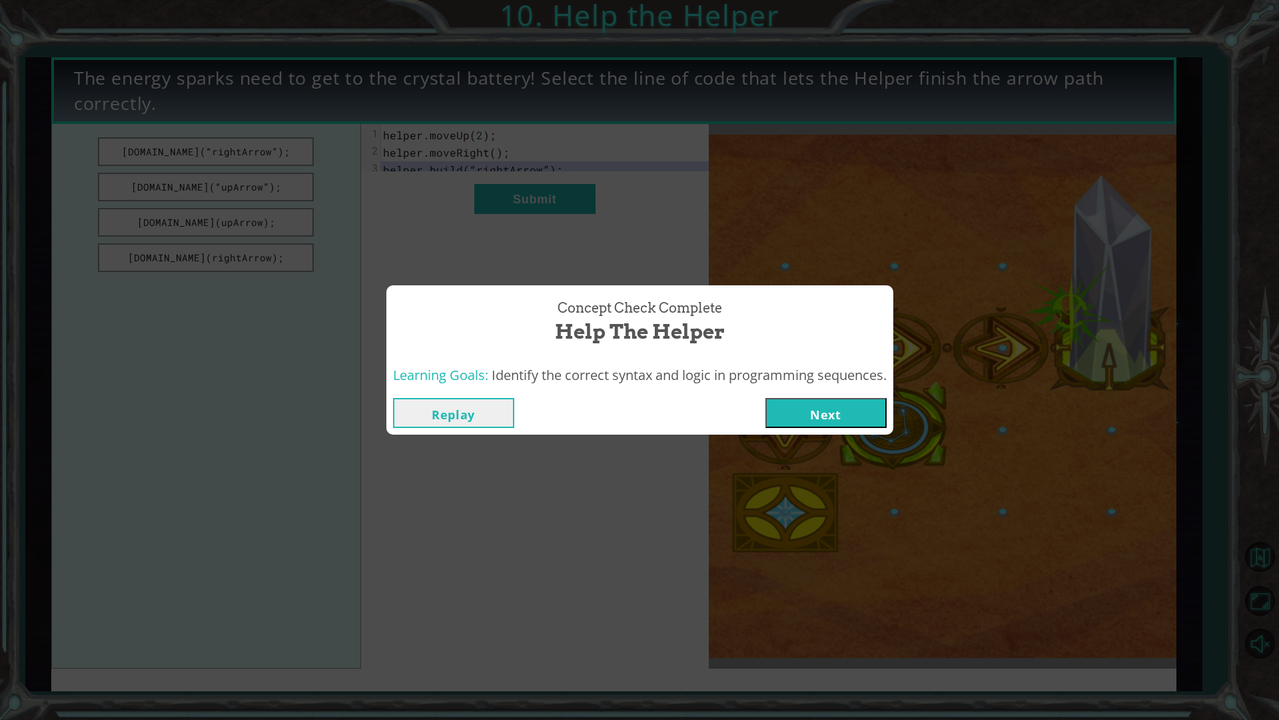
click at [817, 417] on button "Next" at bounding box center [826, 413] width 121 height 30
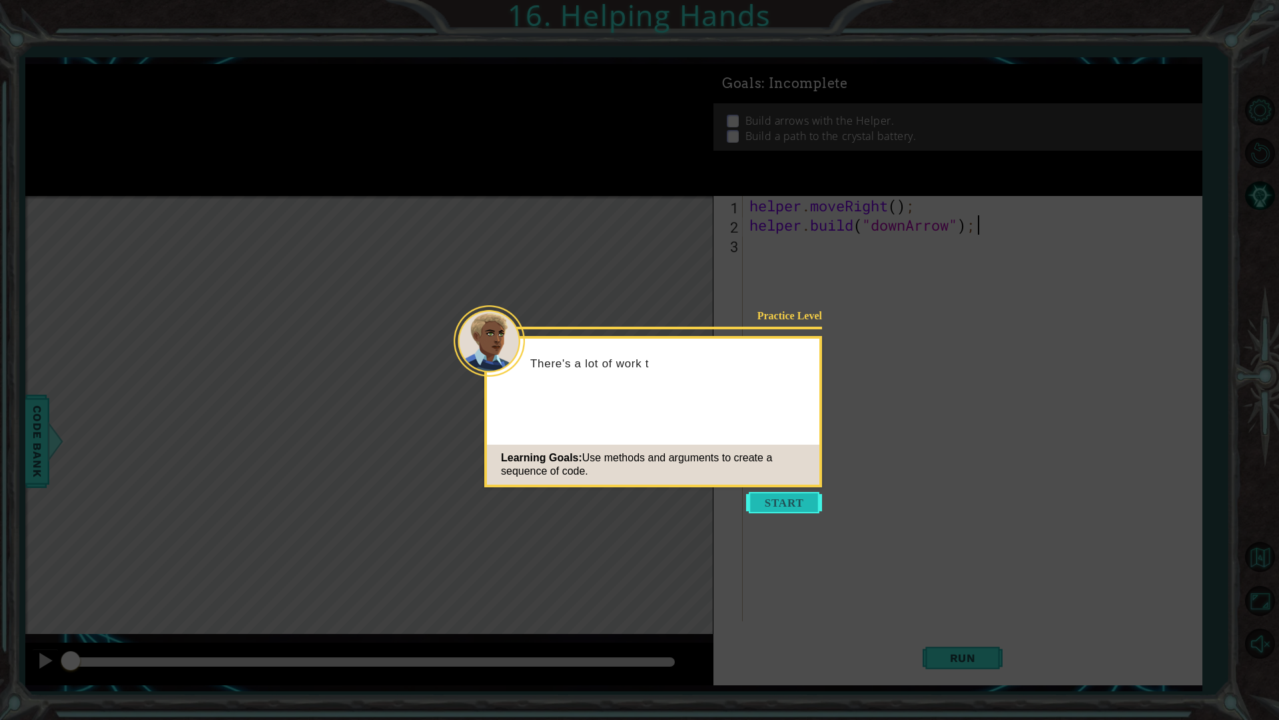
click at [802, 496] on button "Start" at bounding box center [784, 502] width 76 height 21
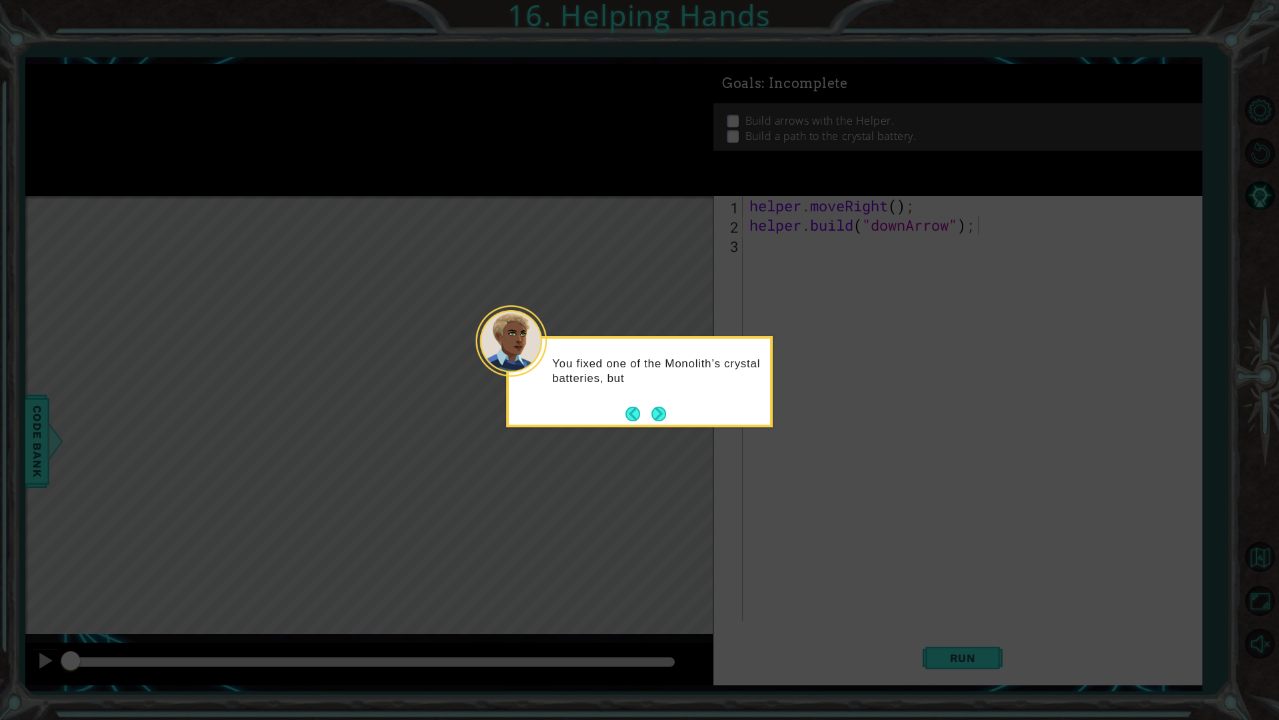
click at [659, 404] on footer at bounding box center [646, 414] width 41 height 20
click at [663, 426] on div "You fixed one of the Monolith’s crystal batteries, but there's another Helper t…" at bounding box center [639, 382] width 267 height 93
click at [664, 412] on button "Next" at bounding box center [659, 414] width 15 height 15
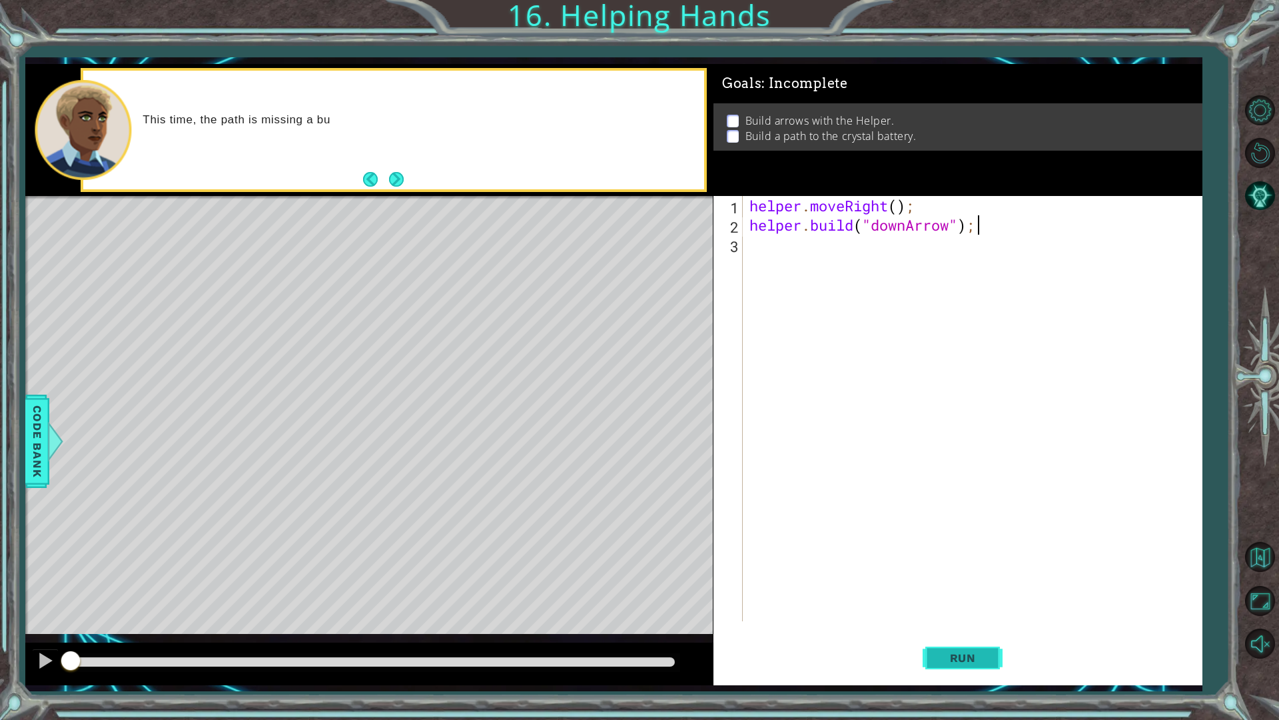
click at [977, 612] on span "Run" at bounding box center [963, 657] width 53 height 13
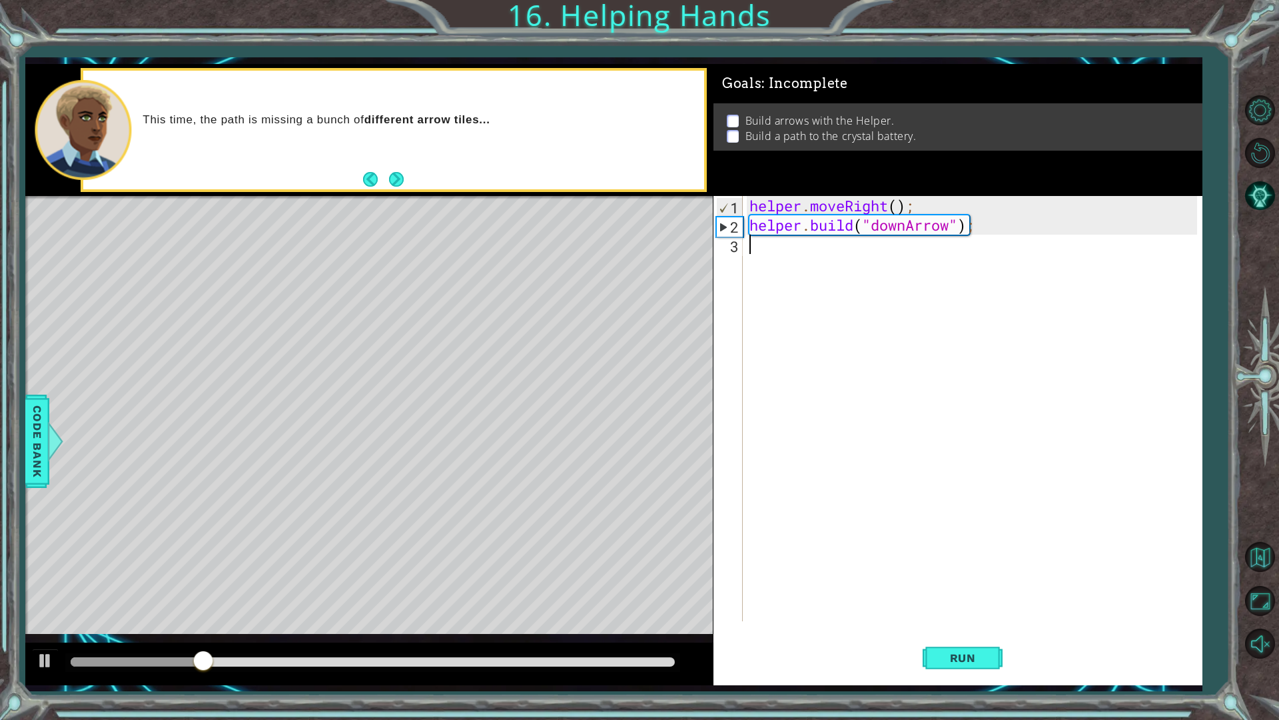
click at [760, 249] on div "helper . moveRight ( ) ; helper . build ( "downArrow" ) ;" at bounding box center [976, 428] width 458 height 464
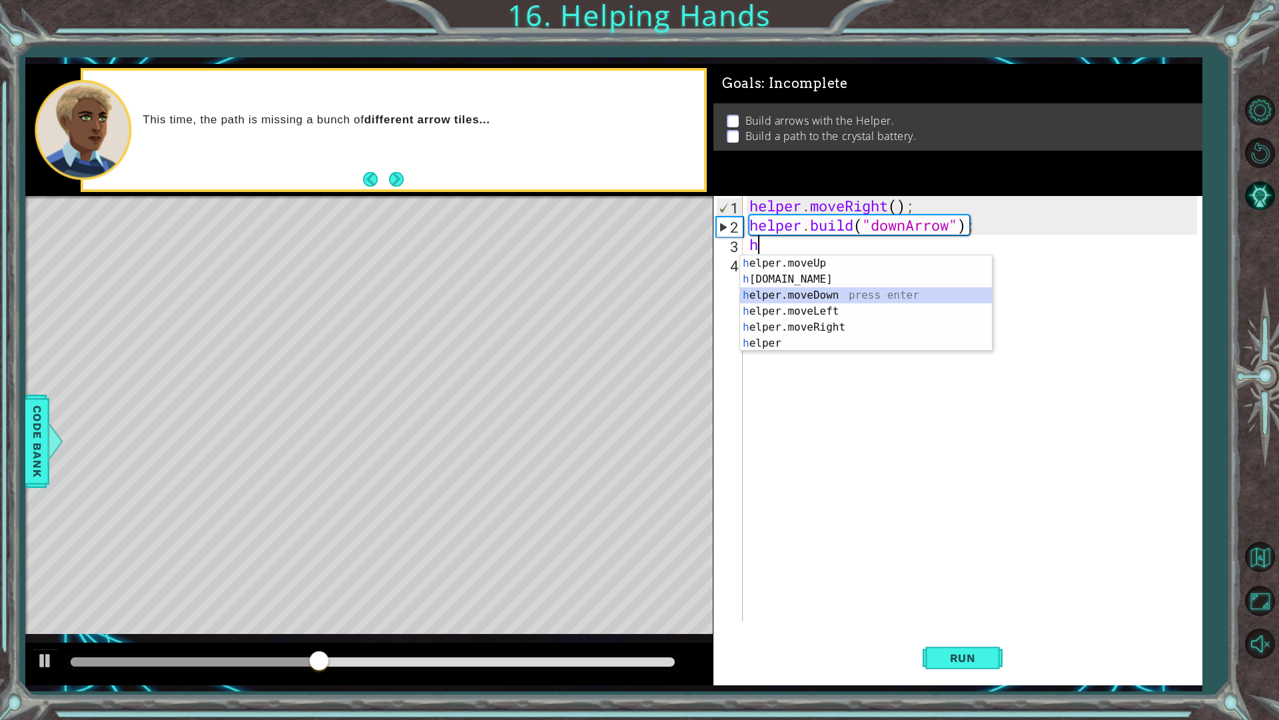
click at [830, 298] on div "h elper.moveUp press enter h [DOMAIN_NAME] press enter h elper.moveDown press e…" at bounding box center [866, 319] width 252 height 128
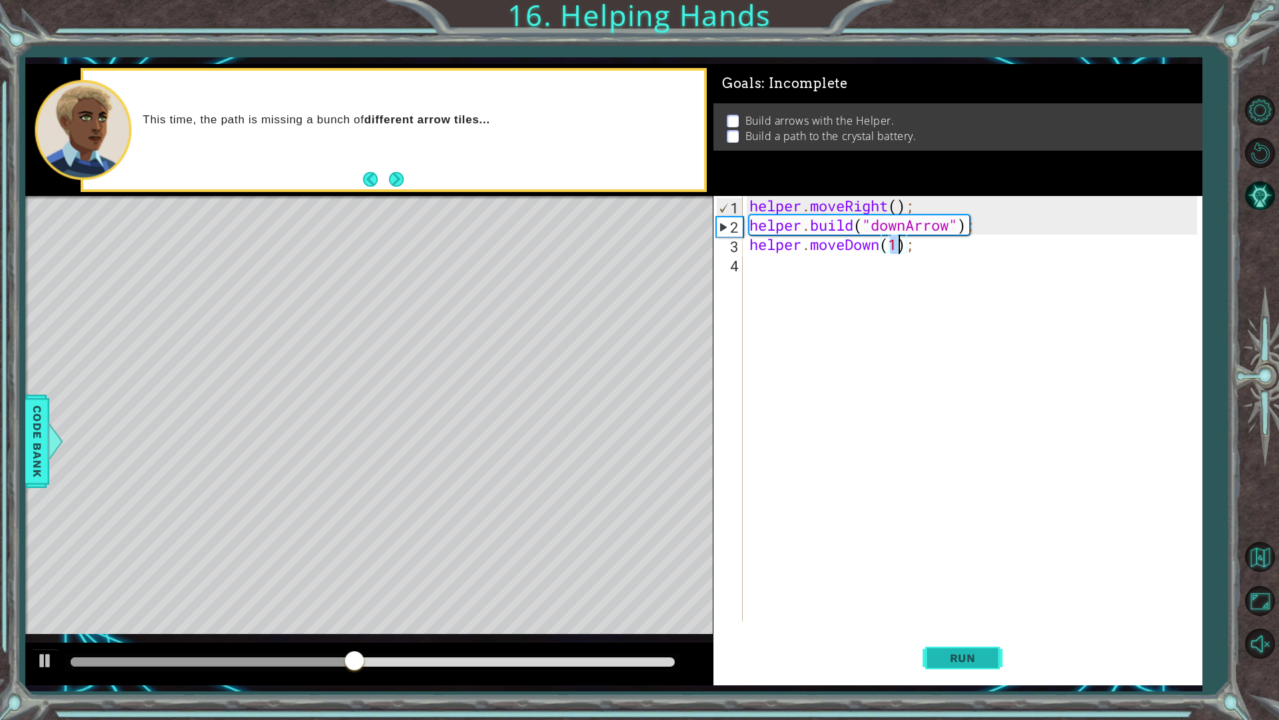
click at [951, 612] on span "Run" at bounding box center [963, 657] width 53 height 13
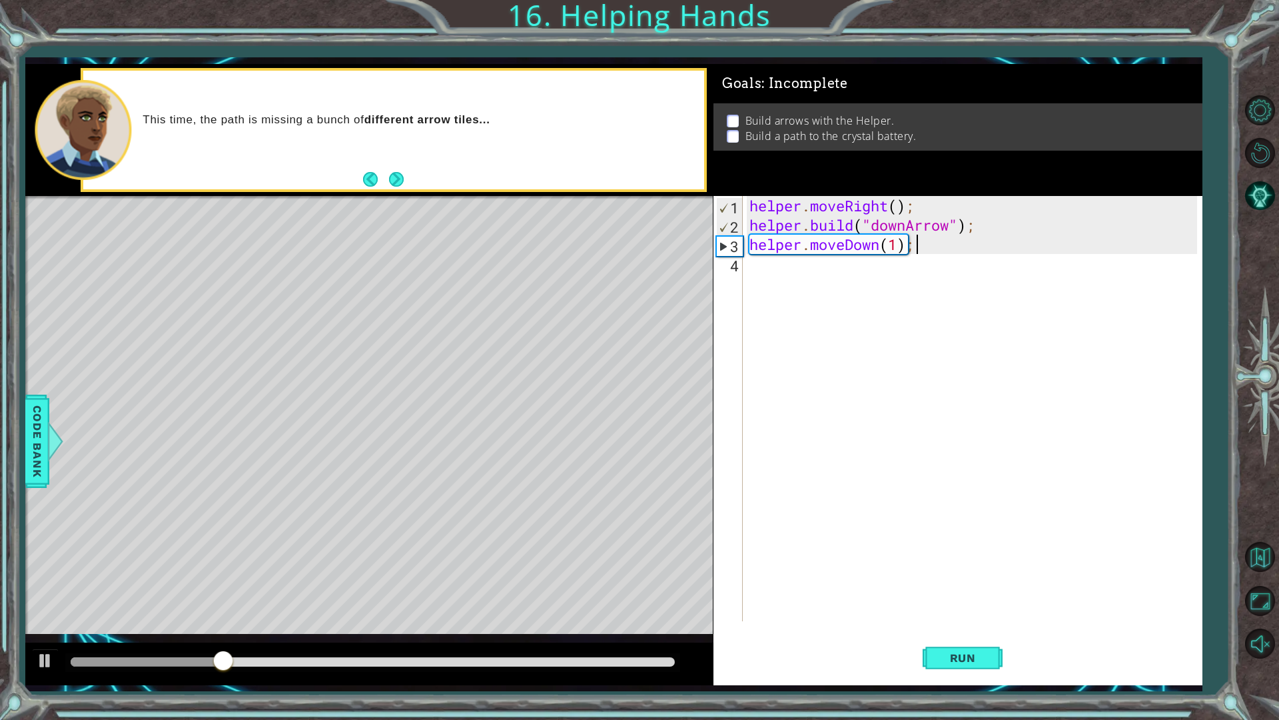
click at [926, 248] on div "helper . moveRight ( ) ; helper . build ( "downArrow" ) ; helper . moveDown ( 1…" at bounding box center [976, 428] width 458 height 464
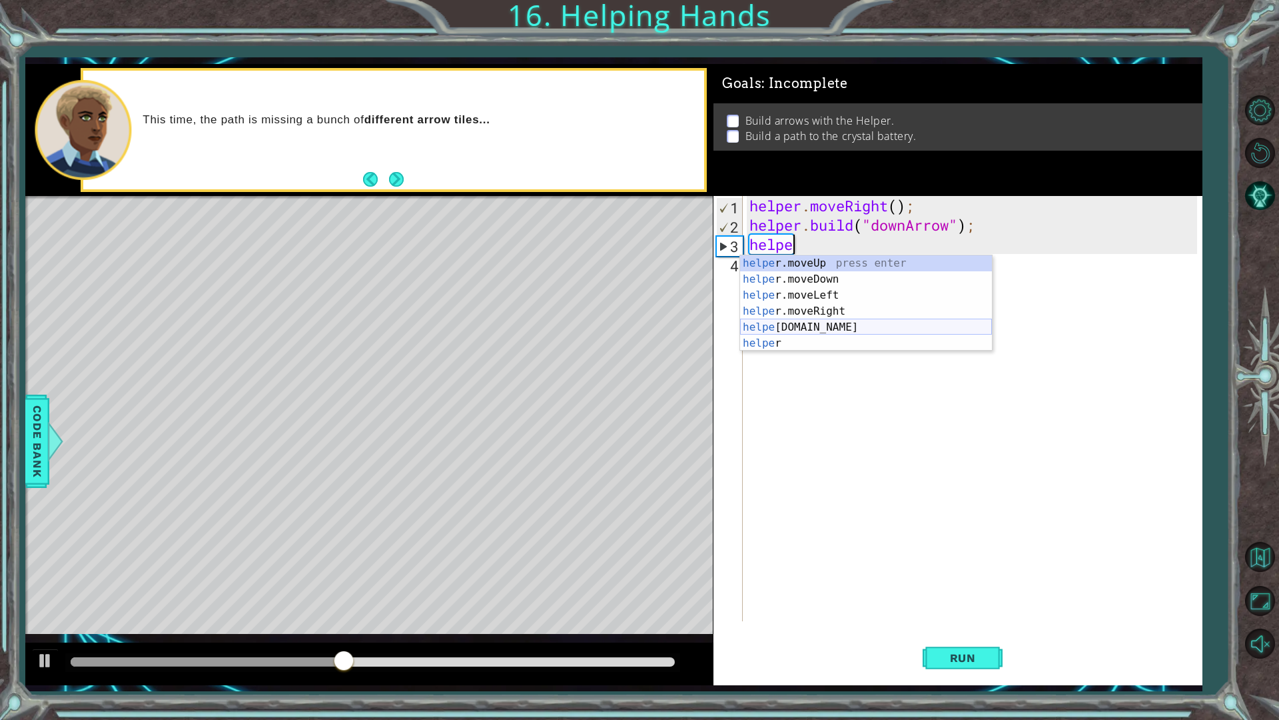
click at [813, 322] on div "helpe [PERSON_NAME]moveUp press enter helpe [PERSON_NAME]moveDown press enter h…" at bounding box center [866, 319] width 252 height 128
click at [870, 327] on div "helper. moveUp press enter helper. moveDown press enter helper. moveLeft press …" at bounding box center [866, 311] width 252 height 112
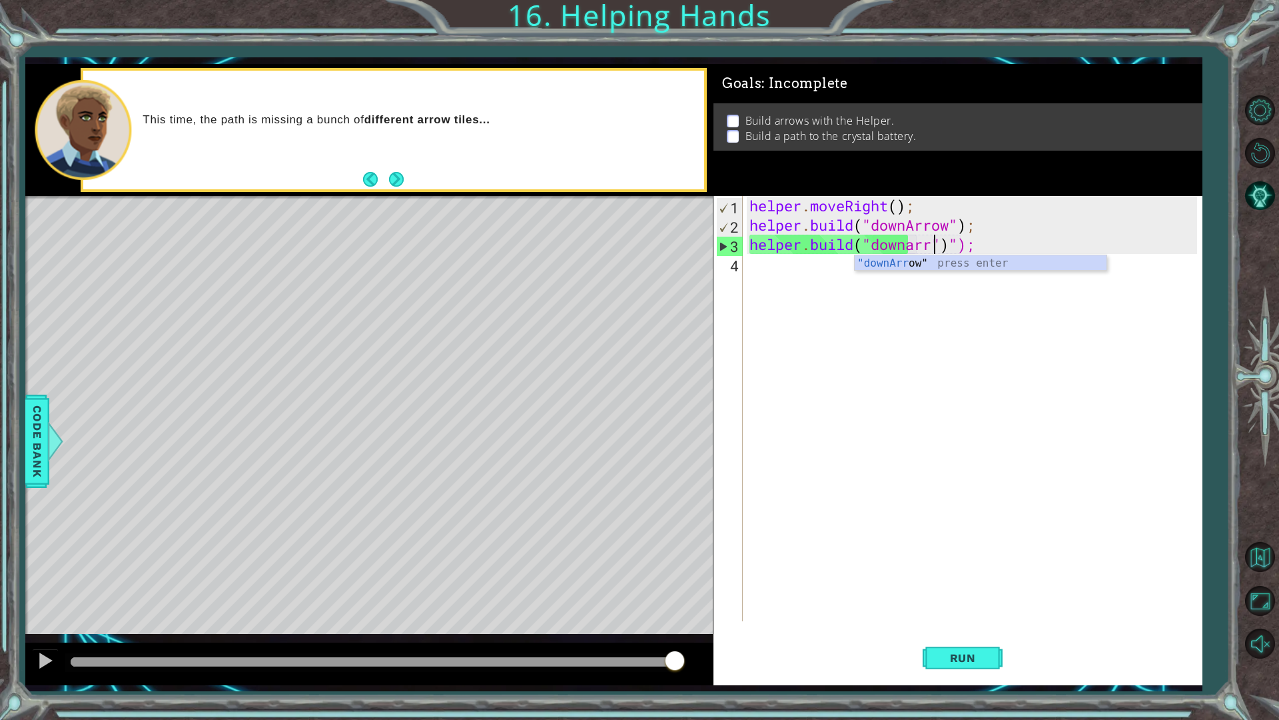
scroll to position [0, 9]
click at [957, 612] on span "Run" at bounding box center [963, 657] width 53 height 13
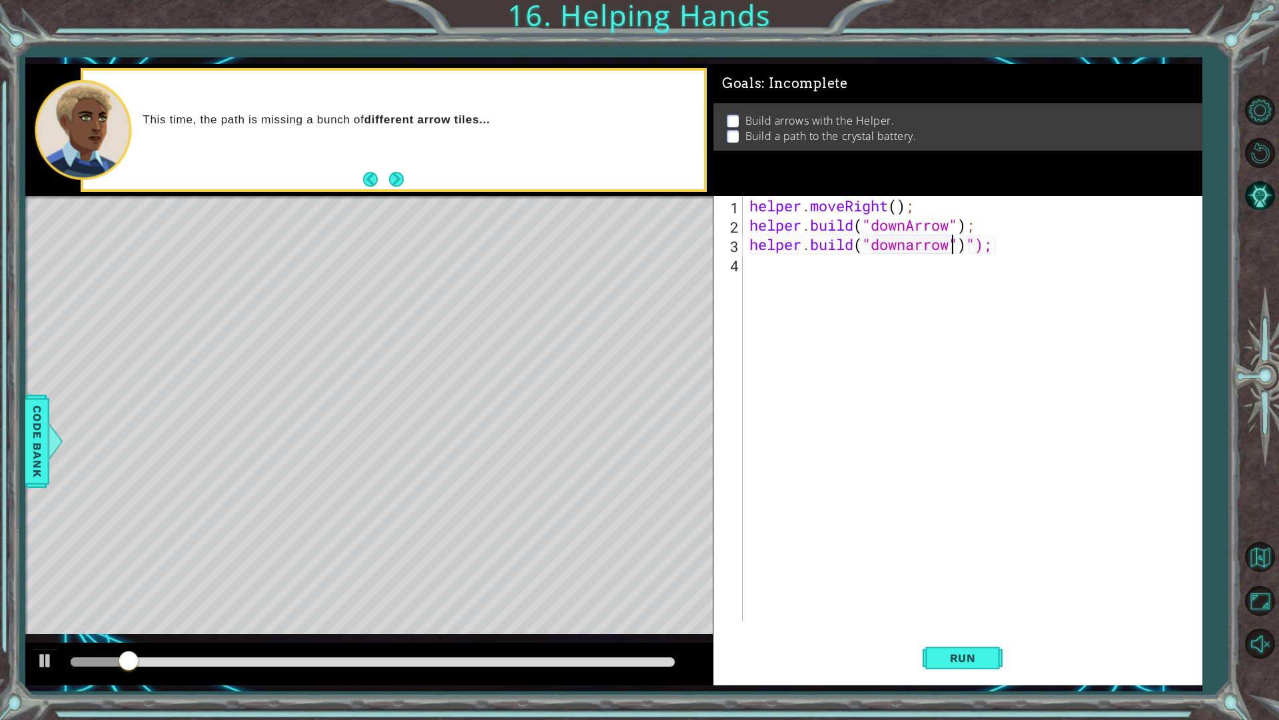
click at [916, 246] on div "helper . moveRight ( ) ; helper . build ( "downArrow" ) ; helper . build ( "dow…" at bounding box center [976, 428] width 458 height 464
click at [983, 248] on div "helper . moveRight ( ) ; helper . build ( "downArrow" ) ; helper . build ( "dow…" at bounding box center [976, 428] width 458 height 464
click at [962, 612] on button "Run" at bounding box center [963, 657] width 80 height 49
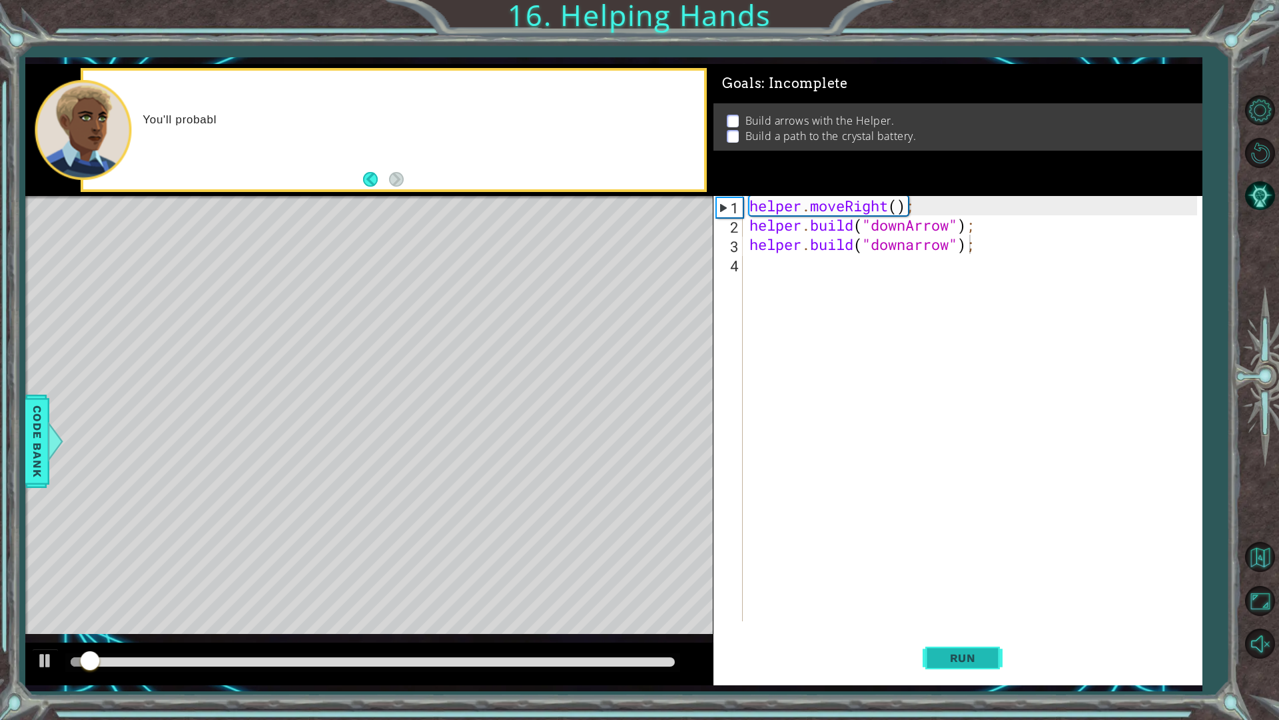
click at [962, 612] on button "Run" at bounding box center [963, 657] width 80 height 49
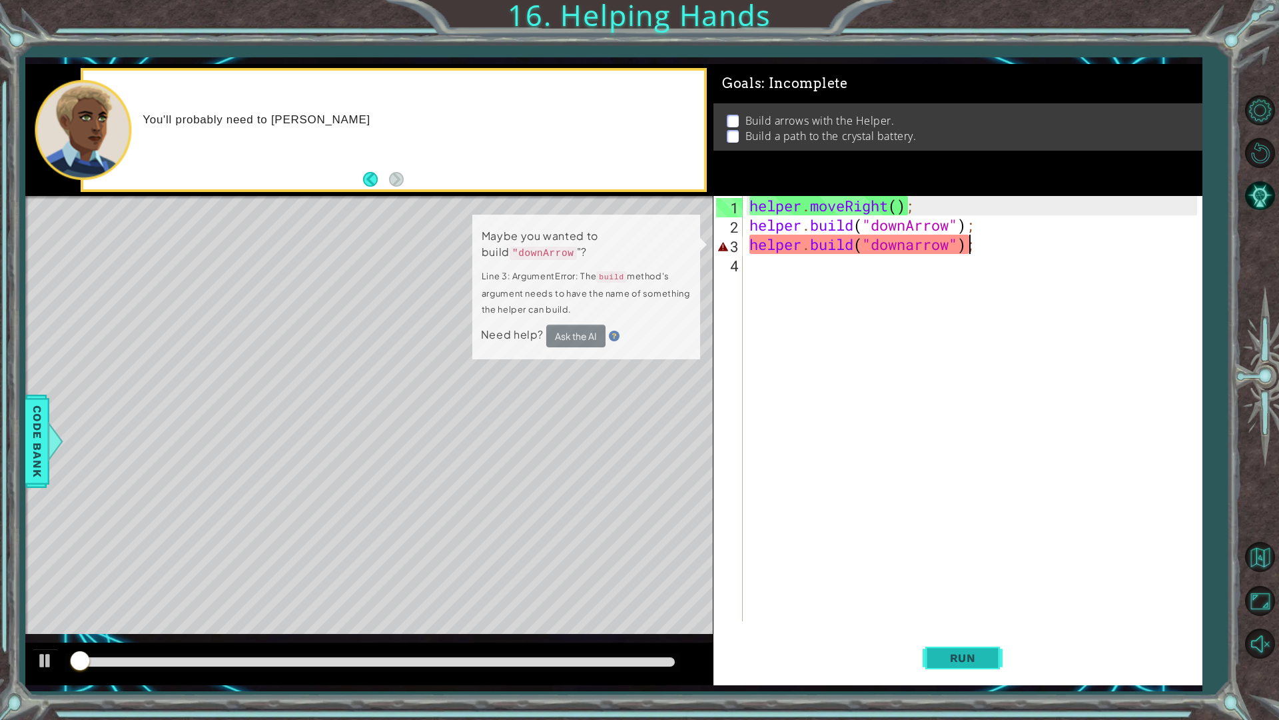
click at [962, 612] on button "Run" at bounding box center [963, 657] width 80 height 49
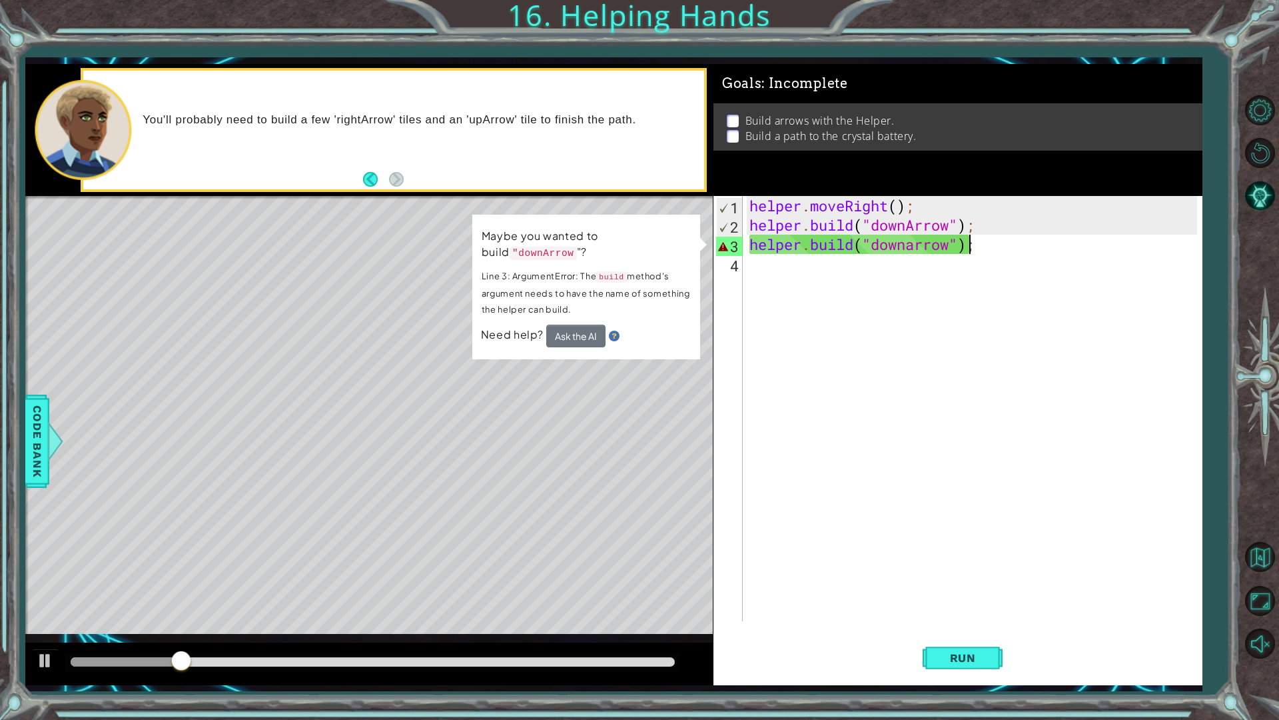
click at [916, 245] on div "helper . moveRight ( ) ; helper . build ( "downArrow" ) ; helper . build ( "dow…" at bounding box center [976, 428] width 458 height 464
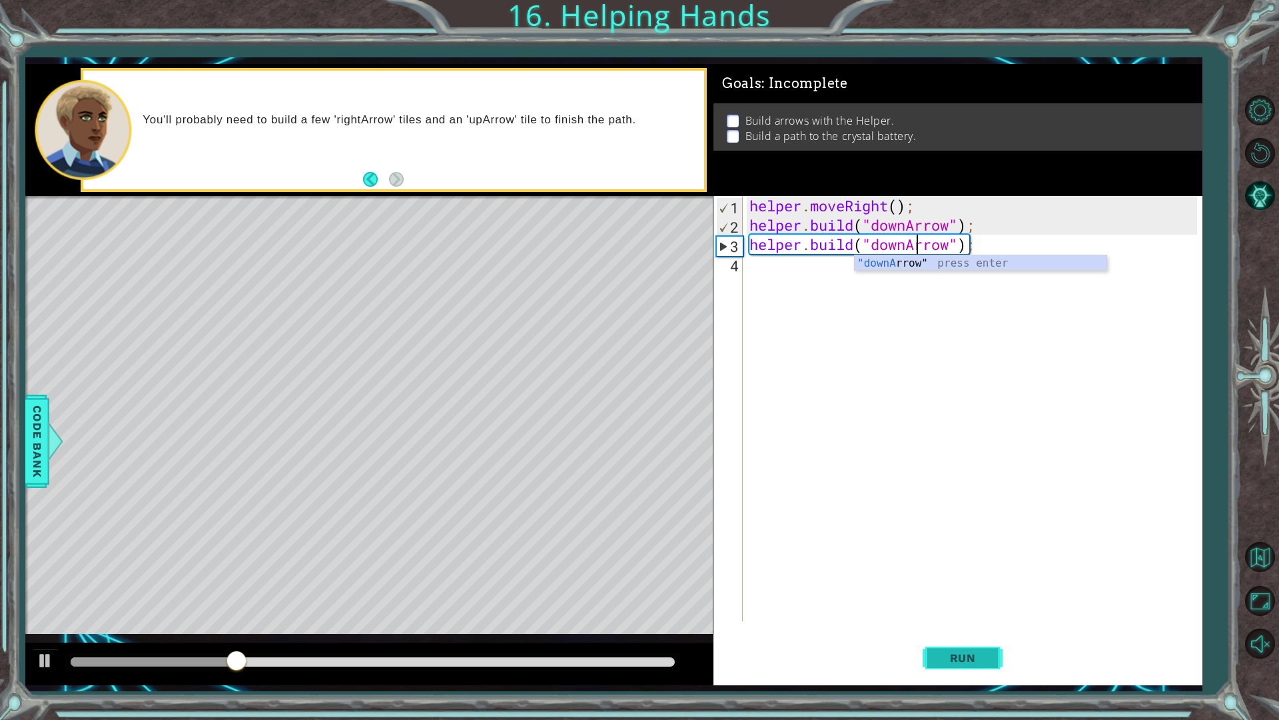
type textarea "[DOMAIN_NAME]("downArrow");"
click at [956, 612] on span "Run" at bounding box center [963, 657] width 53 height 13
click at [937, 612] on span "Run" at bounding box center [963, 657] width 53 height 13
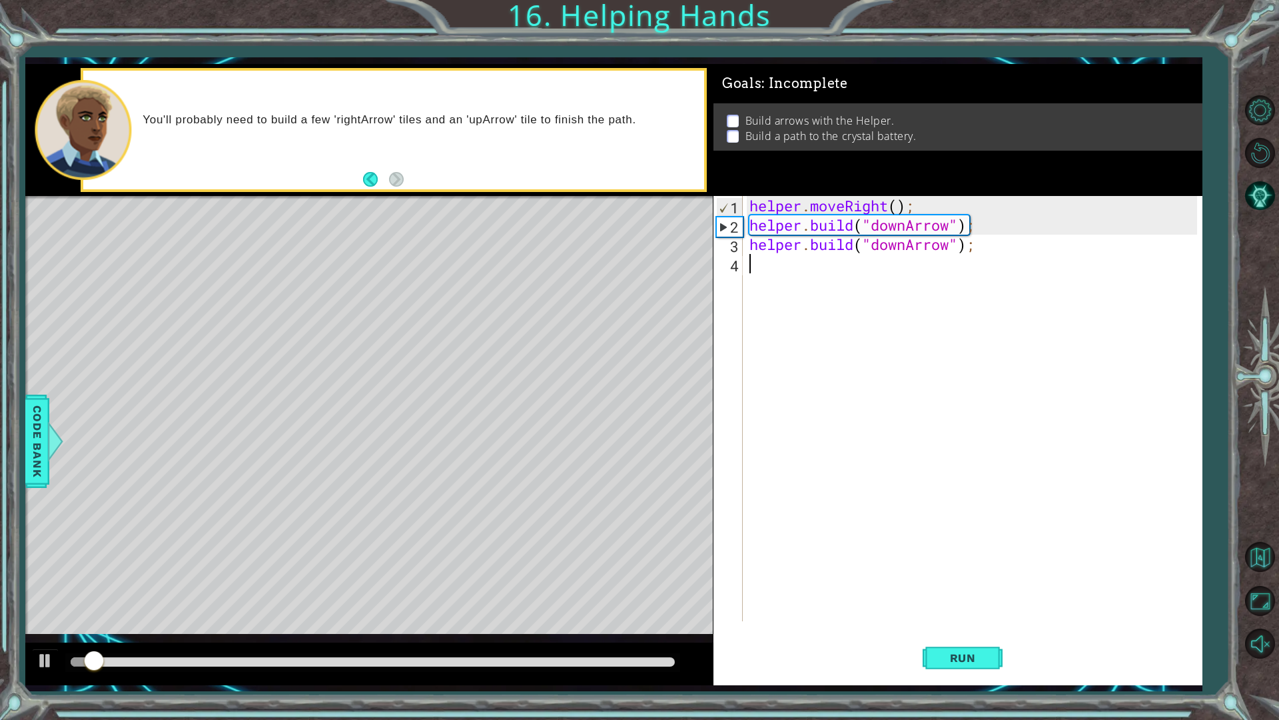
click at [886, 596] on div "helper . moveRight ( ) ; helper . build ( "downArrow" ) ; helper . build ( "dow…" at bounding box center [976, 428] width 458 height 464
click at [942, 612] on button "Run" at bounding box center [963, 657] width 80 height 49
click at [985, 231] on div "helper . moveRight ( ) ; helper . build ( "downArrow" ) ; helper . build ( "dow…" at bounding box center [976, 428] width 458 height 464
type textarea "[DOMAIN_NAME]("downArrow");"
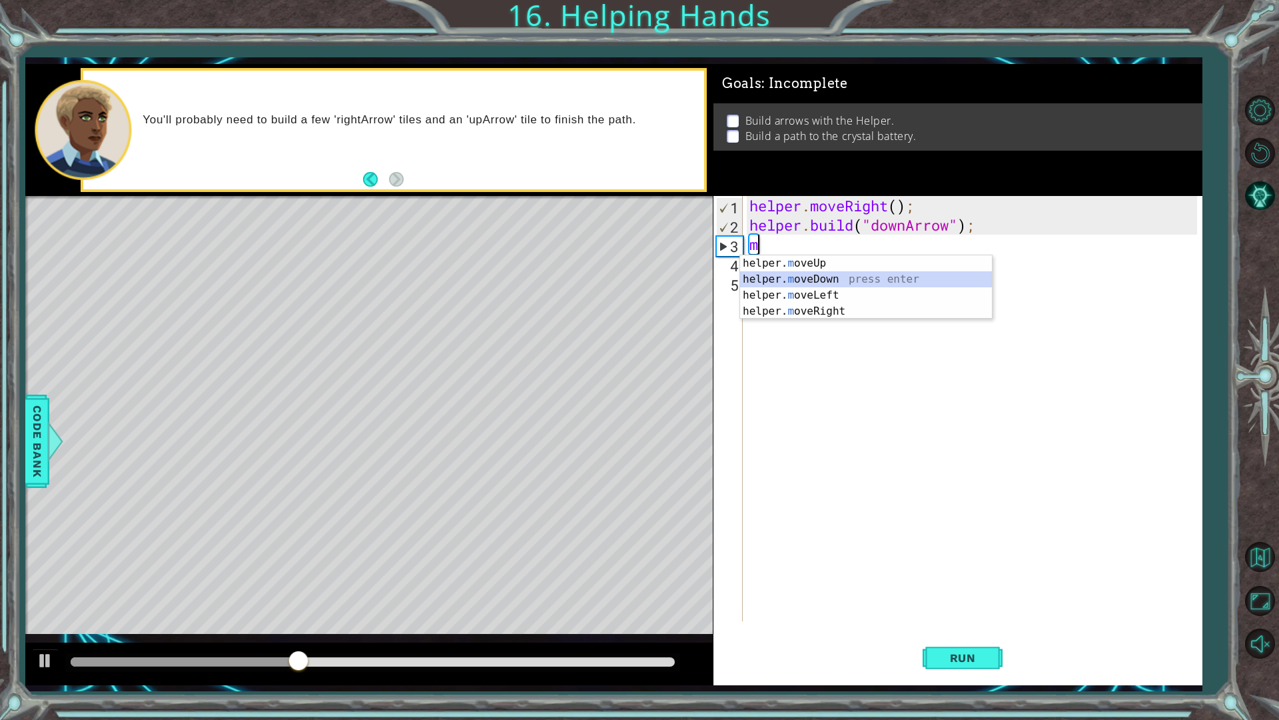
click at [832, 273] on div "helper. m oveUp press enter helper. m oveDown press enter helper. m oveLeft pre…" at bounding box center [866, 303] width 252 height 96
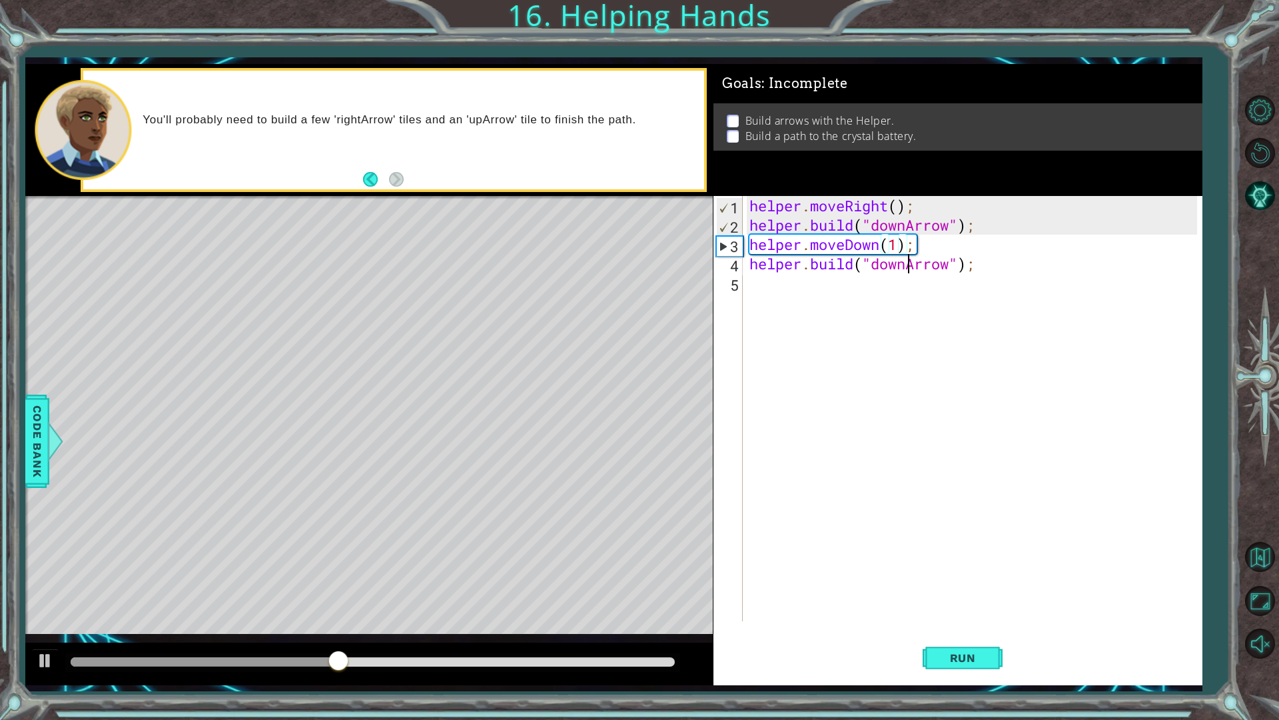
click at [906, 265] on div "helper . moveRight ( ) ; helper . build ( "downArrow" ) ; helper . moveDown ( 1…" at bounding box center [976, 428] width 458 height 464
type textarea "[DOMAIN_NAME]("rightArrow");"
click at [951, 612] on button "Run" at bounding box center [963, 657] width 80 height 49
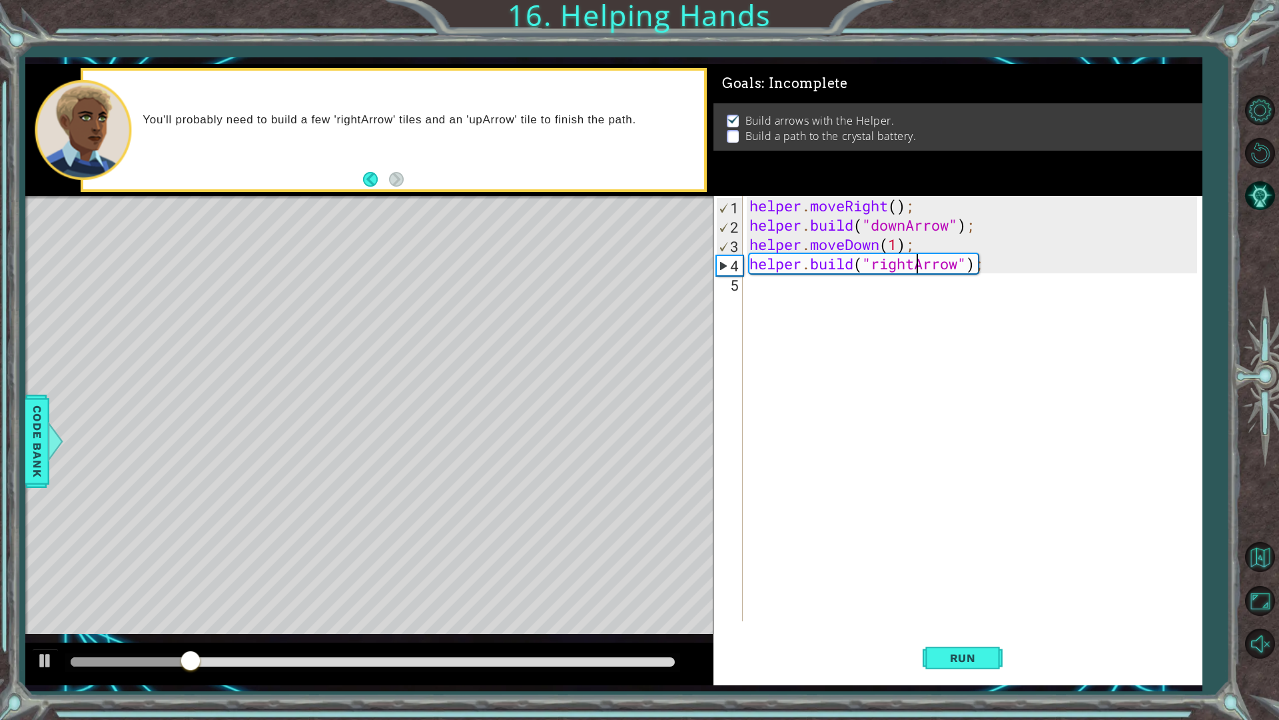
click at [824, 293] on div "helper . moveRight ( ) ; helper . build ( "downArrow" ) ; helper . moveDown ( 1…" at bounding box center [976, 428] width 458 height 464
click at [824, 295] on div "helper. b uild press enter" at bounding box center [866, 318] width 252 height 48
type textarea "[DOMAIN_NAME]("rightArrow");"
drag, startPoint x: 760, startPoint y: 303, endPoint x: 764, endPoint y: 309, distance: 7.2
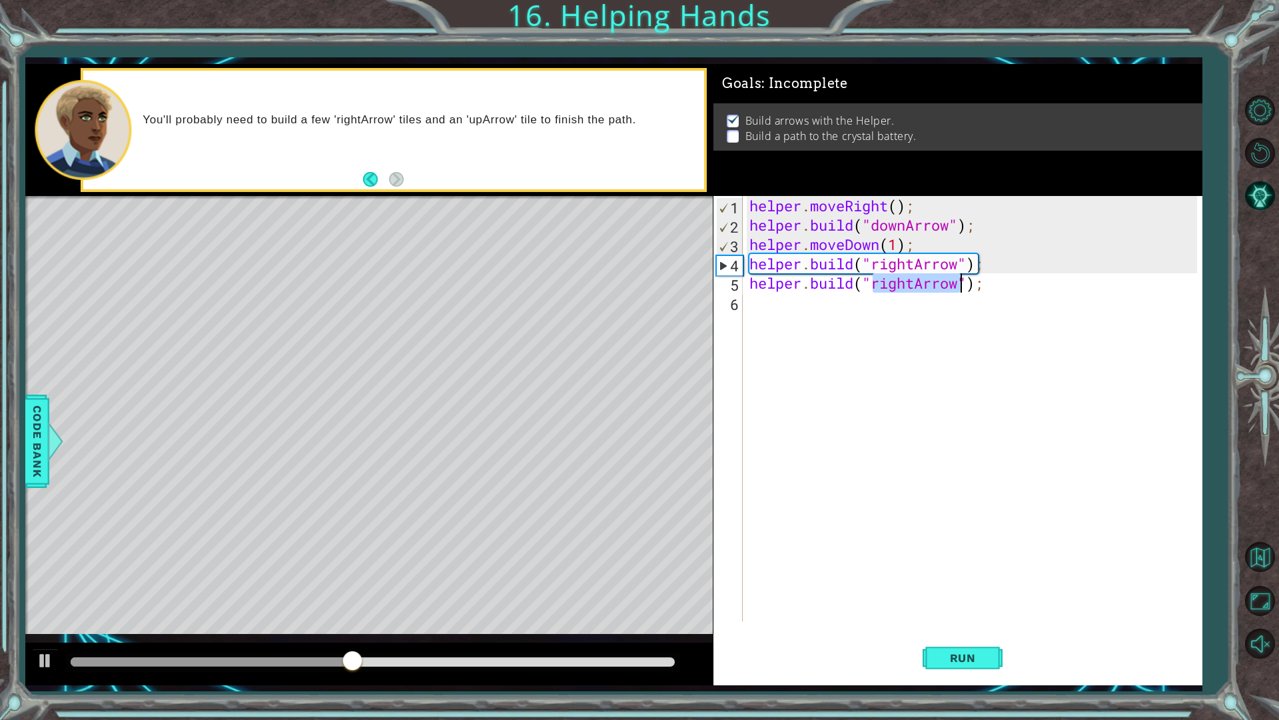
click at [761, 306] on div "helper . moveRight ( ) ; helper . build ( "downArrow" ) ; helper . moveDown ( 1…" at bounding box center [976, 428] width 458 height 464
click at [817, 321] on div "helper. b uild press enter" at bounding box center [866, 337] width 252 height 48
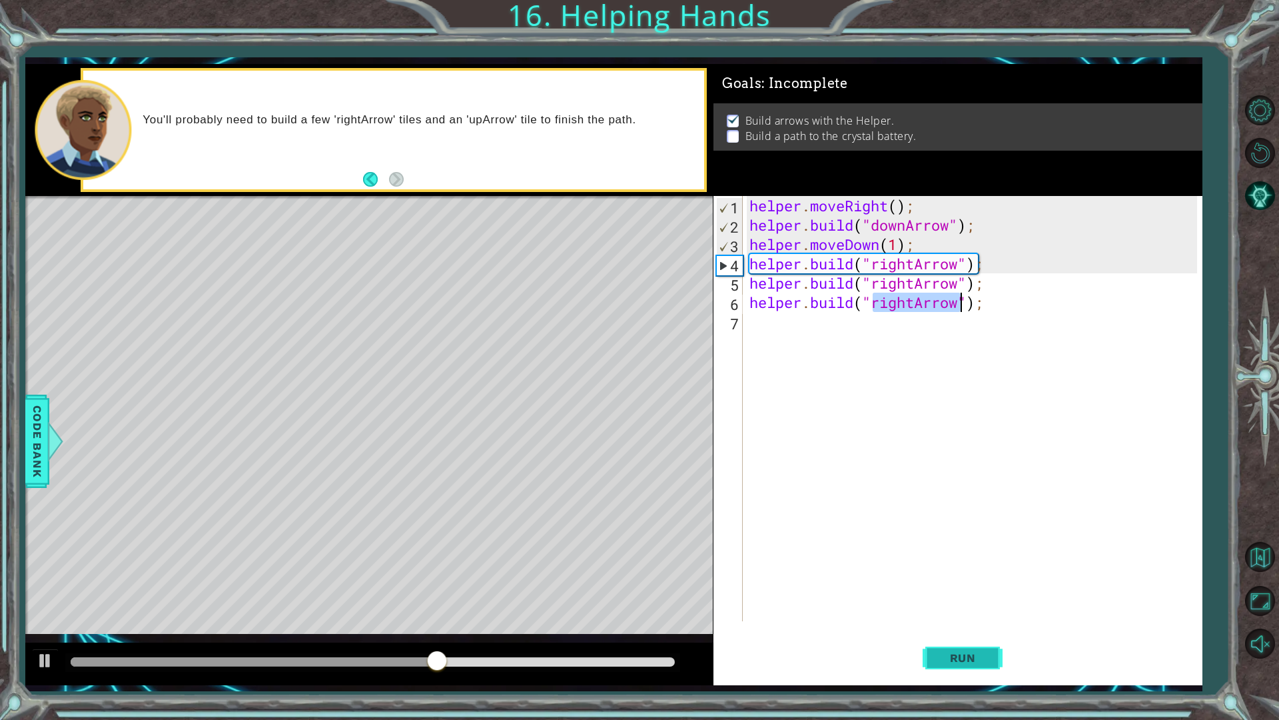
type textarea "[DOMAIN_NAME]("rightArrow");"
drag, startPoint x: 963, startPoint y: 660, endPoint x: 962, endPoint y: 650, distance: 9.4
click at [963, 612] on span "Run" at bounding box center [963, 657] width 53 height 13
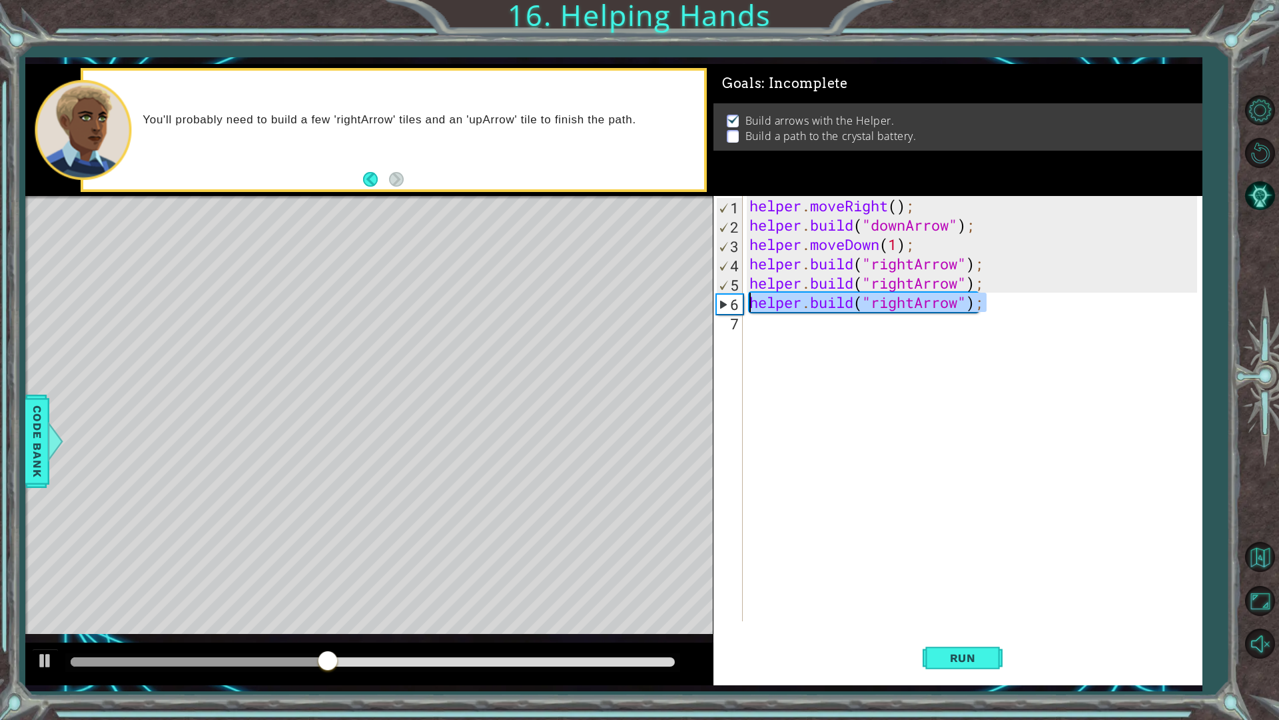
drag, startPoint x: 987, startPoint y: 306, endPoint x: 746, endPoint y: 296, distance: 241.4
click at [747, 296] on div "helper . moveRight ( ) ; helper . build ( "downArrow" ) ; helper . moveDown ( 1…" at bounding box center [972, 408] width 451 height 425
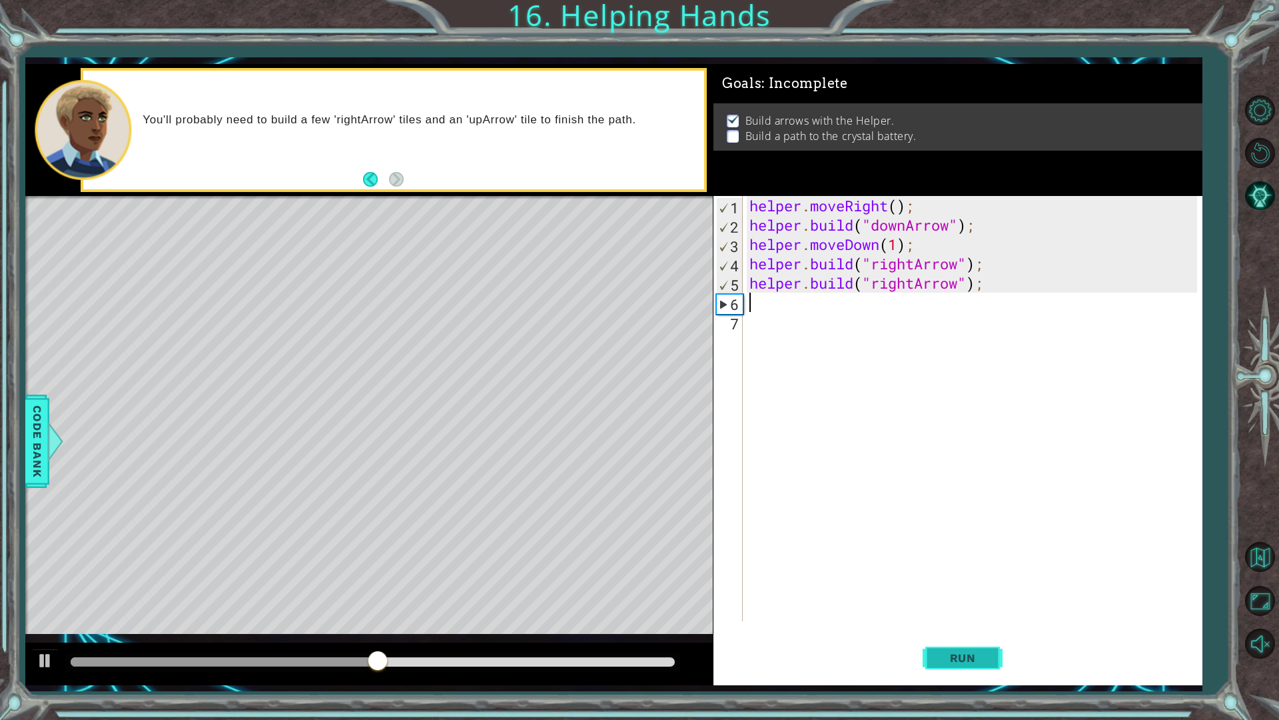
click at [967, 612] on span "Run" at bounding box center [963, 657] width 53 height 13
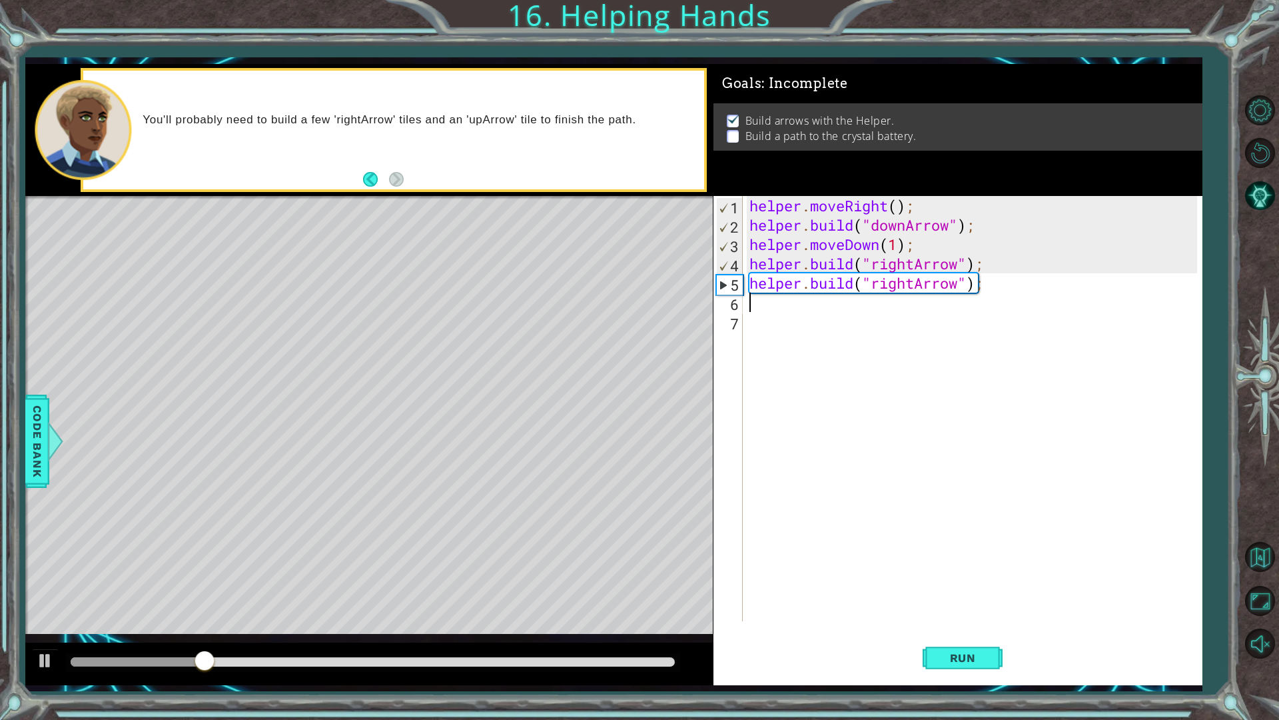
drag, startPoint x: 985, startPoint y: 265, endPoint x: 993, endPoint y: 263, distance: 8.1
click at [987, 265] on div "helper . moveRight ( ) ; helper . build ( "downArrow" ) ; helper . moveDown ( 1…" at bounding box center [976, 428] width 458 height 464
type textarea "[DOMAIN_NAME]("rightArrow");"
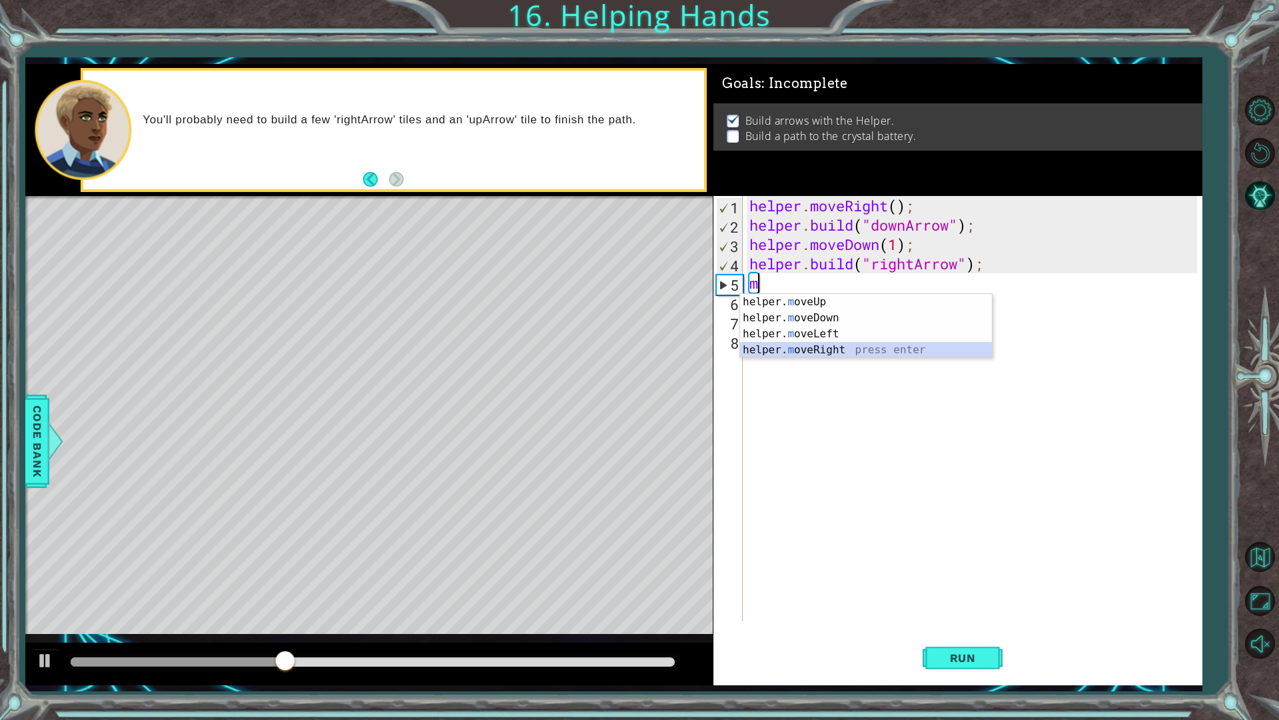
drag, startPoint x: 867, startPoint y: 350, endPoint x: 884, endPoint y: 365, distance: 22.6
click at [866, 350] on div "helper. m oveUp press enter helper. m oveDown press enter helper. m oveLeft pre…" at bounding box center [866, 342] width 252 height 96
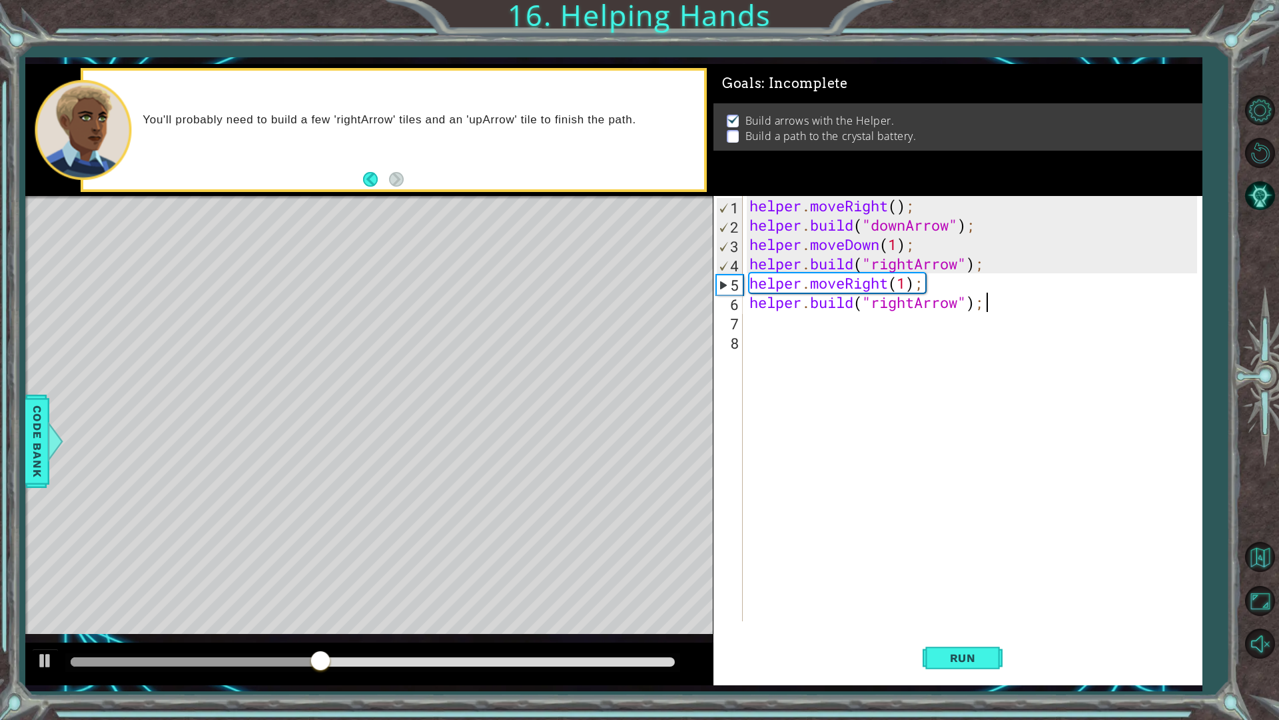
click at [996, 309] on div "helper . moveRight ( ) ; helper . build ( "downArrow" ) ; helper . moveDown ( 1…" at bounding box center [976, 428] width 458 height 464
type textarea "[DOMAIN_NAME]("rightArrow");"
click at [978, 612] on span "Run" at bounding box center [963, 657] width 53 height 13
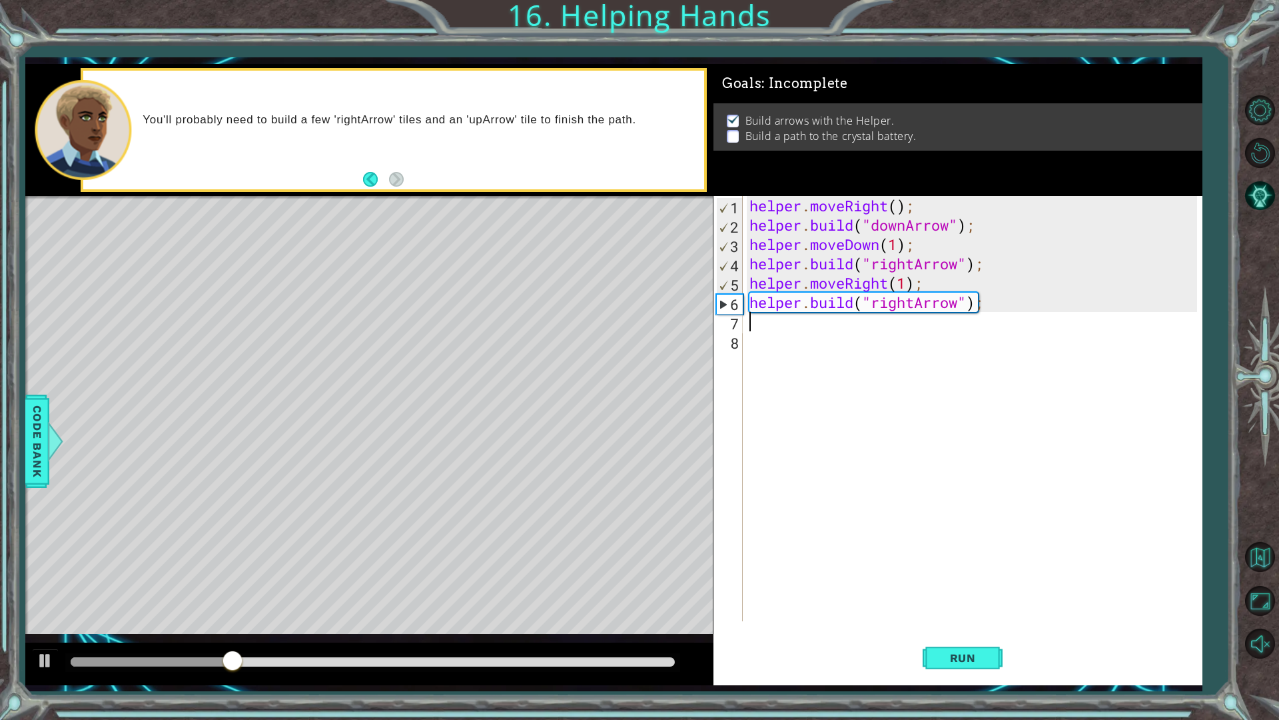
click at [764, 326] on div "helper . moveRight ( ) ; helper . build ( "downArrow" ) ; helper . moveDown ( 1…" at bounding box center [976, 428] width 458 height 464
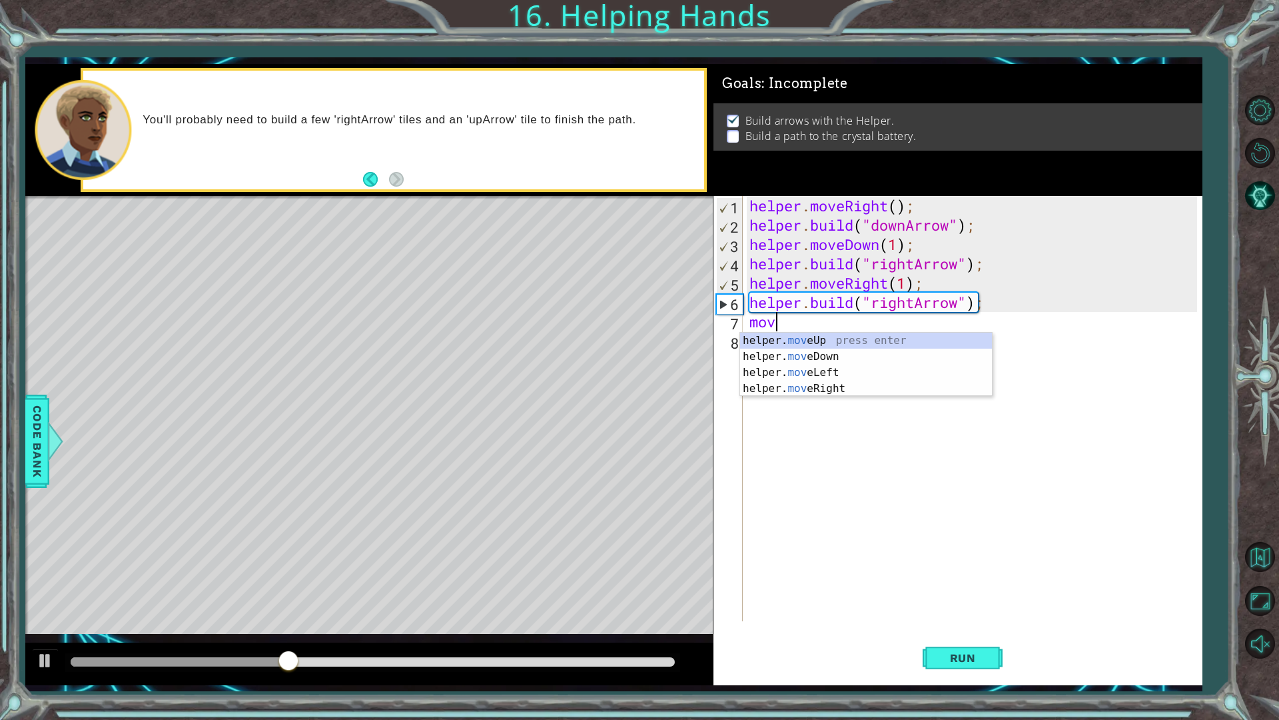
scroll to position [0, 1]
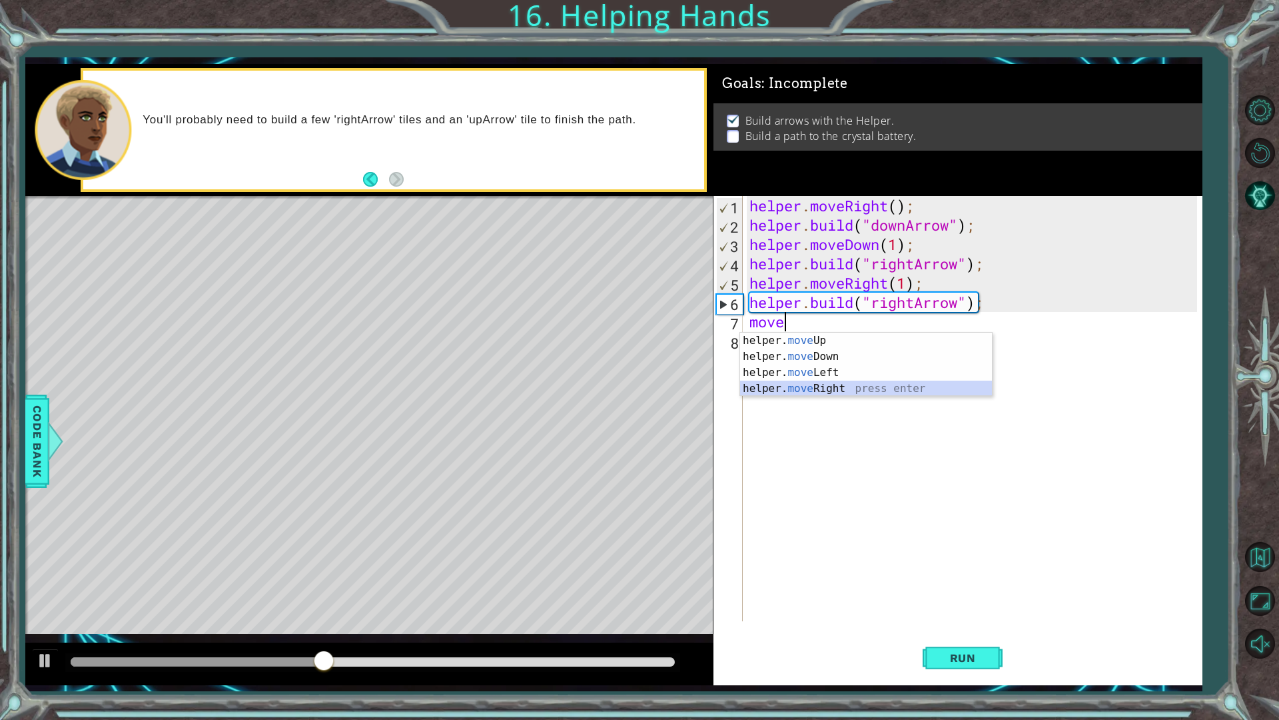
click at [861, 386] on div "helper. move Up press enter helper. move Down press enter helper. move Left pre…" at bounding box center [866, 380] width 252 height 96
type textarea "helper.moveRight(1);"
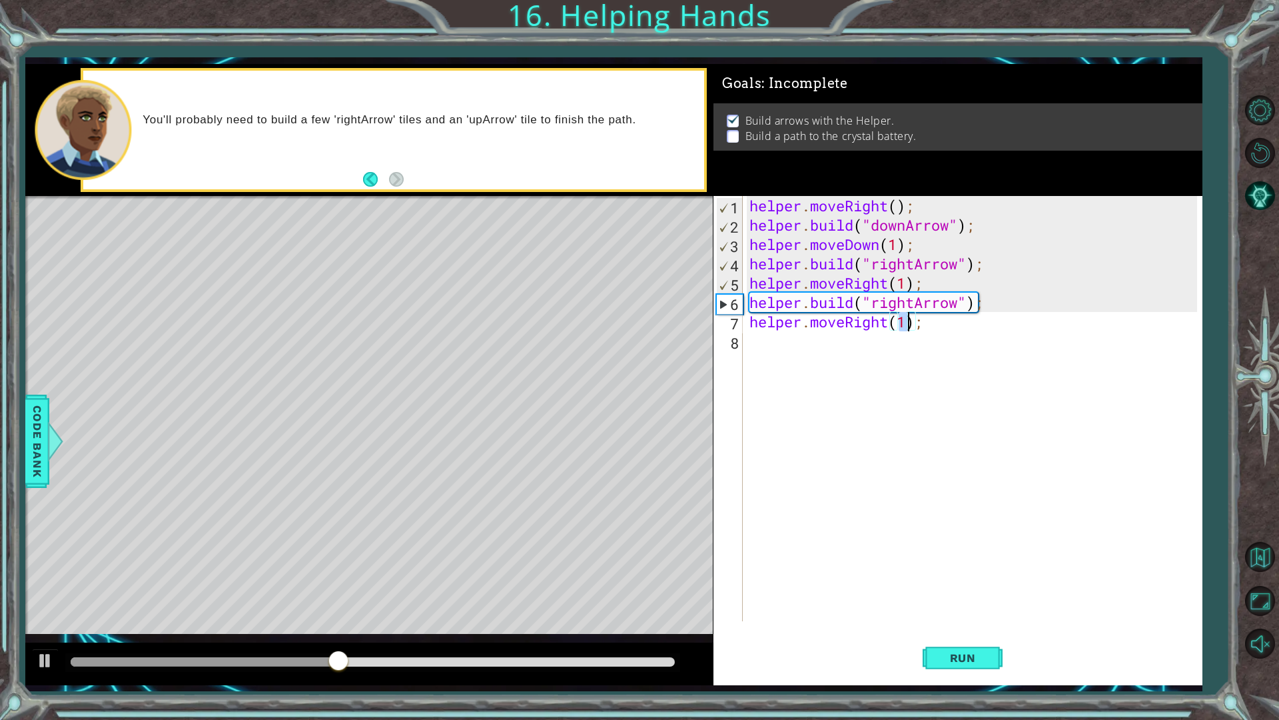
click at [820, 333] on div "helper . moveRight ( ) ; helper . build ( "downArrow" ) ; helper . moveDown ( 1…" at bounding box center [976, 428] width 458 height 464
click at [883, 360] on div "helper. b uild press enter" at bounding box center [866, 376] width 252 height 48
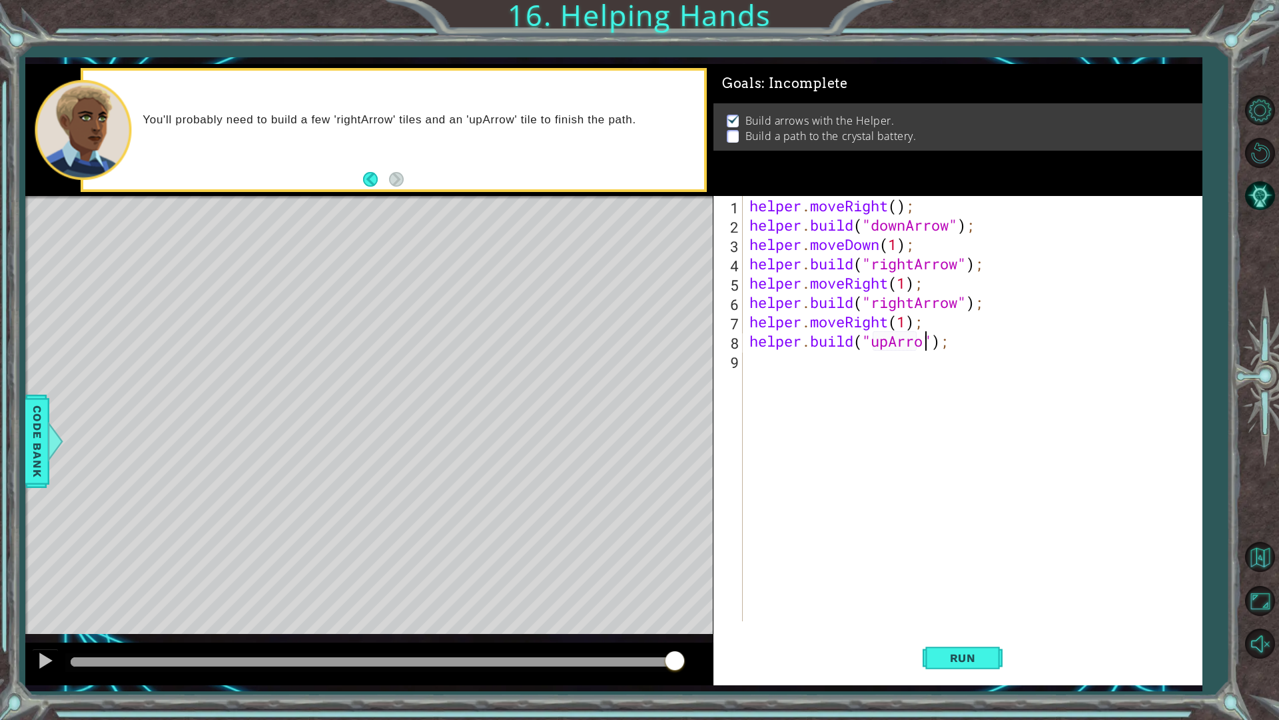
scroll to position [0, 8]
type textarea "[DOMAIN_NAME]("upArrow");"
drag, startPoint x: 992, startPoint y: 664, endPoint x: 987, endPoint y: 650, distance: 14.4
click at [992, 612] on button "Run" at bounding box center [963, 657] width 80 height 49
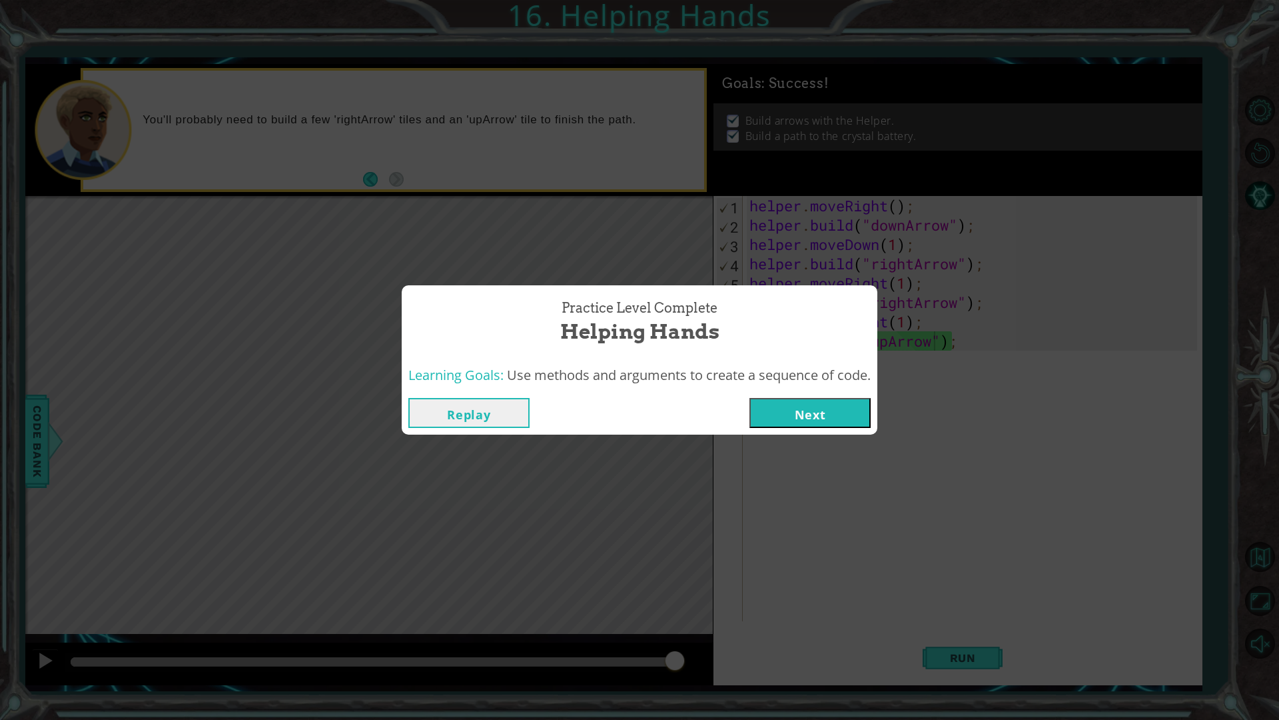
click at [852, 415] on button "Next" at bounding box center [810, 413] width 121 height 30
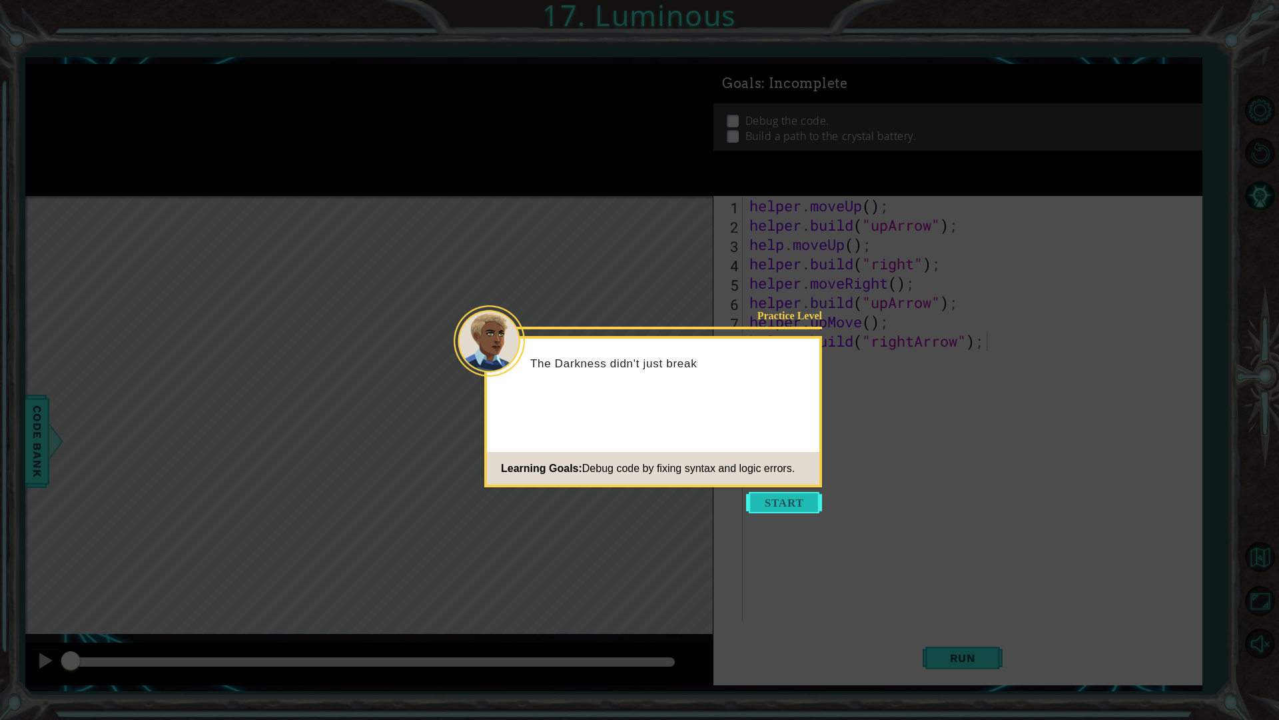
click at [785, 498] on button "Start" at bounding box center [784, 502] width 76 height 21
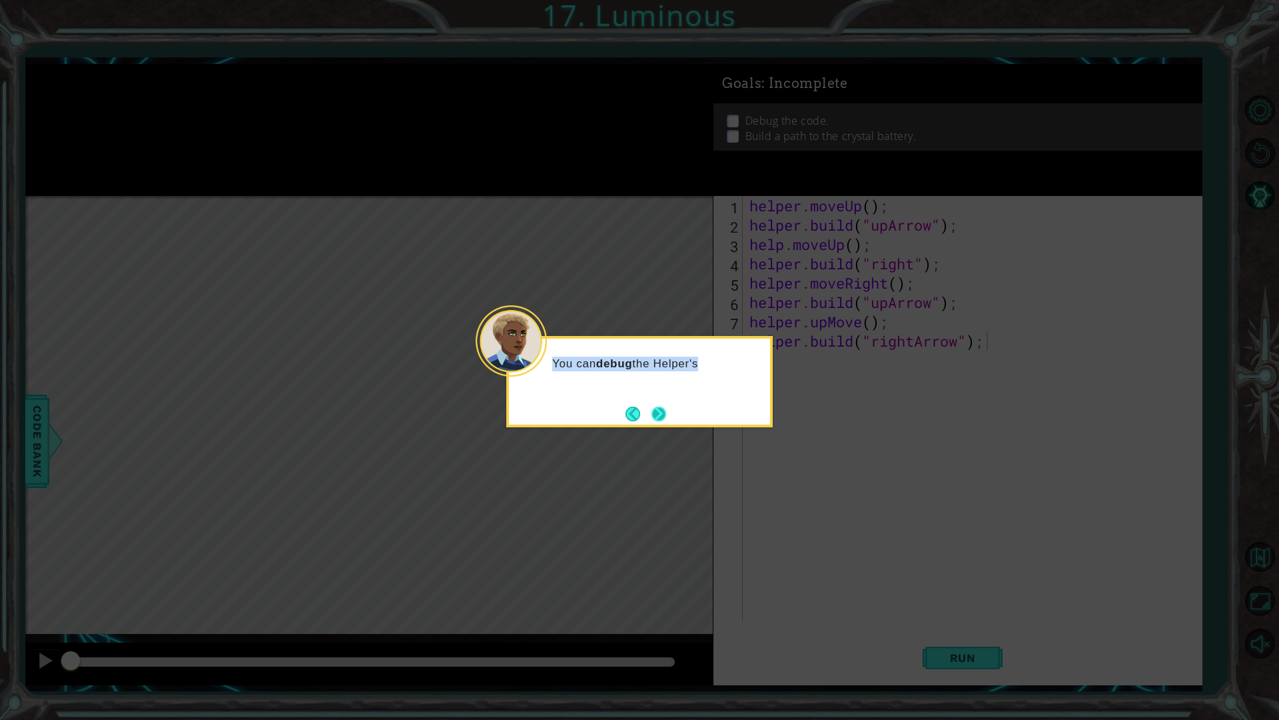
drag, startPoint x: 664, startPoint y: 402, endPoint x: 661, endPoint y: 410, distance: 8.7
click at [664, 405] on div "You can debug the Helper's" at bounding box center [639, 381] width 267 height 91
click at [660, 412] on button "Next" at bounding box center [659, 413] width 15 height 15
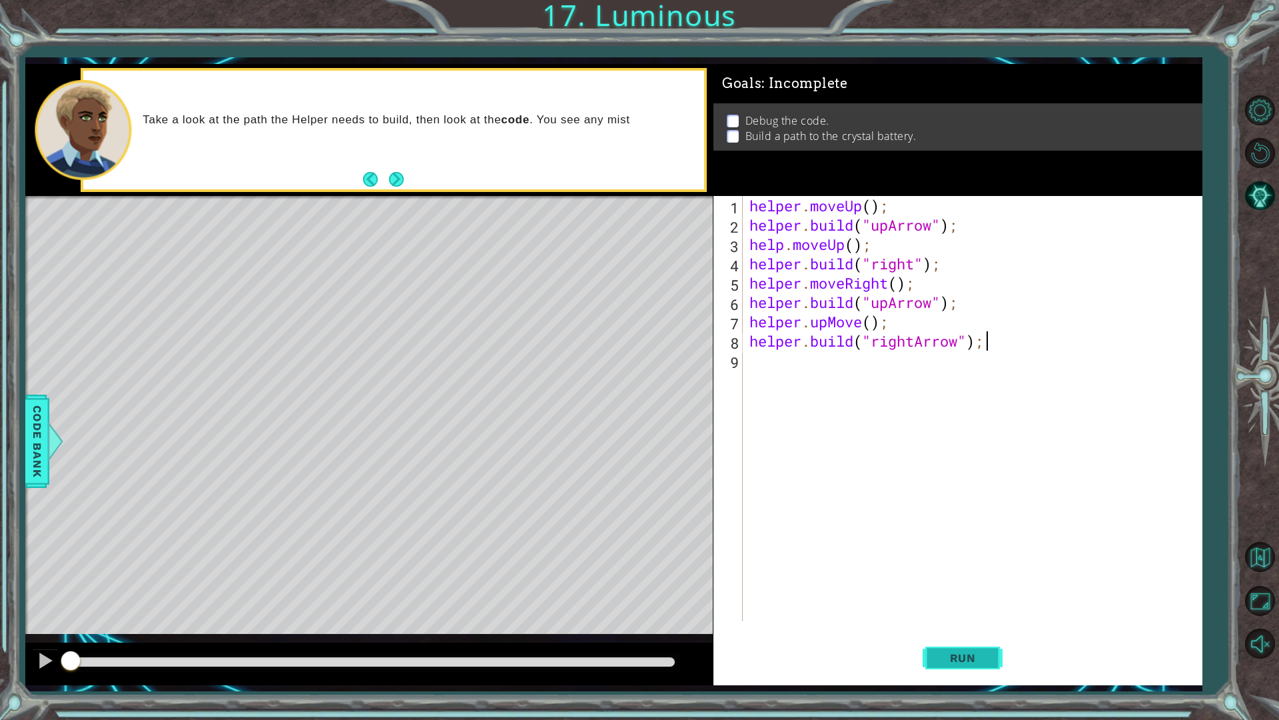
click at [959, 612] on span "Run" at bounding box center [963, 657] width 53 height 13
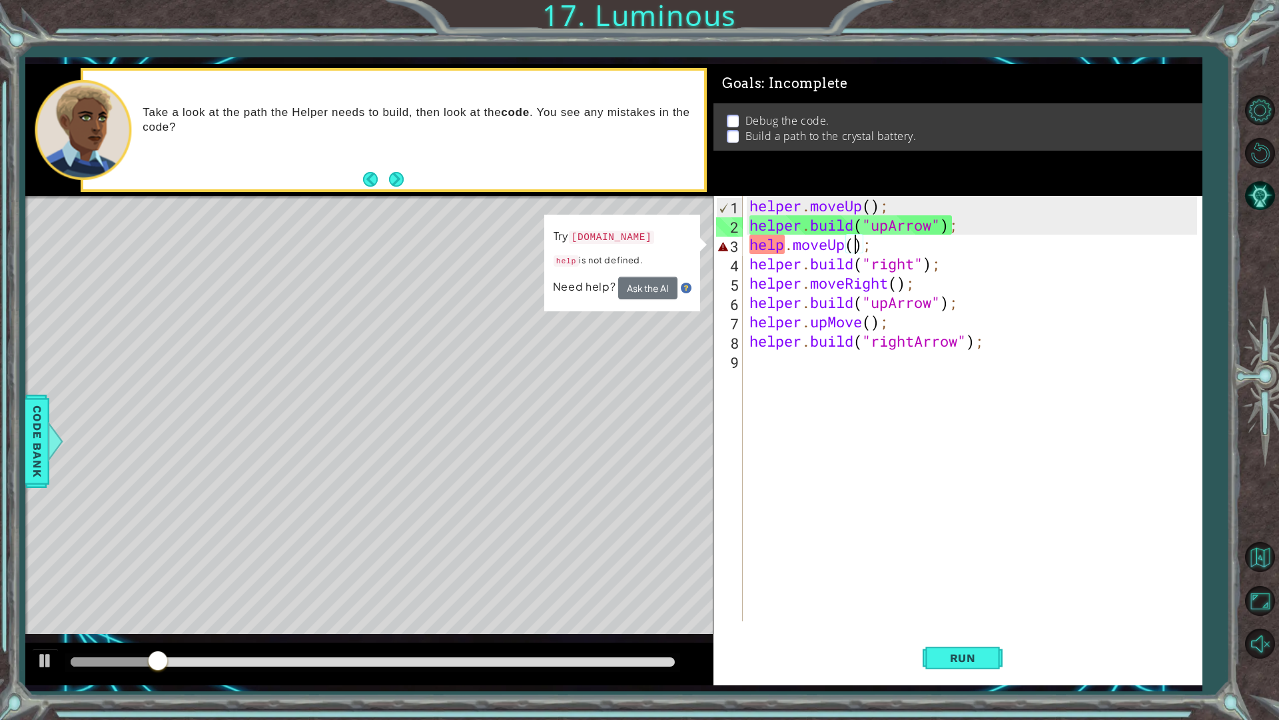
drag, startPoint x: 959, startPoint y: 655, endPoint x: 854, endPoint y: 242, distance: 426.3
click at [854, 242] on div "helper . moveUp ( ) ; helper . build ( "upArrow" ) ; help . moveUp ( ) ; helper…" at bounding box center [976, 428] width 458 height 464
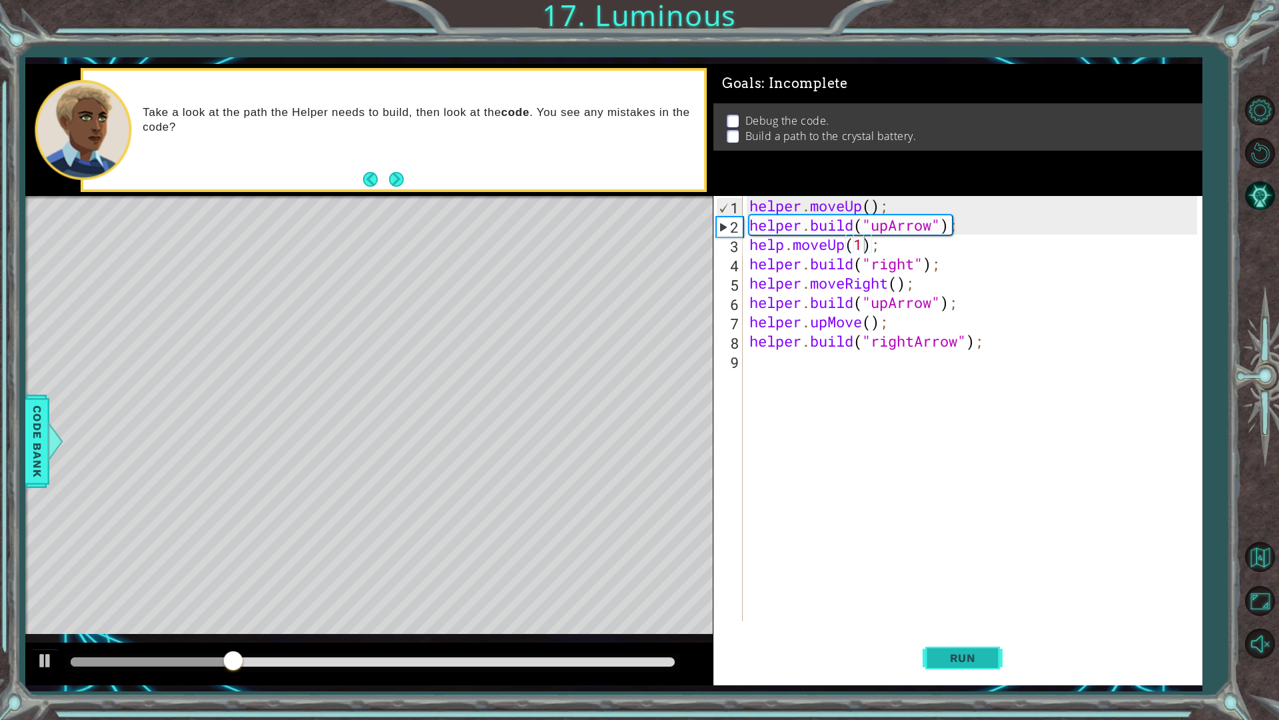
click at [932, 612] on button "Run" at bounding box center [963, 657] width 80 height 49
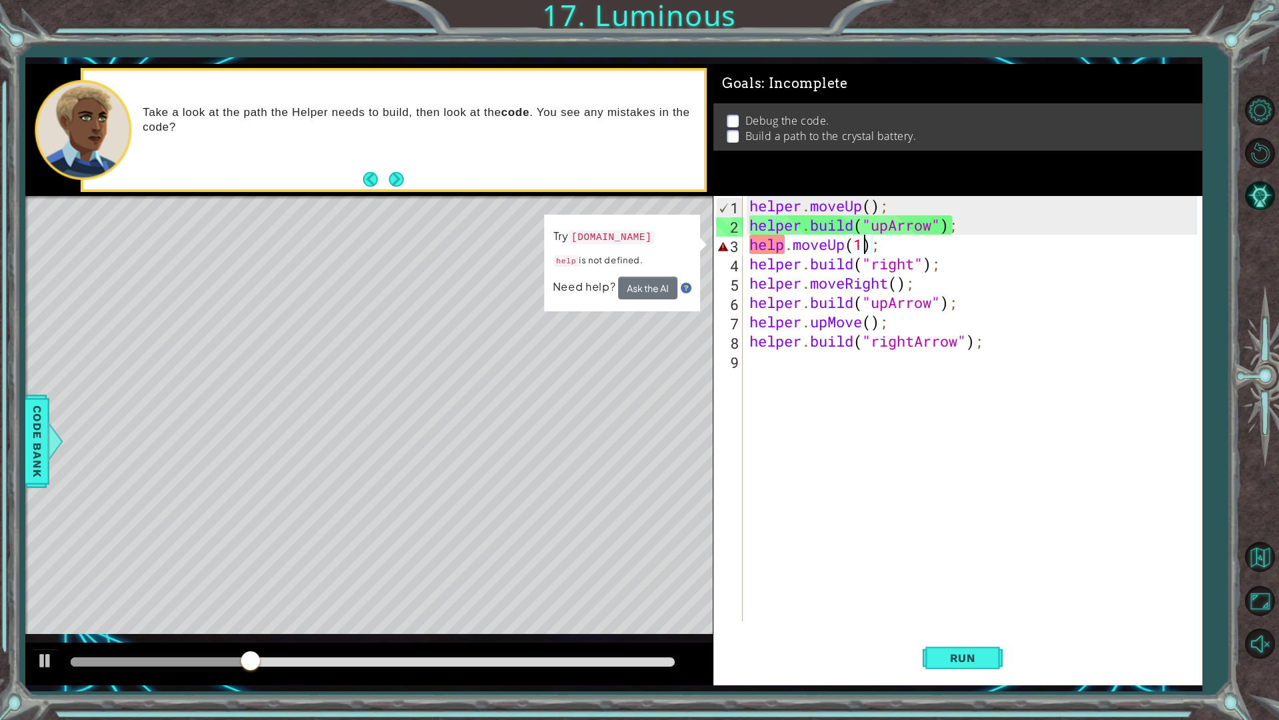
click at [797, 249] on div "helper . moveUp ( ) ; helper . build ( "upArrow" ) ; help . moveUp ( 1 ) ; help…" at bounding box center [976, 428] width 458 height 464
click at [782, 243] on div "helper . moveUp ( ) ; helper . build ( "upArrow" ) ; help . moveUp ( 1 ) ; help…" at bounding box center [976, 428] width 458 height 464
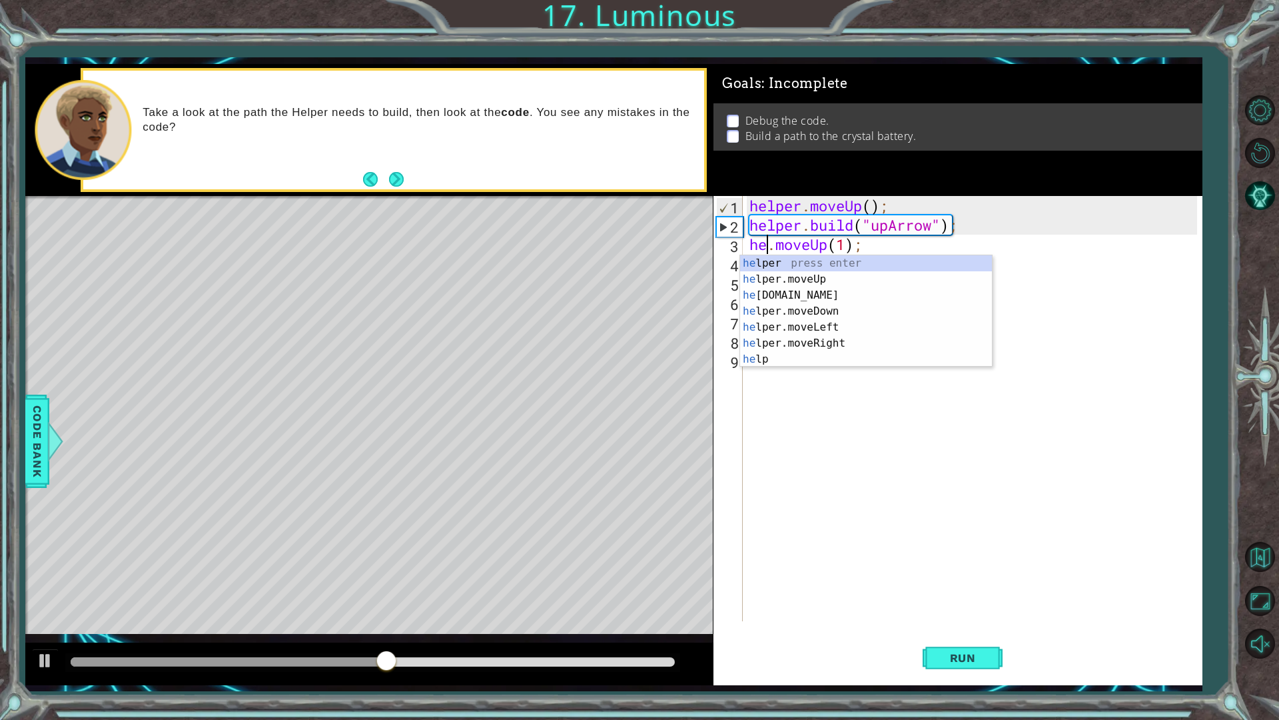
scroll to position [0, 4]
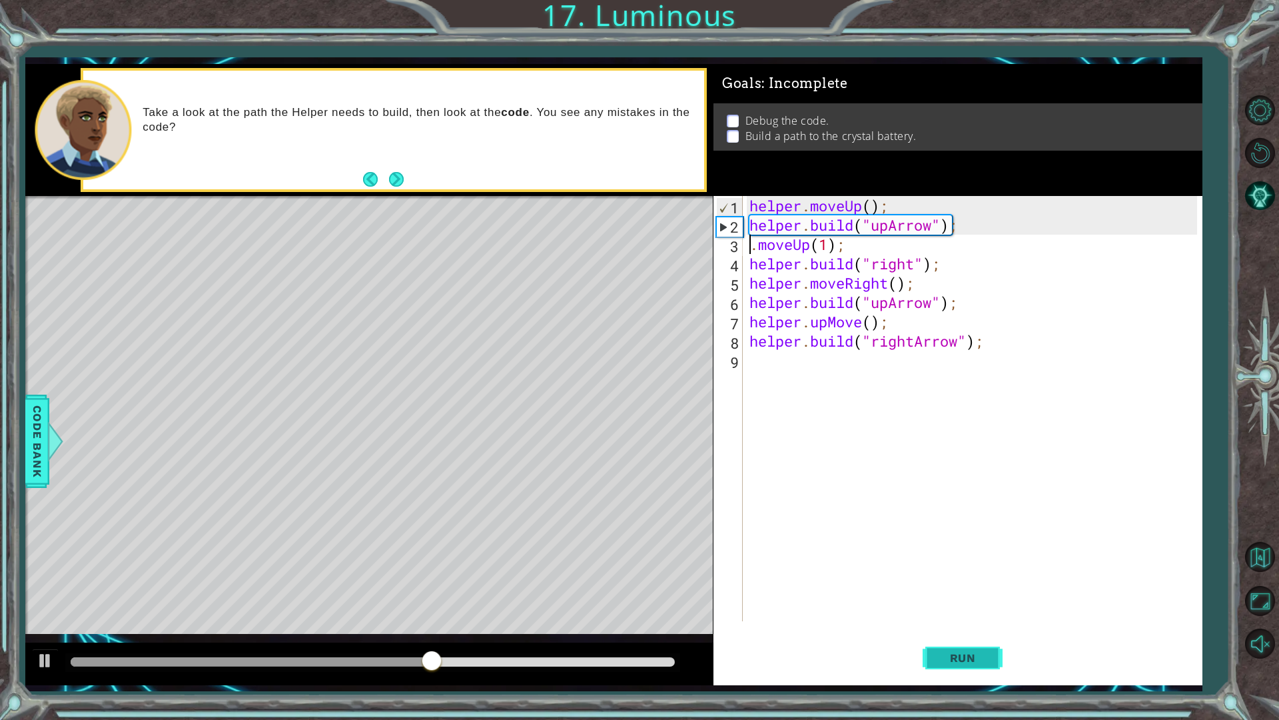
click at [995, 612] on button "Run" at bounding box center [963, 657] width 80 height 49
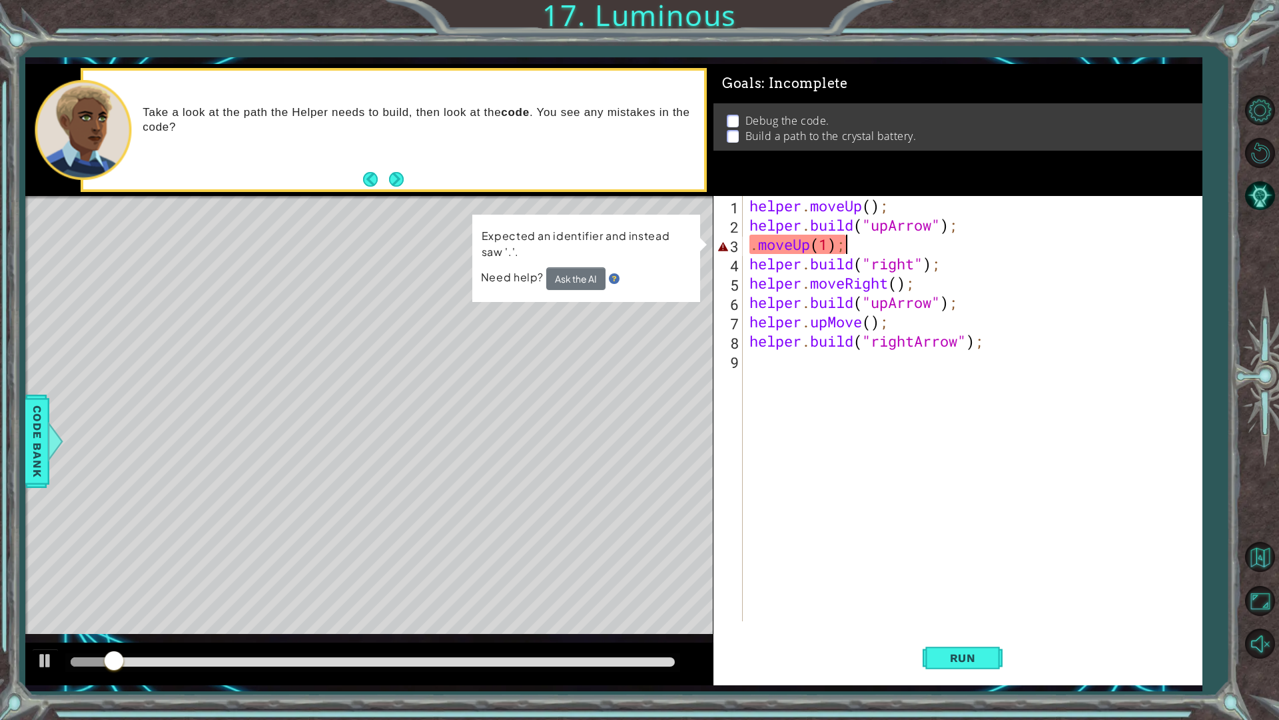
click at [852, 252] on div "helper . moveUp ( ) ; helper . build ( "upArrow" ) ; . moveUp ( 1 ) ; helper . …" at bounding box center [976, 428] width 458 height 464
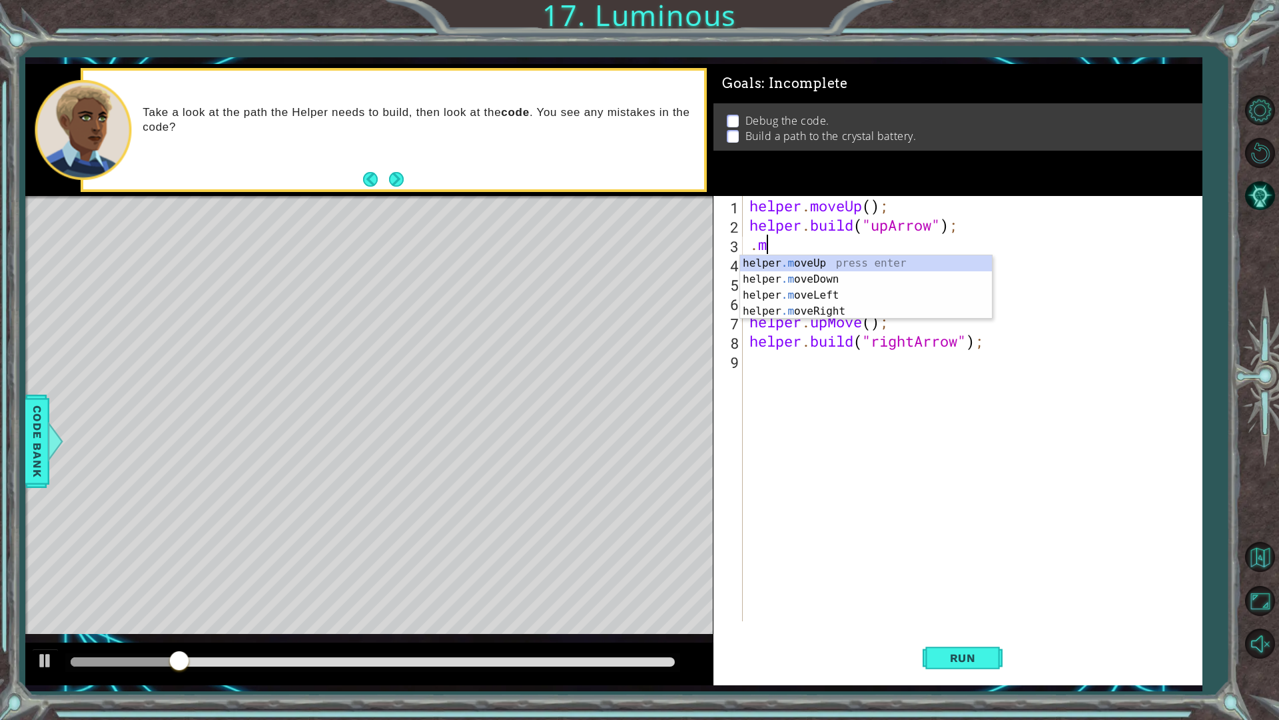
scroll to position [0, 0]
click at [860, 280] on div "helper . build press enter helper . moveUp press enter helper . moveDown press …" at bounding box center [866, 311] width 252 height 112
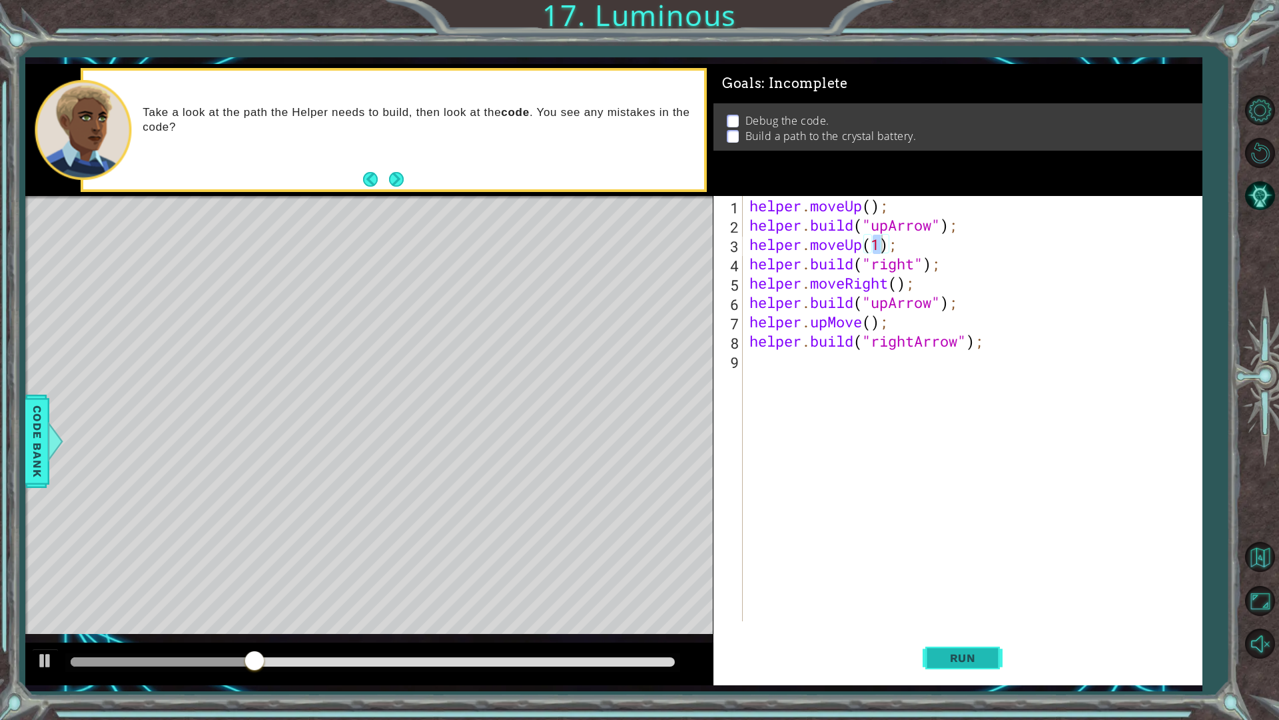
click at [969, 612] on span "Run" at bounding box center [963, 657] width 53 height 13
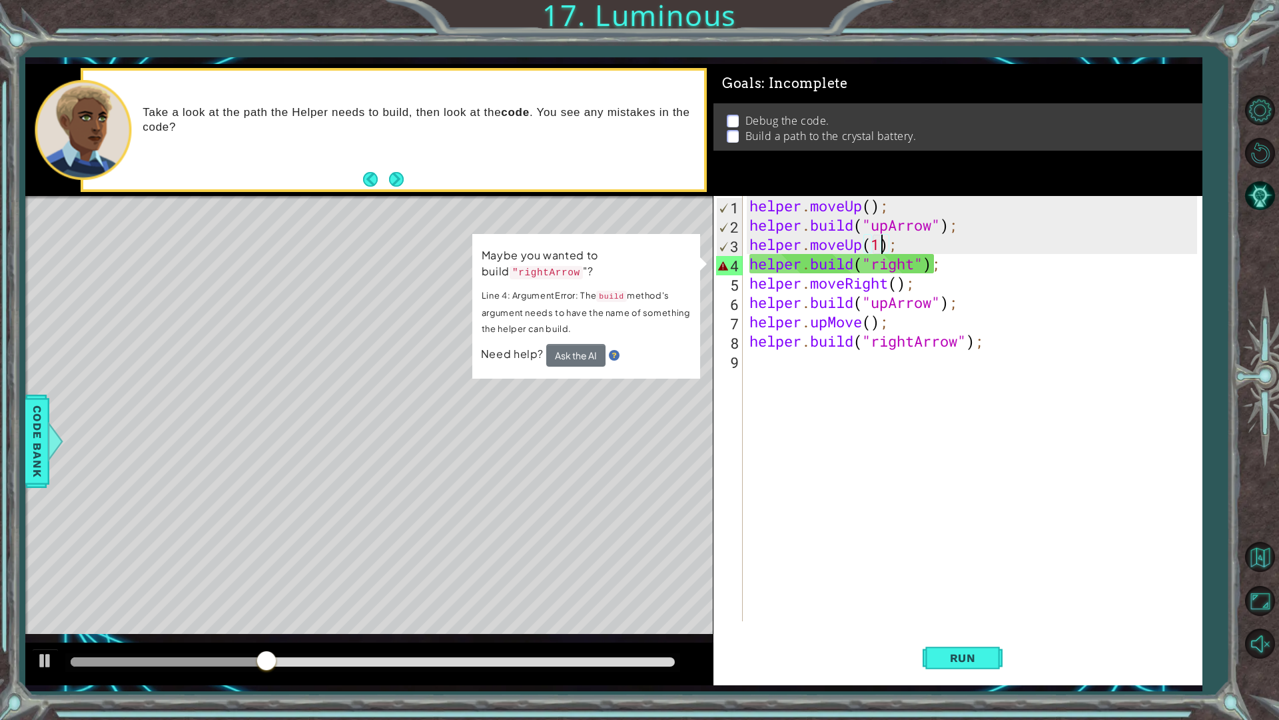
click at [913, 266] on div "helper . moveUp ( ) ; helper . build ( "upArrow" ) ; helper . moveUp ( 1 ) ; he…" at bounding box center [976, 428] width 458 height 464
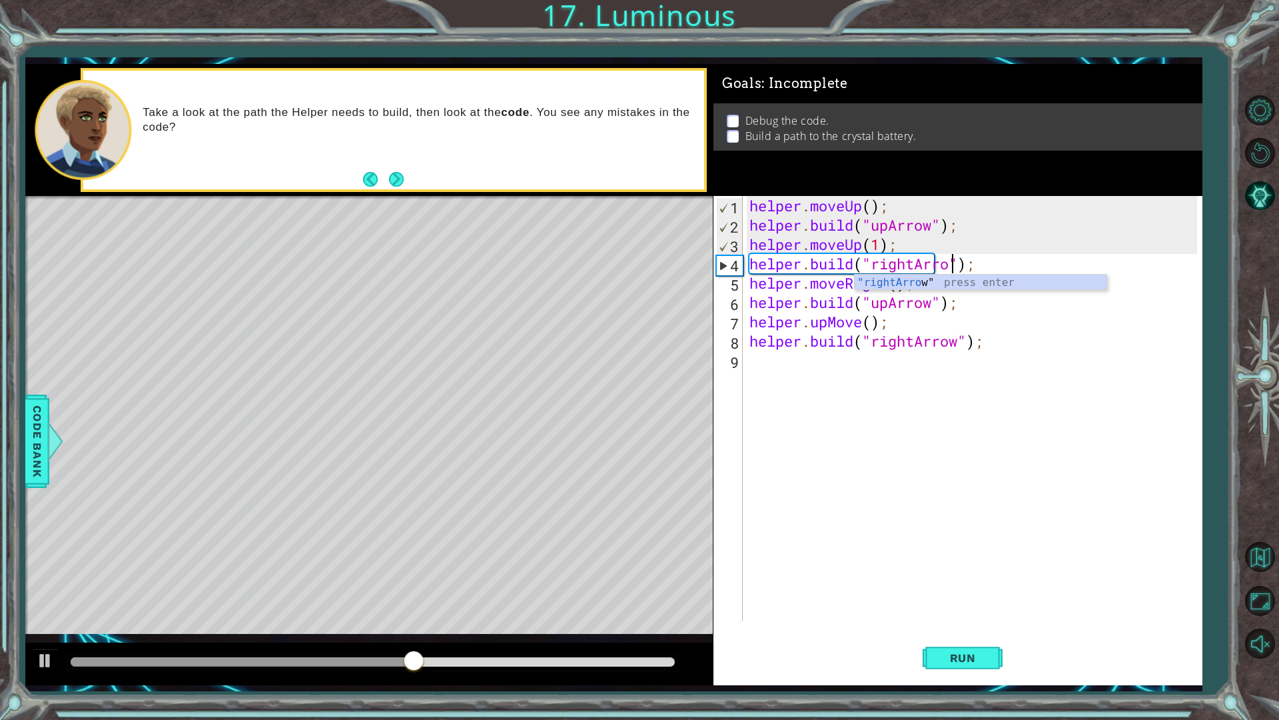
scroll to position [0, 9]
click at [965, 612] on span "Run" at bounding box center [963, 657] width 53 height 13
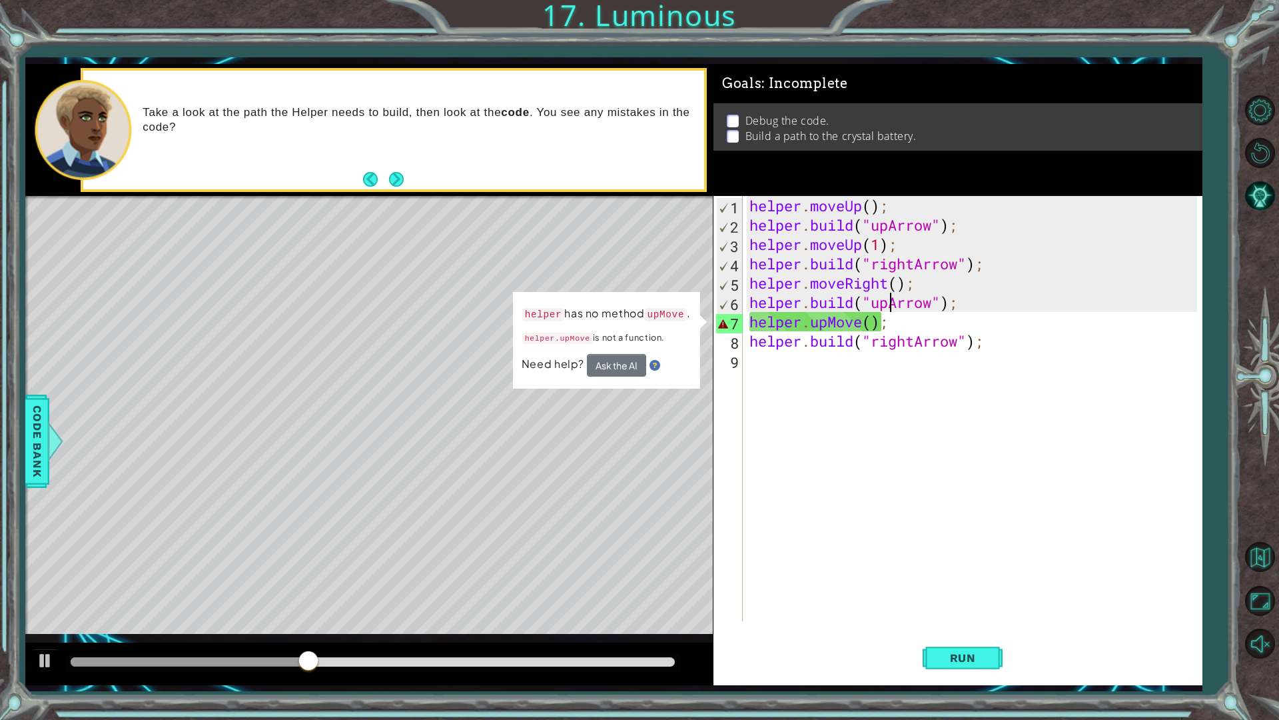
click at [890, 304] on div "helper . moveUp ( ) ; helper . build ( "upArrow" ) ; helper . moveUp ( 1 ) ; he…" at bounding box center [976, 428] width 458 height 464
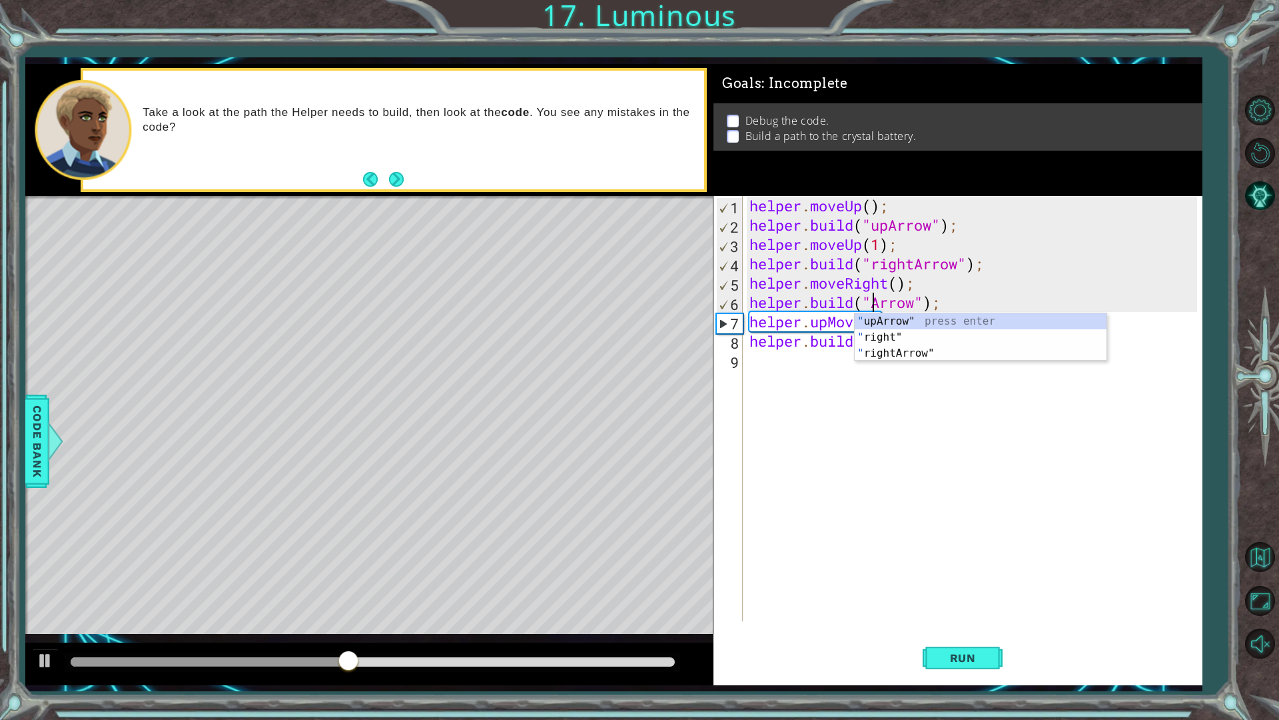
scroll to position [0, 6]
type textarea "[DOMAIN_NAME]("rightArrow");"
click at [917, 436] on div "helper . moveUp ( ) ; helper . build ( "upArrow" ) ; helper . moveUp ( 1 ) ; he…" at bounding box center [976, 428] width 458 height 464
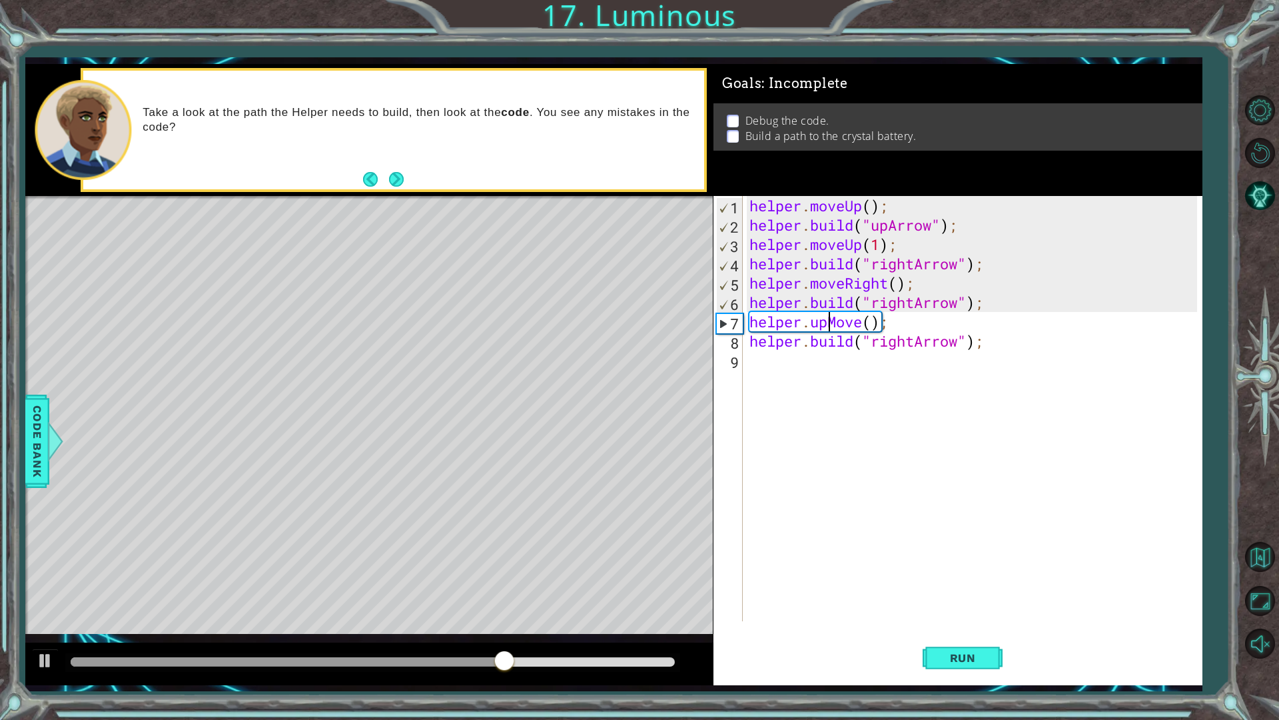
click at [827, 328] on div "helper . moveUp ( ) ; helper . build ( "upArrow" ) ; helper . moveUp ( 1 ) ; he…" at bounding box center [976, 428] width 458 height 464
click at [900, 321] on div "helper . moveUp ( ) ; helper . build ( "upArrow" ) ; helper . moveUp ( 1 ) ; he…" at bounding box center [976, 428] width 458 height 464
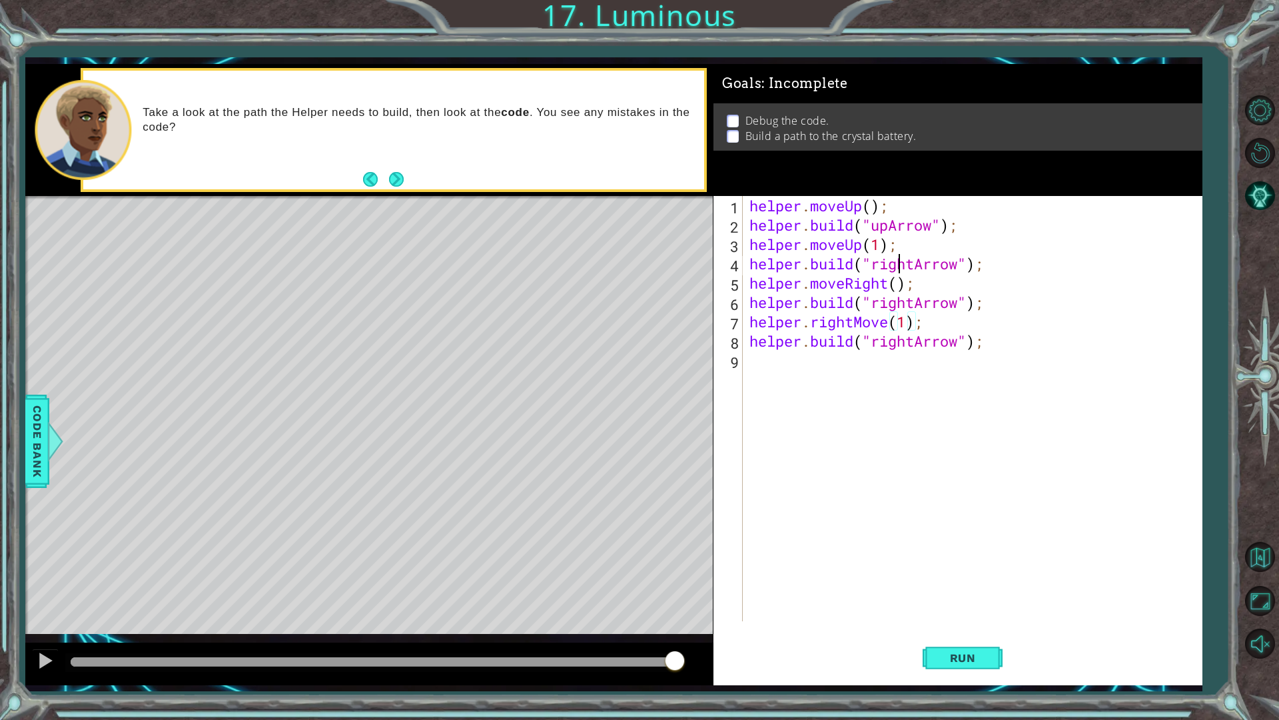
click at [902, 273] on div "helper . moveUp ( ) ; helper . build ( "upArrow" ) ; helper . moveUp ( 1 ) ; he…" at bounding box center [976, 428] width 458 height 464
click at [899, 281] on div "helper . moveUp ( ) ; helper . build ( "upArrow" ) ; helper . moveUp ( 1 ) ; he…" at bounding box center [976, 428] width 458 height 464
click at [955, 612] on span "Run" at bounding box center [963, 657] width 53 height 13
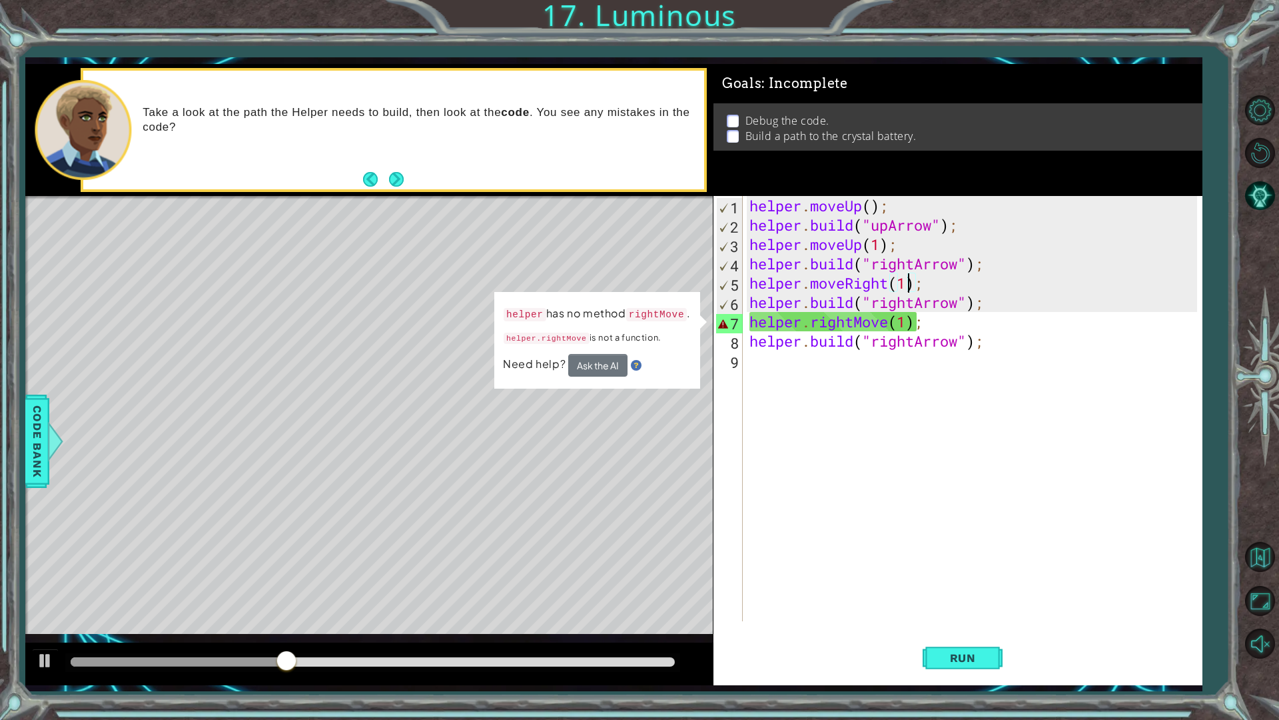
click at [884, 322] on div "helper . moveUp ( ) ; helper . build ( "upArrow" ) ; helper . moveUp ( 1 ) ; he…" at bounding box center [976, 428] width 458 height 464
drag, startPoint x: 882, startPoint y: 321, endPoint x: 861, endPoint y: 319, distance: 21.4
click at [861, 319] on div "helper . moveUp ( ) ; helper . build ( "upArrow" ) ; helper . moveUp ( 1 ) ; he…" at bounding box center [976, 428] width 458 height 464
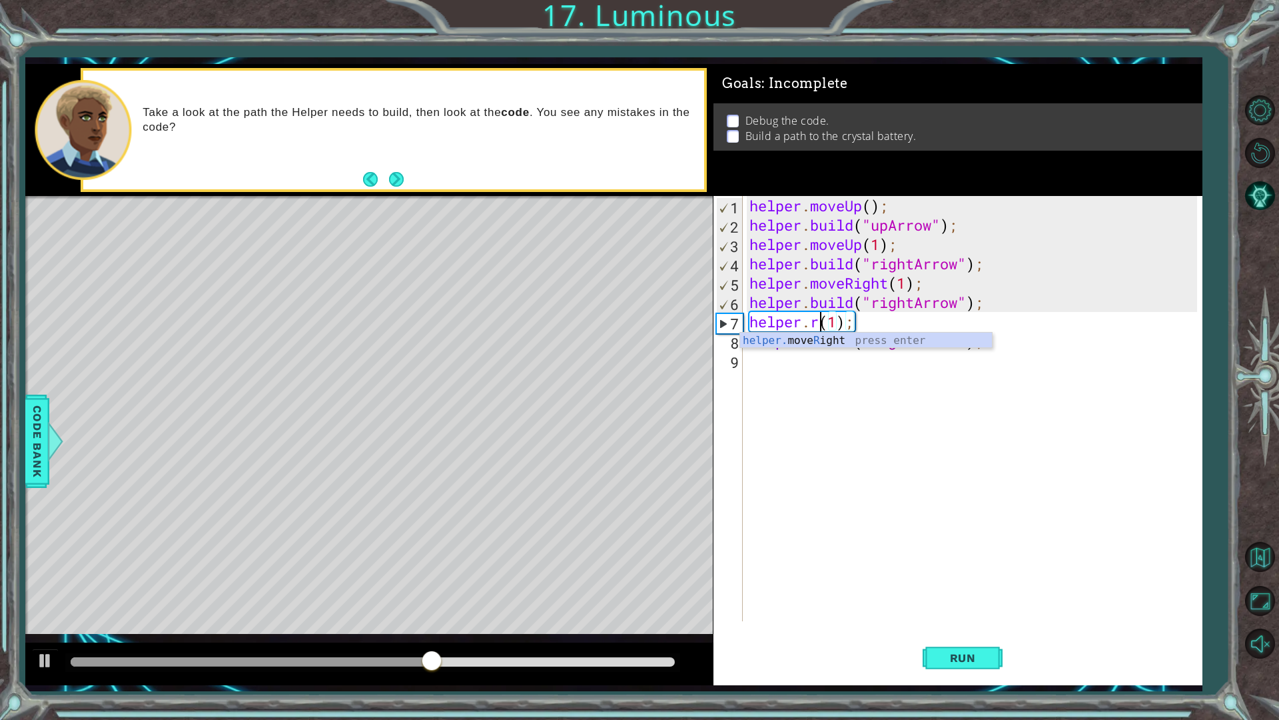
scroll to position [0, 4]
click at [822, 334] on div "helper. move R ight press enter" at bounding box center [866, 356] width 252 height 48
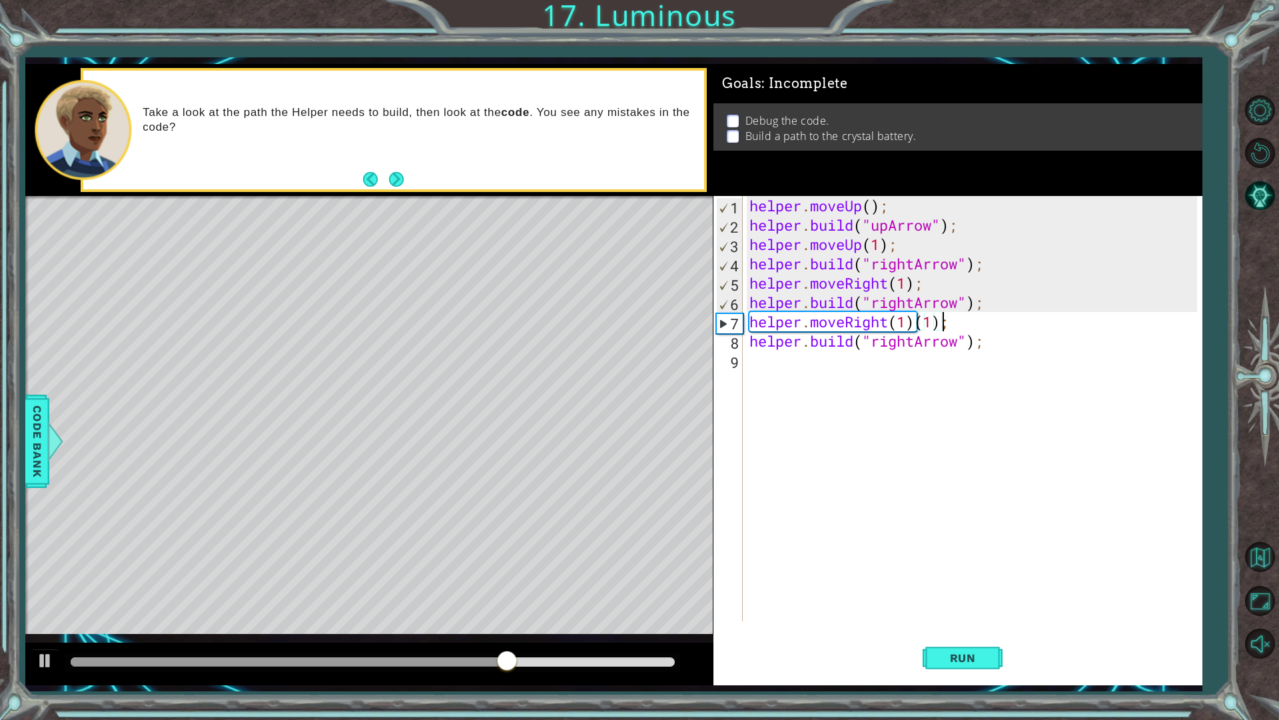
click at [940, 324] on div "helper . moveUp ( ) ; helper . build ( "upArrow" ) ; helper . moveUp ( 1 ) ; he…" at bounding box center [976, 428] width 458 height 464
click at [975, 612] on span "Run" at bounding box center [963, 657] width 53 height 13
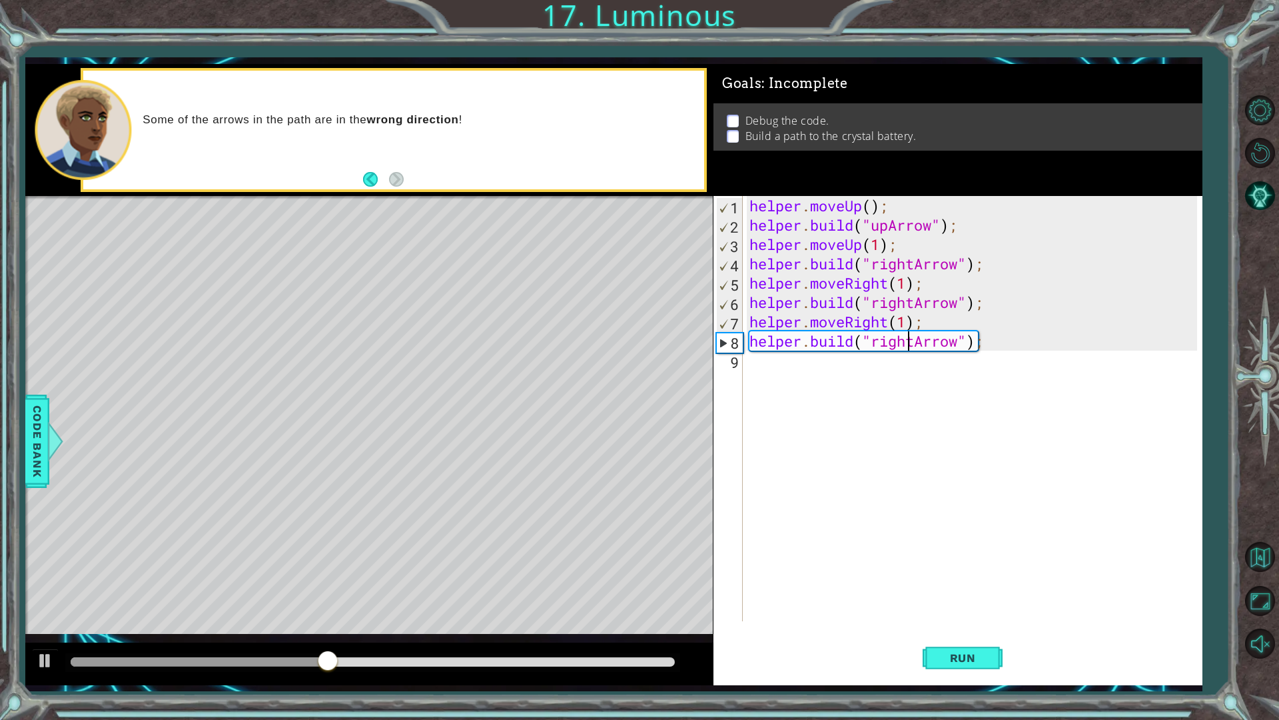
click at [910, 340] on div "helper . moveUp ( ) ; helper . build ( "upArrow" ) ; helper . moveUp ( 1 ) ; he…" at bounding box center [976, 428] width 458 height 464
click at [971, 612] on span "Run" at bounding box center [963, 657] width 53 height 13
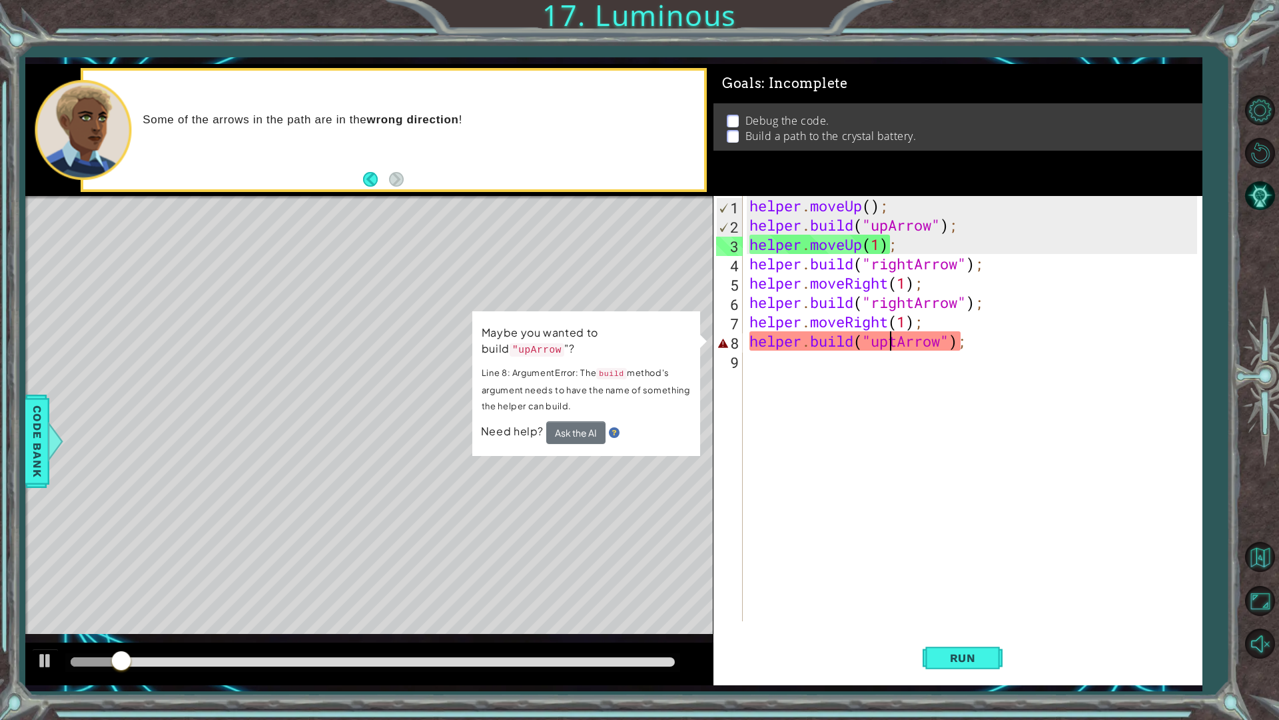
click at [899, 337] on div "helper . moveUp ( ) ; helper . build ( "upArrow" ) ; helper . moveUp ( 1 ) ; he…" at bounding box center [976, 428] width 458 height 464
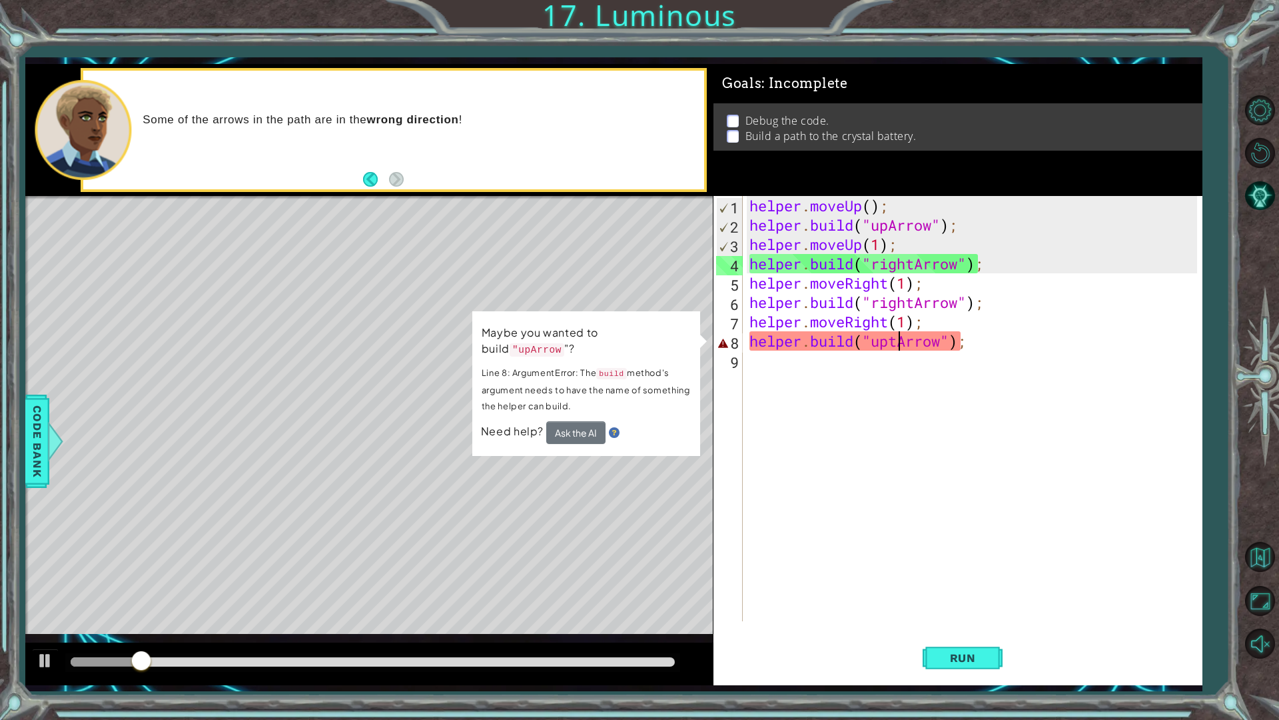
type textarea "[DOMAIN_NAME]("upArrow");"
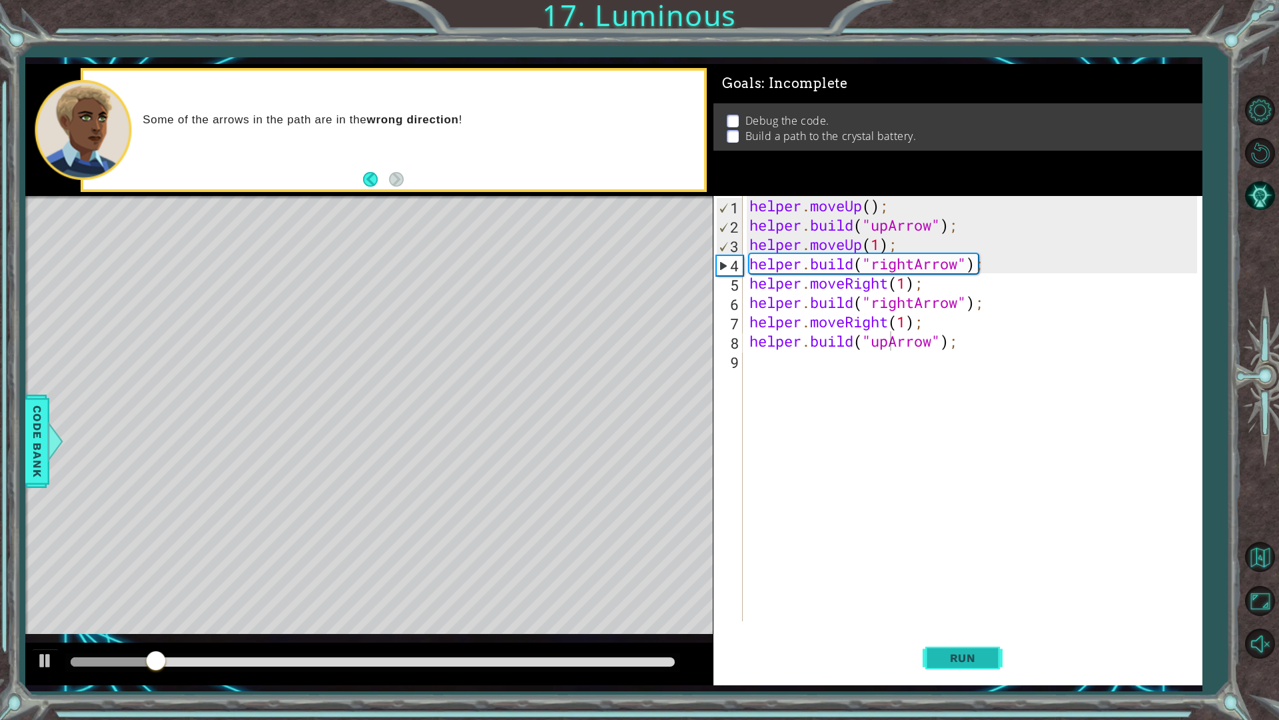
click at [993, 612] on button "Run" at bounding box center [963, 657] width 80 height 49
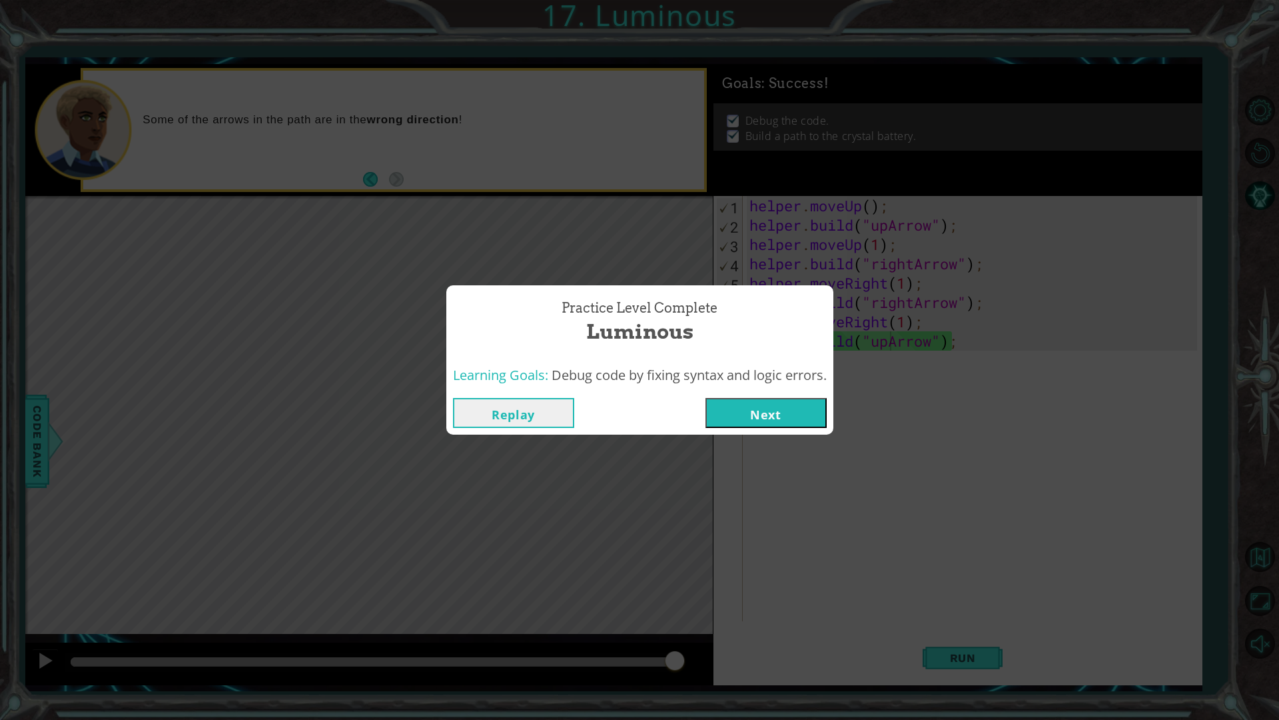
click at [778, 422] on button "Next" at bounding box center [766, 413] width 121 height 30
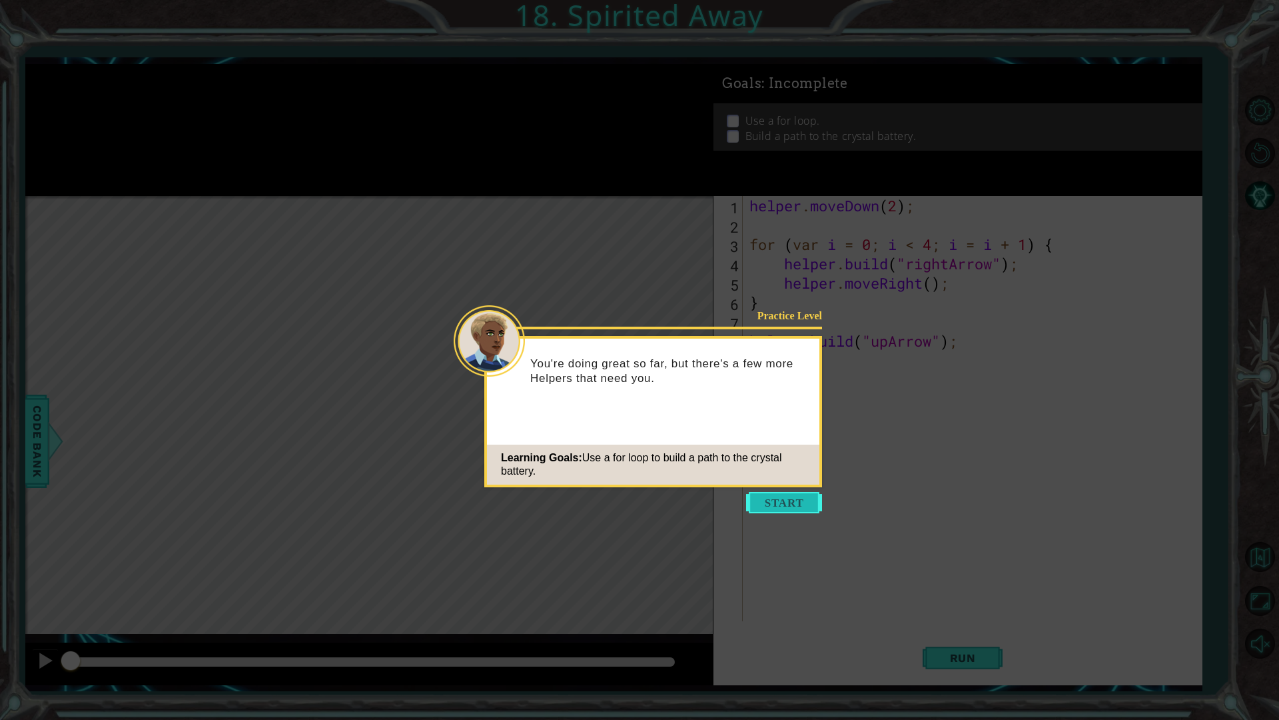
drag, startPoint x: 768, startPoint y: 488, endPoint x: 769, endPoint y: 506, distance: 18.0
click at [768, 502] on body "1 ההההההההההההההההההההההההההההההההההההההההההההההההההההההההההההההההההההההההההההה…" at bounding box center [639, 360] width 1279 height 720
click at [770, 506] on button "Start" at bounding box center [784, 502] width 76 height 21
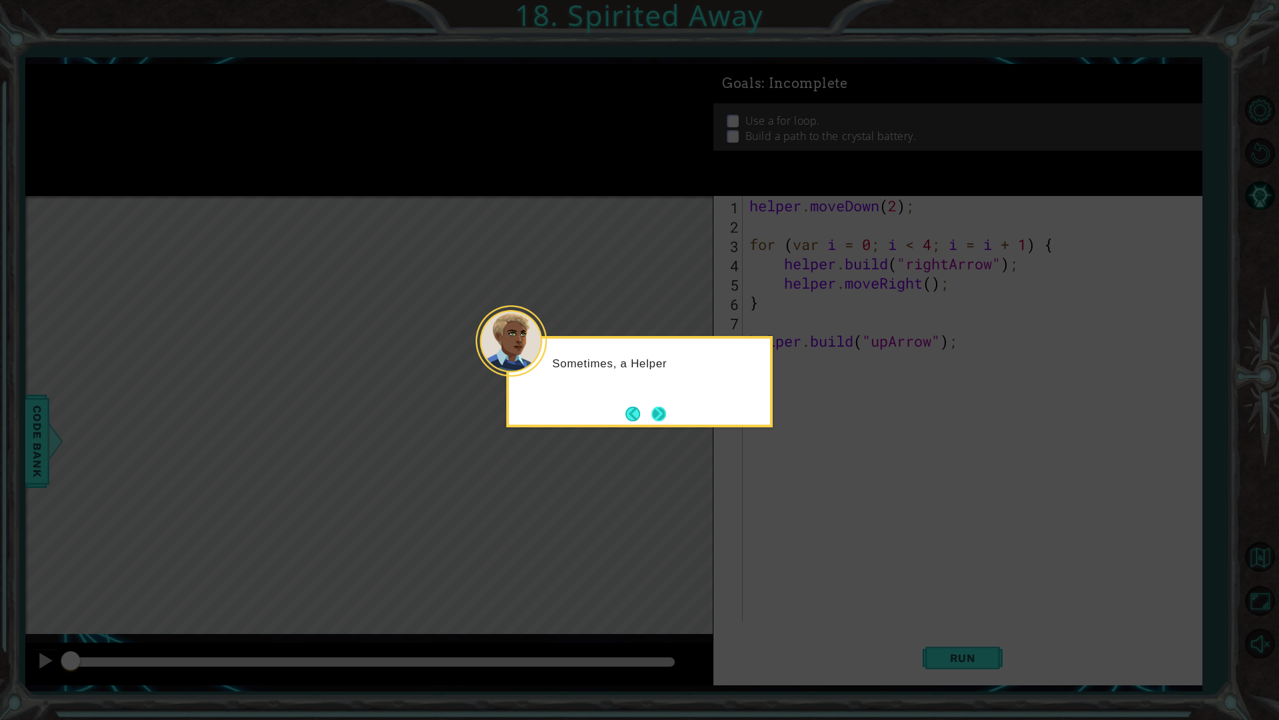
click at [658, 416] on button "Next" at bounding box center [659, 413] width 15 height 15
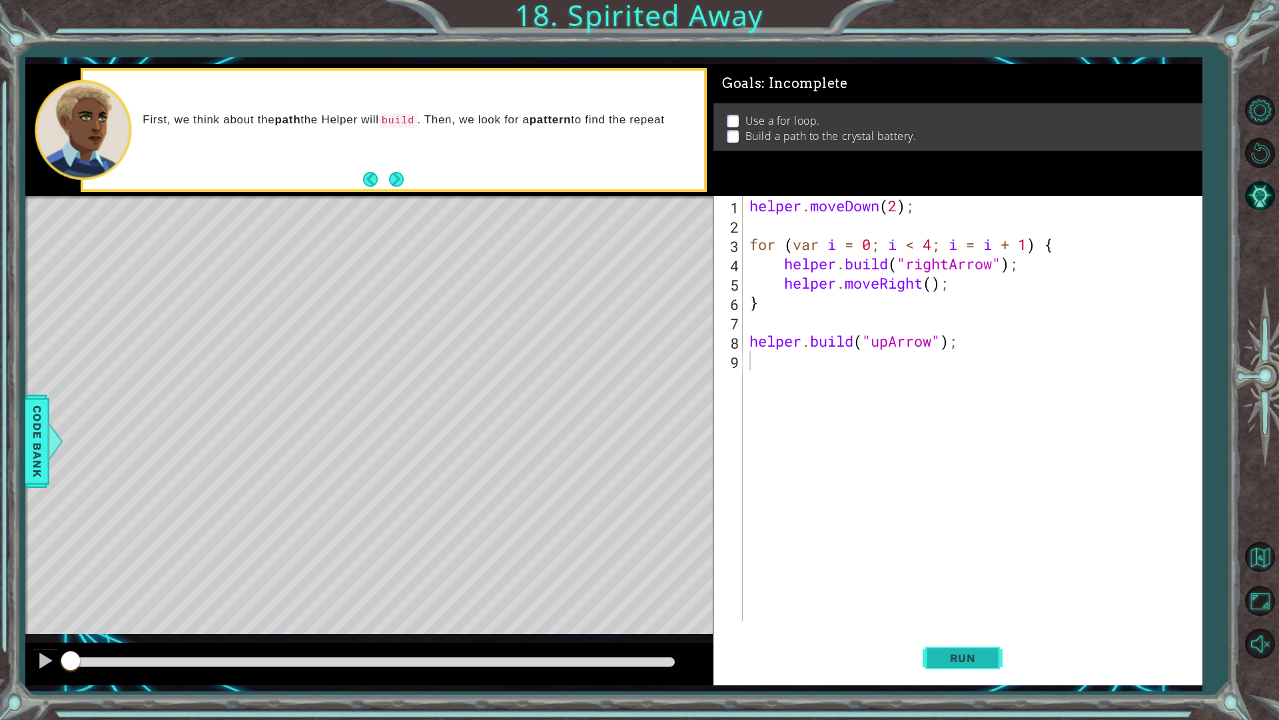
click at [950, 612] on span "Run" at bounding box center [963, 657] width 53 height 13
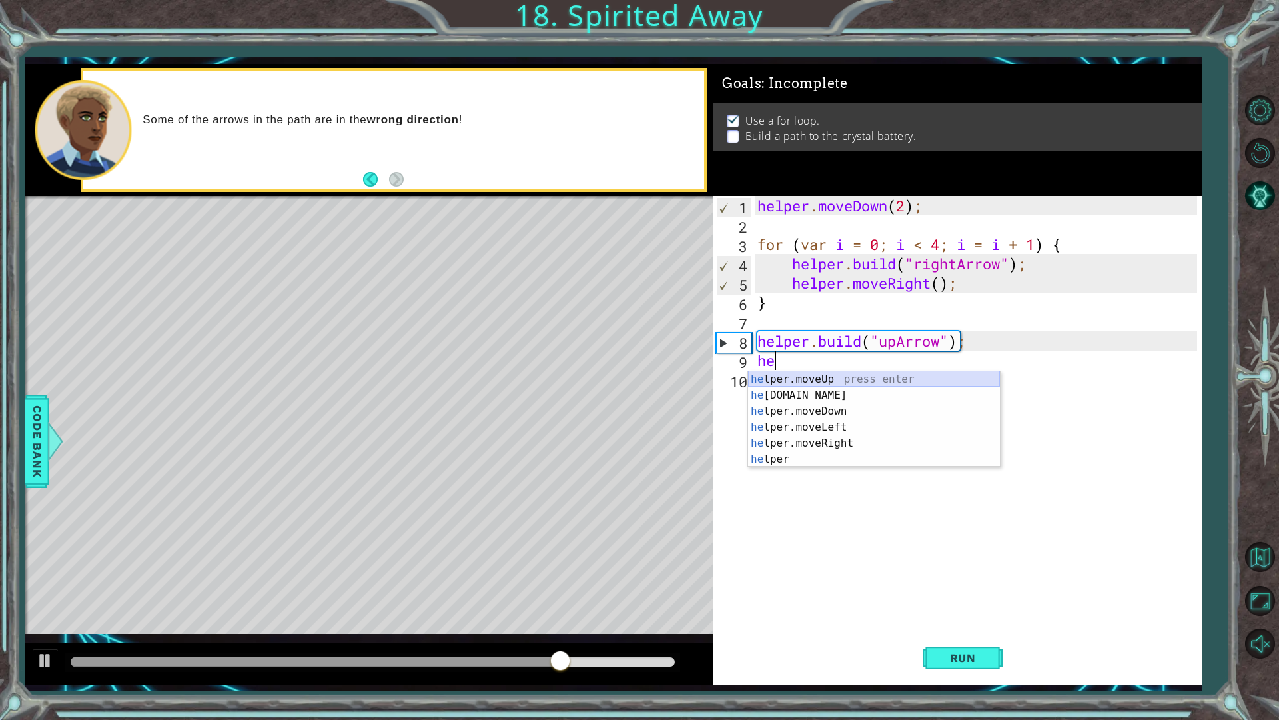
click at [837, 376] on div "he lper.moveUp press enter he [DOMAIN_NAME] press enter he lper.moveDown press …" at bounding box center [874, 435] width 252 height 128
type textarea "helper.moveUp(1);"
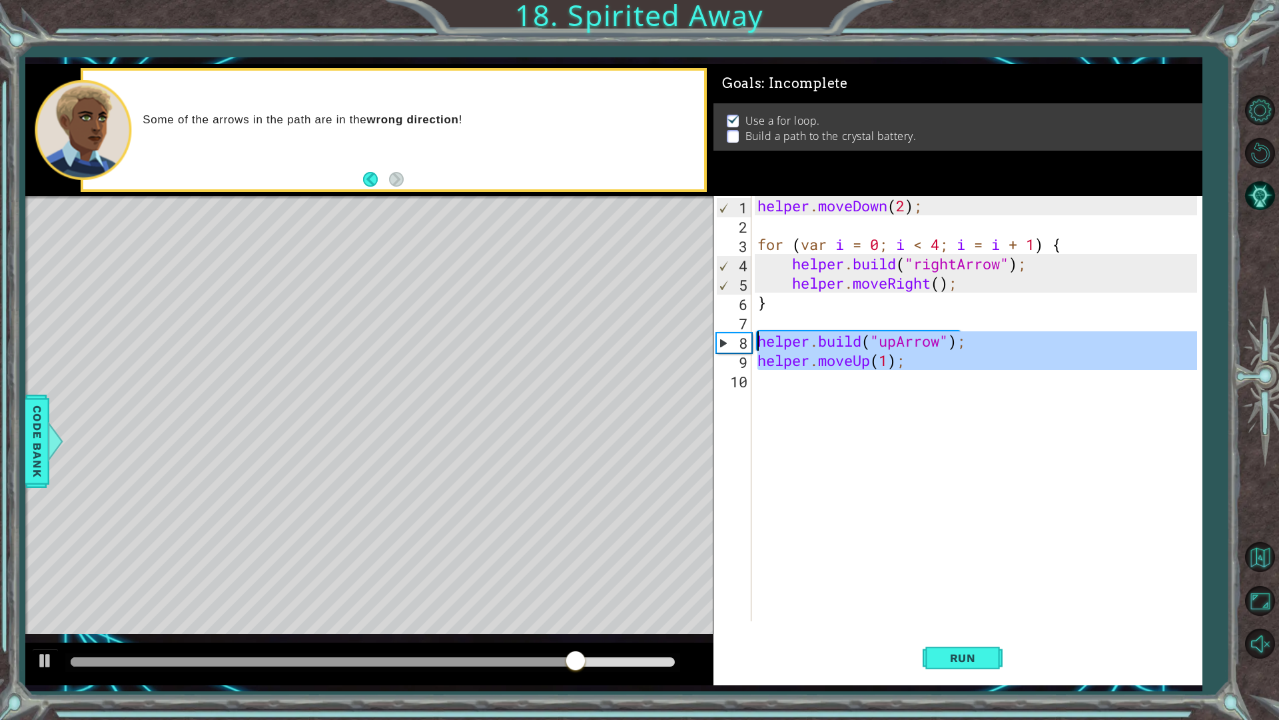
click at [760, 378] on div "helper . moveDown ( 2 ) ; for ( var i = 0 ; i < 4 ; i = i + 1 ) { helper . buil…" at bounding box center [980, 428] width 450 height 464
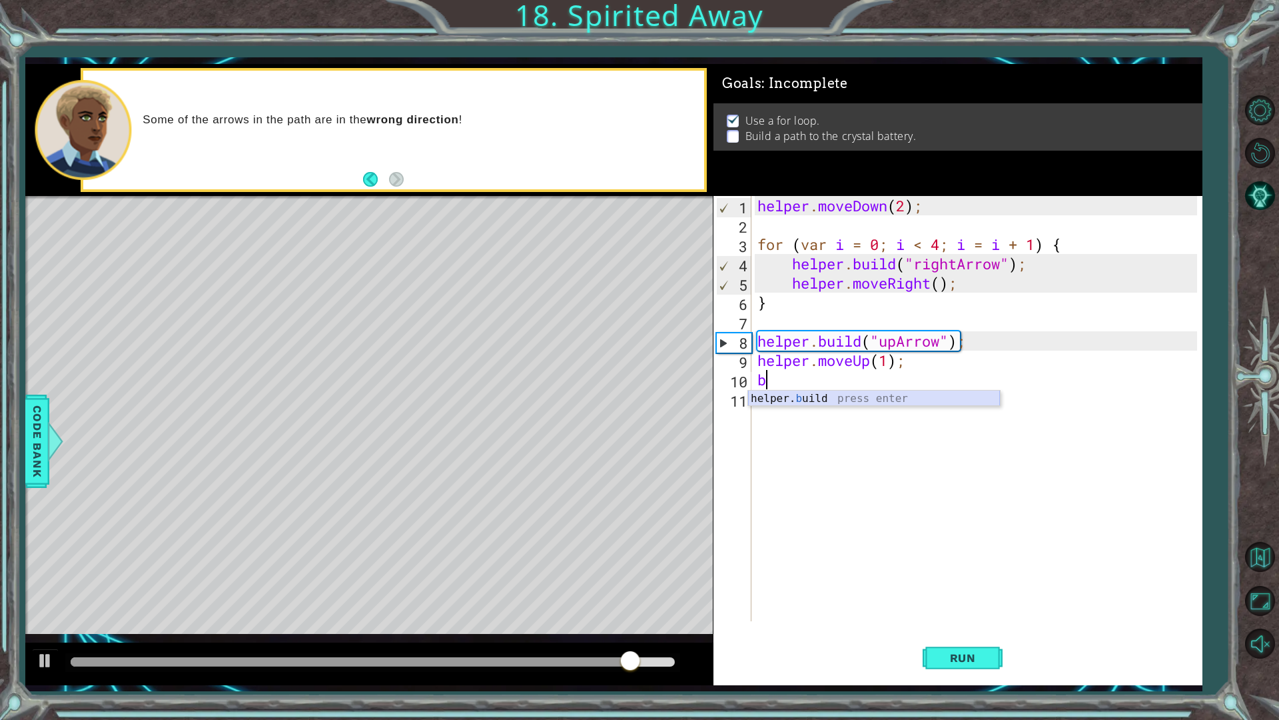
click at [875, 404] on div "helper. b uild press enter" at bounding box center [874, 414] width 252 height 48
click at [917, 378] on div "helper . moveDown ( 2 ) ; for ( var i = 0 ; i < 4 ; i = i + 1 ) { helper . buil…" at bounding box center [976, 408] width 442 height 425
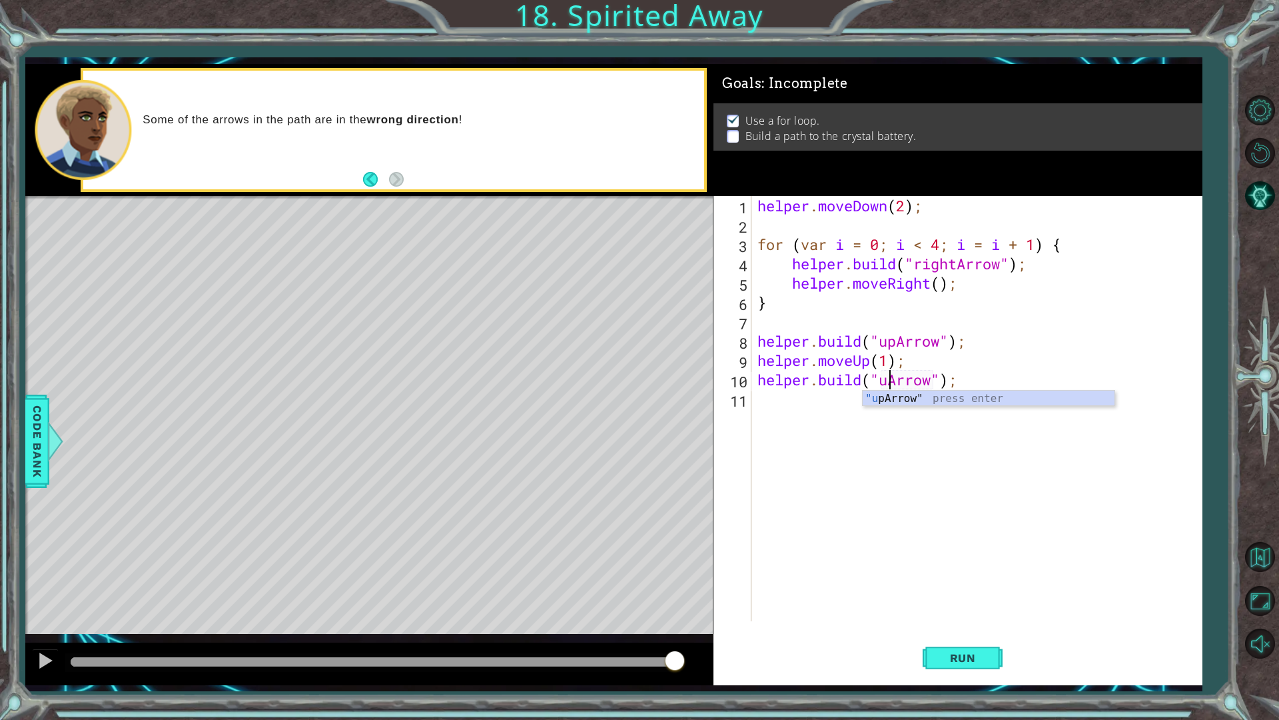
scroll to position [0, 6]
type textarea "[DOMAIN_NAME]("upArrow");"
click at [952, 612] on span "Run" at bounding box center [963, 657] width 53 height 13
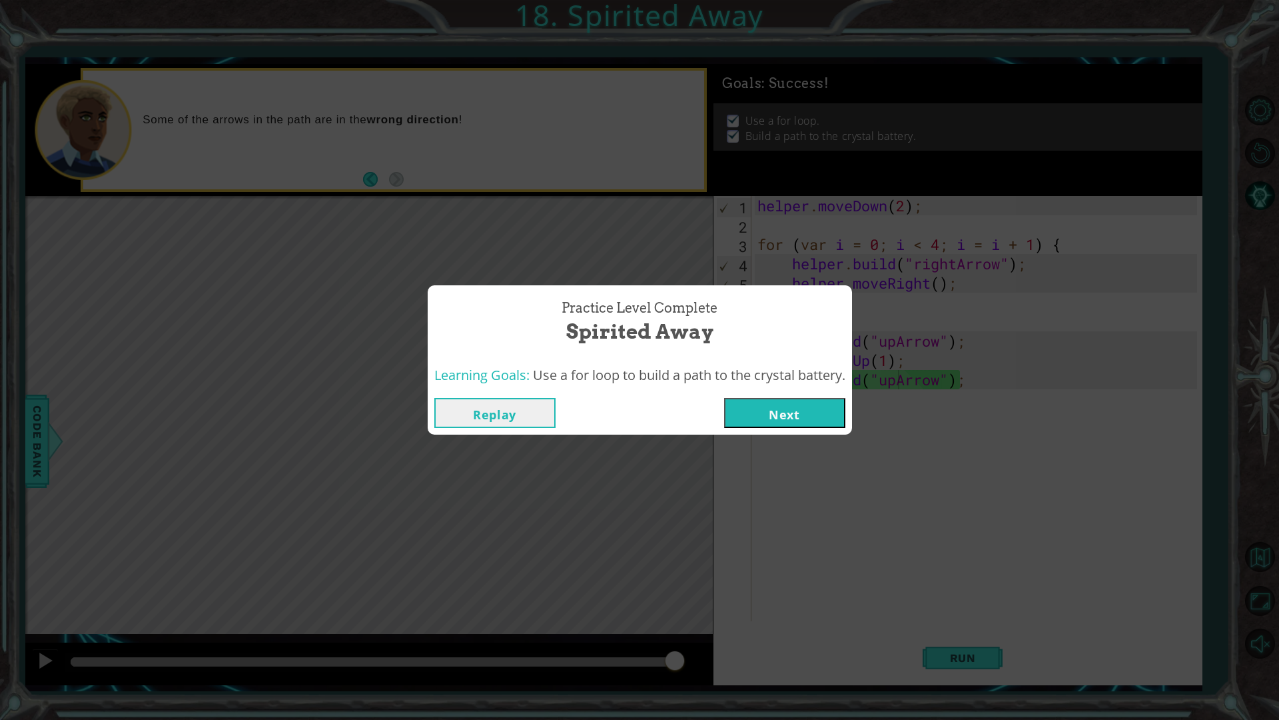
click at [822, 419] on button "Next" at bounding box center [784, 413] width 121 height 30
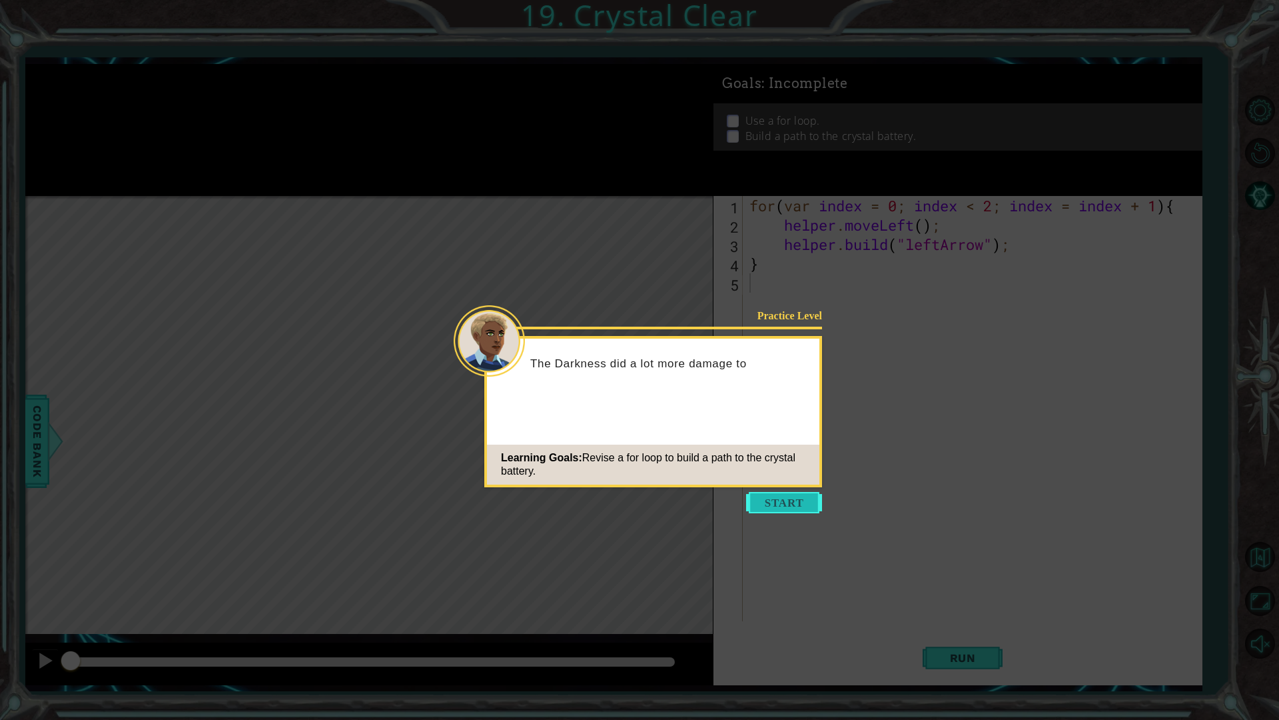
click at [778, 504] on button "Start" at bounding box center [784, 502] width 76 height 21
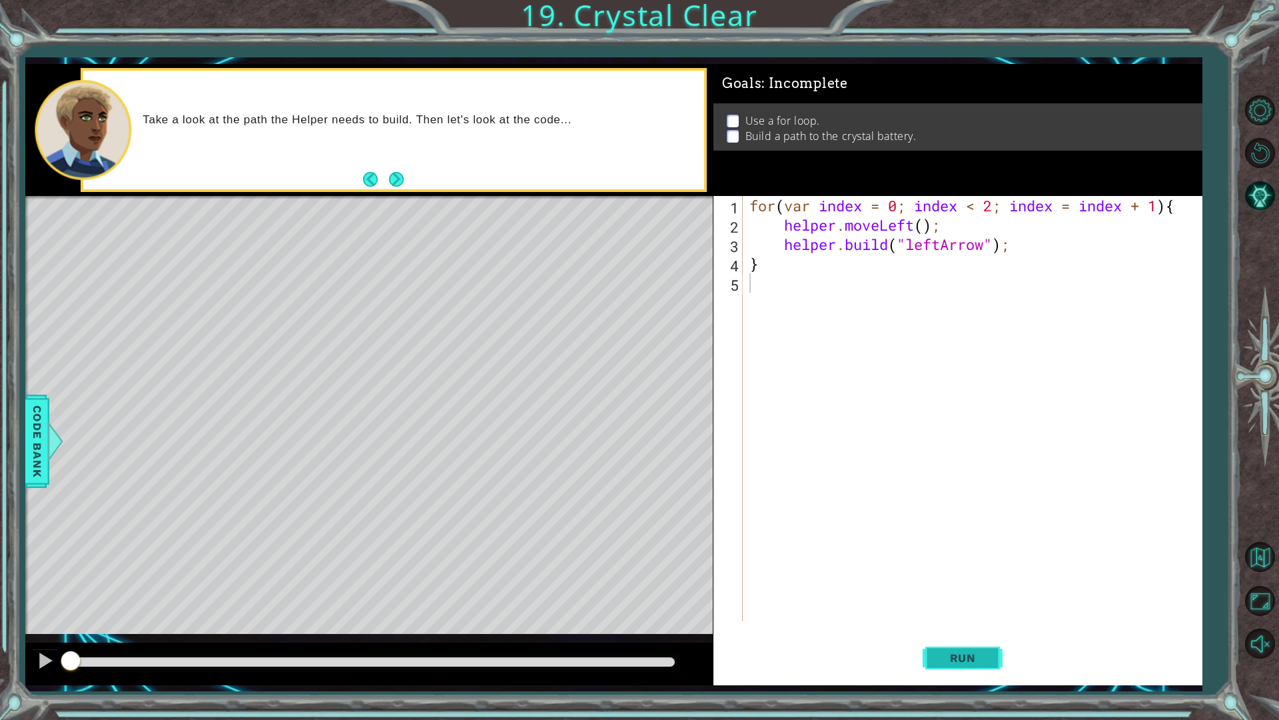
click at [967, 612] on button "Run" at bounding box center [963, 657] width 80 height 49
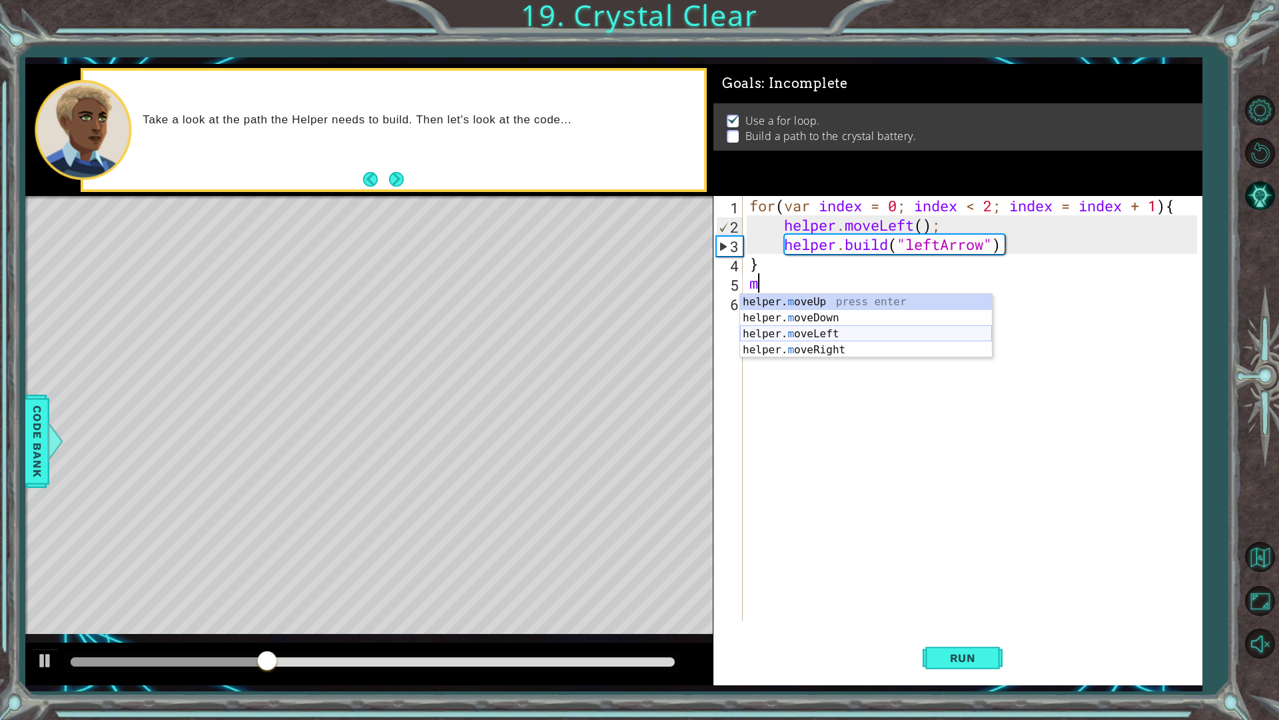
click at [821, 340] on div "helper. m oveUp press enter helper. m oveDown press enter helper. m oveLeft pre…" at bounding box center [866, 342] width 252 height 96
type textarea "helper.moveLeft(1);"
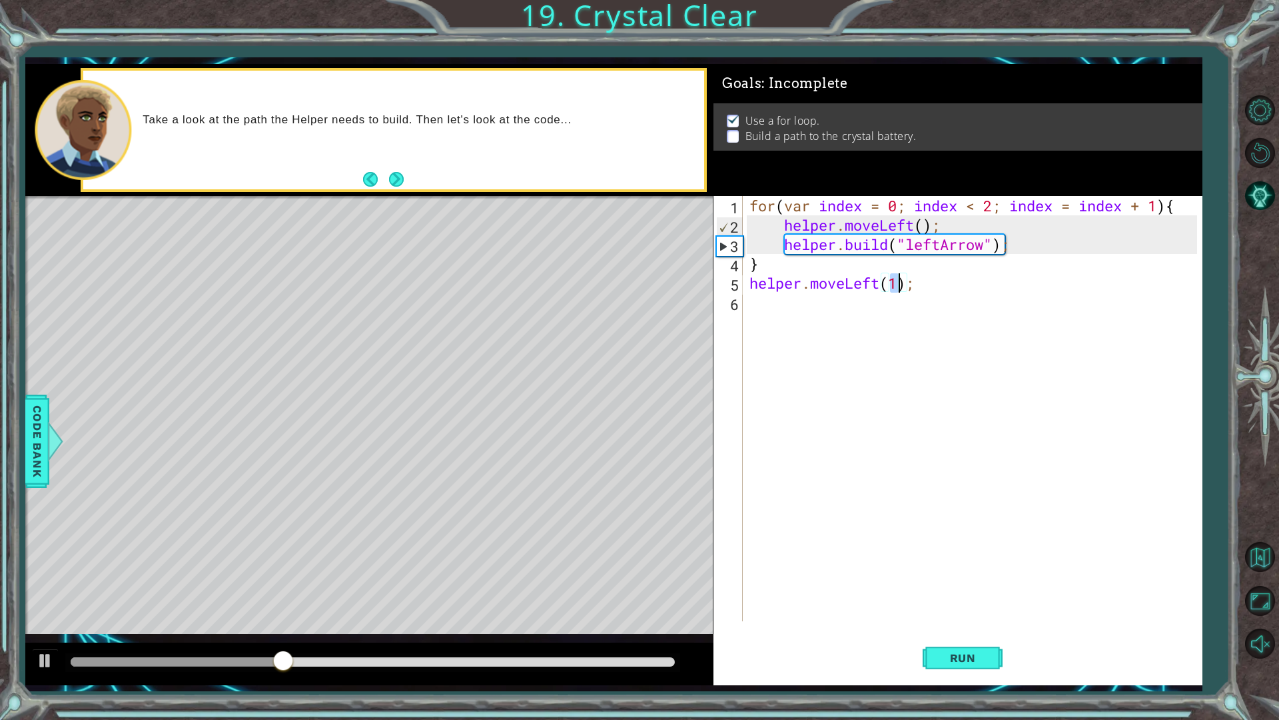
click at [796, 336] on div "for ( var index = 0 ; index < 2 ; index = index + 1 ) { helper . moveLeft ( ) ;…" at bounding box center [976, 428] width 458 height 464
click at [837, 318] on div "helper. b uild press enter" at bounding box center [866, 337] width 252 height 48
click at [915, 299] on div "for ( var index = 0 ; index < 2 ; index = index + 1 ) { helper . moveLeft ( ) ;…" at bounding box center [972, 408] width 451 height 425
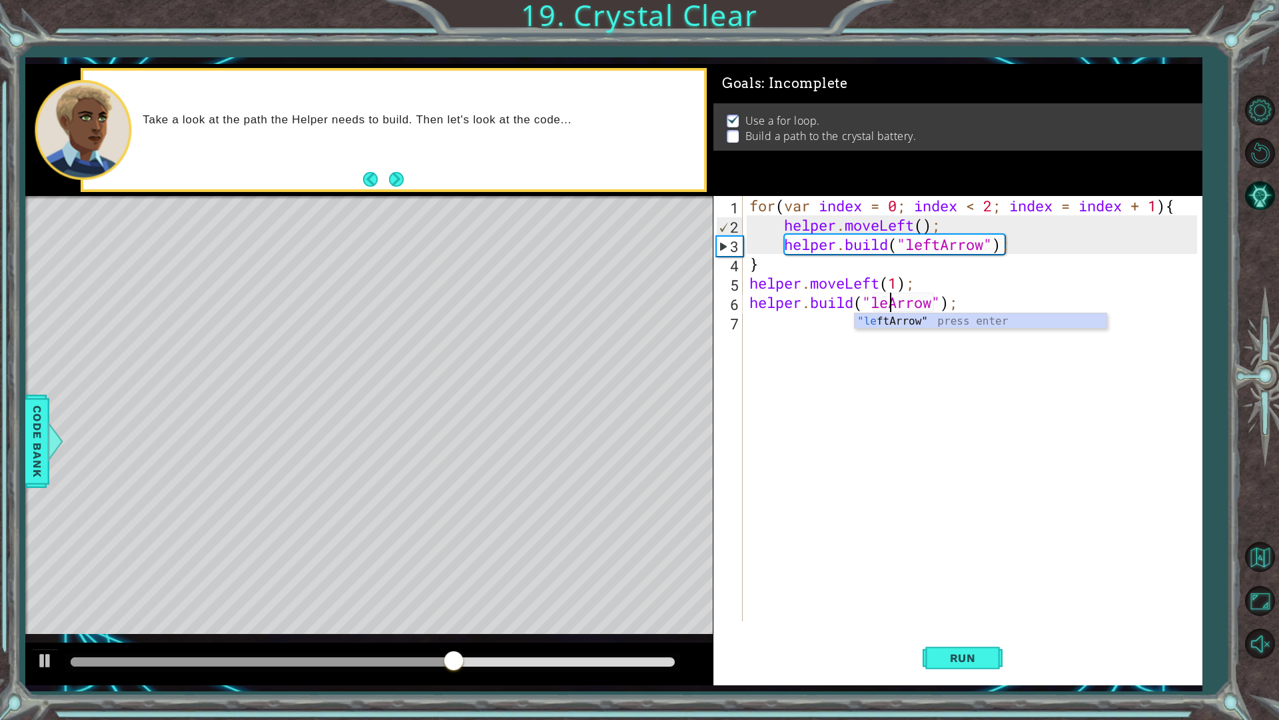
scroll to position [0, 7]
type textarea "[DOMAIN_NAME]("leftArrow");"
click at [758, 325] on div "for ( var index = 0 ; index < 2 ; index = index + 1 ) { helper . moveLeft ( ) ;…" at bounding box center [976, 428] width 458 height 464
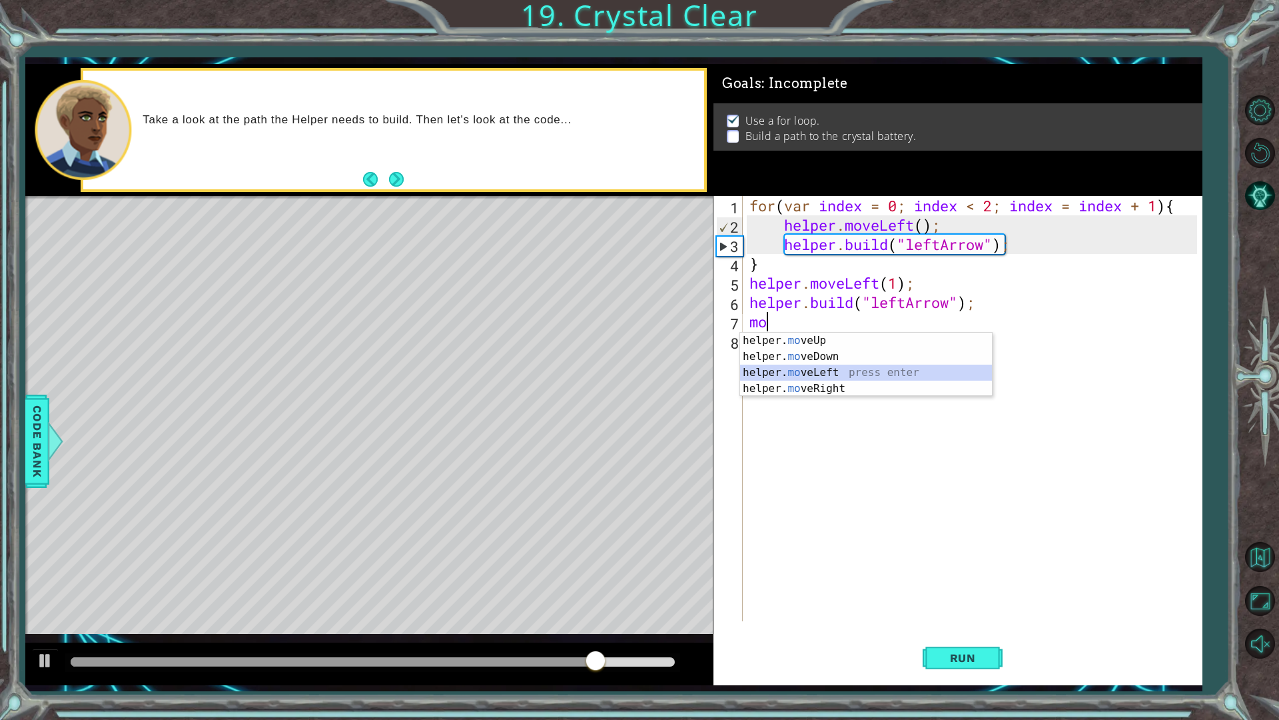
click at [828, 370] on div "helper. mo veUp press enter helper. mo veDown press enter helper. mo veLeft pre…" at bounding box center [866, 380] width 252 height 96
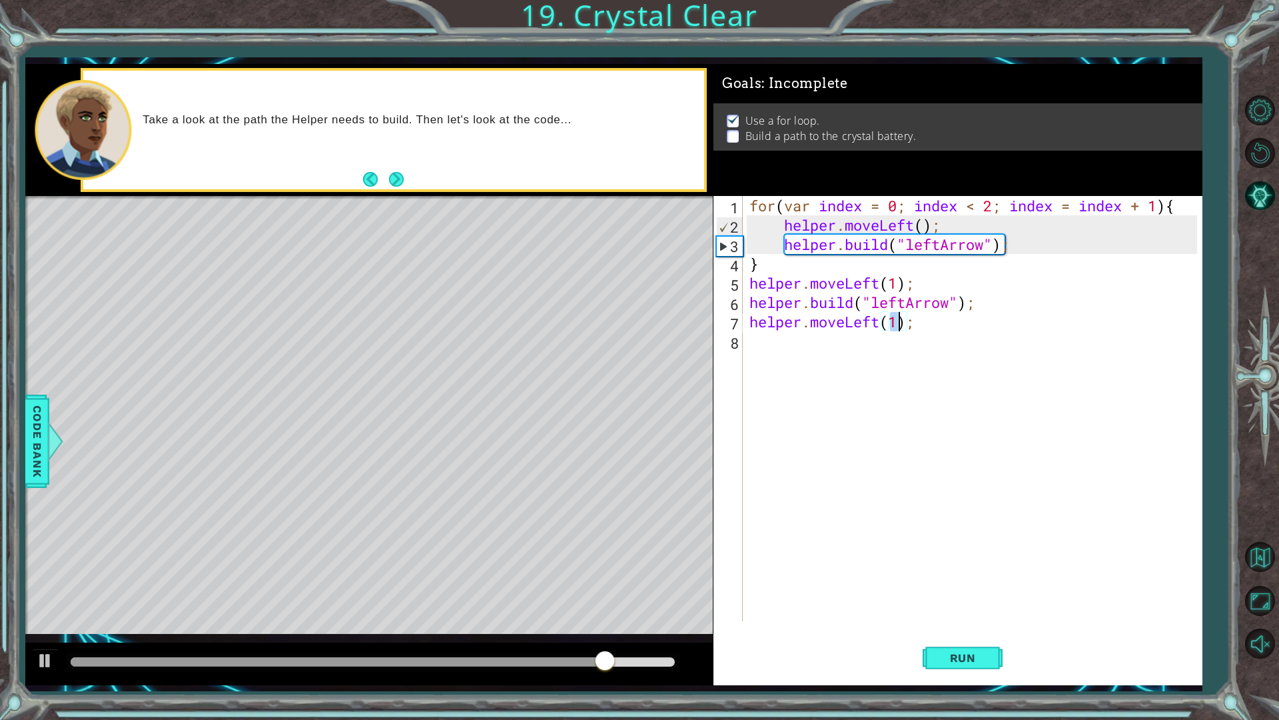
type textarea "helper.moveLeft(1);"
click at [744, 344] on div "helper.moveLeft(1); 1 2 3 4 5 6 7 8 for ( var index = 0 ; index < 2 ; index = i…" at bounding box center [956, 408] width 484 height 425
click at [759, 342] on div "for ( var index = 0 ; index < 2 ; index = index + 1 ) { helper . moveLeft ( ) ;…" at bounding box center [976, 428] width 458 height 464
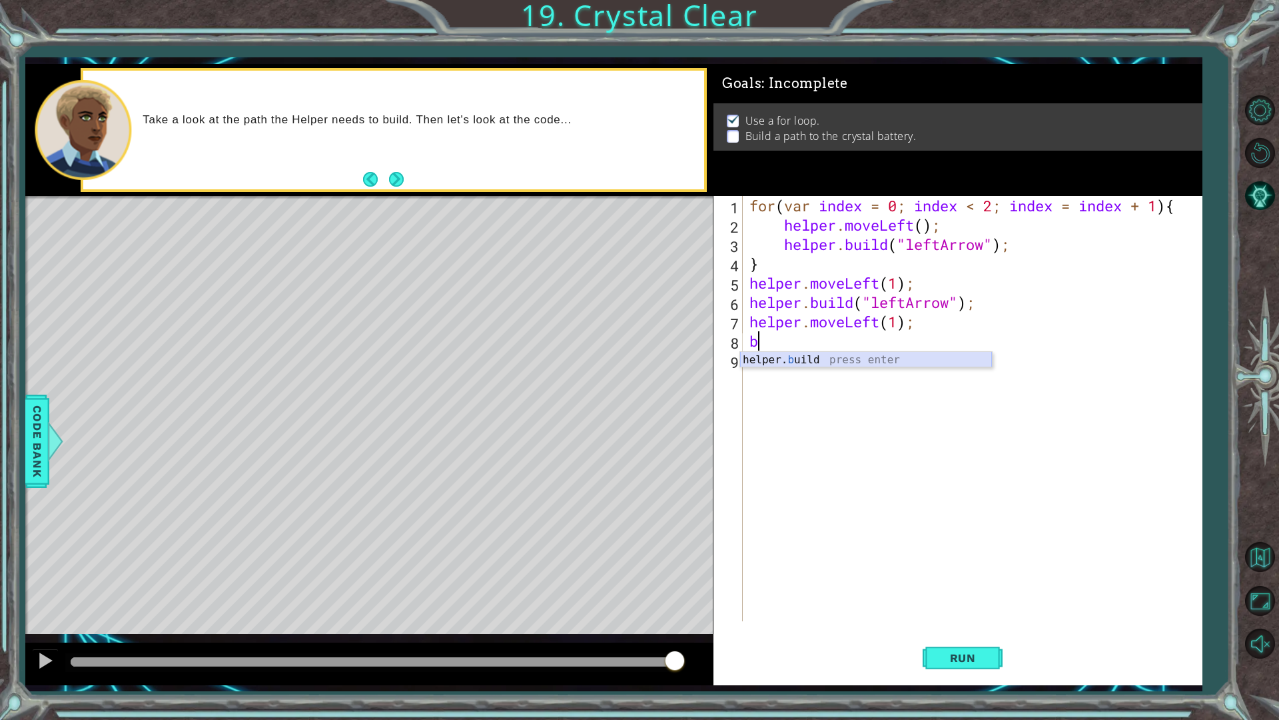
click at [817, 360] on div "helper. b uild press enter" at bounding box center [866, 376] width 252 height 48
click at [916, 337] on div "for ( var index = 0 ; index < 2 ; index = index + 1 ) { helper . moveLeft ( ) ;…" at bounding box center [972, 408] width 451 height 425
click at [898, 361] on div "" leftArrow" press enter" at bounding box center [981, 376] width 252 height 48
type textarea "[DOMAIN_NAME]("leftArrow");"
click at [948, 612] on span "Run" at bounding box center [963, 657] width 53 height 13
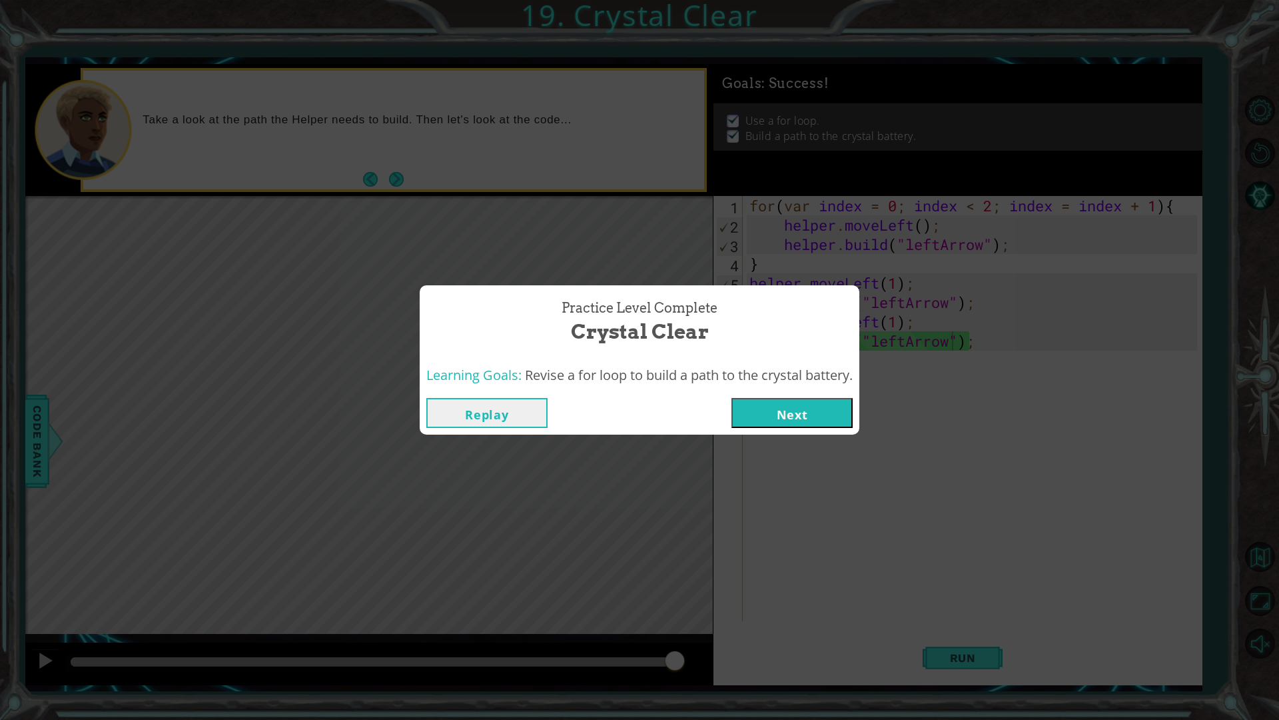
drag, startPoint x: 766, startPoint y: 398, endPoint x: 766, endPoint y: 408, distance: 10.7
click at [766, 404] on button "Next" at bounding box center [792, 413] width 121 height 30
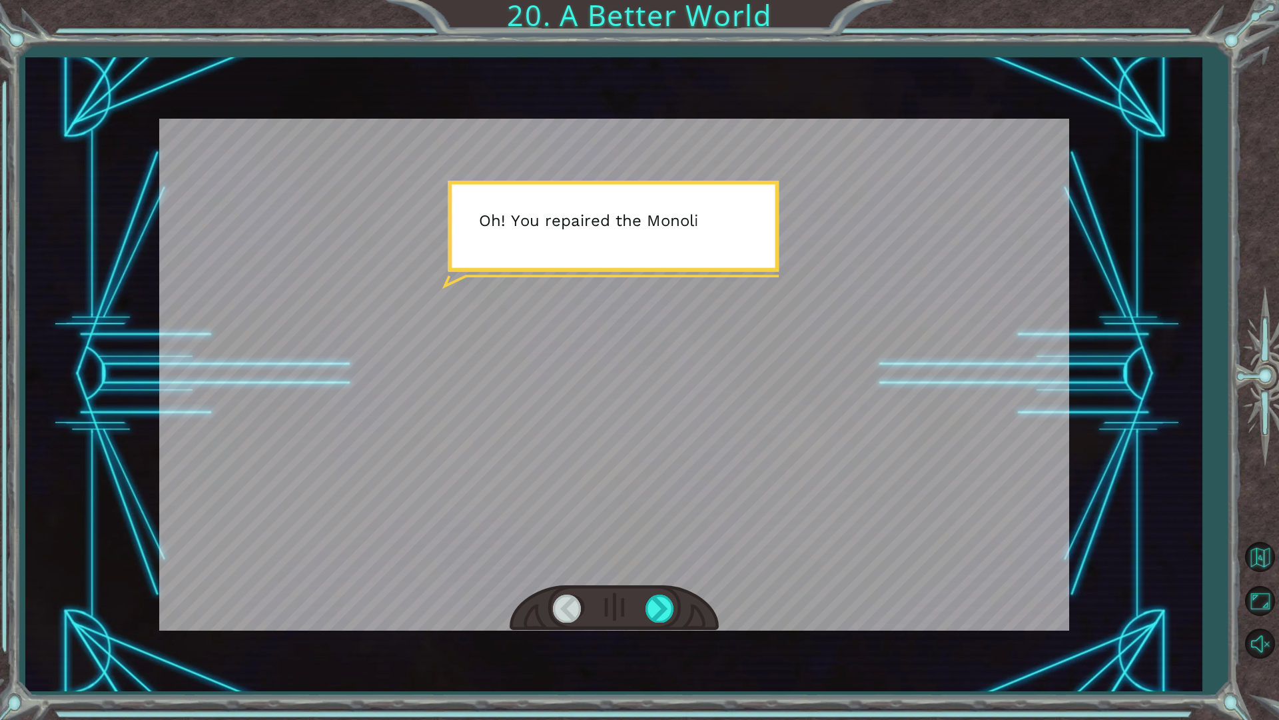
drag, startPoint x: 620, startPoint y: 328, endPoint x: 628, endPoint y: 350, distance: 23.4
click at [627, 349] on div at bounding box center [614, 375] width 910 height 512
click at [660, 596] on div at bounding box center [661, 607] width 30 height 27
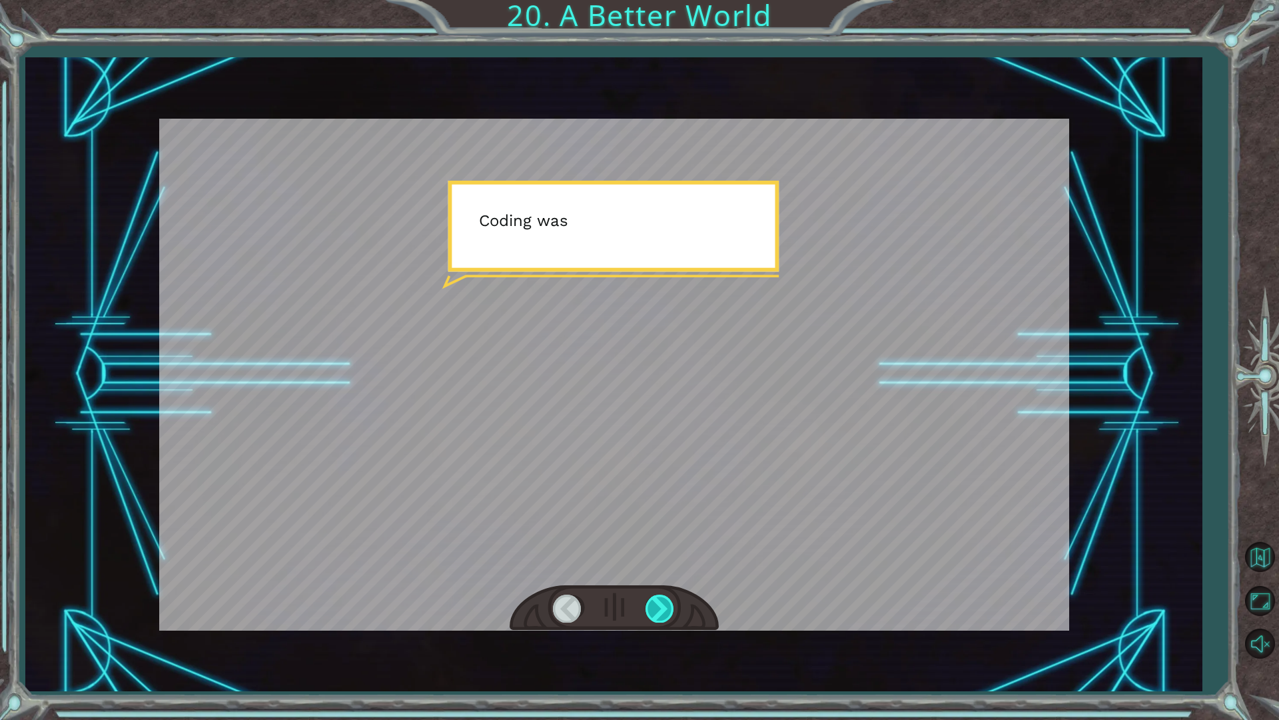
click at [660, 596] on div at bounding box center [661, 607] width 30 height 27
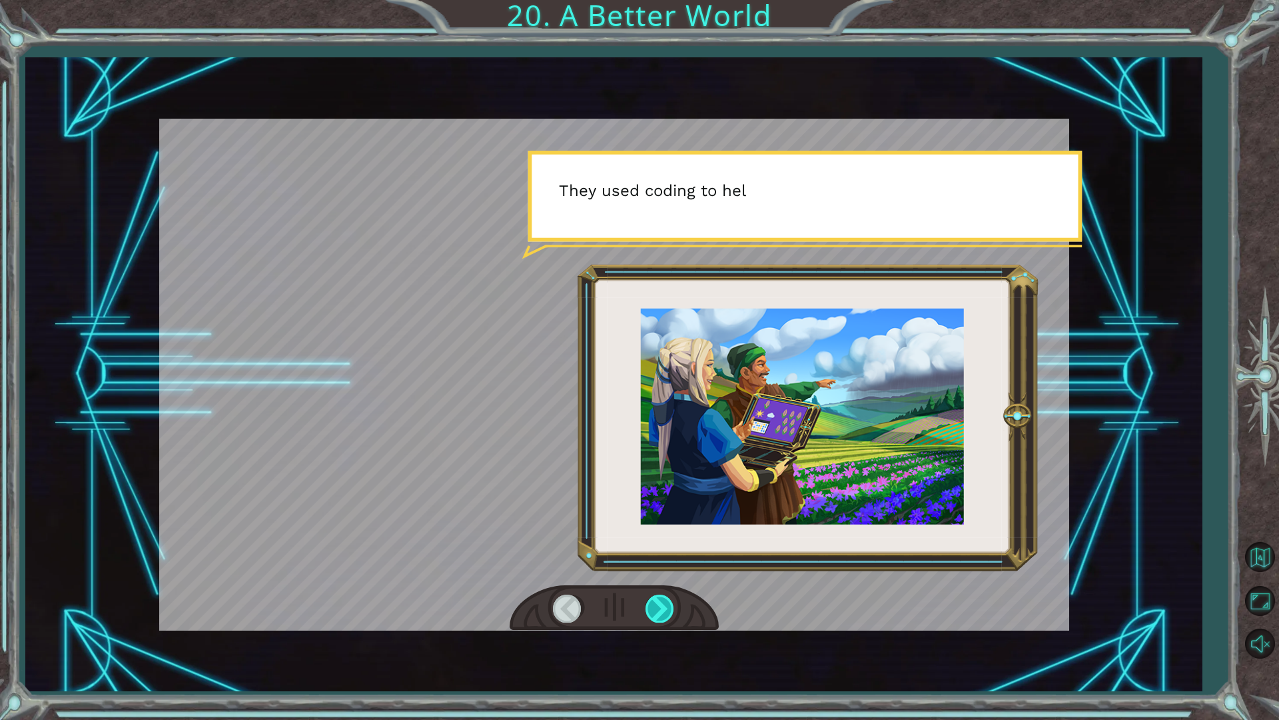
click at [660, 596] on div at bounding box center [661, 607] width 30 height 27
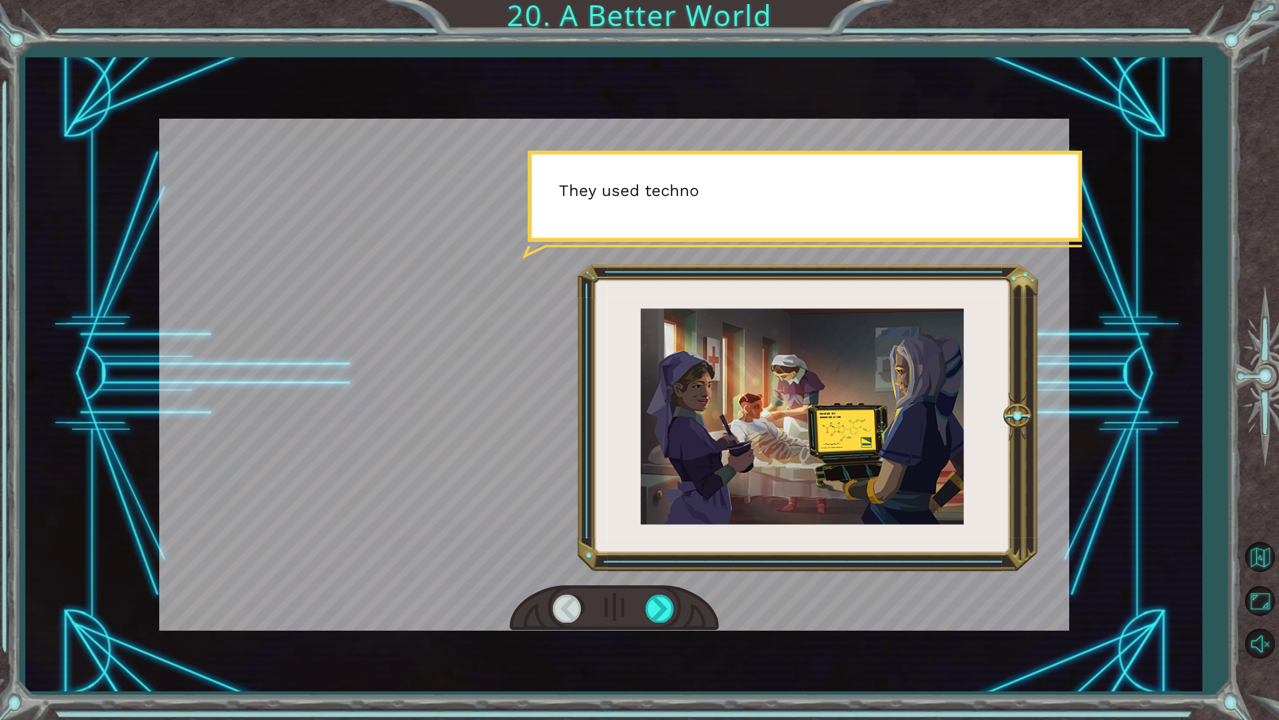
click at [656, 592] on div at bounding box center [614, 608] width 209 height 46
click at [658, 592] on div at bounding box center [614, 608] width 209 height 46
click at [648, 584] on div at bounding box center [614, 375] width 910 height 512
drag, startPoint x: 645, startPoint y: 590, endPoint x: 655, endPoint y: 602, distance: 15.6
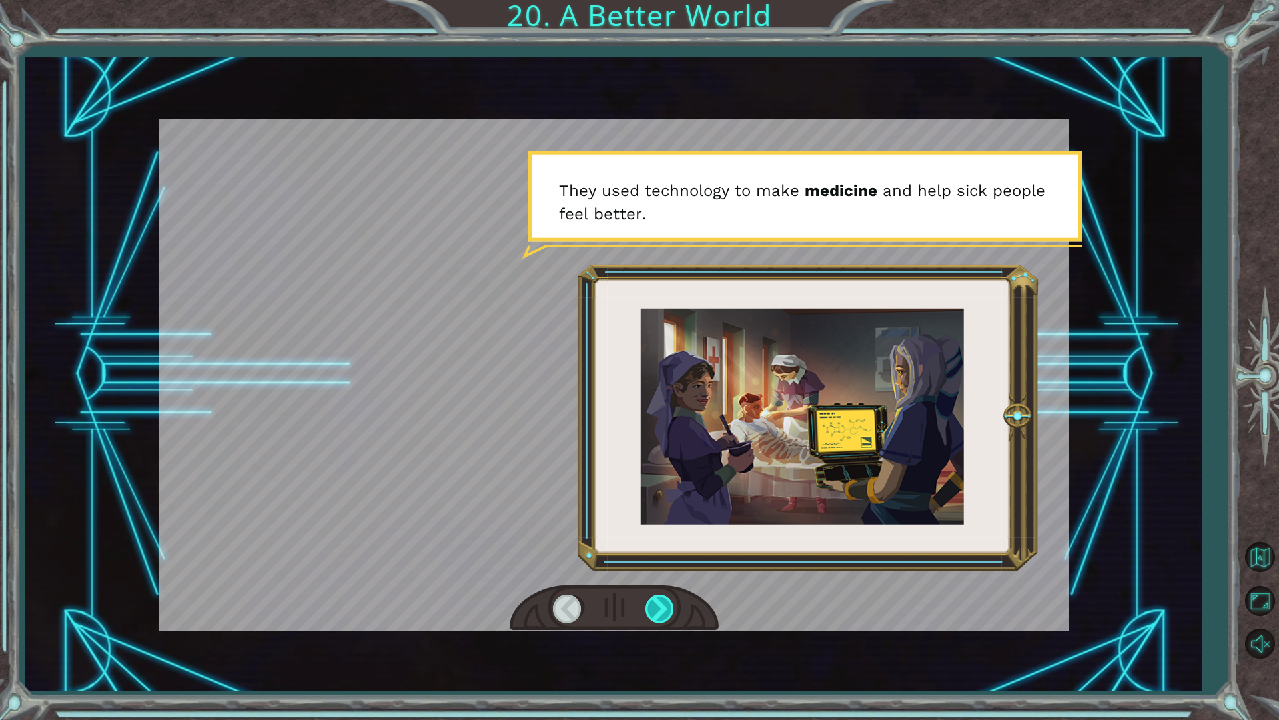
click at [655, 602] on div at bounding box center [614, 608] width 209 height 46
drag, startPoint x: 655, startPoint y: 602, endPoint x: 650, endPoint y: 593, distance: 9.8
click at [655, 601] on div at bounding box center [661, 607] width 30 height 27
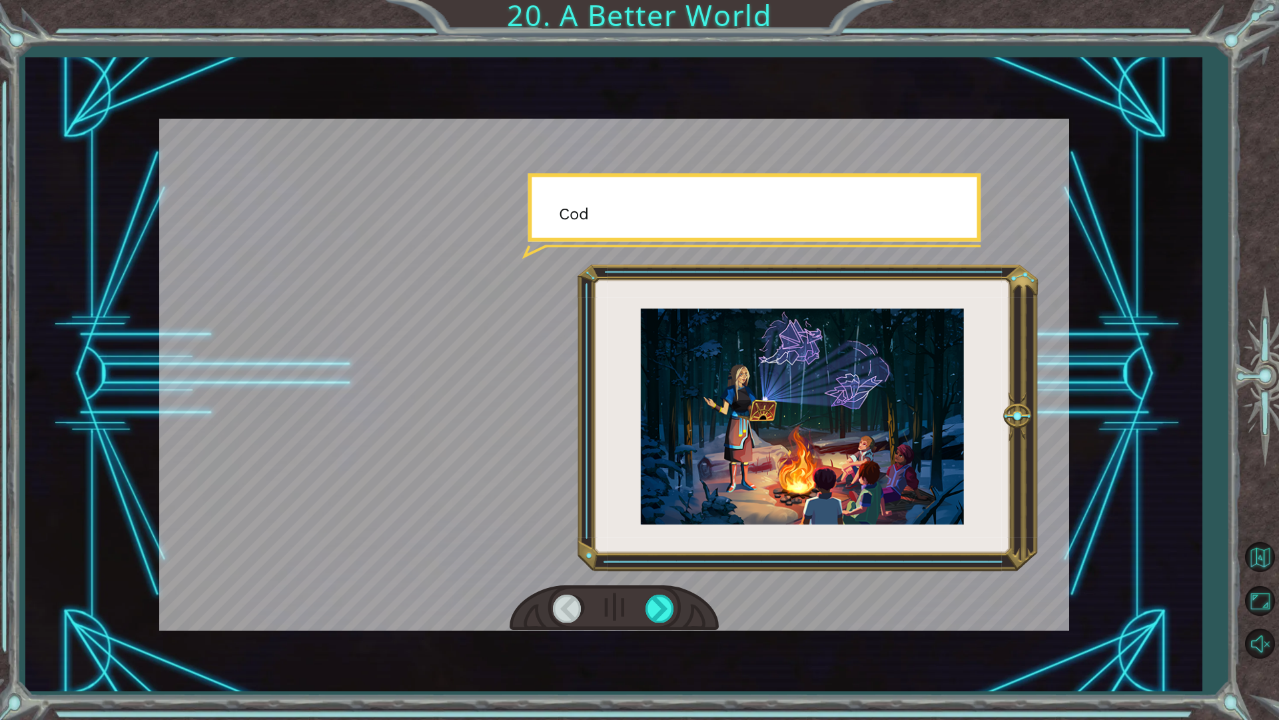
click at [650, 593] on div at bounding box center [614, 608] width 209 height 46
click at [652, 598] on div at bounding box center [661, 607] width 30 height 27
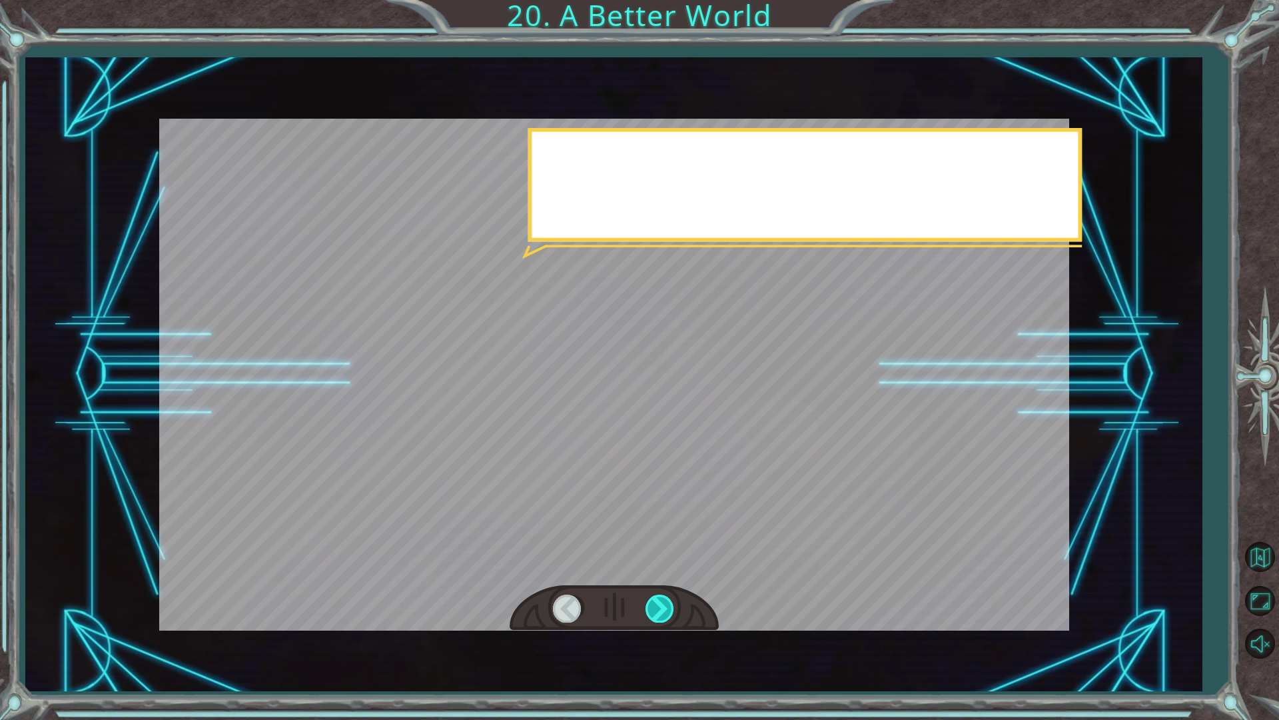
click at [653, 599] on div at bounding box center [661, 607] width 30 height 27
click at [653, 598] on div at bounding box center [661, 607] width 30 height 27
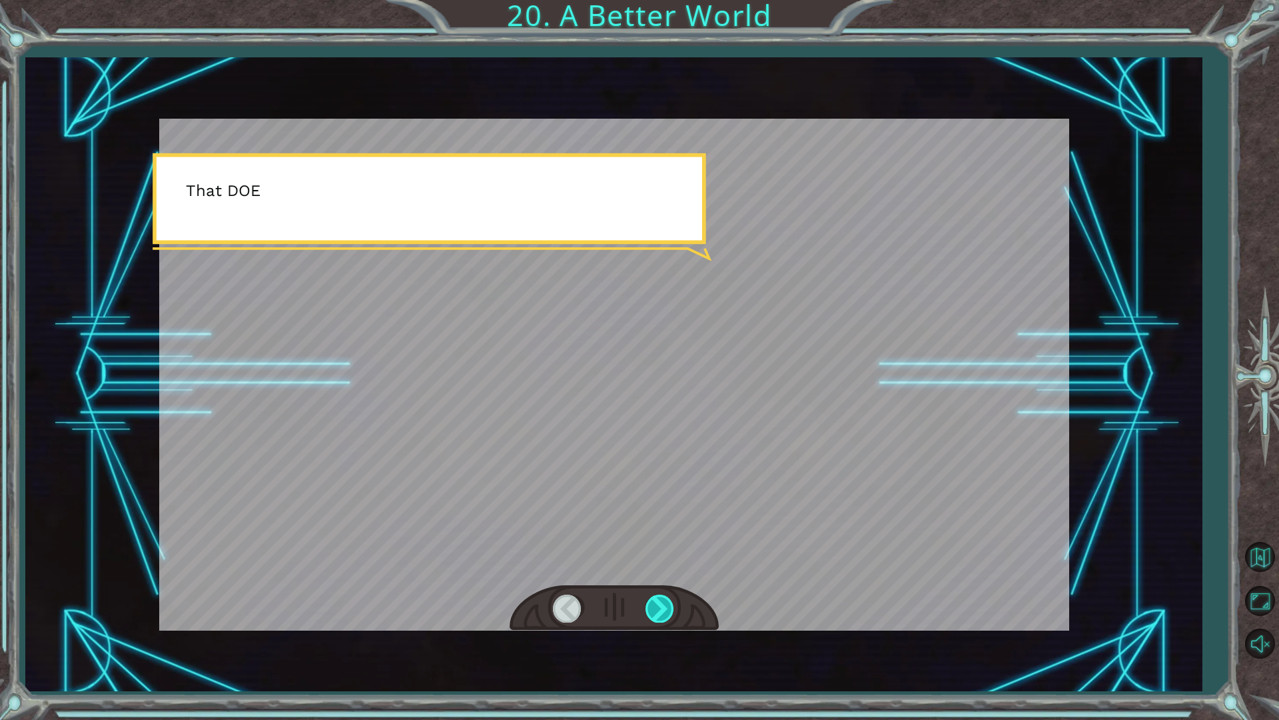
click at [653, 598] on div at bounding box center [661, 607] width 30 height 27
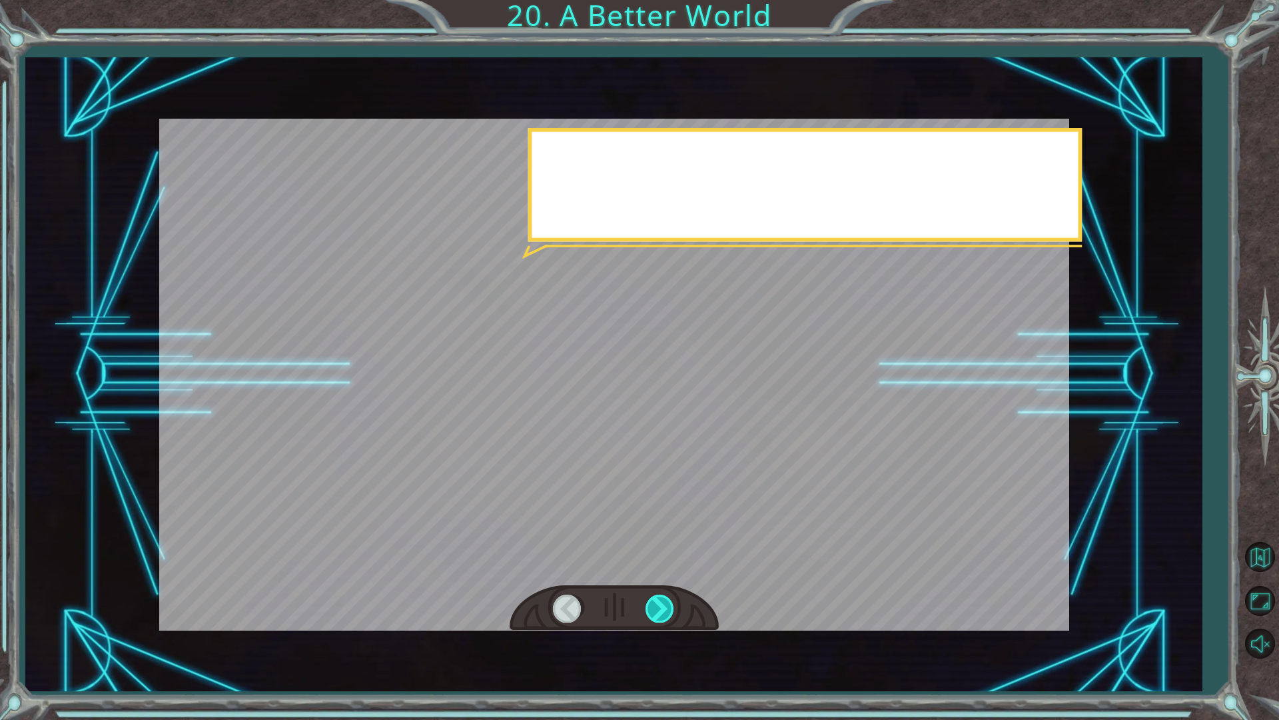
click at [653, 598] on div at bounding box center [661, 607] width 30 height 27
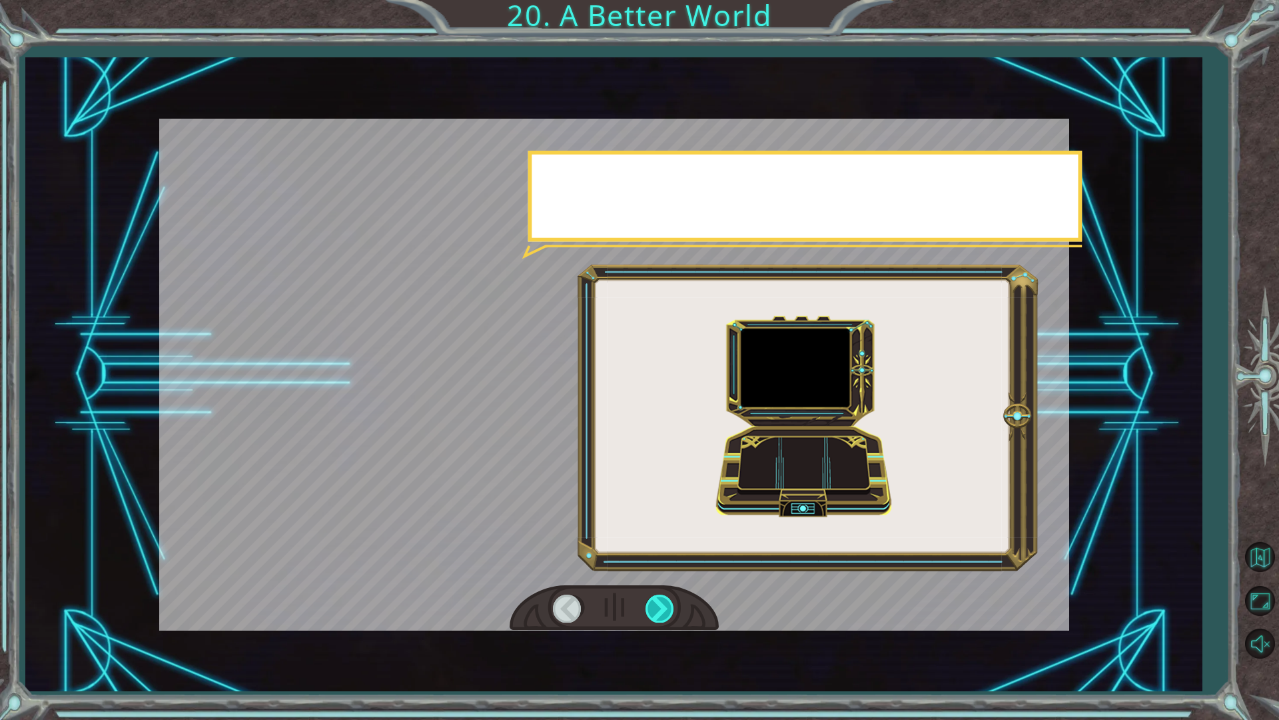
click at [652, 600] on div at bounding box center [661, 607] width 30 height 27
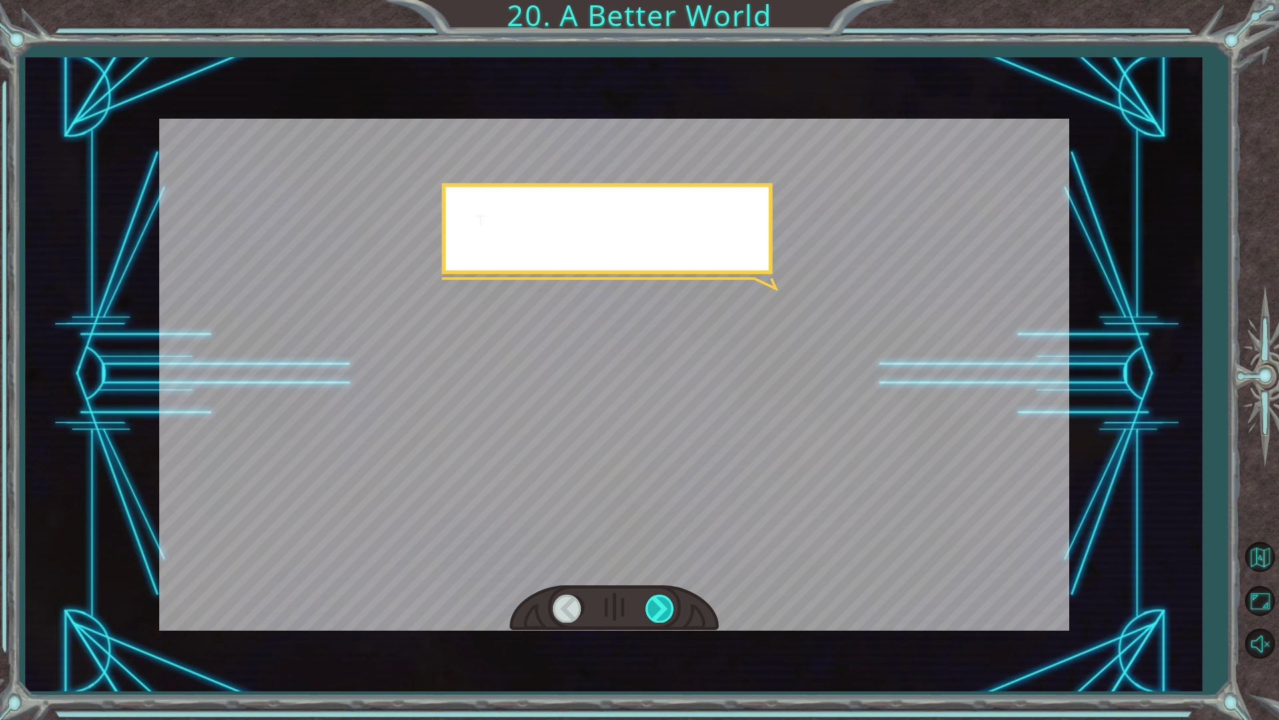
click at [654, 604] on div at bounding box center [661, 607] width 30 height 27
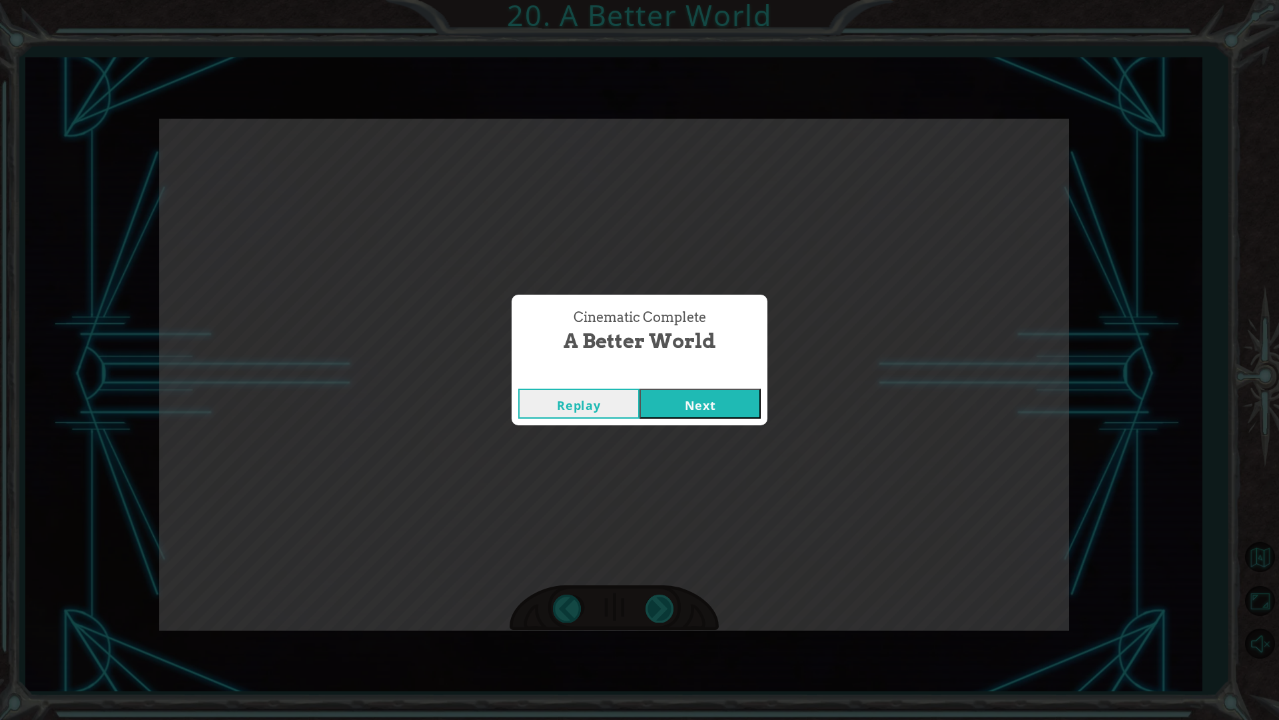
click at [660, 602] on div "Cinematic Complete A Better World Replay Next" at bounding box center [639, 360] width 1279 height 720
click at [673, 387] on div "Replay Next" at bounding box center [640, 403] width 256 height 43
click at [675, 433] on div "Cinematic Complete A Better World Replay Next" at bounding box center [639, 360] width 1279 height 720
click at [678, 402] on button "Next" at bounding box center [700, 403] width 121 height 30
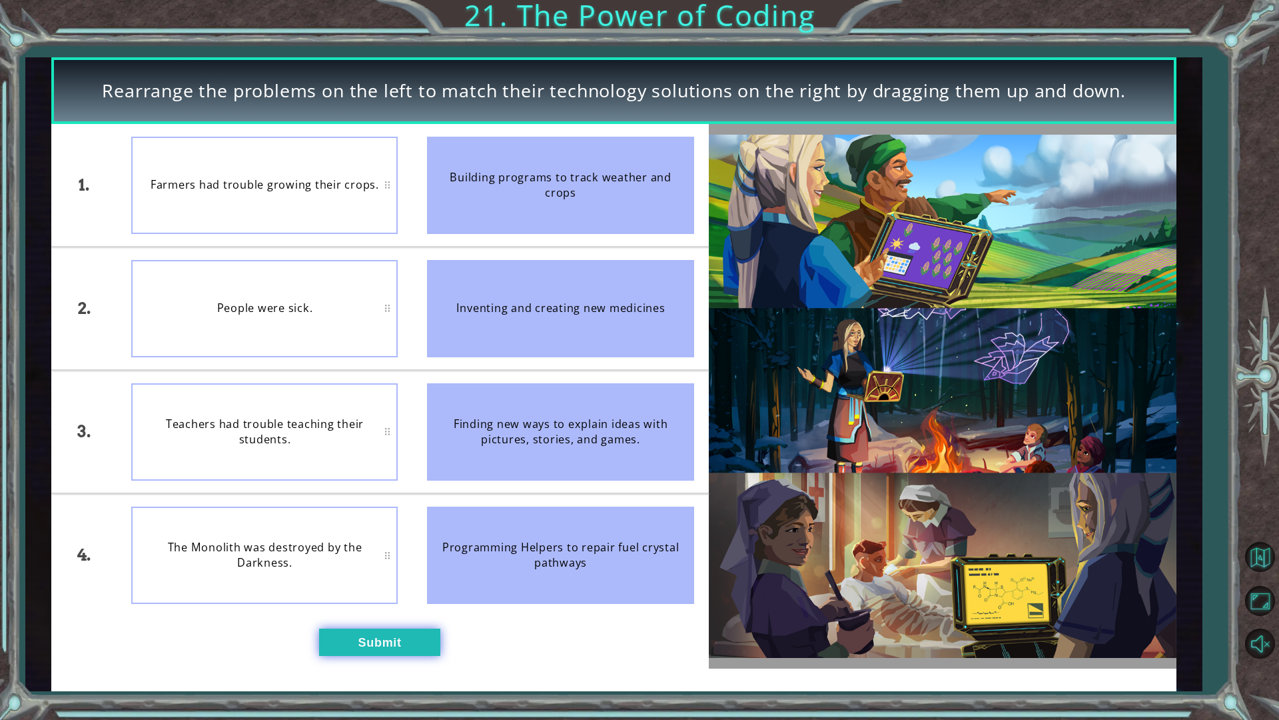
click at [410, 612] on button "Submit" at bounding box center [379, 641] width 121 height 27
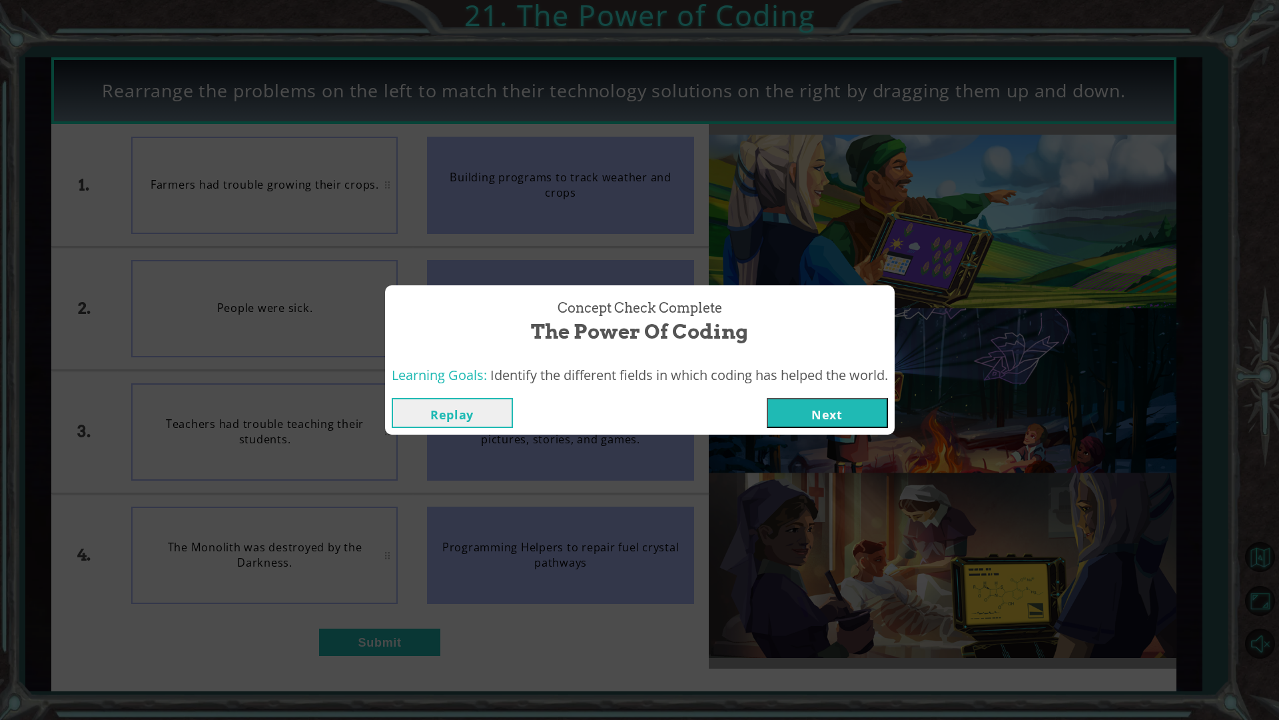
click at [785, 404] on button "Next" at bounding box center [827, 413] width 121 height 30
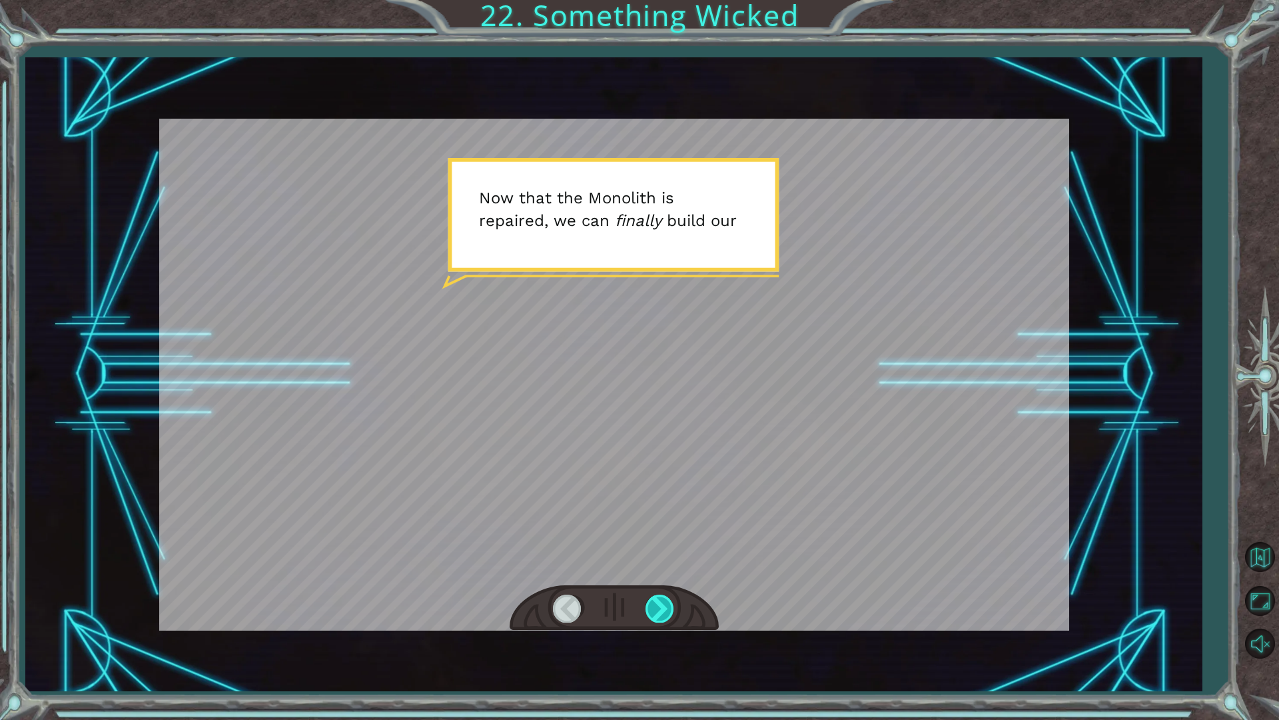
click at [670, 600] on div at bounding box center [661, 607] width 30 height 27
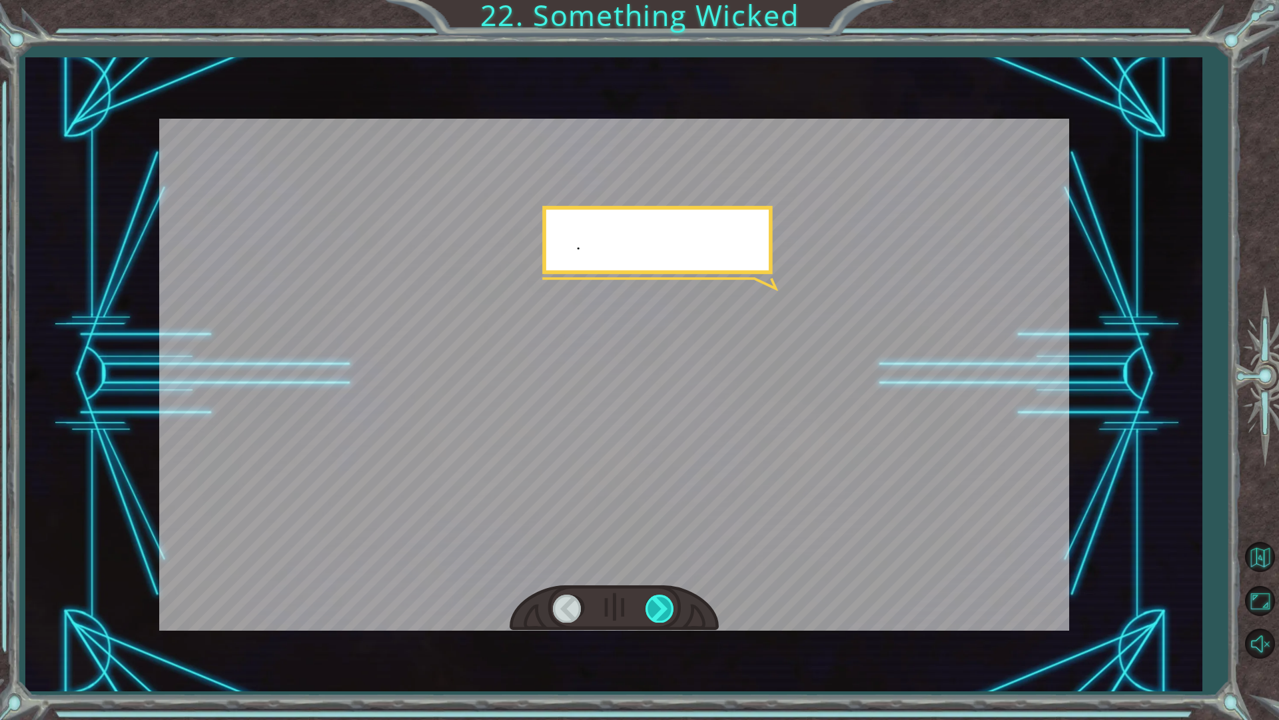
click at [670, 600] on div at bounding box center [661, 607] width 30 height 27
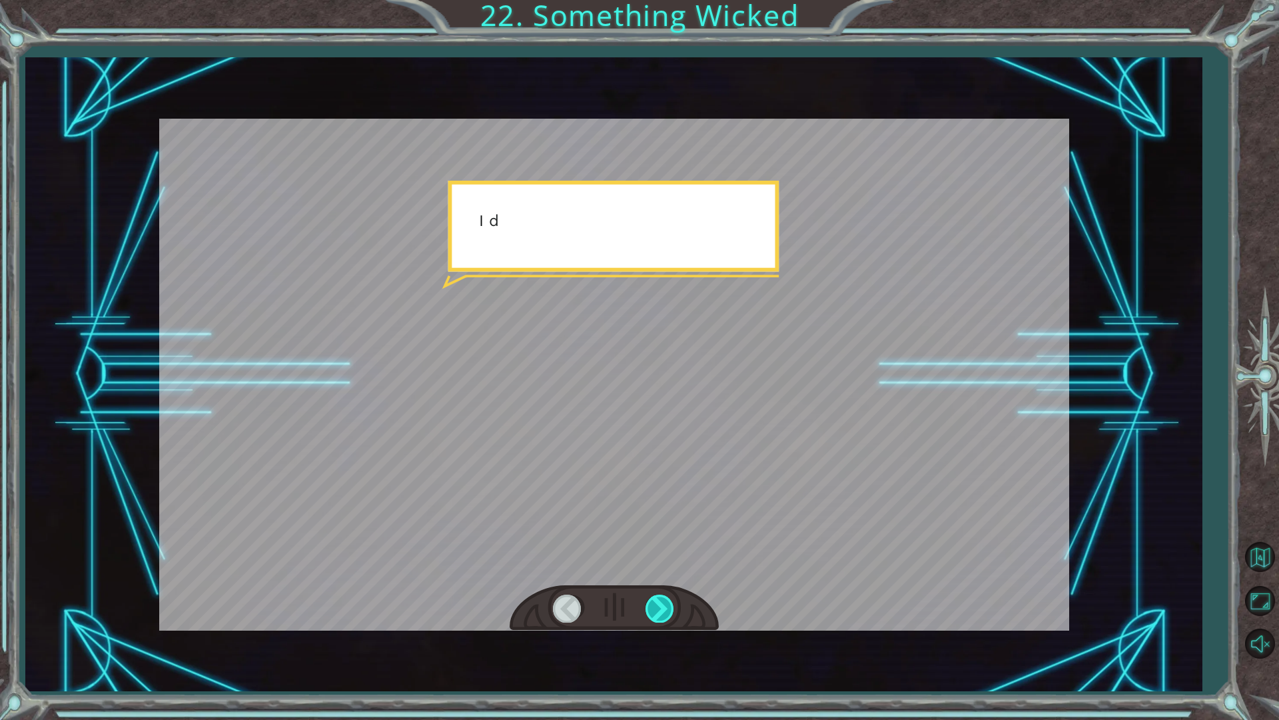
click at [670, 600] on div at bounding box center [661, 607] width 30 height 27
click at [666, 602] on div at bounding box center [661, 607] width 30 height 27
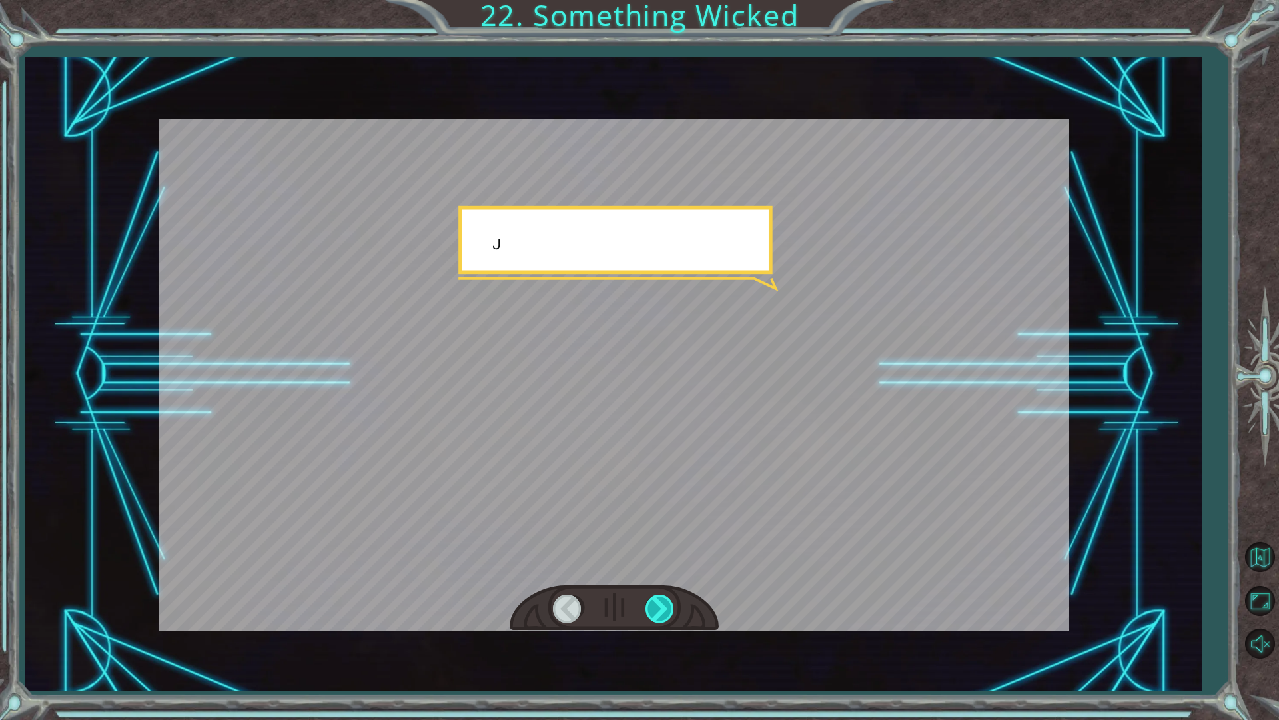
drag, startPoint x: 666, startPoint y: 602, endPoint x: 657, endPoint y: 606, distance: 9.9
click at [657, 606] on div at bounding box center [661, 607] width 30 height 27
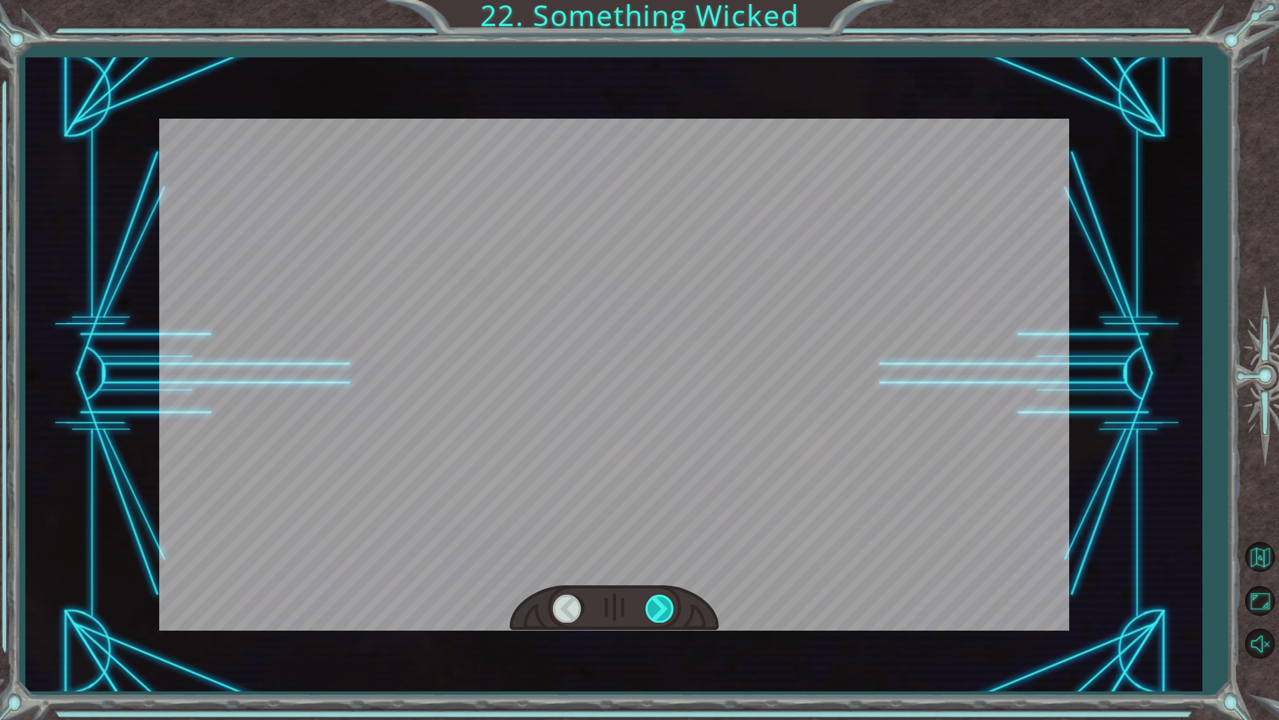
click at [656, 605] on div at bounding box center [661, 607] width 30 height 27
click at [655, 600] on div at bounding box center [661, 607] width 30 height 27
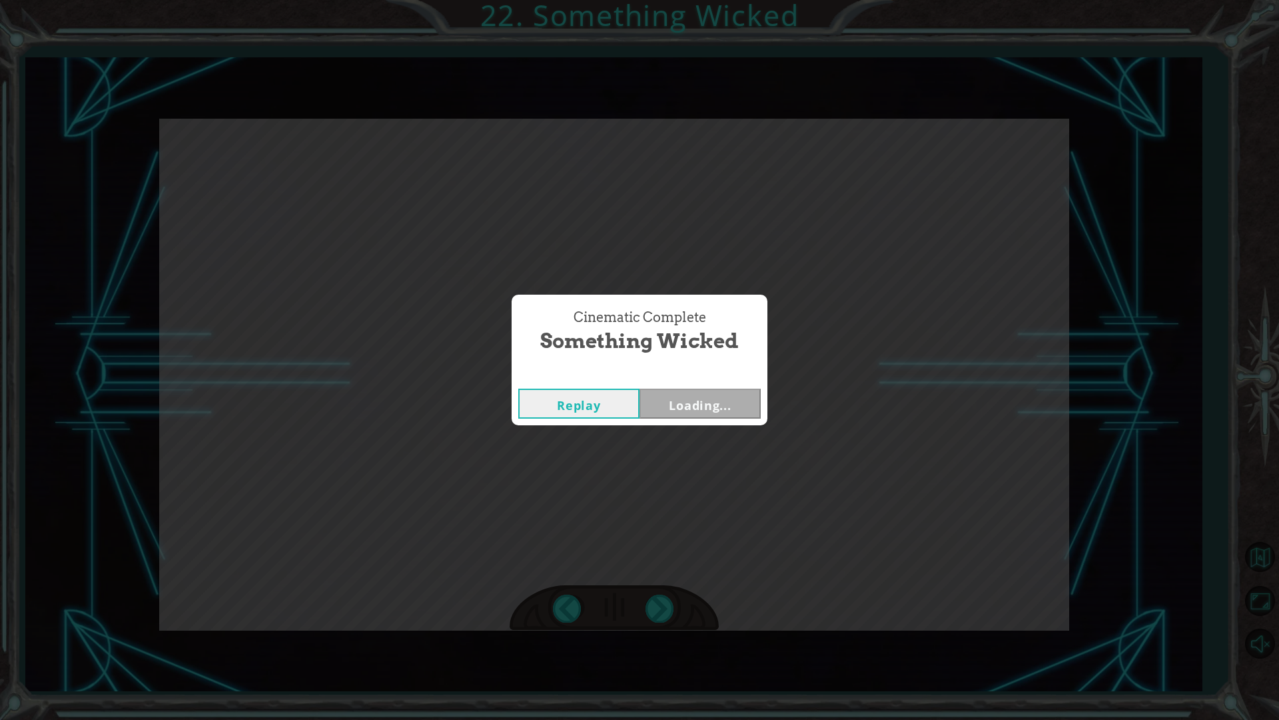
click at [646, 598] on div "Cinematic Complete Something Wicked Replay Loading..." at bounding box center [639, 360] width 1279 height 720
drag, startPoint x: 646, startPoint y: 597, endPoint x: 650, endPoint y: 591, distance: 7.2
click at [649, 594] on div "Cinematic Complete Something Wicked Replay Loading..." at bounding box center [639, 360] width 1279 height 720
drag, startPoint x: 652, startPoint y: 586, endPoint x: 657, endPoint y: 579, distance: 8.1
click at [654, 583] on div "Cinematic Complete Something Wicked Replay Next" at bounding box center [639, 360] width 1279 height 720
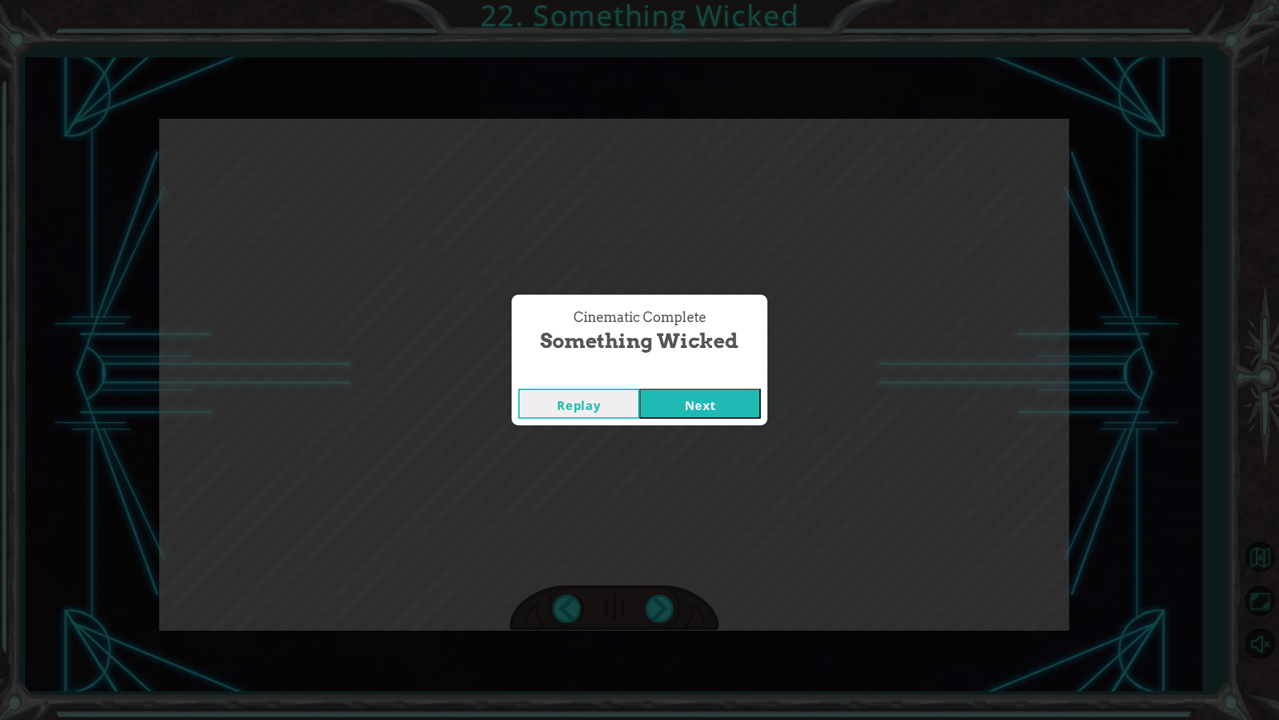
click at [658, 579] on div "Cinematic Complete Something Wicked Replay Next" at bounding box center [639, 360] width 1279 height 720
click at [666, 572] on div "Cinematic Complete Something Wicked Replay Next" at bounding box center [639, 360] width 1279 height 720
click at [668, 568] on div "Cinematic Complete Something Wicked Replay Next" at bounding box center [639, 360] width 1279 height 720
click at [686, 392] on button "Next" at bounding box center [700, 403] width 121 height 30
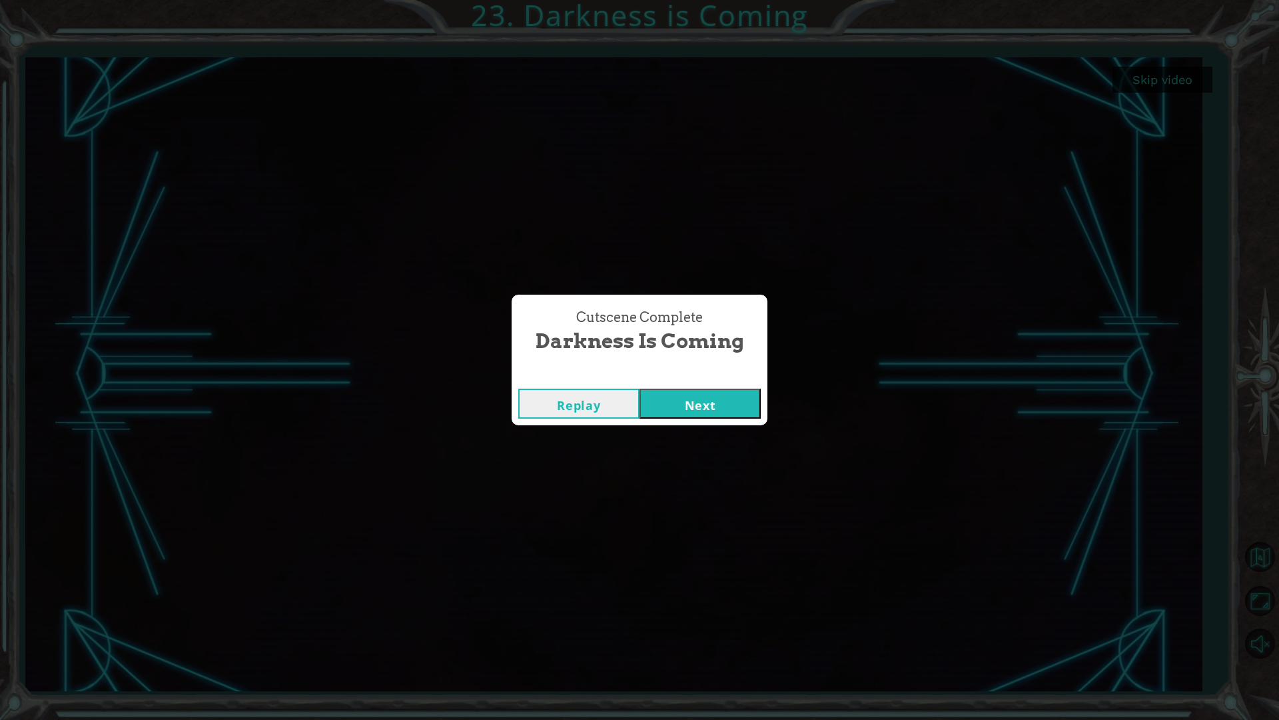
click at [714, 394] on button "Next" at bounding box center [700, 403] width 121 height 30
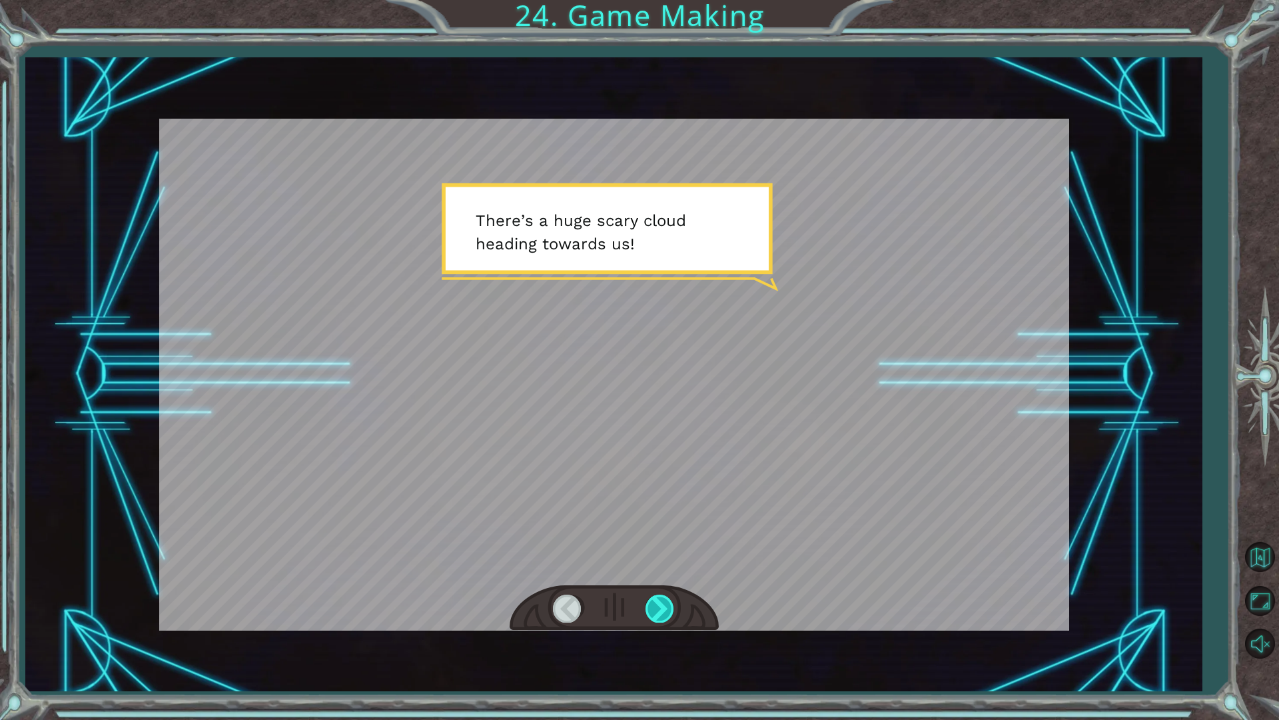
drag, startPoint x: 669, startPoint y: 578, endPoint x: 660, endPoint y: 612, distance: 34.6
click at [665, 600] on div at bounding box center [614, 375] width 910 height 512
click at [660, 612] on div at bounding box center [661, 607] width 30 height 27
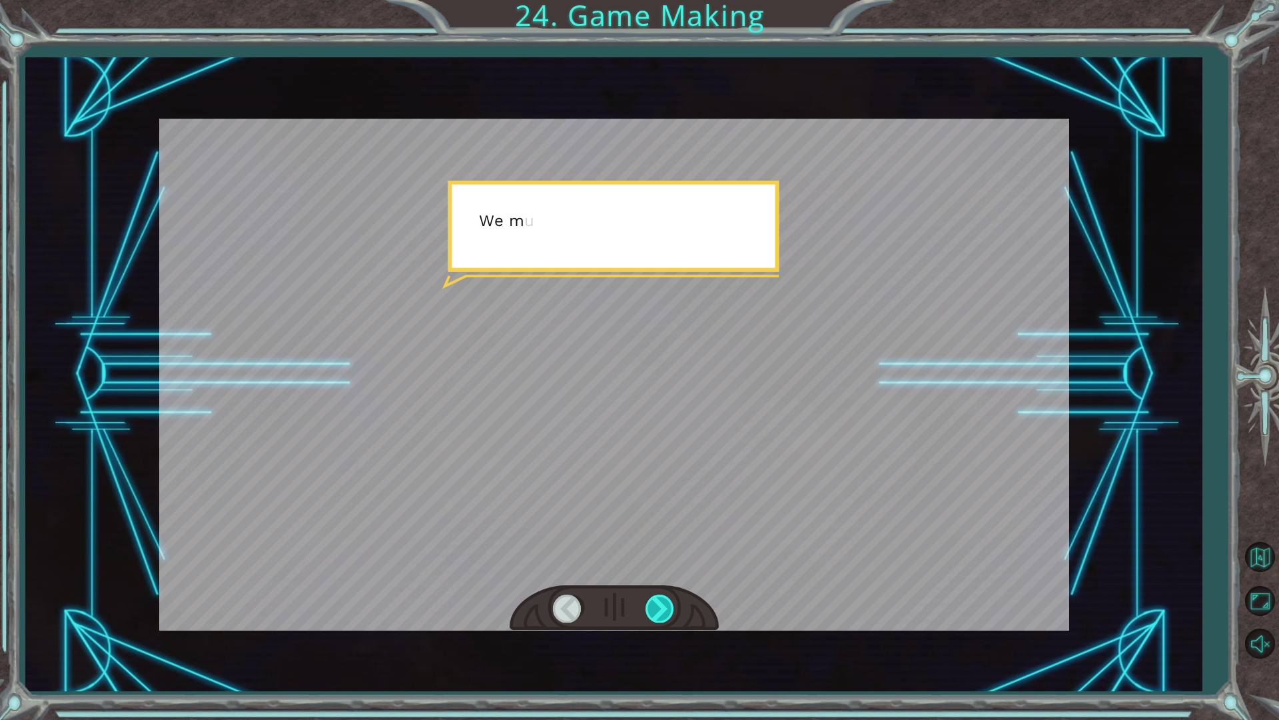
click at [660, 612] on div at bounding box center [661, 607] width 30 height 27
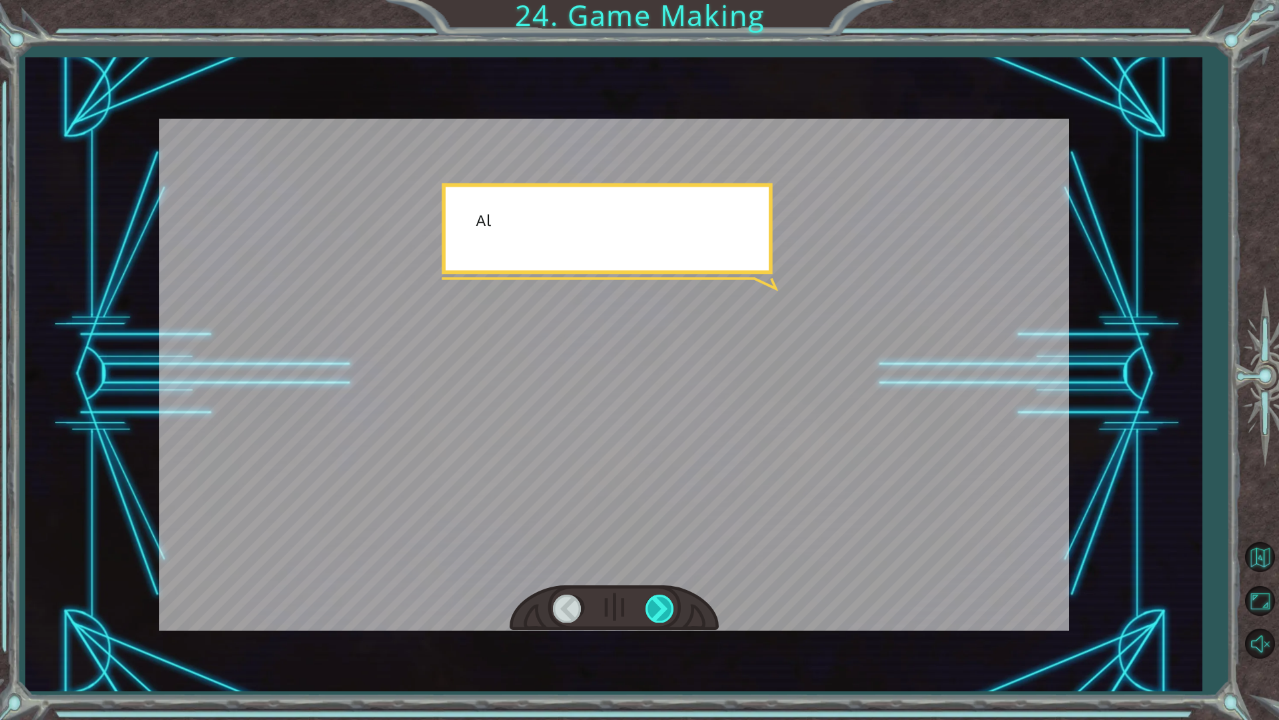
click at [660, 612] on div at bounding box center [661, 607] width 30 height 27
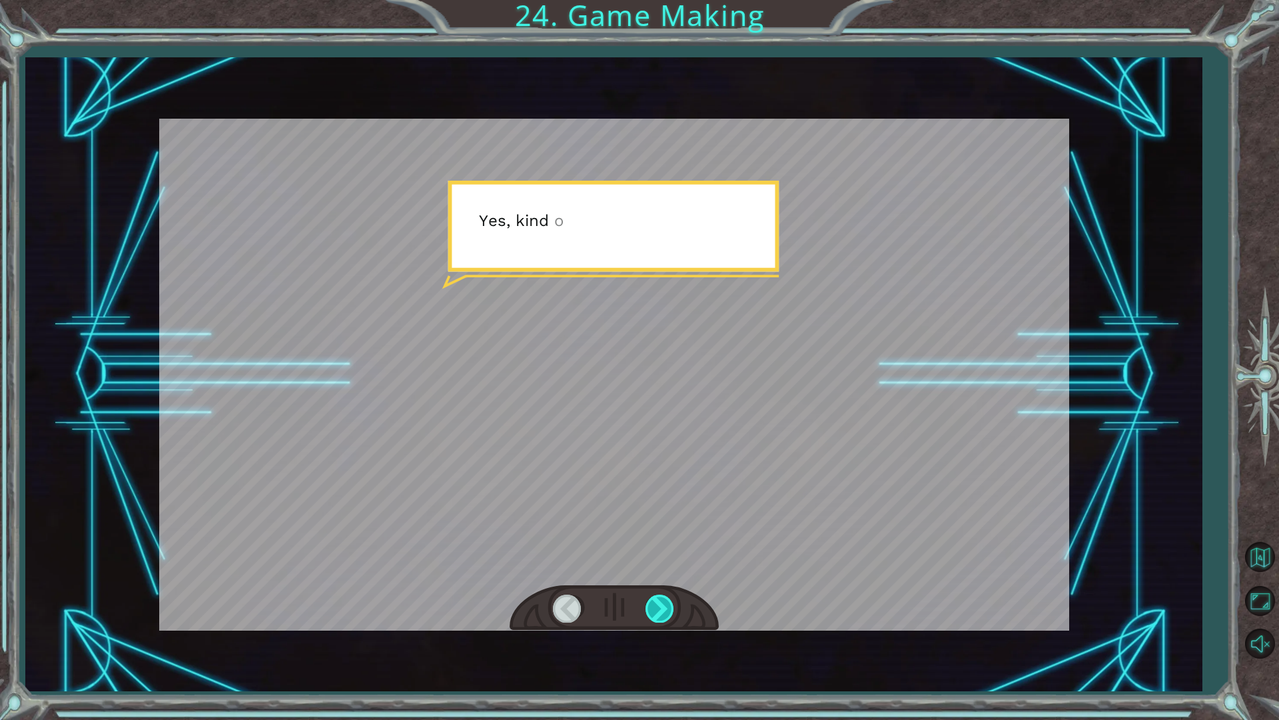
click at [660, 612] on div at bounding box center [661, 607] width 30 height 27
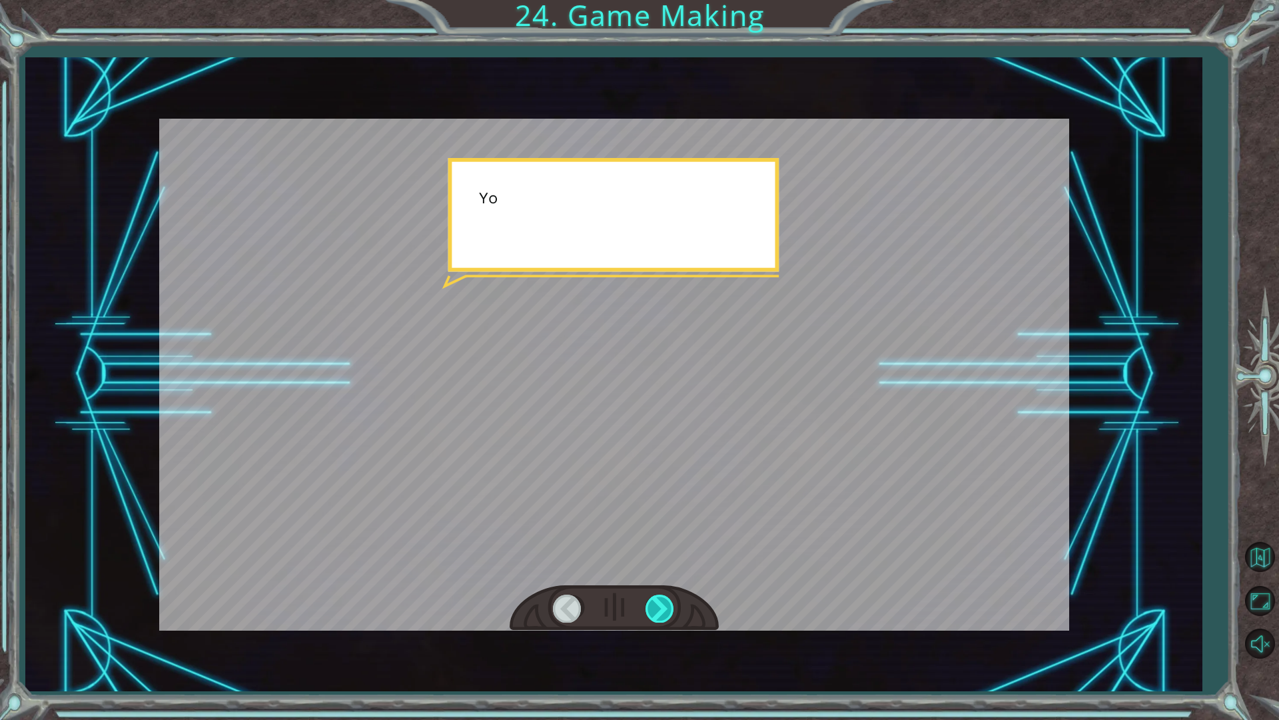
click at [660, 612] on div at bounding box center [661, 607] width 30 height 27
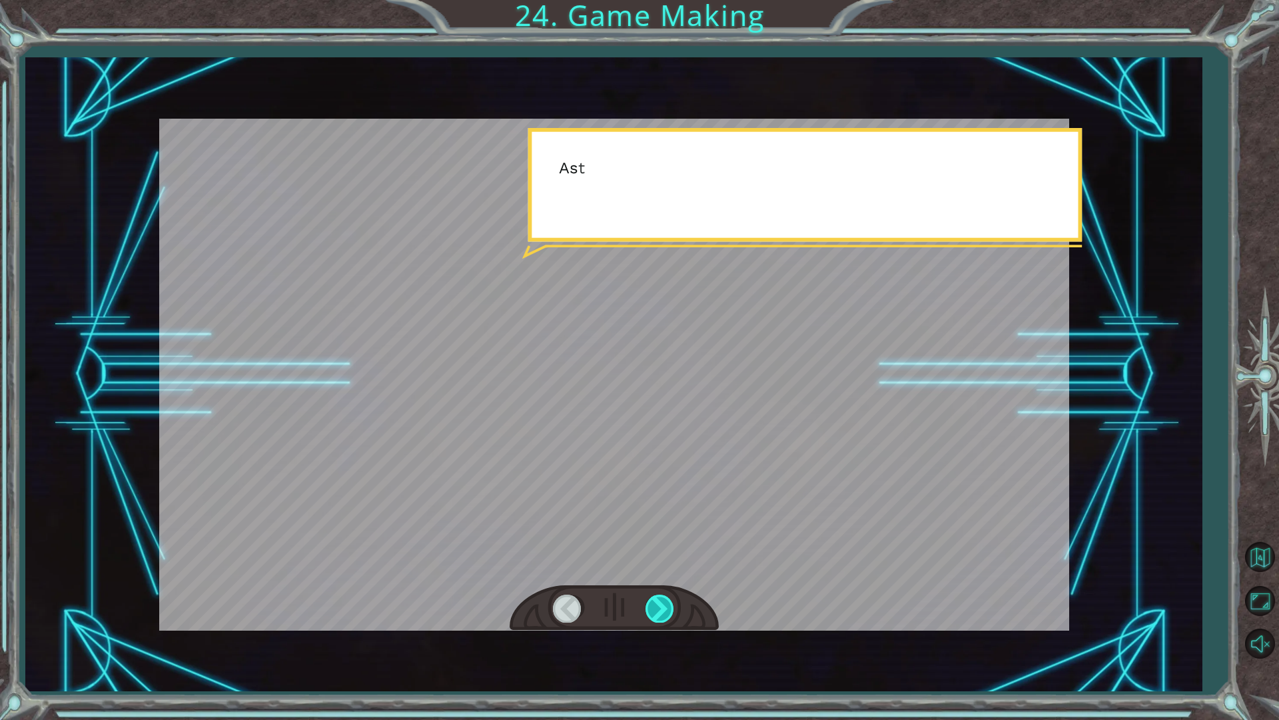
click at [660, 612] on div at bounding box center [661, 607] width 30 height 27
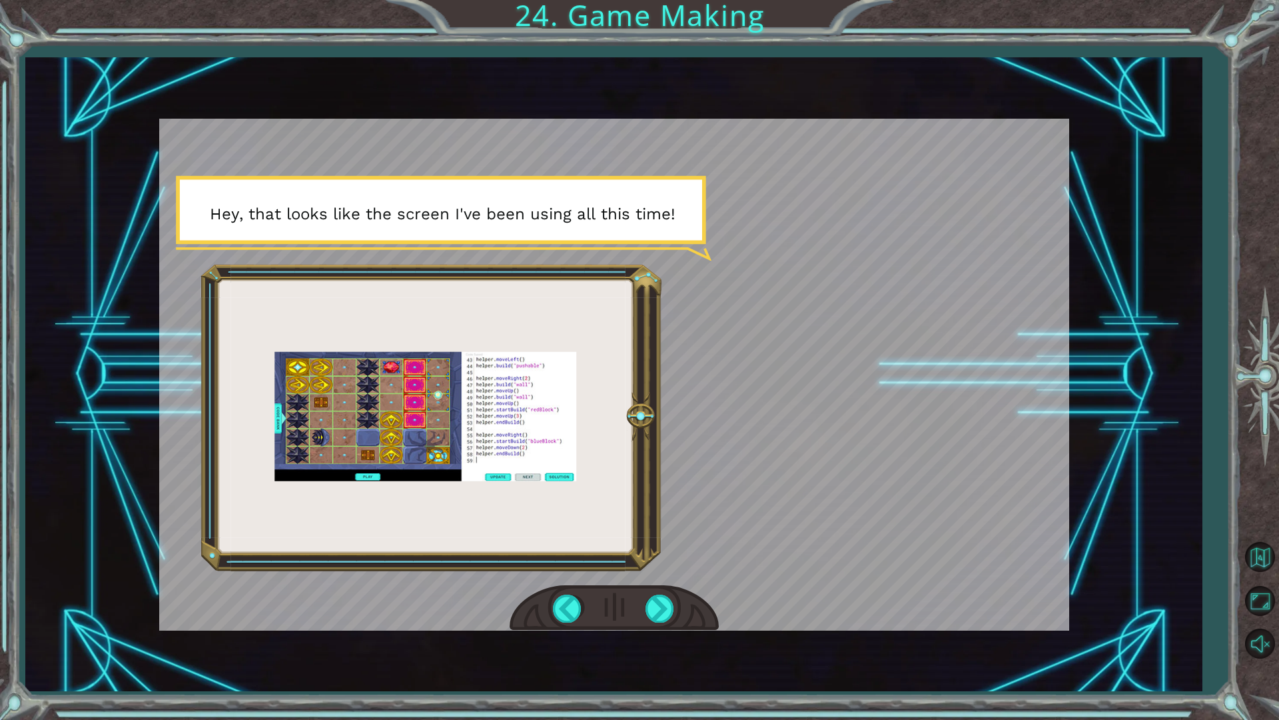
click at [552, 472] on div at bounding box center [614, 375] width 910 height 512
click at [663, 611] on div at bounding box center [661, 607] width 30 height 27
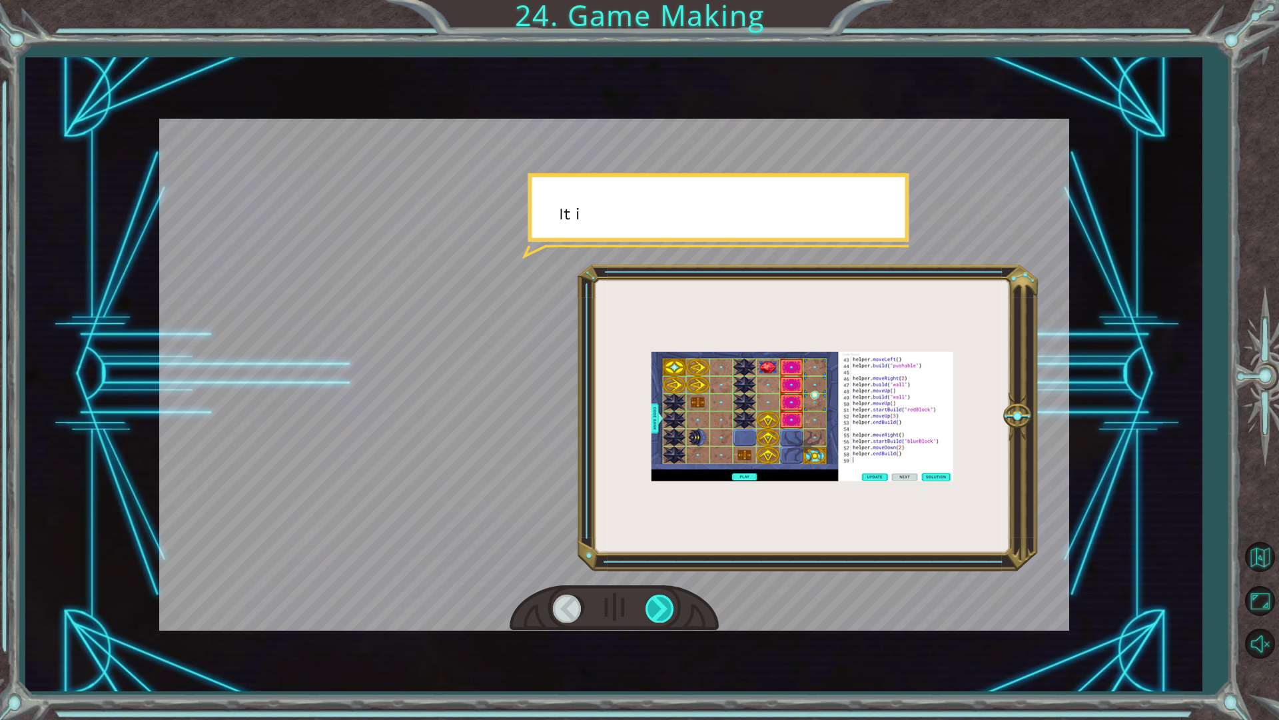
click at [663, 611] on div at bounding box center [661, 607] width 30 height 27
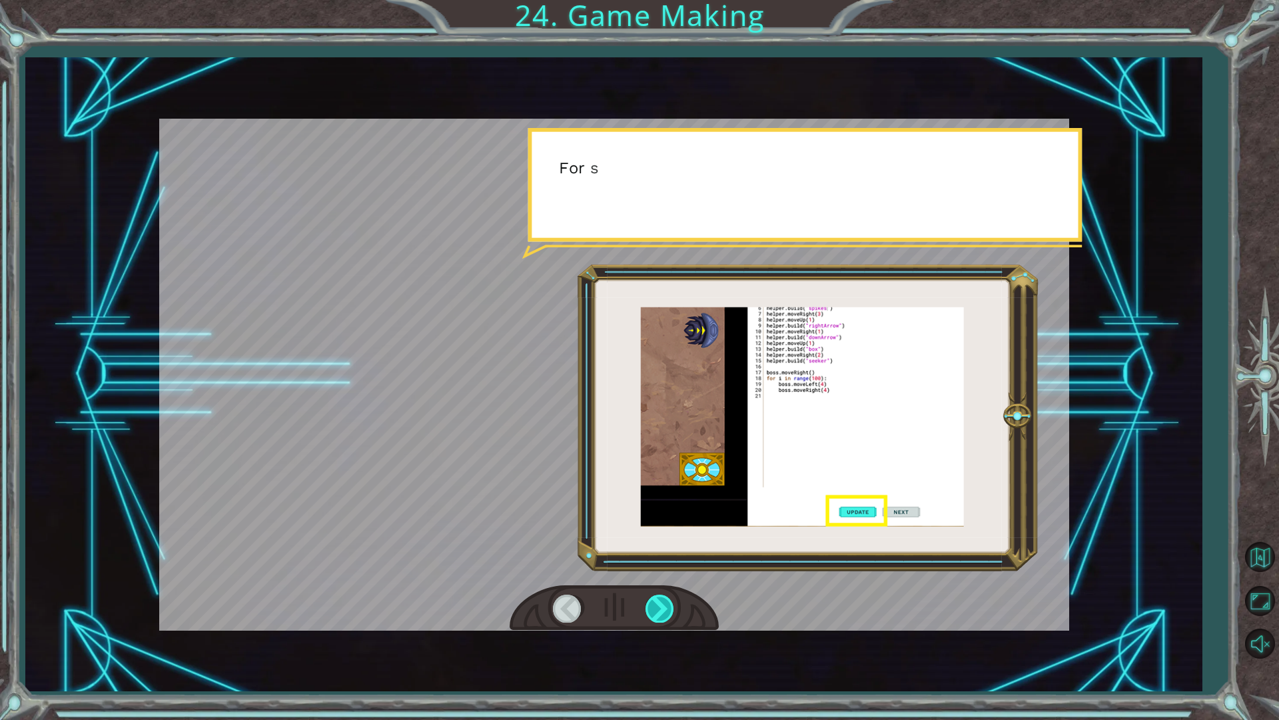
click at [663, 609] on div at bounding box center [661, 607] width 30 height 27
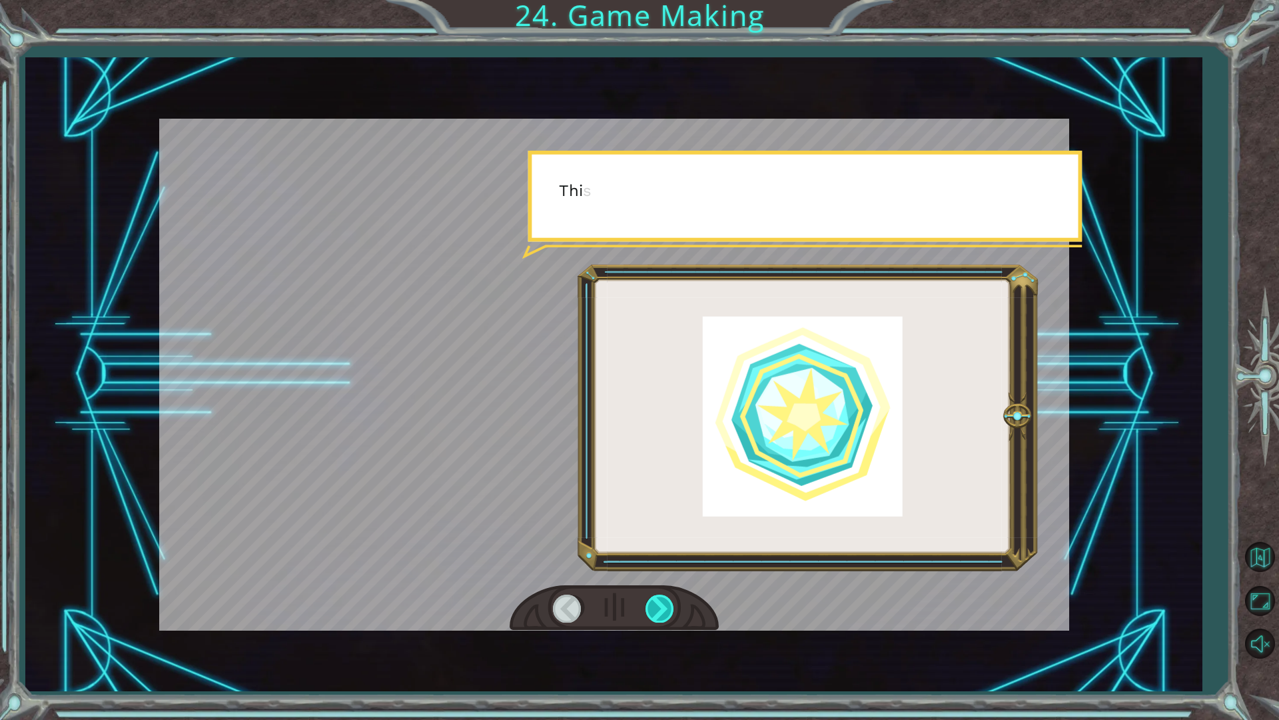
click at [663, 608] on div at bounding box center [661, 607] width 30 height 27
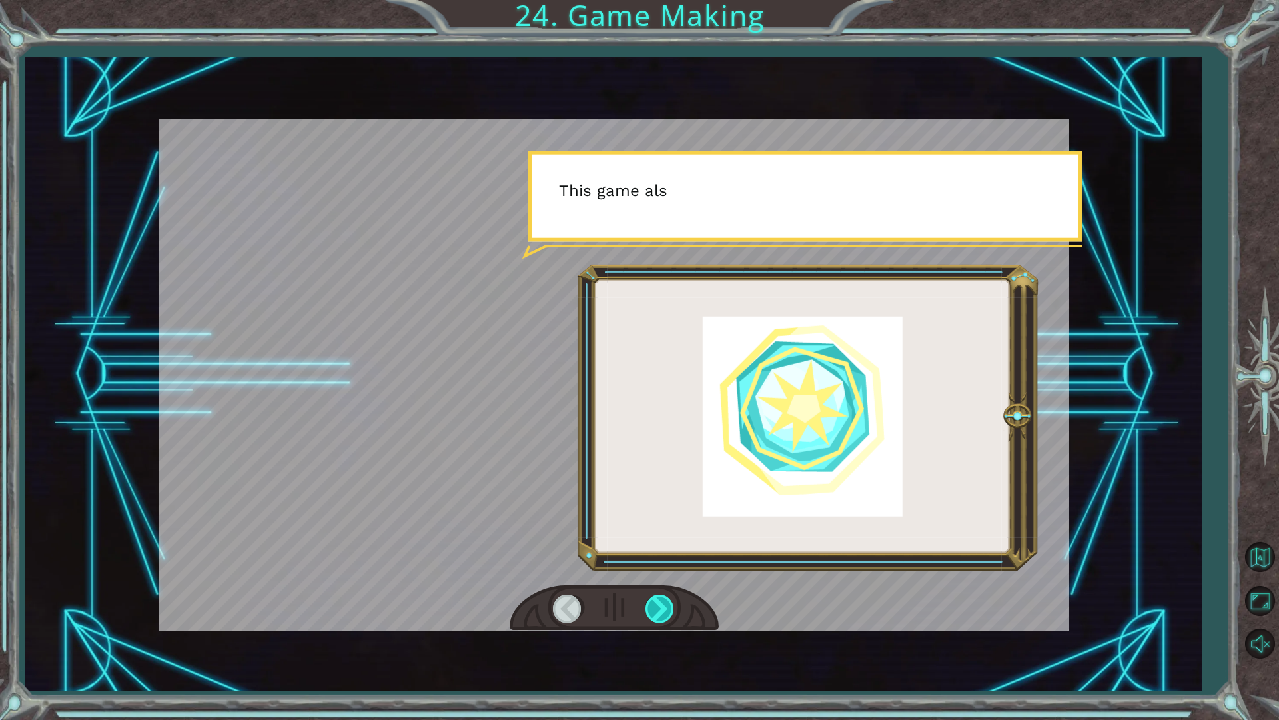
click at [658, 601] on div at bounding box center [661, 607] width 30 height 27
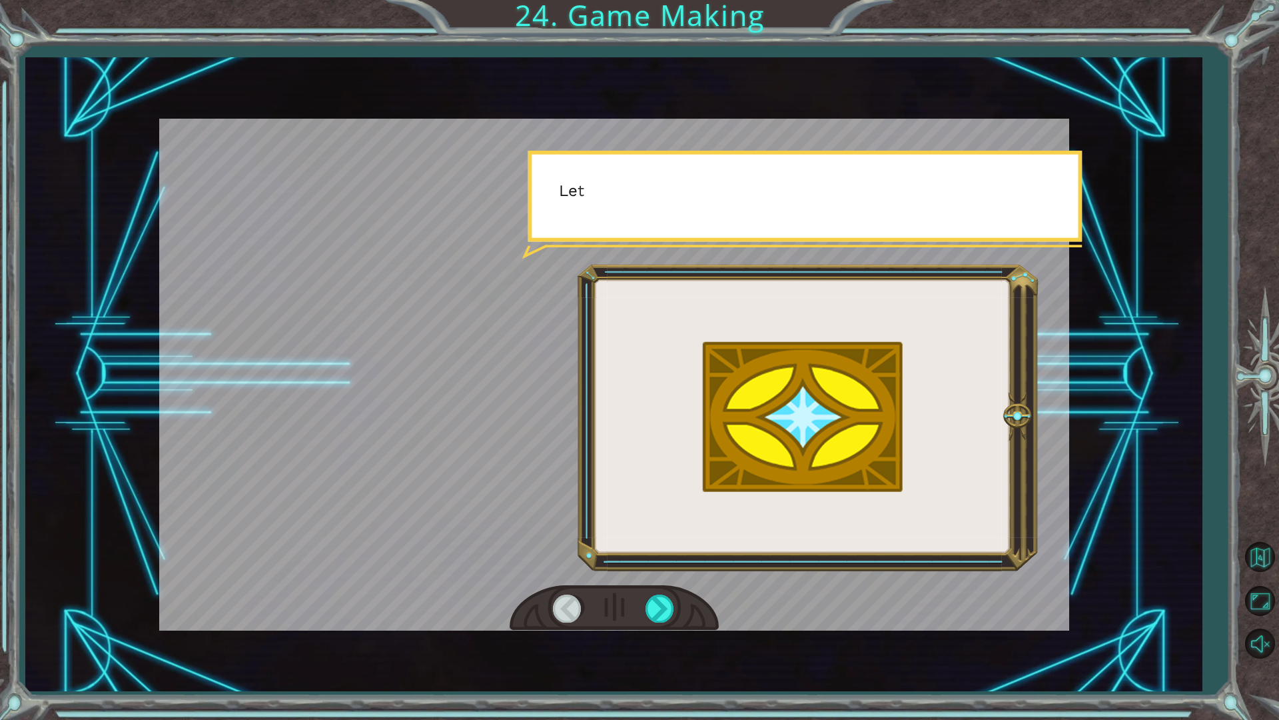
drag, startPoint x: 654, startPoint y: 606, endPoint x: 645, endPoint y: 584, distance: 24.5
click at [650, 591] on div at bounding box center [614, 608] width 209 height 46
click at [644, 583] on div at bounding box center [614, 375] width 910 height 512
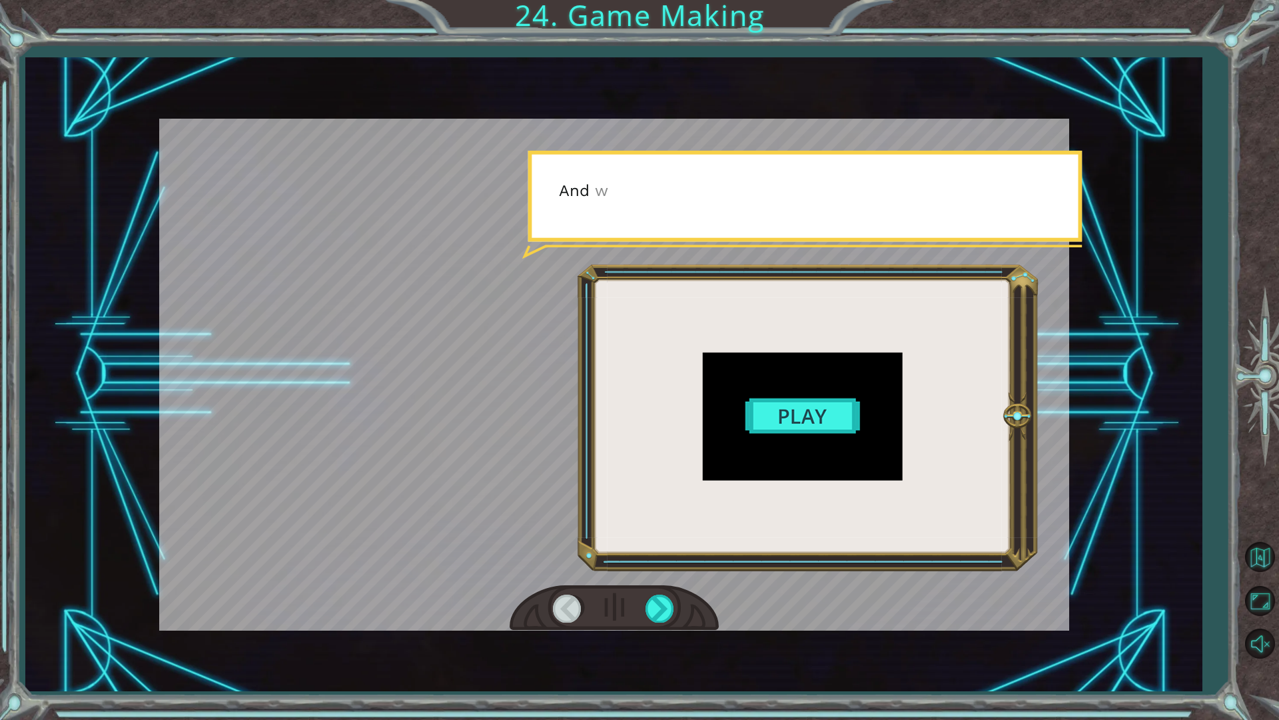
click at [644, 584] on div at bounding box center [614, 375] width 910 height 512
click at [644, 589] on div at bounding box center [614, 608] width 209 height 46
click at [667, 612] on div at bounding box center [661, 607] width 30 height 27
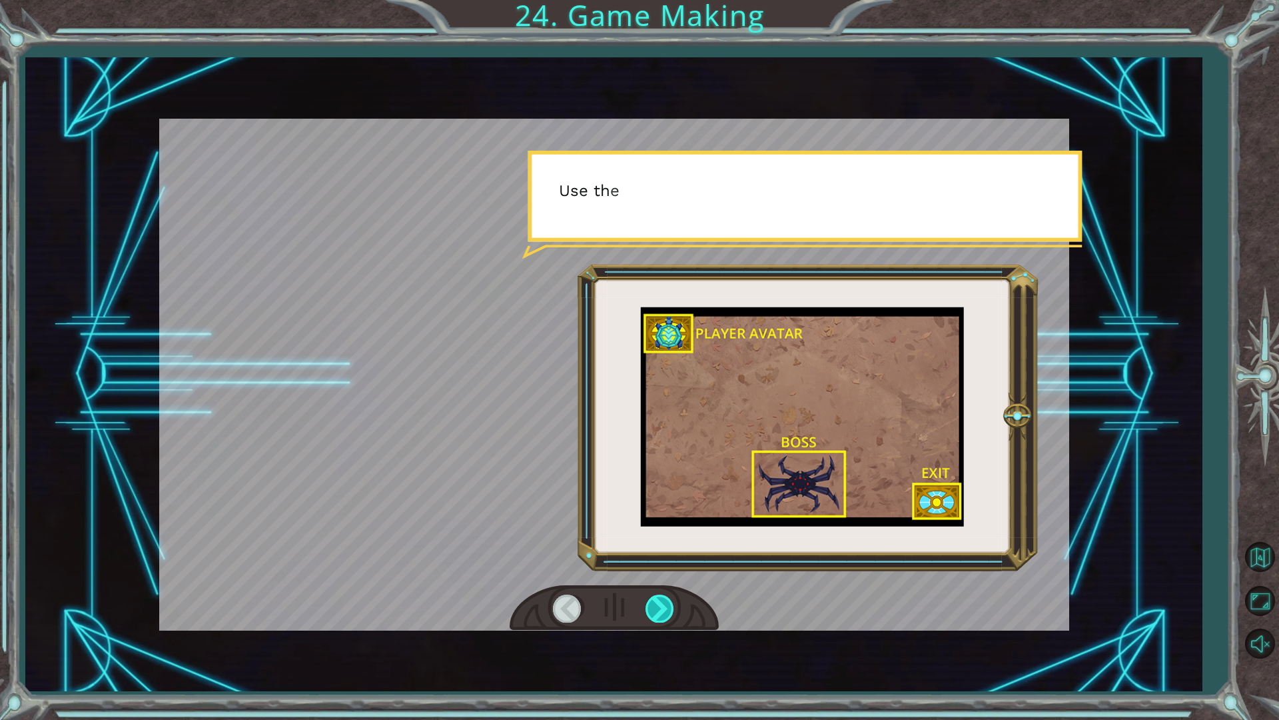
drag, startPoint x: 667, startPoint y: 617, endPoint x: 665, endPoint y: 609, distance: 8.2
click at [667, 610] on div at bounding box center [661, 607] width 30 height 27
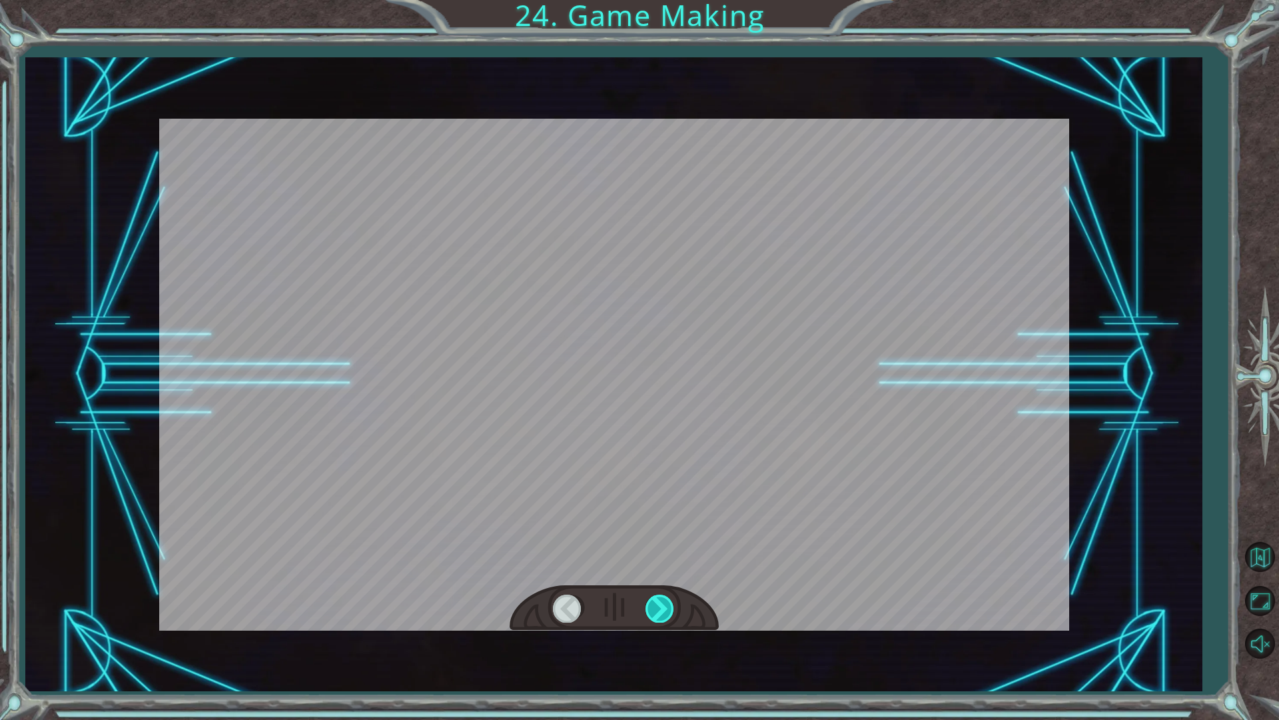
click at [665, 609] on div at bounding box center [661, 607] width 30 height 27
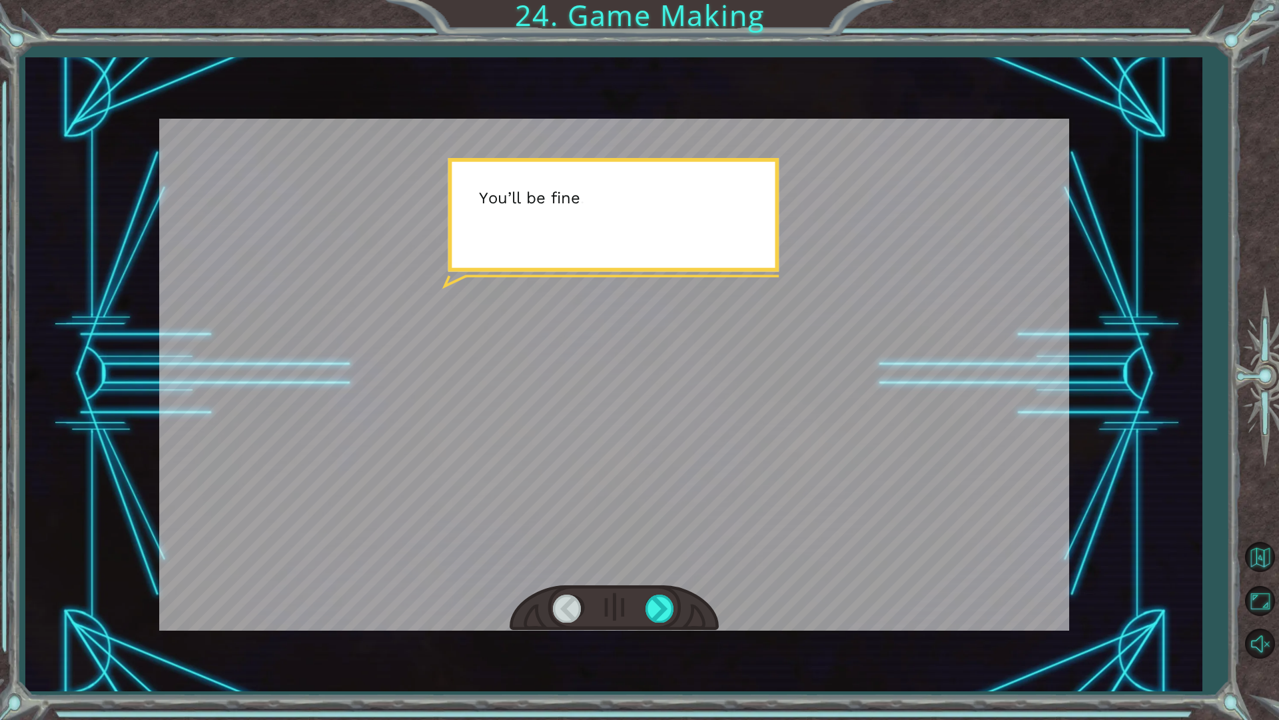
click at [672, 591] on div at bounding box center [614, 608] width 209 height 46
drag, startPoint x: 665, startPoint y: 594, endPoint x: 663, endPoint y: 609, distance: 15.5
click at [663, 609] on div at bounding box center [614, 608] width 209 height 46
click at [663, 610] on div at bounding box center [661, 607] width 30 height 27
click at [659, 612] on div at bounding box center [661, 607] width 30 height 27
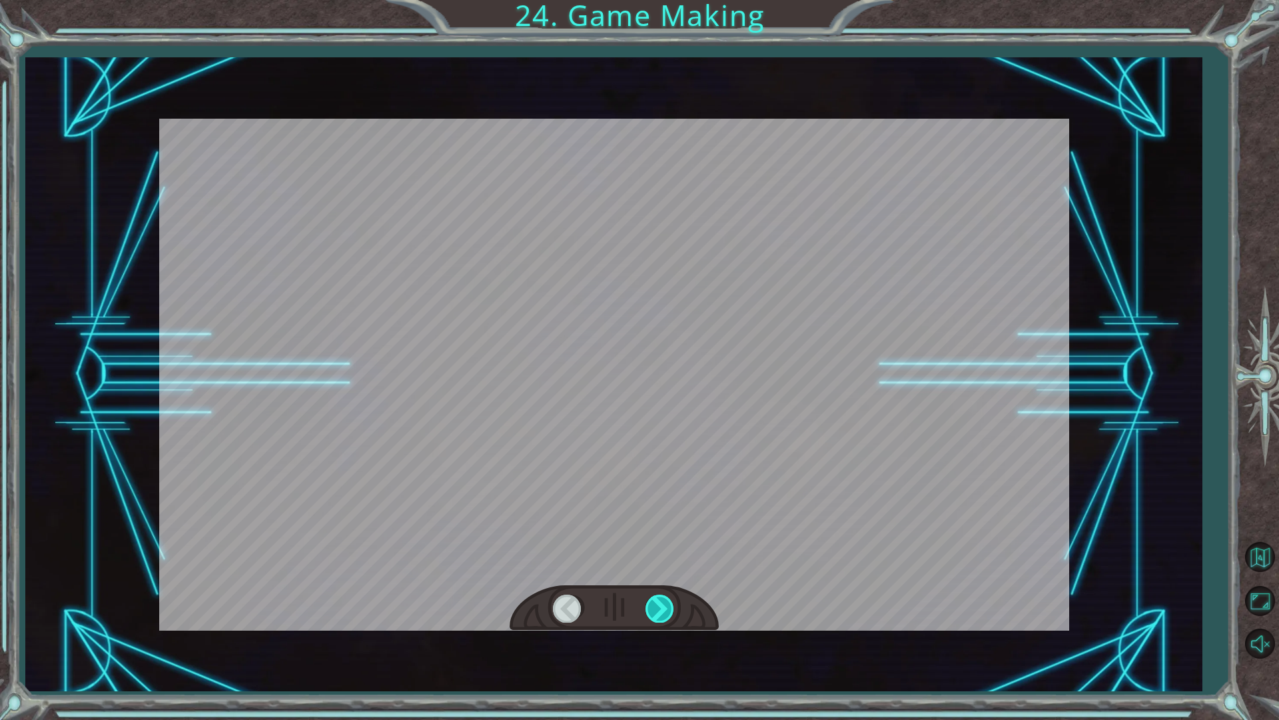
click at [659, 612] on div at bounding box center [661, 607] width 30 height 27
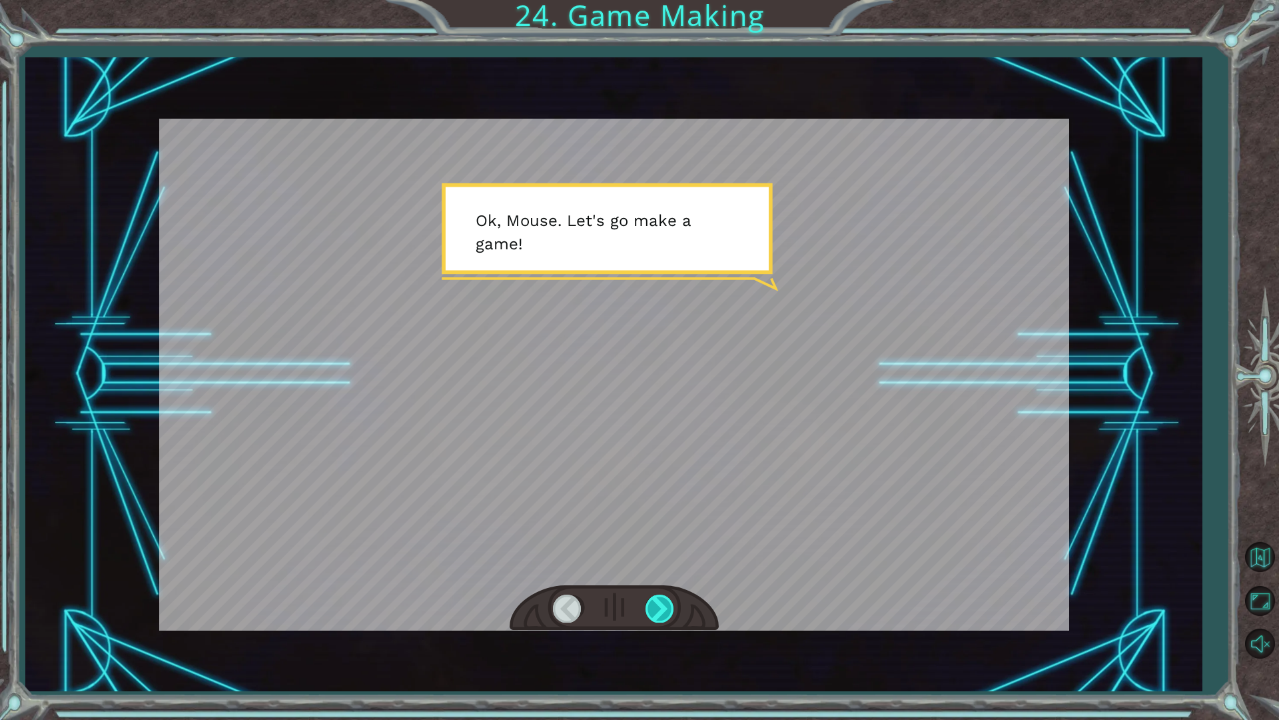
click at [654, 612] on div at bounding box center [661, 607] width 30 height 27
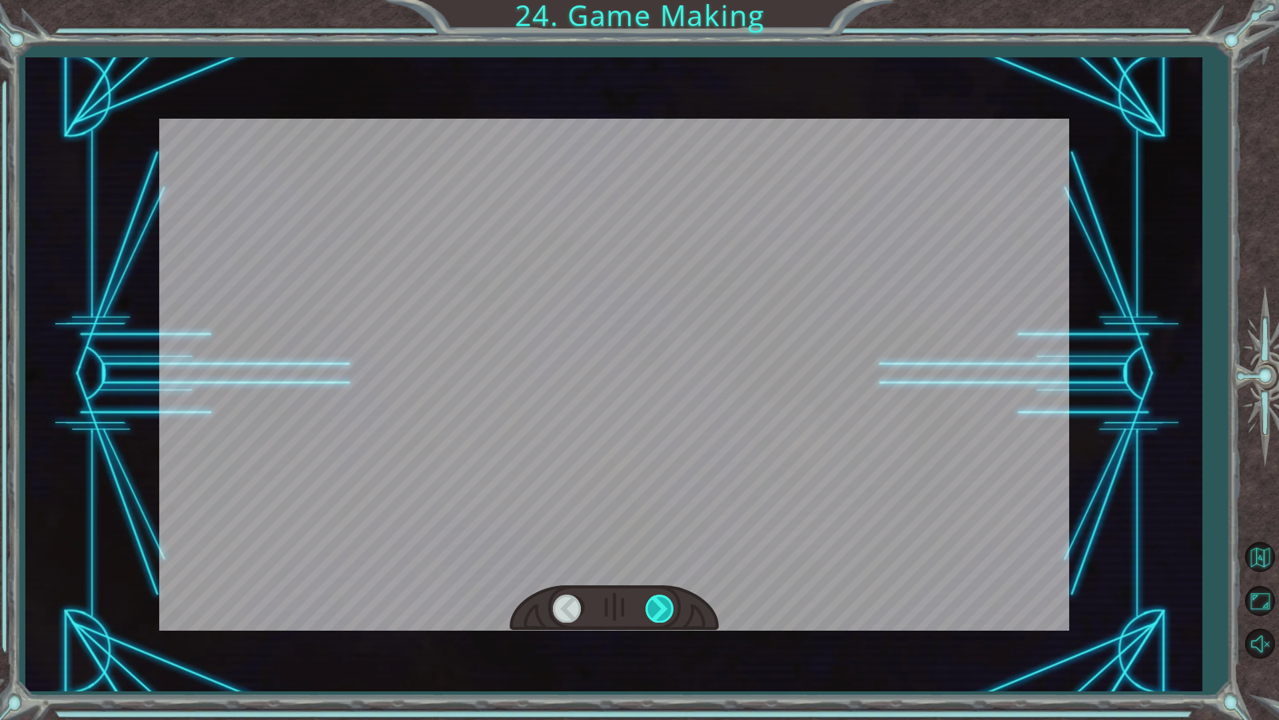
click at [656, 612] on div at bounding box center [661, 607] width 30 height 27
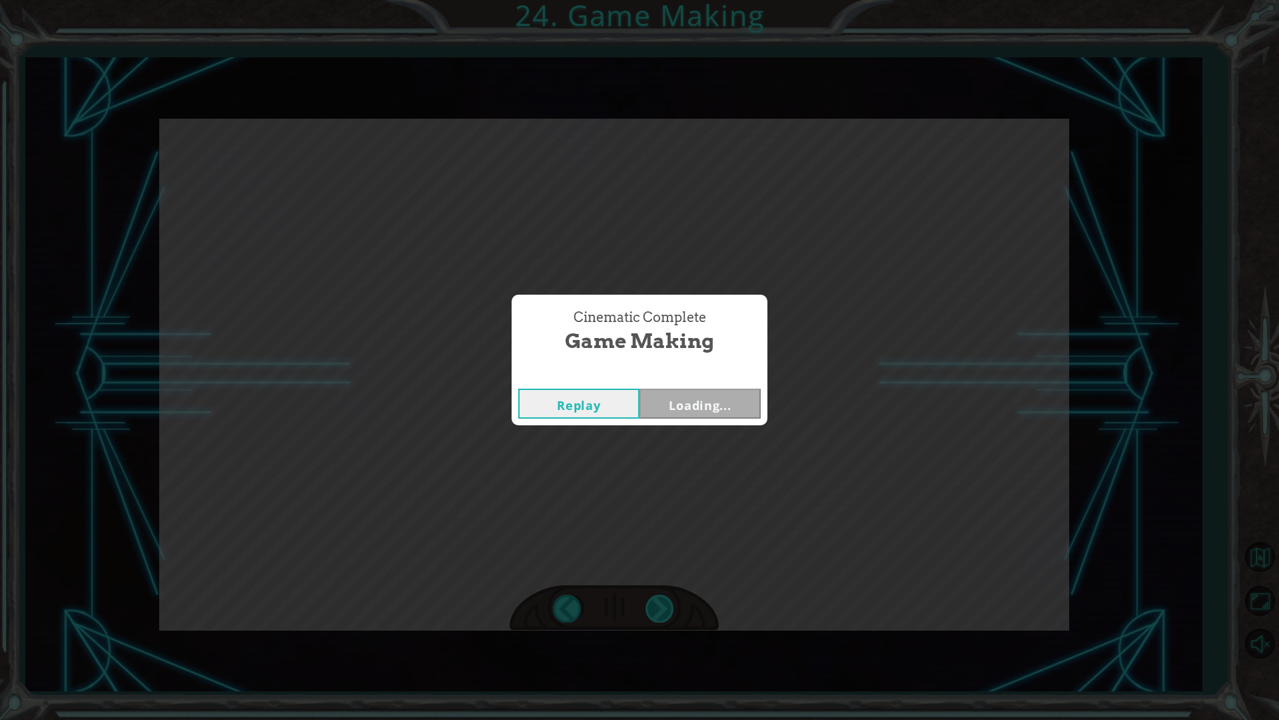
click at [656, 0] on div "T h e r e ’ s a h u g e s c a r y c l o u d h e a d i n g t o w a r d s u s ! W…" at bounding box center [639, 0] width 1279 height 0
click at [656, 612] on div "Cinematic Complete Game Making Replay Next" at bounding box center [639, 360] width 1279 height 720
drag, startPoint x: 699, startPoint y: 408, endPoint x: 692, endPoint y: 424, distance: 17.3
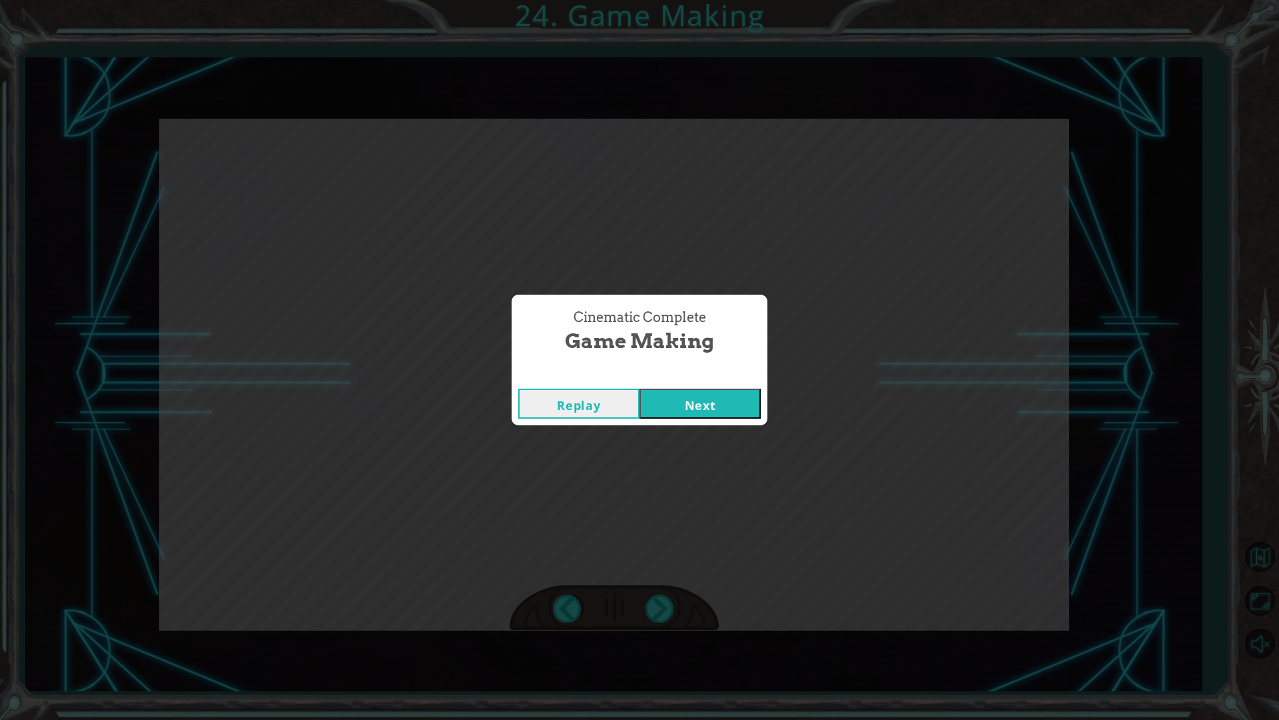
click at [695, 420] on div "Replay Next" at bounding box center [640, 403] width 256 height 43
click at [688, 396] on button "Next" at bounding box center [700, 403] width 121 height 30
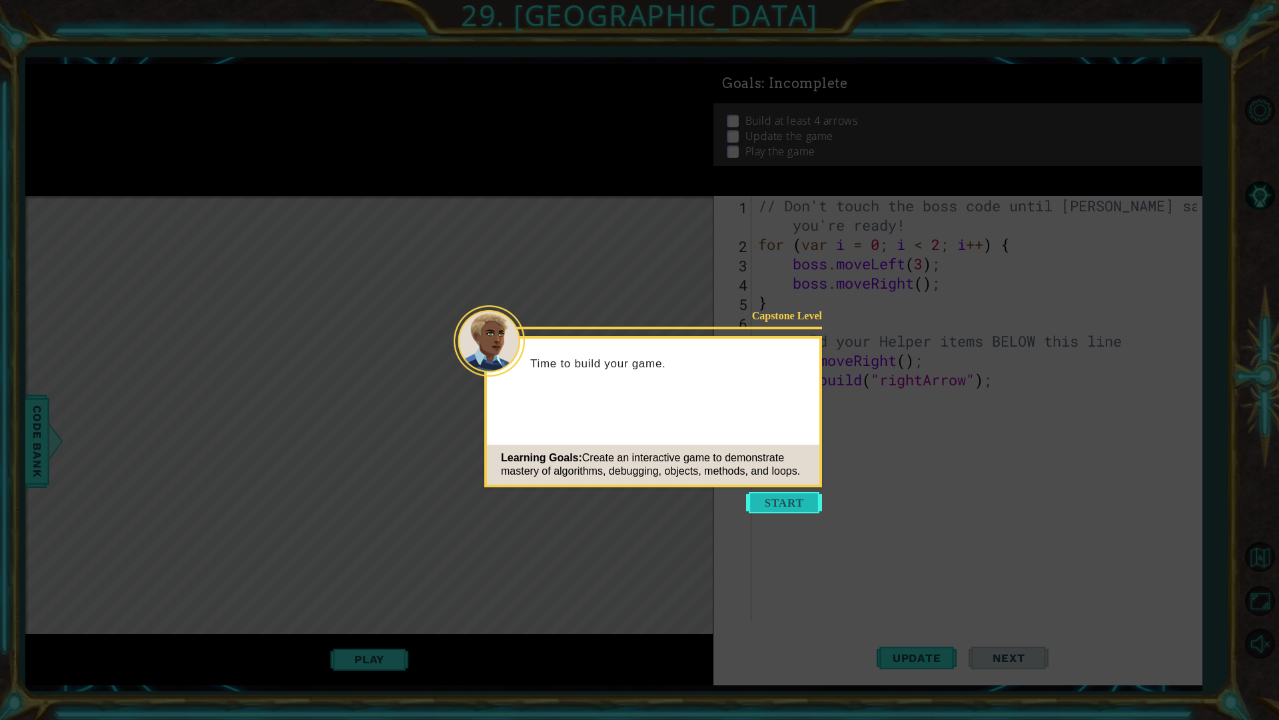
click at [774, 503] on button "Start" at bounding box center [784, 502] width 76 height 21
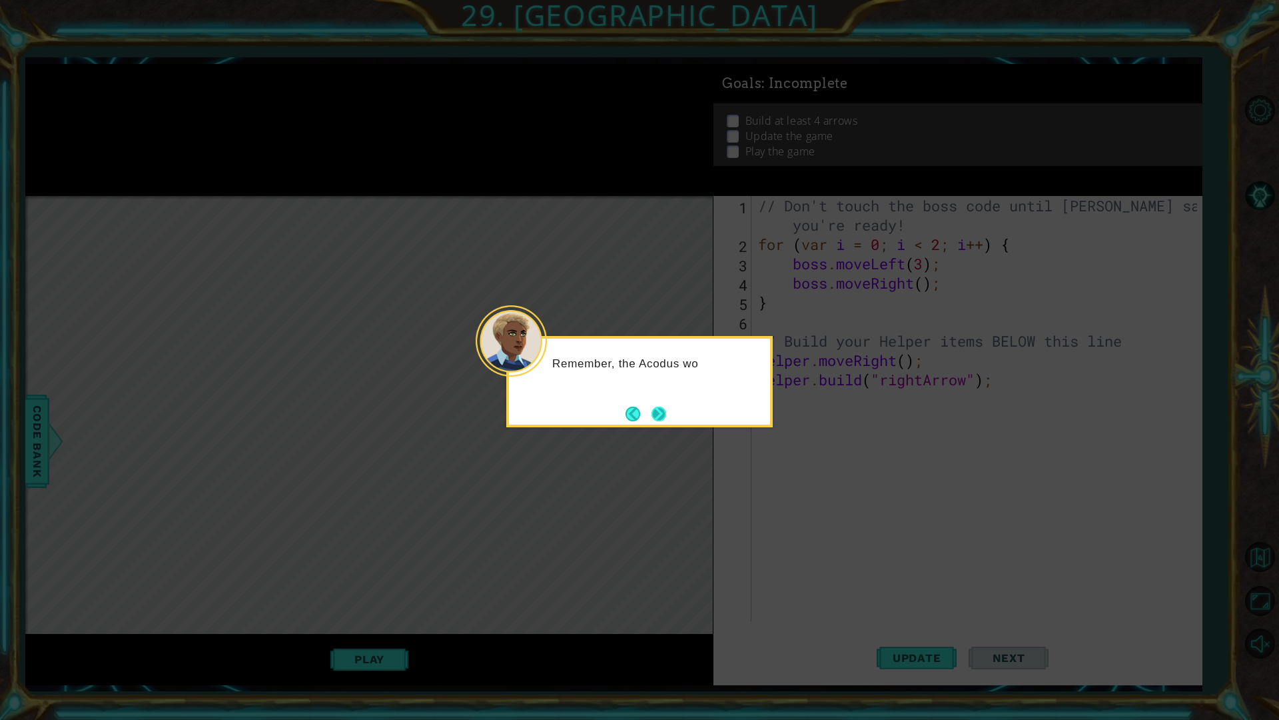
click at [658, 421] on button "Next" at bounding box center [659, 413] width 15 height 15
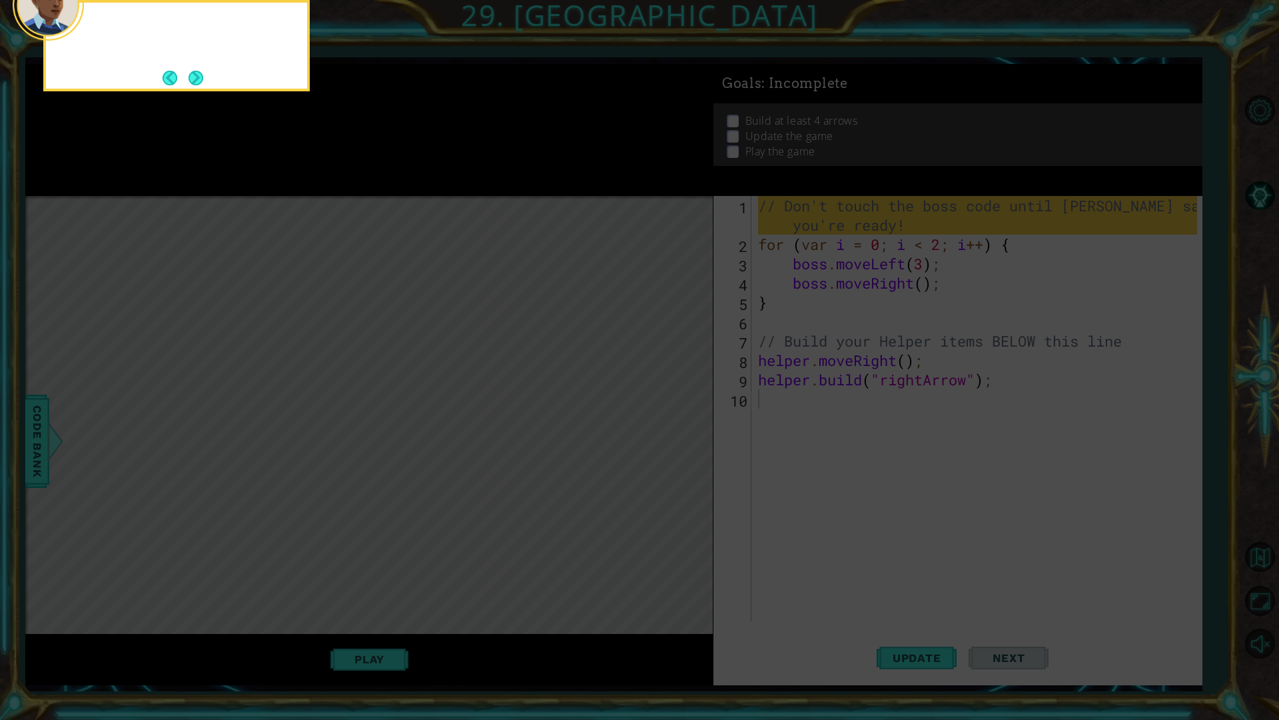
click at [658, 422] on icon at bounding box center [639, 116] width 1279 height 1207
drag, startPoint x: 626, startPoint y: 369, endPoint x: 543, endPoint y: 325, distance: 93.6
click at [593, 348] on icon at bounding box center [639, 116] width 1279 height 1207
click at [191, 81] on button "Next" at bounding box center [196, 78] width 15 height 15
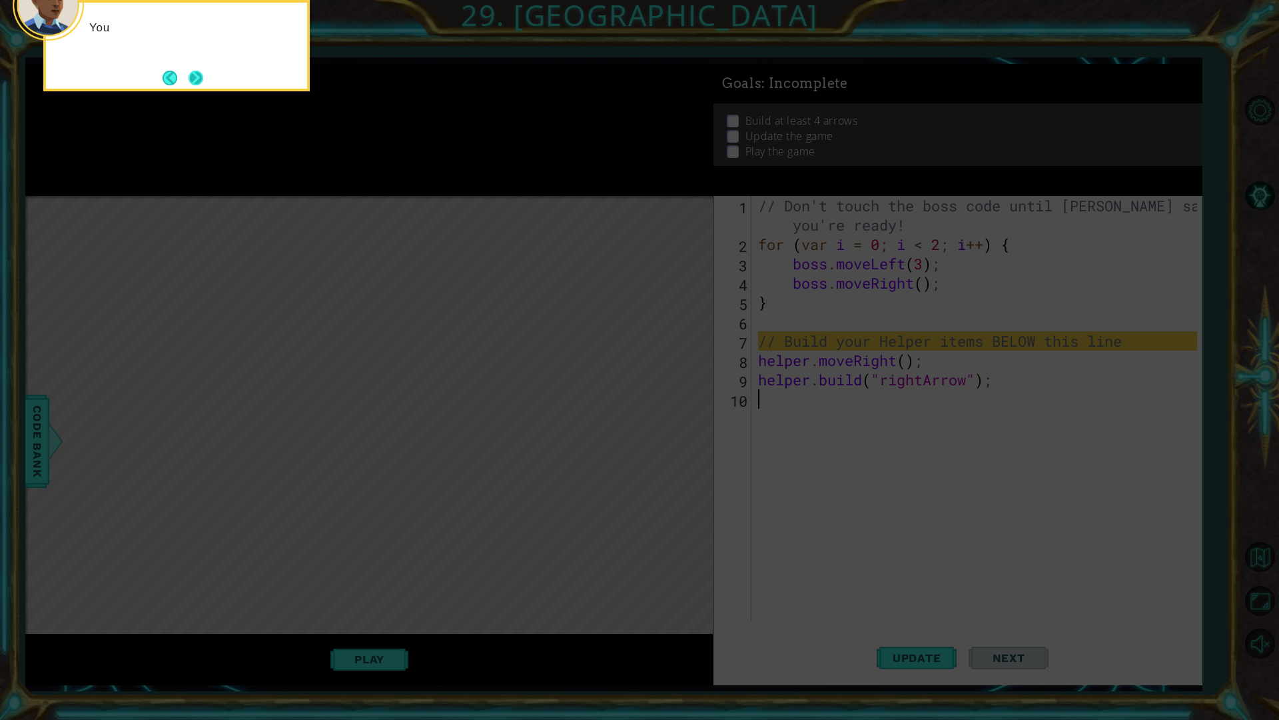
click at [192, 81] on button "Next" at bounding box center [196, 78] width 15 height 15
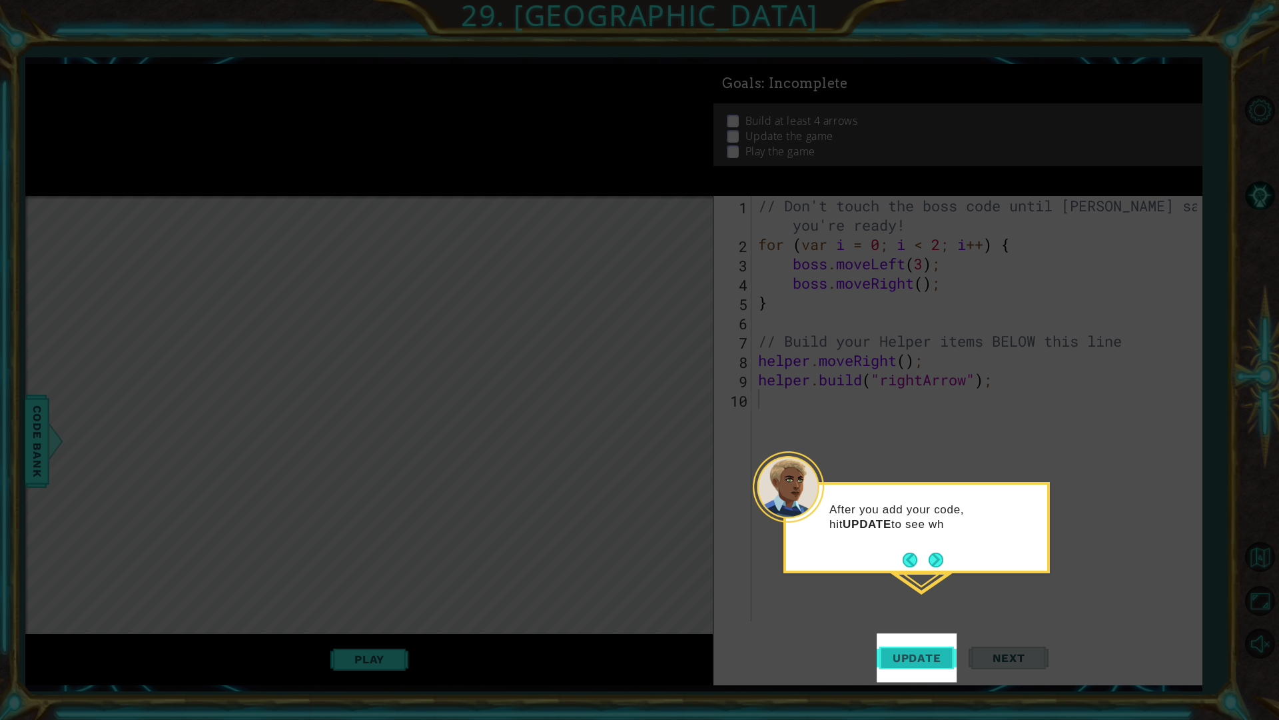
click at [946, 612] on span "Update" at bounding box center [917, 657] width 75 height 13
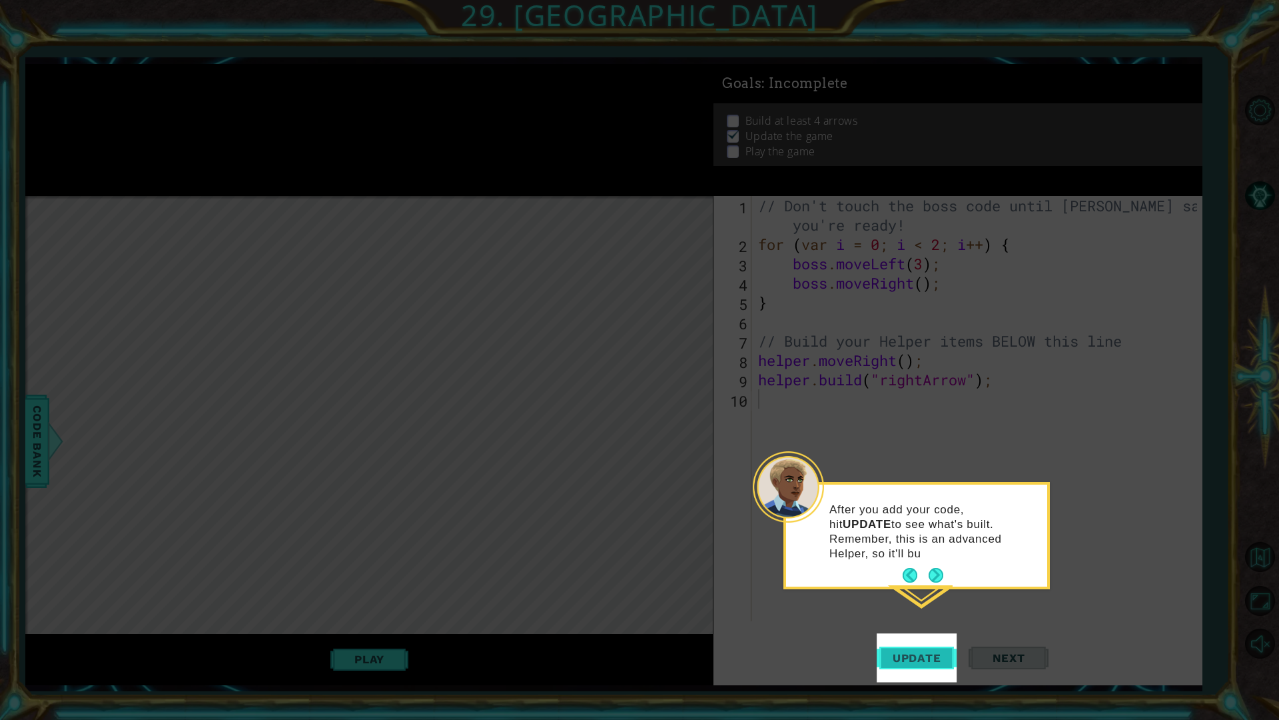
click at [934, 612] on span "Update" at bounding box center [917, 657] width 75 height 13
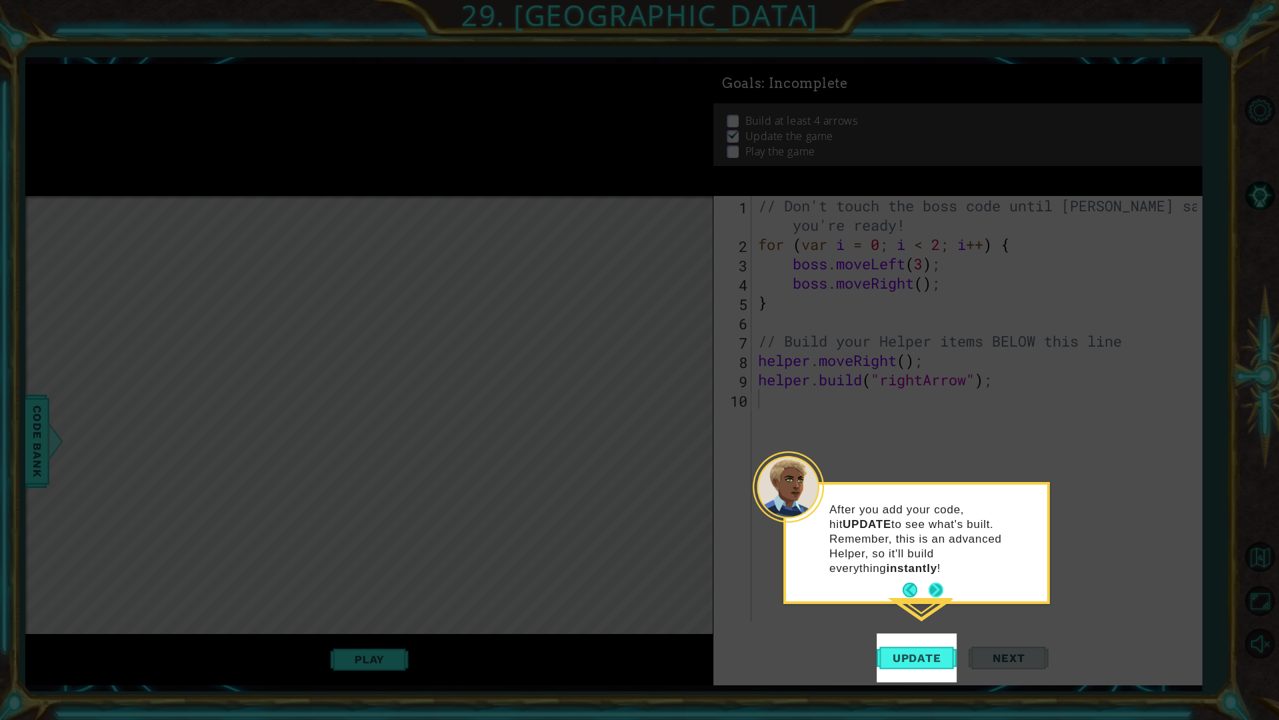
click at [936, 582] on button "Next" at bounding box center [936, 589] width 15 height 15
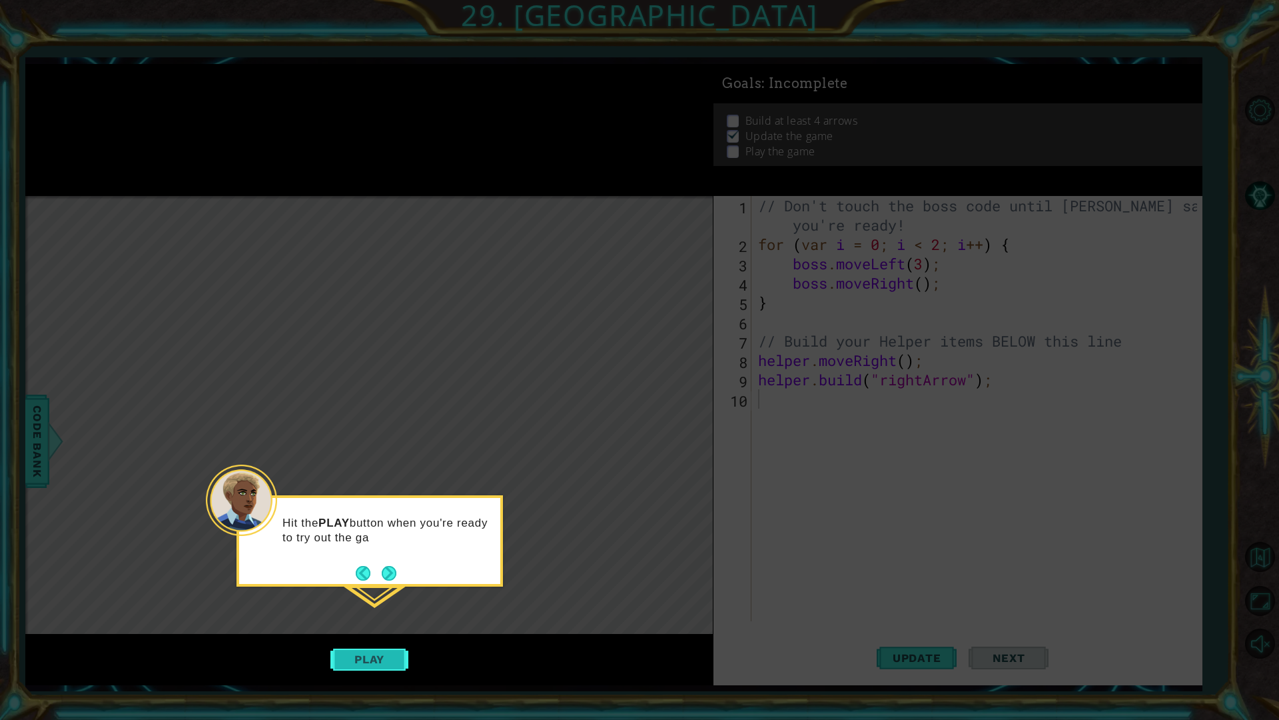
click at [381, 612] on button "Play" at bounding box center [369, 658] width 78 height 25
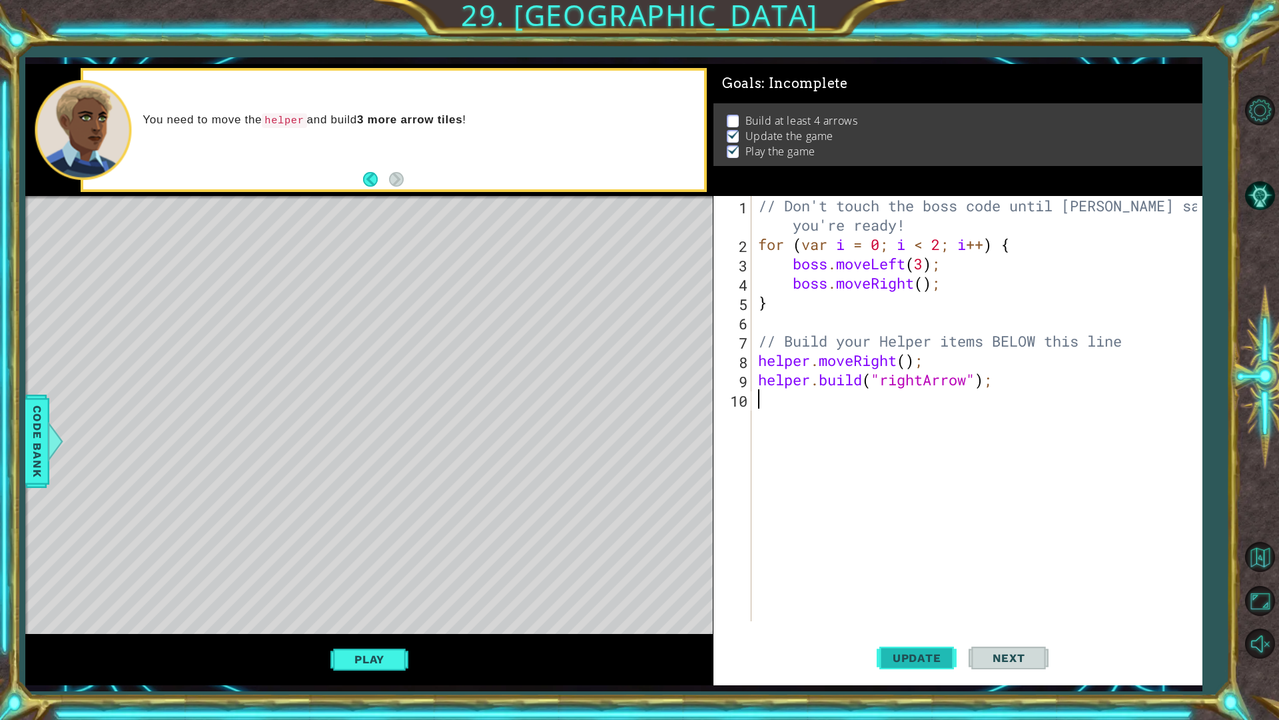
click at [939, 612] on button "Update" at bounding box center [917, 657] width 80 height 49
click at [933, 612] on button "Update" at bounding box center [917, 657] width 80 height 49
click at [389, 612] on button "Play" at bounding box center [369, 658] width 78 height 25
click at [917, 612] on span "Update" at bounding box center [917, 657] width 75 height 13
type textarea "m"
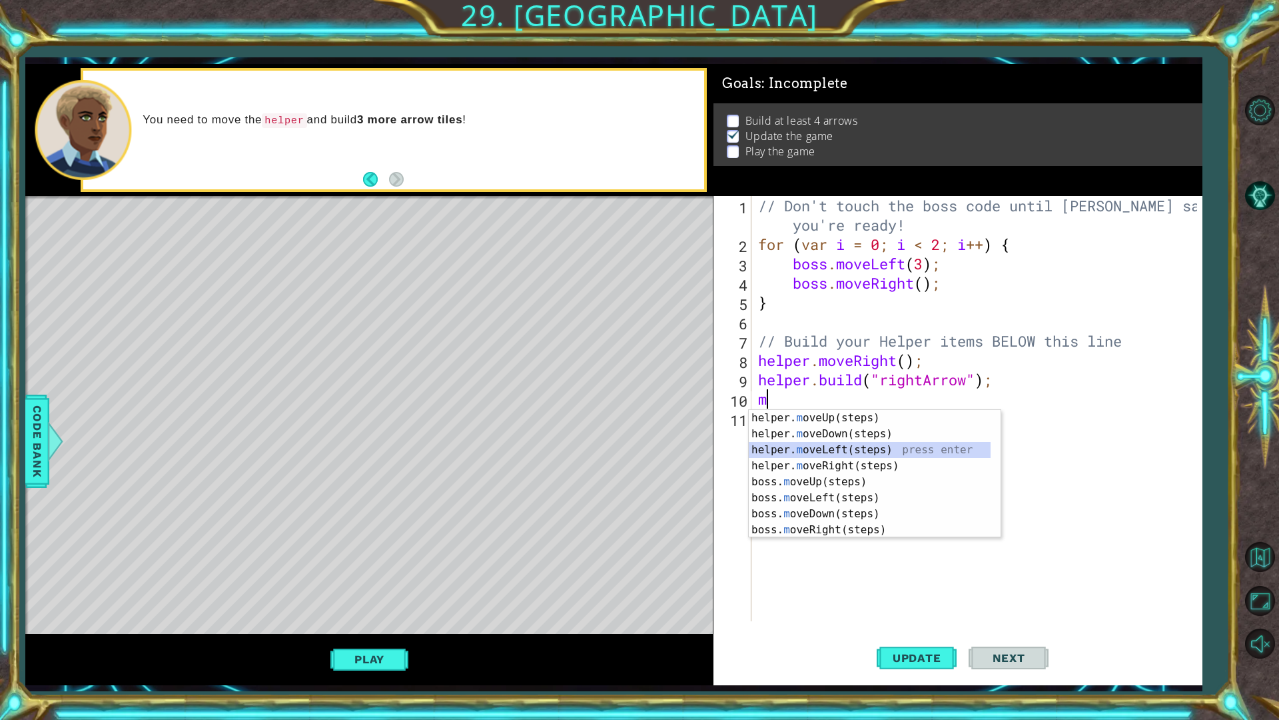
click at [896, 454] on div "helper. m oveUp(steps) press enter helper. m oveDown(steps) press enter helper.…" at bounding box center [870, 490] width 242 height 160
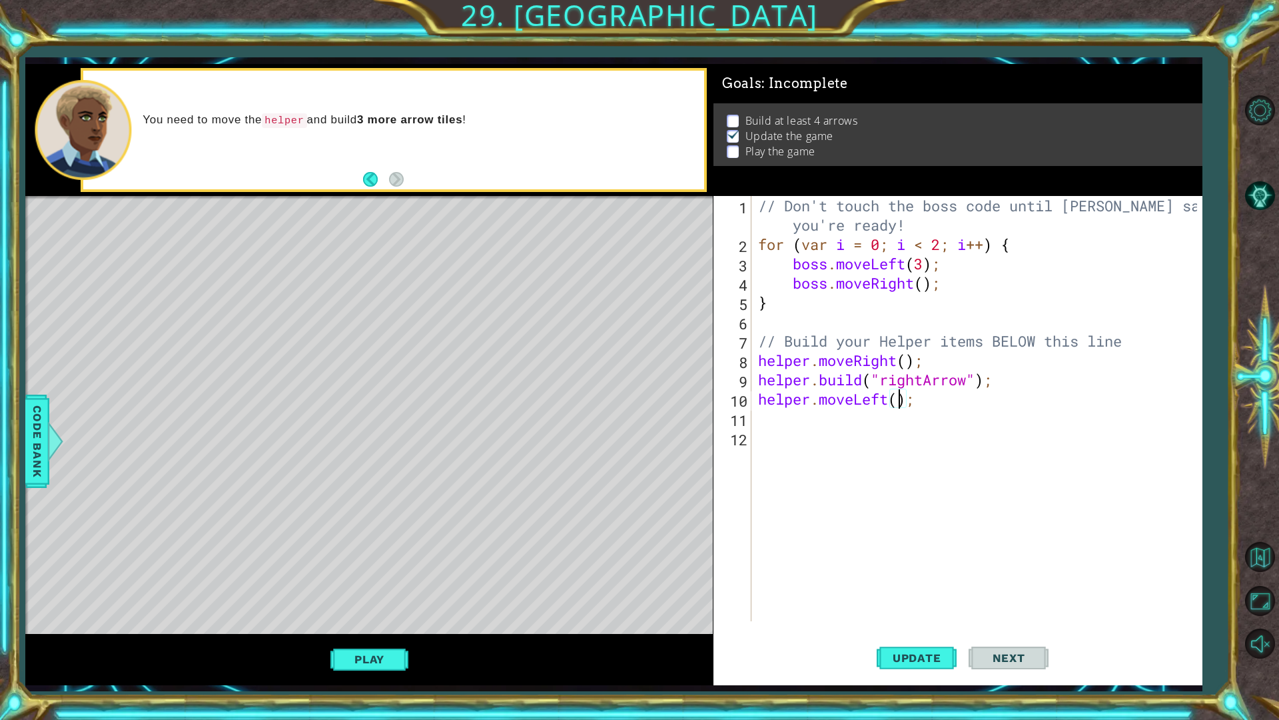
click at [897, 396] on div "// Don't touch the boss code until [PERSON_NAME] says you're ready! for ( var i…" at bounding box center [980, 437] width 449 height 483
type textarea "helper.moveLeft(1);"
click at [764, 422] on div "// Don't touch the boss code until [PERSON_NAME] says you're ready! for ( var i…" at bounding box center [980, 437] width 449 height 483
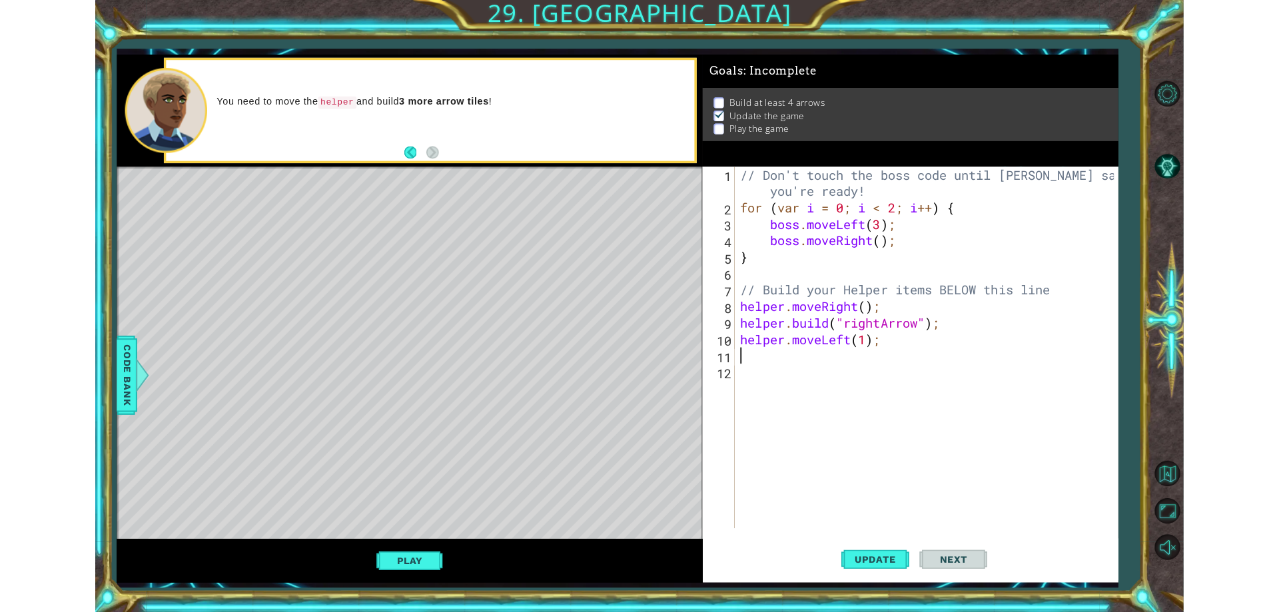
scroll to position [0, 0]
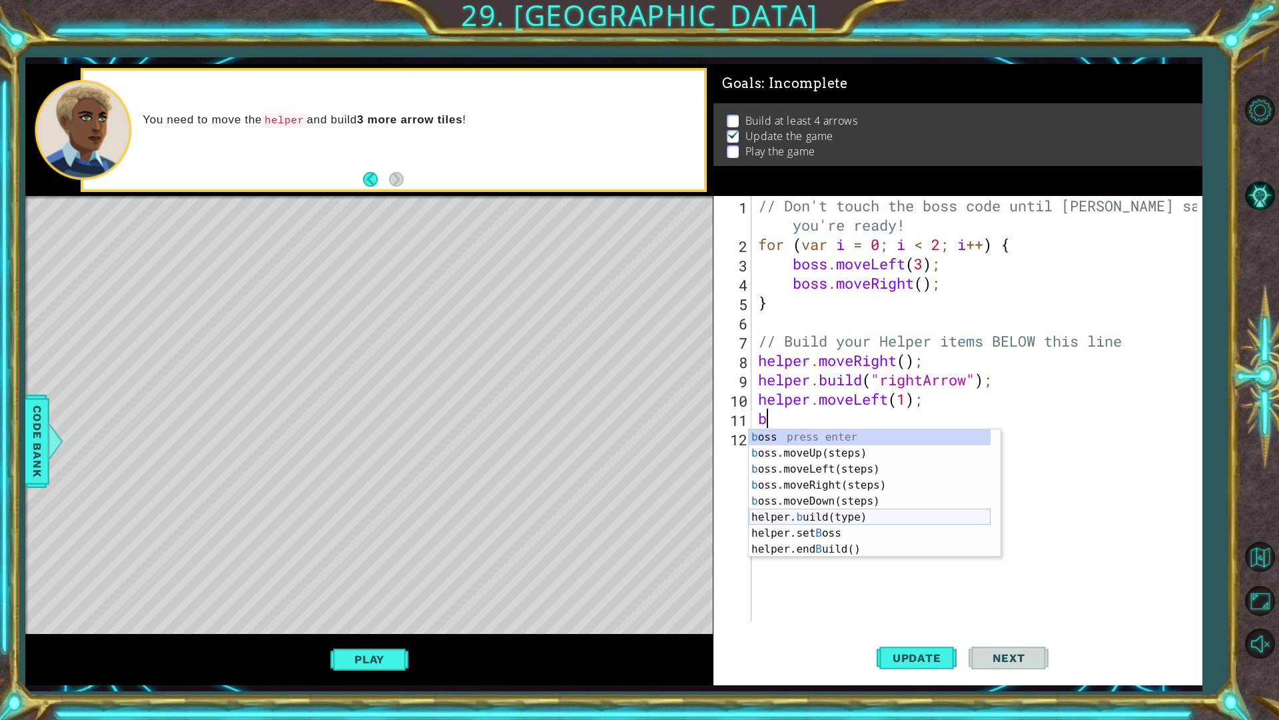
click at [847, 519] on div "b oss press enter b oss.moveUp(steps) press enter b oss.moveLeft(steps) press e…" at bounding box center [870, 509] width 242 height 160
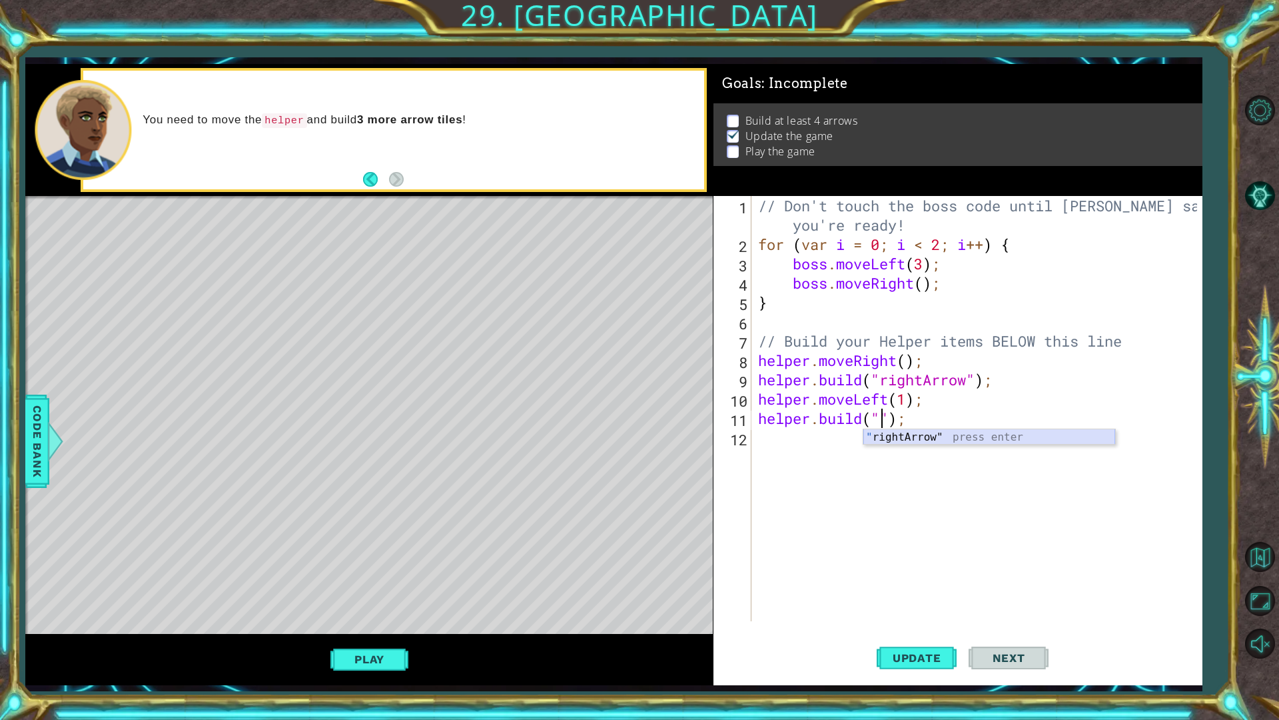
click at [963, 437] on div "" rightArrow" press enter" at bounding box center [990, 453] width 252 height 48
type textarea "[DOMAIN_NAME]("rightArrow");"
click at [787, 445] on div "// Don't touch the boss code until [PERSON_NAME] says you're ready! for ( var i…" at bounding box center [980, 437] width 449 height 483
type textarea "m"
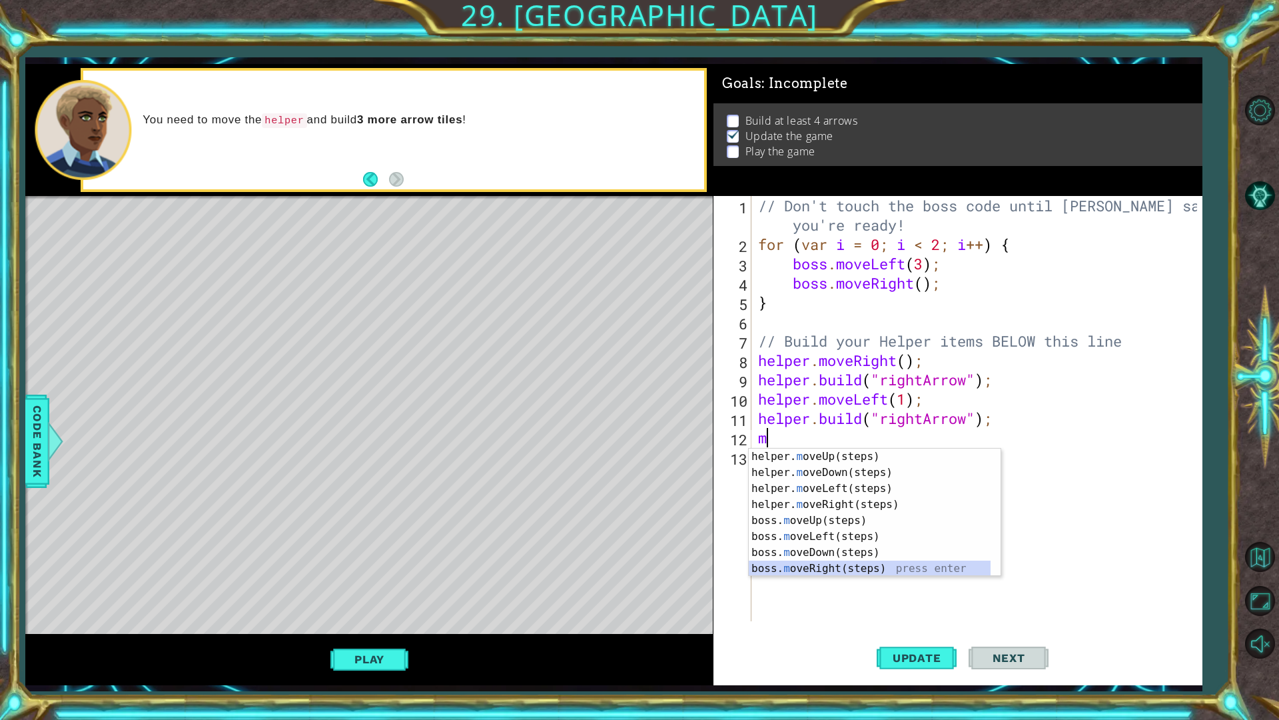
click at [854, 566] on div "helper. m oveUp(steps) press enter helper. m oveDown(steps) press enter helper.…" at bounding box center [870, 528] width 242 height 160
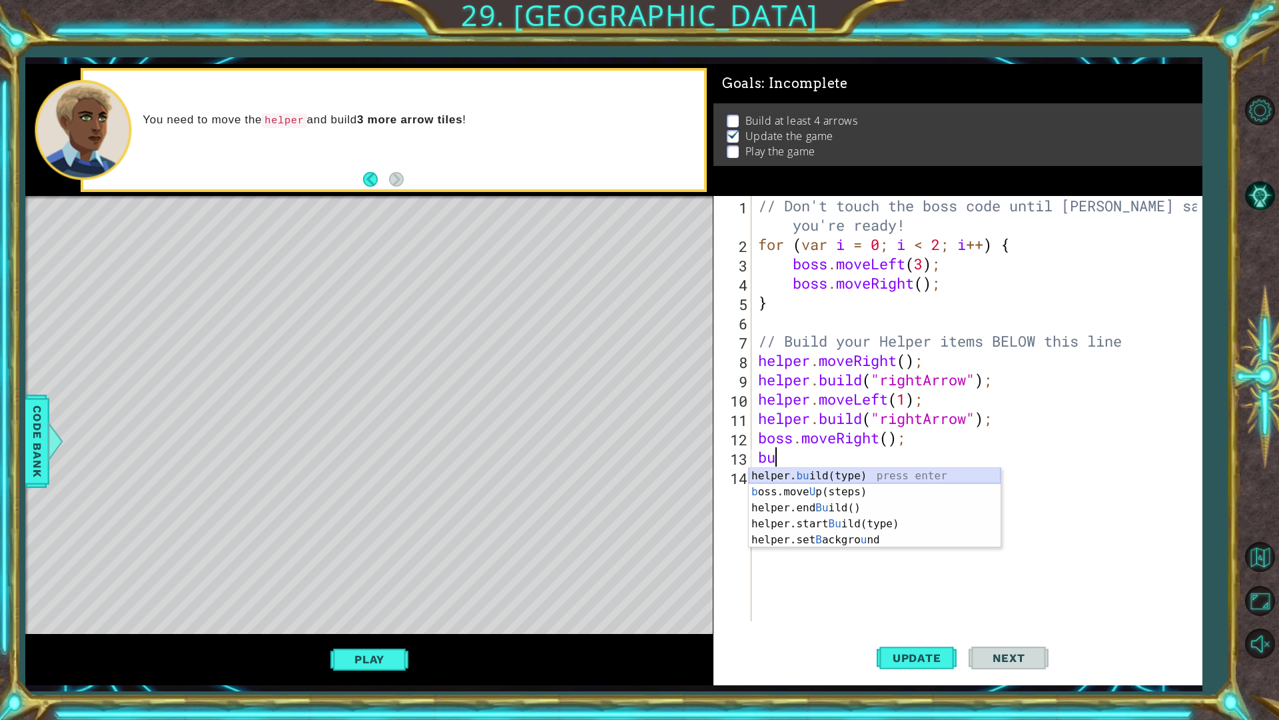
click at [858, 471] on div "helper. bu ild(type) press enter b oss.move U p(steps) press enter helper.end B…" at bounding box center [875, 524] width 252 height 112
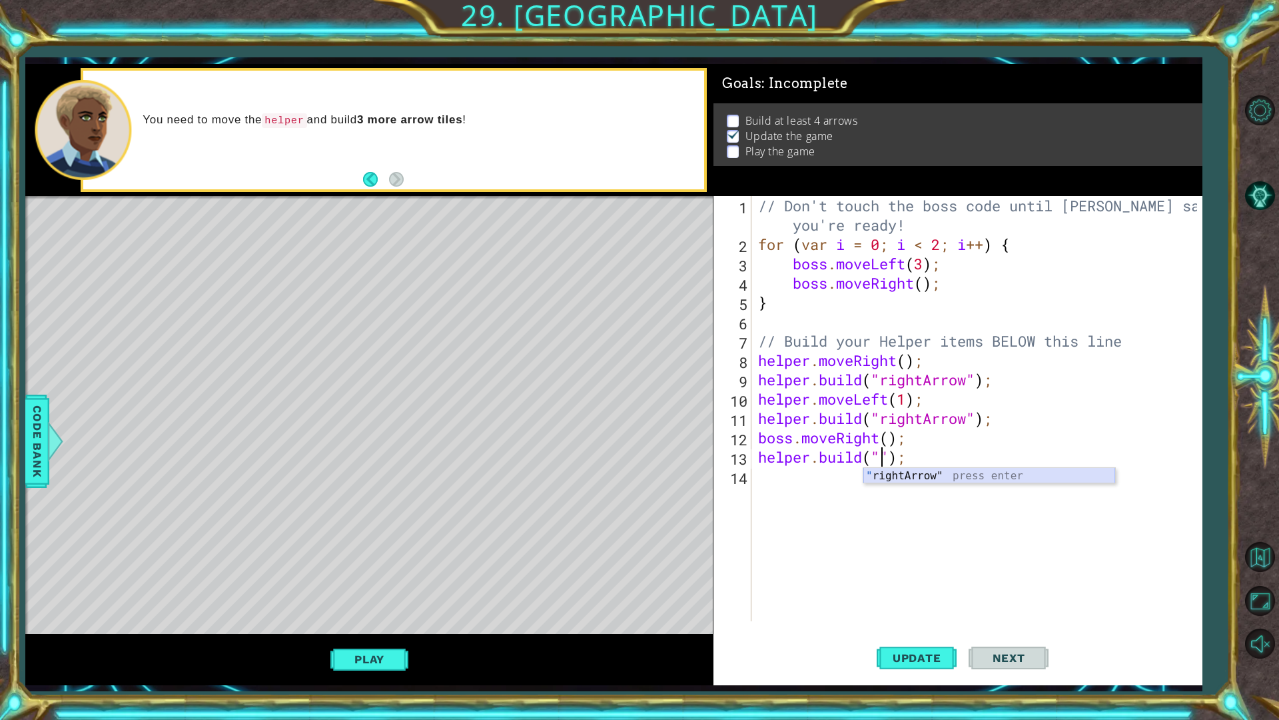
click at [930, 474] on div "" rightArrow" press enter" at bounding box center [990, 492] width 252 height 48
type textarea "[DOMAIN_NAME]("rightArrow");"
click at [372, 612] on button "Play" at bounding box center [369, 658] width 78 height 25
click at [917, 612] on span "Update" at bounding box center [917, 657] width 75 height 13
